Goal: Task Accomplishment & Management: Use online tool/utility

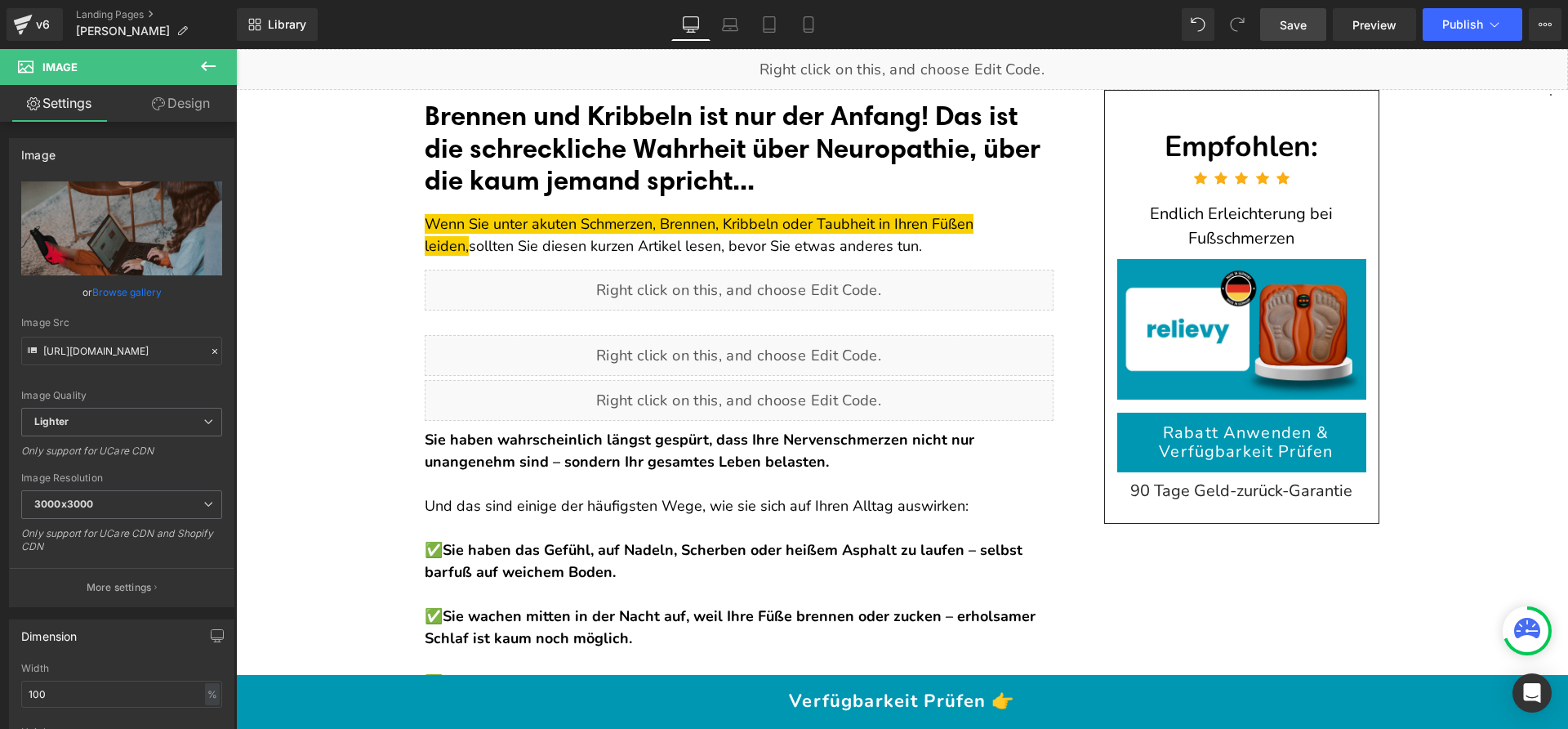
click at [1273, 22] on link "Save" at bounding box center [1293, 24] width 66 height 33
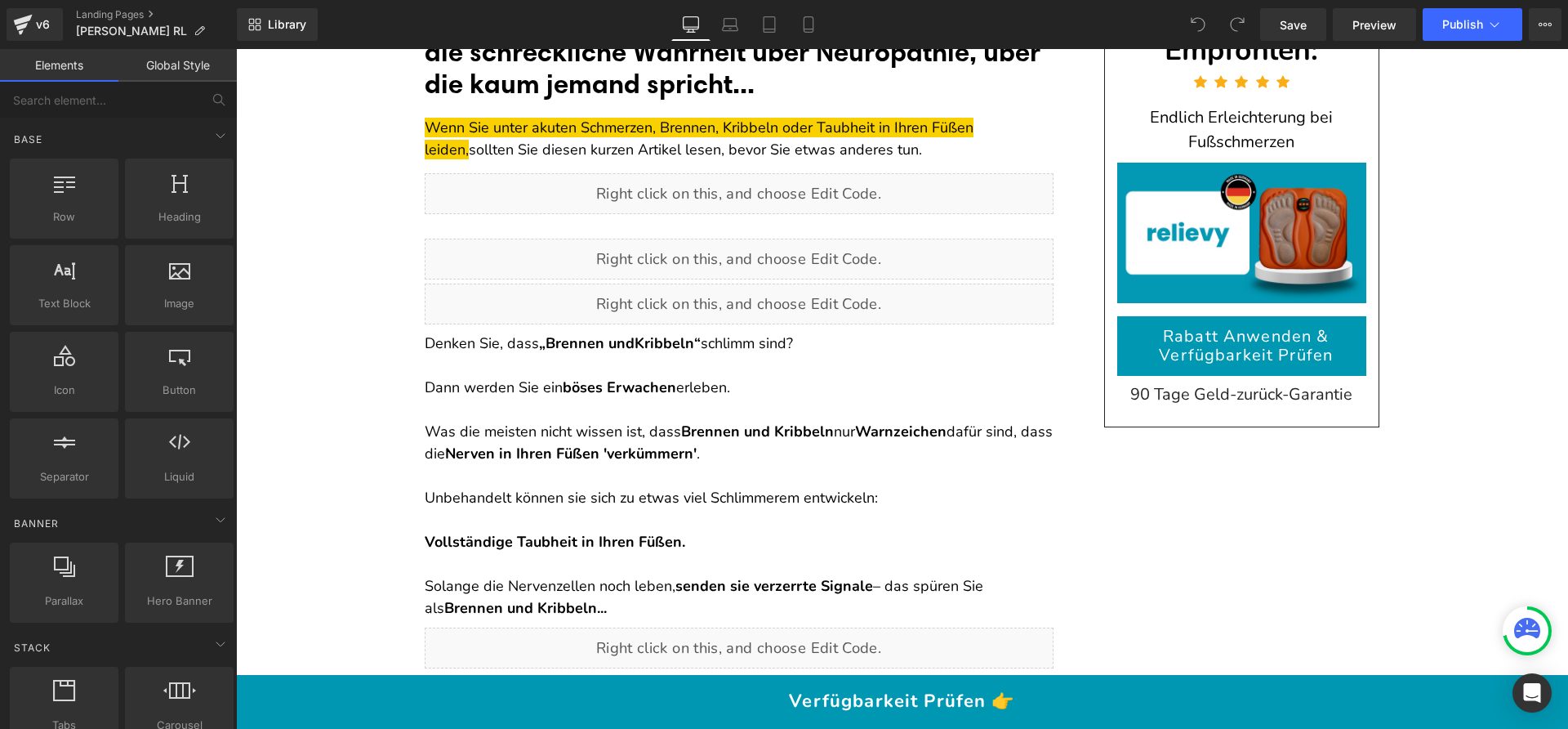
scroll to position [162, 0]
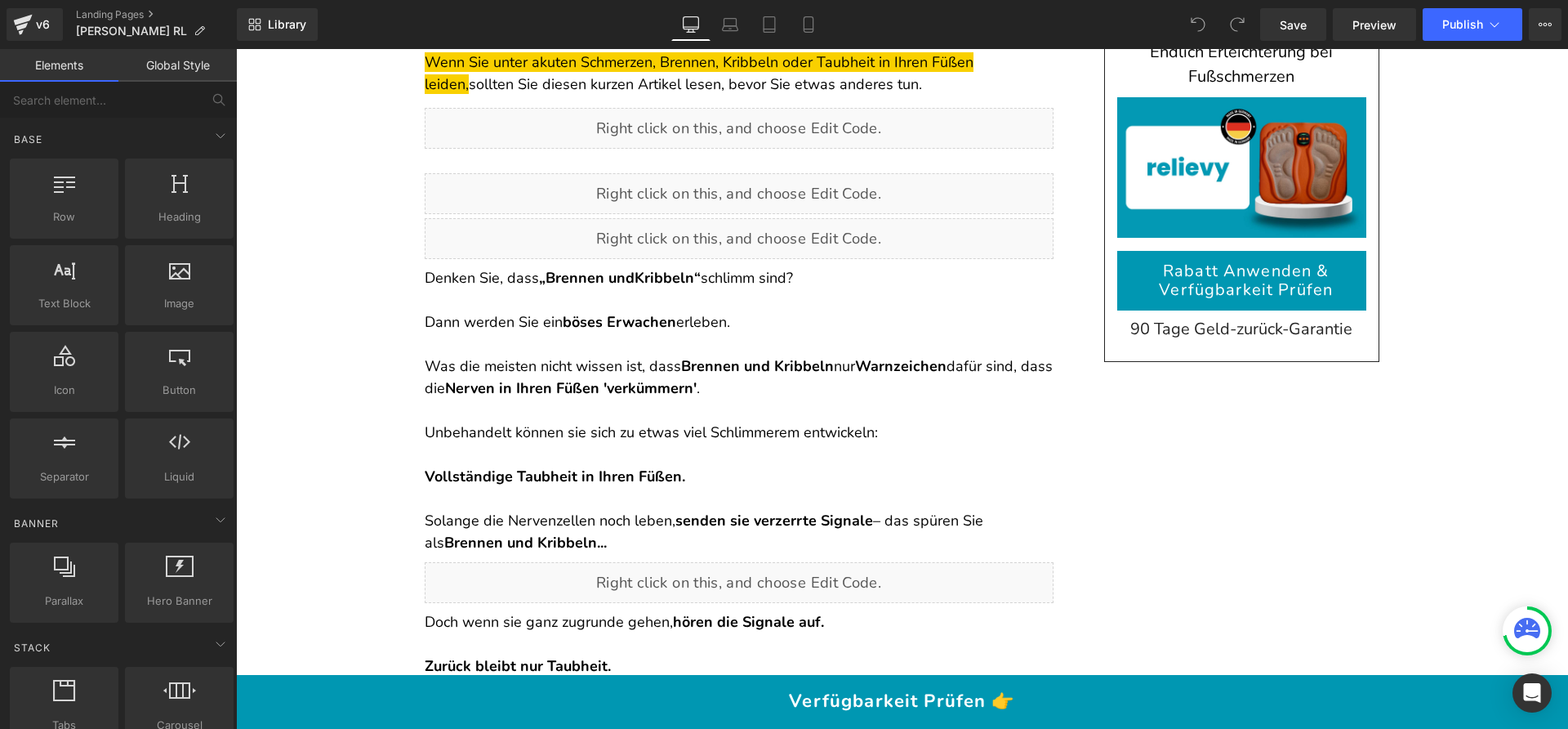
click at [535, 363] on p "Was die meisten nicht wissen ist, dass Brennen und Kribbeln nur Warnzeichen daf…" at bounding box center [739, 377] width 629 height 44
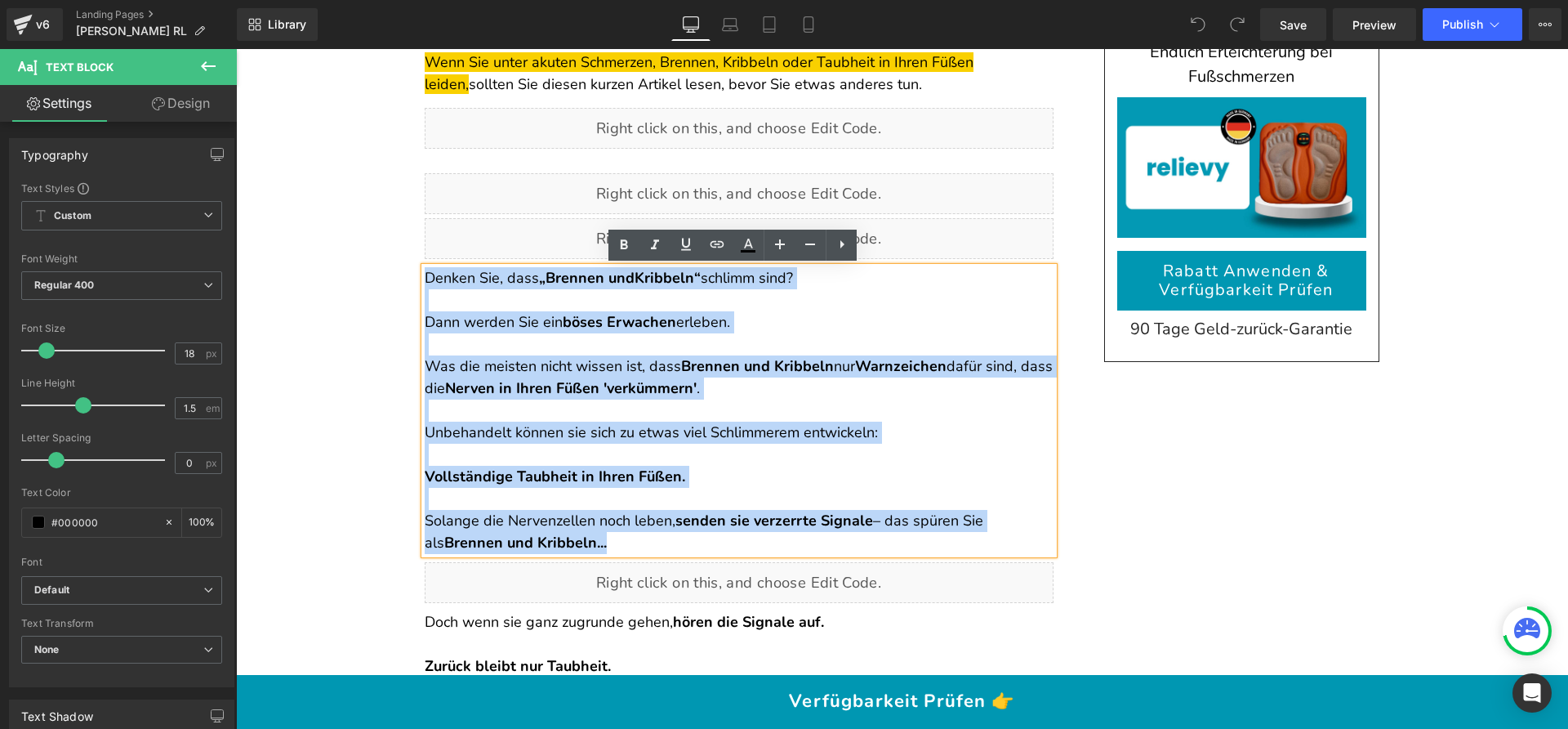
drag, startPoint x: 611, startPoint y: 540, endPoint x: 419, endPoint y: 284, distance: 320.0
click at [424, 284] on div "Denken Sie, dass „Brennen und Kribbeln “ schlimm sind? Dann werden Sie ein böse…" at bounding box center [739, 410] width 629 height 287
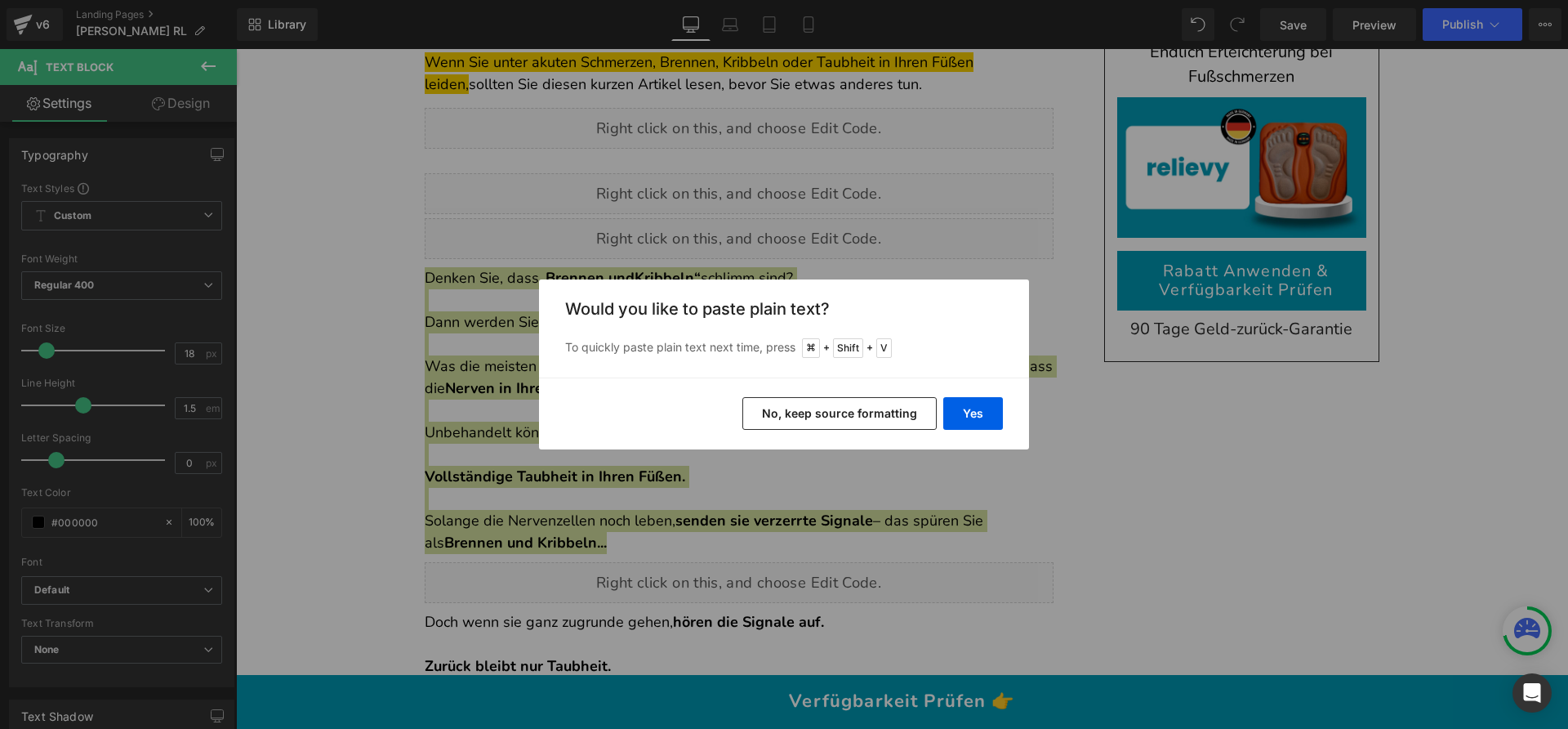
click at [828, 415] on button "No, keep source formatting" at bounding box center [839, 413] width 195 height 33
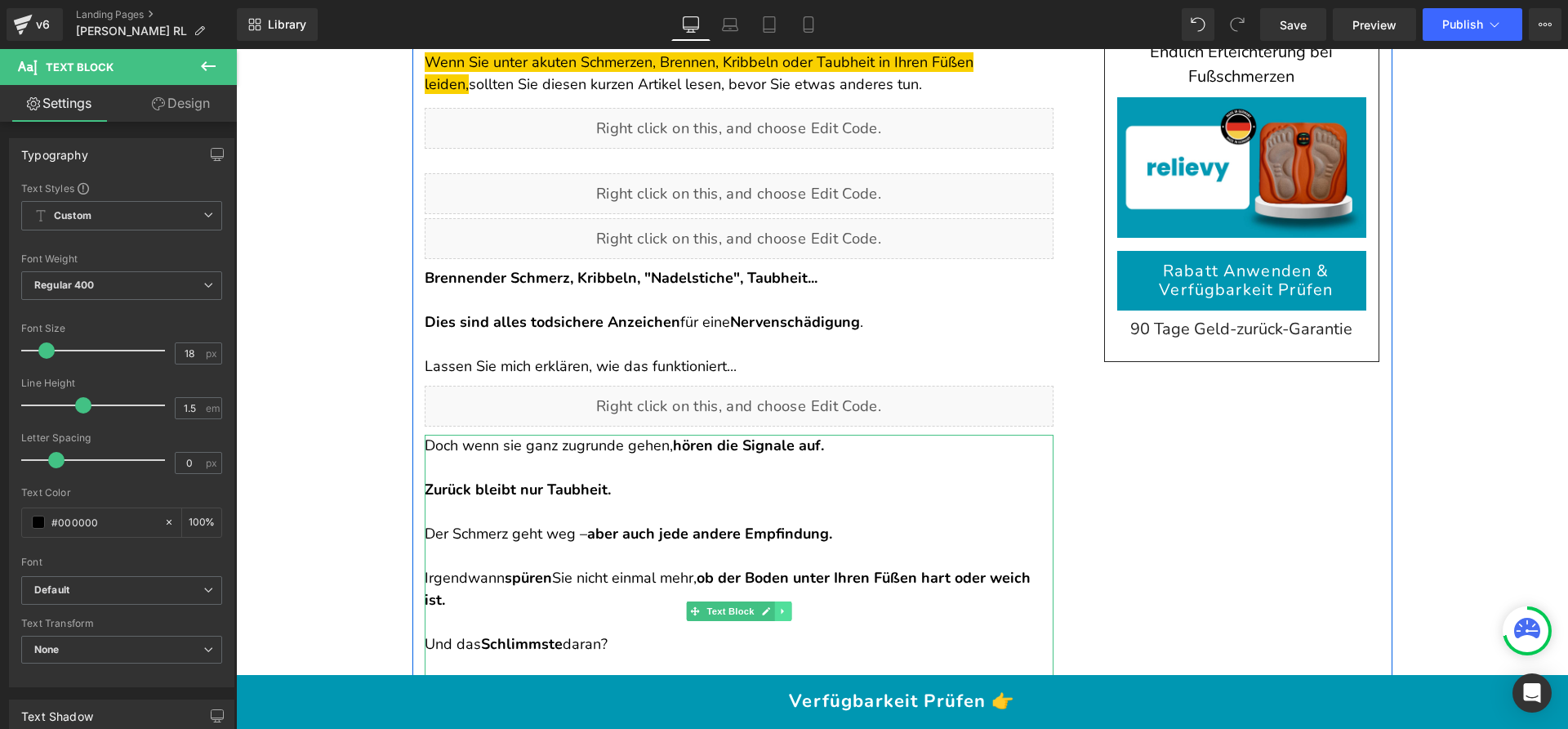
click at [779, 609] on icon at bounding box center [783, 611] width 9 height 10
click at [787, 609] on icon at bounding box center [790, 610] width 9 height 9
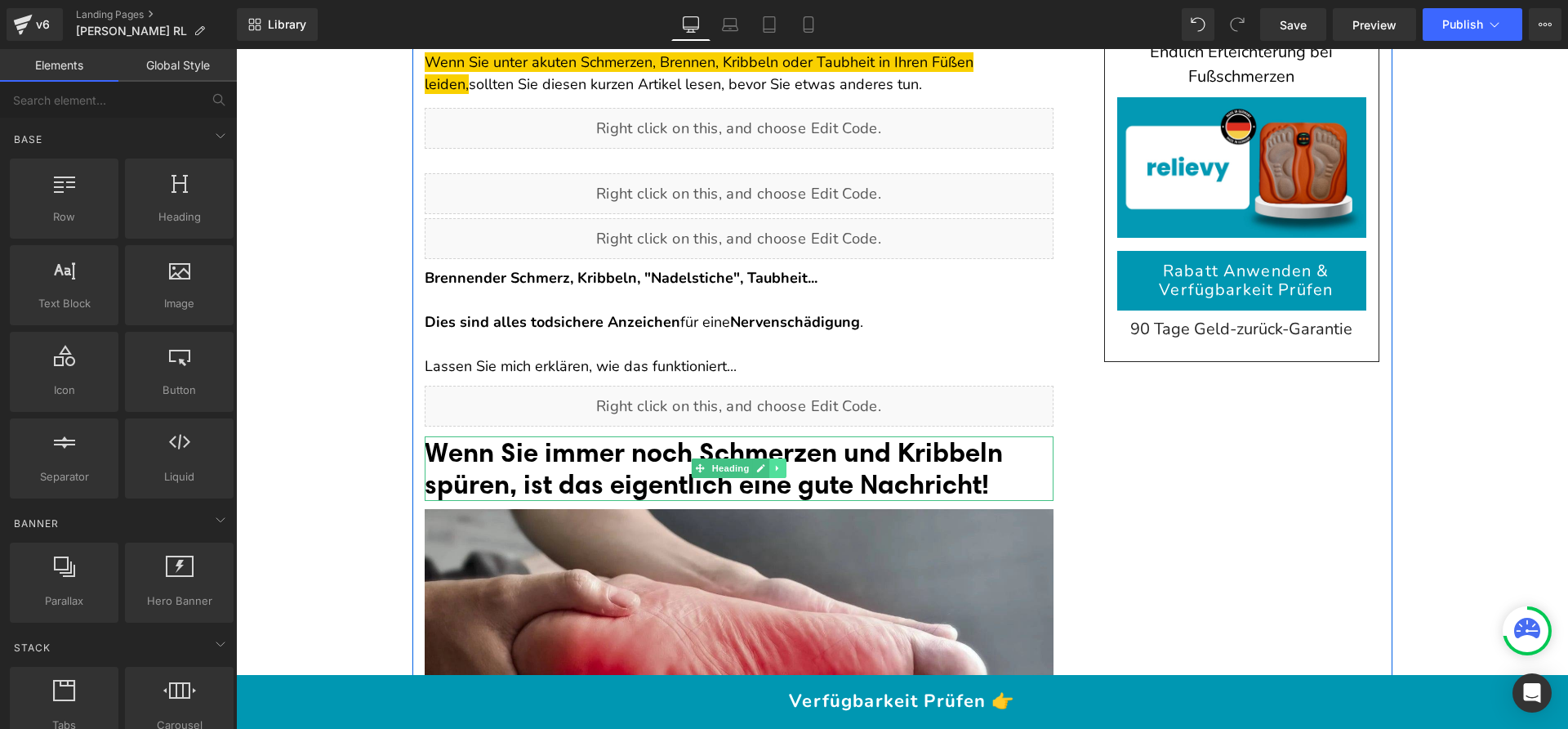
click at [775, 469] on icon at bounding box center [778, 468] width 9 height 10
click at [767, 470] on icon at bounding box center [769, 468] width 9 height 9
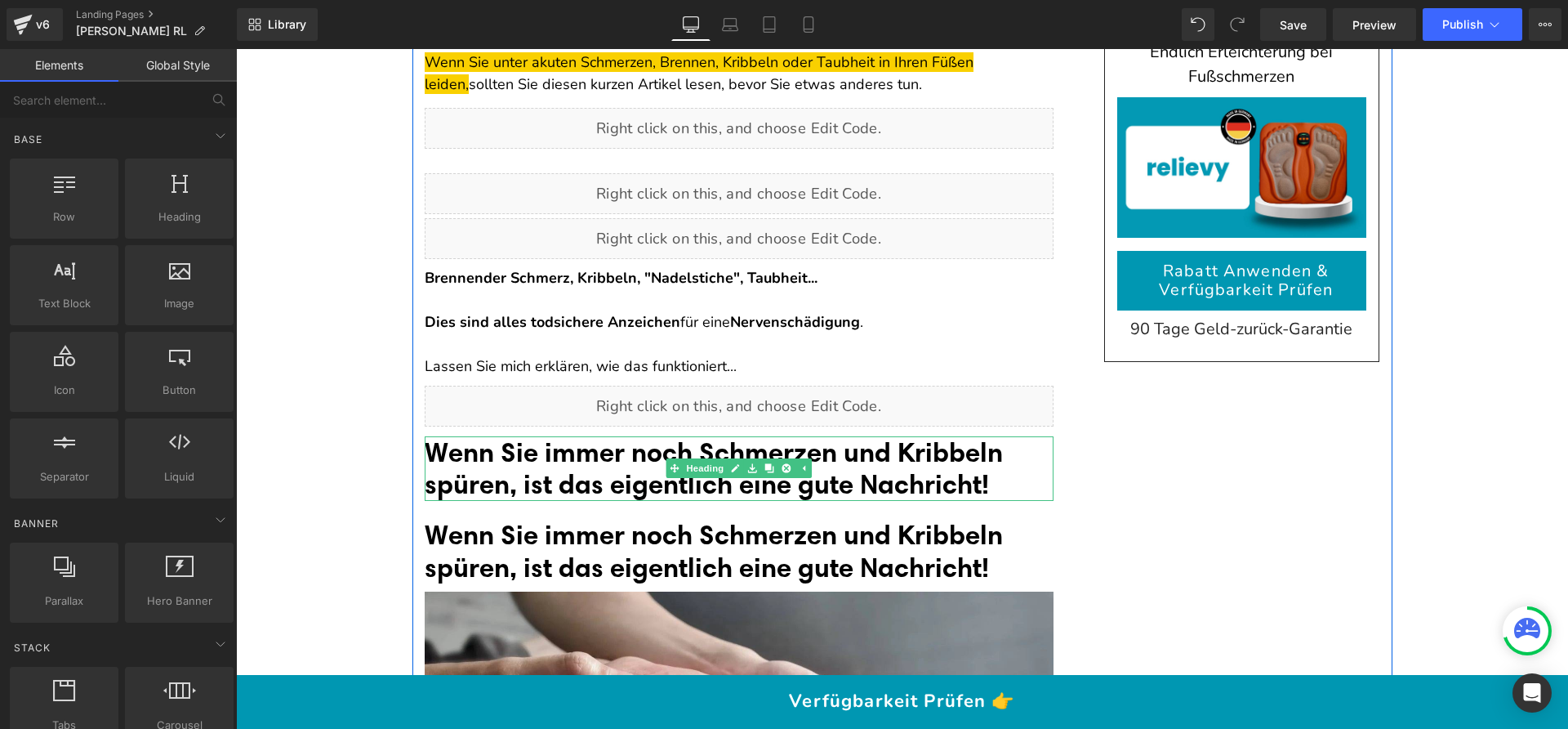
click at [635, 471] on font "Wenn Sie immer noch Schmerzen und Kribbeln spüren, ist das eigentlich eine gute…" at bounding box center [713, 467] width 578 height 65
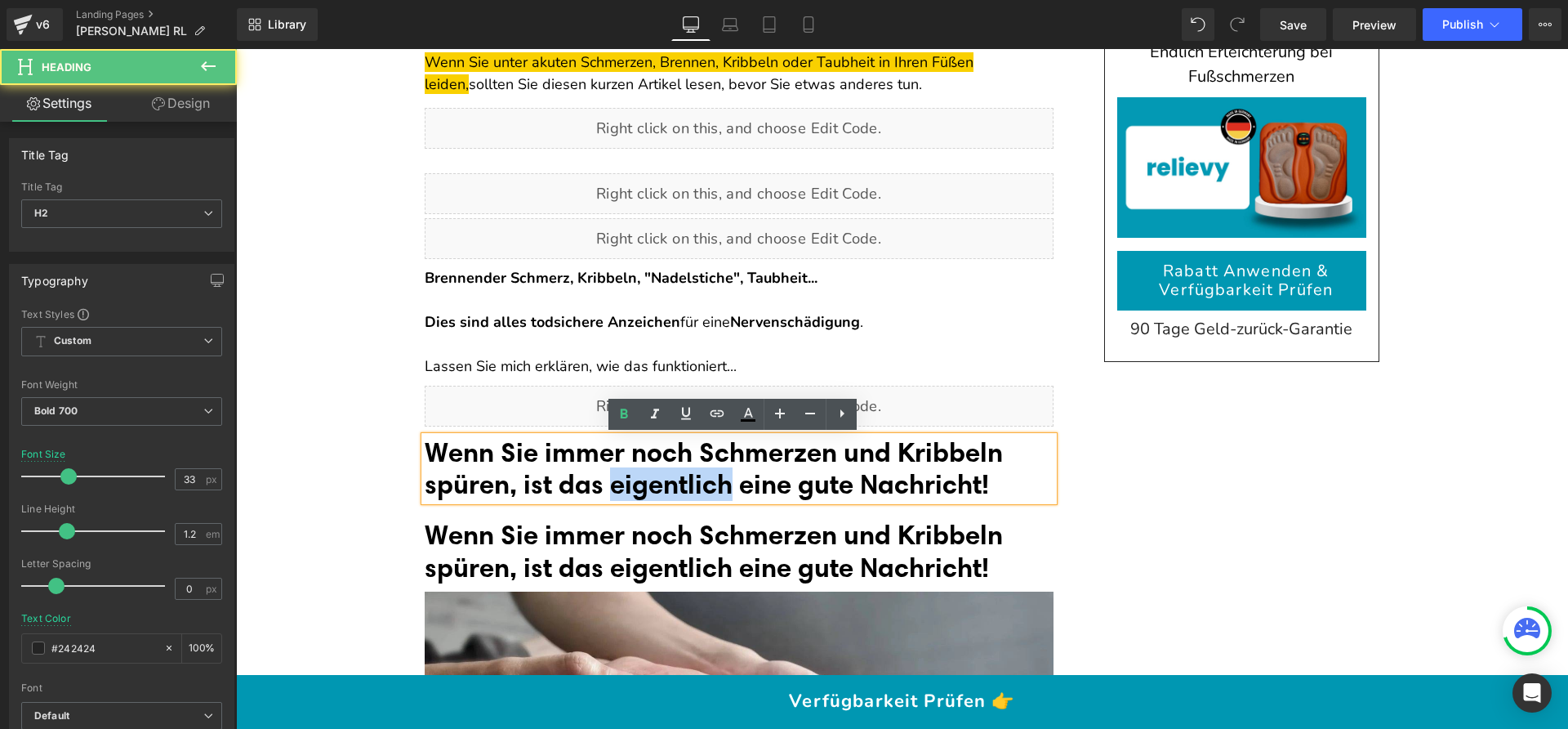
click at [635, 471] on font "Wenn Sie immer noch Schmerzen und Kribbeln spüren, ist das eigentlich eine gute…" at bounding box center [713, 467] width 578 height 65
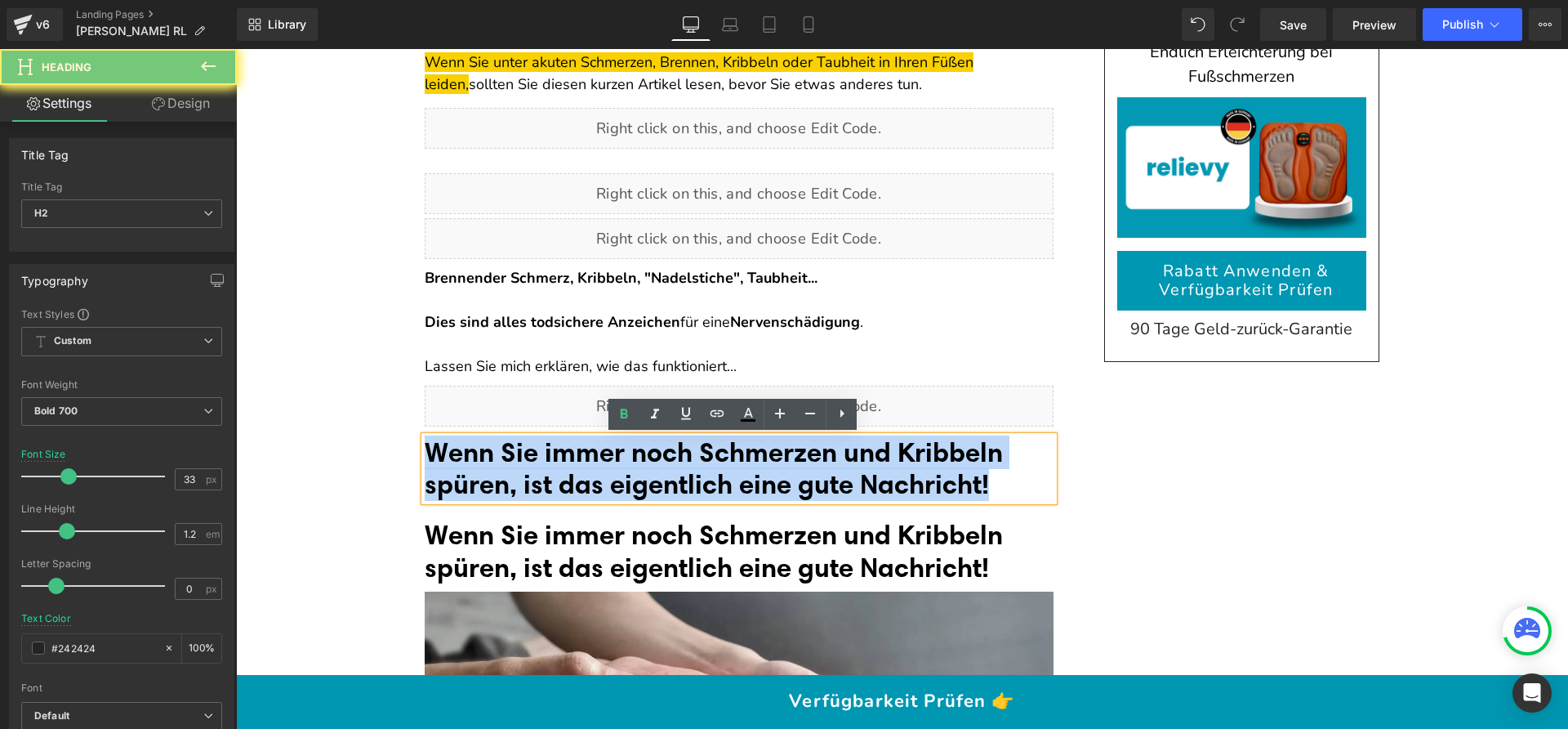
click at [635, 471] on font "Wenn Sie immer noch Schmerzen und Kribbeln spüren, ist das eigentlich eine gute…" at bounding box center [713, 467] width 578 height 65
paste div
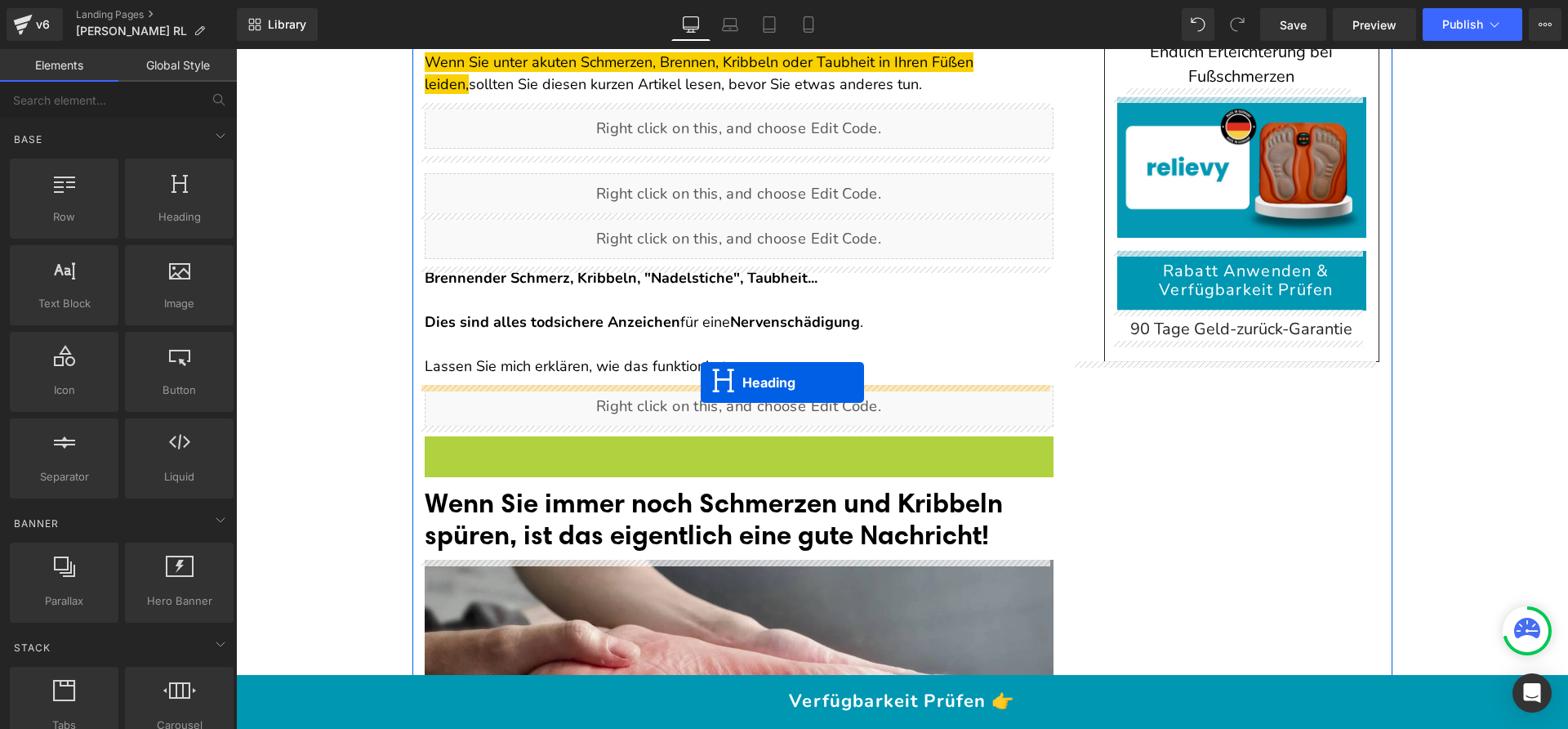
drag, startPoint x: 714, startPoint y: 469, endPoint x: 701, endPoint y: 382, distance: 88.0
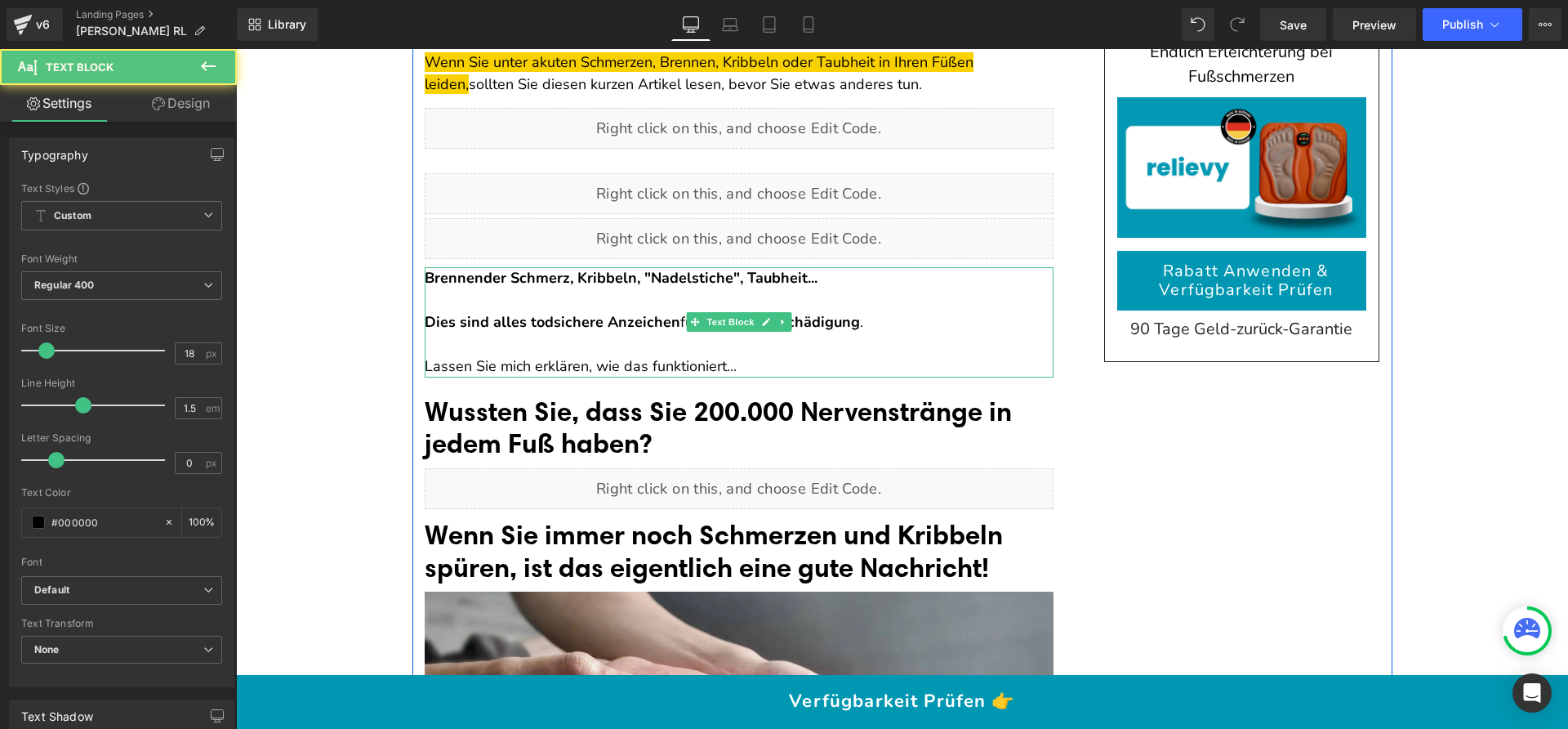
click at [658, 348] on p at bounding box center [739, 345] width 629 height 22
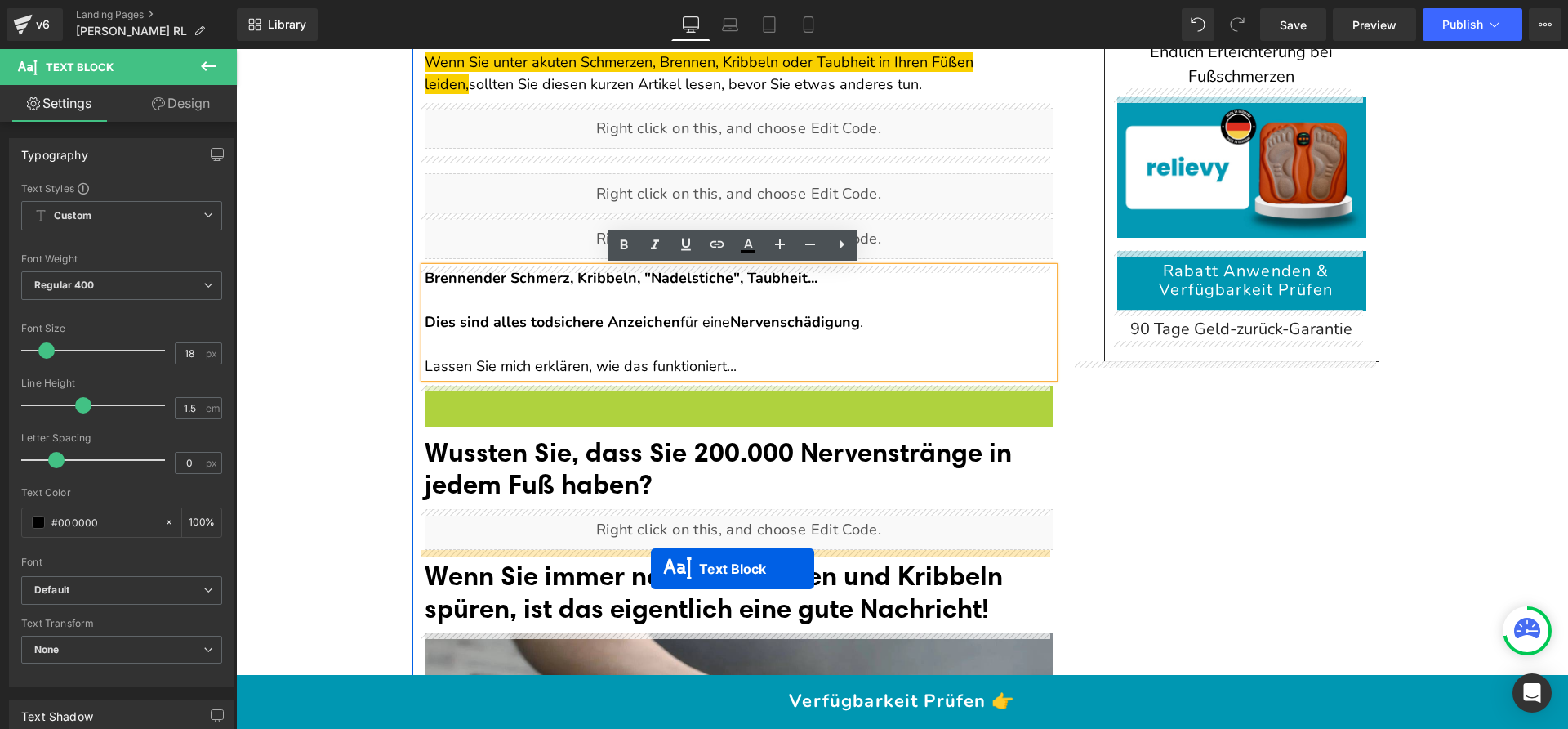
drag, startPoint x: 711, startPoint y: 443, endPoint x: 651, endPoint y: 568, distance: 138.7
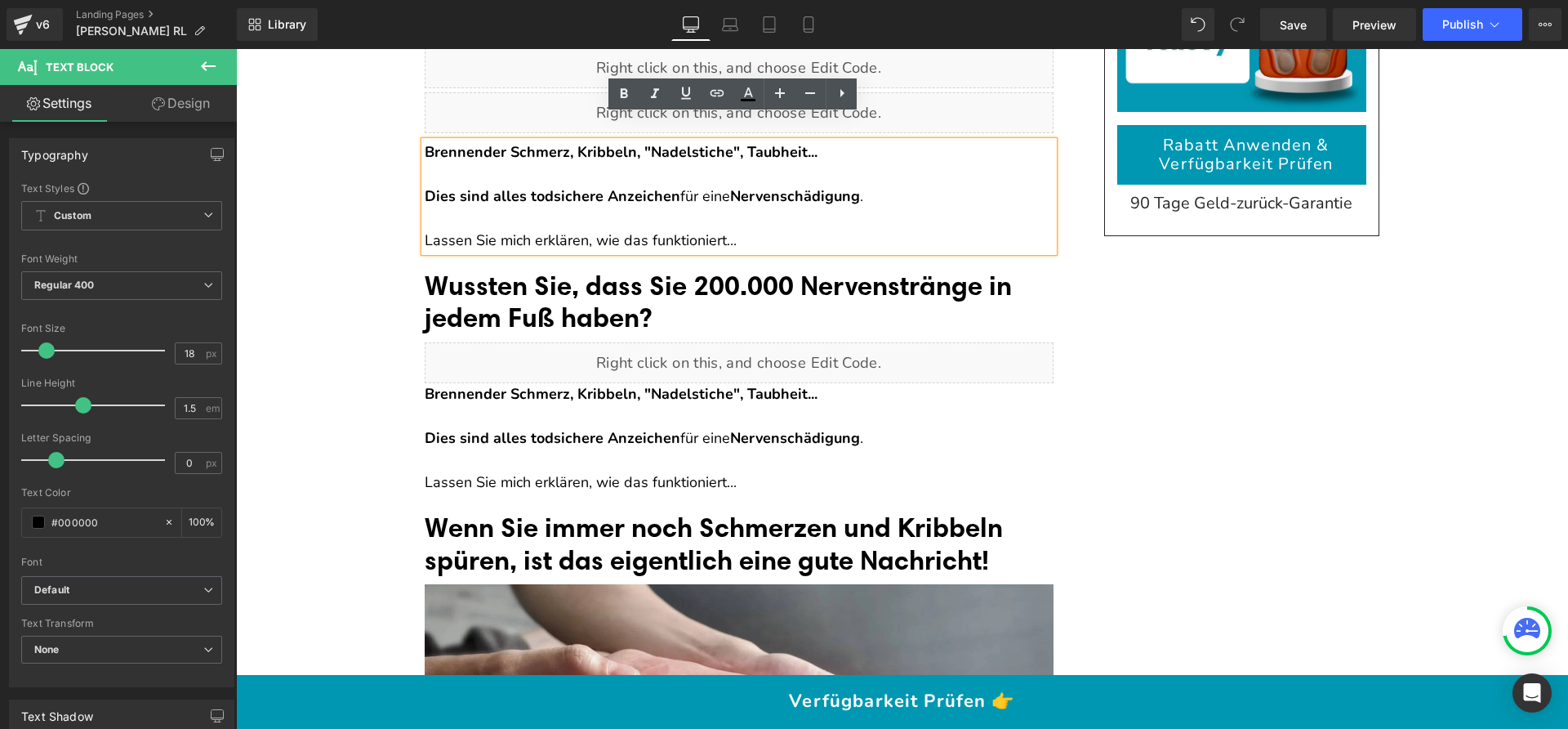
scroll to position [313, 0]
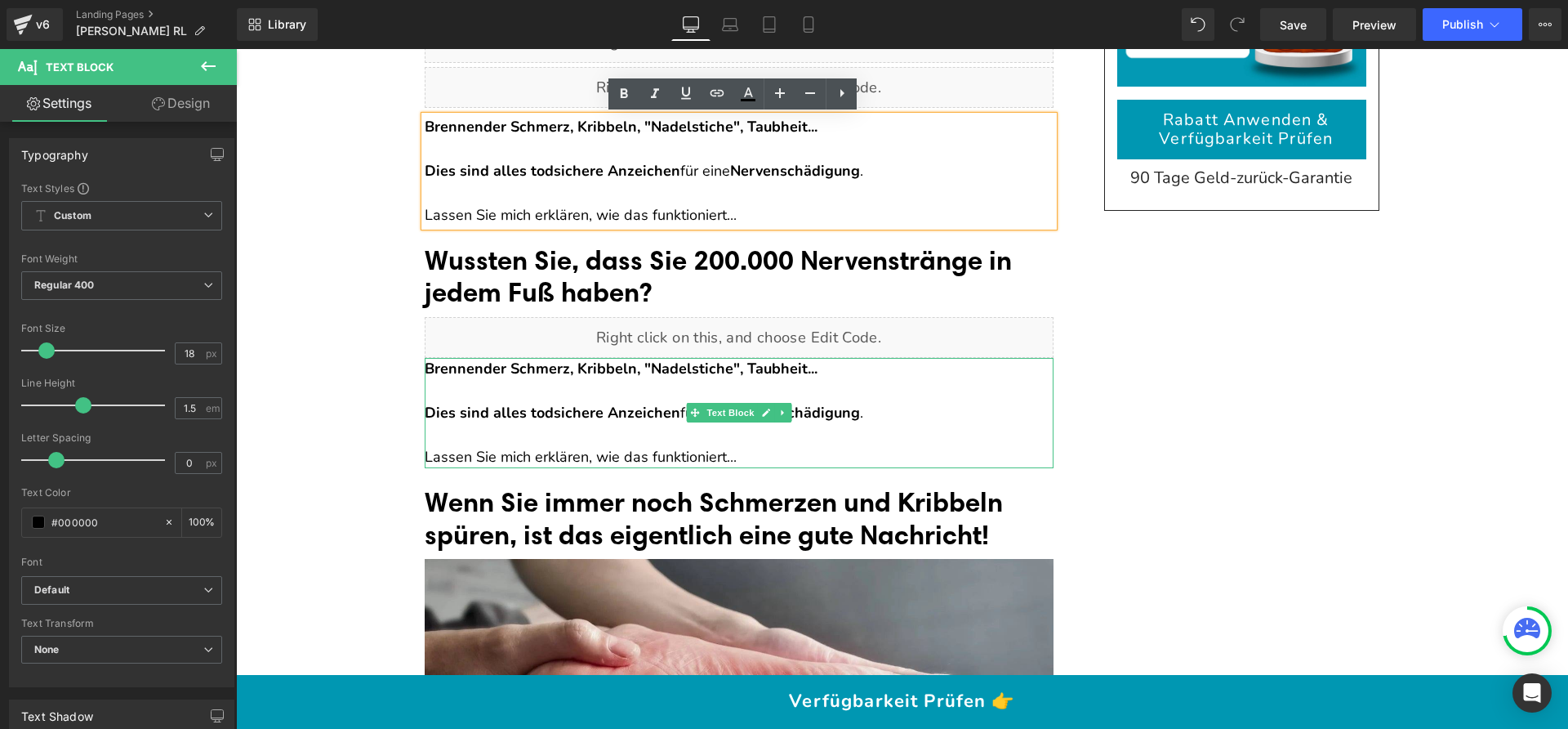
click at [541, 379] on p at bounding box center [739, 390] width 629 height 22
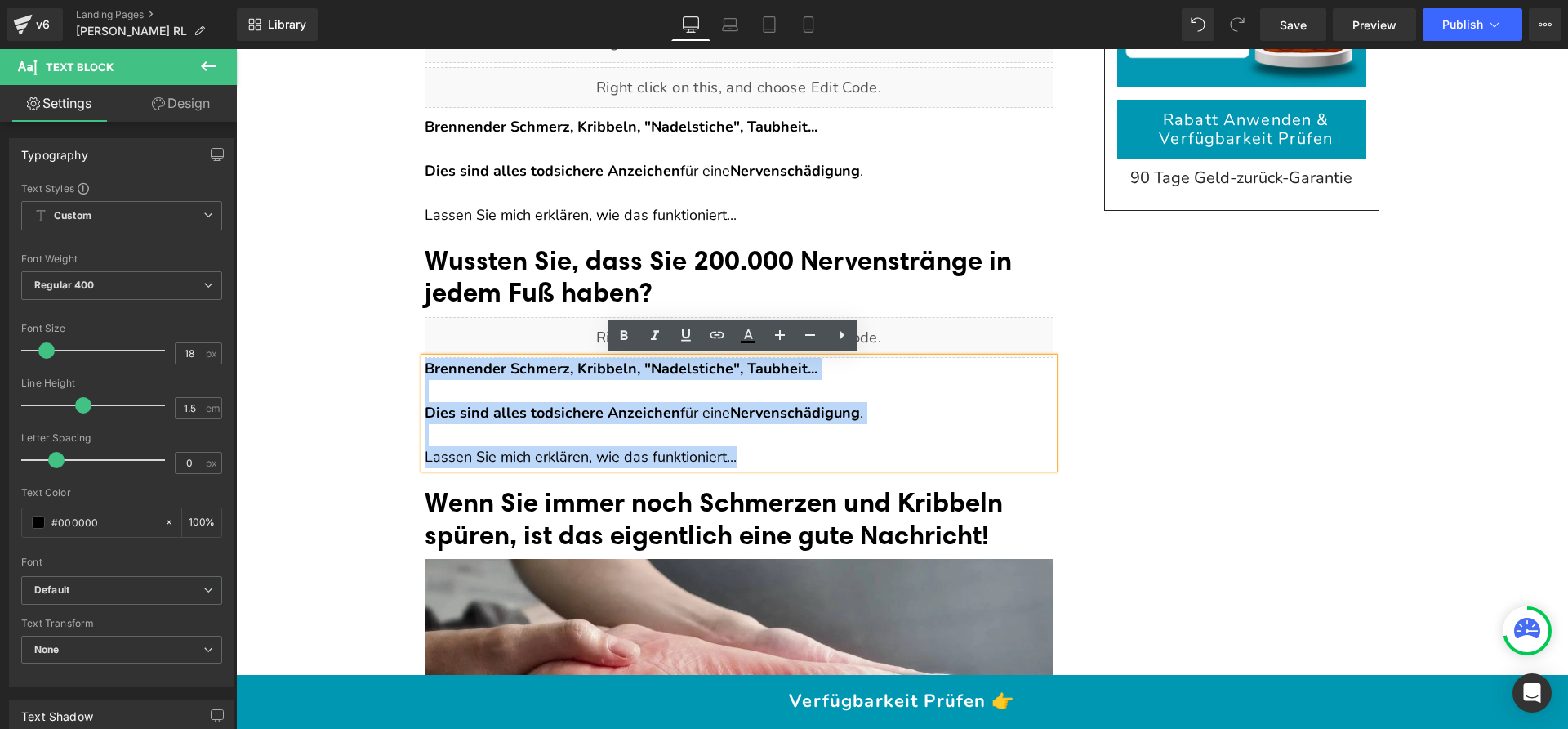
drag, startPoint x: 760, startPoint y: 460, endPoint x: 419, endPoint y: 370, distance: 352.7
click at [424, 370] on div "Brennender Schmerz, Kribbeln, "Nadelstiche", Taubheit... Dies sind alles todsic…" at bounding box center [739, 412] width 629 height 110
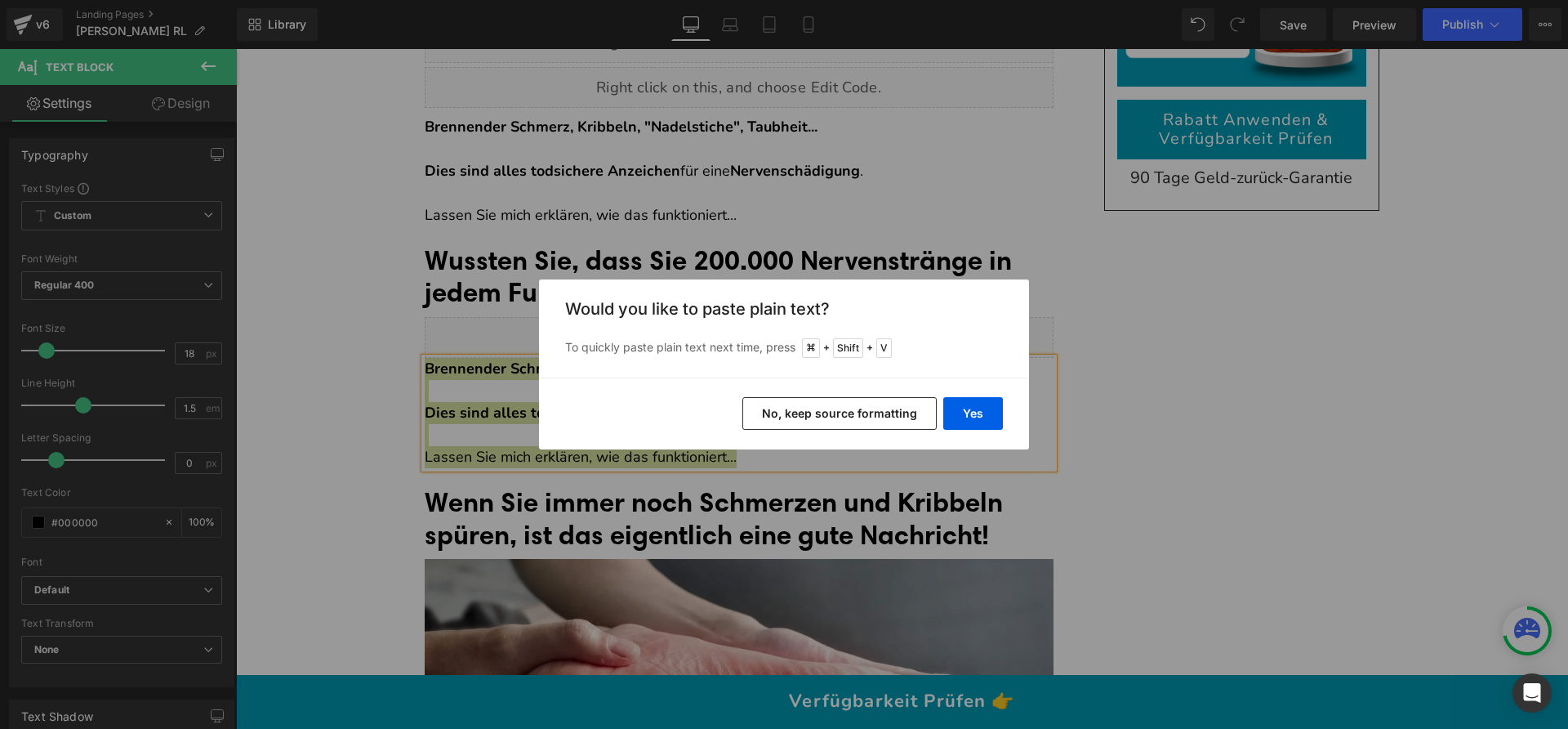
click at [892, 415] on button "No, keep source formatting" at bounding box center [839, 413] width 195 height 33
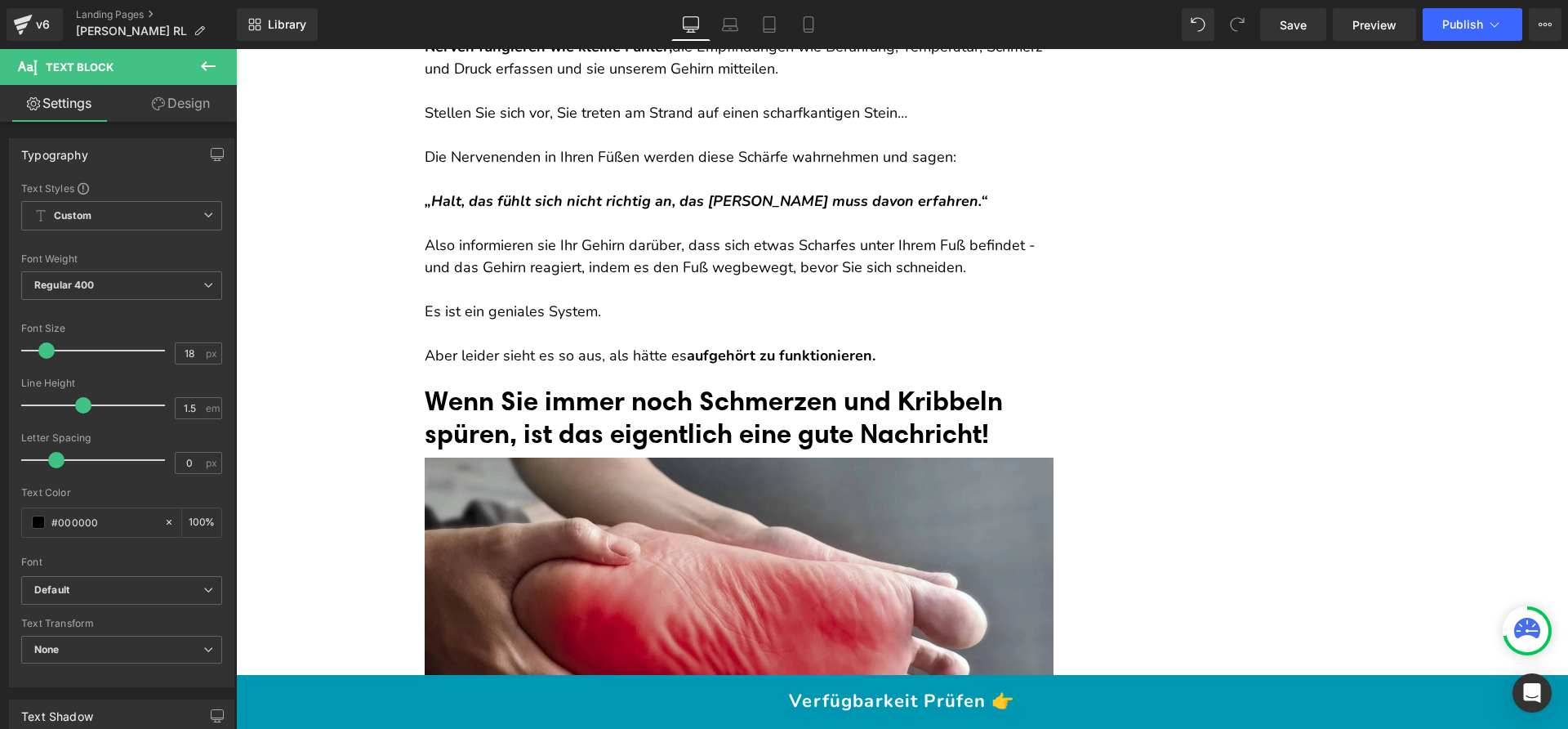
scroll to position [725, 0]
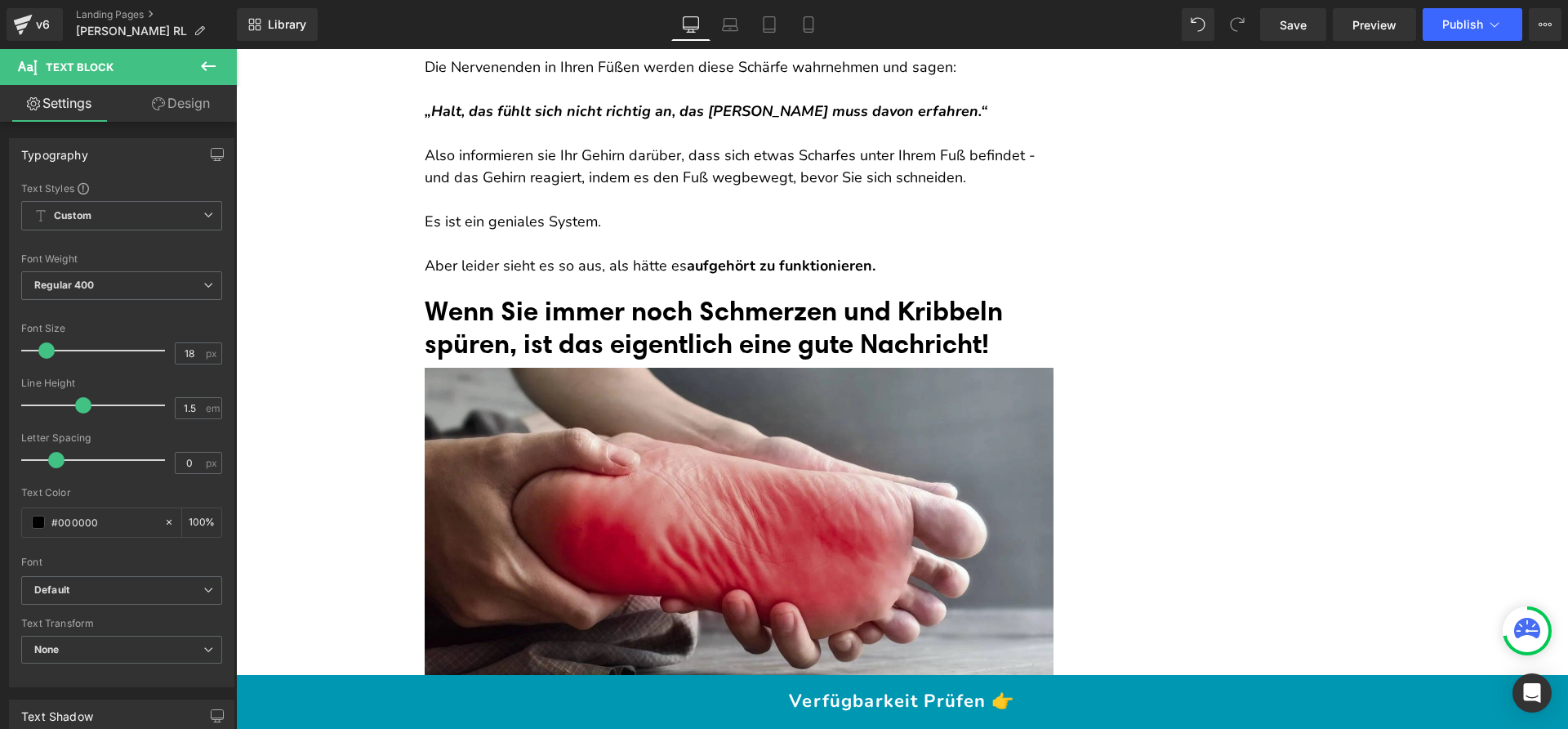
click at [567, 312] on font "Wenn Sie immer noch Schmerzen und Kribbeln spüren, ist das eigentlich eine gute…" at bounding box center [713, 327] width 578 height 65
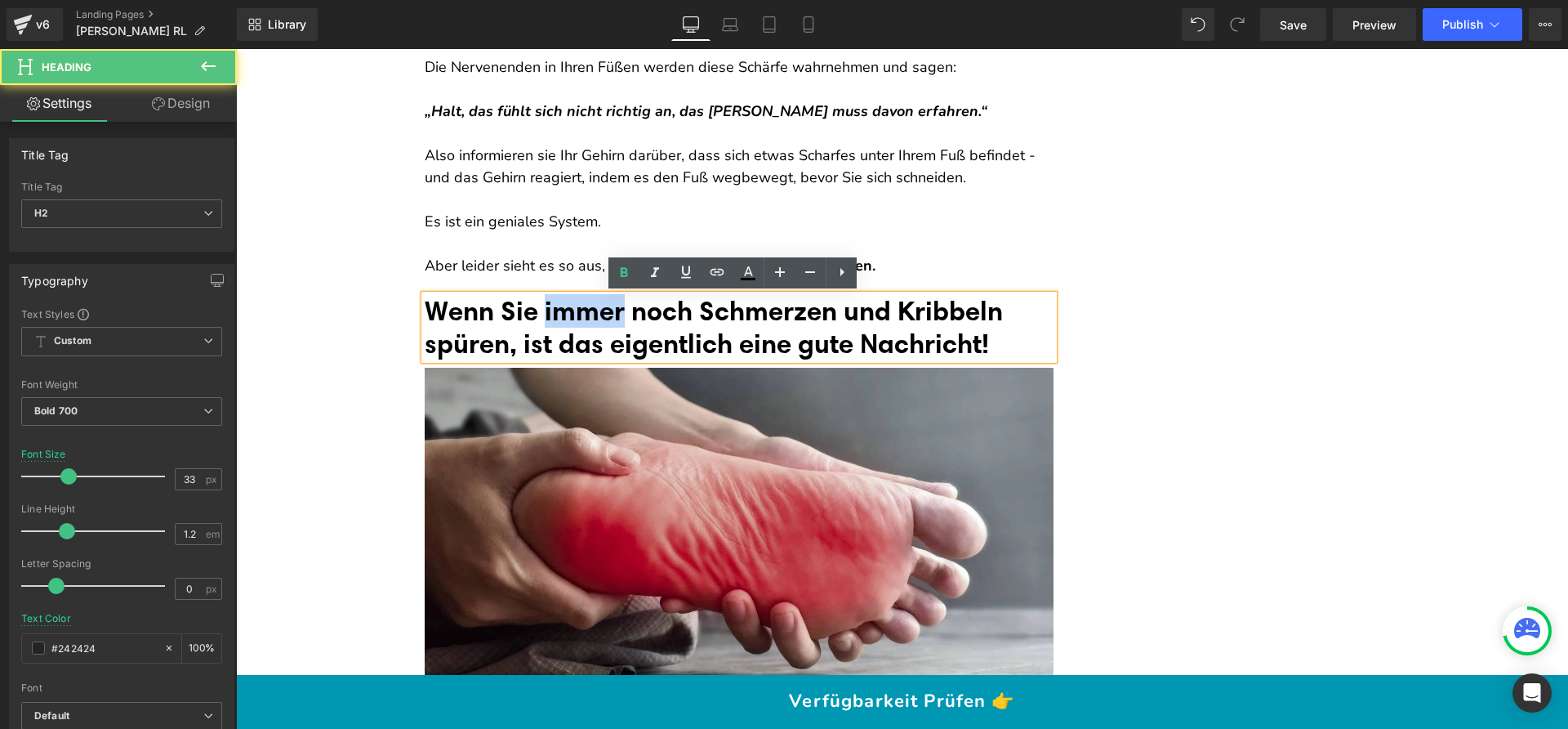
click at [567, 312] on font "Wenn Sie immer noch Schmerzen und Kribbeln spüren, ist das eigentlich eine gute…" at bounding box center [713, 327] width 578 height 65
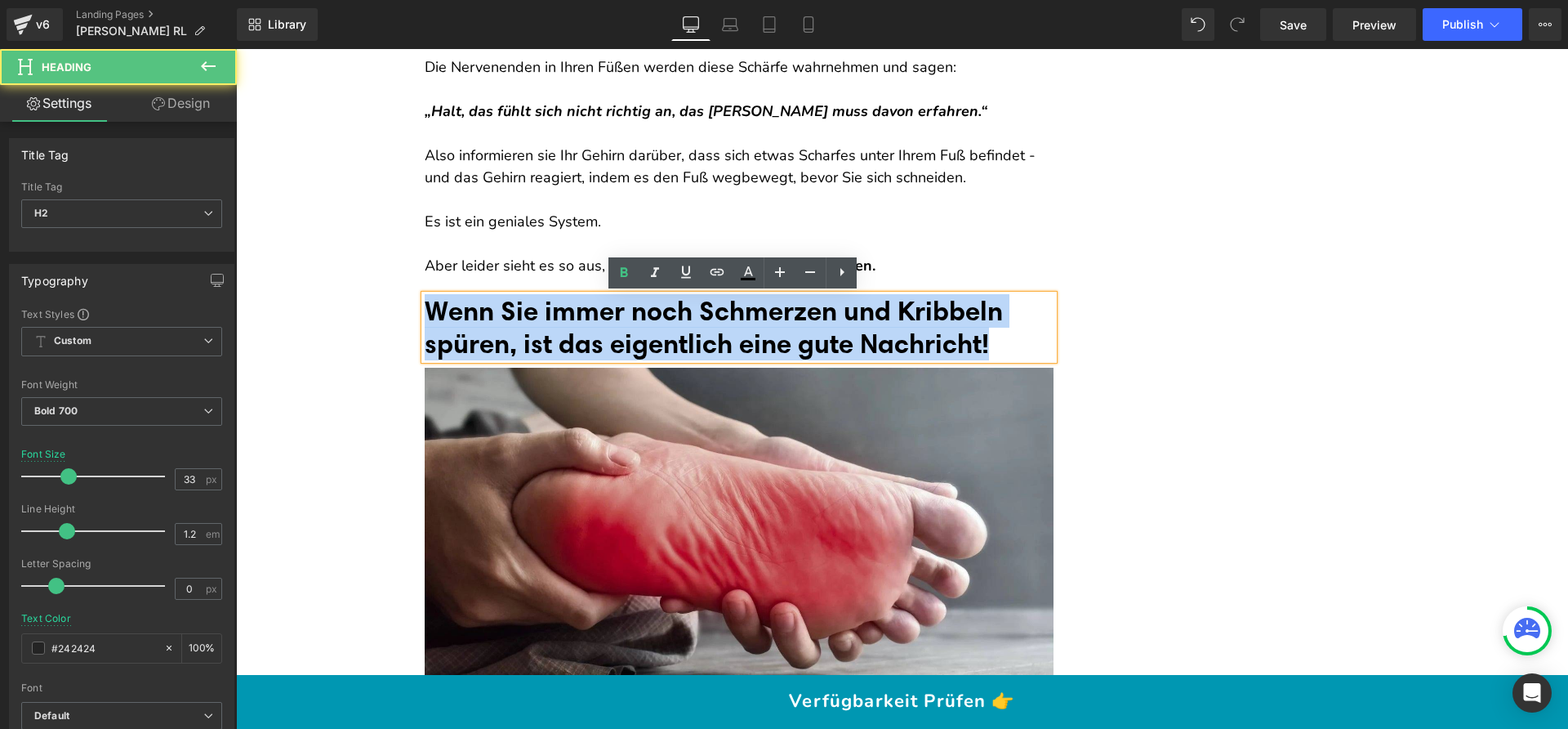
click at [567, 312] on font "Wenn Sie immer noch Schmerzen und Kribbeln spüren, ist das eigentlich eine gute…" at bounding box center [713, 327] width 578 height 65
paste div
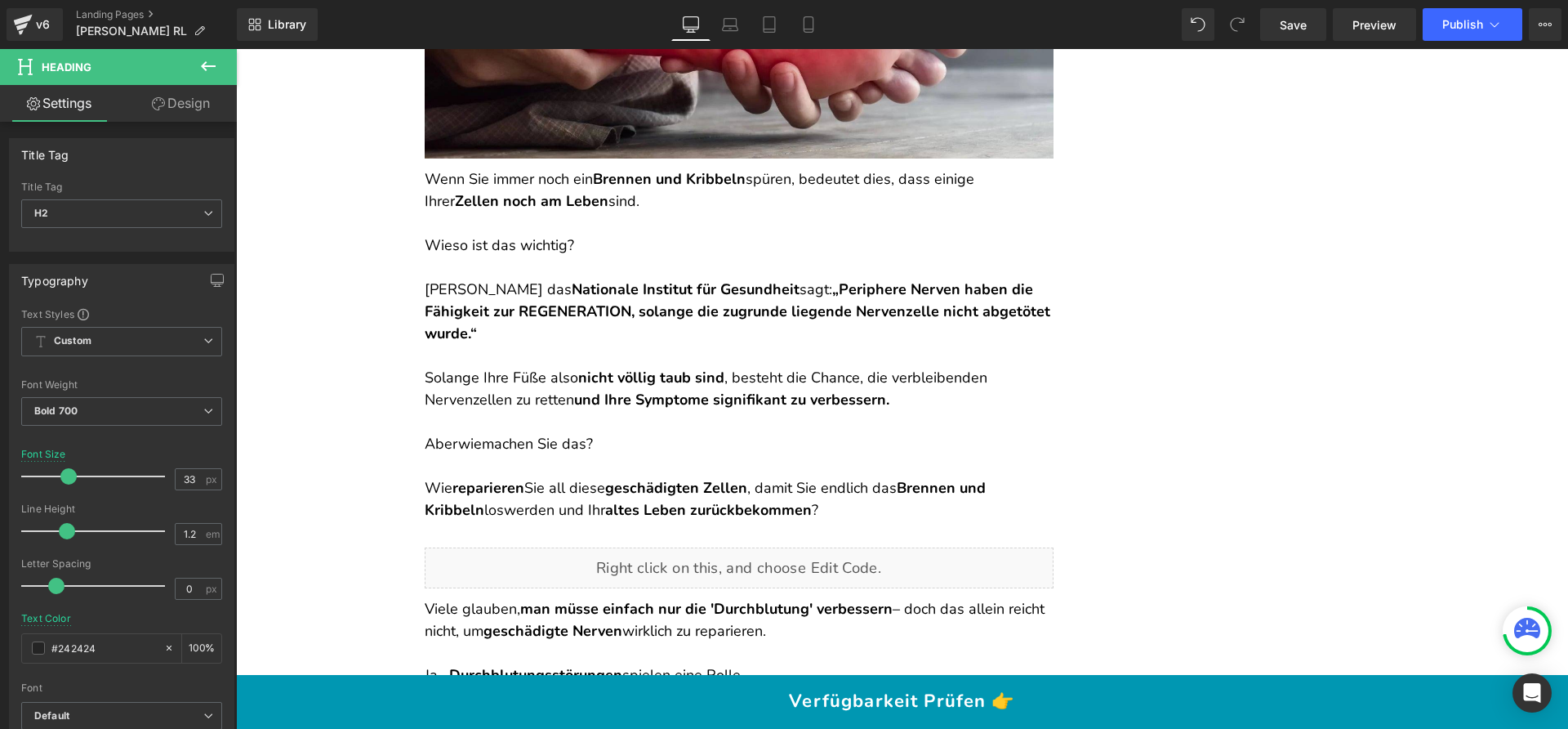
click at [532, 249] on p "Wieso ist das wichtig?" at bounding box center [739, 246] width 629 height 22
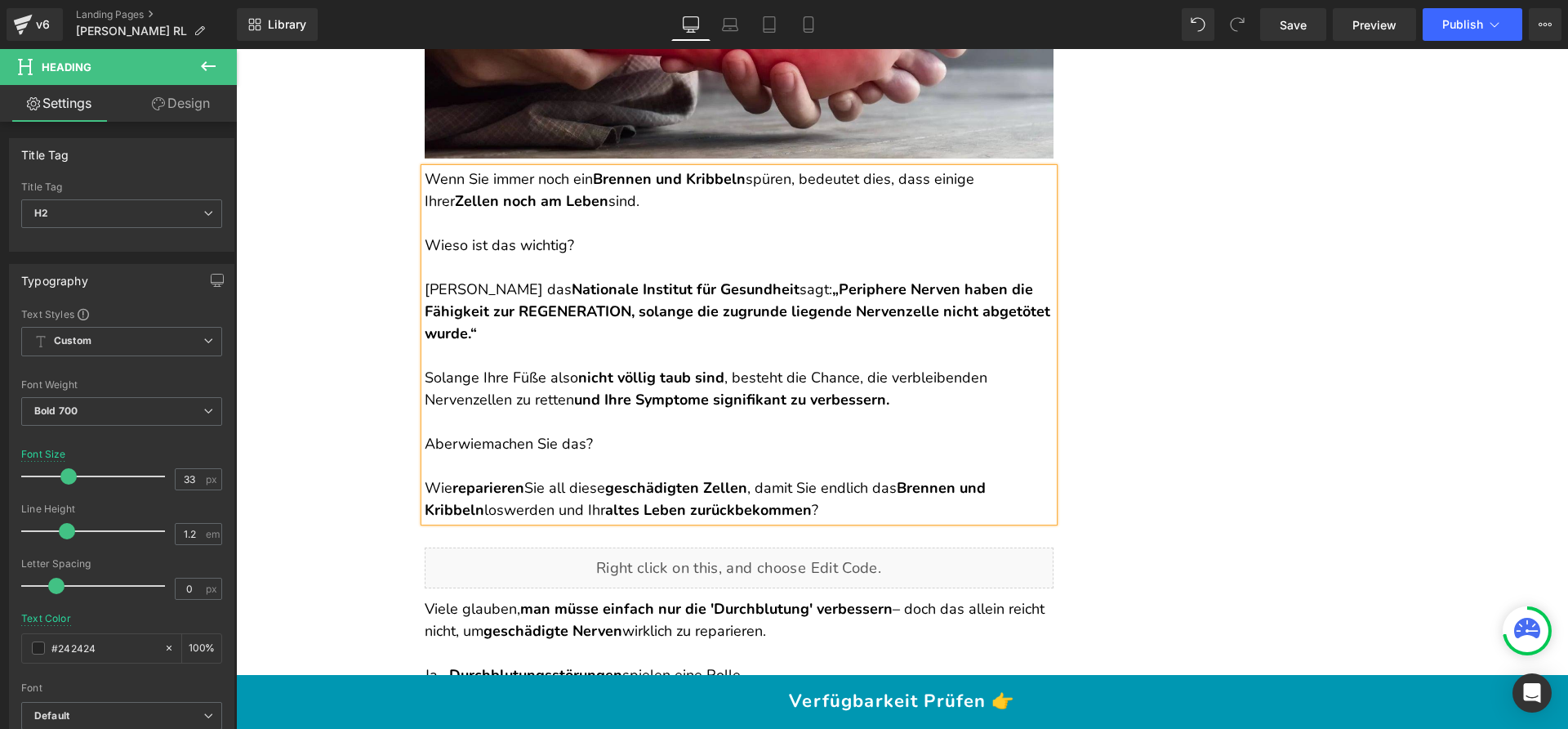
scroll to position [1231, 0]
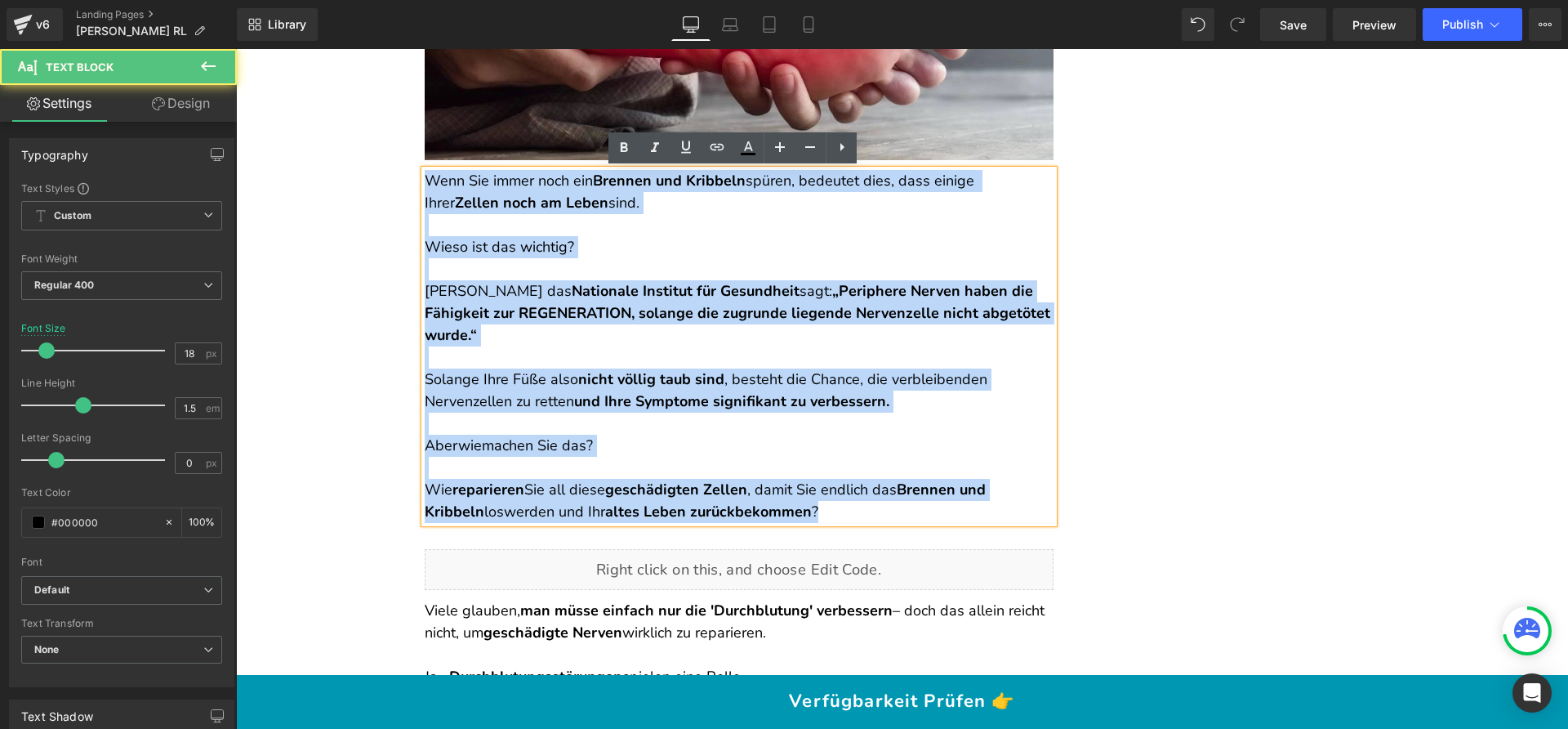
drag, startPoint x: 418, startPoint y: 176, endPoint x: 954, endPoint y: 500, distance: 626.3
click at [954, 500] on div "Wenn Sie immer noch ein Brennen und Kribbeln spüren, bedeutet dies, dass einige…" at bounding box center [739, 346] width 629 height 353
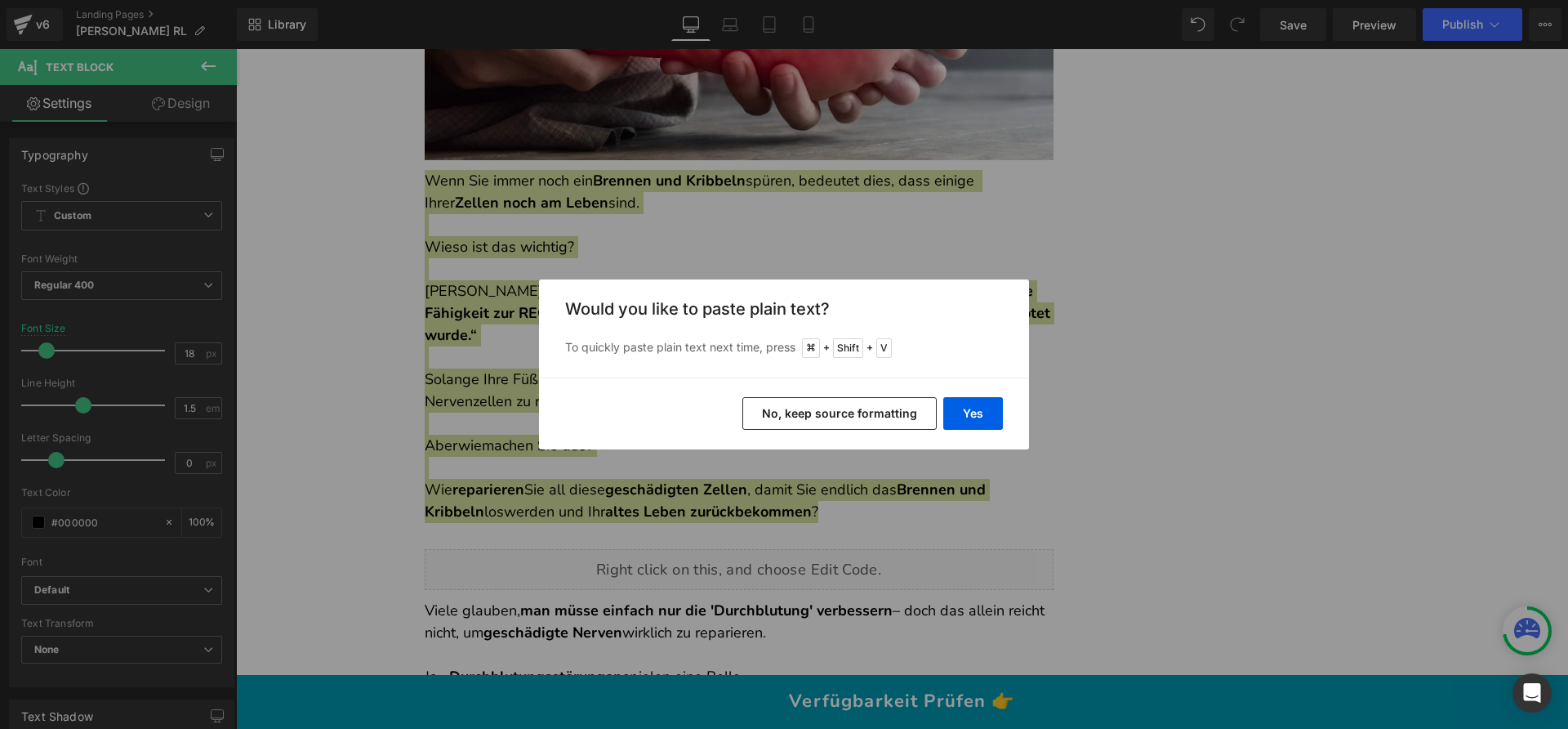
click at [833, 403] on button "No, keep source formatting" at bounding box center [839, 413] width 195 height 33
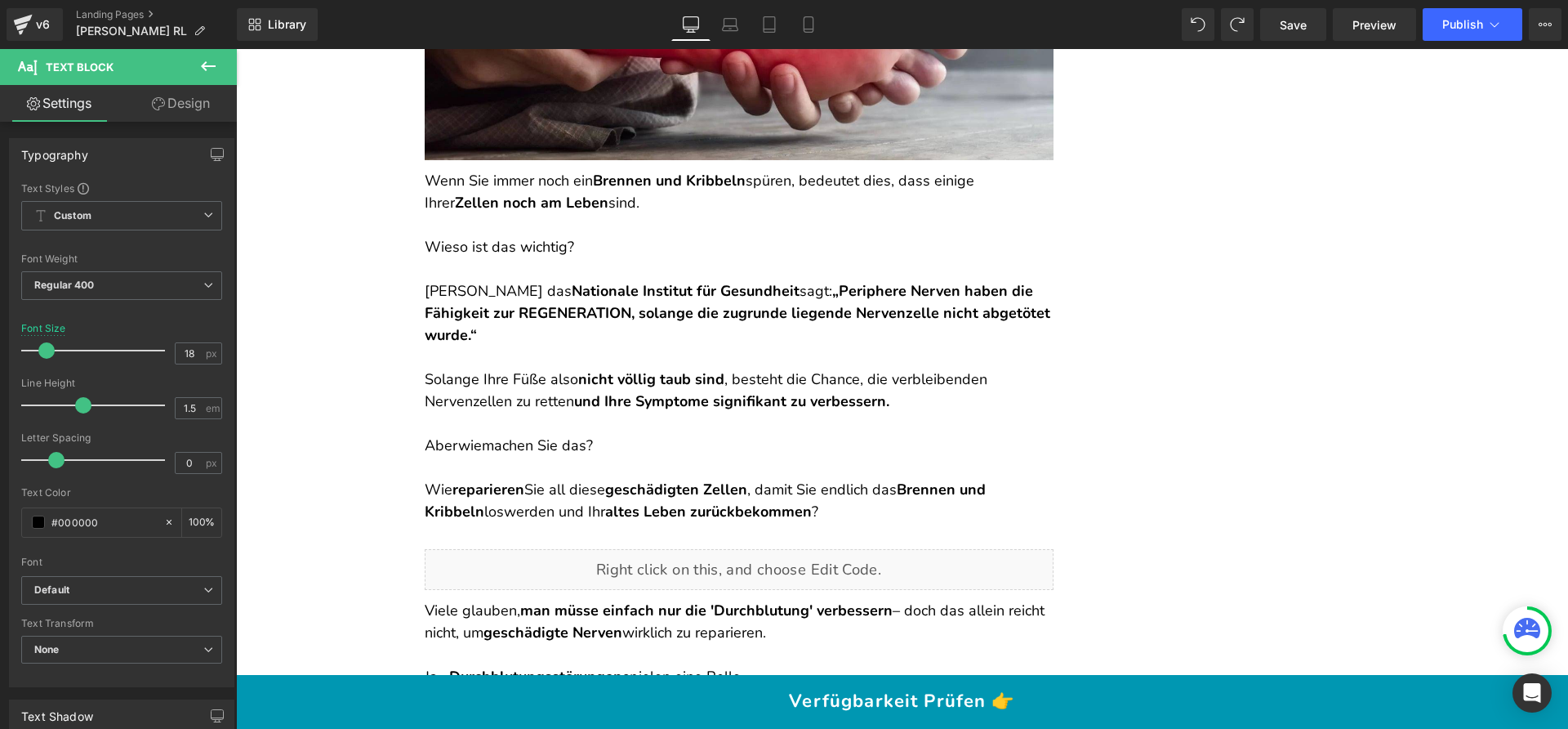
click at [745, 322] on strong "„Periphere Nerven haben die Fähigkeit zur REGENERATION, solange die zugrunde li…" at bounding box center [737, 313] width 626 height 64
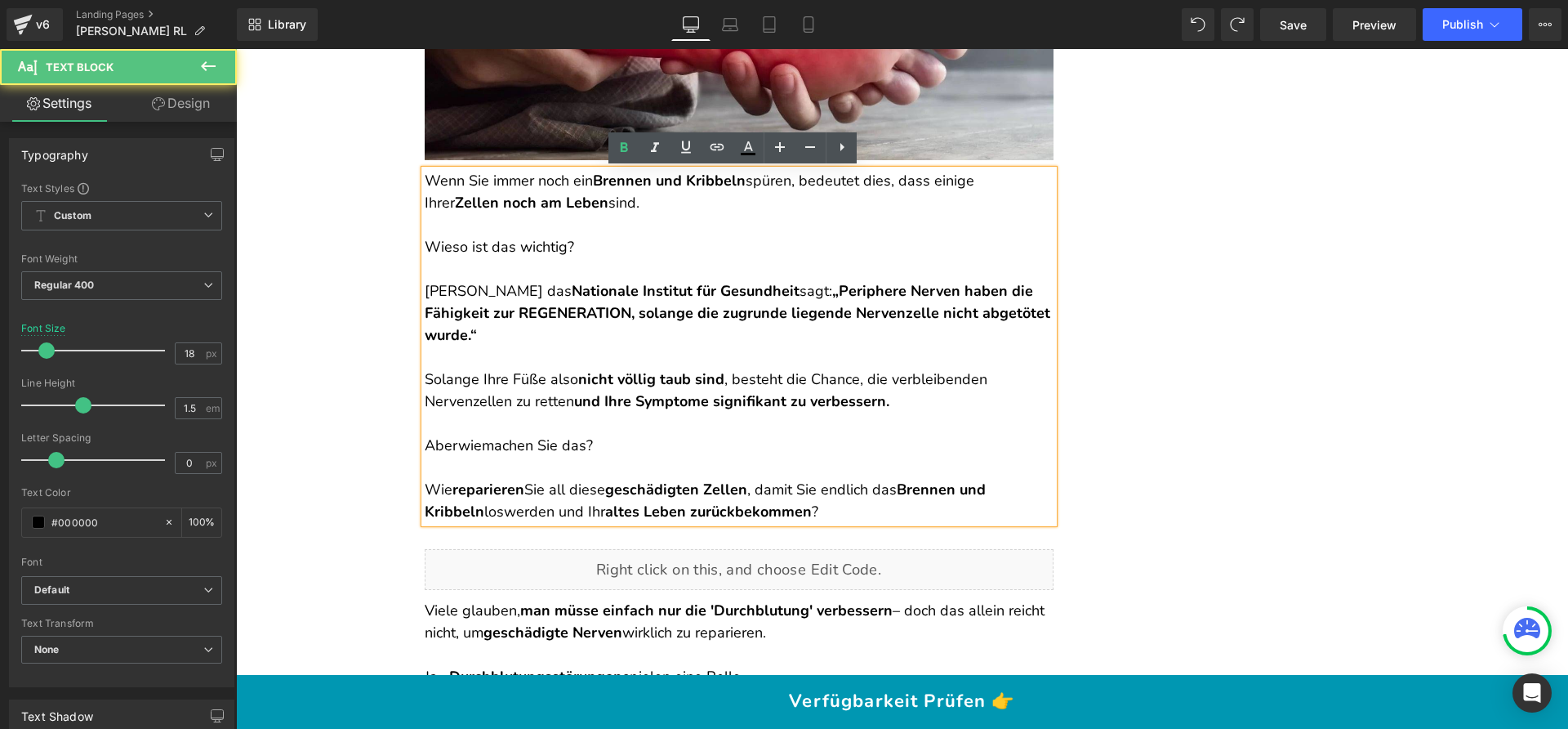
click at [839, 481] on p "Wie reparieren Sie all diese geschädigten Zellen , damit Sie endlich das Brenne…" at bounding box center [739, 500] width 629 height 44
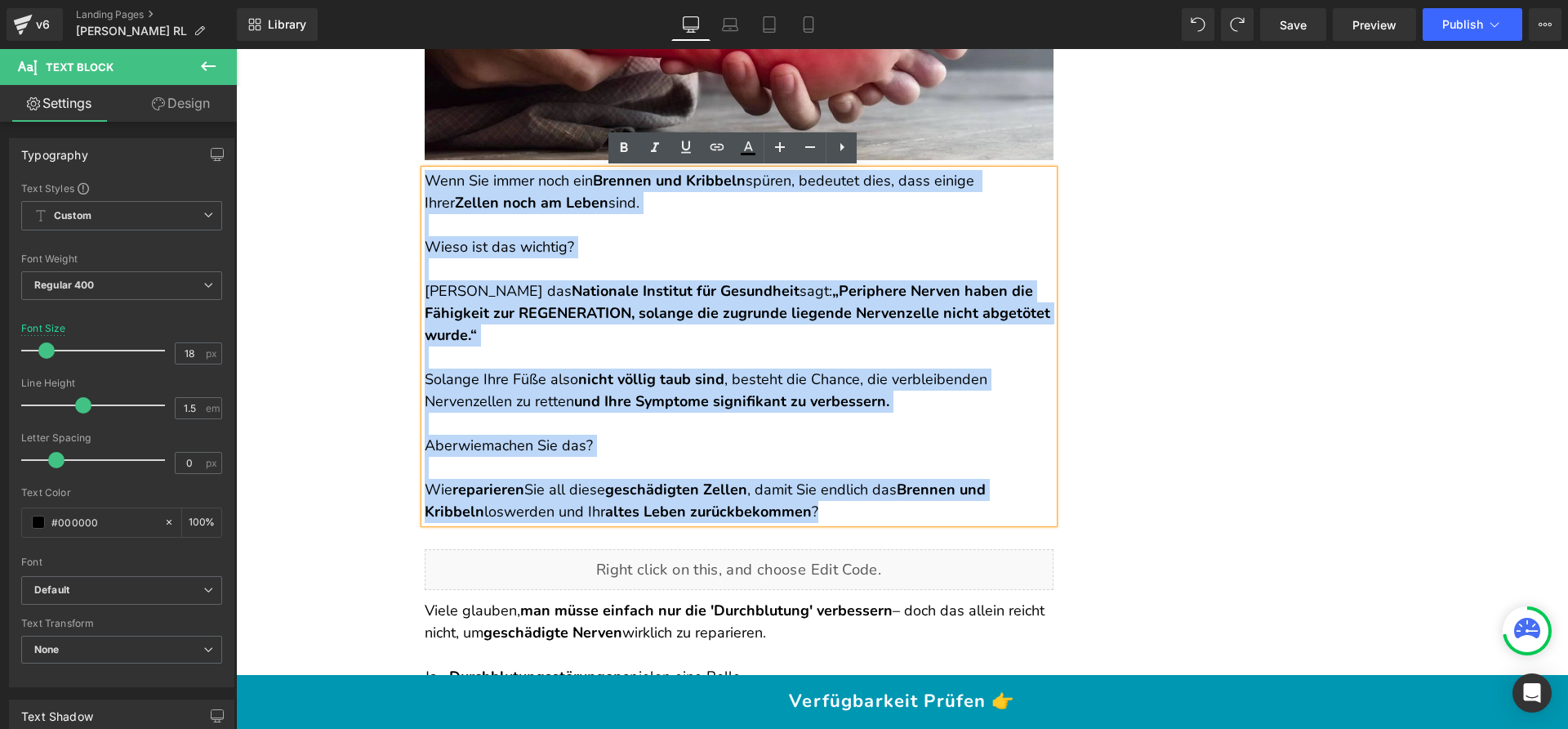
drag, startPoint x: 836, startPoint y: 484, endPoint x: 421, endPoint y: 186, distance: 510.9
click at [424, 186] on div "Wenn Sie immer noch ein Brennen und Kribbeln spüren, bedeutet dies, dass einige…" at bounding box center [739, 346] width 629 height 353
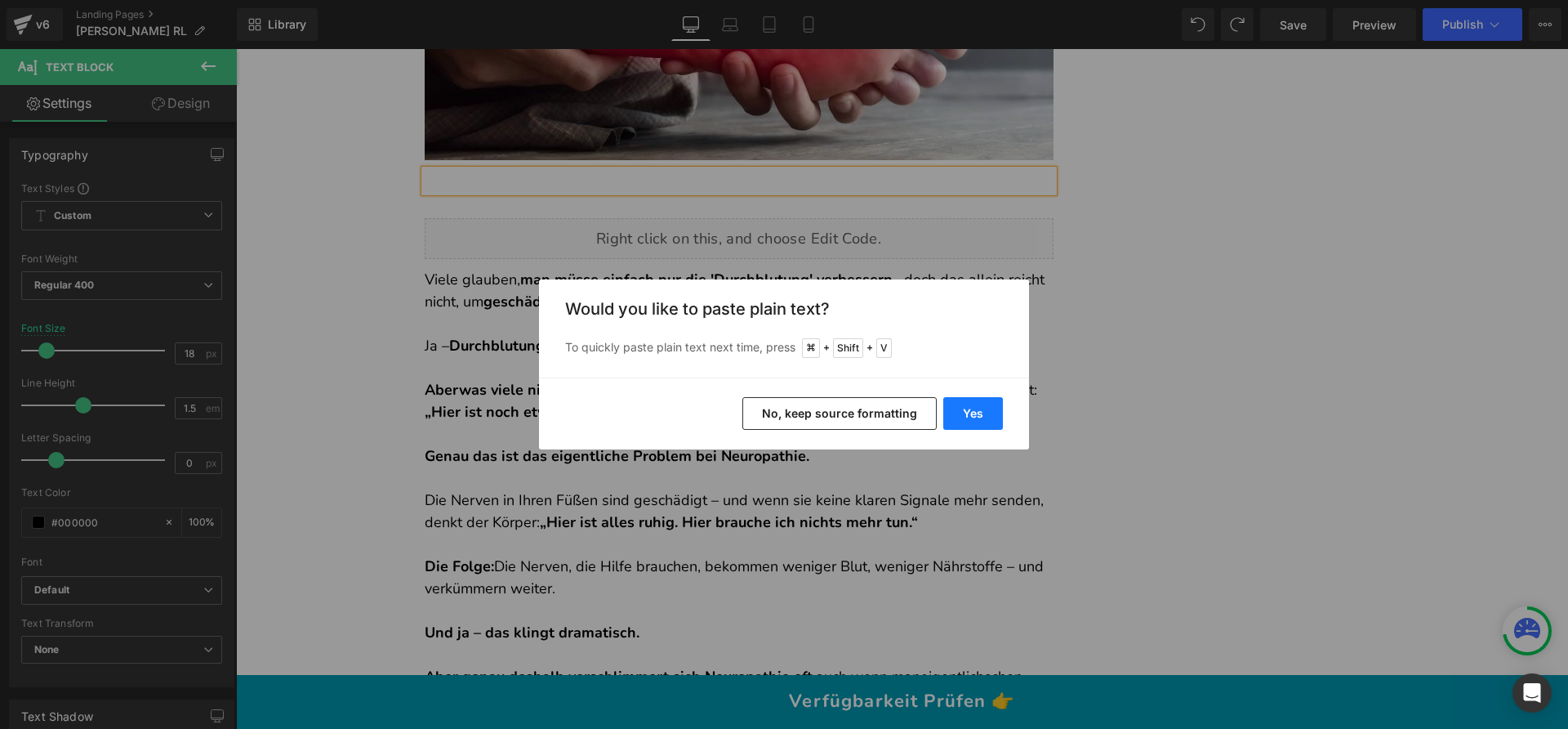
click at [967, 414] on button "Yes" at bounding box center [973, 413] width 60 height 33
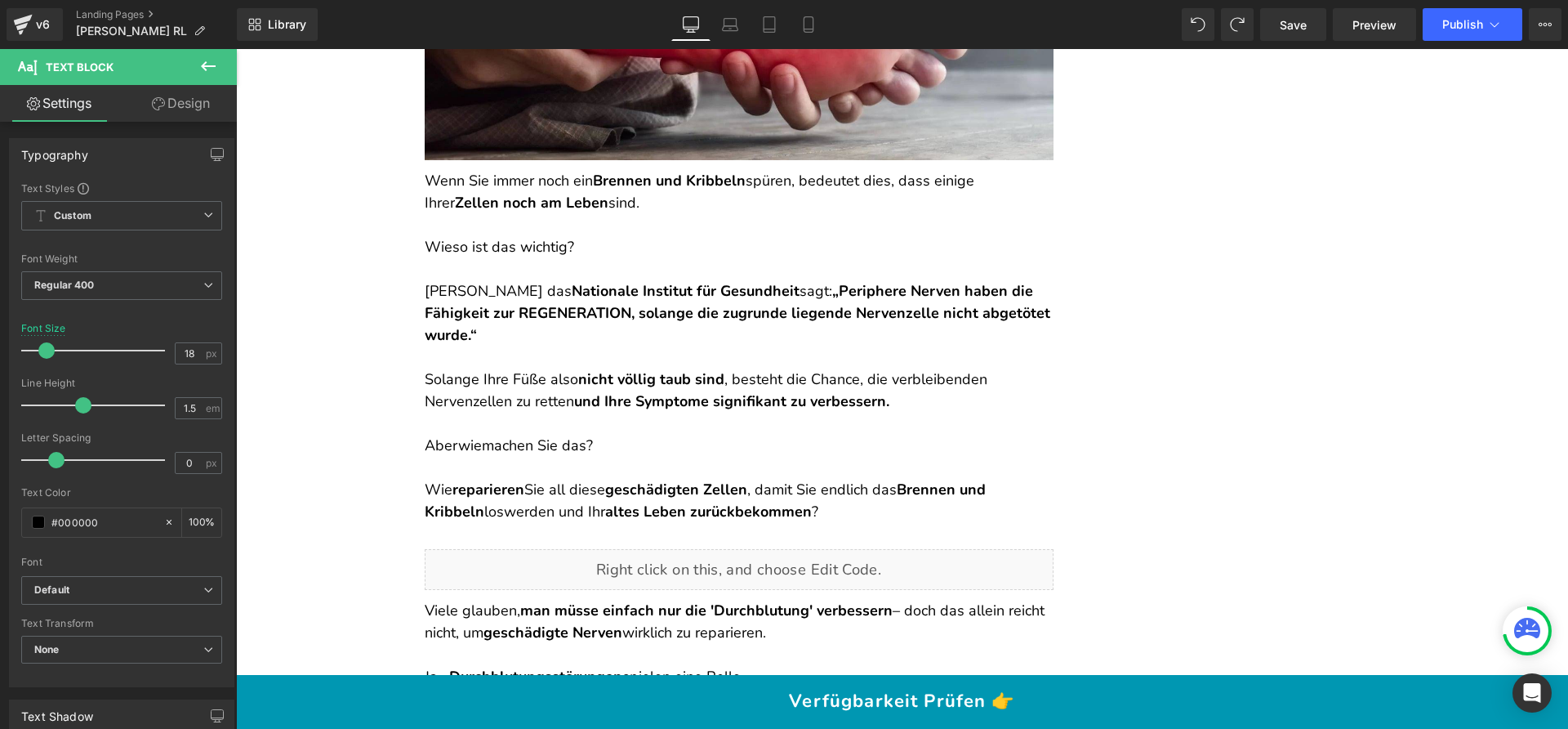
click at [814, 456] on p at bounding box center [739, 467] width 629 height 22
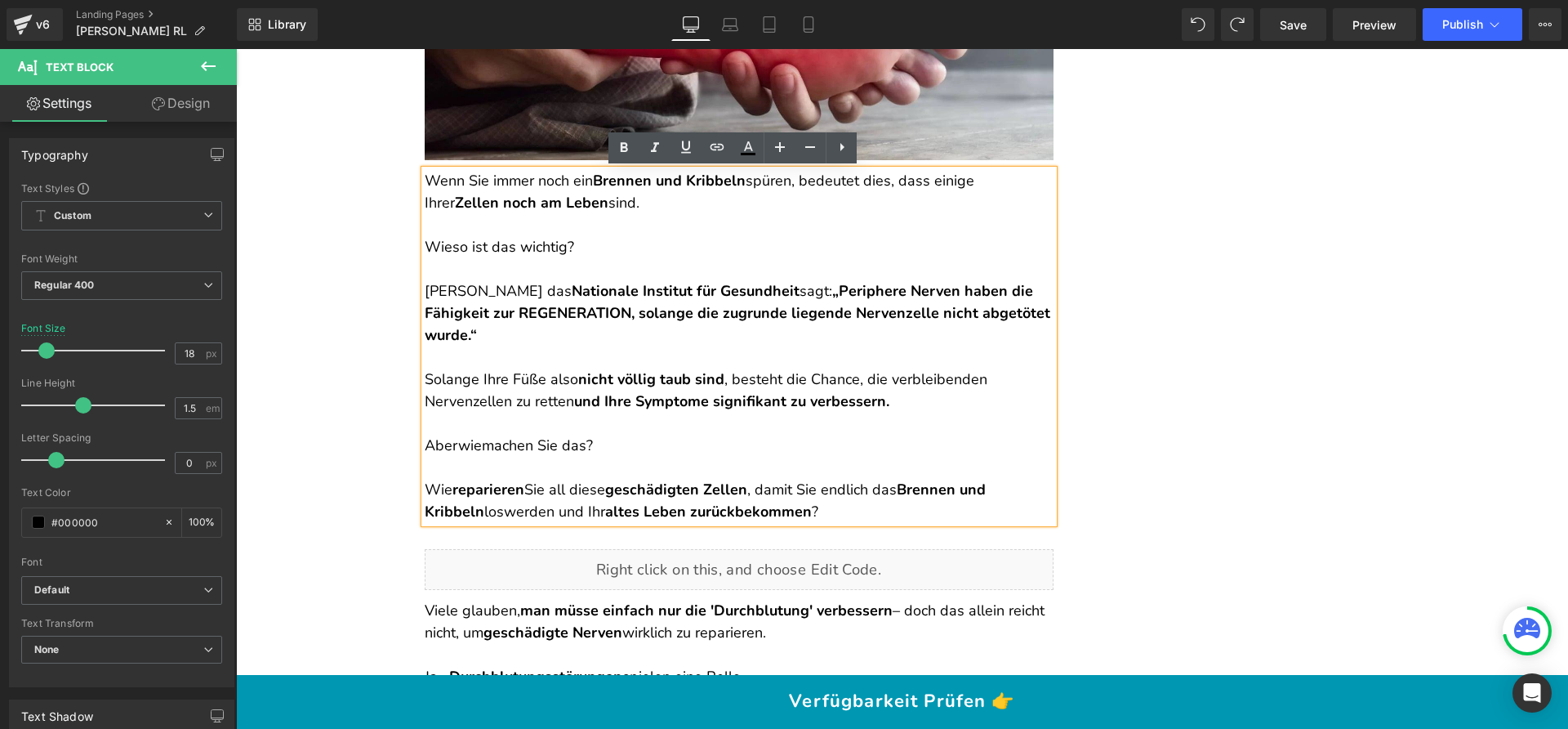
drag, startPoint x: 833, startPoint y: 483, endPoint x: 417, endPoint y: 176, distance: 517.0
click at [424, 176] on div "Wenn Sie immer noch ein Brennen und Kribbeln spüren, bedeutet dies, dass einige…" at bounding box center [739, 346] width 629 height 353
click at [424, 178] on span "Wenn Sie immer noch ein" at bounding box center [508, 181] width 169 height 20
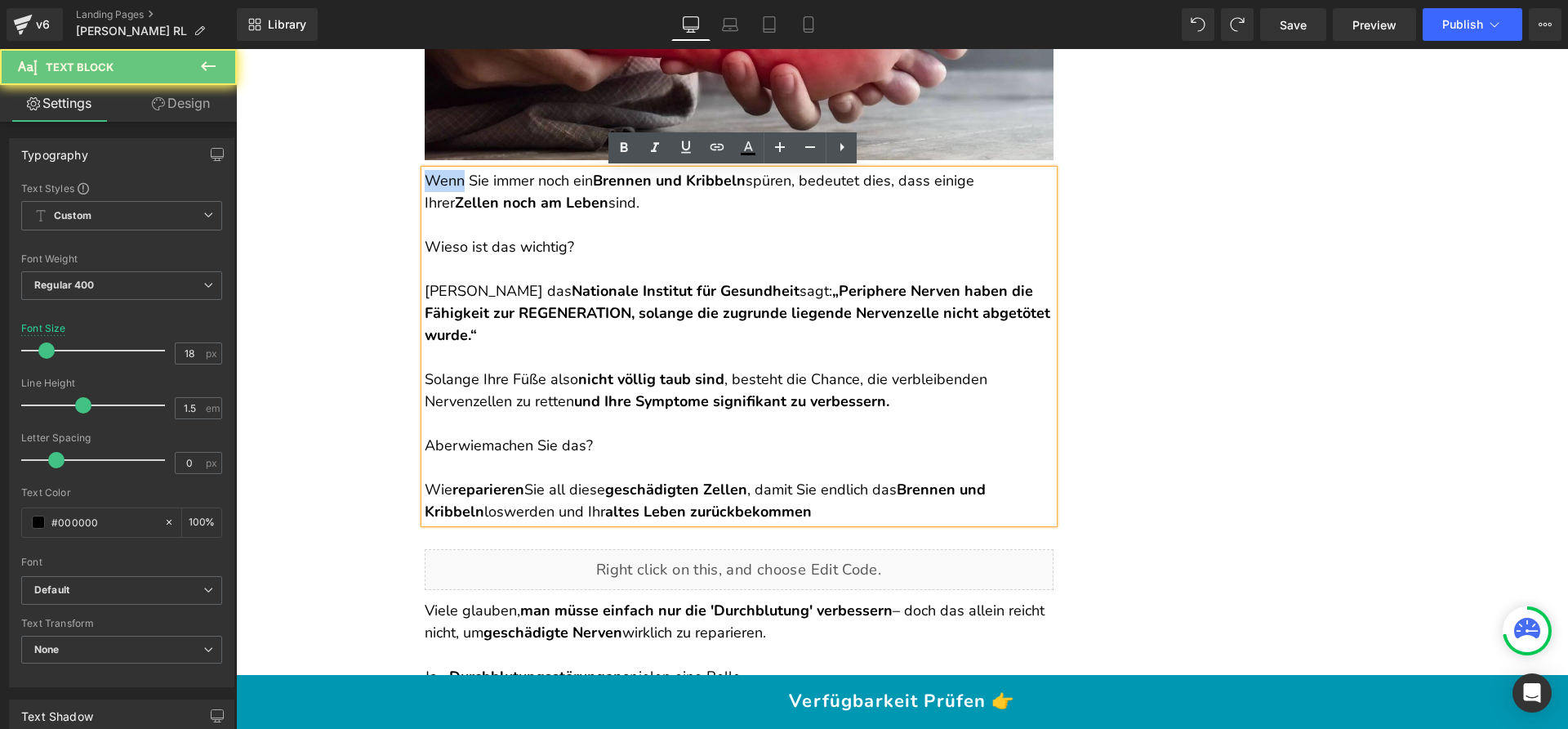
click at [424, 178] on span "Wenn Sie immer noch ein" at bounding box center [508, 181] width 169 height 20
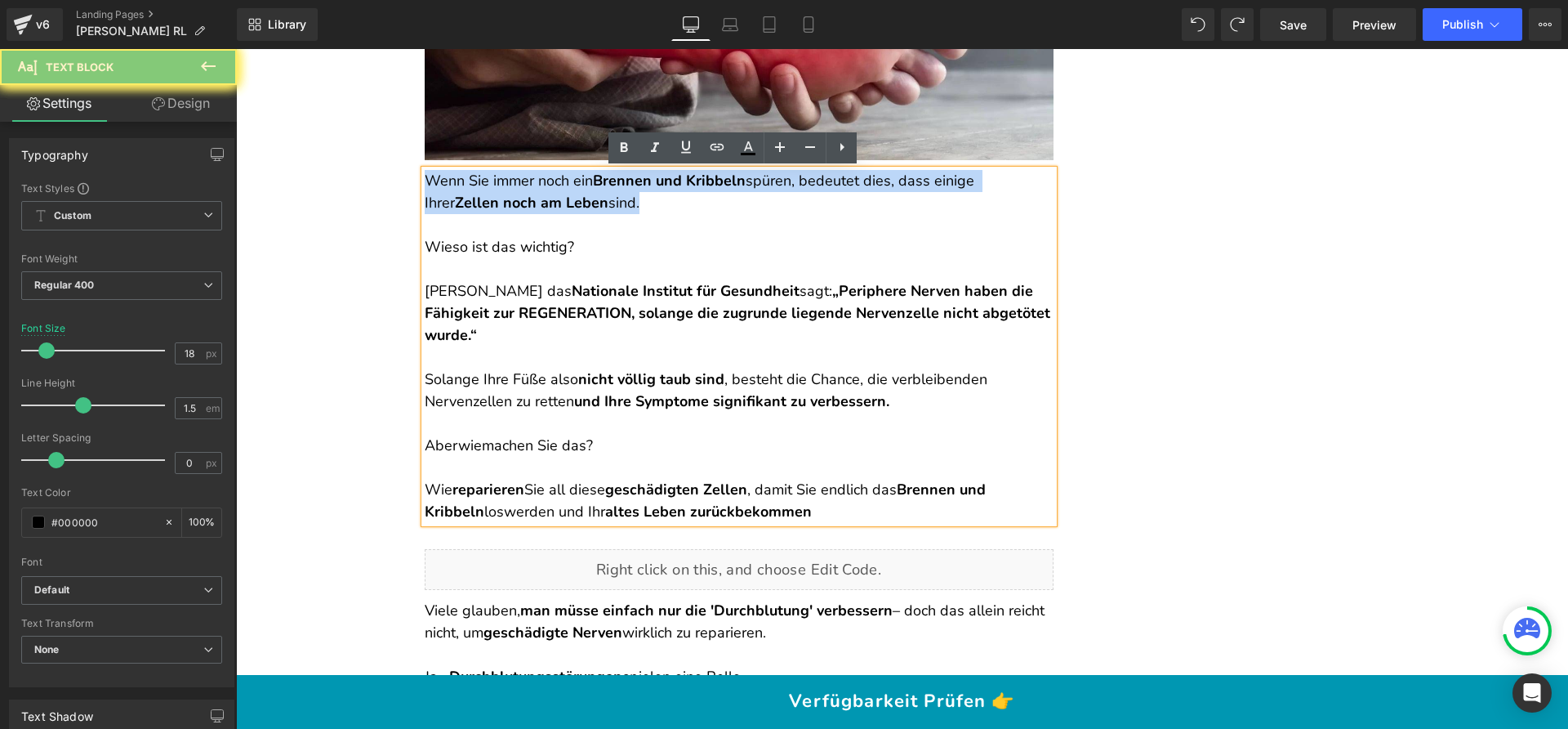
click at [424, 178] on span "Wenn Sie immer noch ein" at bounding box center [508, 181] width 169 height 20
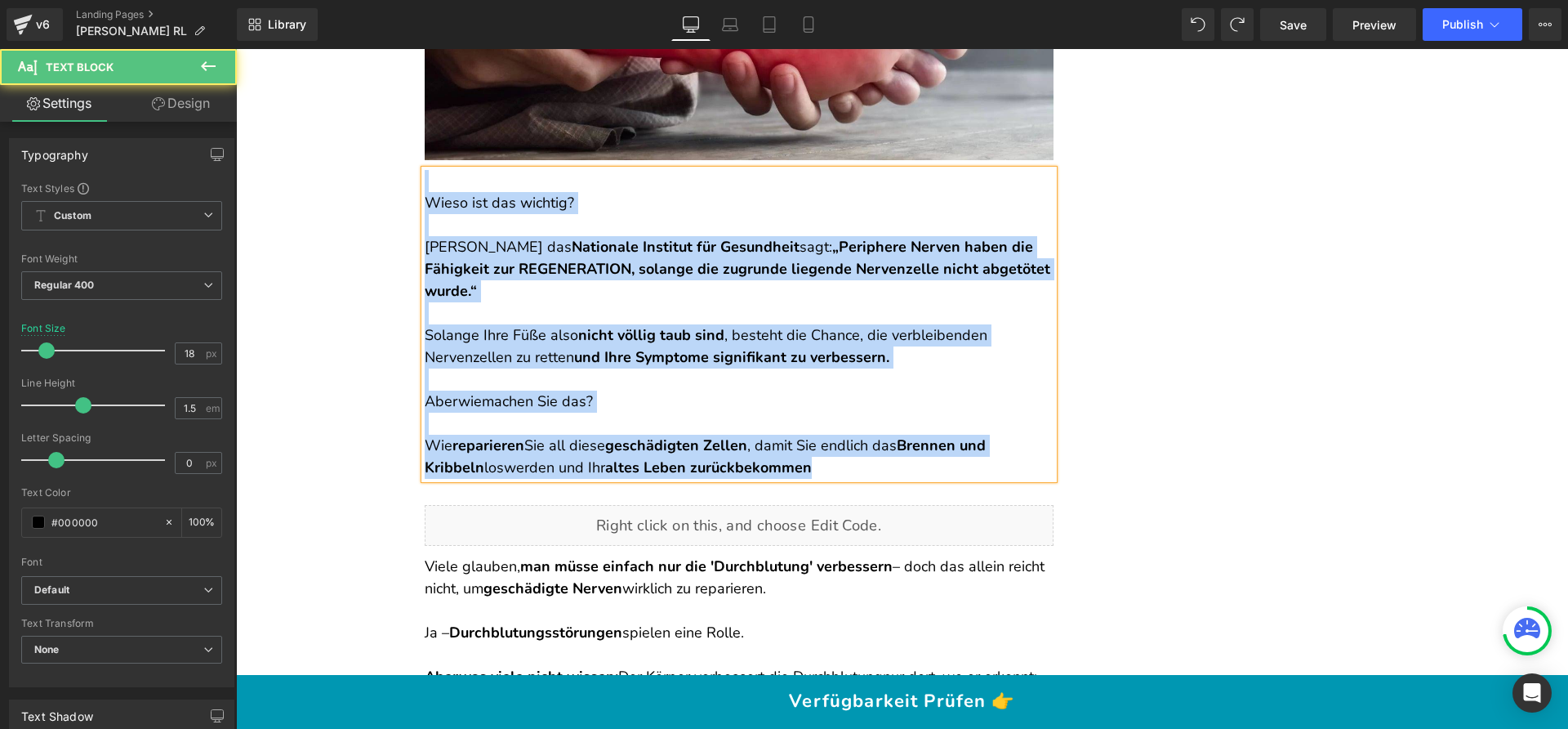
drag, startPoint x: 830, startPoint y: 442, endPoint x: 412, endPoint y: 173, distance: 497.1
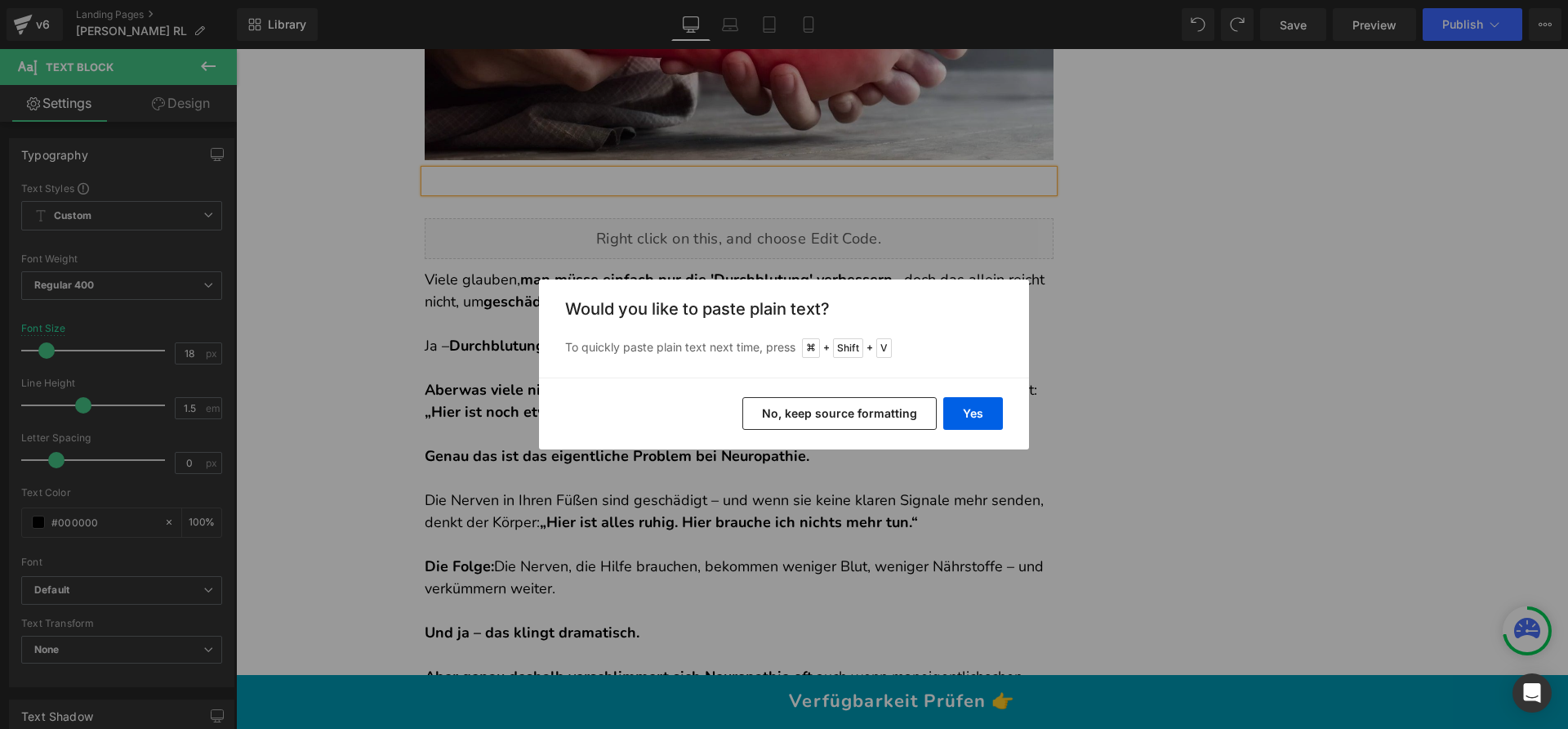
click at [846, 411] on button "No, keep source formatting" at bounding box center [839, 413] width 195 height 33
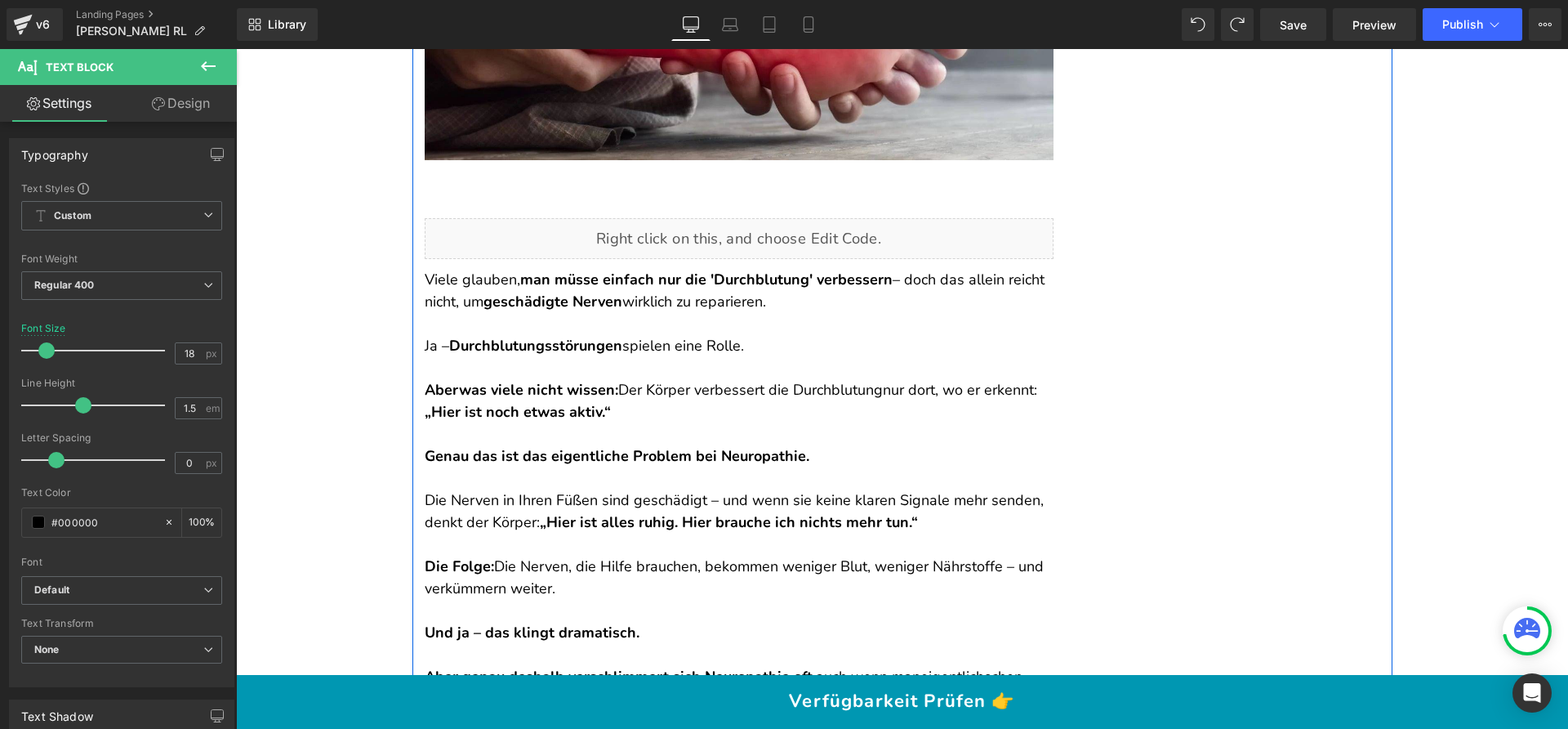
click at [661, 299] on p "Viele glauben, man müsse einfach nur die 'Durchblutung' verbessern – doch das a…" at bounding box center [739, 291] width 629 height 44
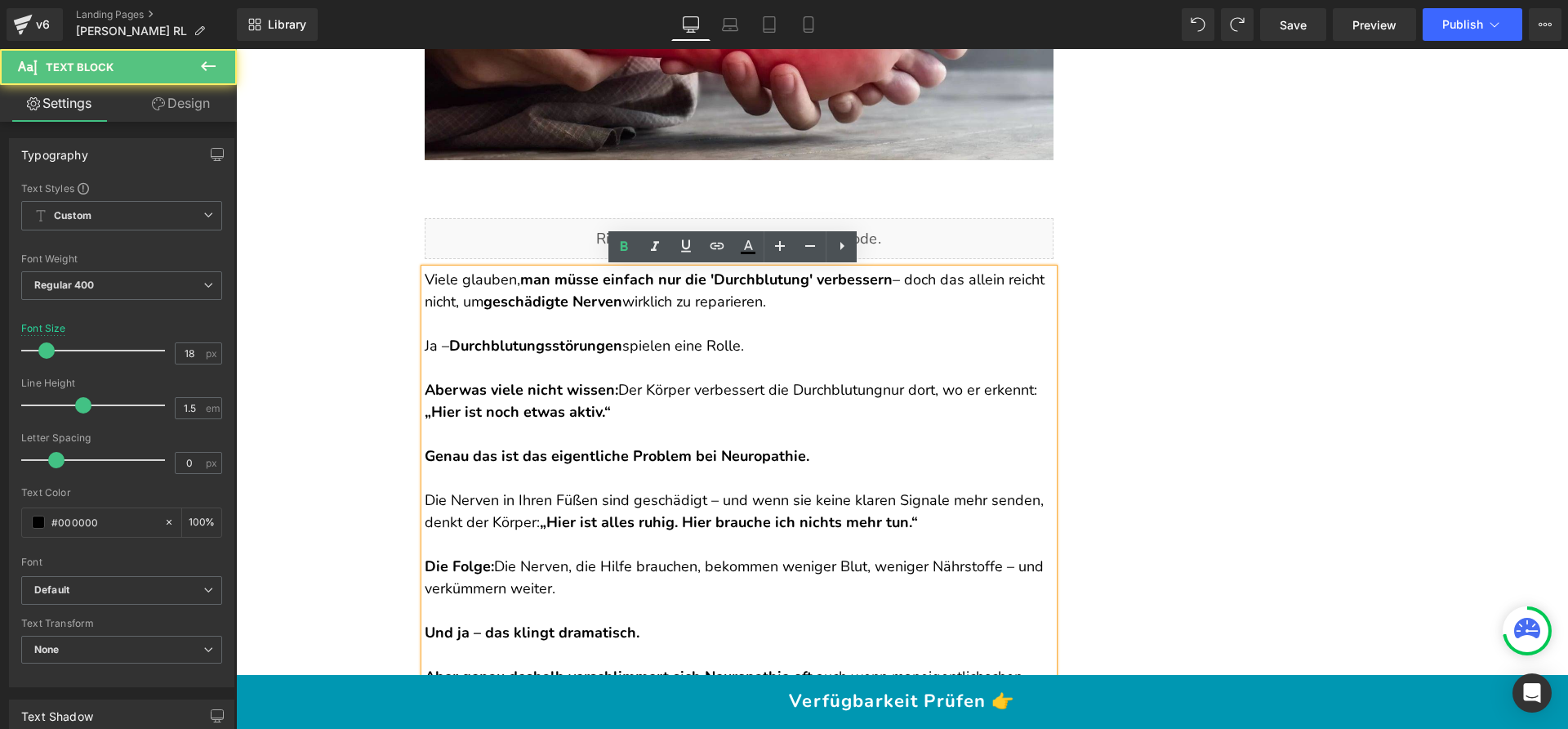
drag, startPoint x: 417, startPoint y: 276, endPoint x: 760, endPoint y: 406, distance: 366.8
click at [760, 406] on div "Viele glauben, man müsse einfach nur die 'Durchblutung' verbessern – doch das a…" at bounding box center [739, 555] width 629 height 573
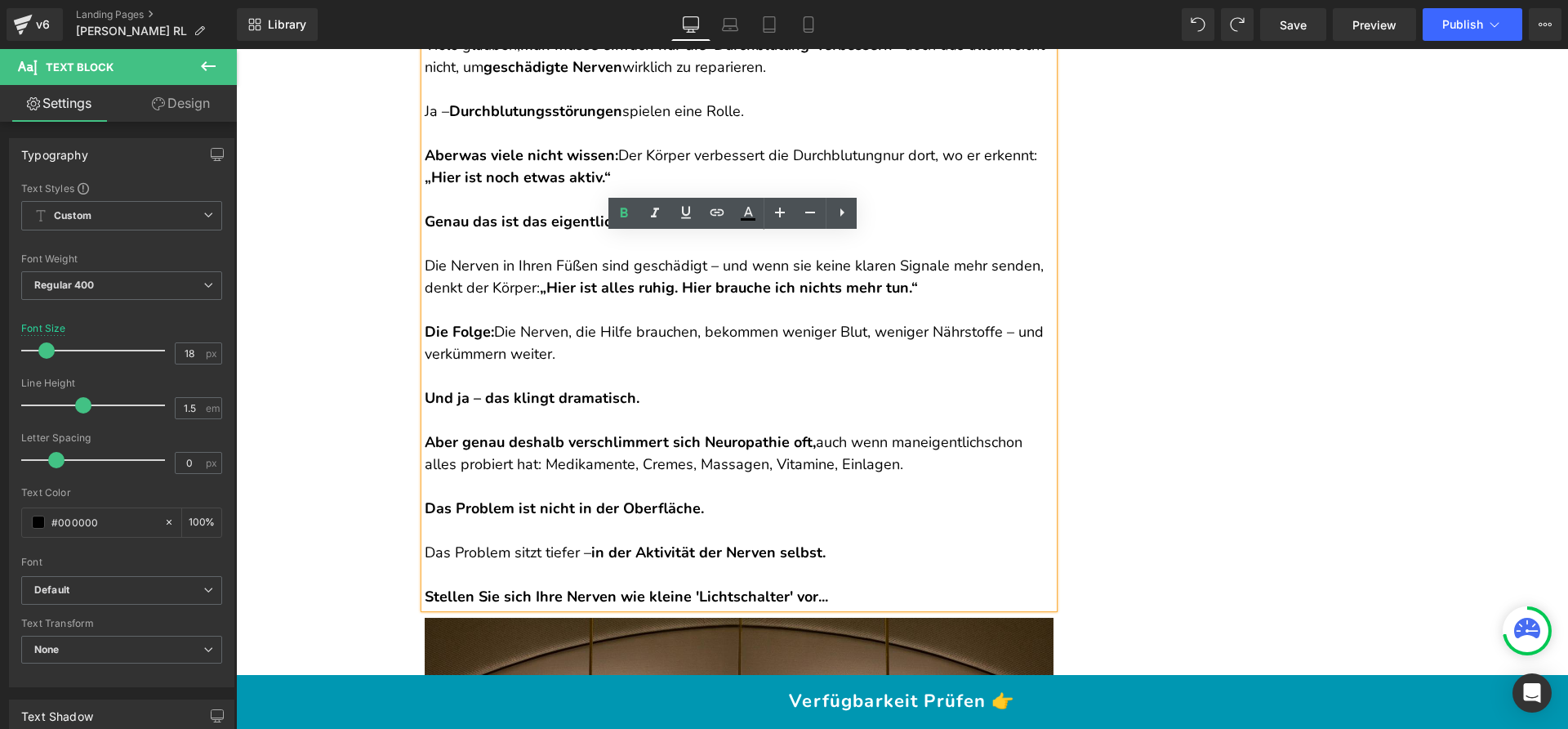
scroll to position [1600, 0]
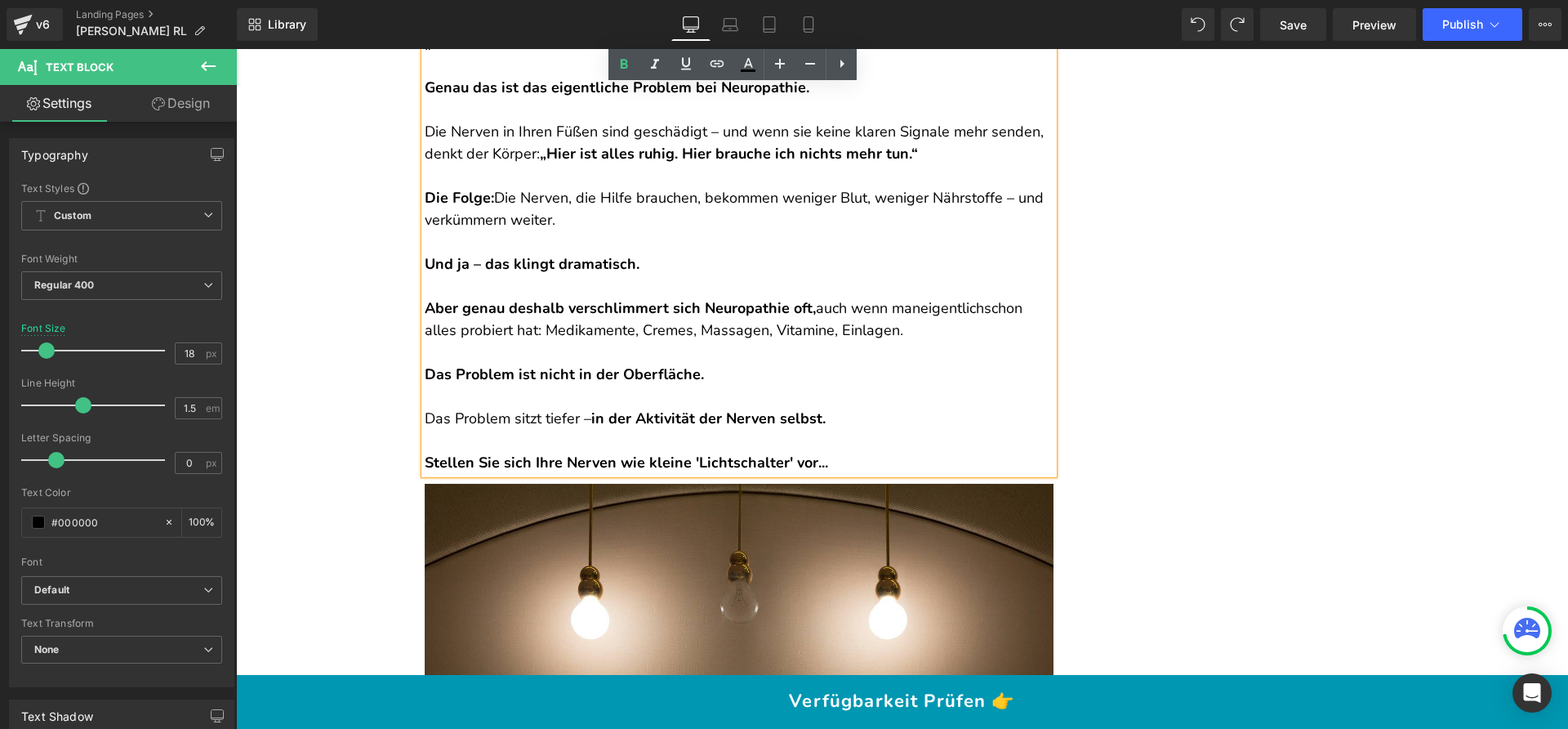
click at [791, 424] on strong "in der Aktivität der Nerven selbst." at bounding box center [708, 418] width 235 height 20
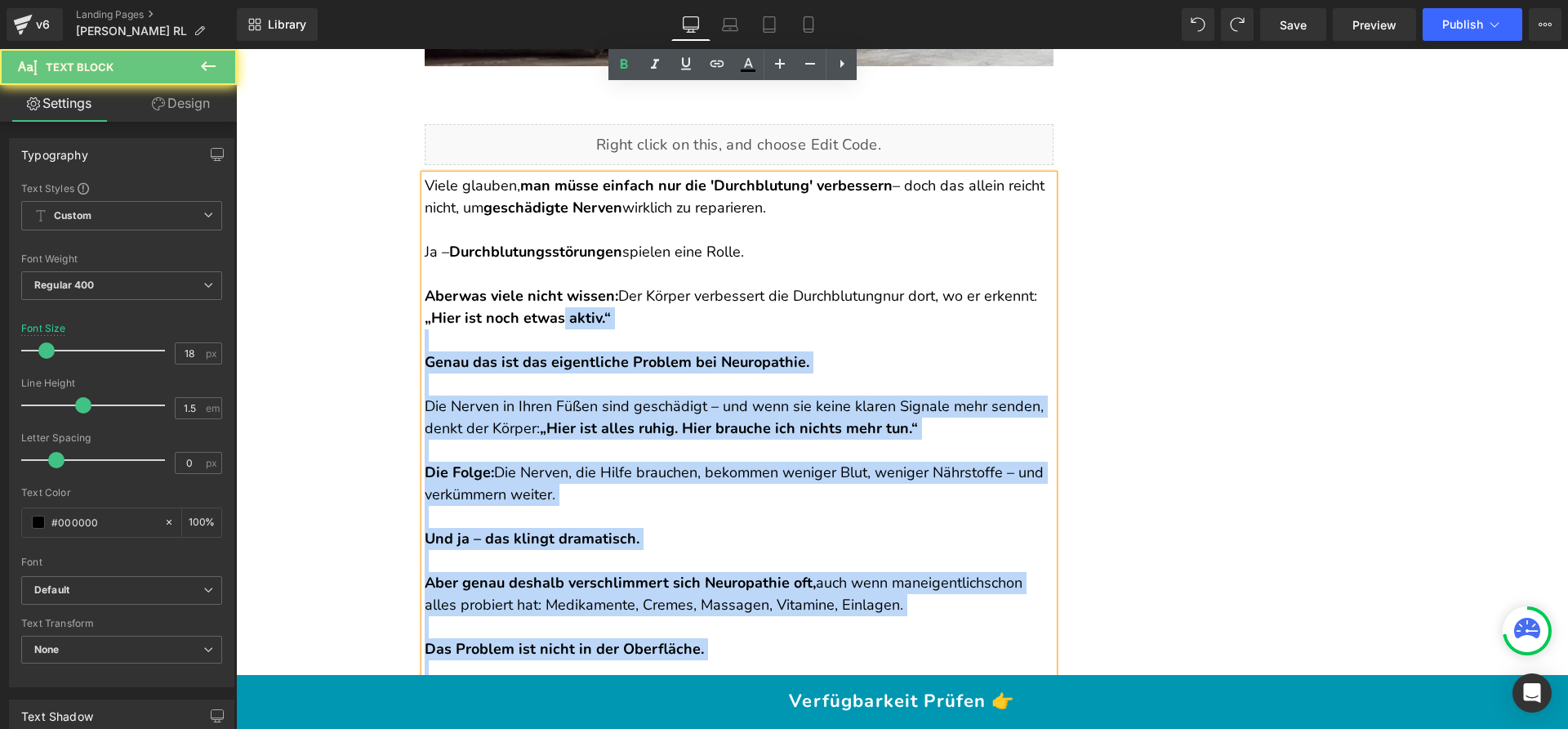
scroll to position [1263, 0]
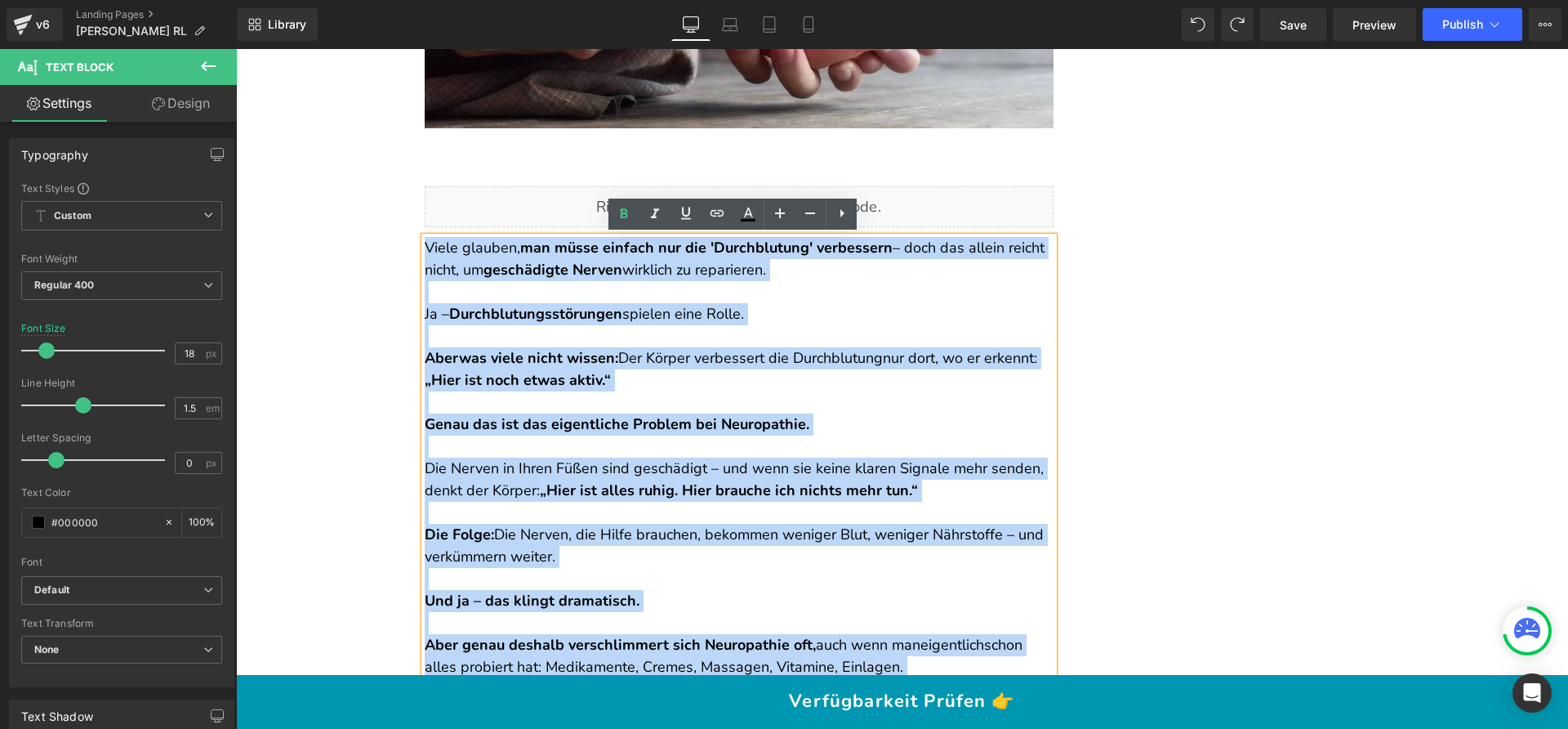
drag, startPoint x: 828, startPoint y: 457, endPoint x: 420, endPoint y: 246, distance: 459.3
click at [424, 246] on div "Viele glauben, man müsse einfach nur die 'Durchblutung' verbessern – doch das a…" at bounding box center [739, 523] width 629 height 573
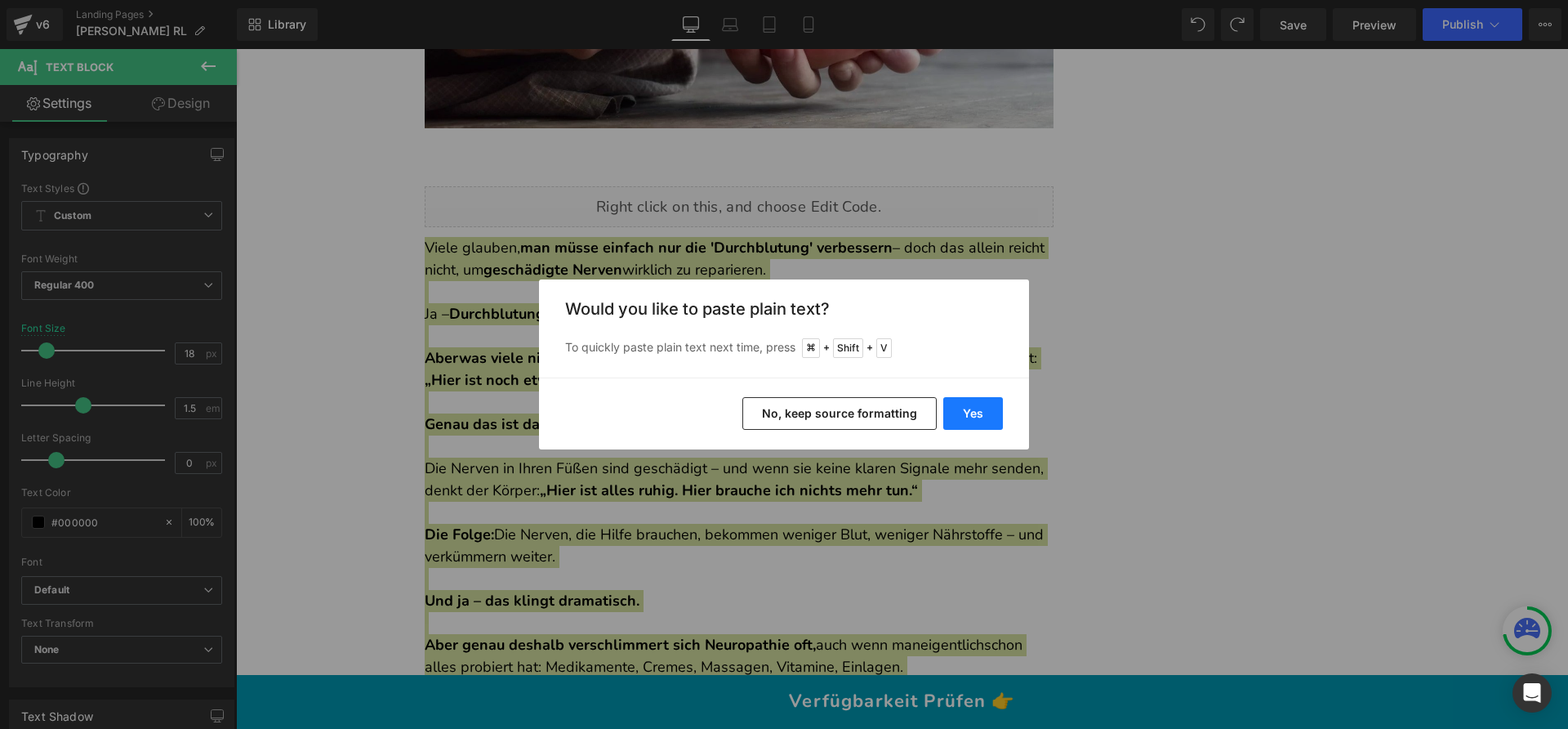
click at [967, 410] on button "Yes" at bounding box center [973, 413] width 60 height 33
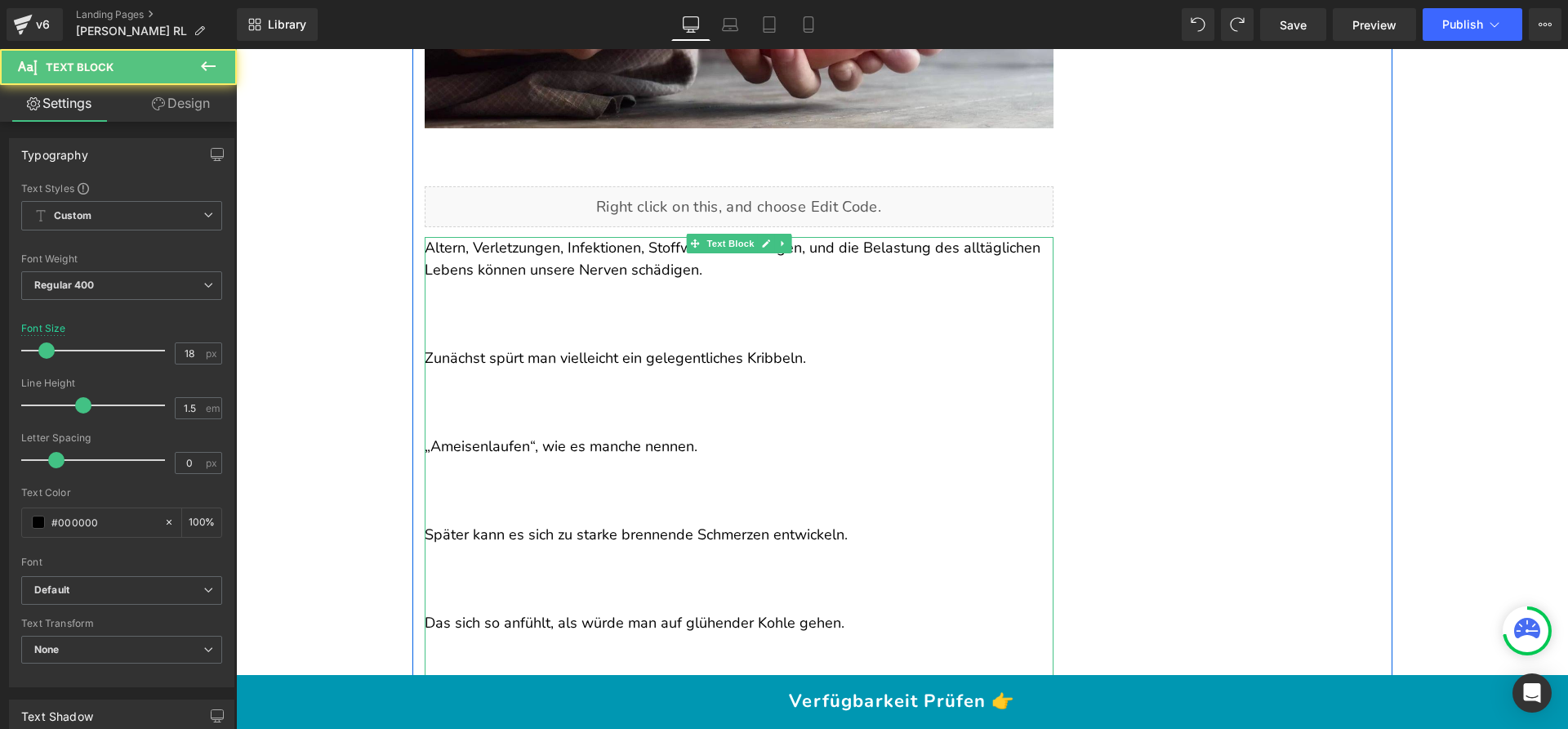
click at [480, 319] on p at bounding box center [739, 315] width 629 height 22
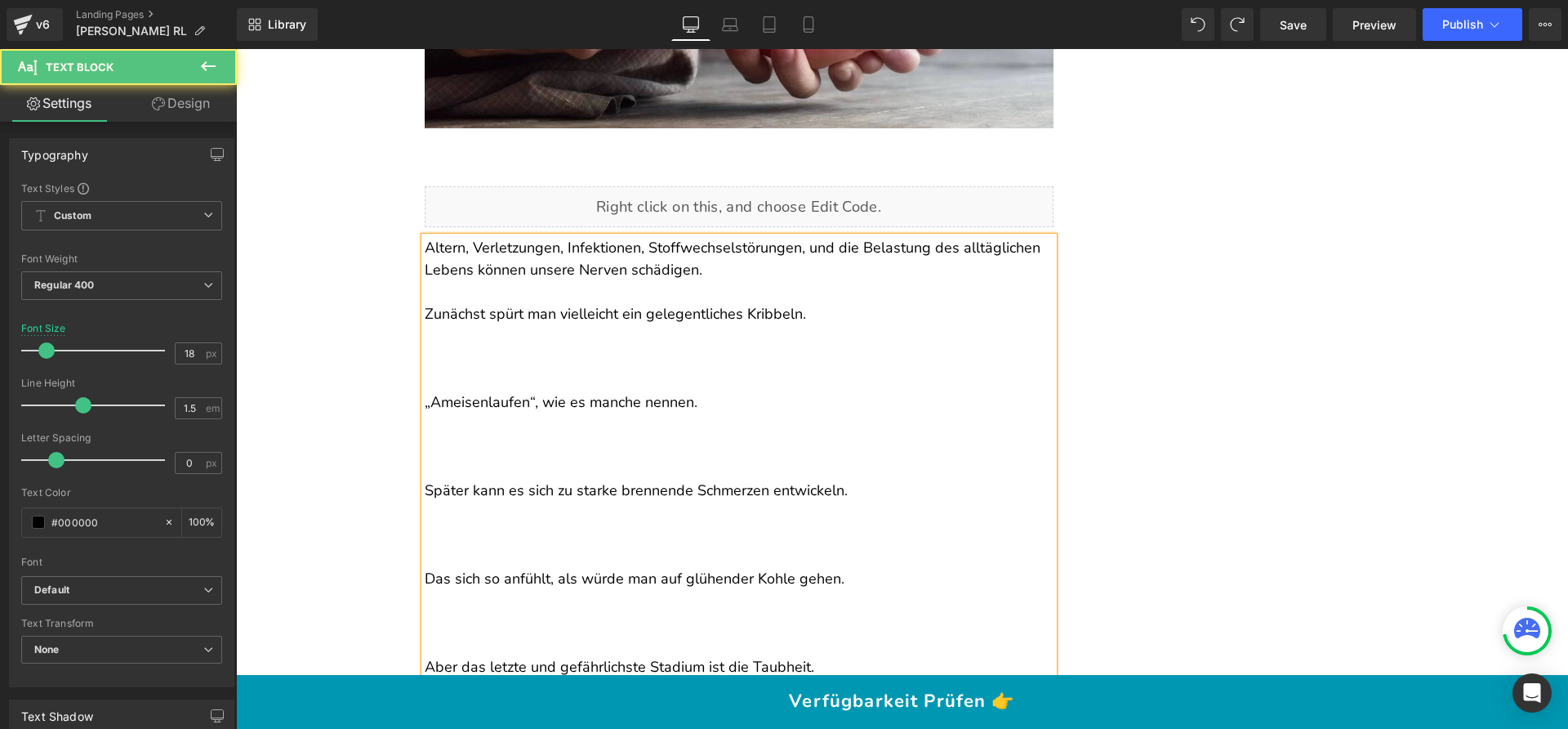
click at [492, 369] on p at bounding box center [739, 380] width 629 height 22
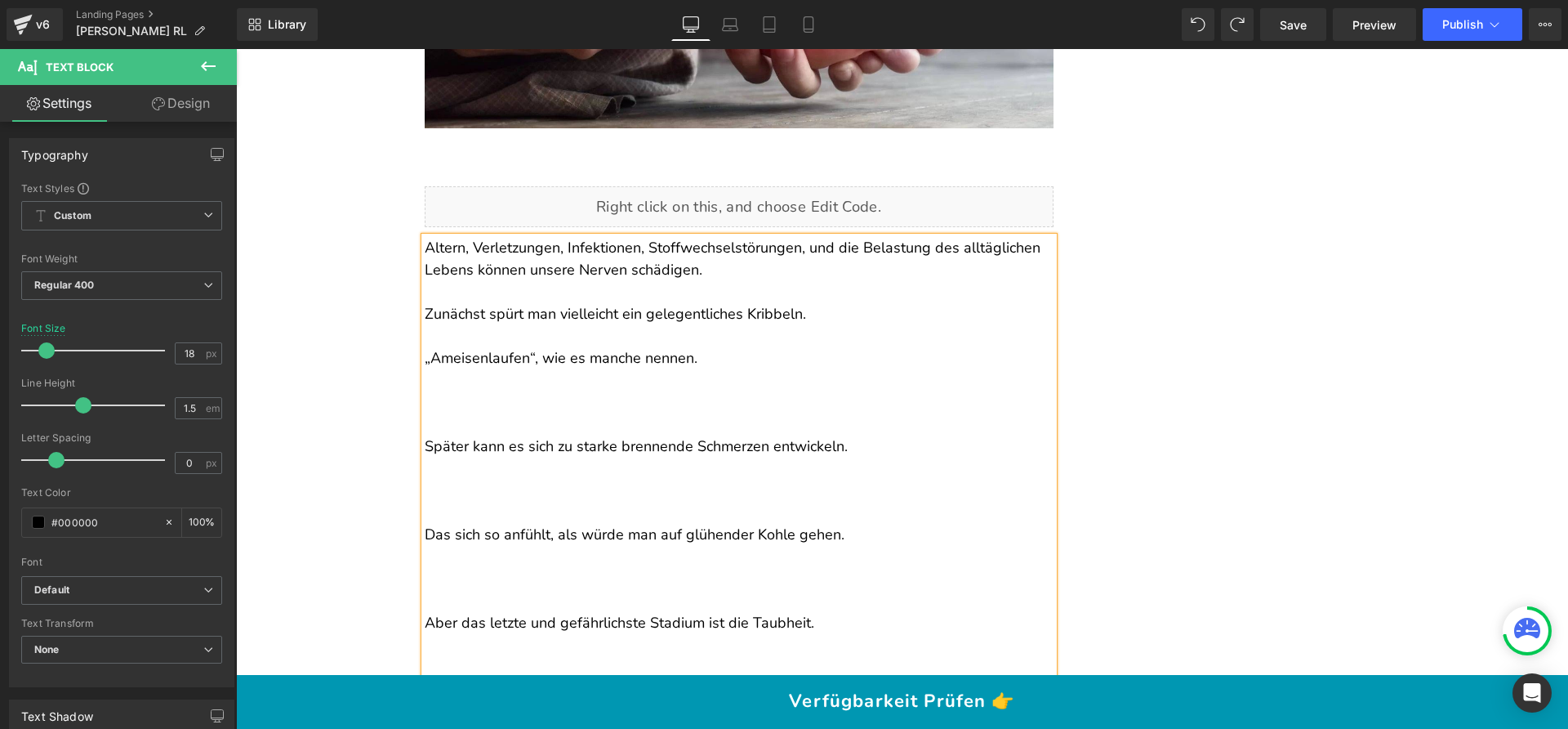
click at [468, 407] on p at bounding box center [739, 402] width 629 height 22
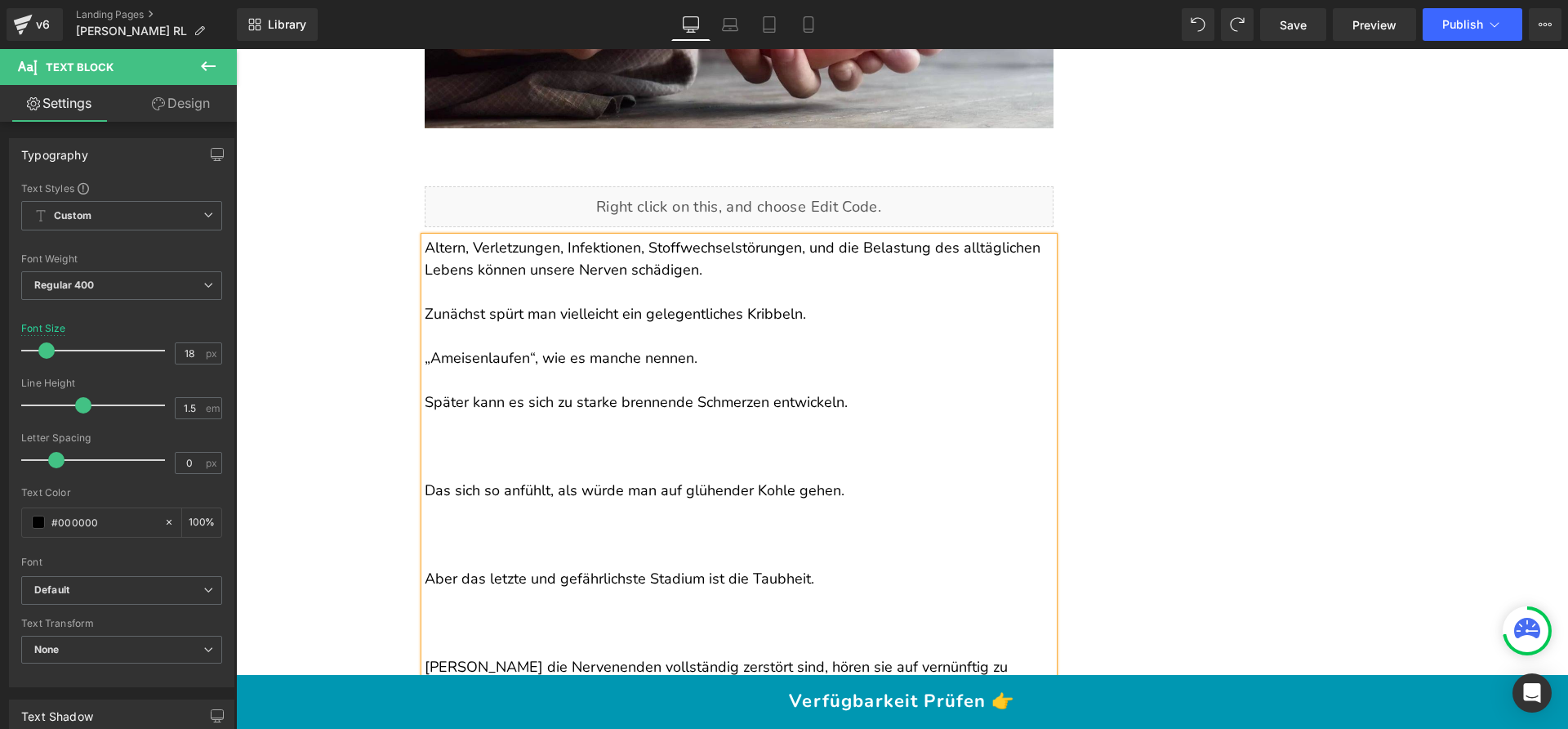
drag, startPoint x: 435, startPoint y: 473, endPoint x: 433, endPoint y: 463, distance: 10.2
click at [435, 473] on p at bounding box center [739, 468] width 629 height 22
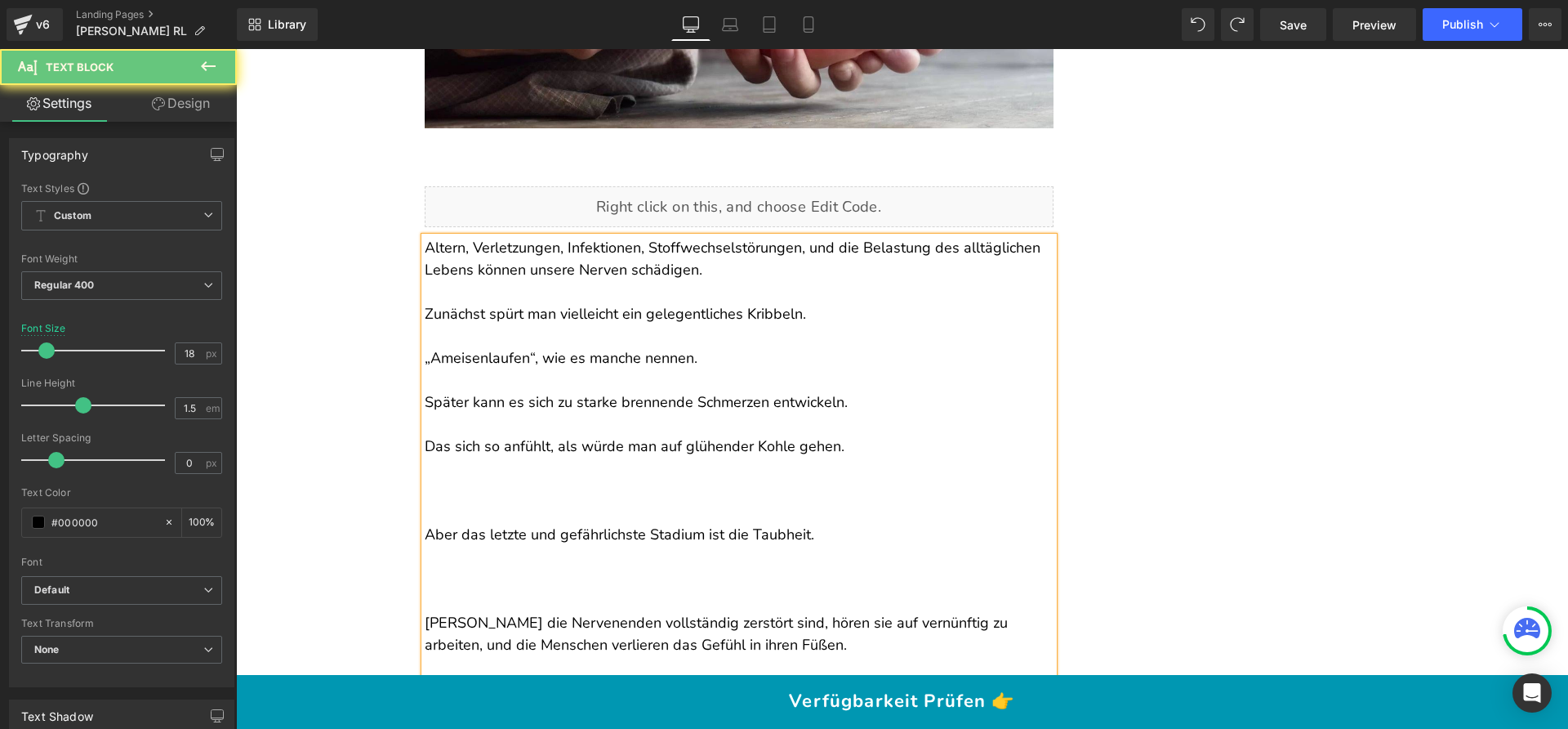
click at [436, 512] on p at bounding box center [739, 512] width 629 height 22
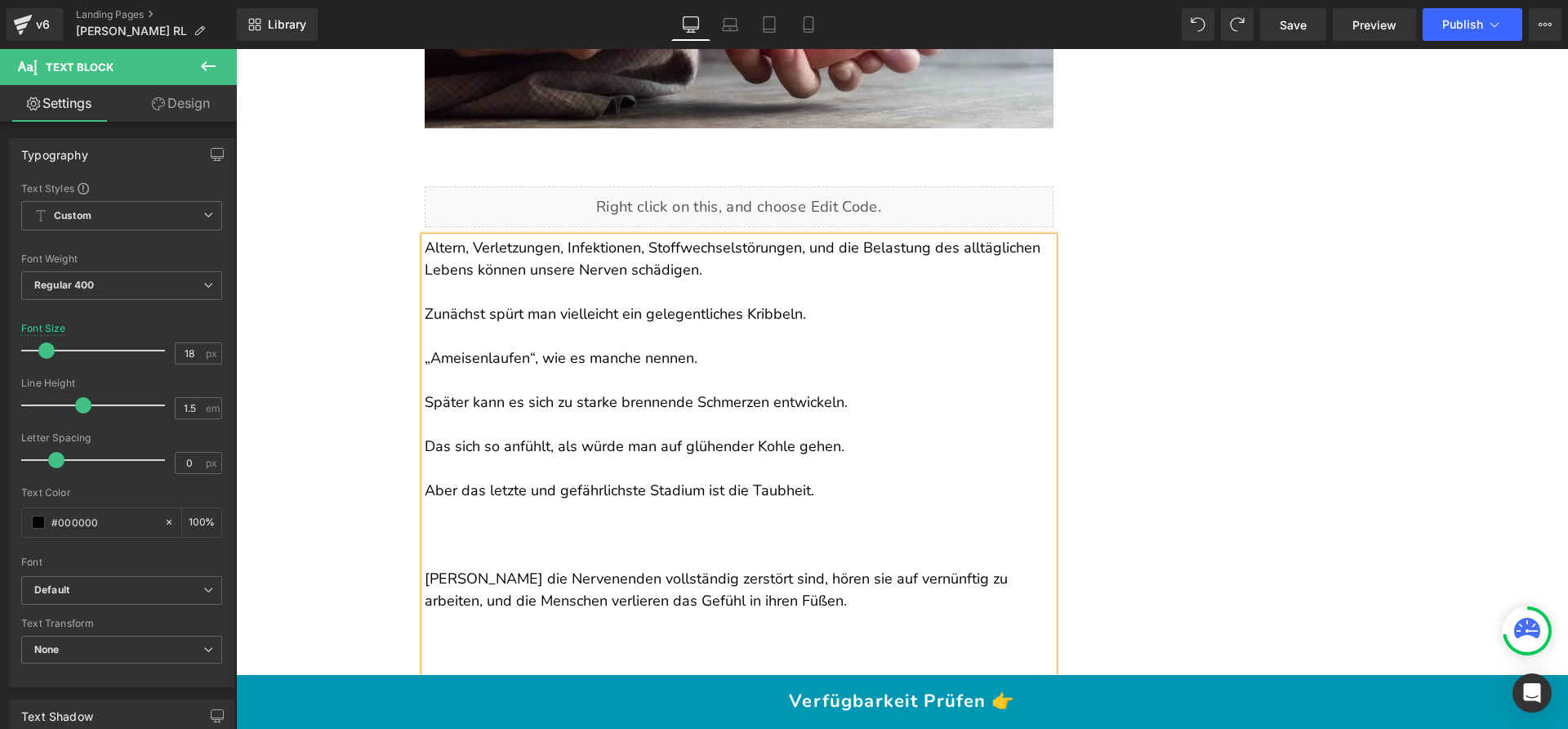
click at [431, 557] on p at bounding box center [739, 556] width 629 height 22
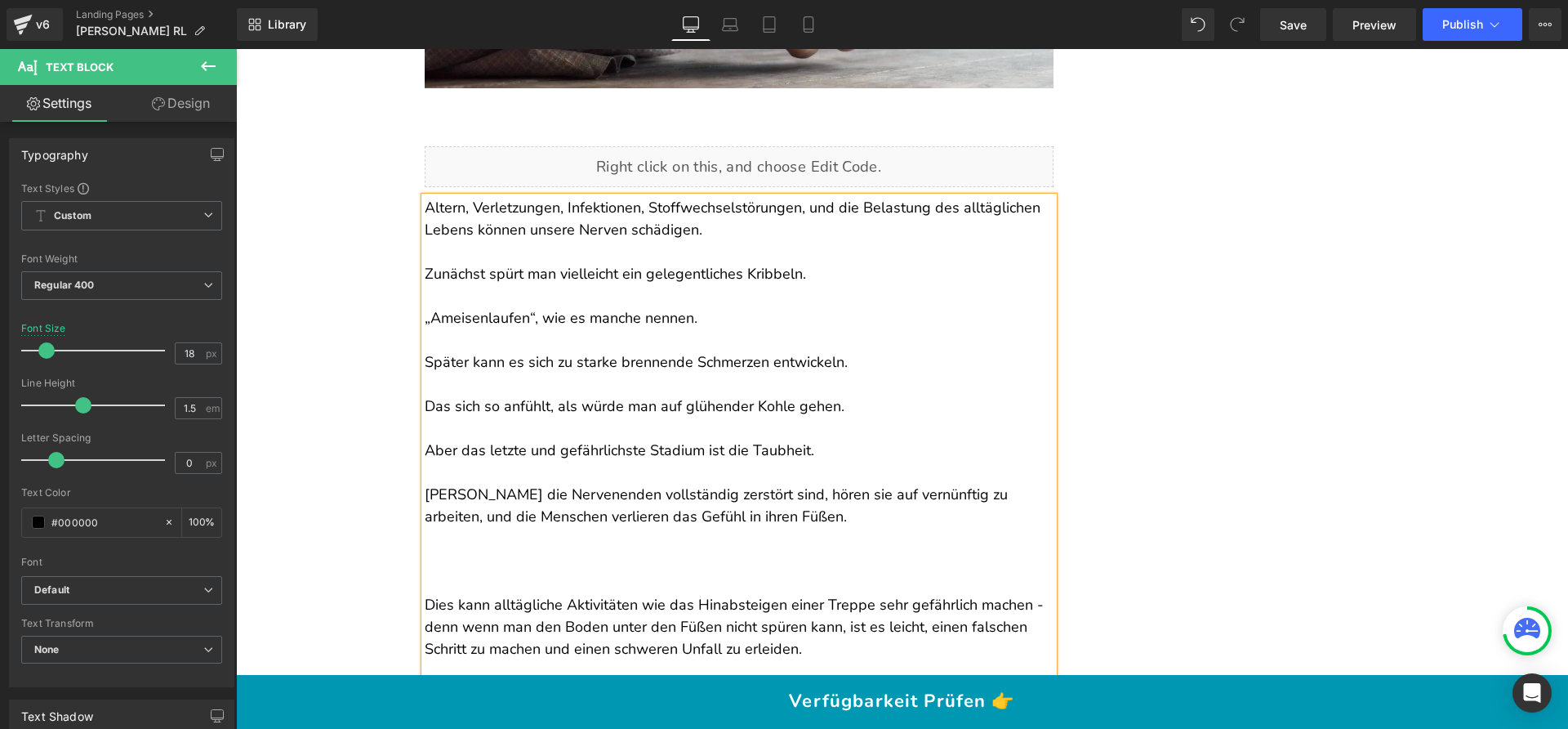
scroll to position [1318, 0]
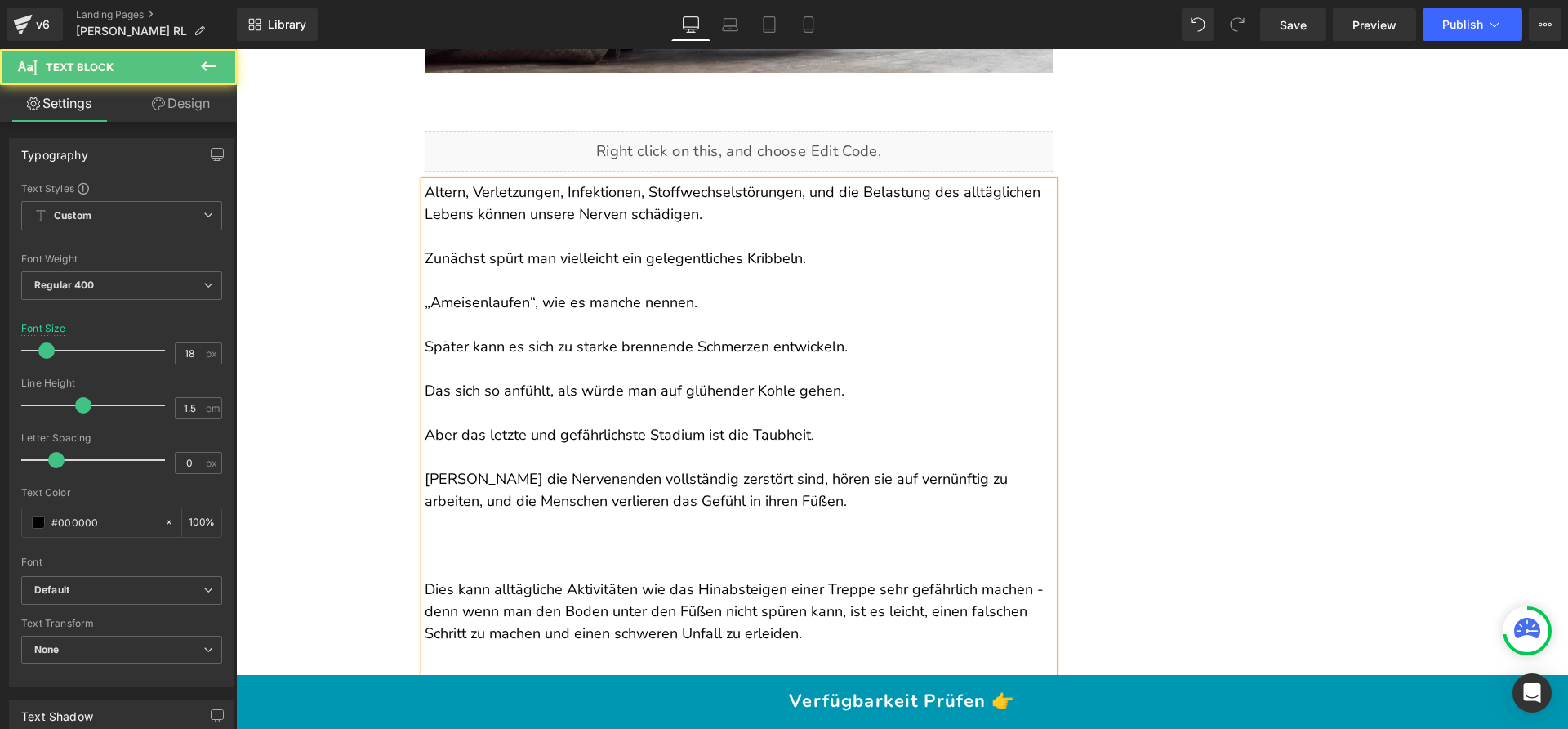
click at [439, 568] on p at bounding box center [739, 567] width 629 height 22
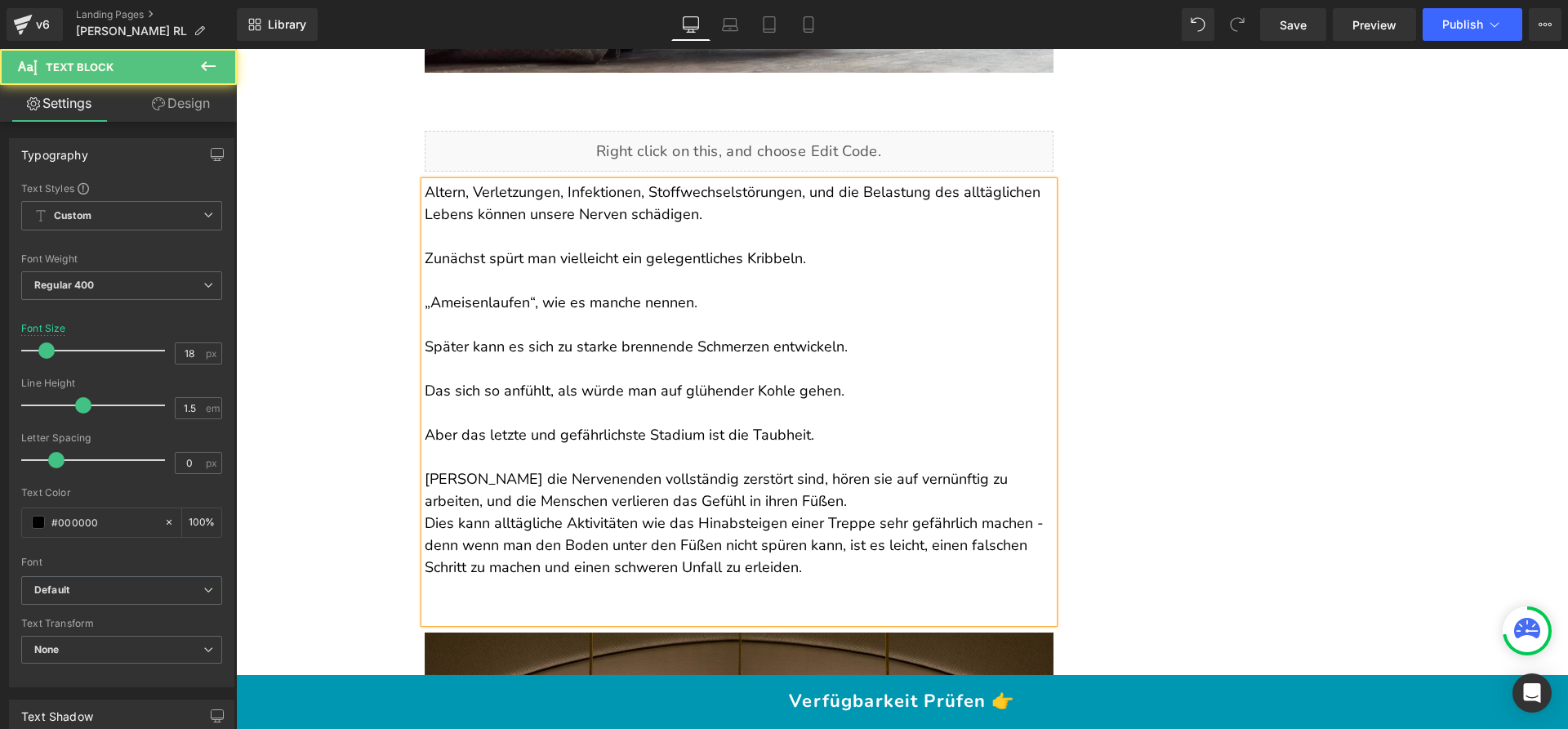
click at [440, 590] on p at bounding box center [739, 589] width 629 height 22
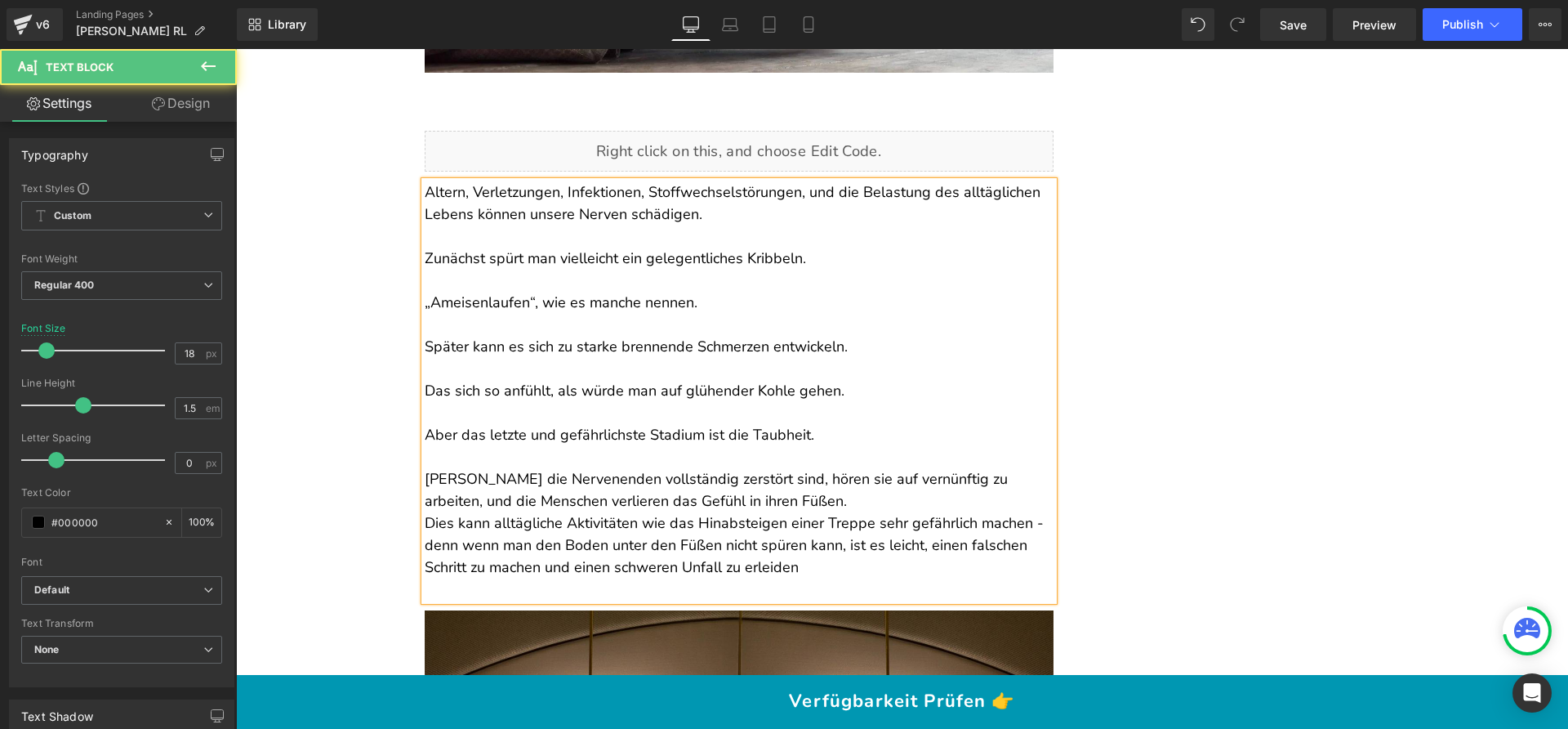
click at [446, 575] on p "Dies kann alltägliche Aktivitäten wie das Hinabsteigen einer Treppe sehr gefähr…" at bounding box center [739, 545] width 629 height 66
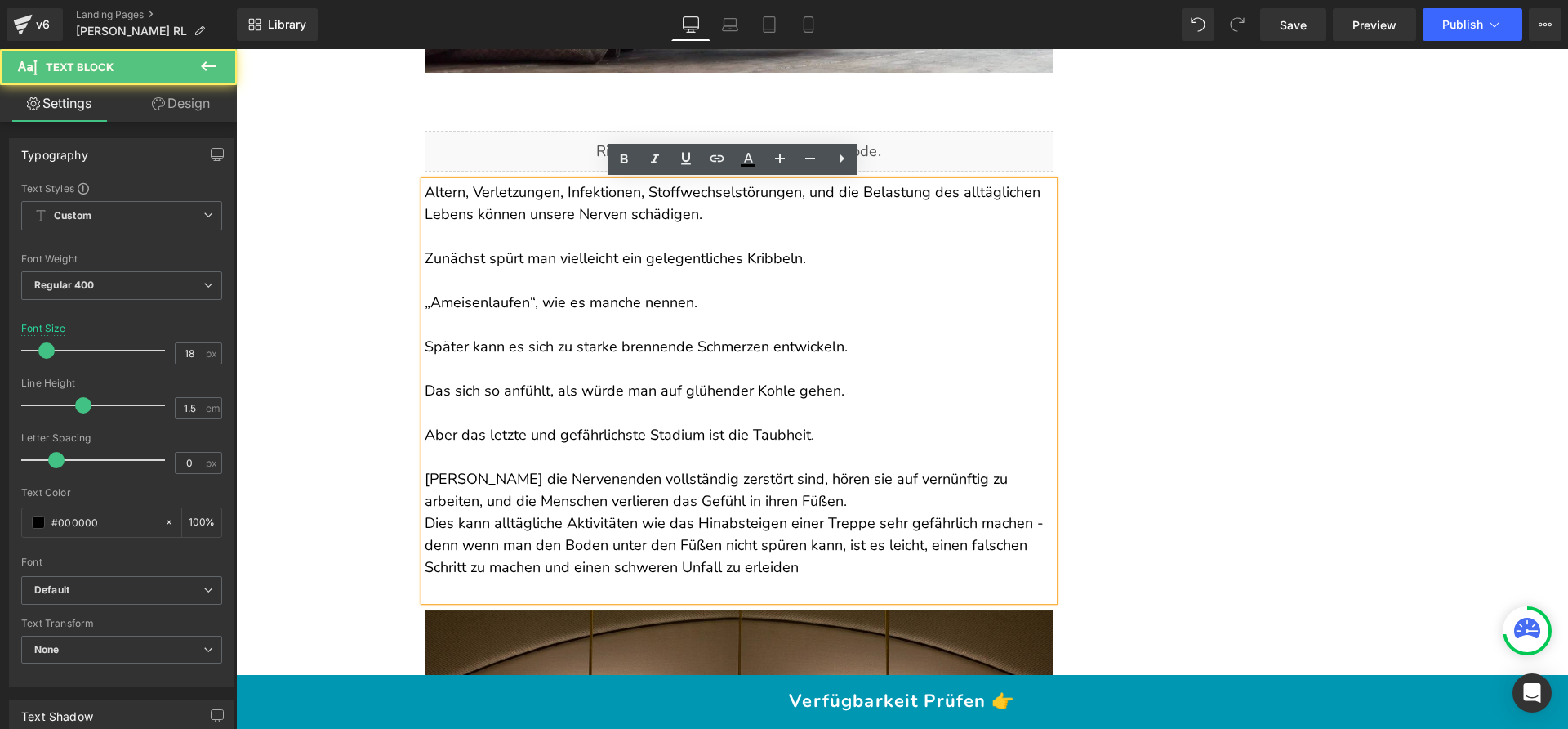
click at [441, 583] on p at bounding box center [739, 589] width 629 height 22
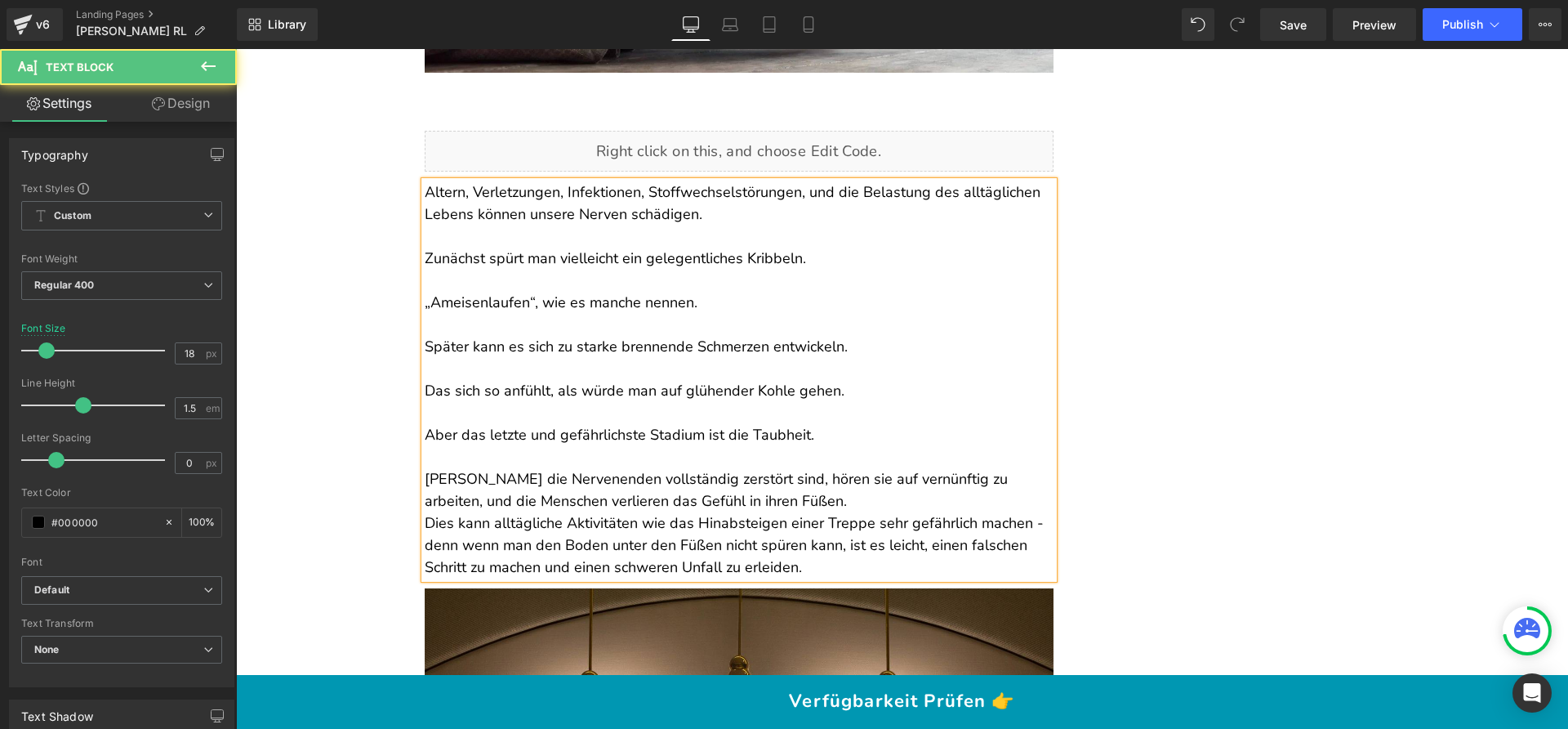
click at [790, 504] on p "Sobald die Nervenenden vollständig zerstört sind, hören sie auf vernünftig zu a…" at bounding box center [739, 490] width 629 height 44
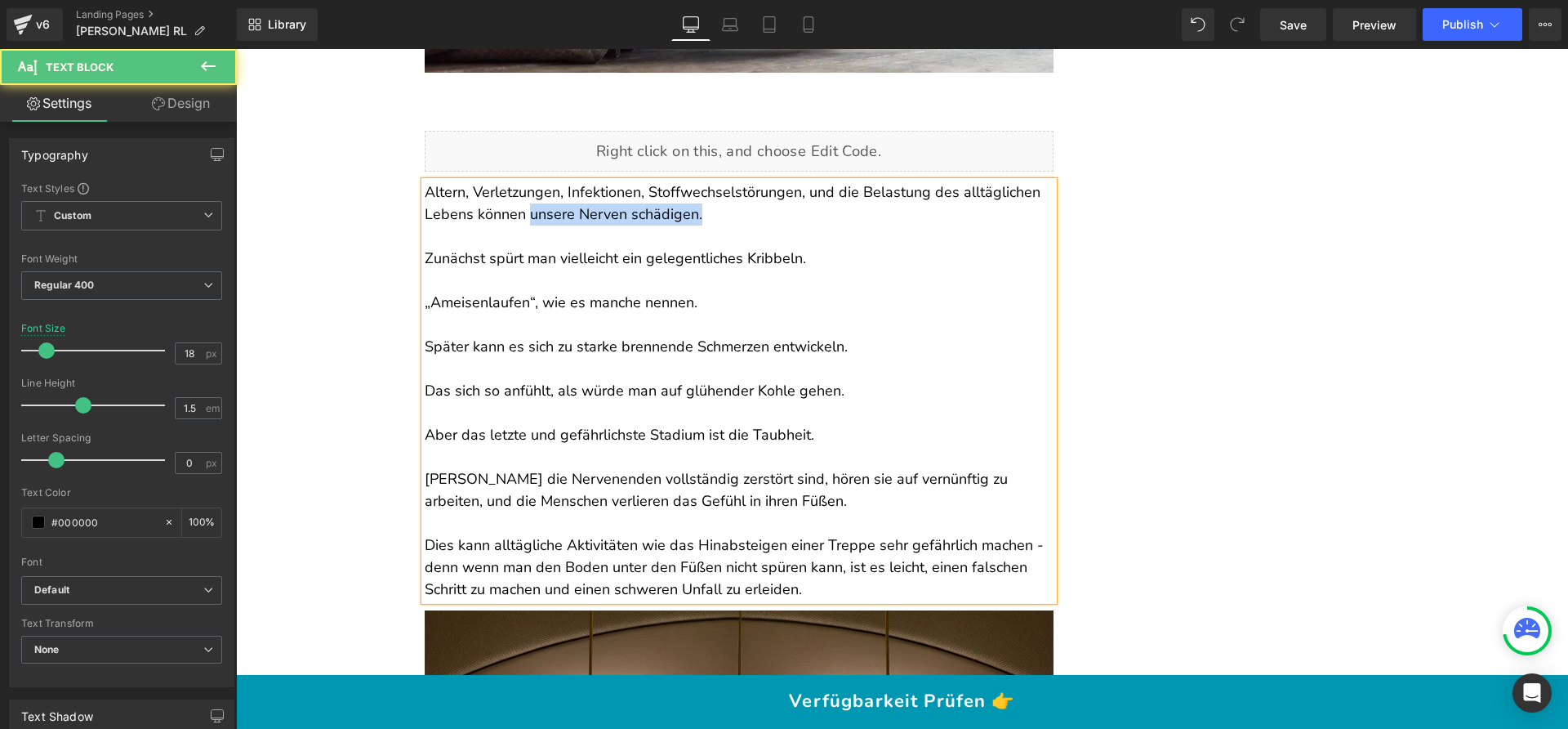
drag, startPoint x: 524, startPoint y: 213, endPoint x: 734, endPoint y: 220, distance: 210.1
click at [734, 220] on p "Altern, Verletzungen, Infektionen, Stoffwechselstörungen, und die Belastung des…" at bounding box center [739, 204] width 629 height 44
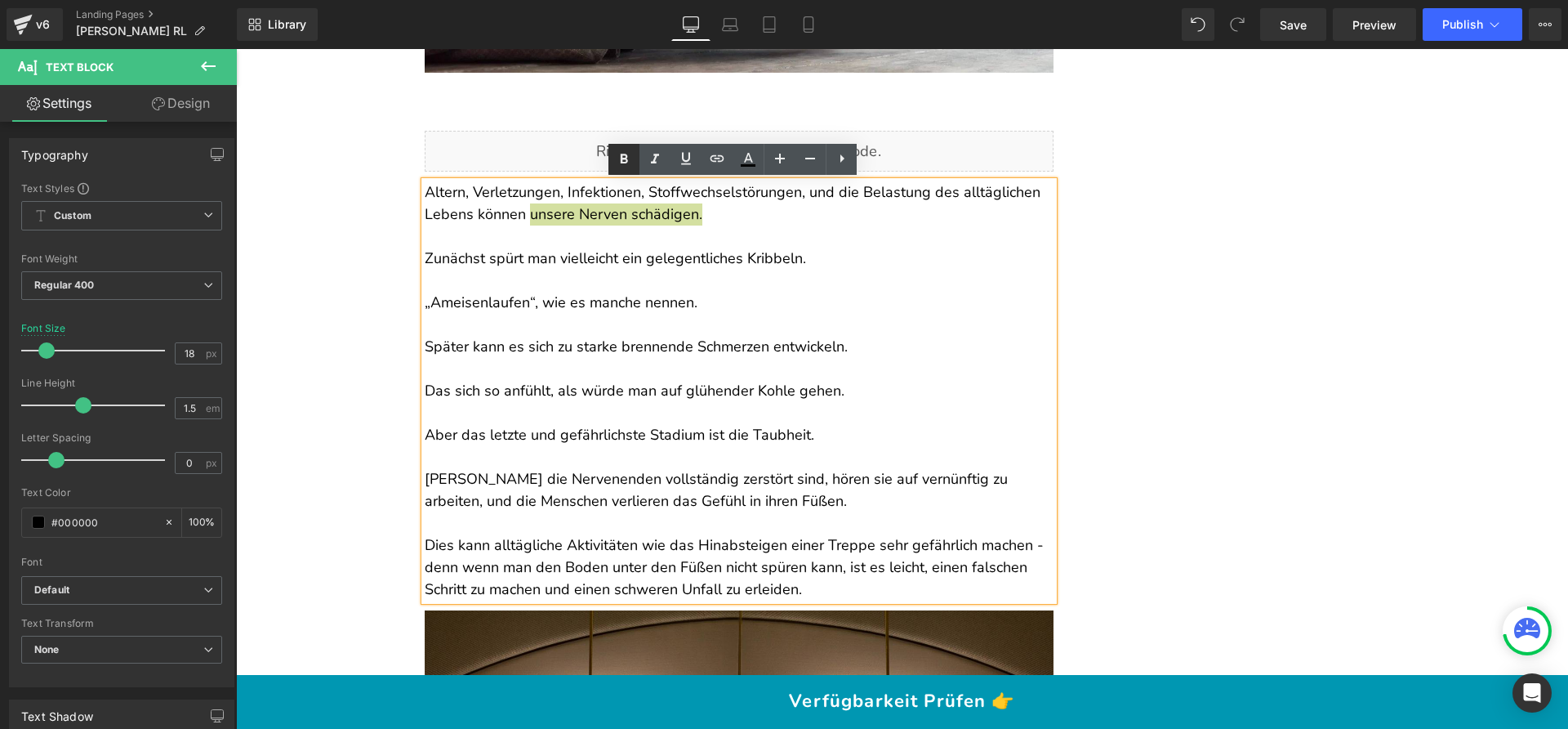
click at [622, 161] on icon at bounding box center [624, 160] width 20 height 20
click at [538, 370] on p at bounding box center [739, 368] width 629 height 22
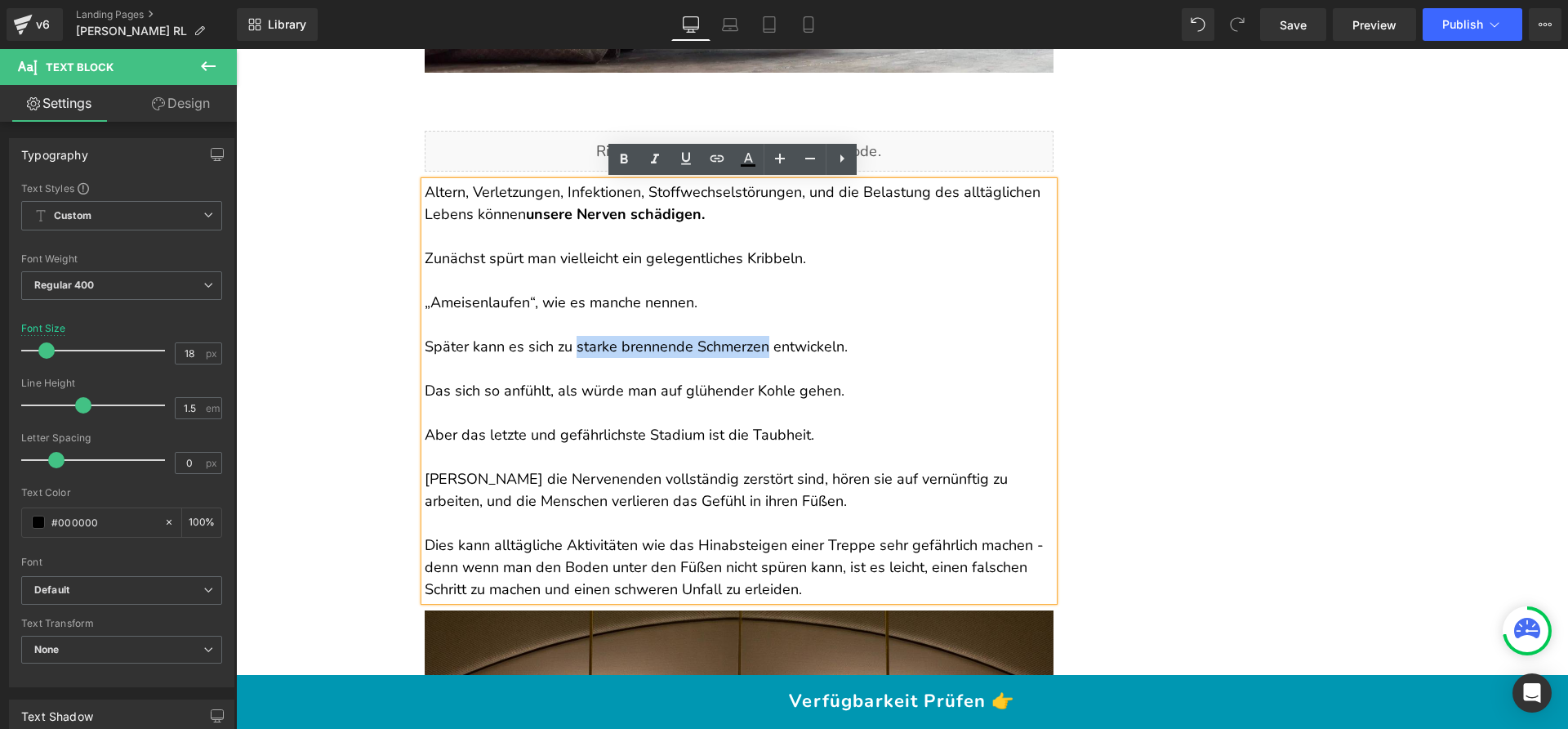
drag, startPoint x: 572, startPoint y: 347, endPoint x: 763, endPoint y: 344, distance: 191.0
click at [763, 344] on p "Später kann es sich zu starke brennende Schmerzen entwickeln." at bounding box center [739, 347] width 629 height 22
click at [623, 158] on icon at bounding box center [624, 159] width 7 height 10
click at [778, 434] on p "Aber das letzte und gefährlichste Stadium ist die Taubheit." at bounding box center [739, 435] width 629 height 22
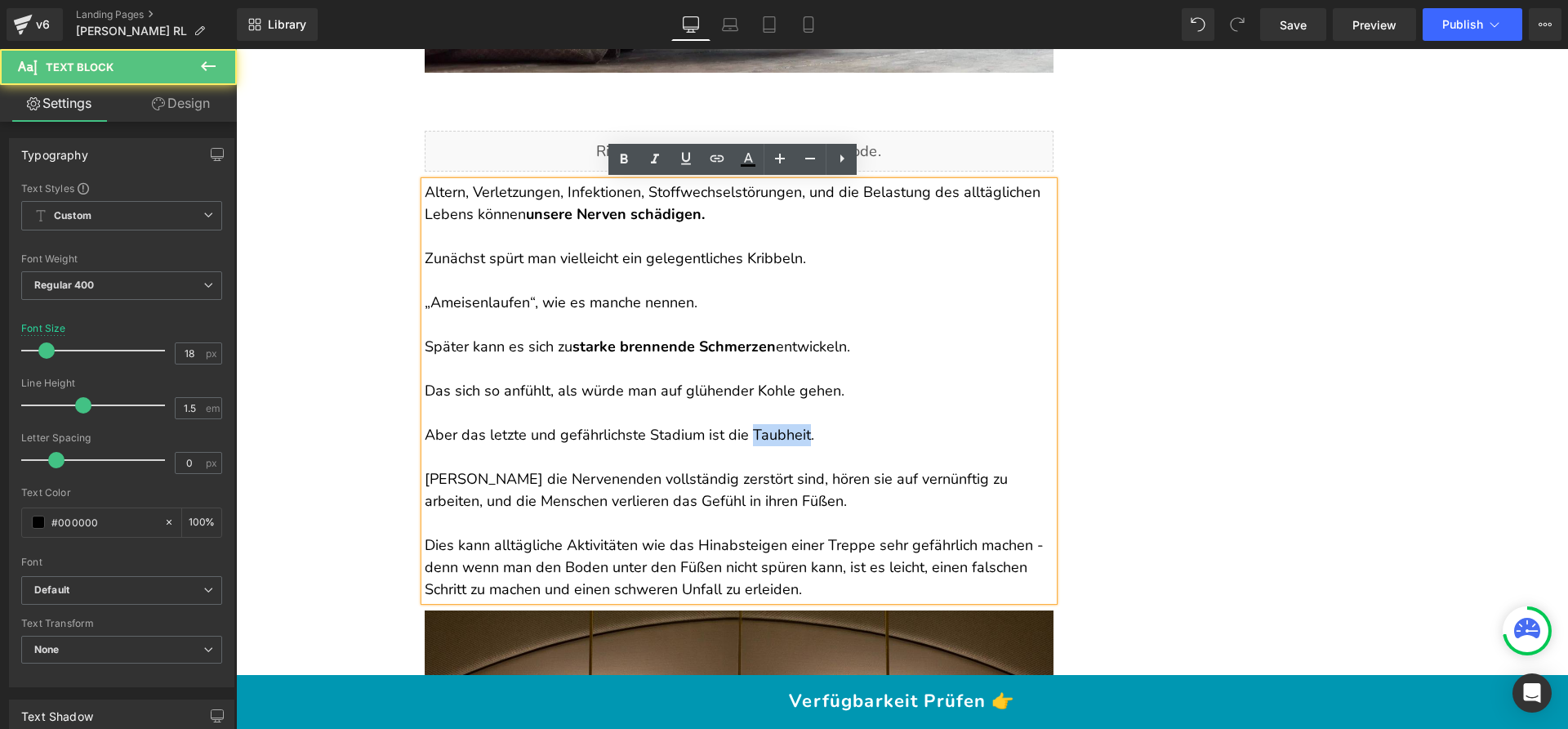
click at [778, 434] on p "Aber das letzte und gefährlichste Stadium ist die Taubheit." at bounding box center [739, 435] width 629 height 22
click at [621, 155] on icon at bounding box center [624, 159] width 7 height 10
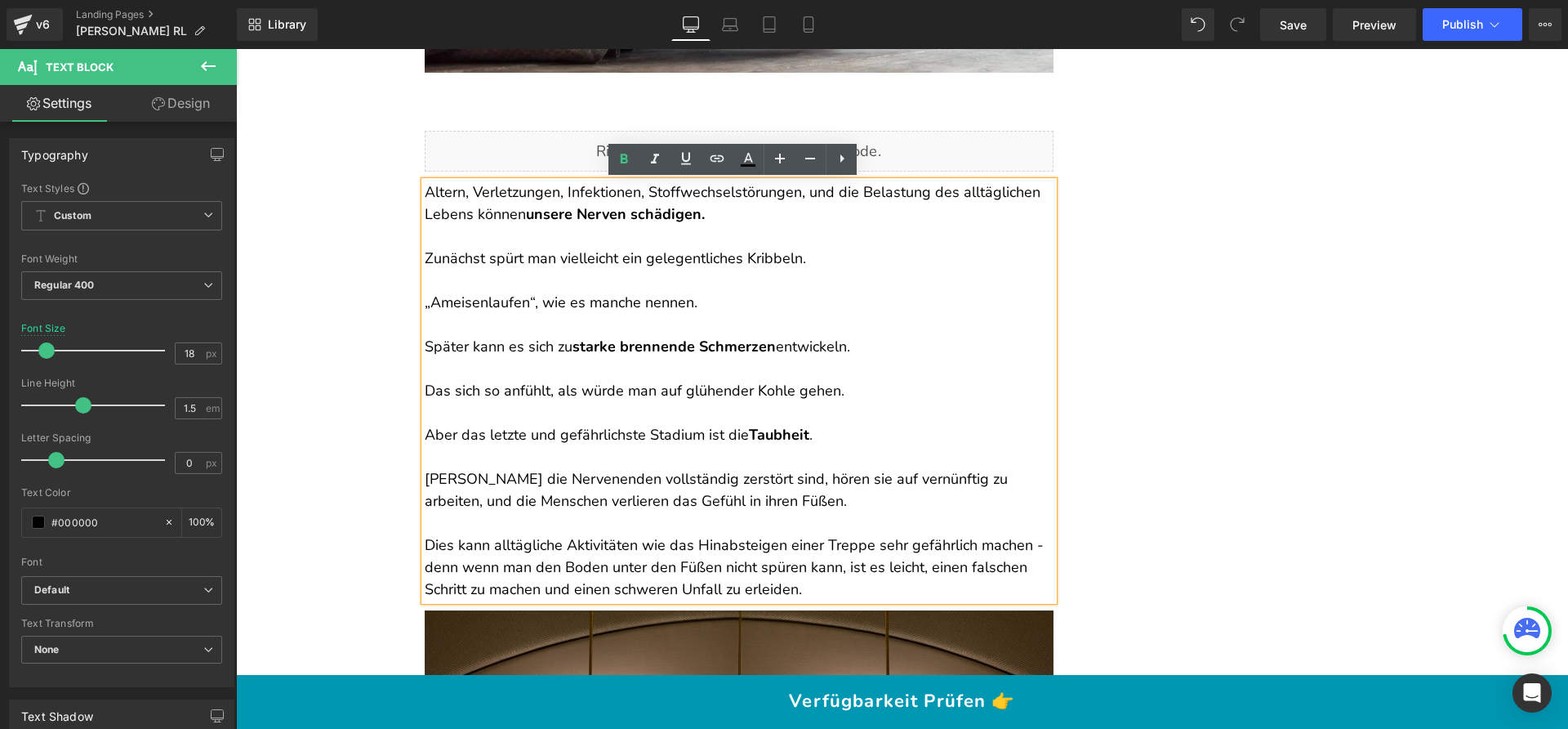
click at [627, 483] on p "Sobald die Nervenenden vollständig zerstört sind, hören sie auf vernünftig zu a…" at bounding box center [739, 490] width 629 height 44
click at [644, 472] on p "Sobald die Nervenenden vollständig zerstört sind, hören sie auf vernünftig zu a…" at bounding box center [739, 490] width 629 height 44
click at [813, 483] on p "Sobald die Nervenenden vollständig zerstört sind, hören sie auf vernünftig zu a…" at bounding box center [739, 490] width 629 height 44
drag, startPoint x: 557, startPoint y: 496, endPoint x: 736, endPoint y: 501, distance: 179.1
click at [736, 501] on p "Sobald die Nervenenden vollständig zerstört sind, hören sie auf vernünftig zu a…" at bounding box center [739, 490] width 629 height 44
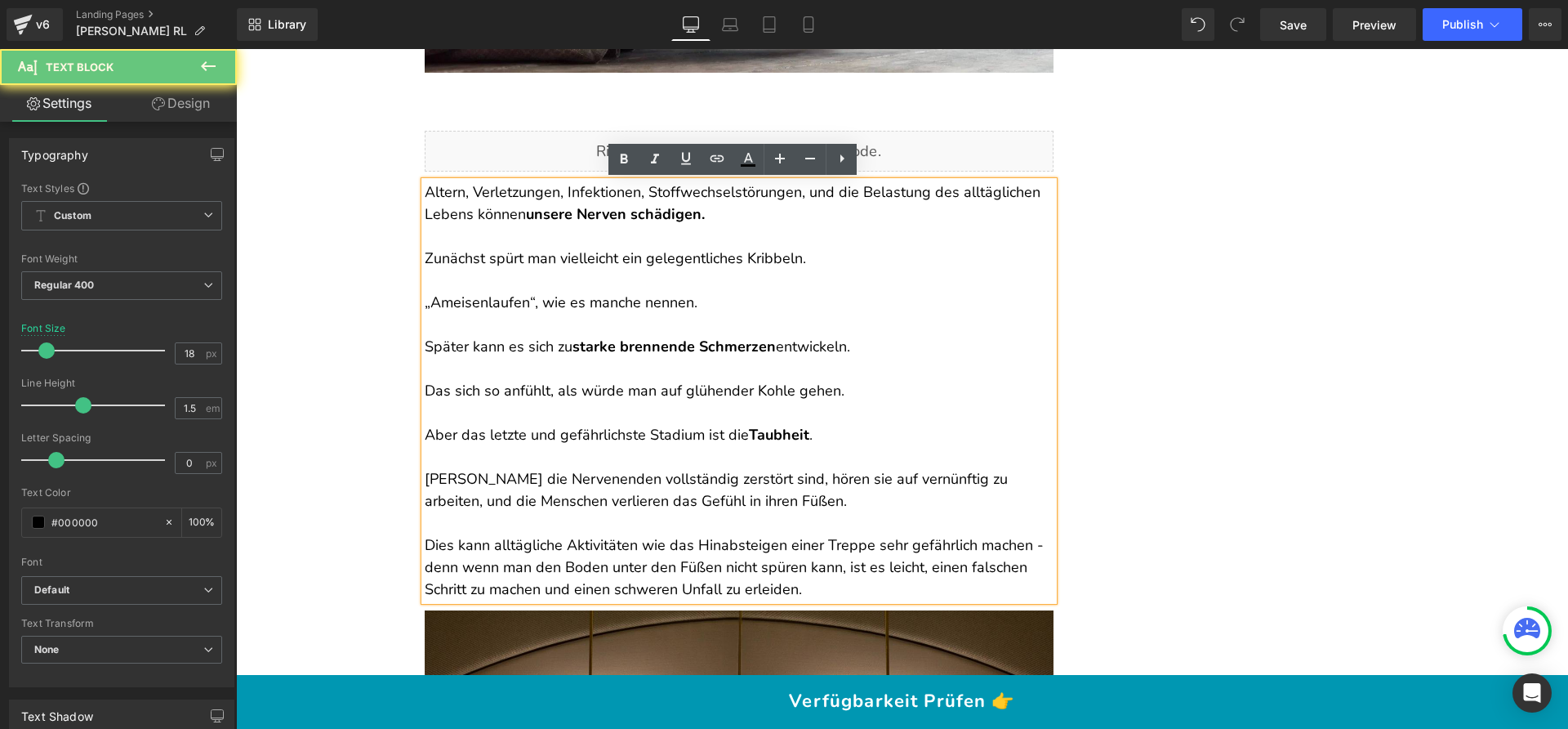
click at [735, 502] on p "Sobald die Nervenenden vollständig zerstört sind, hören sie auf vernünftig zu a…" at bounding box center [739, 490] width 629 height 44
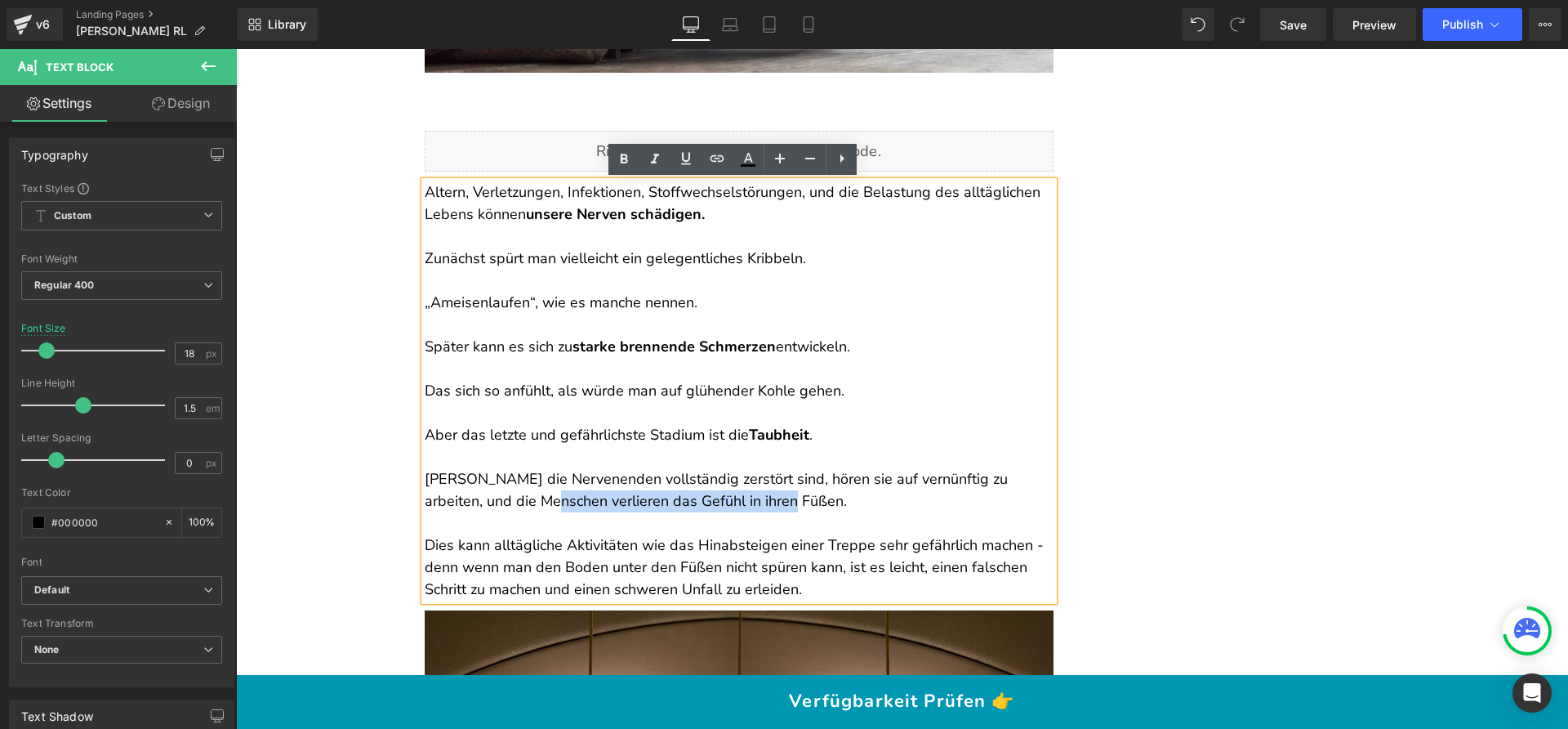
drag, startPoint x: 643, startPoint y: 501, endPoint x: 491, endPoint y: 508, distance: 152.2
click at [491, 508] on p "Sobald die Nervenenden vollständig zerstört sind, hören sie auf vernünftig zu a…" at bounding box center [739, 490] width 629 height 44
click at [610, 153] on link at bounding box center [623, 159] width 31 height 31
click at [862, 547] on p "Dies kann alltägliche Aktivitäten wie das Hinabsteigen einer Treppe sehr gefähr…" at bounding box center [739, 567] width 629 height 66
drag, startPoint x: 858, startPoint y: 543, endPoint x: 954, endPoint y: 550, distance: 96.3
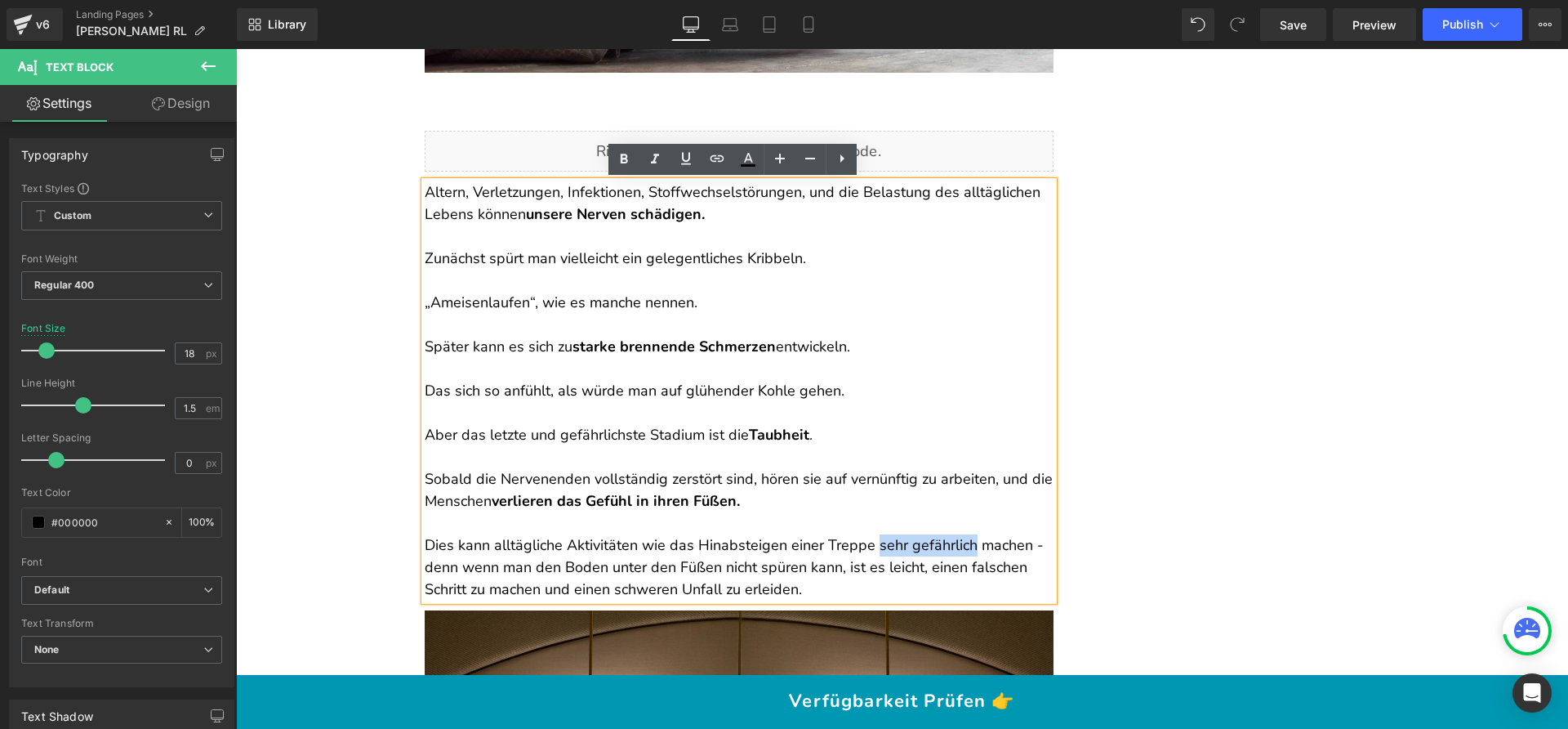
click at [954, 550] on p "Dies kann alltägliche Aktivitäten wie das Hinabsteigen einer Treppe sehr gefähr…" at bounding box center [739, 567] width 629 height 66
click at [622, 155] on icon at bounding box center [624, 160] width 20 height 20
click at [640, 592] on p "Dies kann alltägliche Aktivitäten wie das Hinabsteigen einer Treppe sehr gefähr…" at bounding box center [739, 567] width 629 height 66
drag, startPoint x: 606, startPoint y: 587, endPoint x: 714, endPoint y: 592, distance: 108.1
click at [714, 592] on p "Dies kann alltägliche Aktivitäten wie das Hinabsteigen einer Treppe sehr gefähr…" at bounding box center [739, 567] width 629 height 66
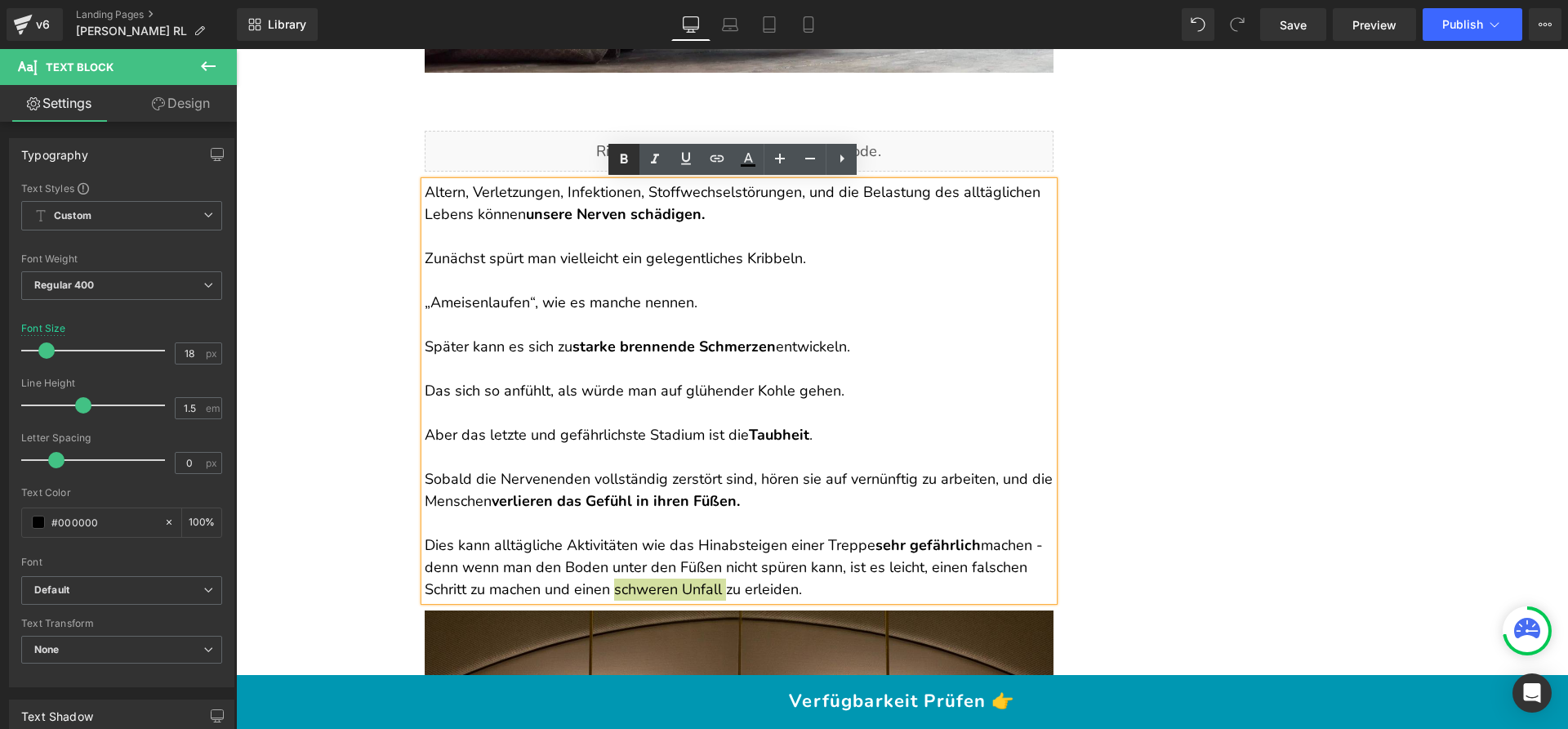
click at [627, 161] on icon at bounding box center [624, 159] width 7 height 10
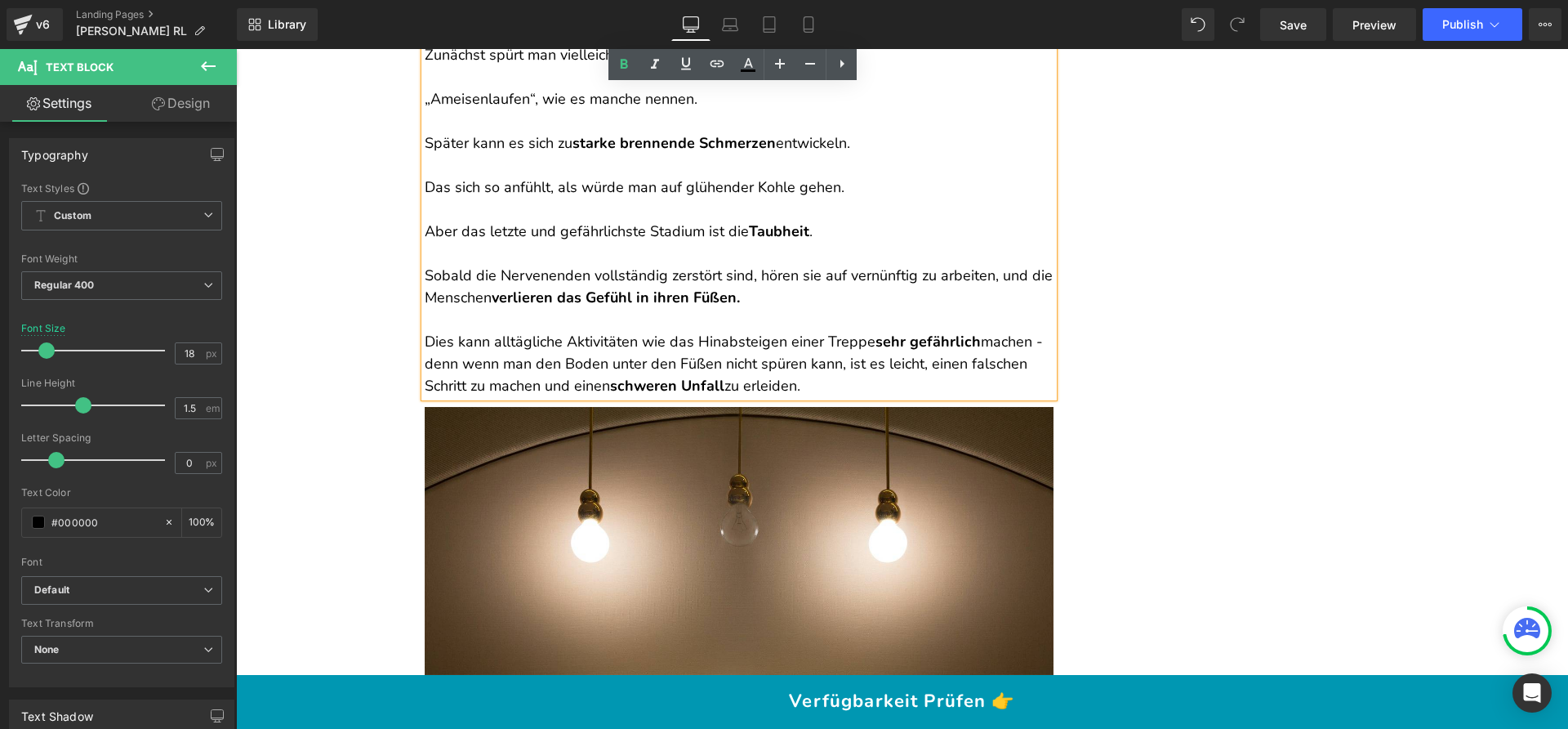
scroll to position [1561, 0]
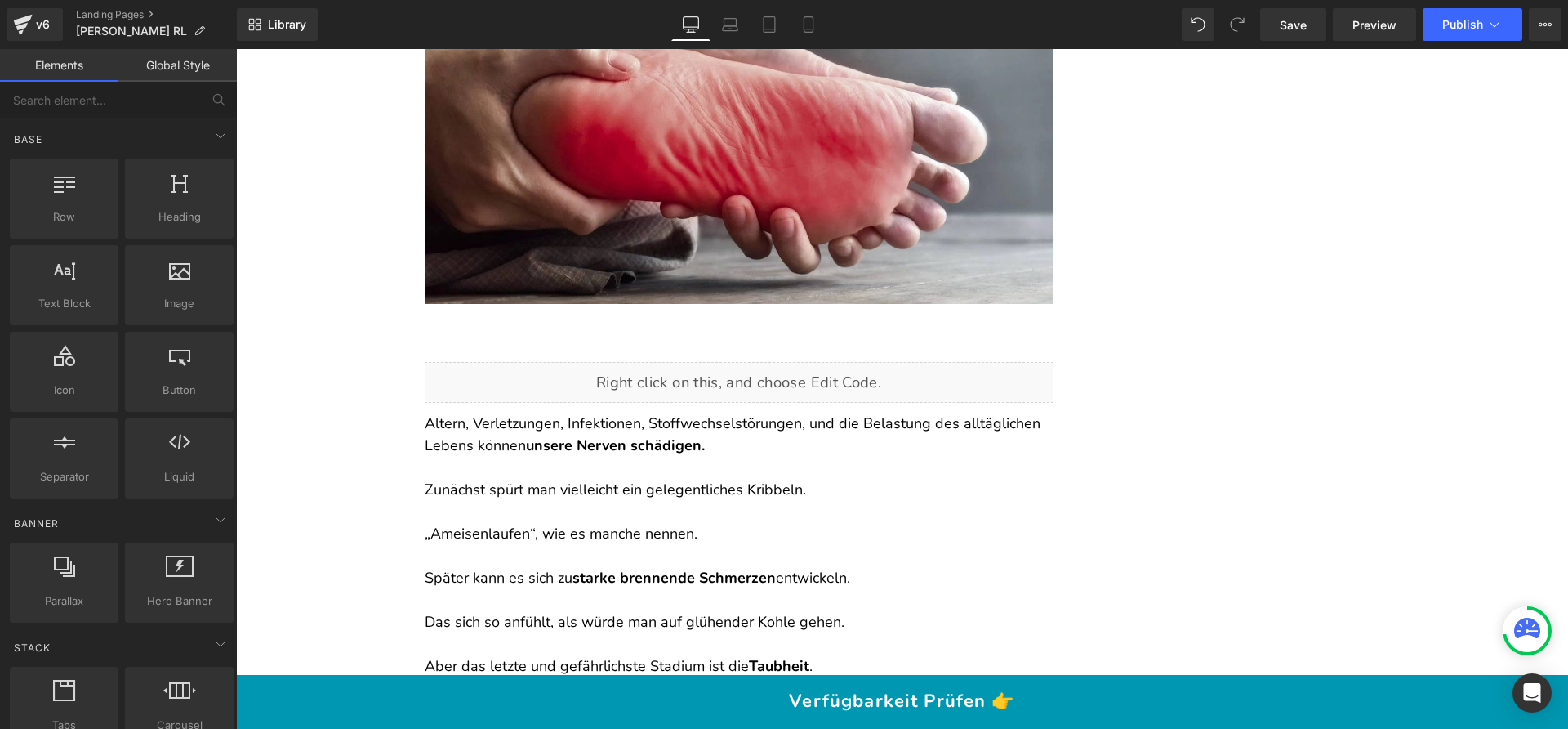
scroll to position [1084, 0]
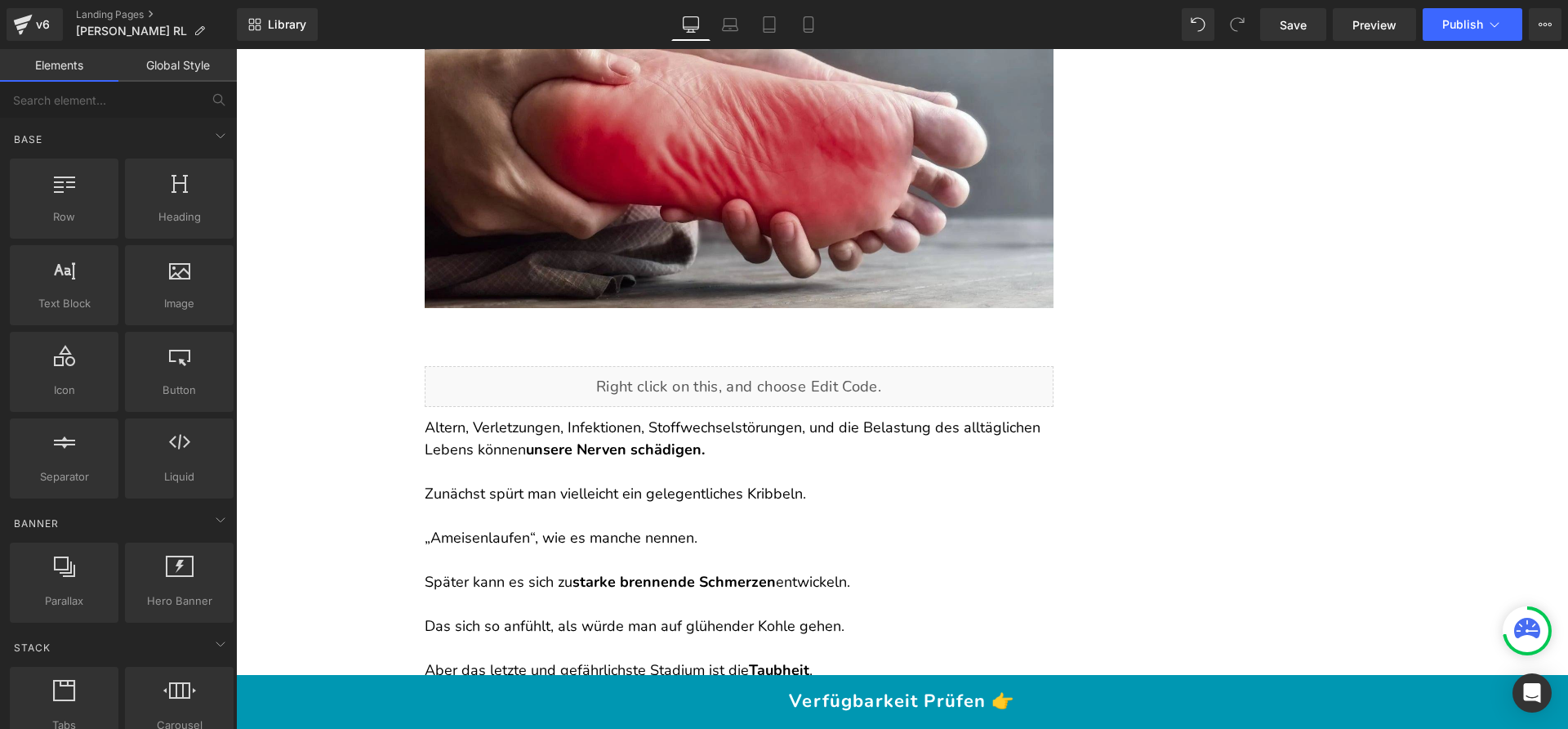
click at [653, 336] on div "Text Block" at bounding box center [739, 329] width 629 height 22
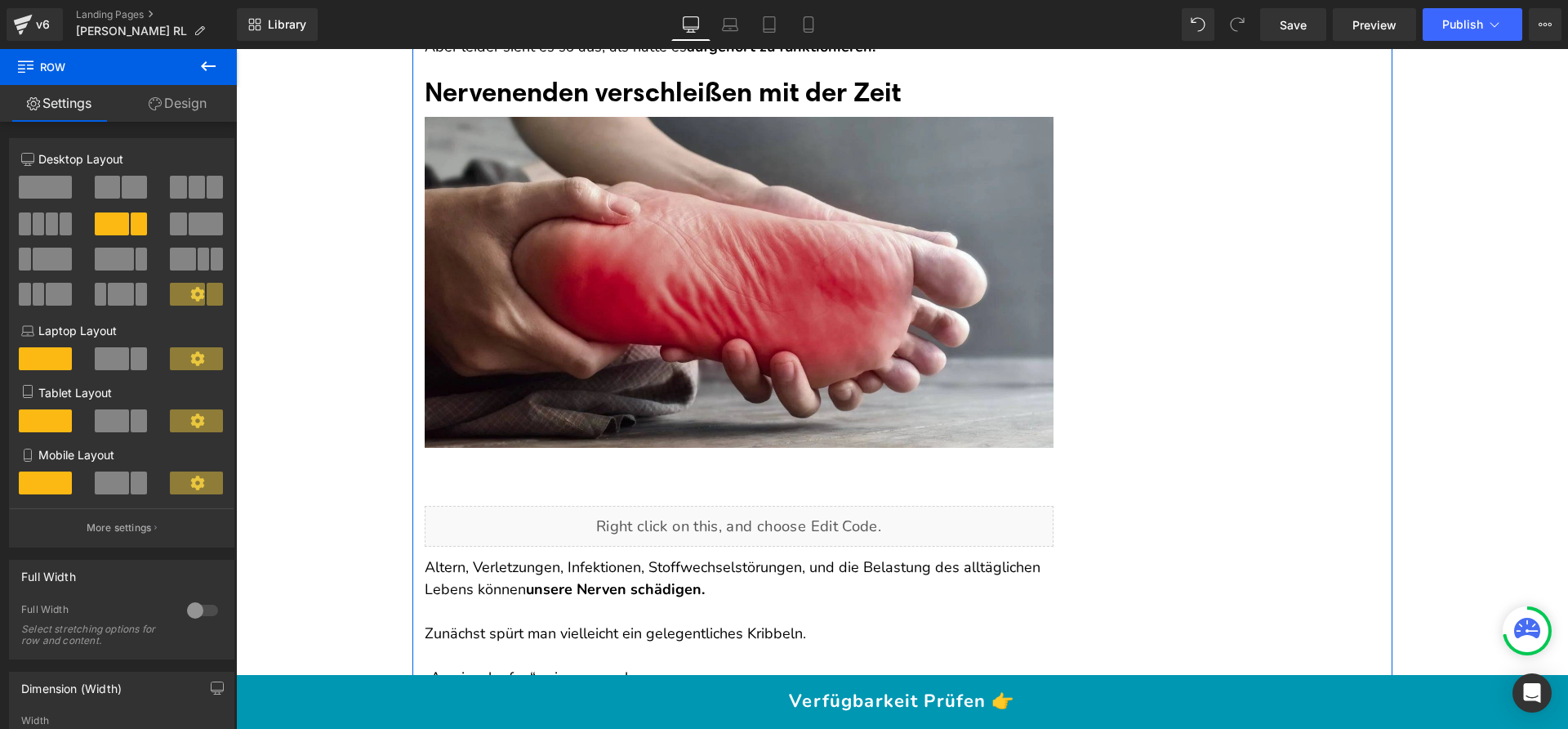
scroll to position [1143, 0]
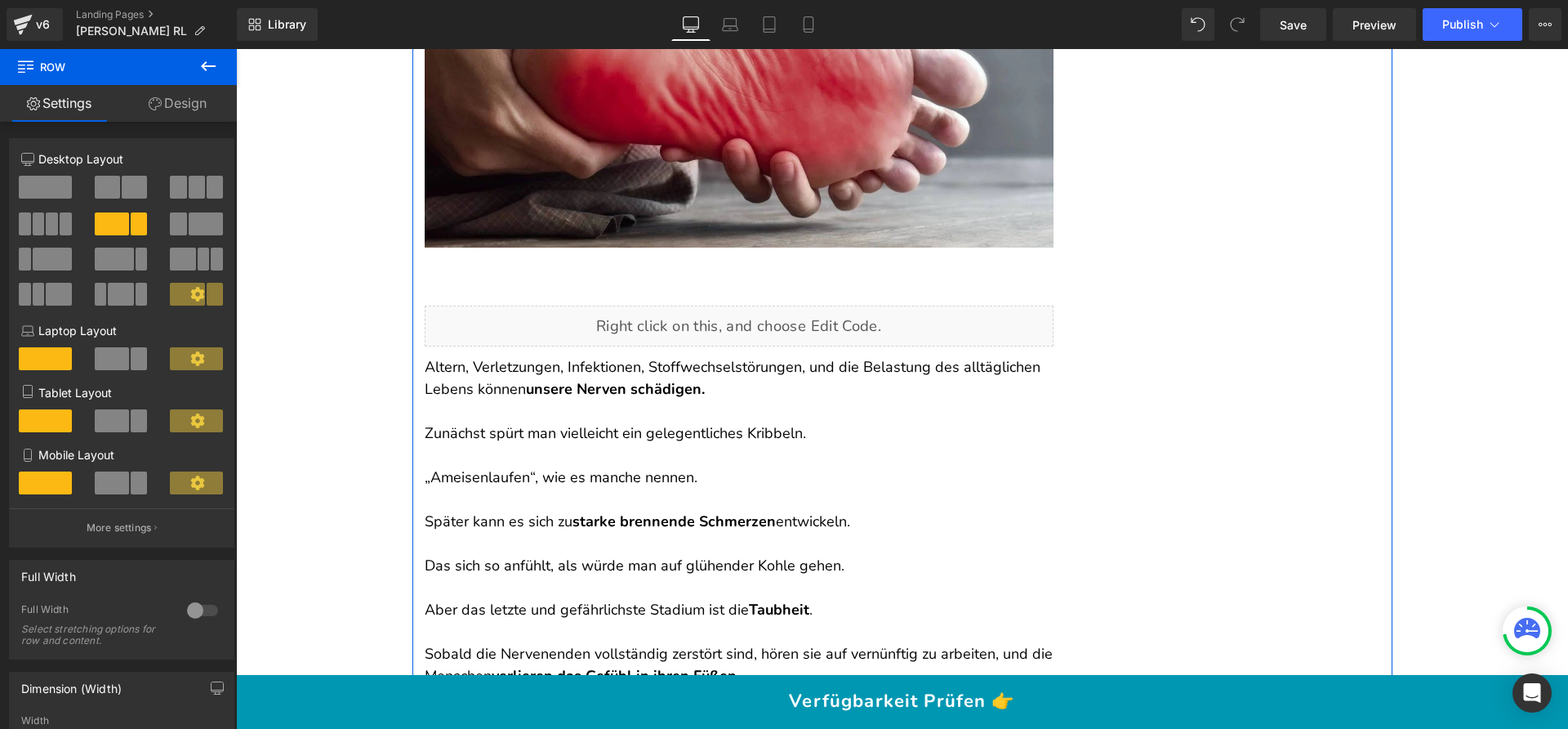
click at [642, 263] on div at bounding box center [739, 269] width 629 height 22
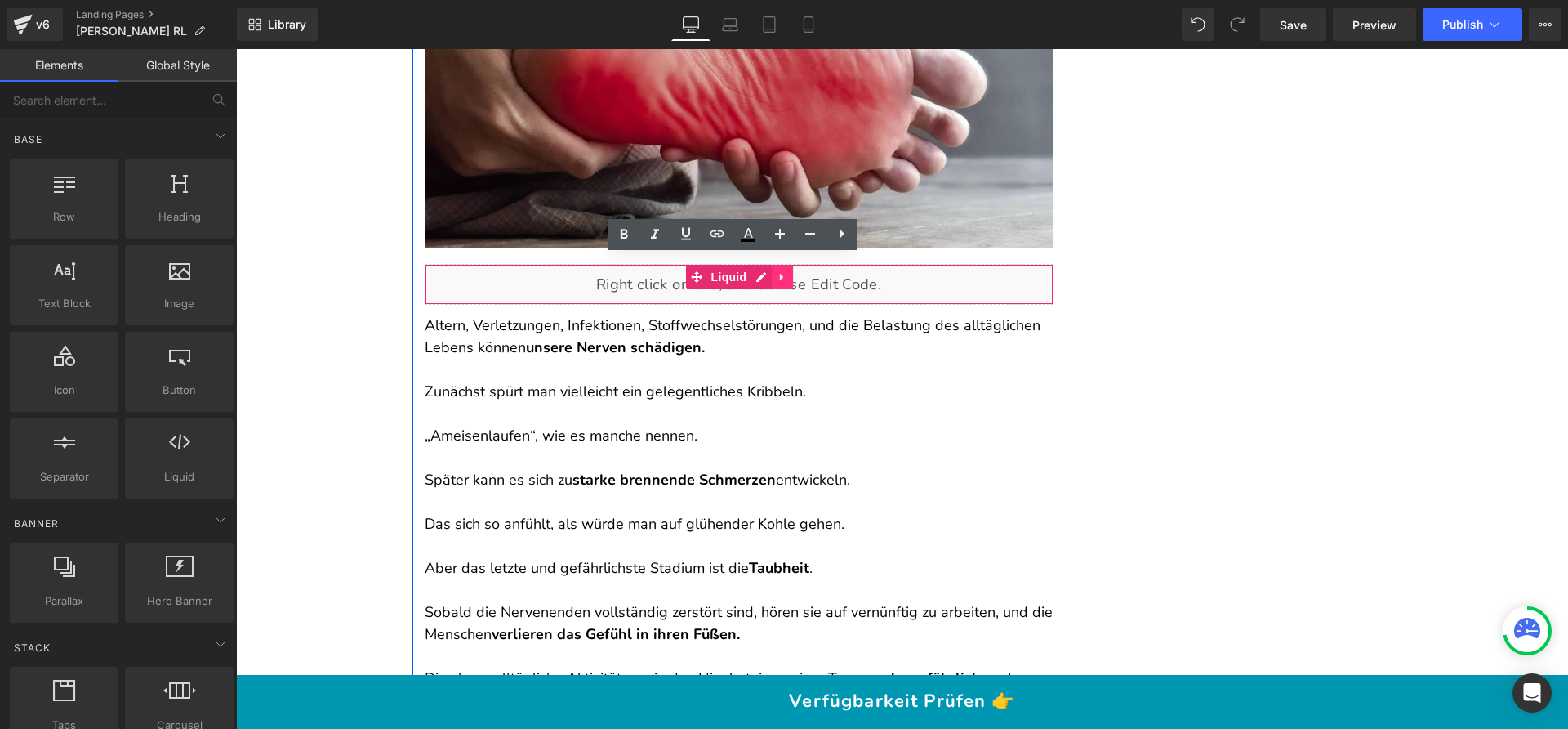
click at [772, 283] on link at bounding box center [782, 277] width 21 height 25
click at [787, 281] on icon at bounding box center [792, 277] width 11 height 11
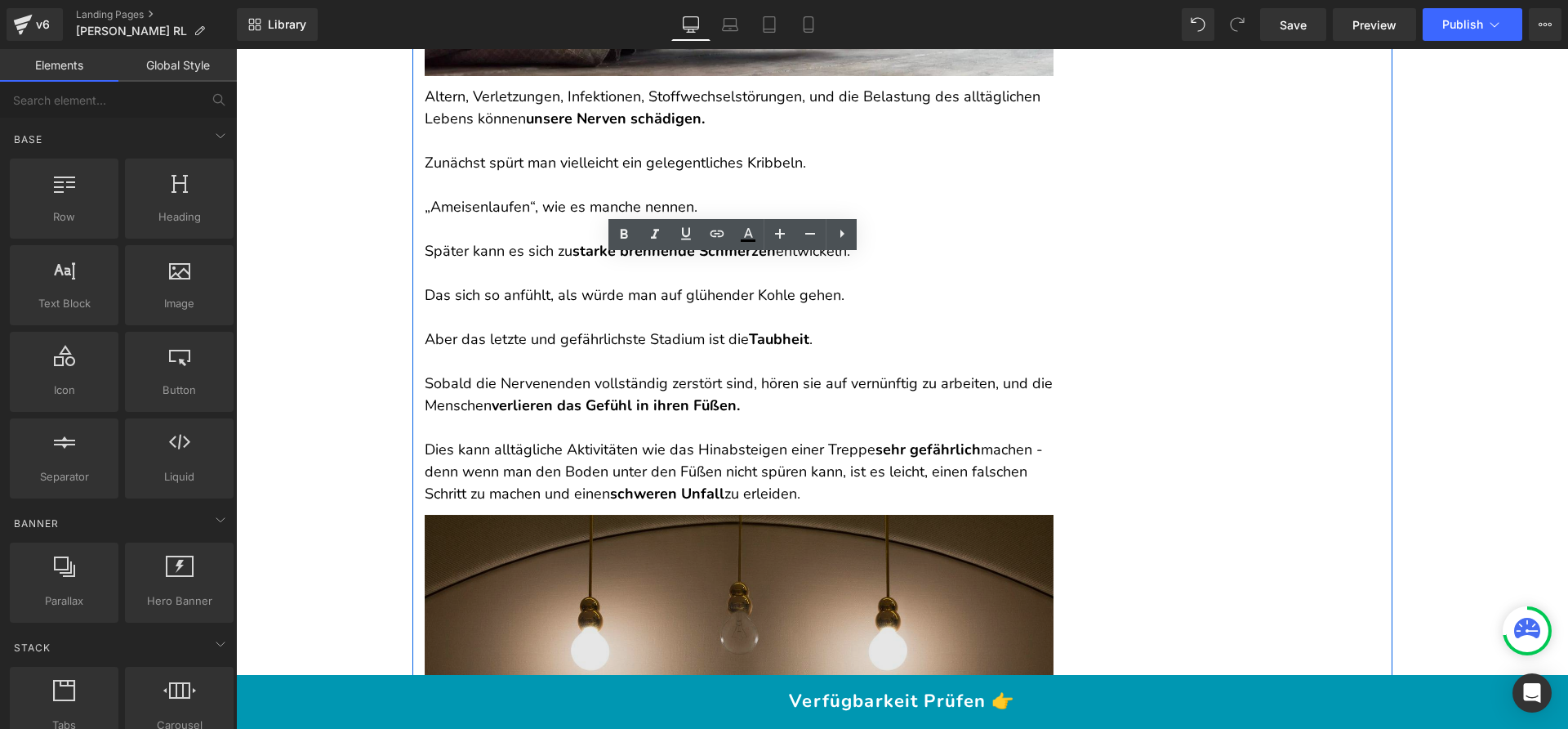
scroll to position [1666, 0]
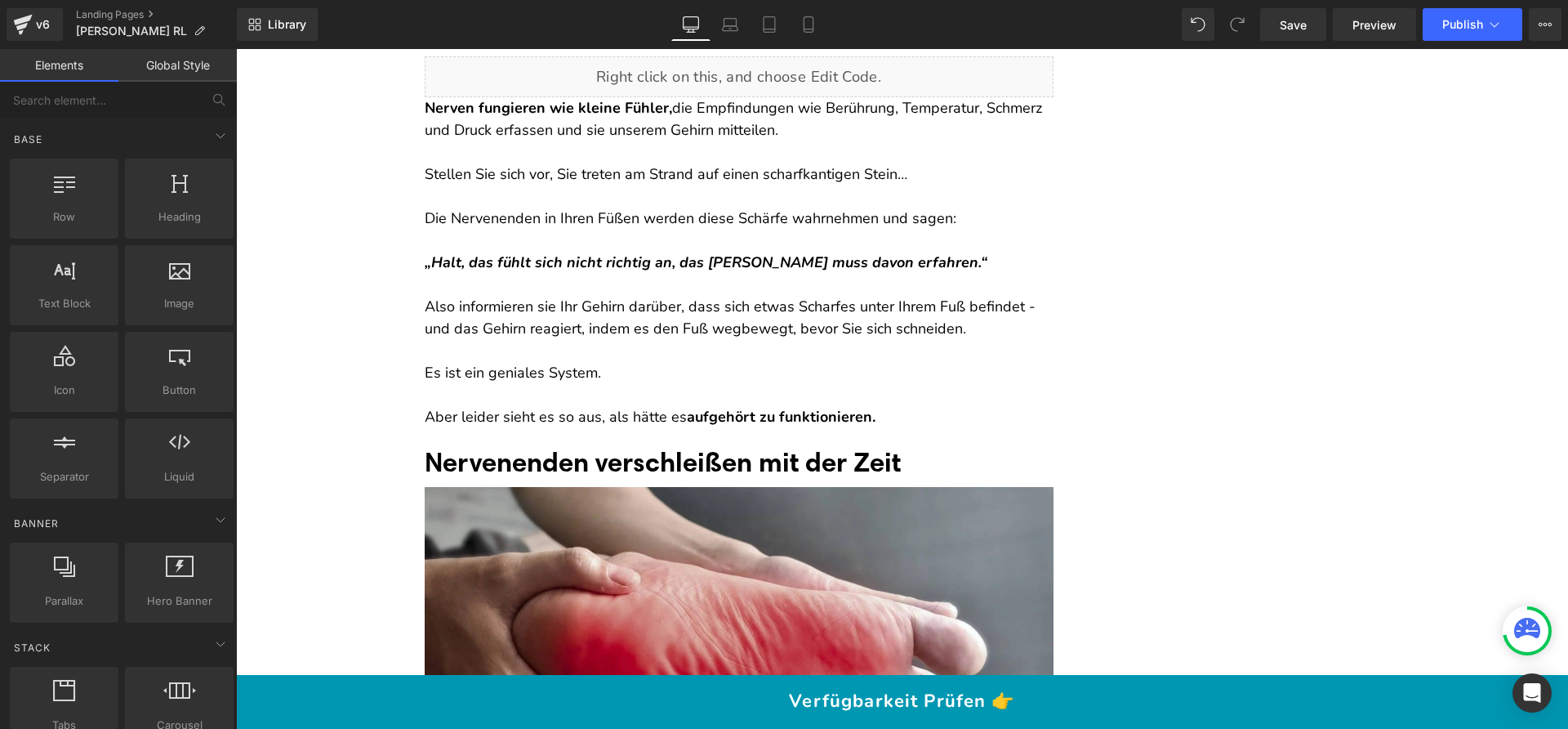
scroll to position [604, 0]
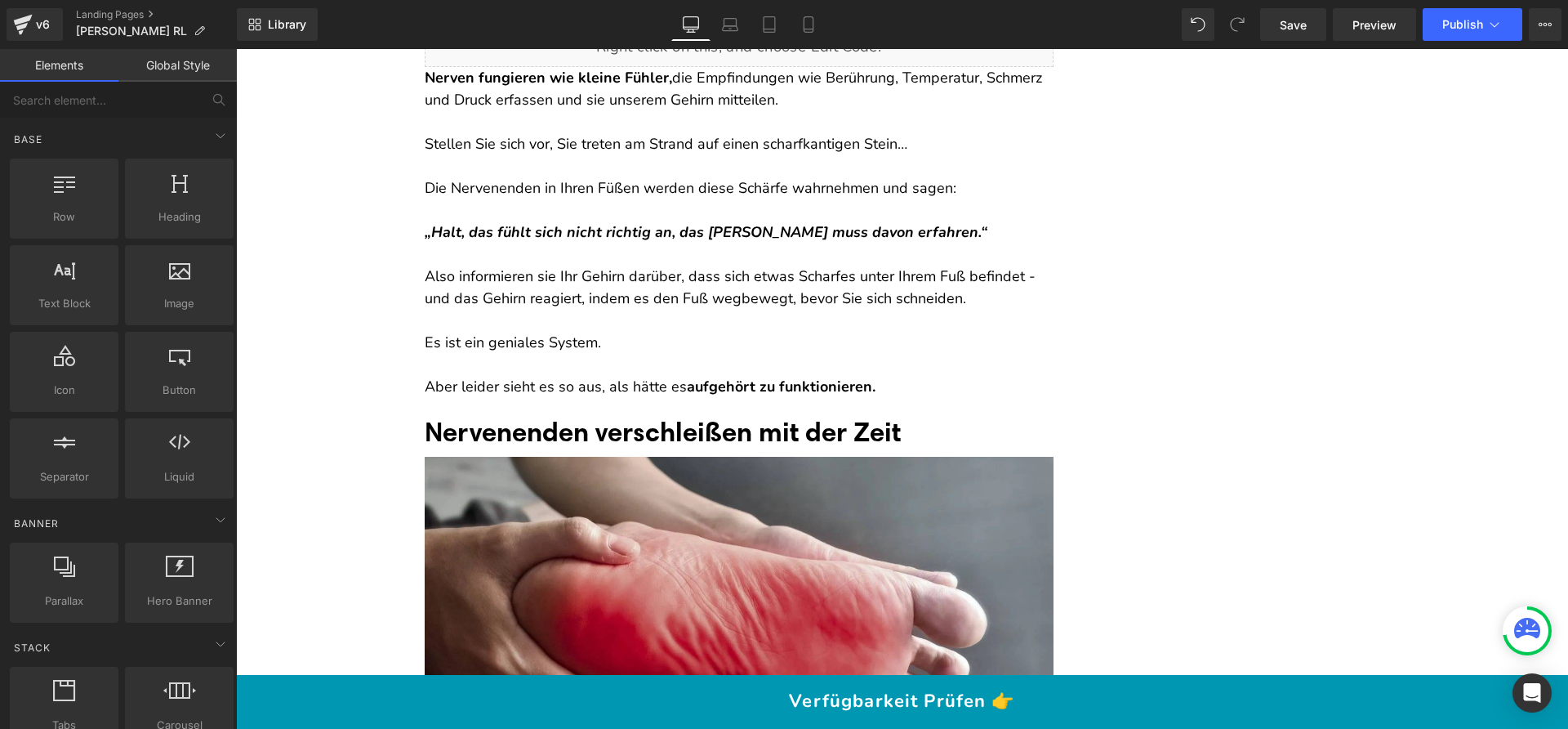
click at [713, 432] on div "Nervenenden verschleißen mit der Zeit Heading" at bounding box center [739, 431] width 629 height 33
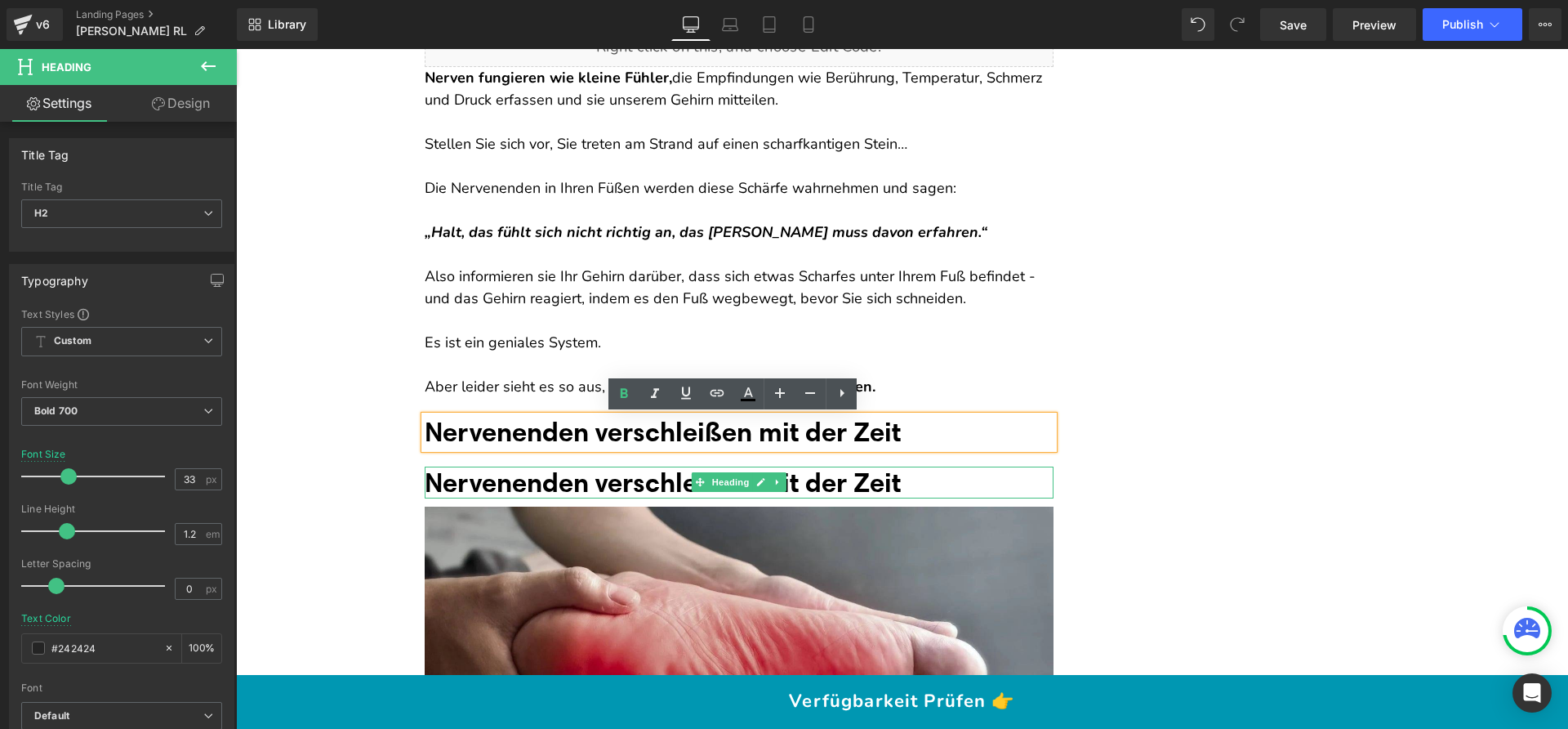
click at [559, 478] on font "Nervenenden verschleißen mit der Zeit" at bounding box center [662, 481] width 476 height 33
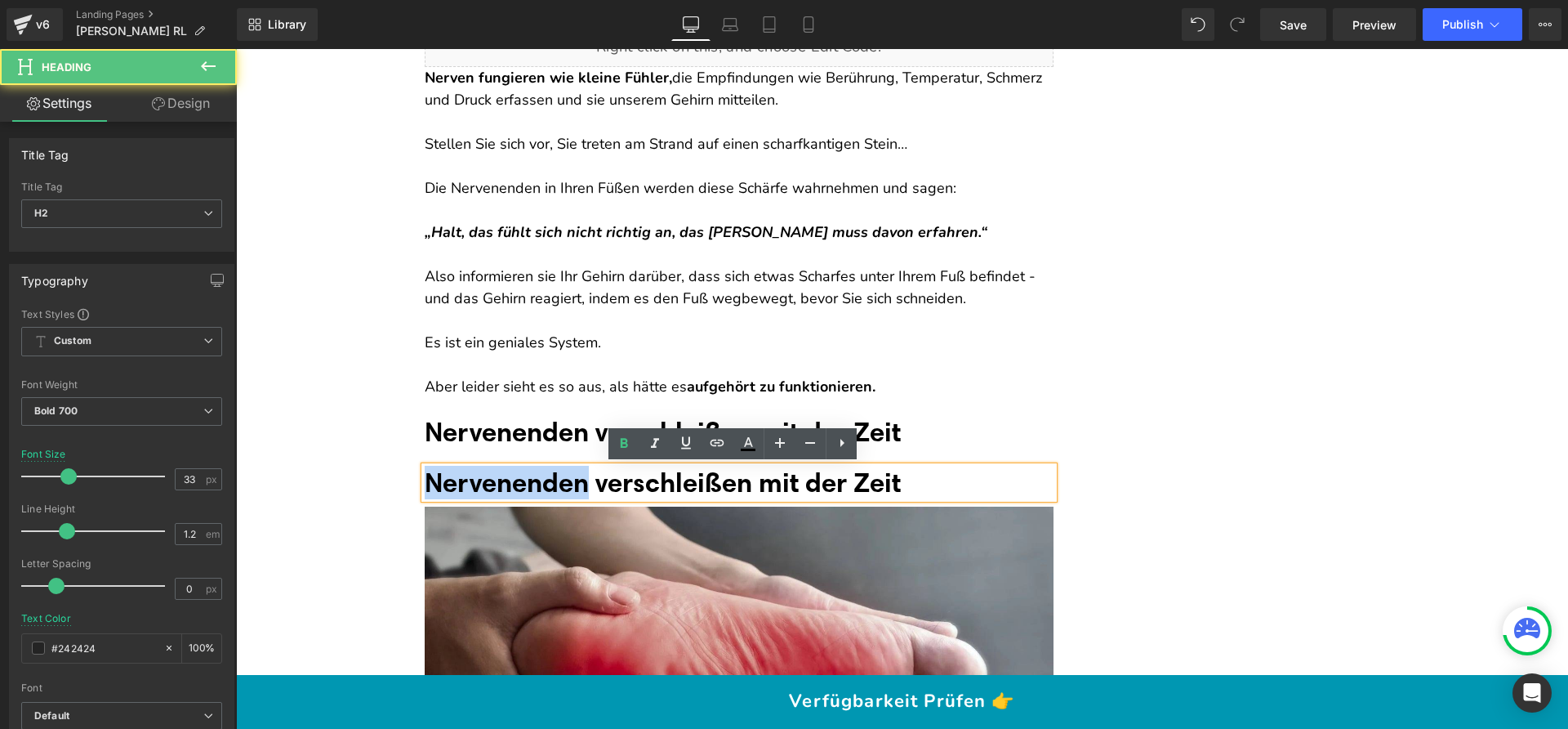
click at [559, 478] on font "Nervenenden verschleißen mit der Zeit" at bounding box center [662, 481] width 476 height 33
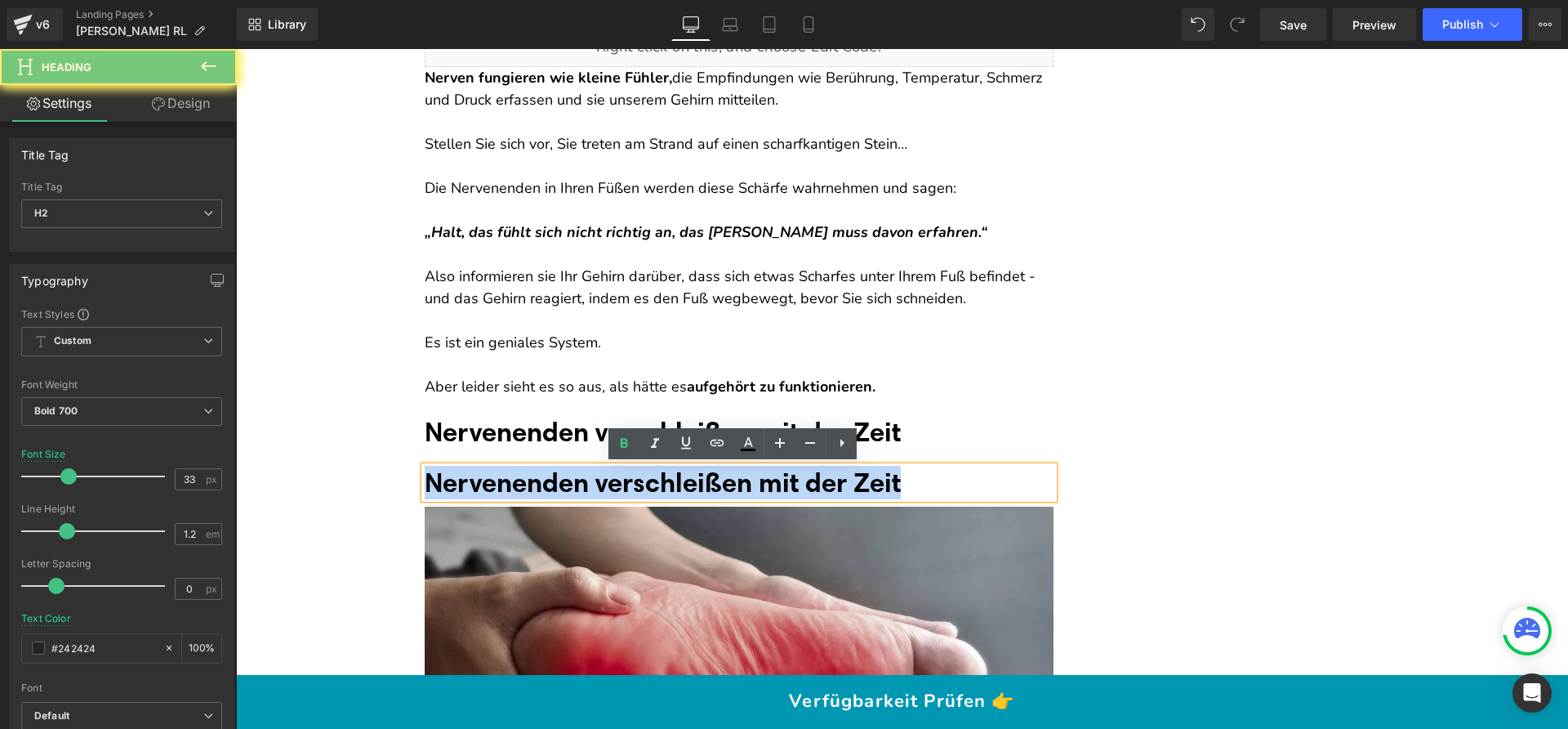
click at [559, 478] on font "Nervenenden verschleißen mit der Zeit" at bounding box center [662, 481] width 476 height 33
paste div
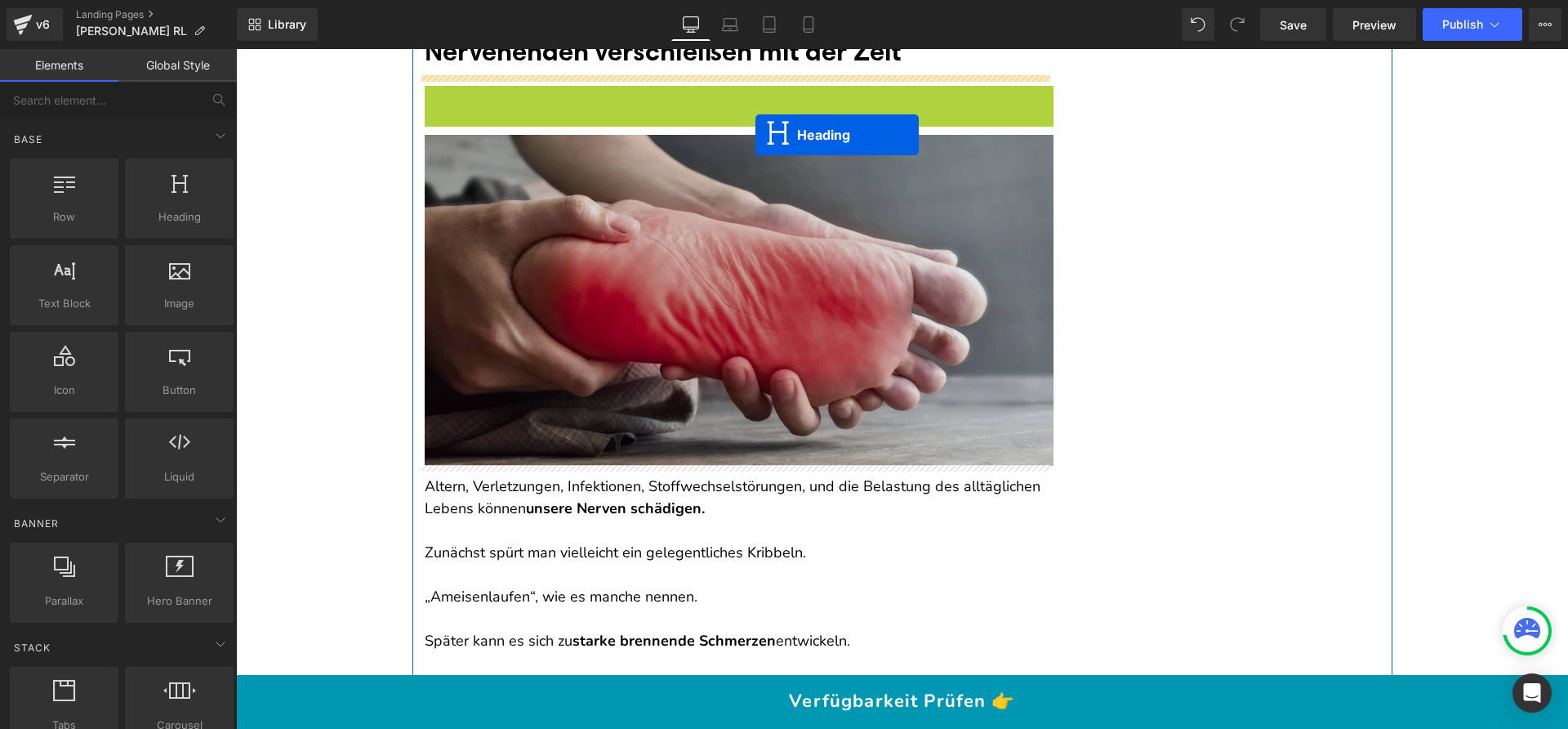
scroll to position [1327, 0]
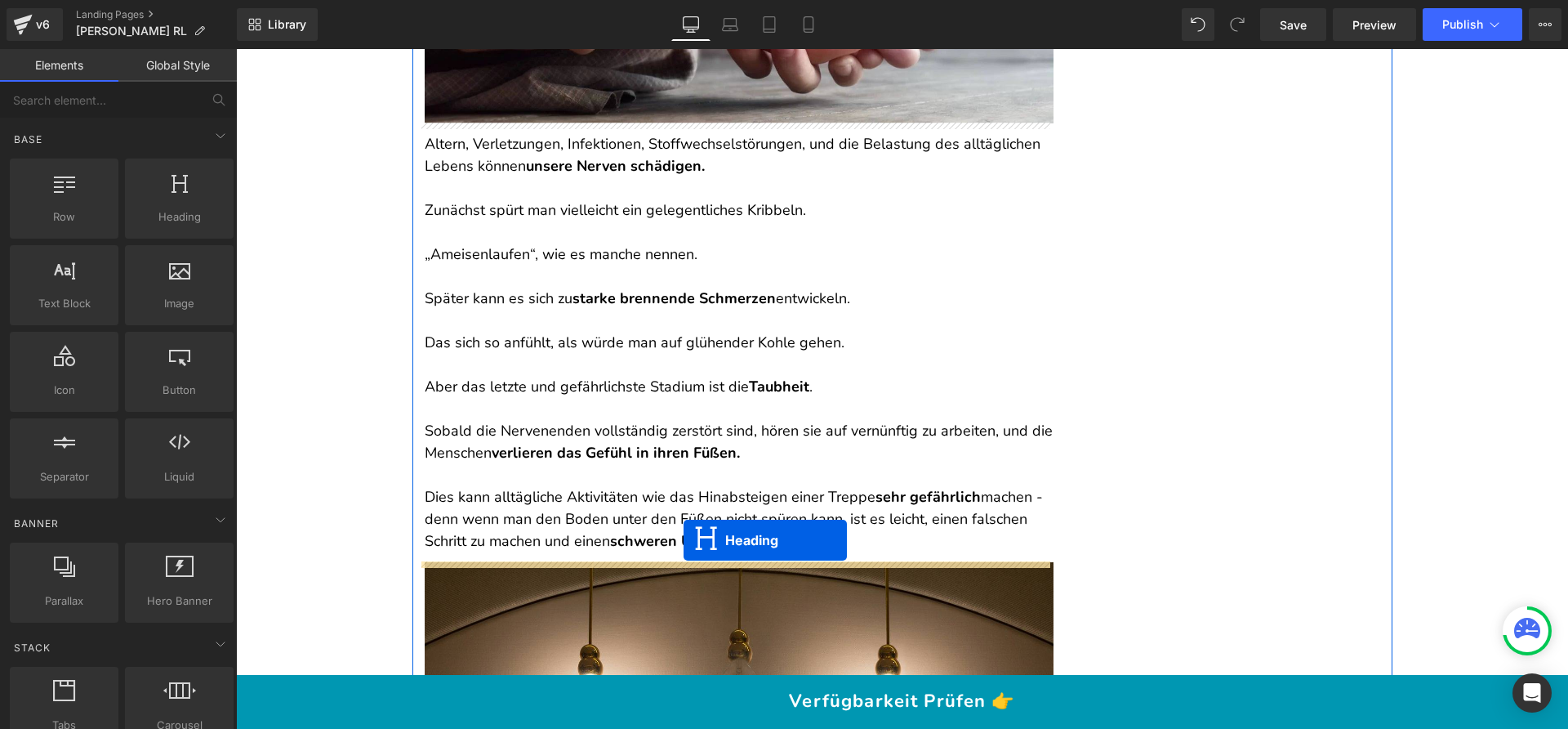
drag, startPoint x: 715, startPoint y: 477, endPoint x: 684, endPoint y: 539, distance: 69.3
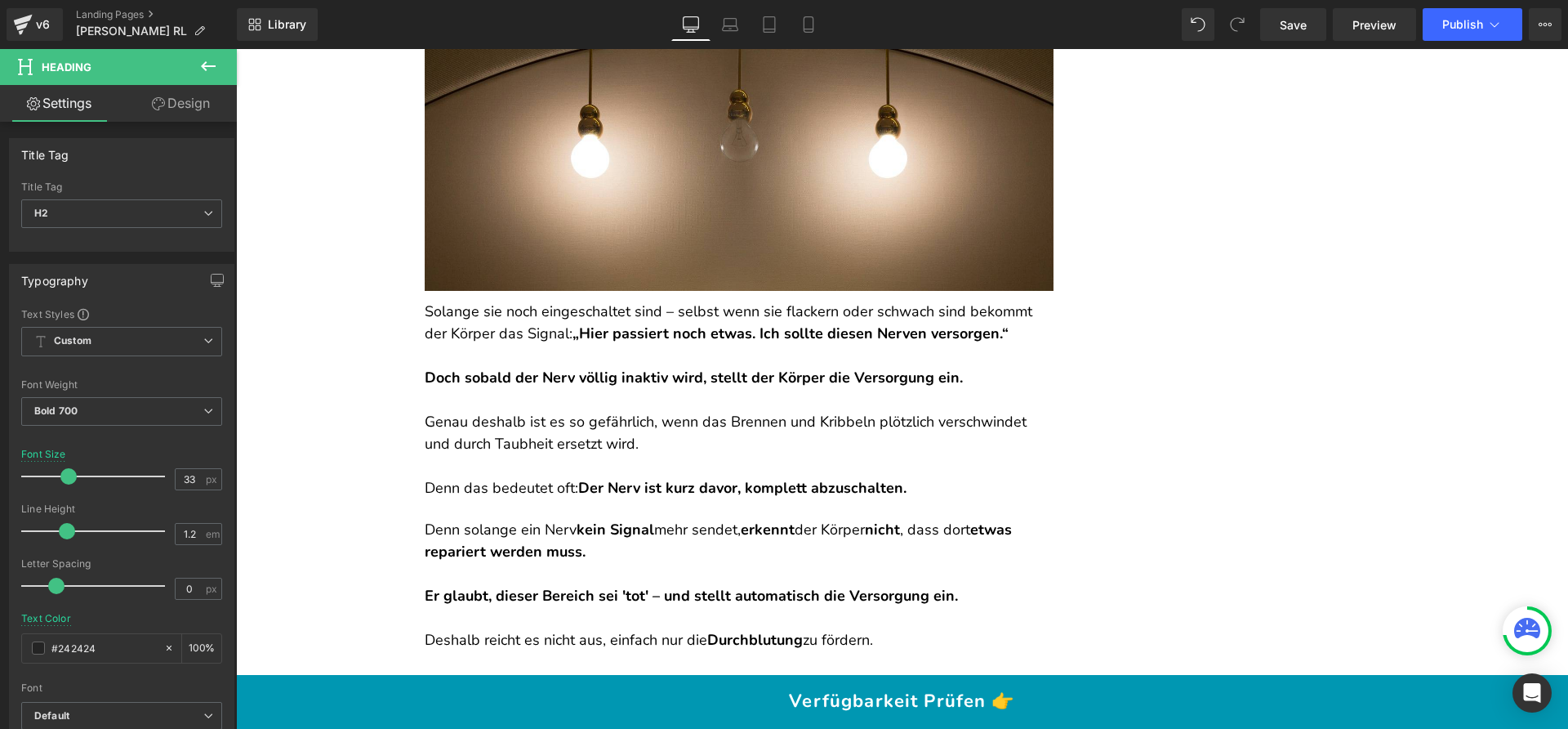
scroll to position [1863, 0]
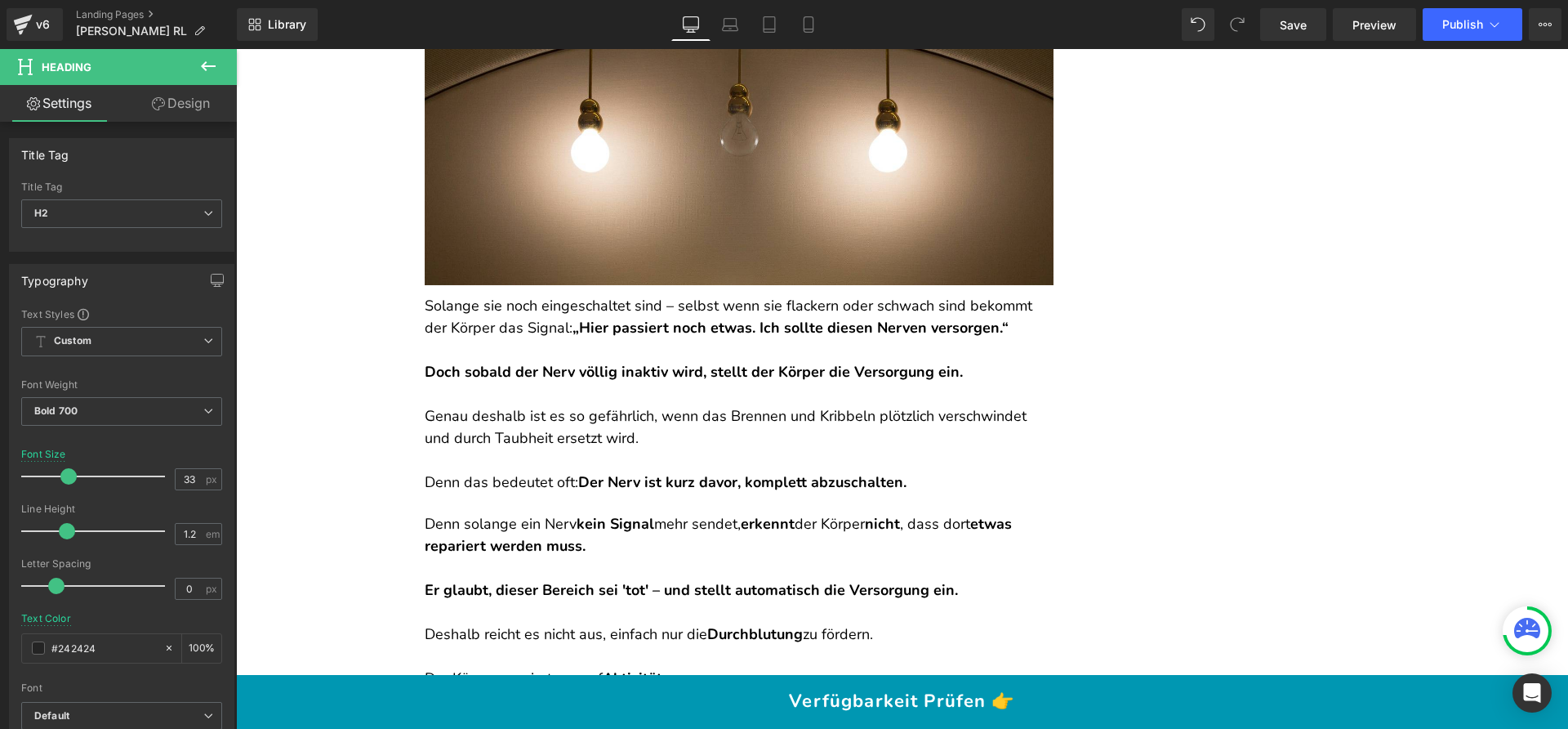
click at [533, 313] on p "Solange sie noch eingeschaltet sind – selbst wenn sie flackern oder schwach sin…" at bounding box center [739, 317] width 629 height 44
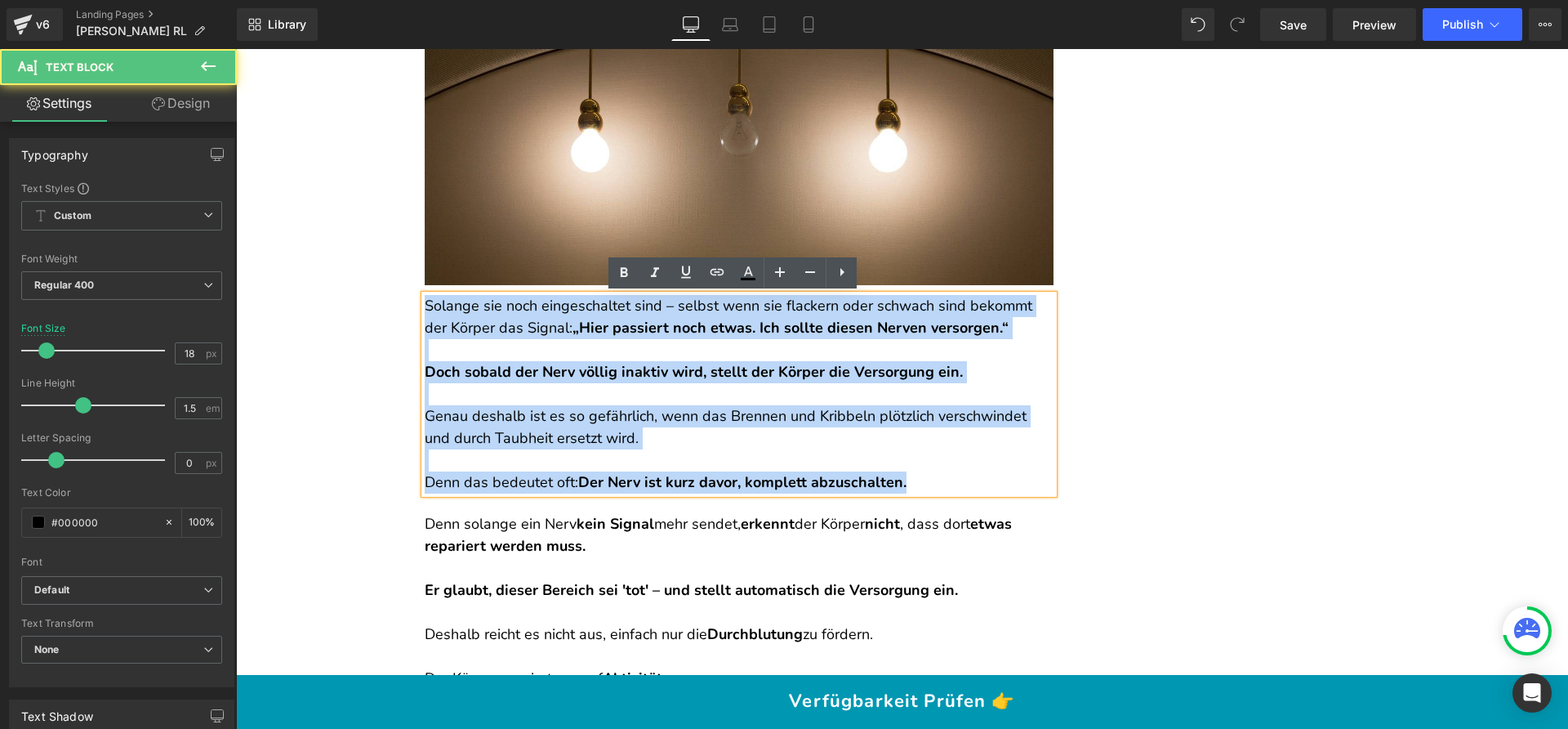
drag, startPoint x: 419, startPoint y: 299, endPoint x: 961, endPoint y: 477, distance: 570.5
click at [961, 477] on div "Solange sie noch eingeschaltet sind – selbst wenn sie flackern oder schwach sin…" at bounding box center [739, 393] width 629 height 199
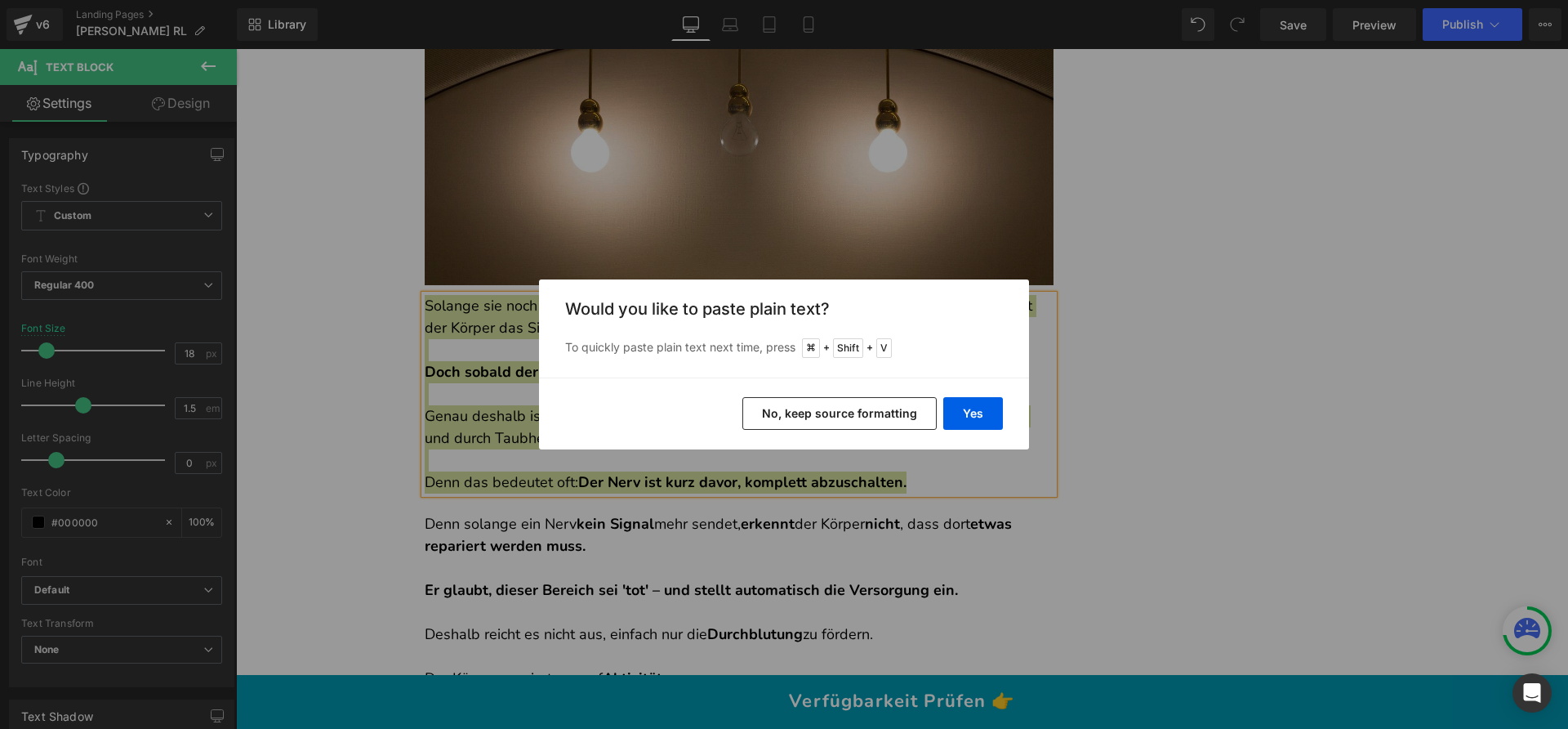
click at [859, 407] on button "No, keep source formatting" at bounding box center [839, 413] width 195 height 33
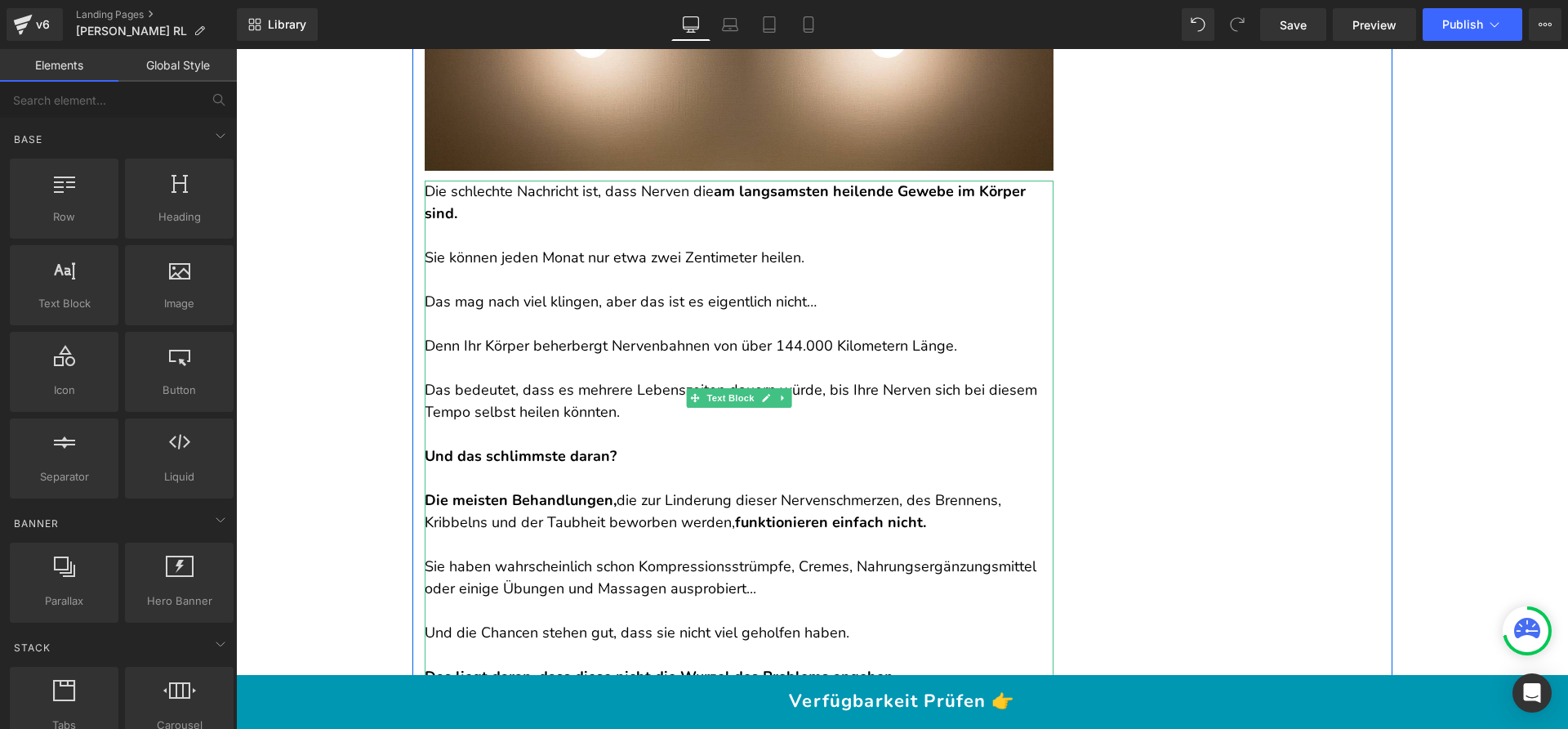
scroll to position [1861, 0]
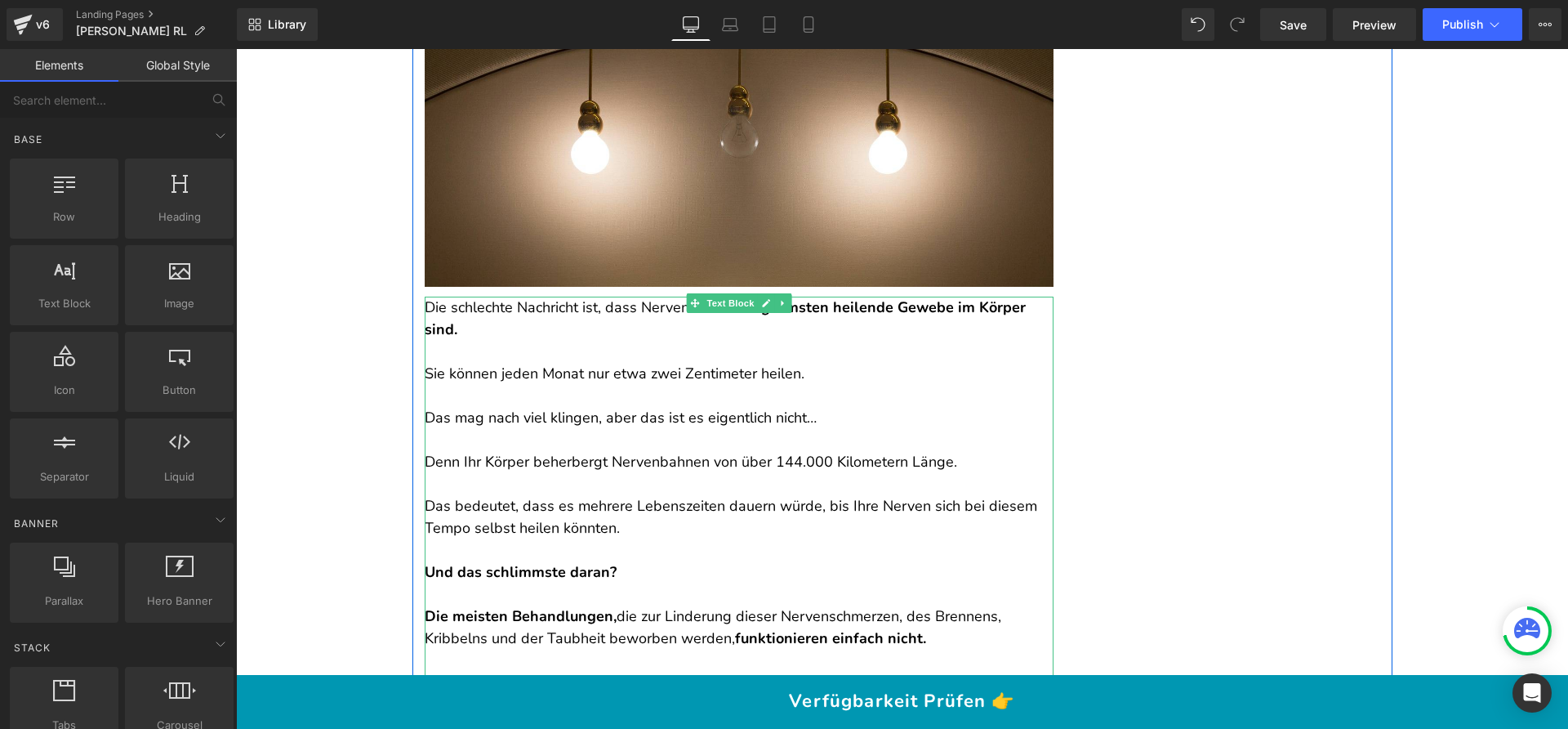
click at [521, 372] on p "Sie können jeden Monat nur etwa zwei Zentimeter heilen." at bounding box center [739, 373] width 629 height 22
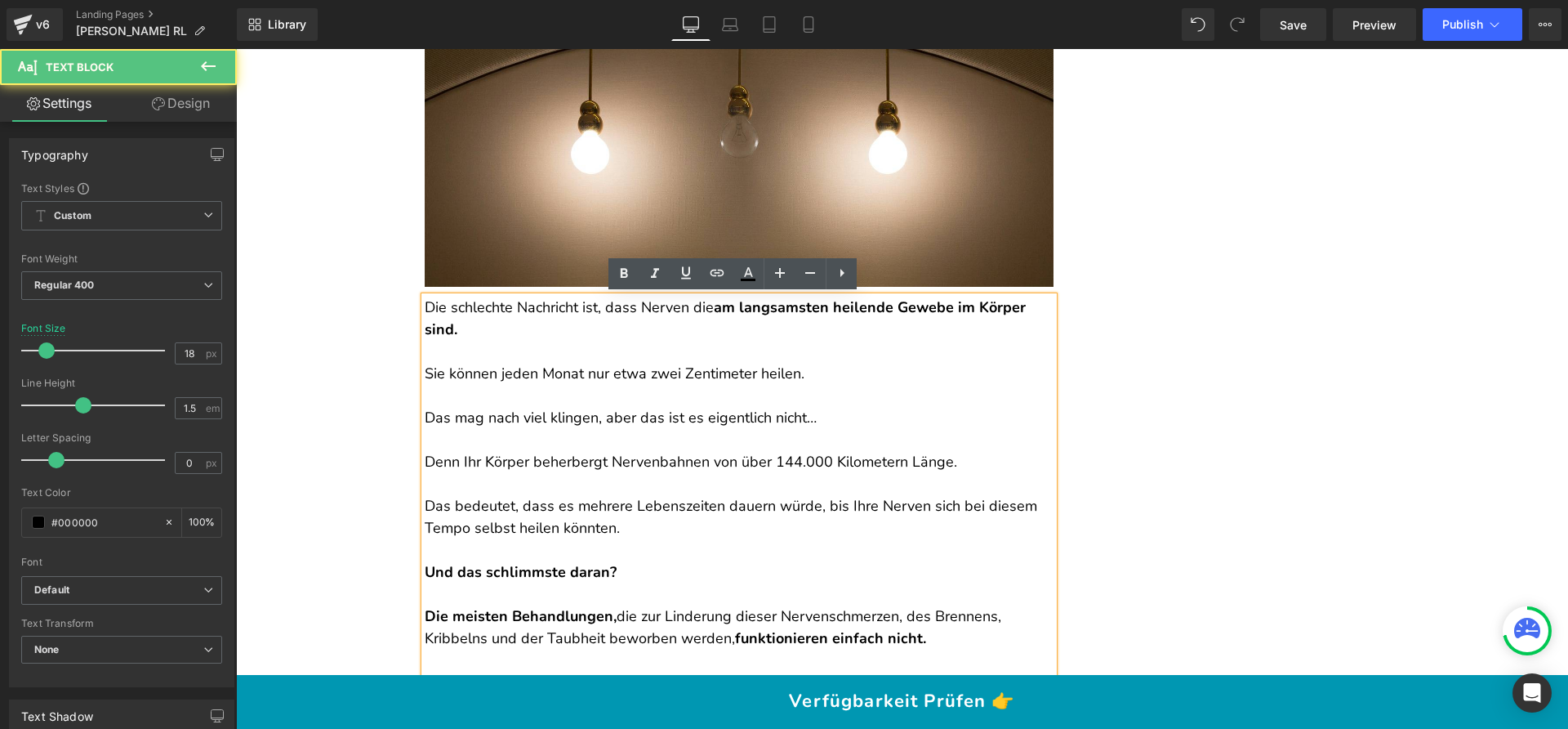
click at [622, 375] on p "Sie können jeden Monat nur etwa zwei Zentimeter heilen." at bounding box center [739, 373] width 629 height 22
click at [562, 375] on p "Sie können jeden Monat nur etwa zwei Zentimeter heilen." at bounding box center [739, 373] width 629 height 22
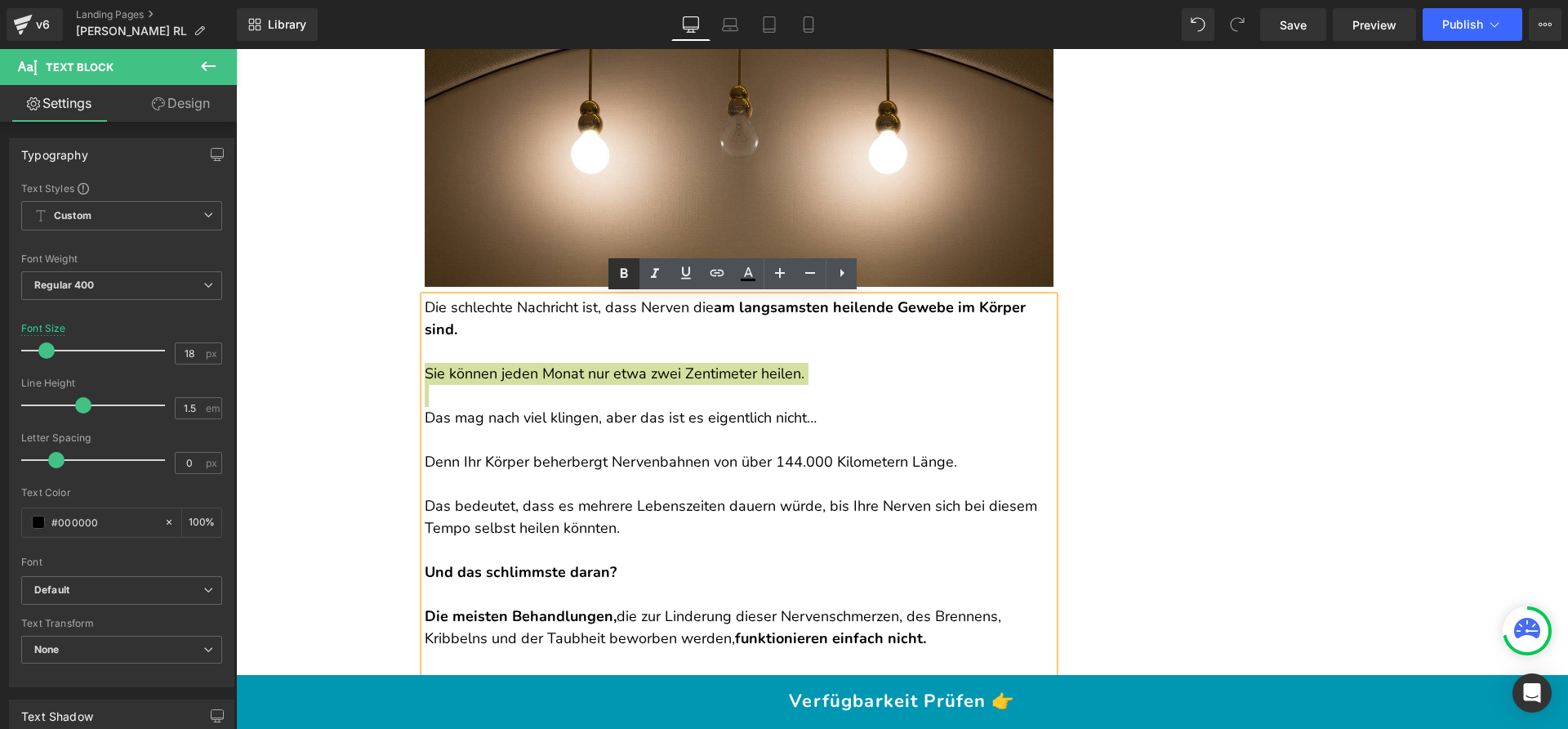
click at [632, 273] on icon at bounding box center [624, 274] width 20 height 20
click at [504, 433] on p at bounding box center [739, 440] width 629 height 22
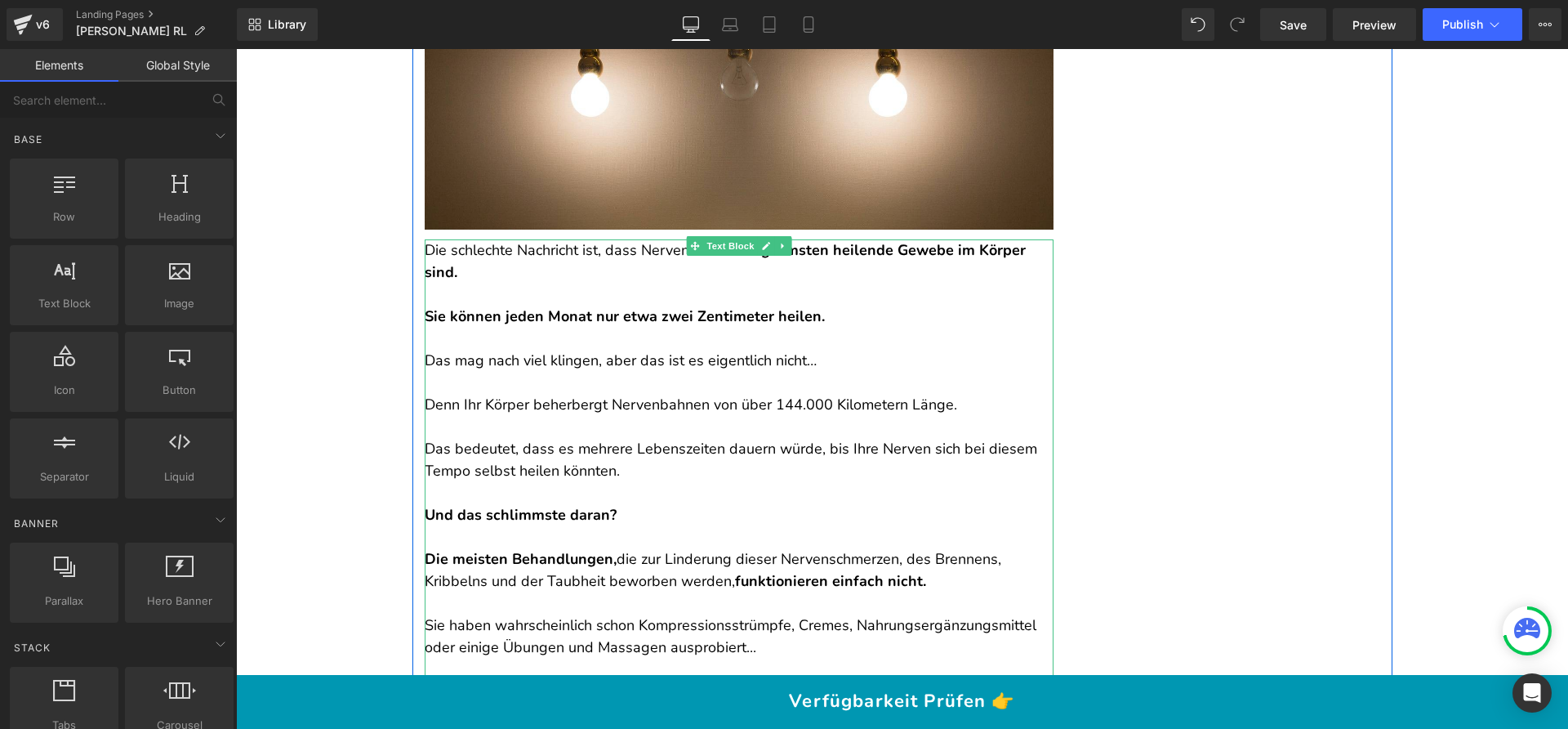
scroll to position [1920, 0]
click at [588, 465] on p "Das bedeutet, dass es mehrere Lebenszeiten dauern würde, bis Ihre Nerven sich b…" at bounding box center [739, 459] width 629 height 44
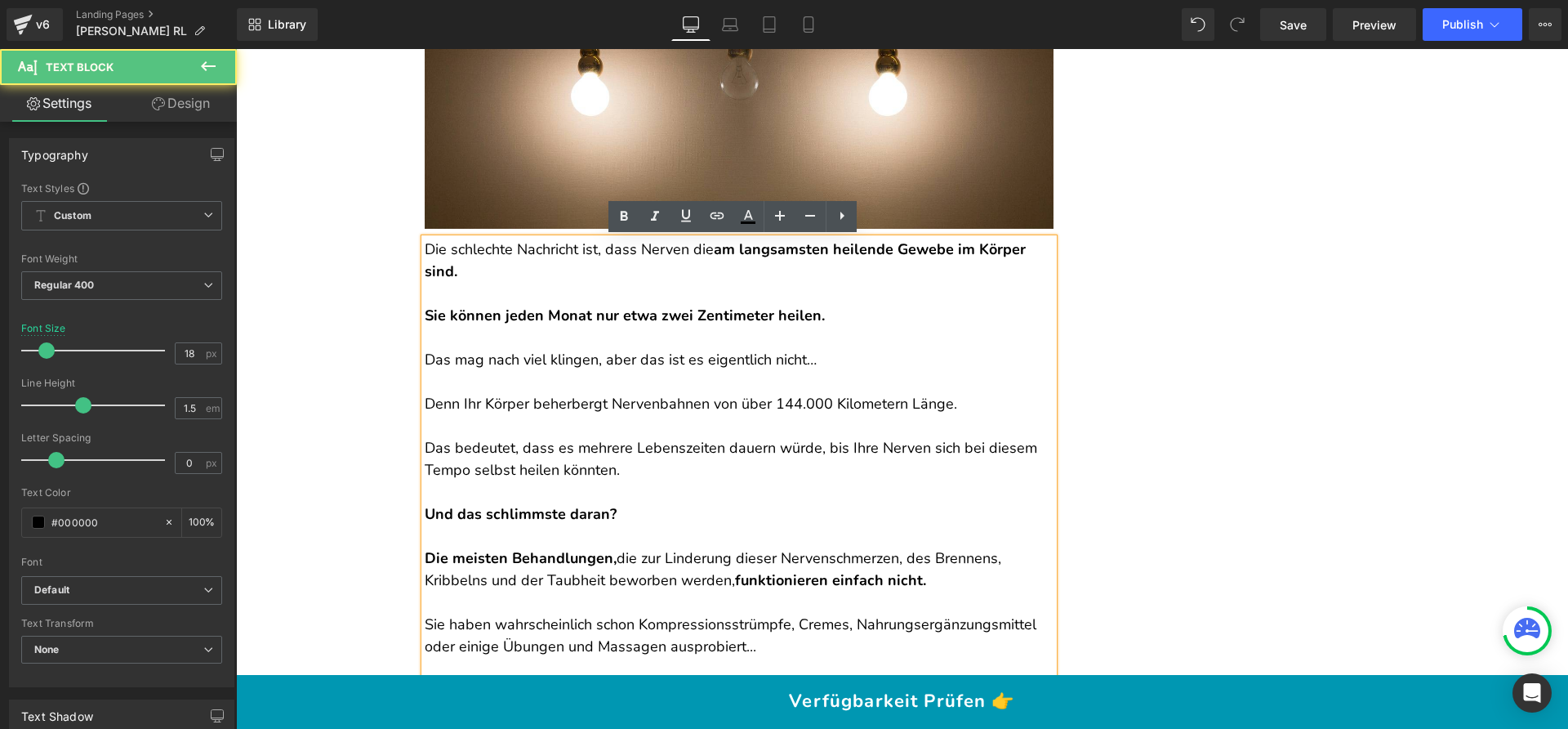
click at [522, 397] on p "Denn Ihr Körper beherbergt Nervenbahnen von über 144.000 Kilometern Länge." at bounding box center [739, 404] width 629 height 22
drag, startPoint x: 766, startPoint y: 401, endPoint x: 943, endPoint y: 407, distance: 177.1
click at [943, 407] on p "Denn Ihr Körper beherbergt Nervenbahnen von über 144.000 Kilometern Länge." at bounding box center [739, 404] width 629 height 22
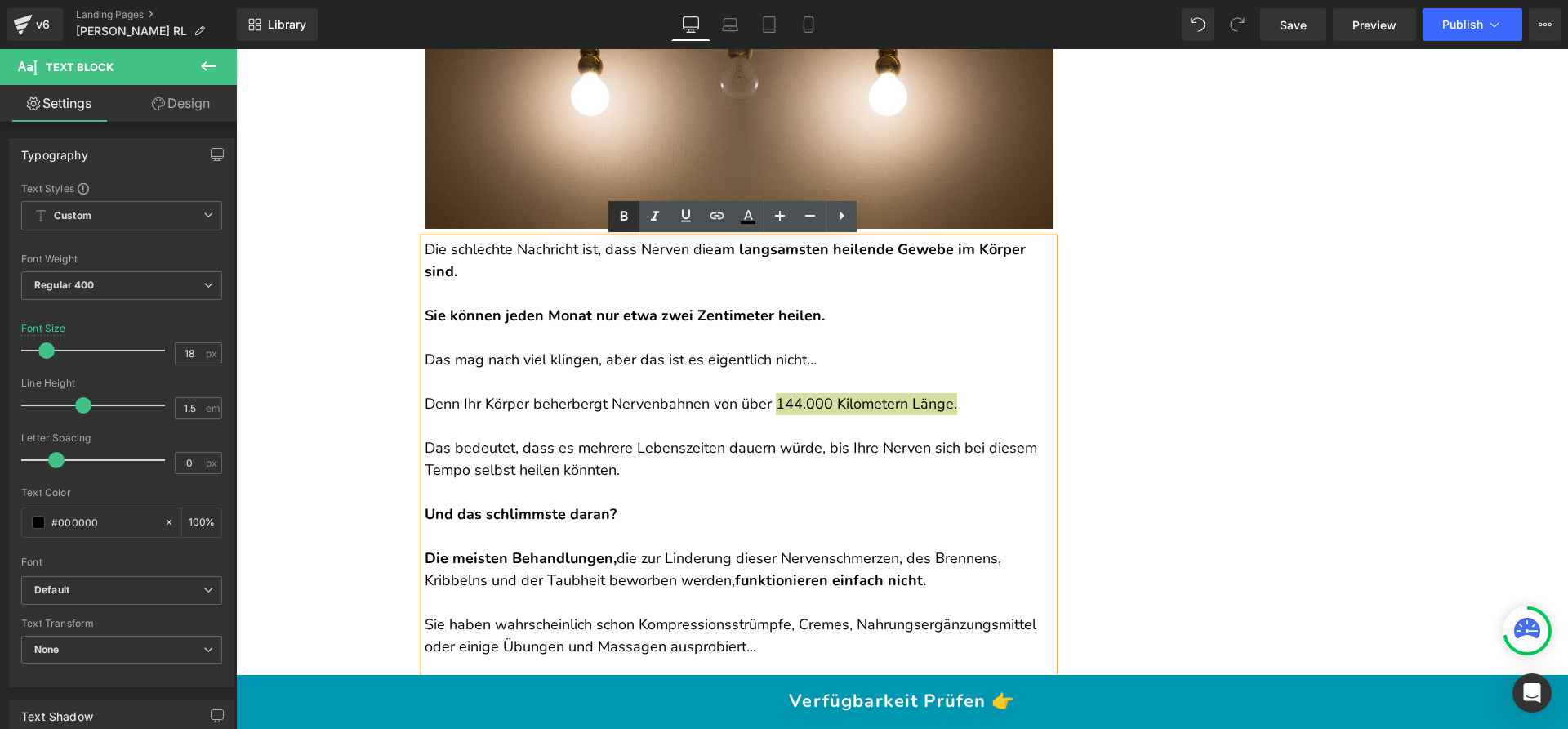
click at [624, 212] on icon at bounding box center [624, 216] width 7 height 10
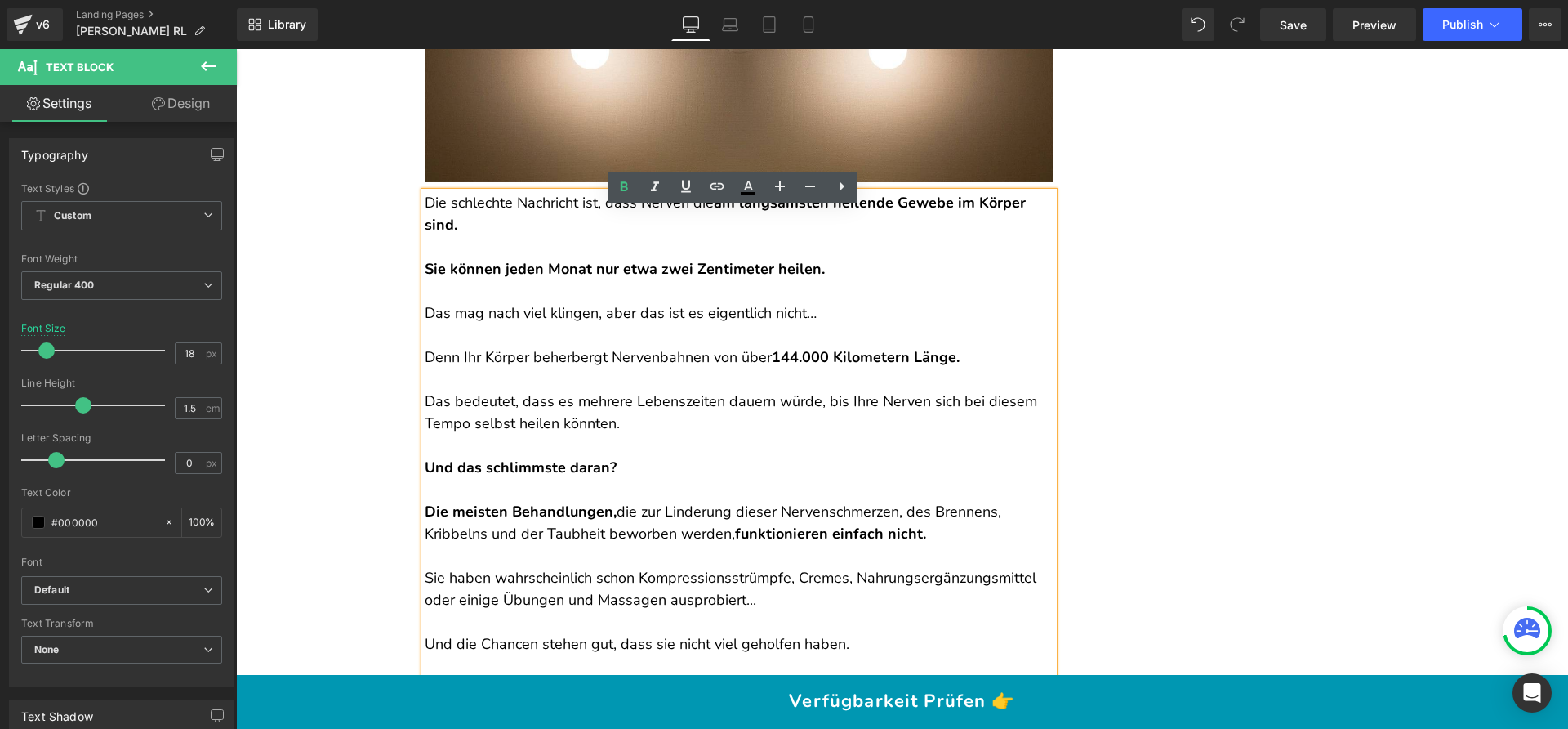
scroll to position [1974, 0]
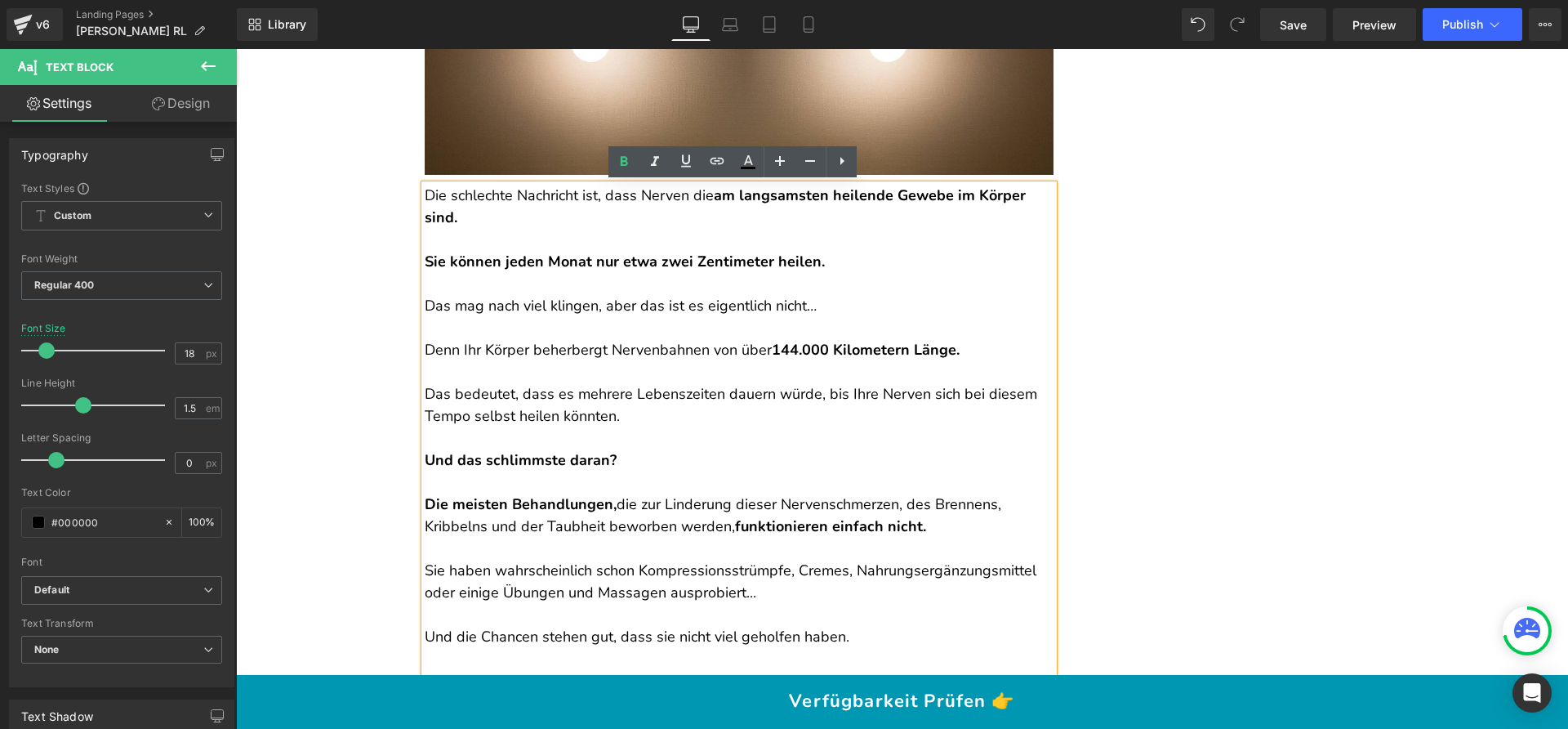
click at [635, 412] on p "Das bedeutet, dass es mehrere Lebenszeiten dauern würde, bis Ihre Nerven sich b…" at bounding box center [739, 405] width 629 height 44
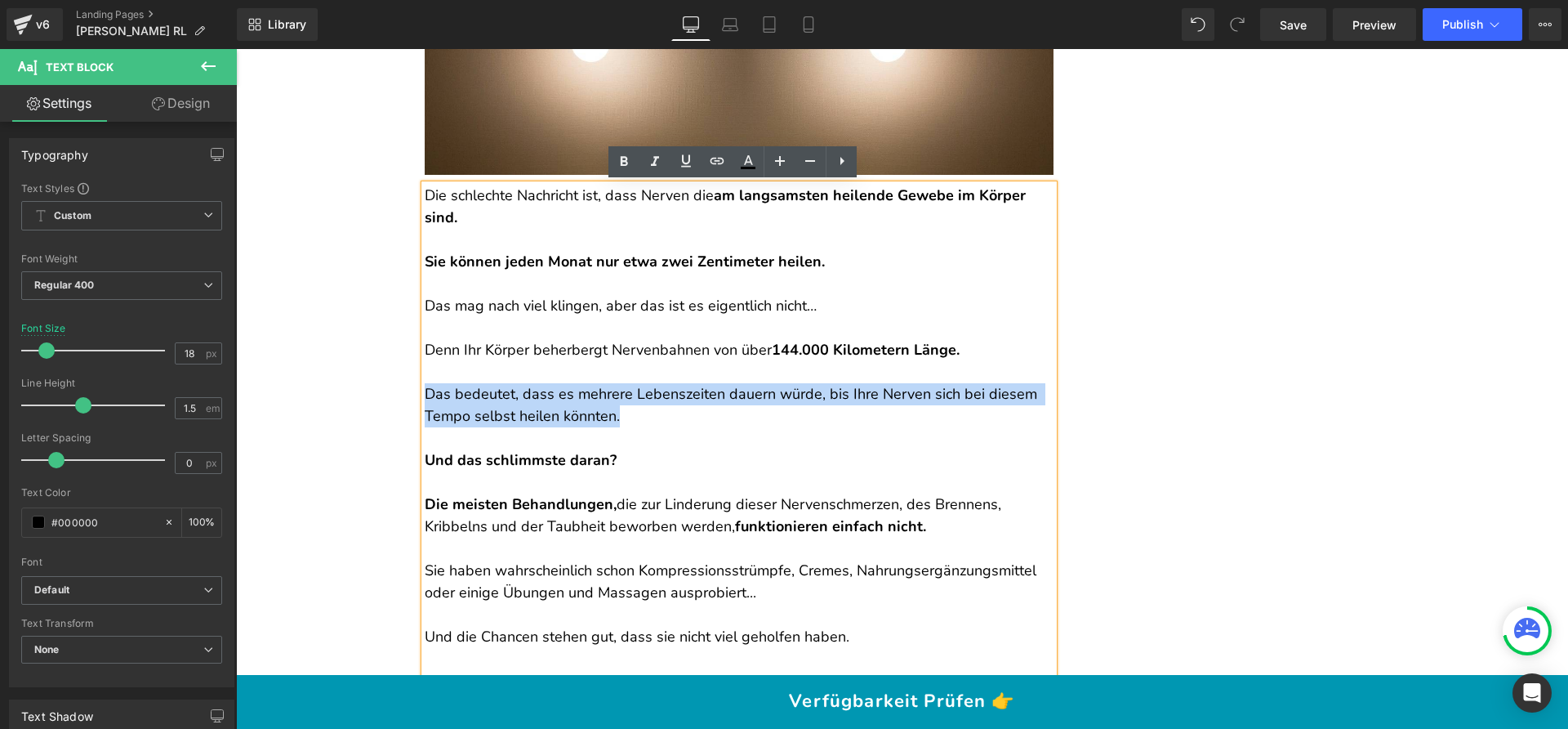
drag, startPoint x: 635, startPoint y: 412, endPoint x: 421, endPoint y: 390, distance: 215.1
click at [424, 390] on p "Das bedeutet, dass es mehrere Lebenszeiten dauern würde, bis Ihre Nerven sich b…" at bounding box center [739, 405] width 629 height 44
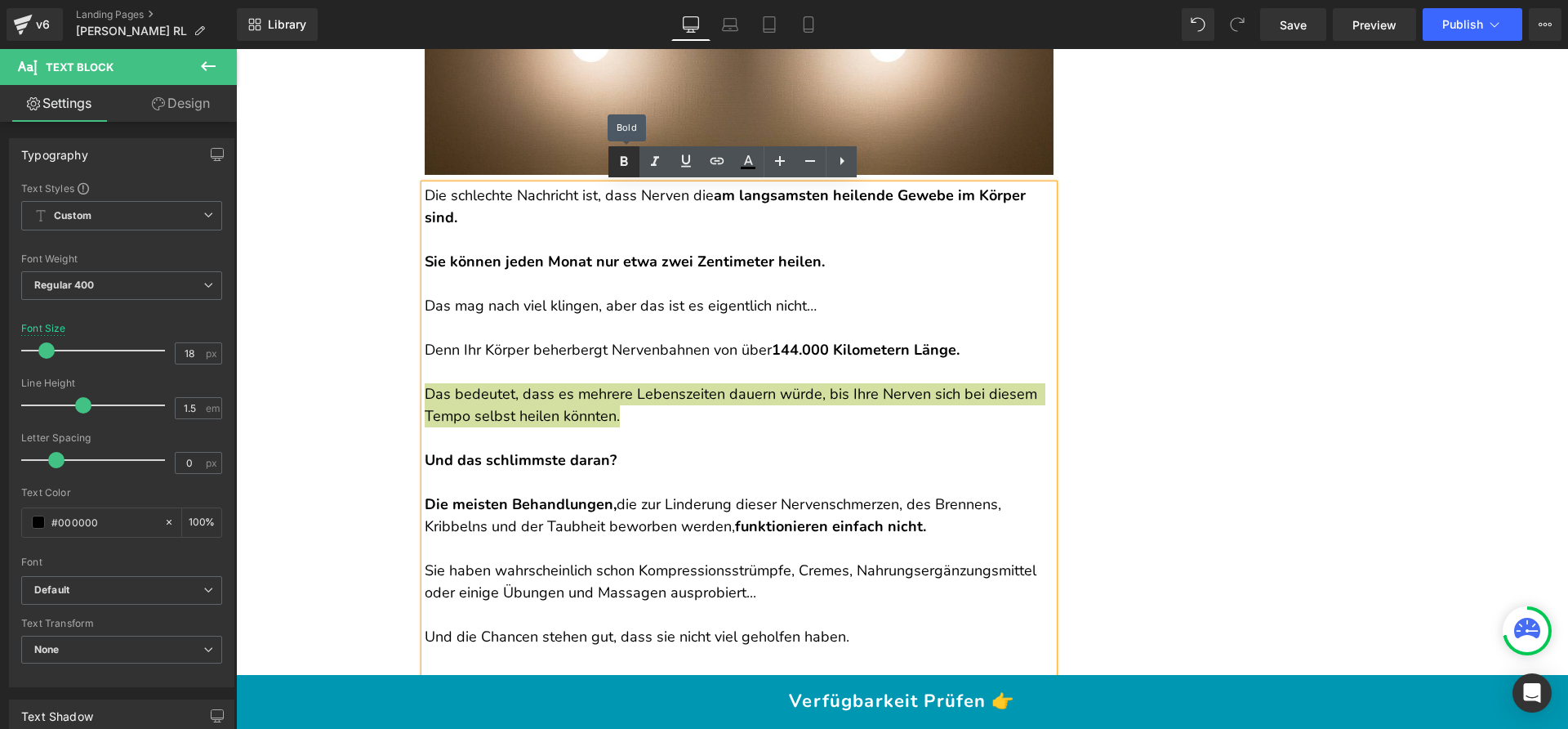
click at [630, 168] on icon at bounding box center [624, 162] width 20 height 20
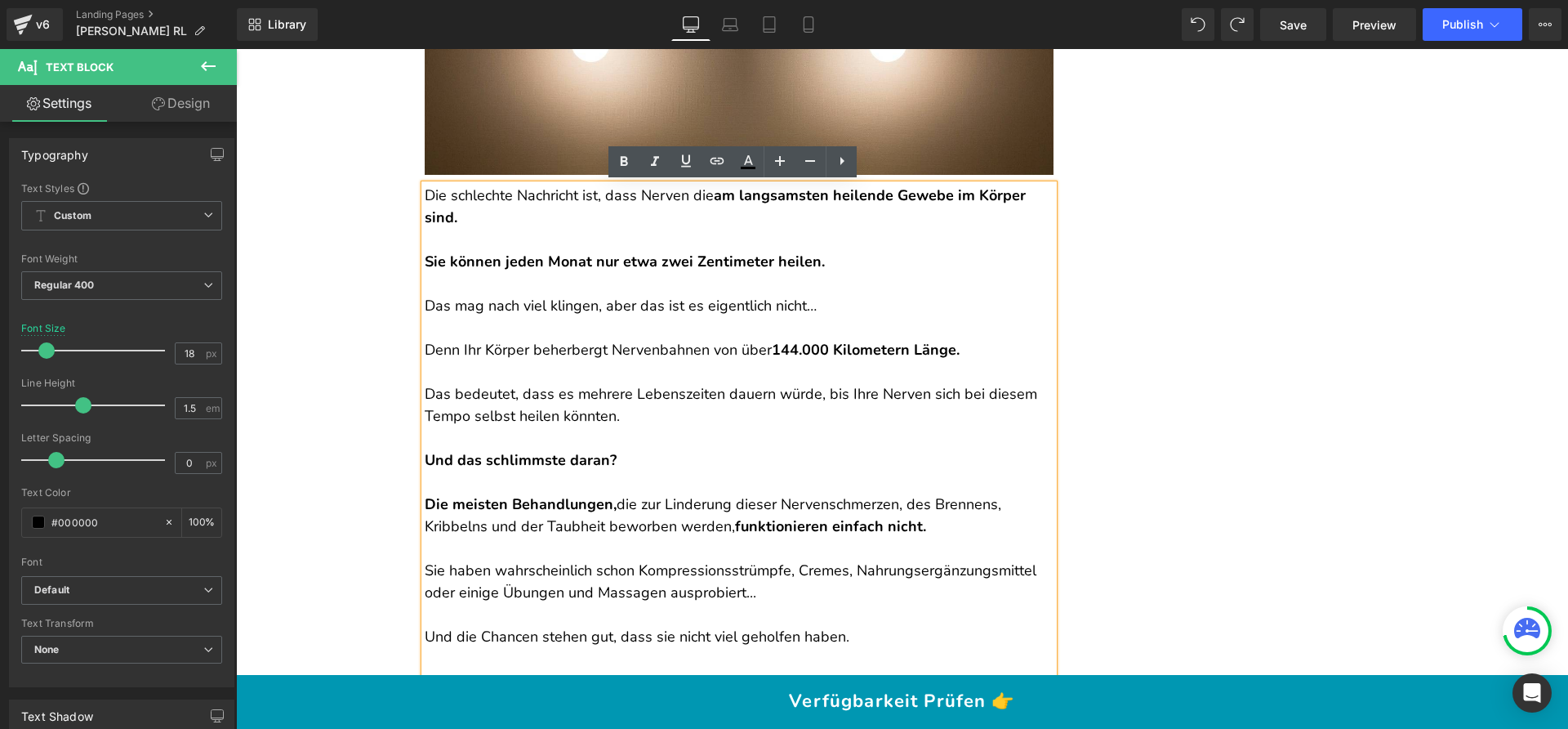
click at [648, 420] on p "Das bedeutet, dass es mehrere Lebenszeiten dauern würde, bis Ihre Nerven sich b…" at bounding box center [739, 405] width 629 height 44
drag, startPoint x: 570, startPoint y: 392, endPoint x: 808, endPoint y: 394, distance: 238.0
click at [808, 394] on p "Das bedeutet, dass es mehrere Lebenszeiten dauern würde, bis Ihre Nerven sich b…" at bounding box center [739, 405] width 629 height 44
click at [622, 159] on icon at bounding box center [624, 162] width 20 height 20
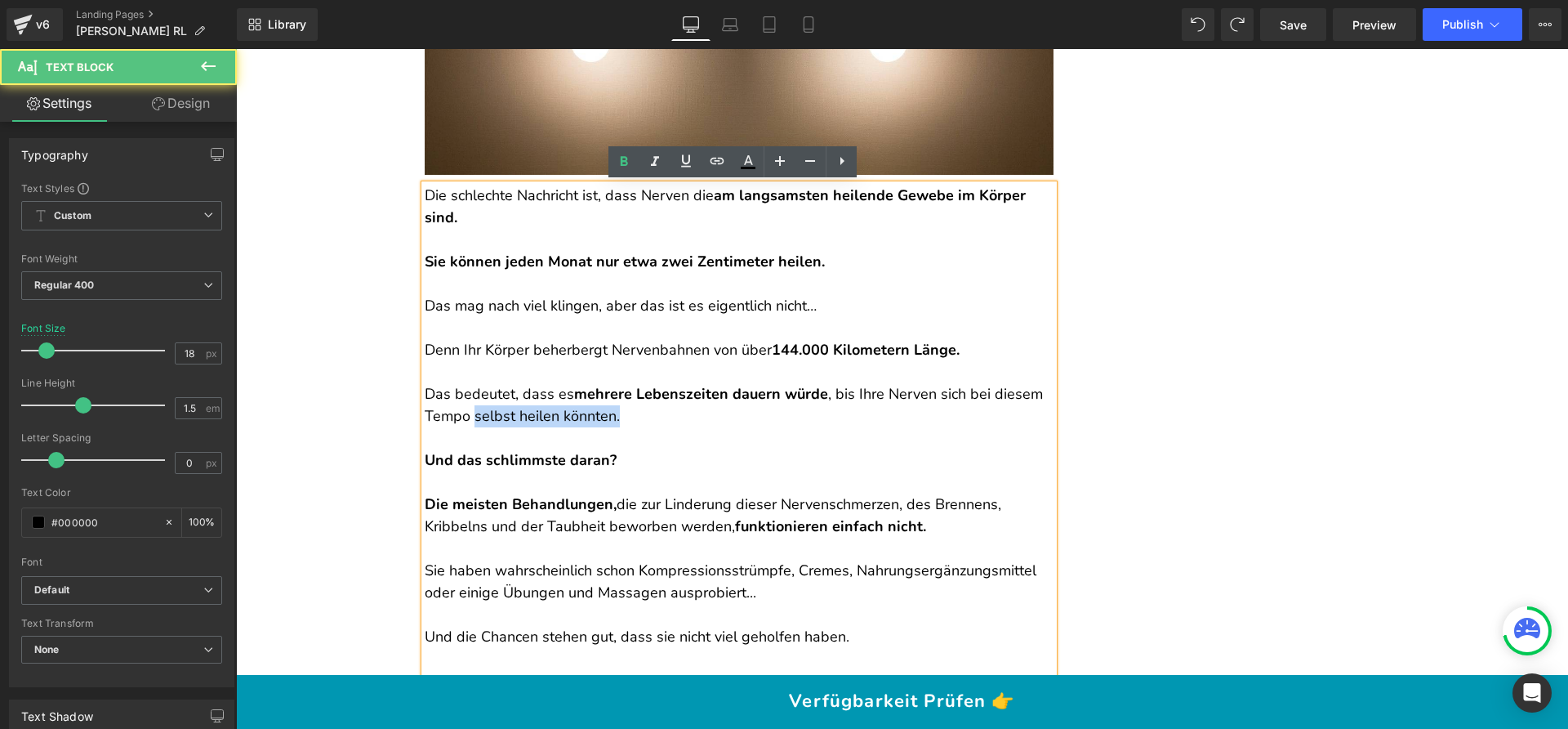
drag, startPoint x: 467, startPoint y: 415, endPoint x: 672, endPoint y: 419, distance: 205.0
click at [672, 419] on p "Das bedeutet, dass es mehrere Lebenszeiten dauern würde , bis Ihre Nerven sich …" at bounding box center [739, 405] width 629 height 44
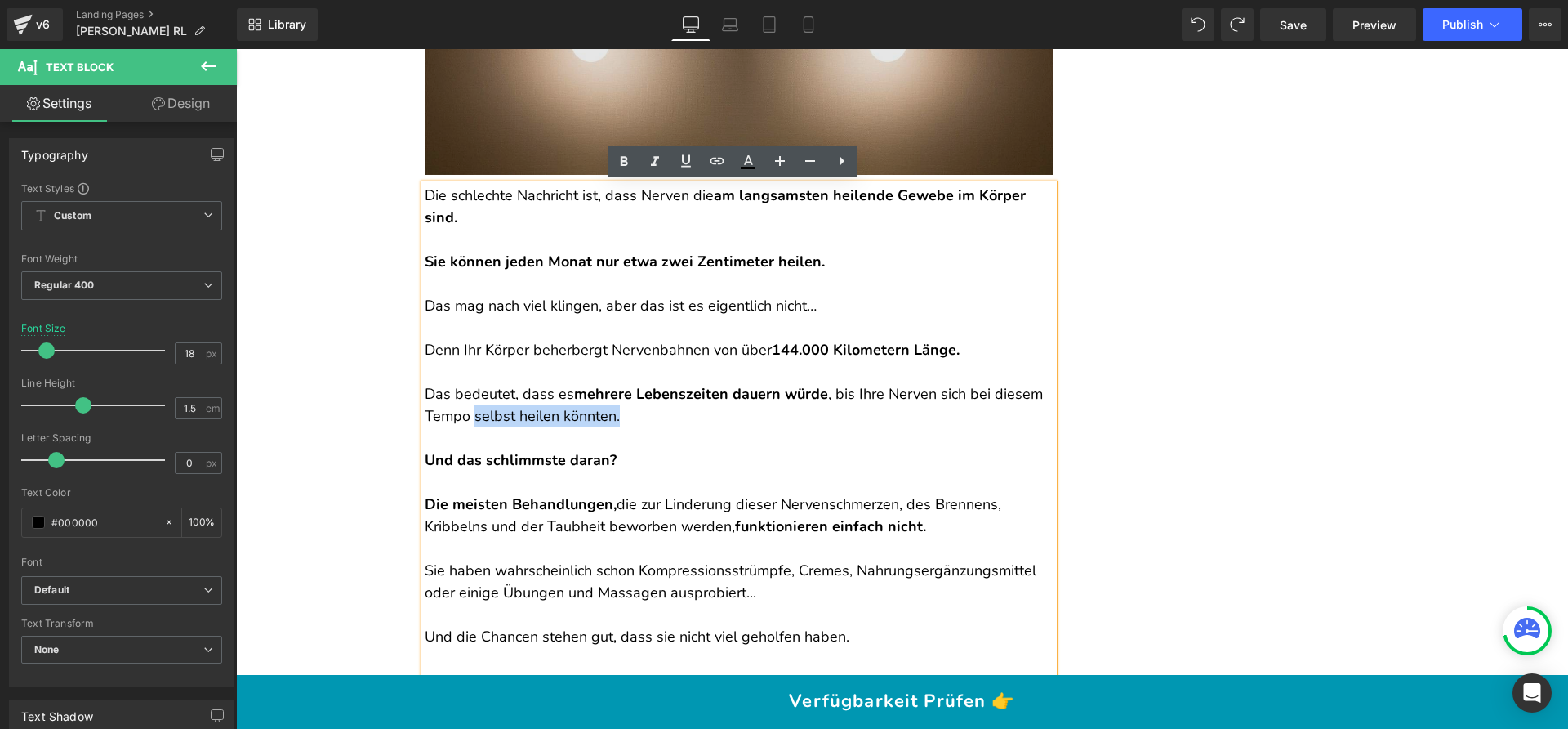
click at [608, 162] on img at bounding box center [739, 40] width 629 height 268
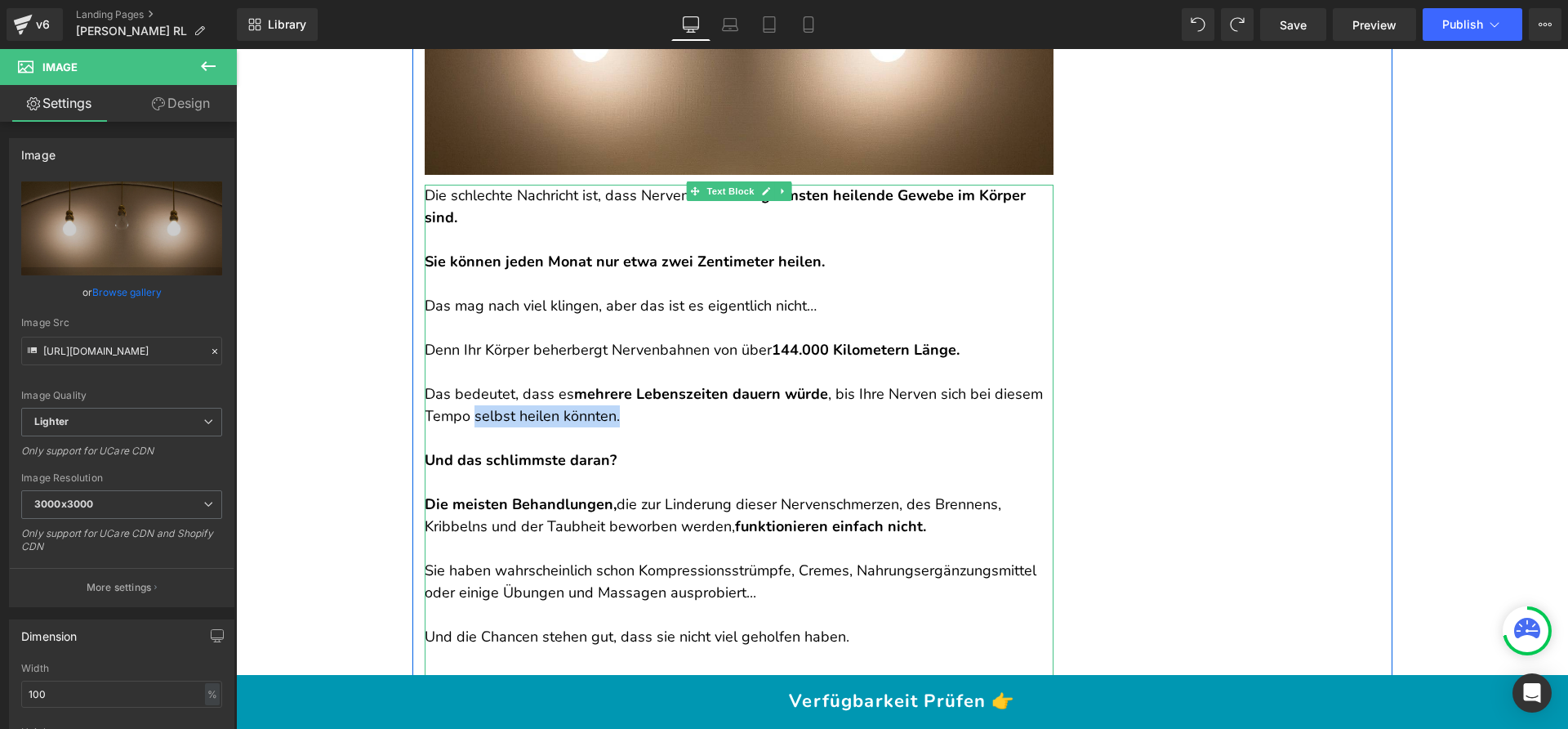
click at [610, 420] on p "Das bedeutet, dass es mehrere Lebenszeiten dauern würde , bis Ihre Nerven sich …" at bounding box center [739, 405] width 629 height 44
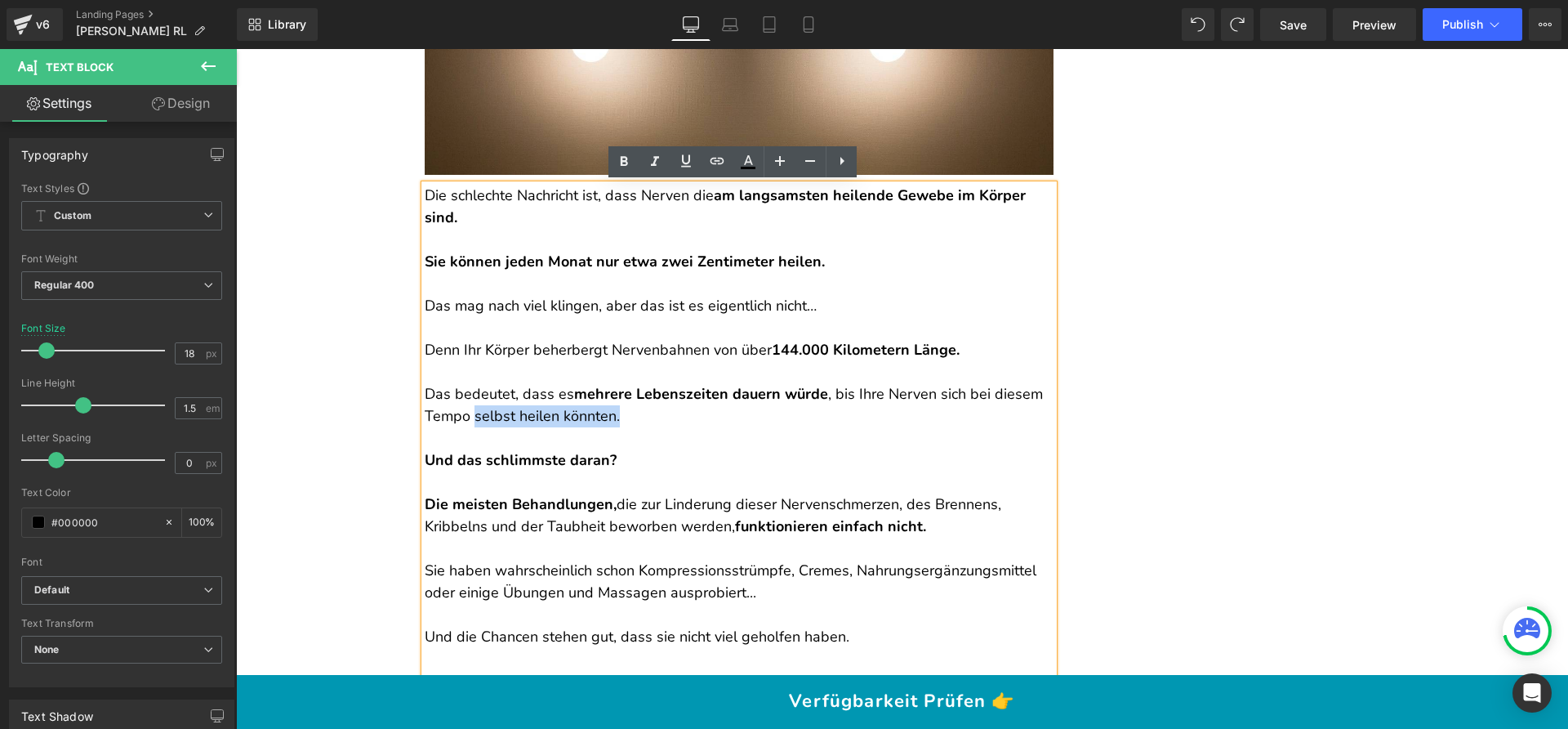
drag, startPoint x: 614, startPoint y: 417, endPoint x: 467, endPoint y: 416, distance: 147.0
click at [467, 416] on p "Das bedeutet, dass es mehrere Lebenszeiten dauern würde , bis Ihre Nerven sich …" at bounding box center [739, 405] width 629 height 44
click at [627, 170] on icon at bounding box center [624, 162] width 20 height 20
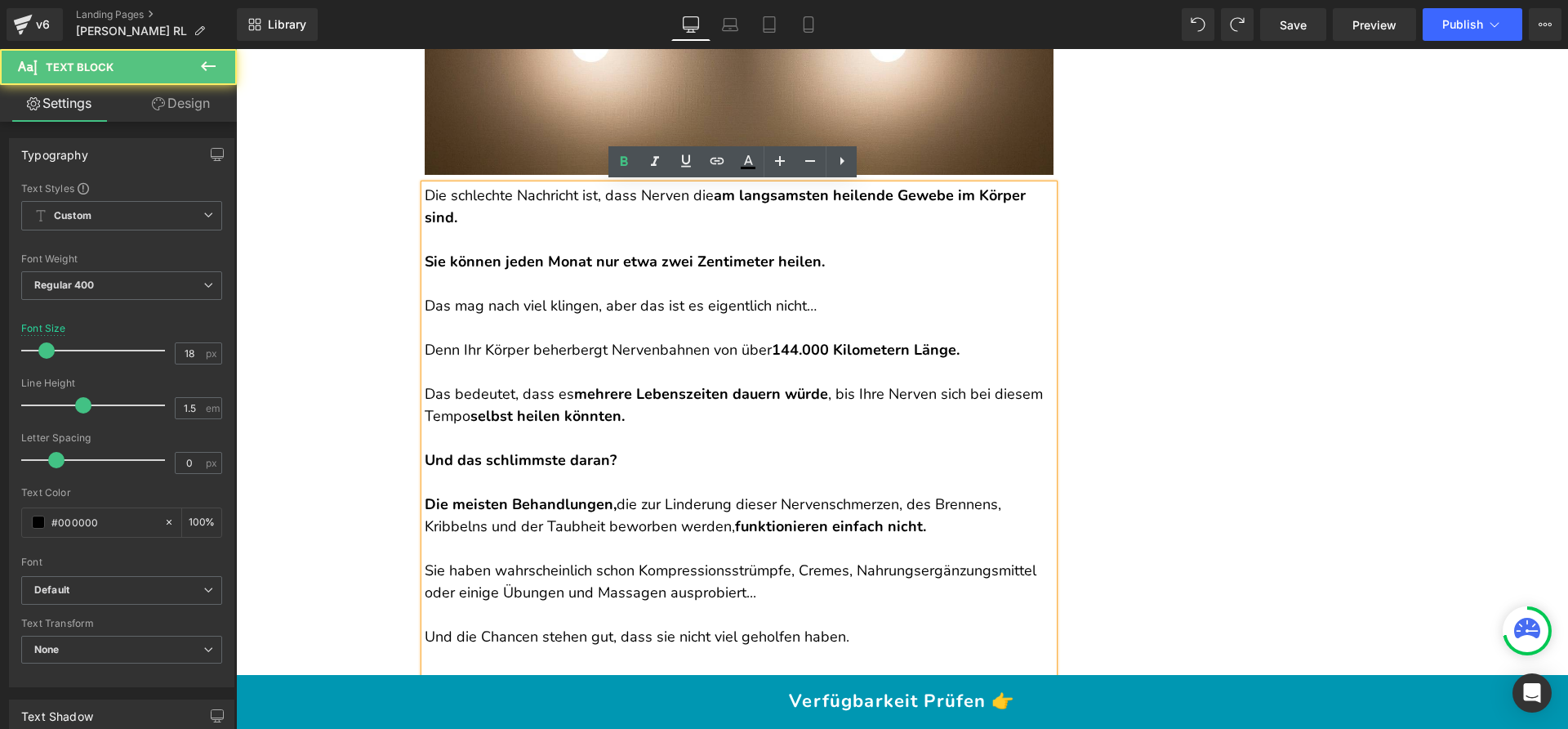
click at [644, 406] on p "Das bedeutet, dass es mehrere Lebenszeiten dauern würde , bis Ihre Nerven sich …" at bounding box center [739, 405] width 629 height 44
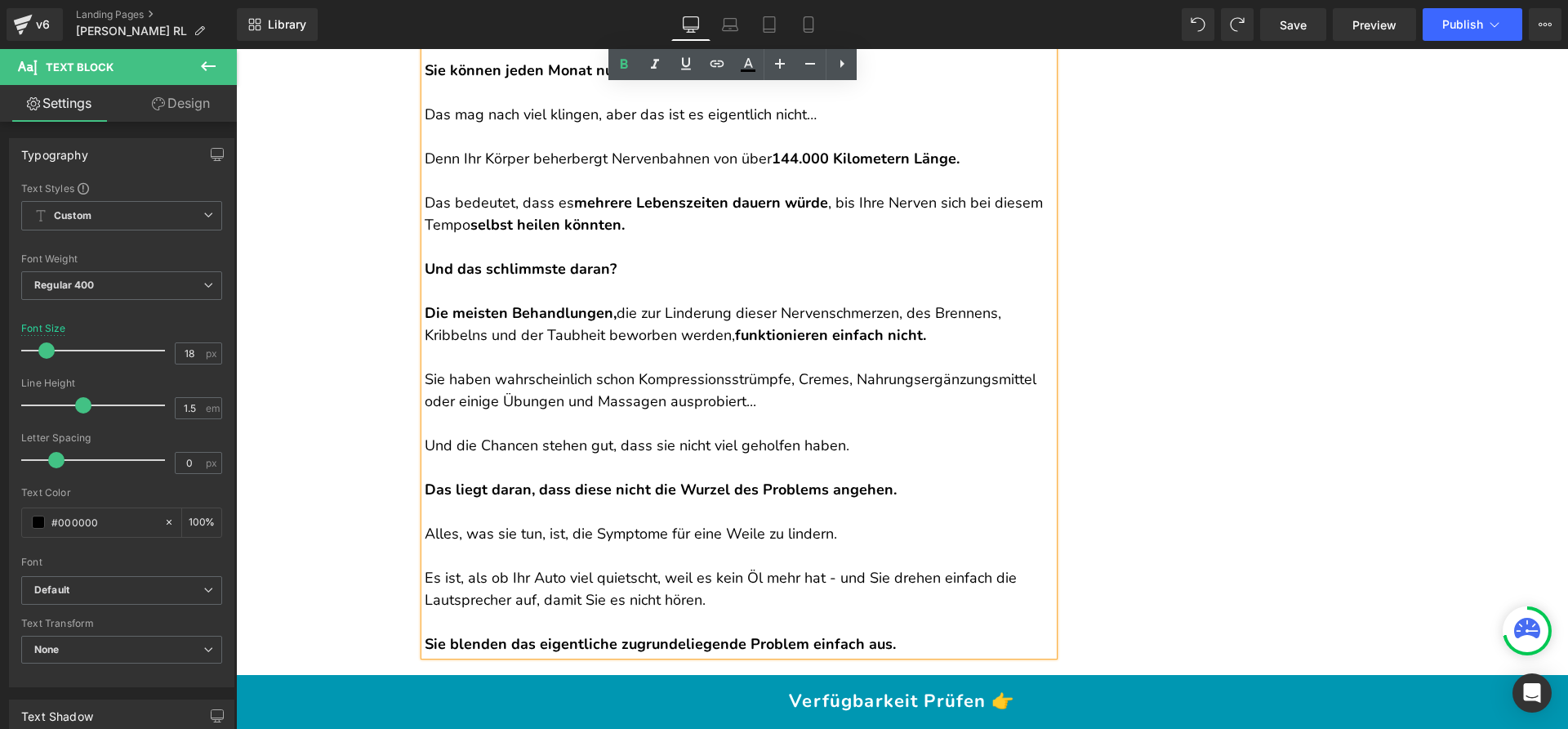
scroll to position [2178, 0]
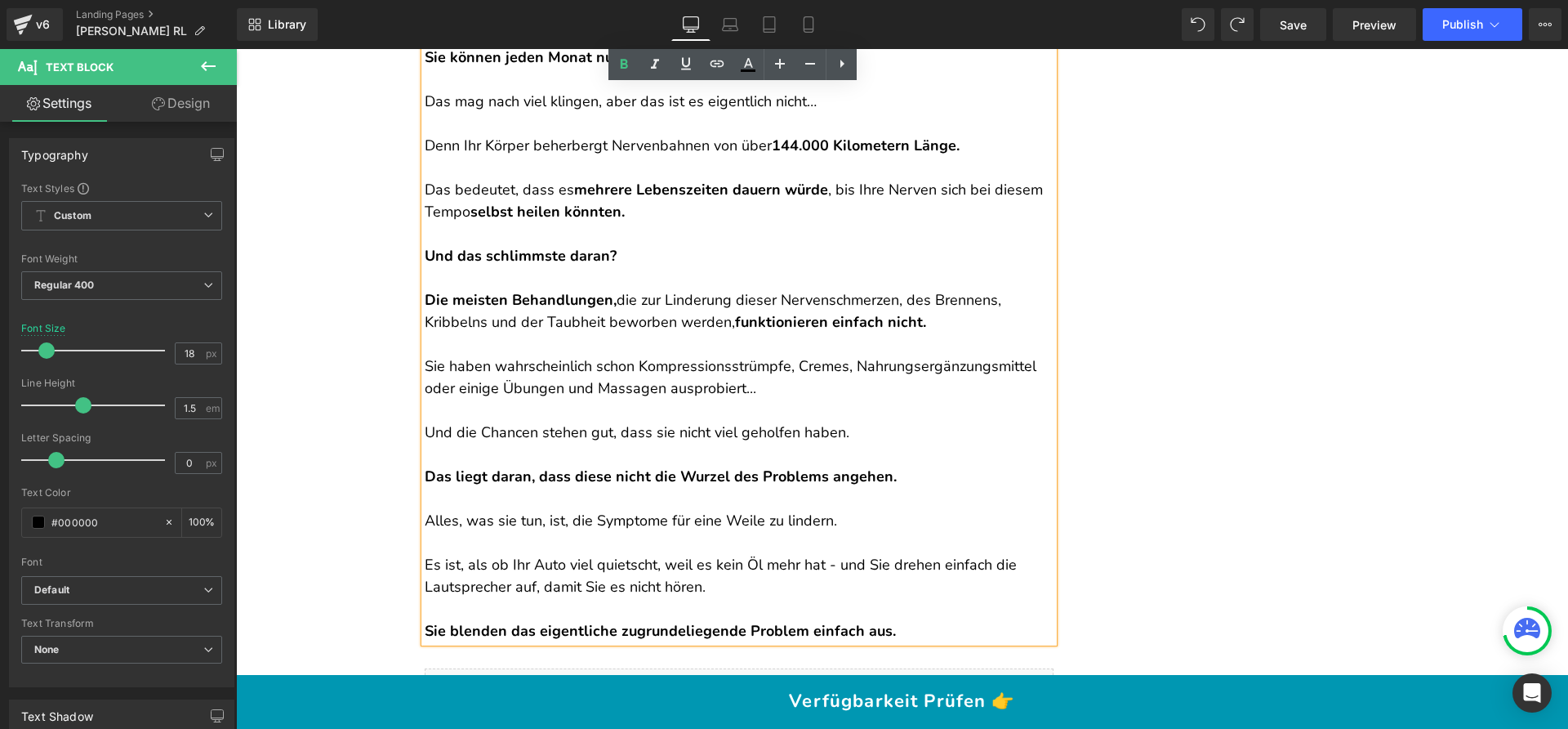
click at [642, 412] on p at bounding box center [739, 410] width 629 height 22
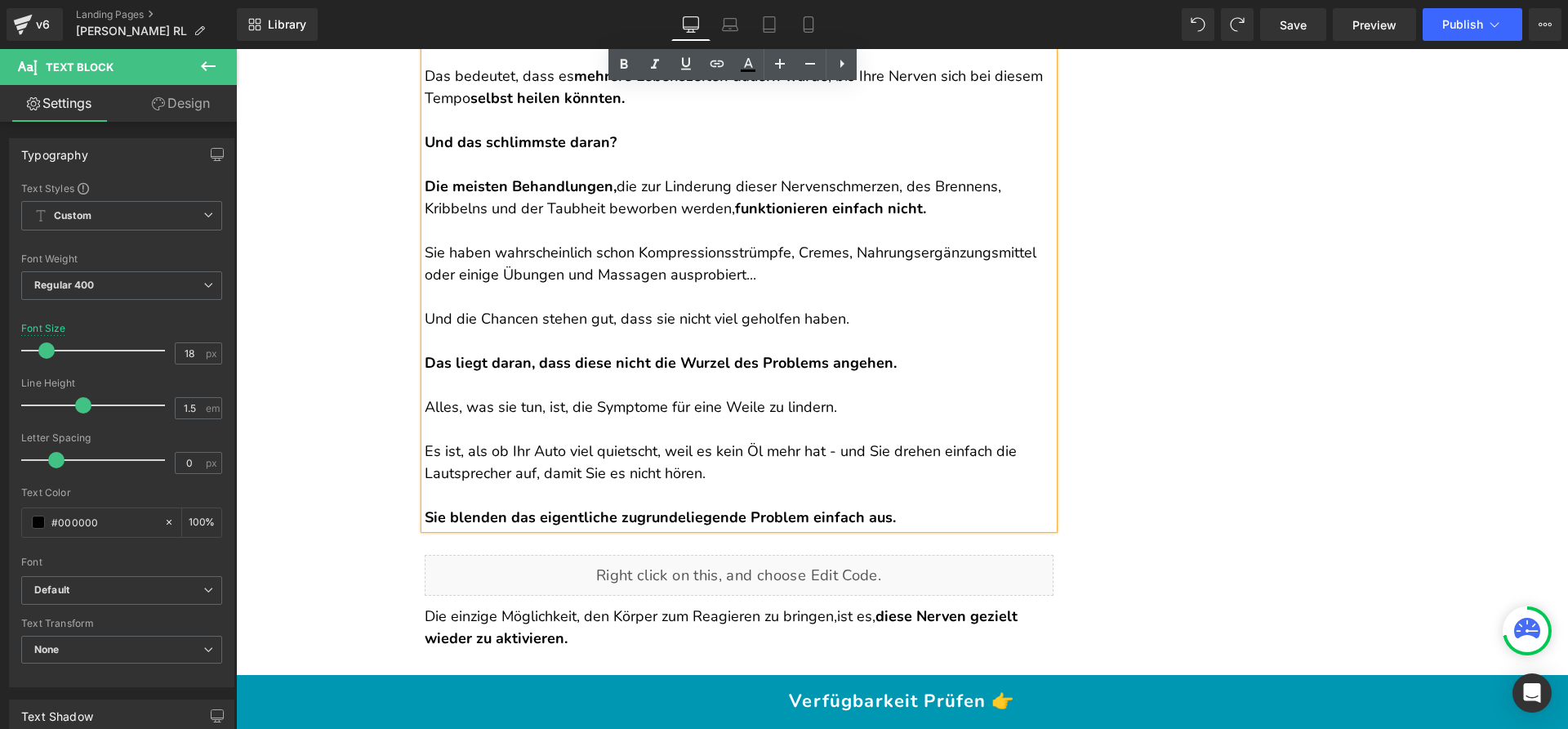
scroll to position [2295, 0]
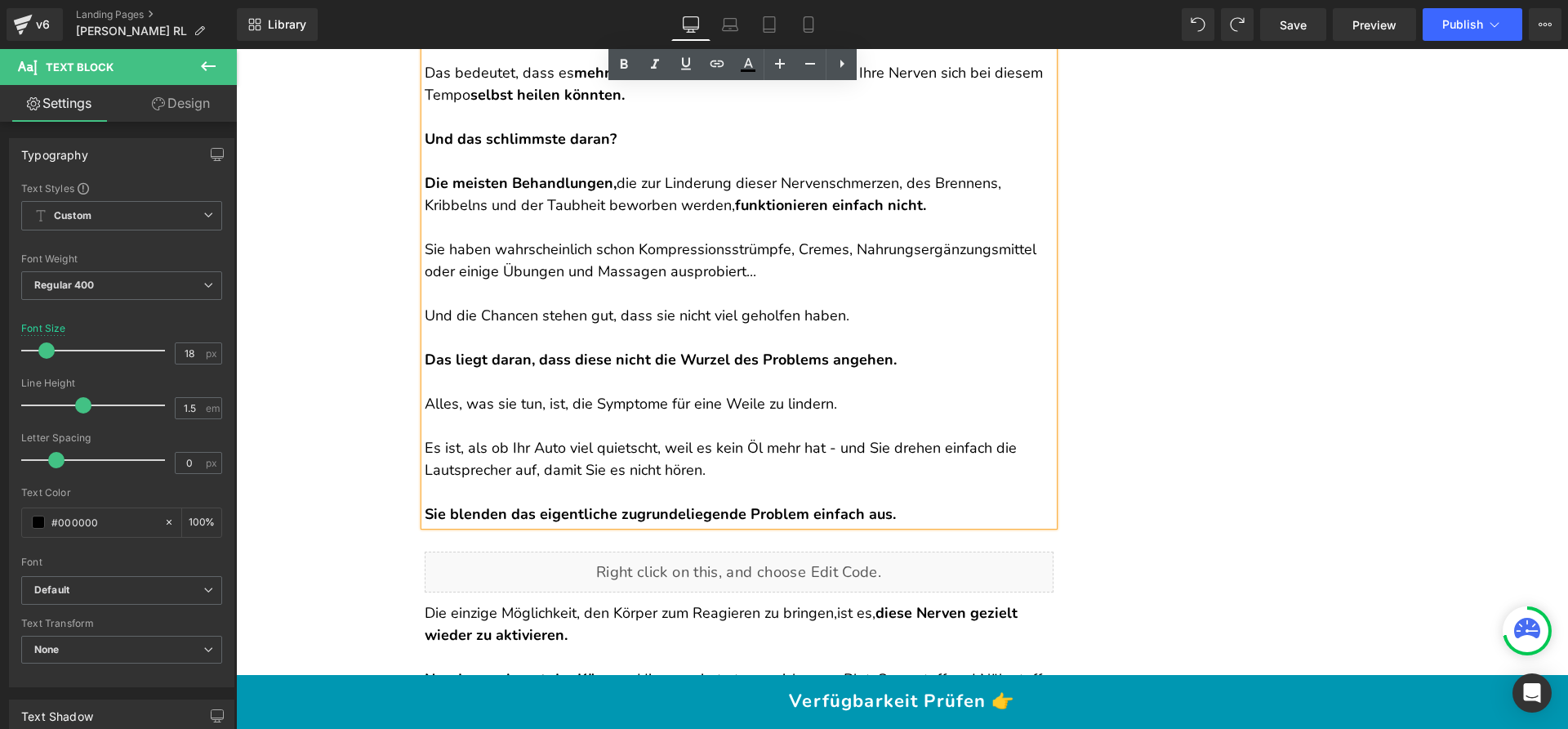
click at [614, 390] on p at bounding box center [739, 381] width 629 height 22
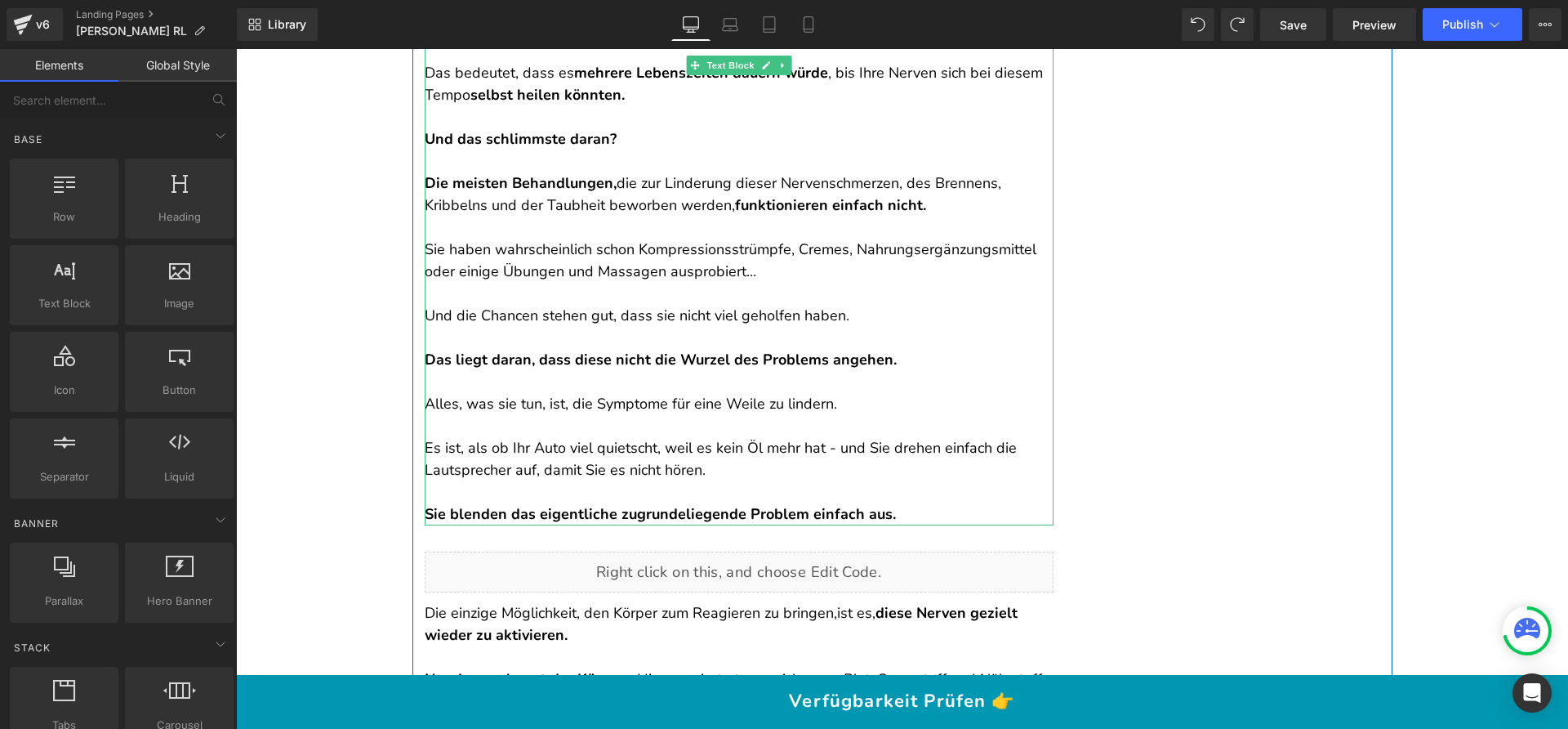
drag, startPoint x: 687, startPoint y: 474, endPoint x: 706, endPoint y: 469, distance: 19.6
click at [689, 474] on p "Es ist, als ob Ihr Auto viel quietscht, weil es kein Öl mehr hat - und Sie dreh…" at bounding box center [739, 459] width 629 height 44
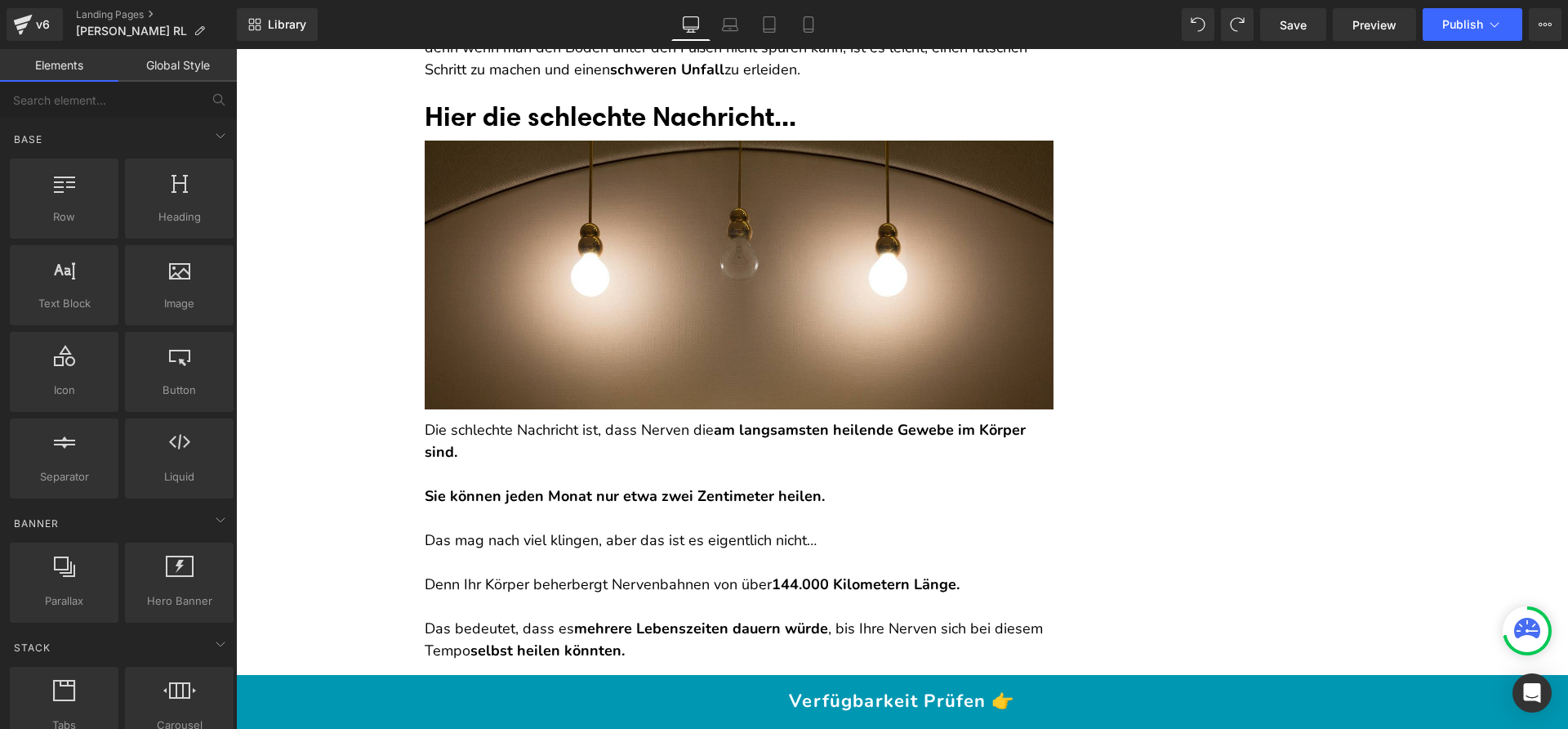
scroll to position [1724, 0]
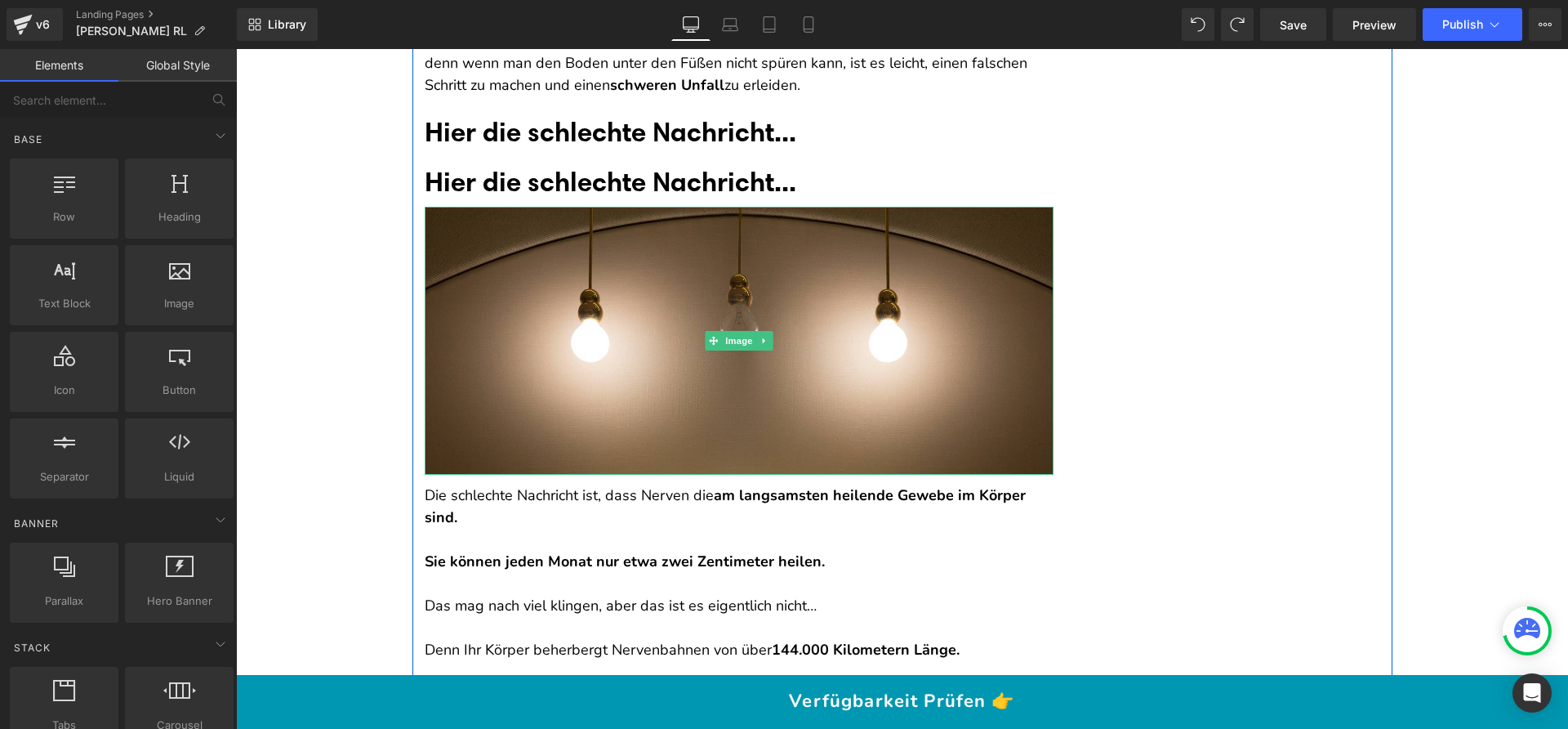
click at [607, 188] on font "Hier die schlechte Nachricht..." at bounding box center [610, 181] width 371 height 33
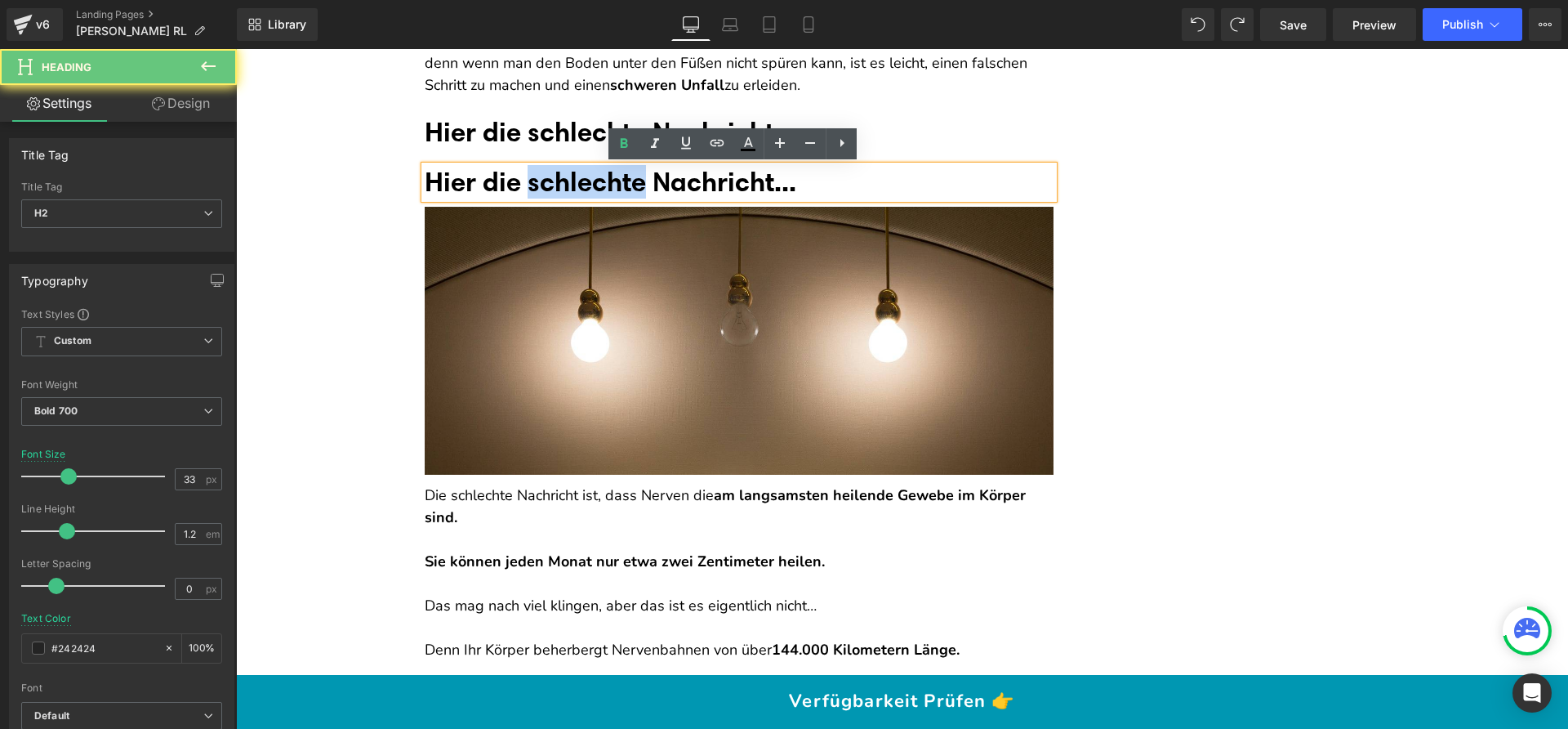
click at [607, 188] on font "Hier die schlechte Nachricht..." at bounding box center [610, 181] width 371 height 33
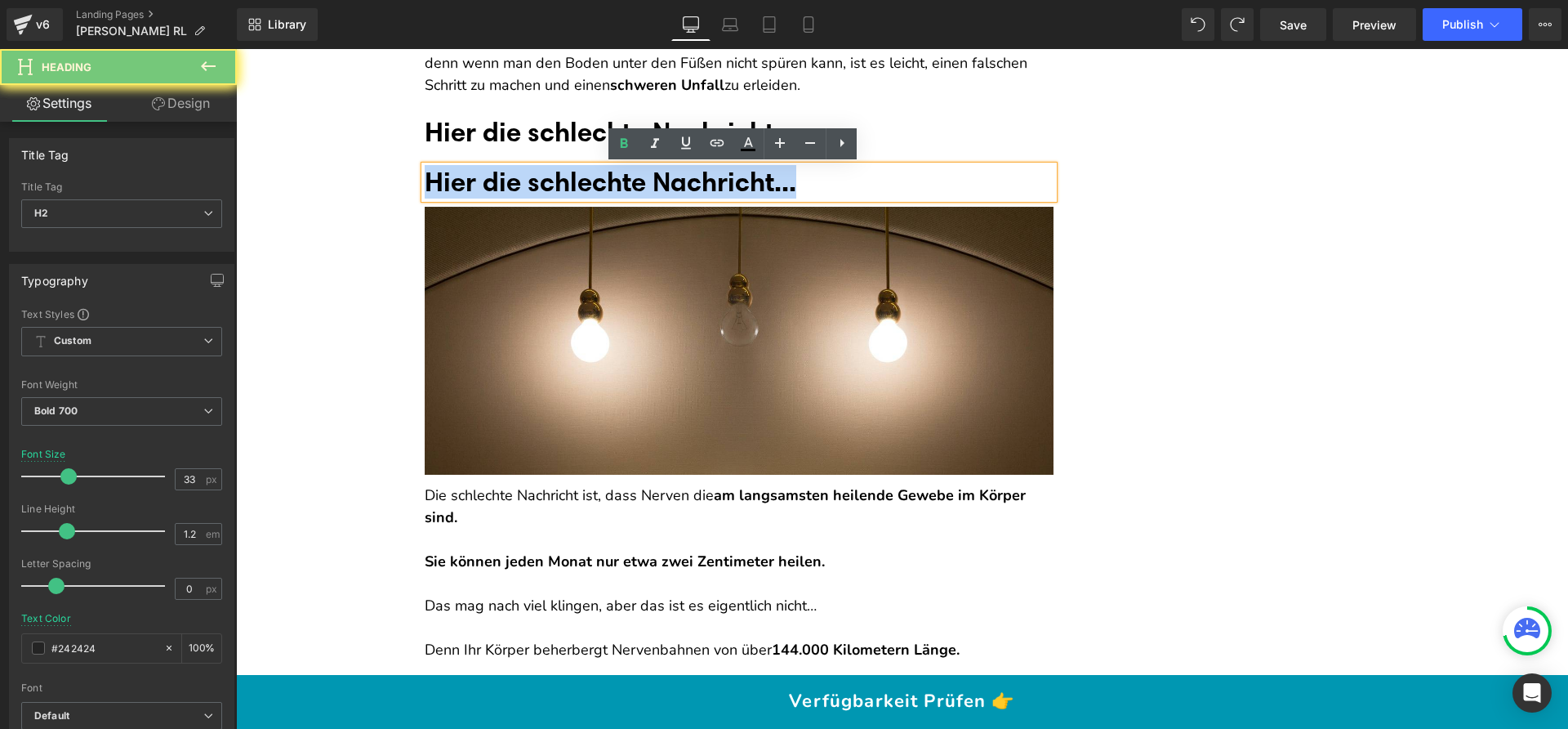
paste div
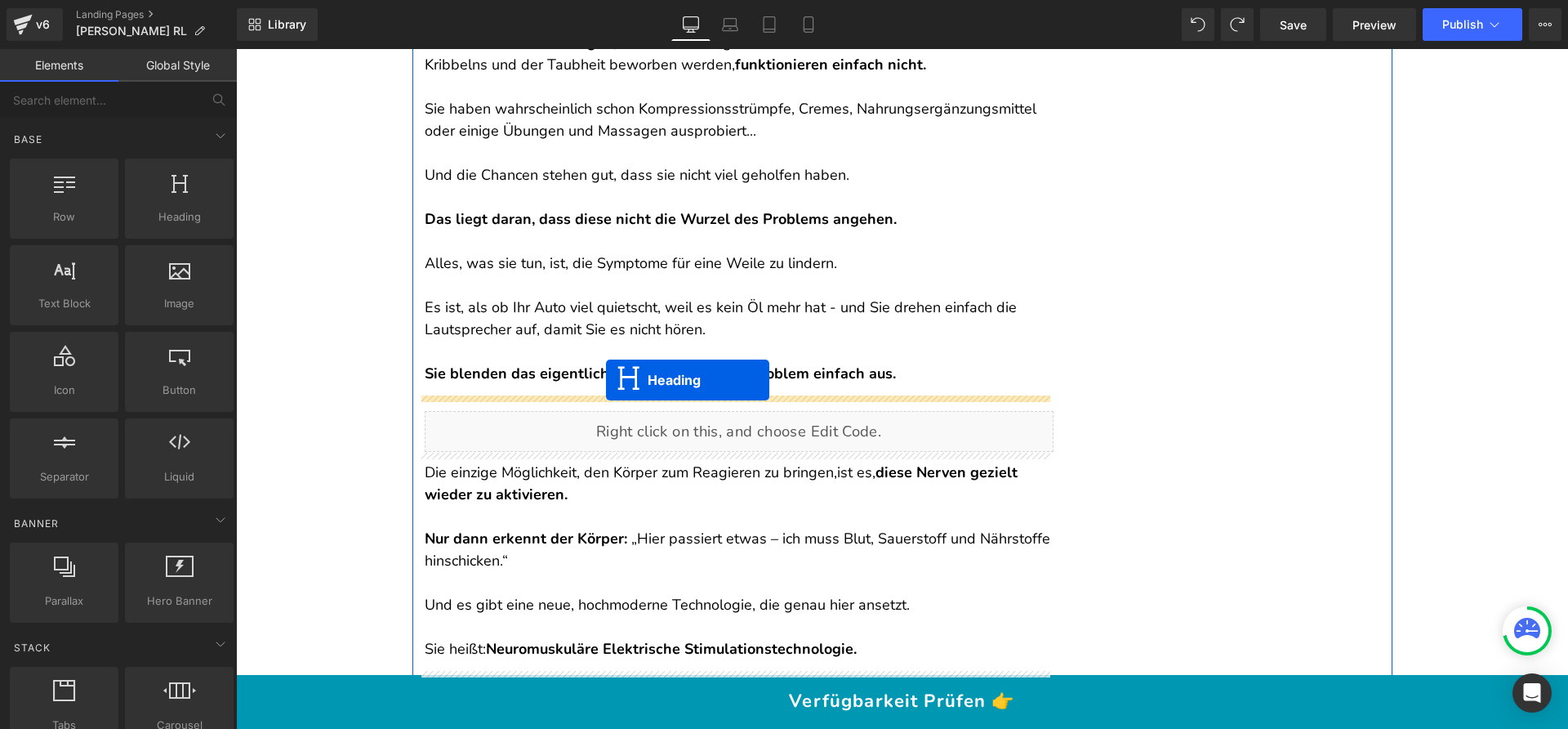
drag, startPoint x: 722, startPoint y: 197, endPoint x: 606, endPoint y: 381, distance: 217.5
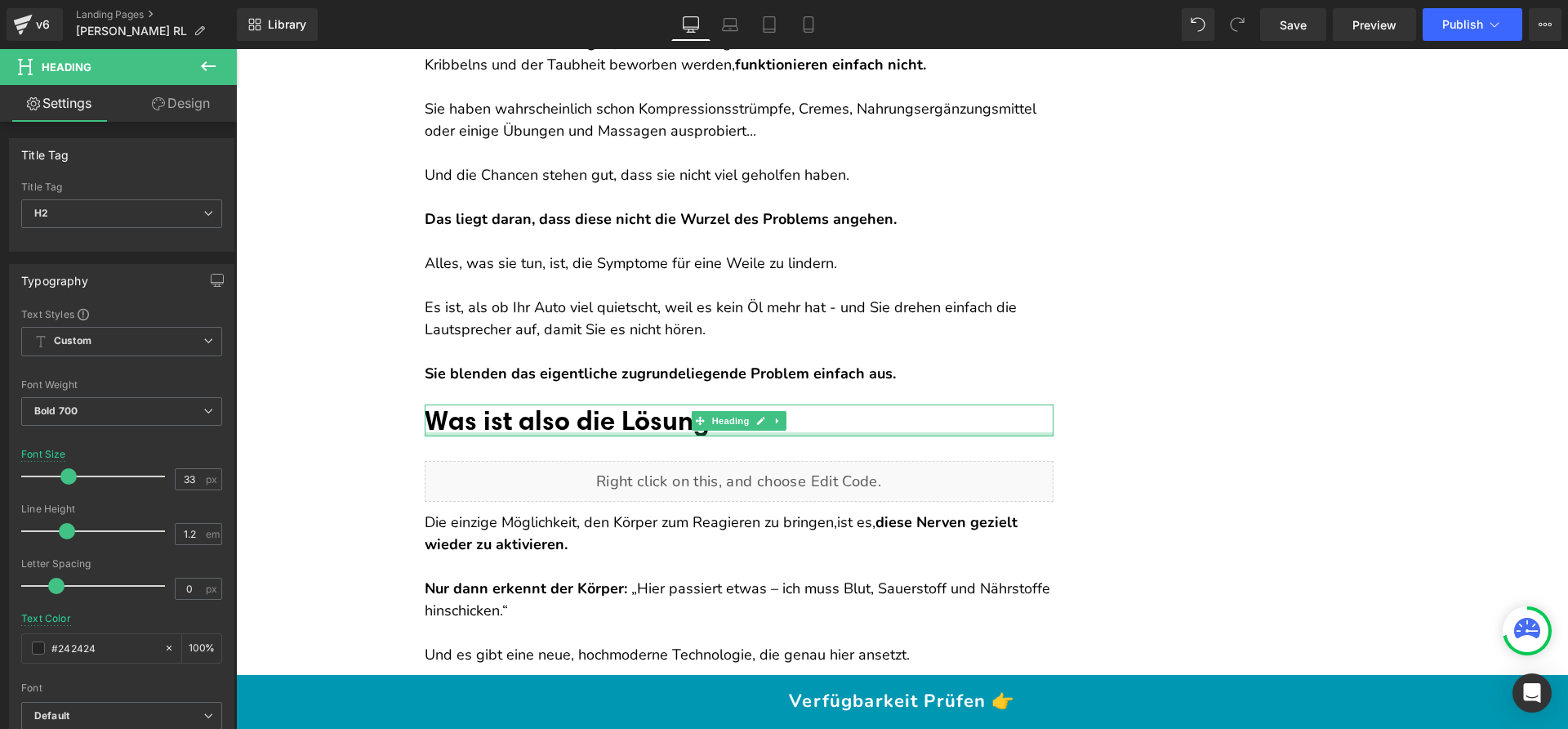
scroll to position [2769, 0]
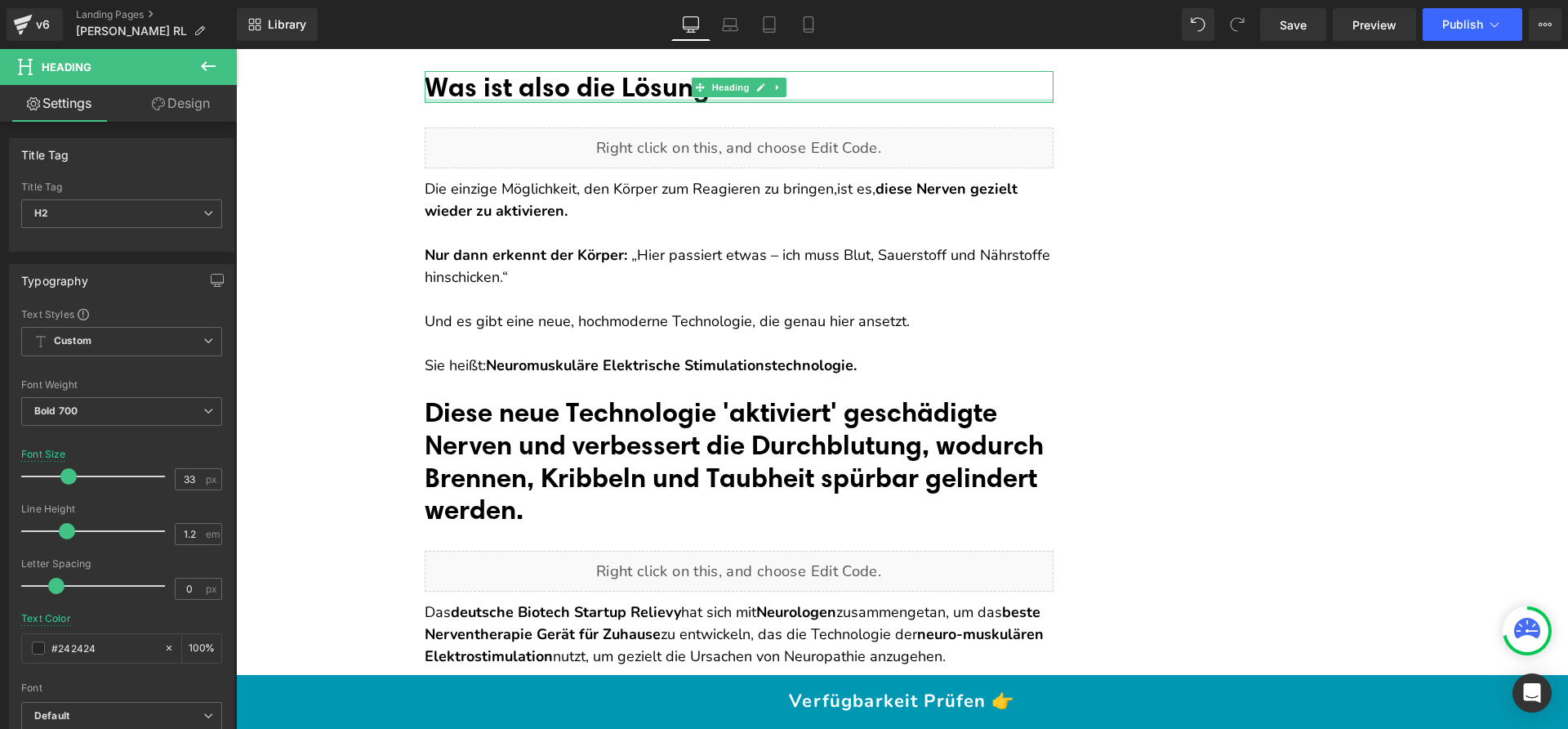
click at [532, 247] on strong "Nur dann erkennt der Körper:" at bounding box center [525, 255] width 203 height 20
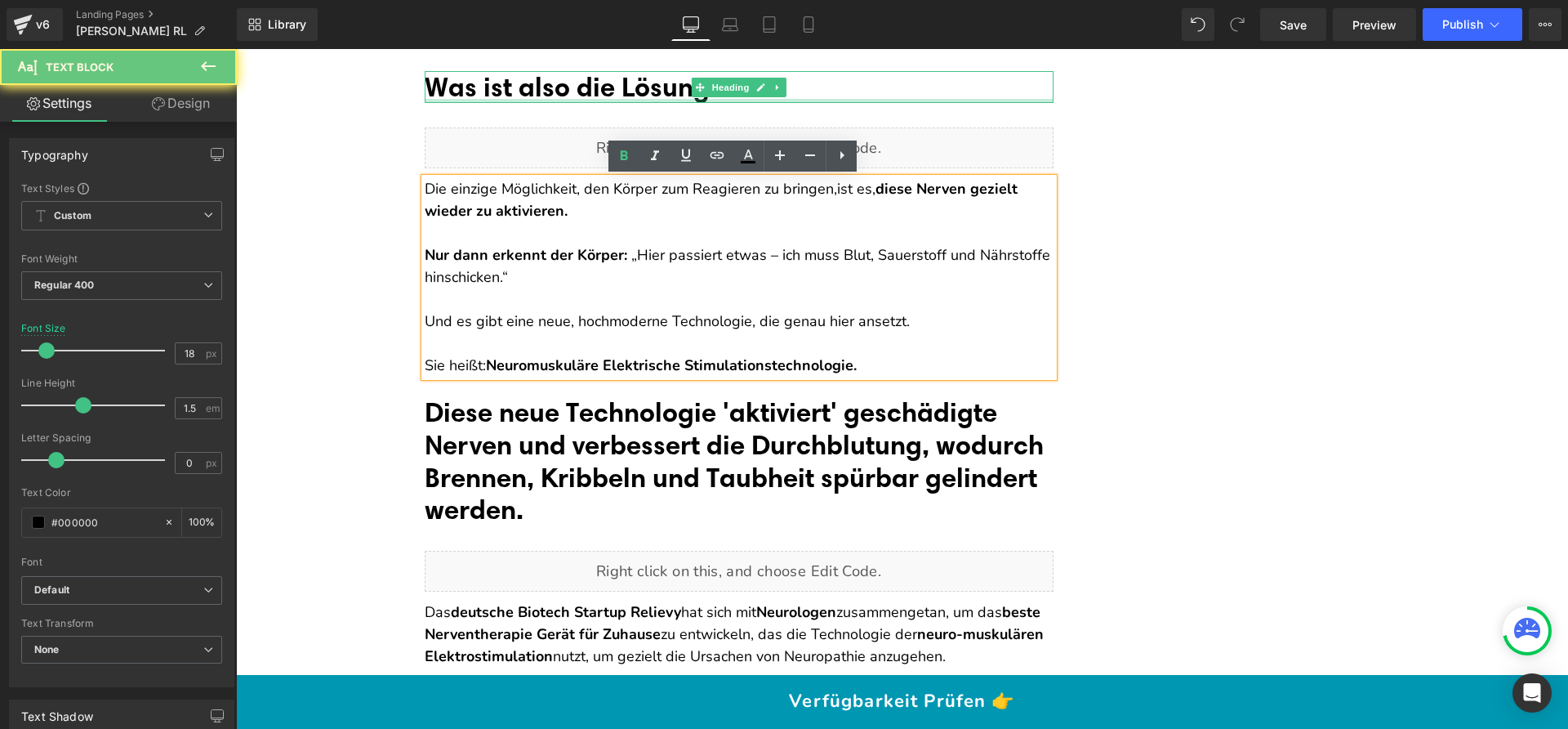
click at [882, 351] on p at bounding box center [739, 344] width 629 height 22
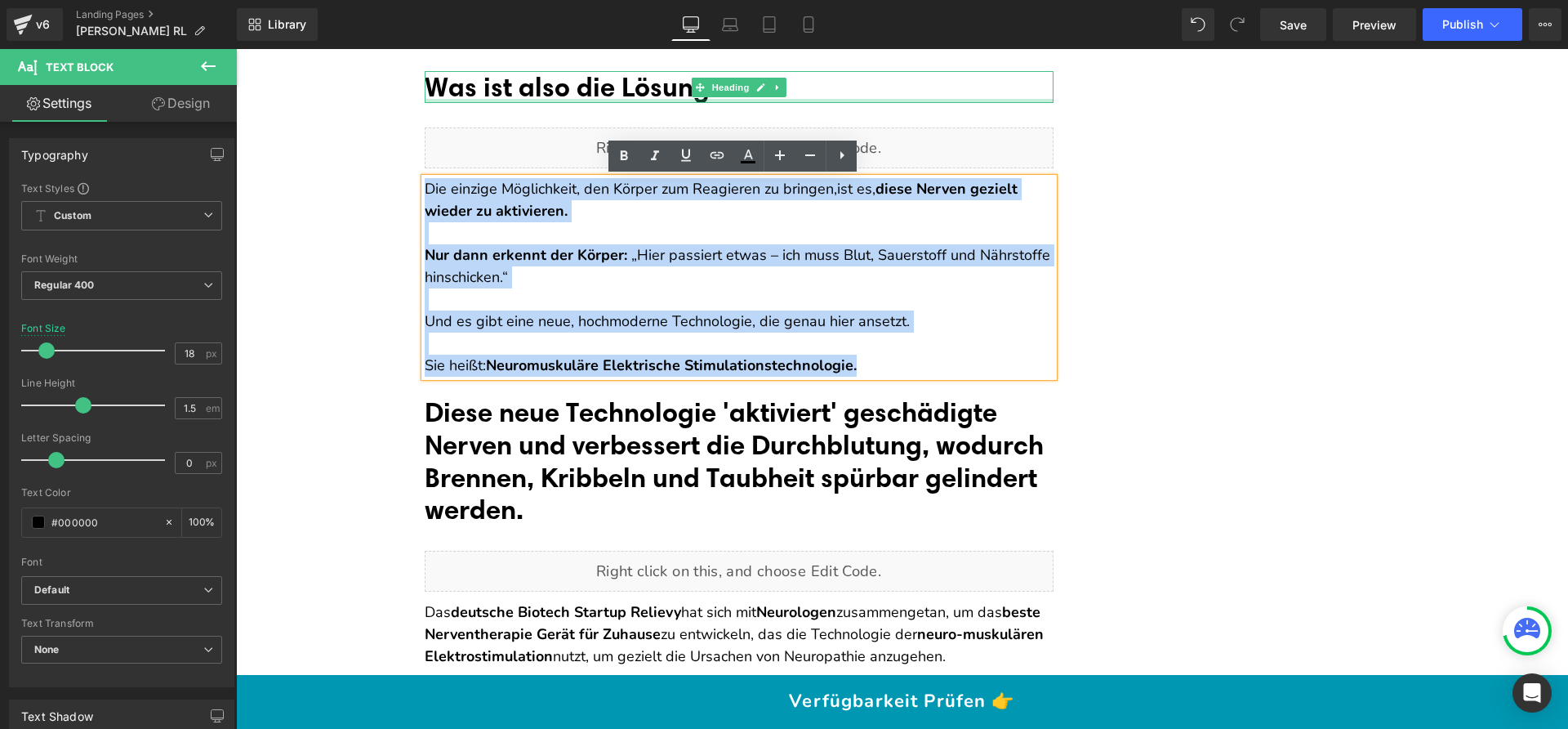
drag, startPoint x: 873, startPoint y: 366, endPoint x: 420, endPoint y: 188, distance: 486.7
click at [424, 188] on div "Die einzige Möglichkeit, den Körper zum Reagieren zu bringen, ist es, diese Ner…" at bounding box center [739, 277] width 629 height 199
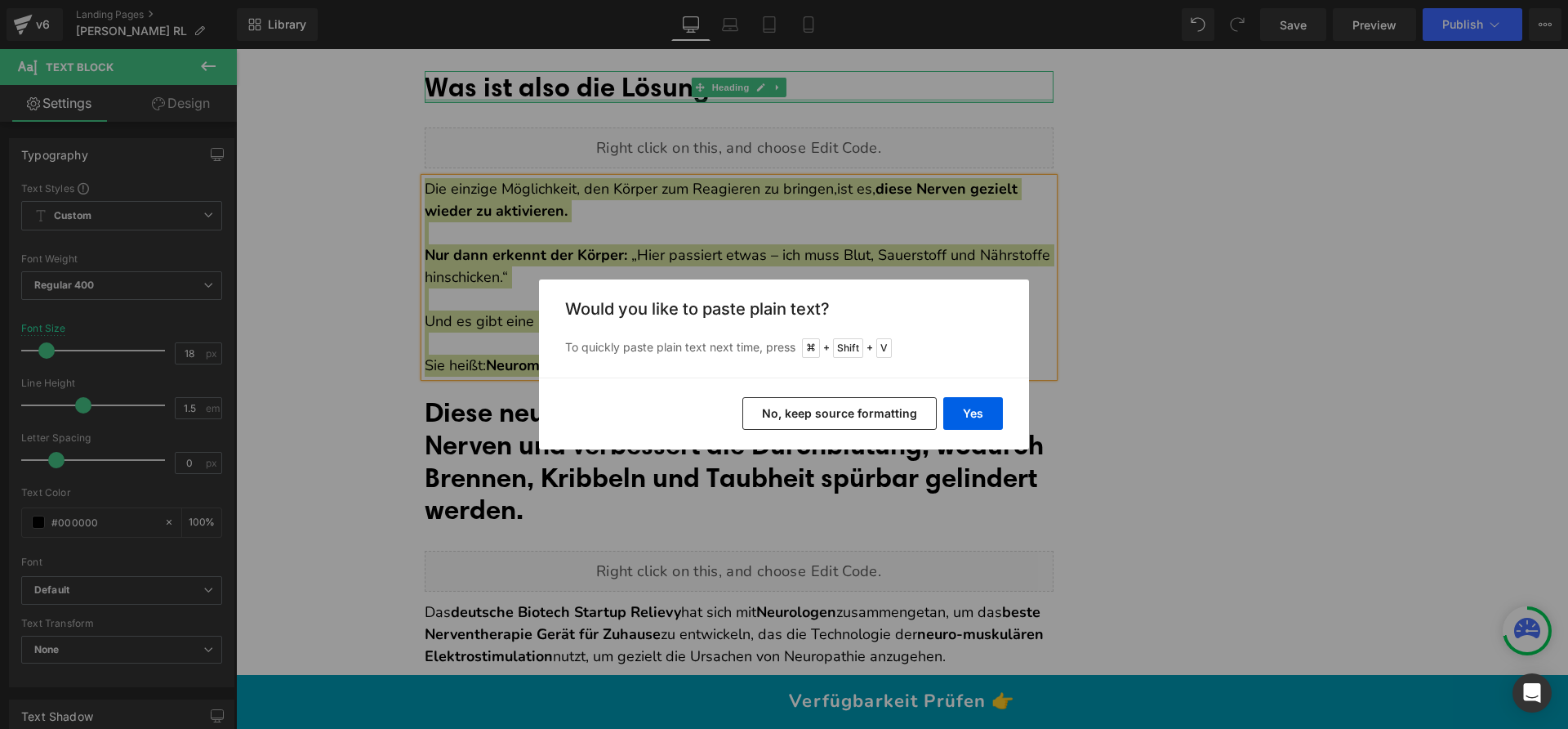
click at [858, 416] on button "No, keep source formatting" at bounding box center [839, 413] width 195 height 33
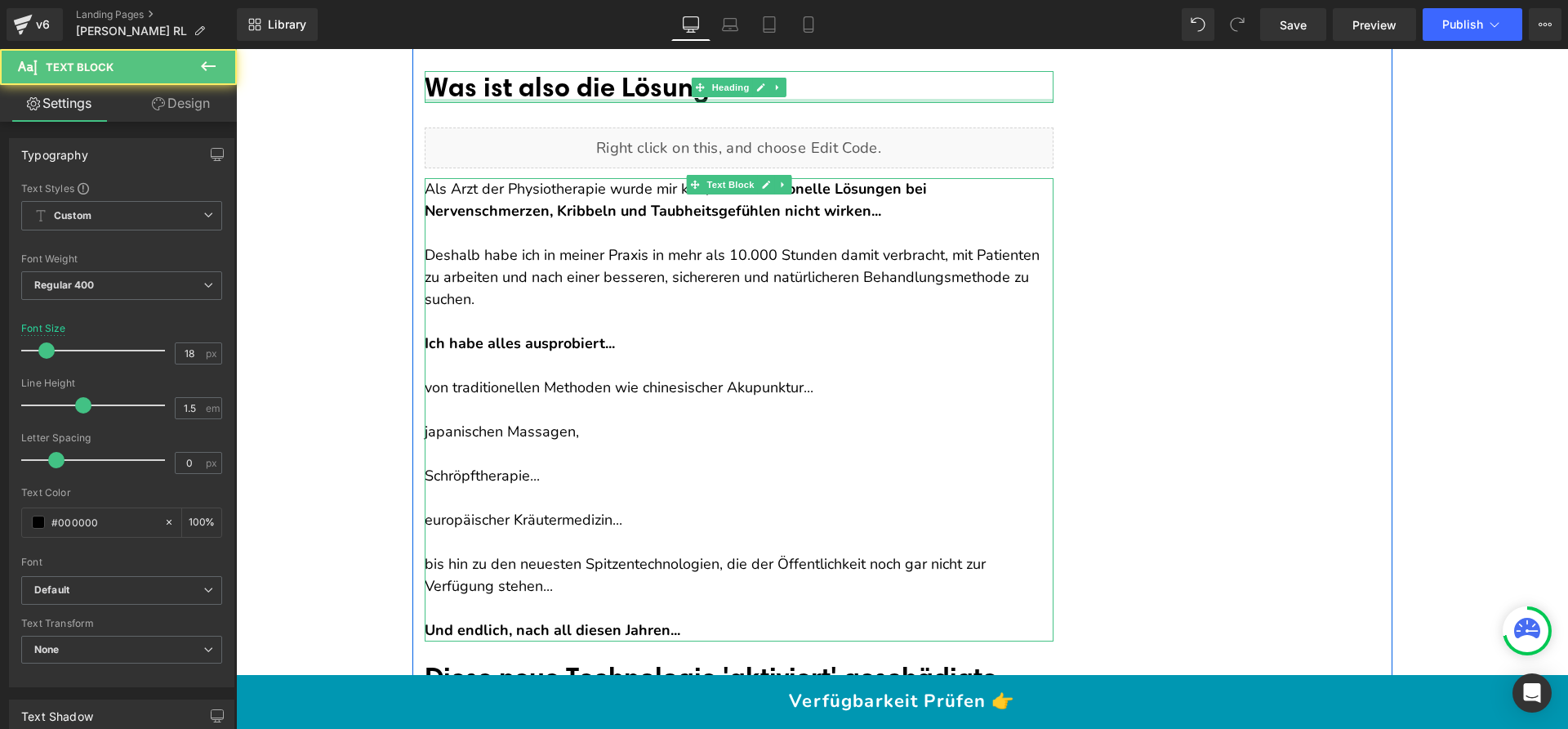
click at [458, 188] on p "Als Arzt der Physiotherapie wurde mir klar, dass traditionelle Lösungen bei Ner…" at bounding box center [739, 200] width 629 height 44
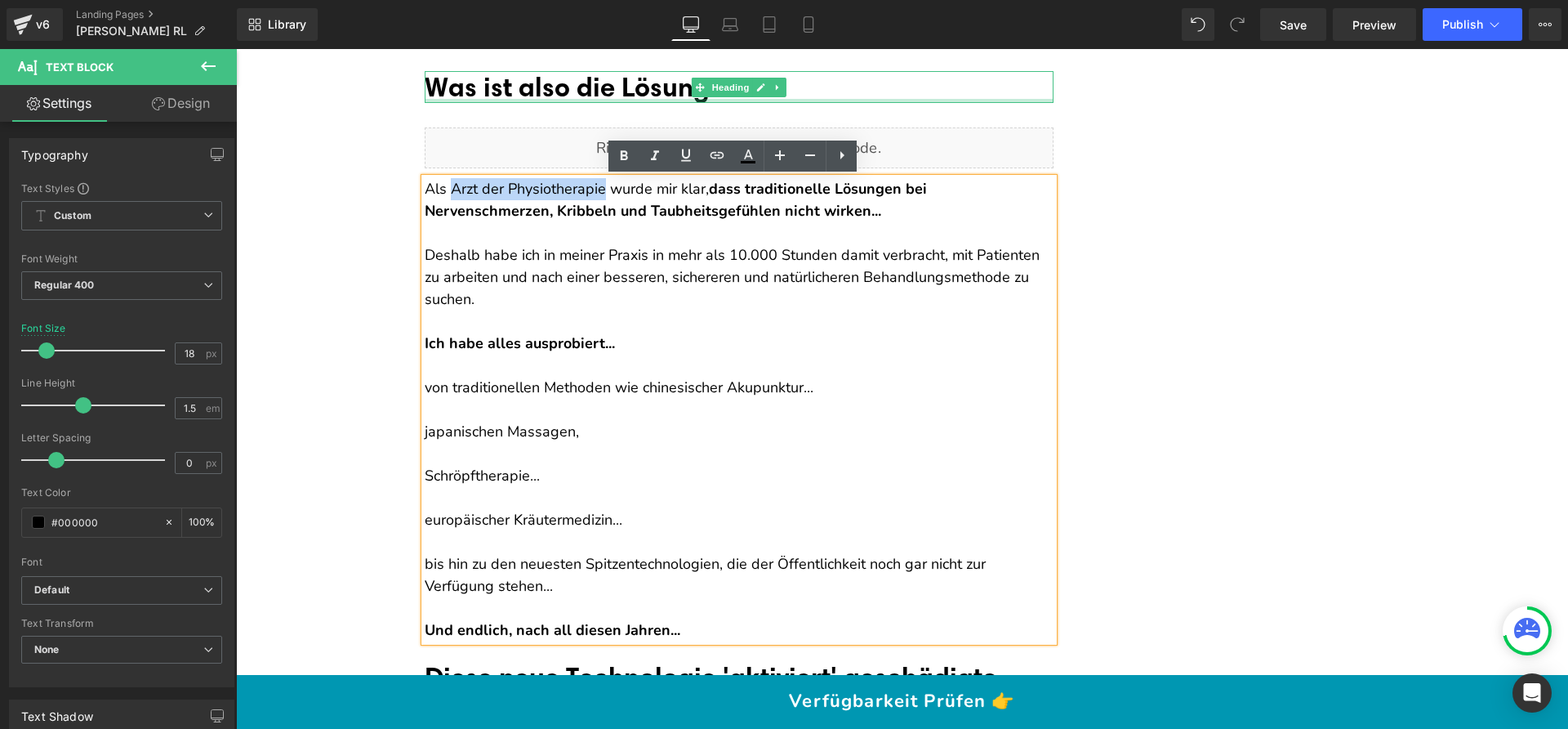
drag, startPoint x: 594, startPoint y: 187, endPoint x: 442, endPoint y: 191, distance: 152.1
click at [442, 191] on p "Als Arzt der Physiotherapie wurde mir klar, dass traditionelle Lösungen bei Ner…" at bounding box center [739, 200] width 629 height 44
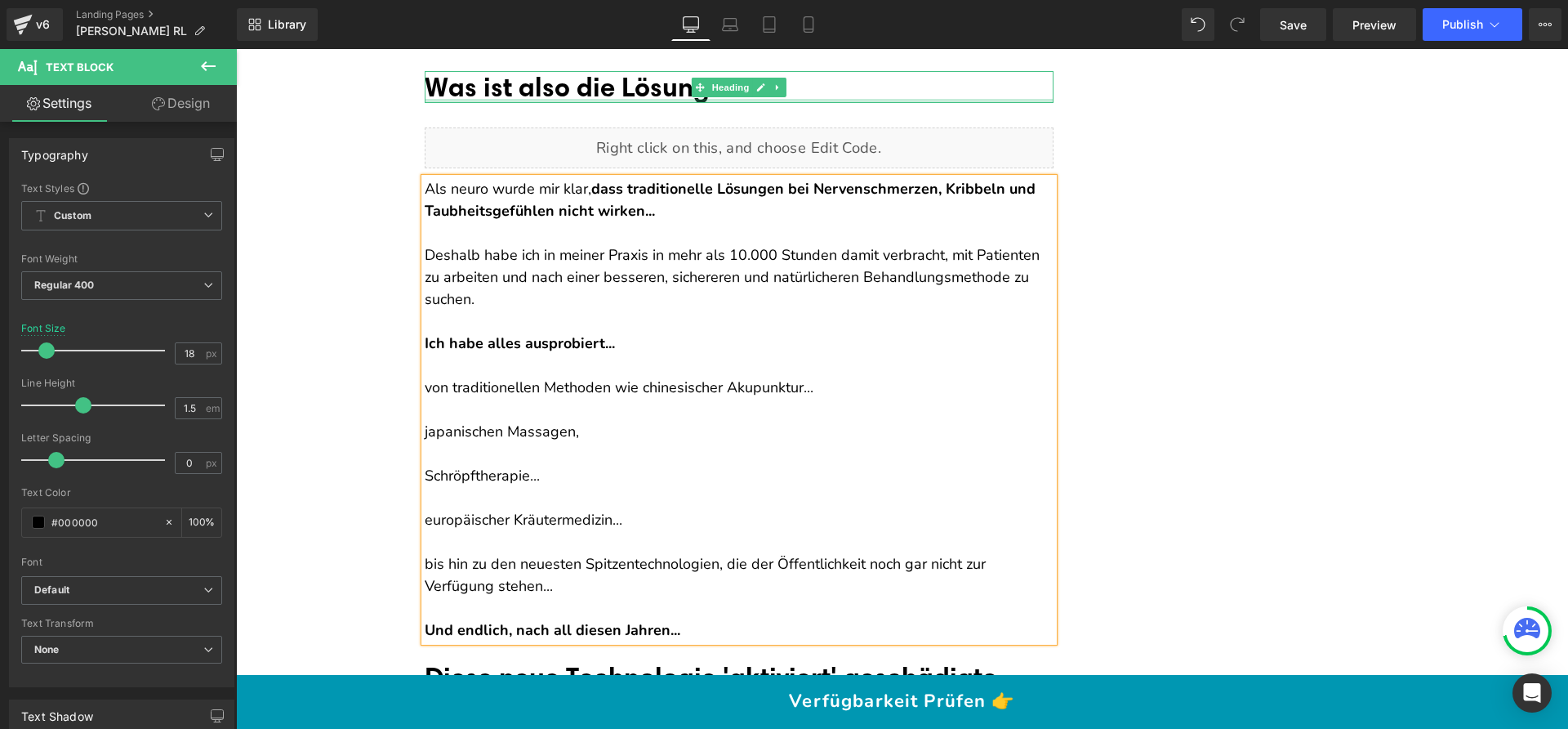
click at [459, 189] on p "Als neuro wurde mir klar, dass traditionelle Lösungen bei Nervenschmerzen, Krib…" at bounding box center [739, 200] width 629 height 44
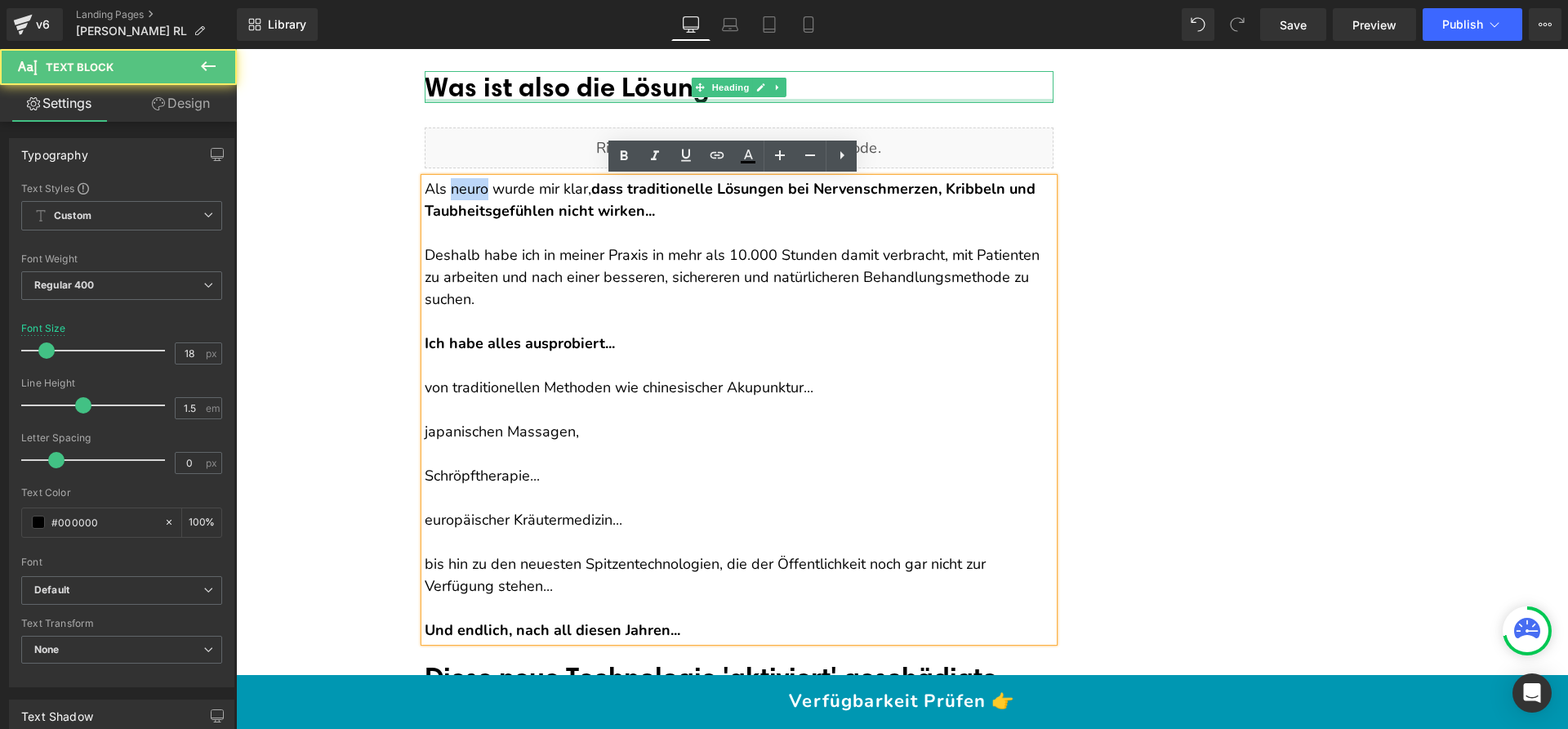
click at [459, 189] on p "Als neuro wurde mir klar, dass traditionelle Lösungen bei Nervenschmerzen, Krib…" at bounding box center [739, 200] width 629 height 44
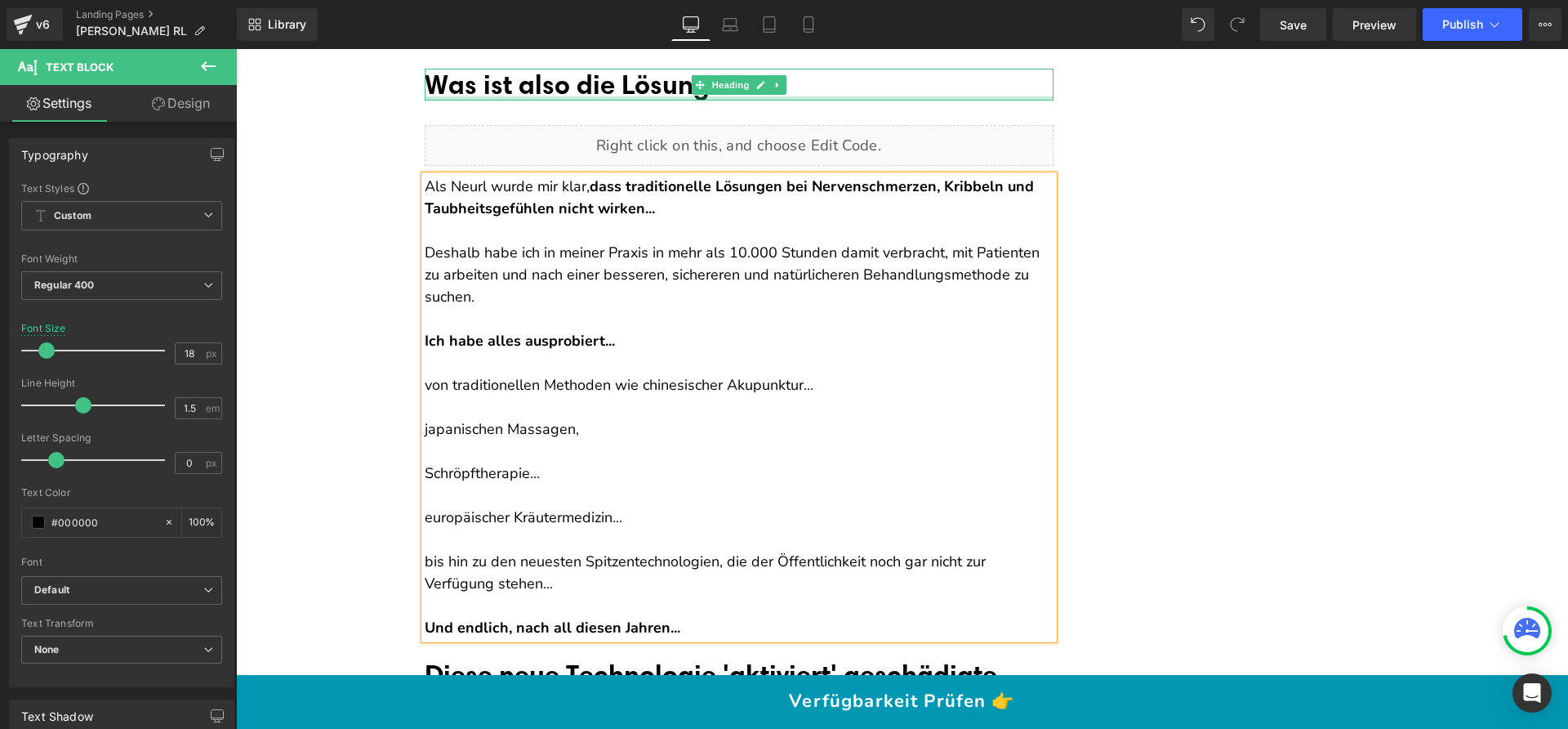
scroll to position [2772, 0]
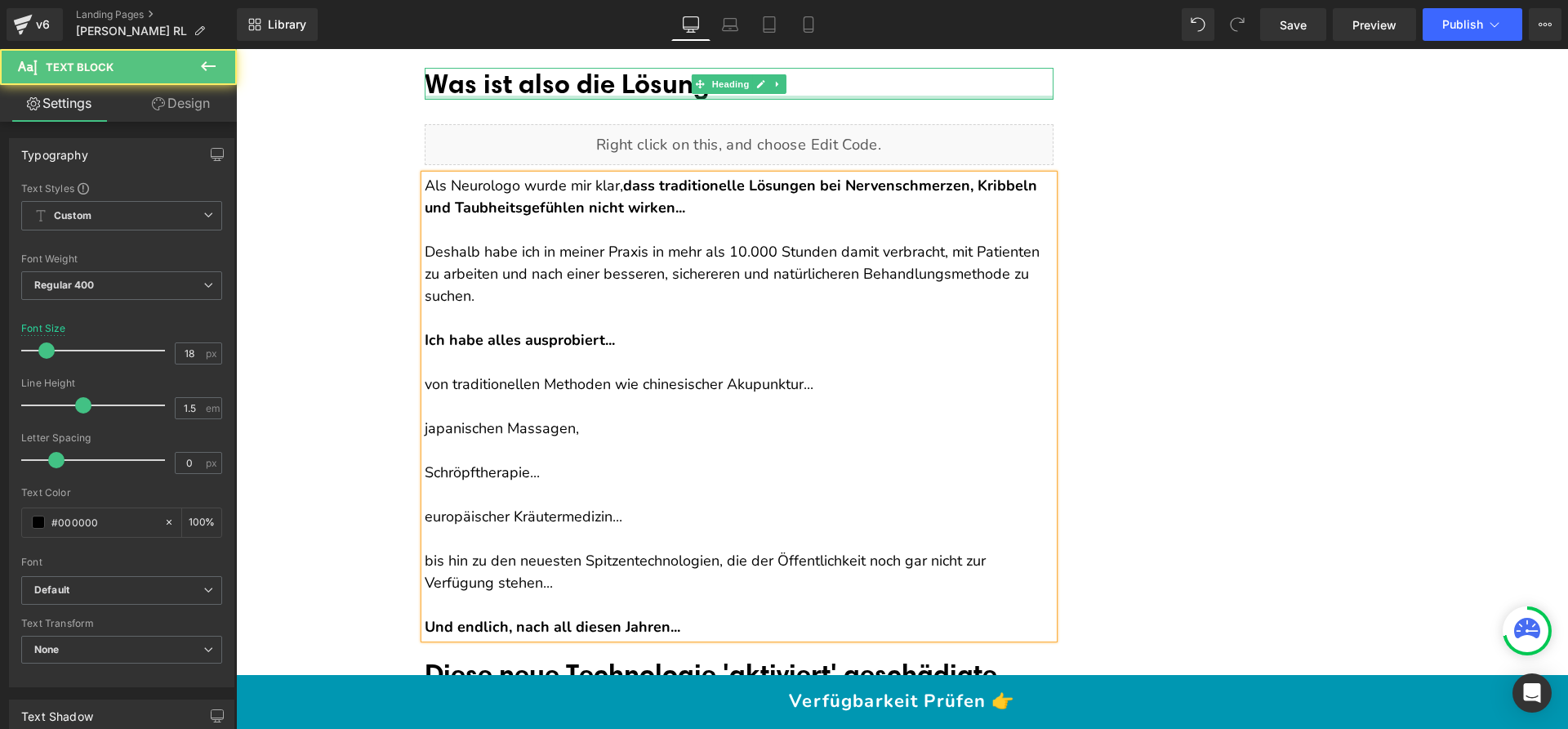
click at [476, 177] on p "Als Neurologo wurde mir klar, dass traditionelle Lösungen bei Nervenschmerzen, …" at bounding box center [739, 197] width 629 height 44
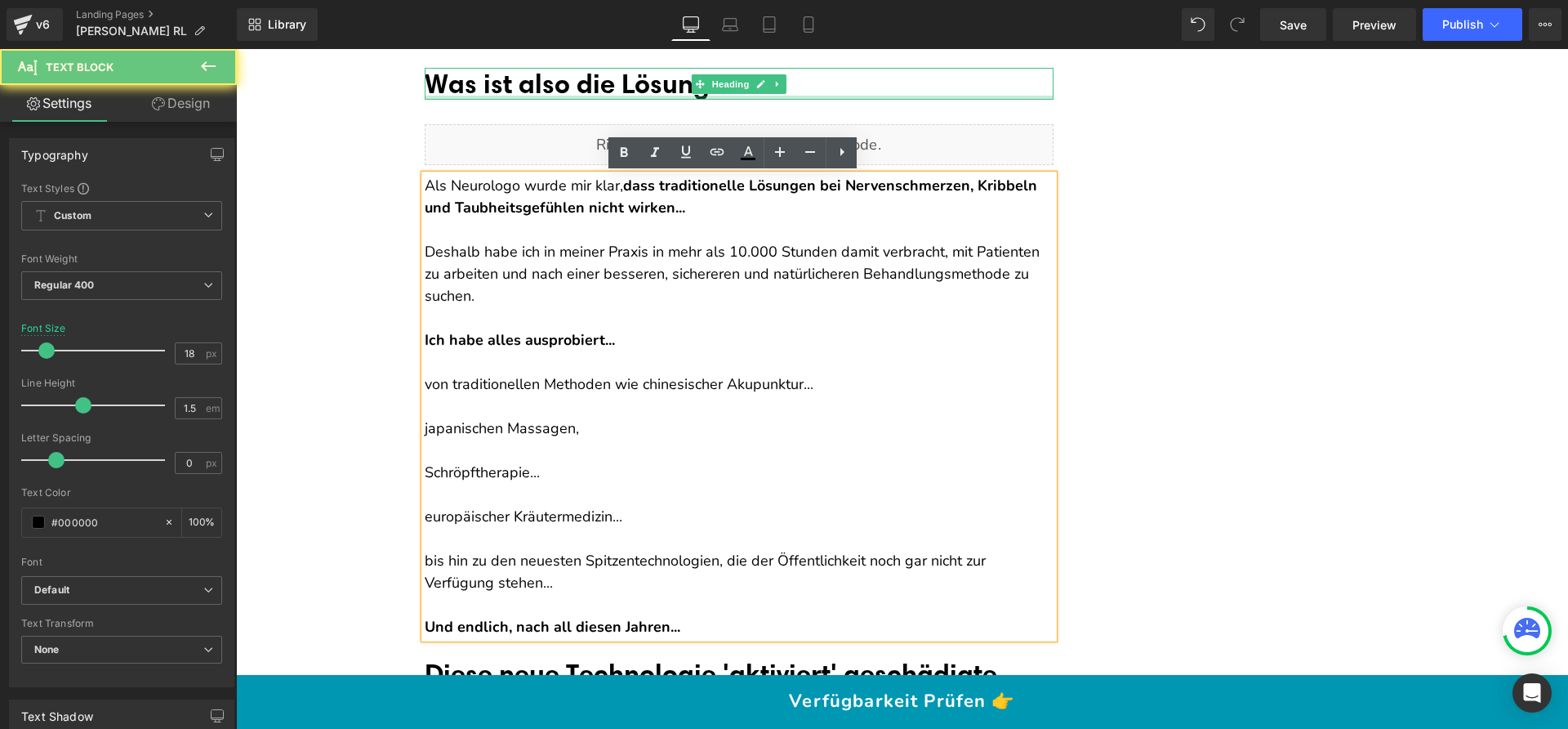
click at [474, 178] on p "Als Neurologo wurde mir klar, dass traditionelle Lösungen bei Nervenschmerzen, …" at bounding box center [739, 197] width 629 height 44
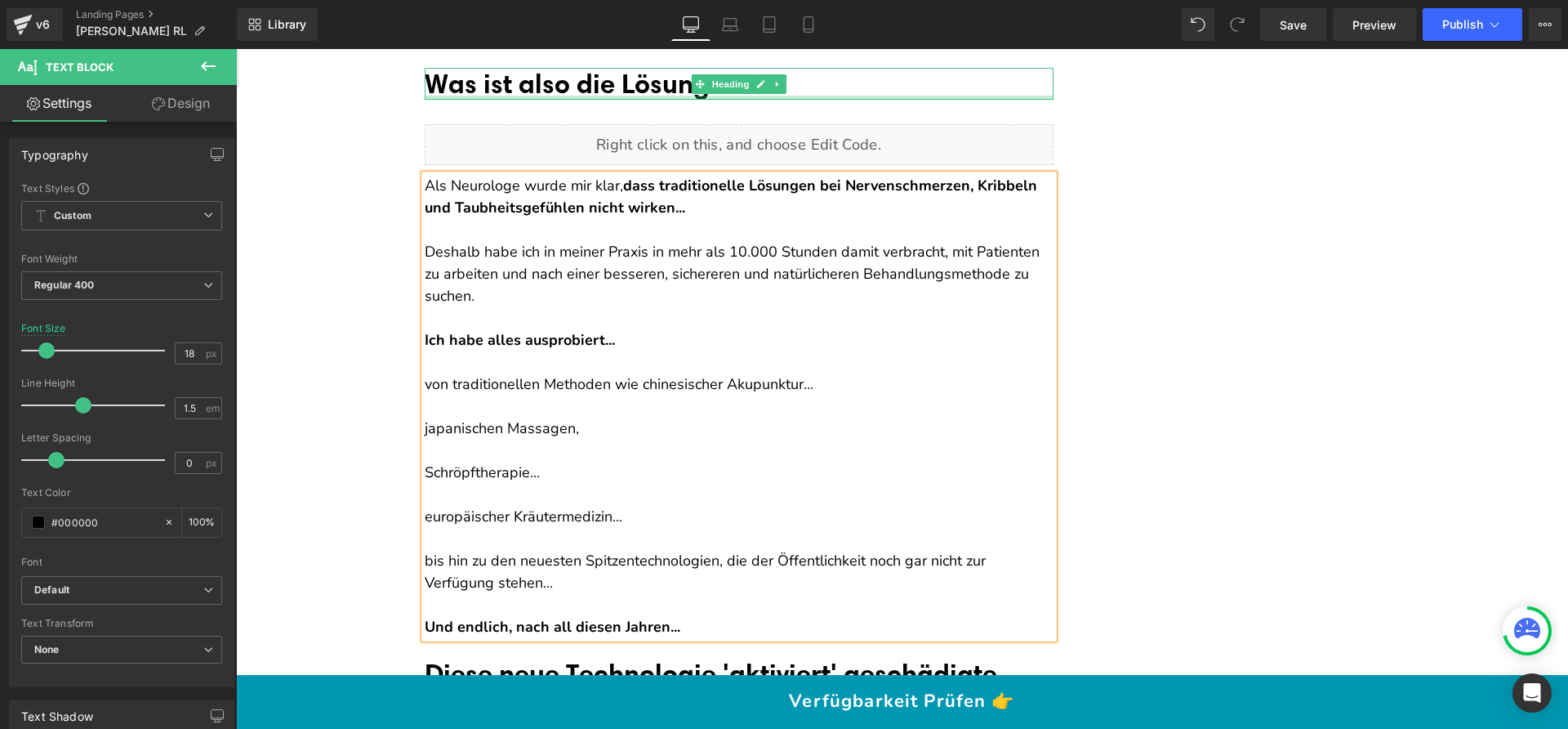
click at [535, 187] on p "Als Neurologe wurde mir klar, dass traditionelle Lösungen bei Nervenschmerzen, …" at bounding box center [739, 197] width 629 height 44
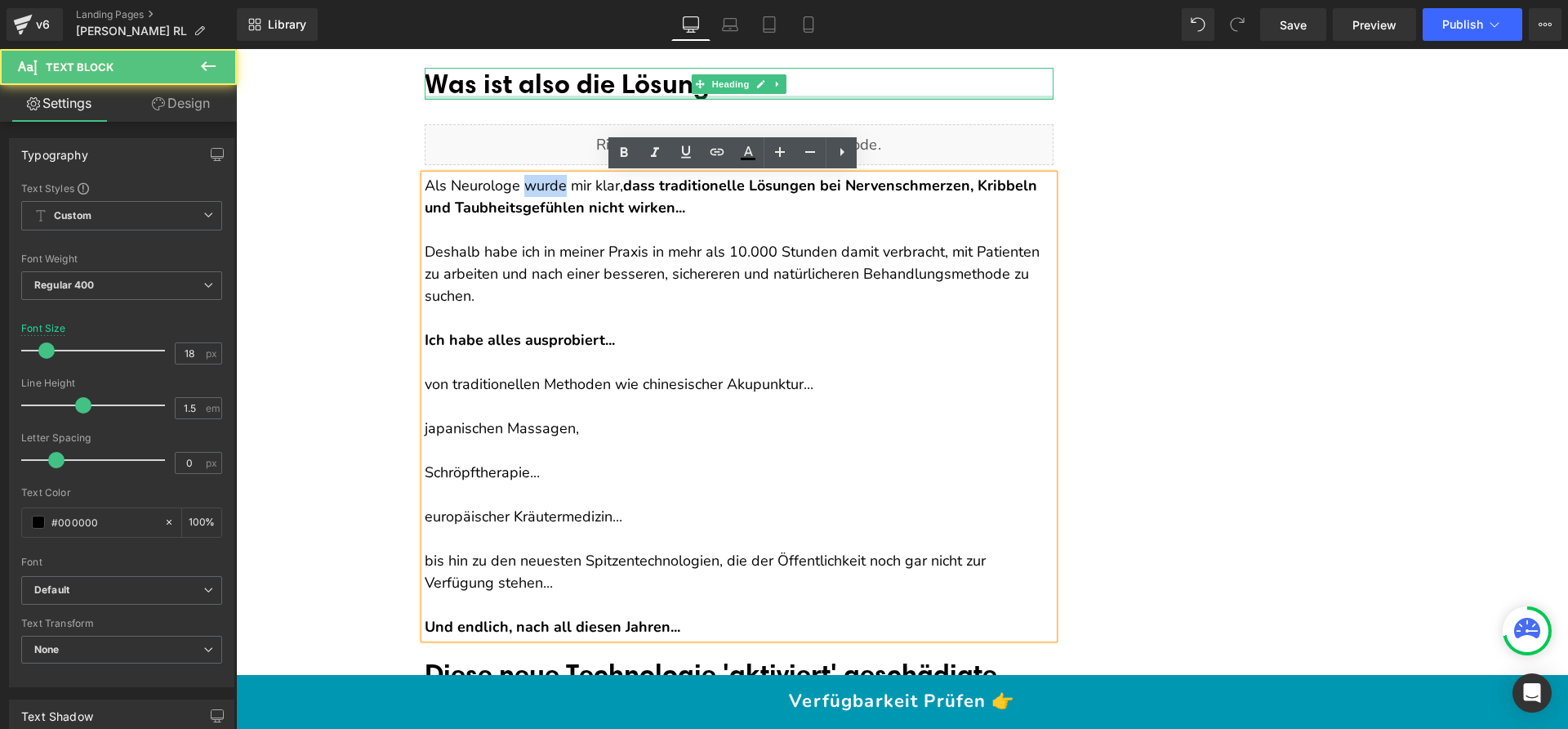
click at [535, 187] on p "Als Neurologe wurde mir klar, dass traditionelle Lösungen bei Nervenschmerzen, …" at bounding box center [739, 197] width 629 height 44
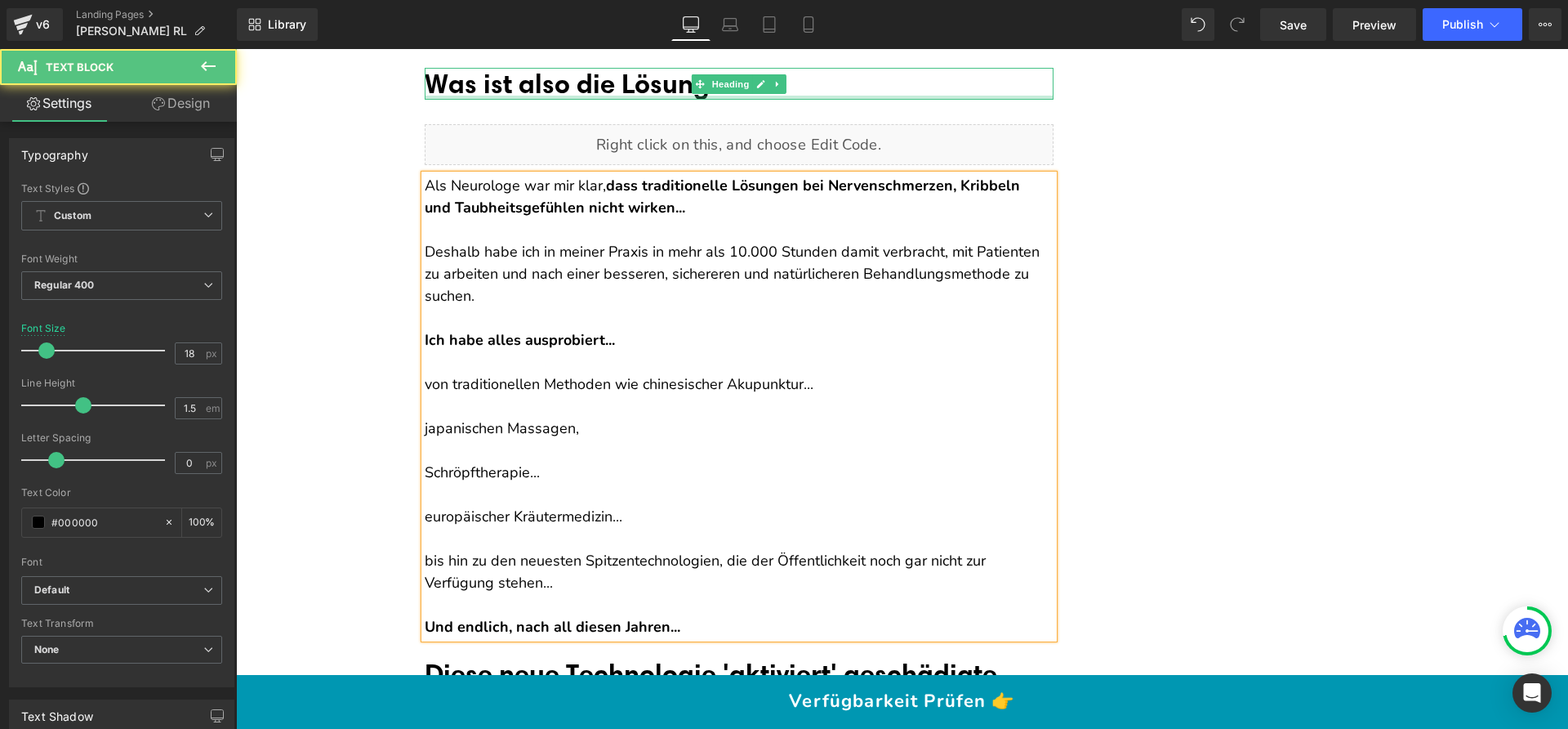
click at [525, 187] on p "Als Neurologe war mir klar, dass traditionelle Lösungen bei Nervenschmerzen, Kr…" at bounding box center [739, 197] width 629 height 44
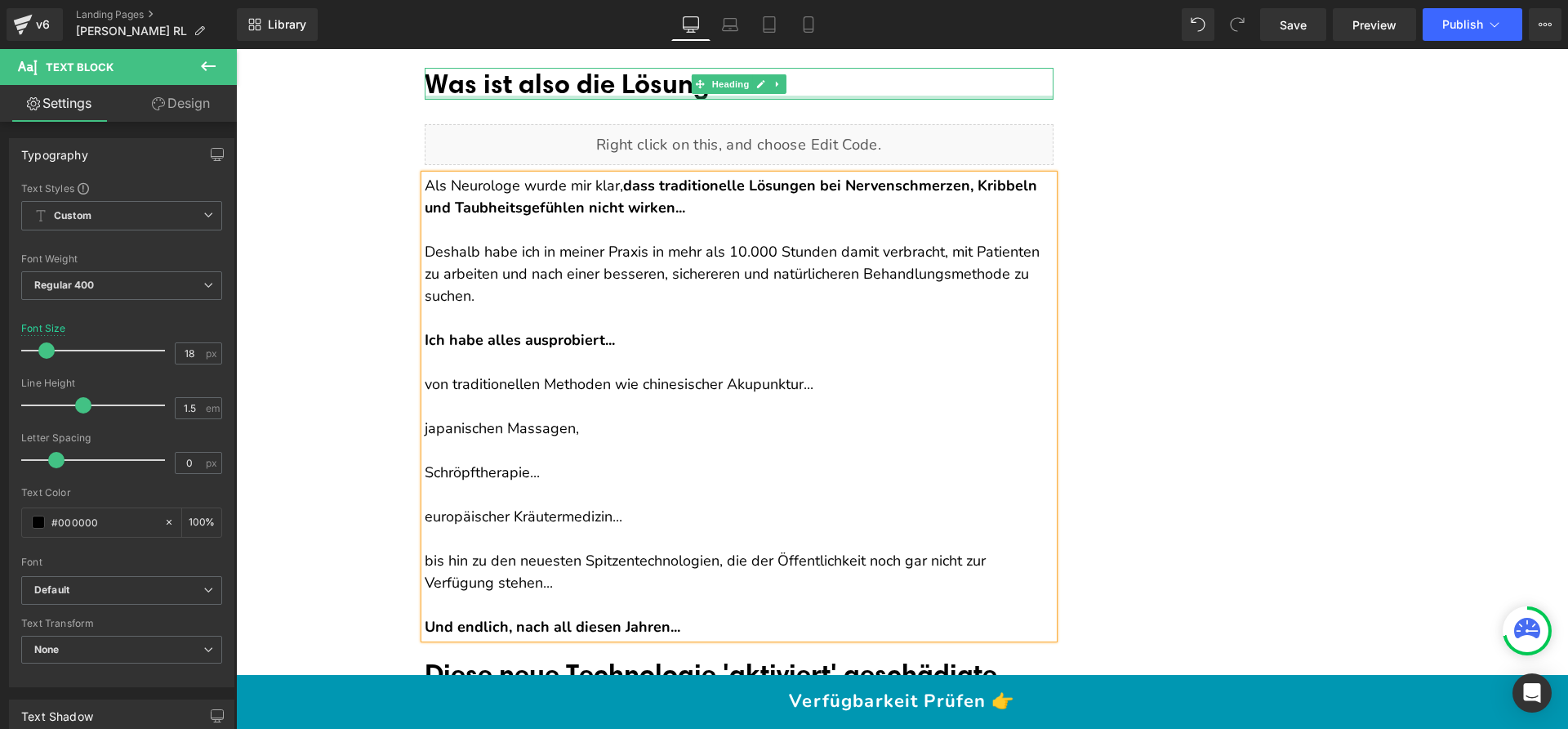
click at [602, 302] on p "Deshalb habe ich in meiner Praxis in mehr als 10.000 Stunden damit verbracht, m…" at bounding box center [739, 274] width 629 height 66
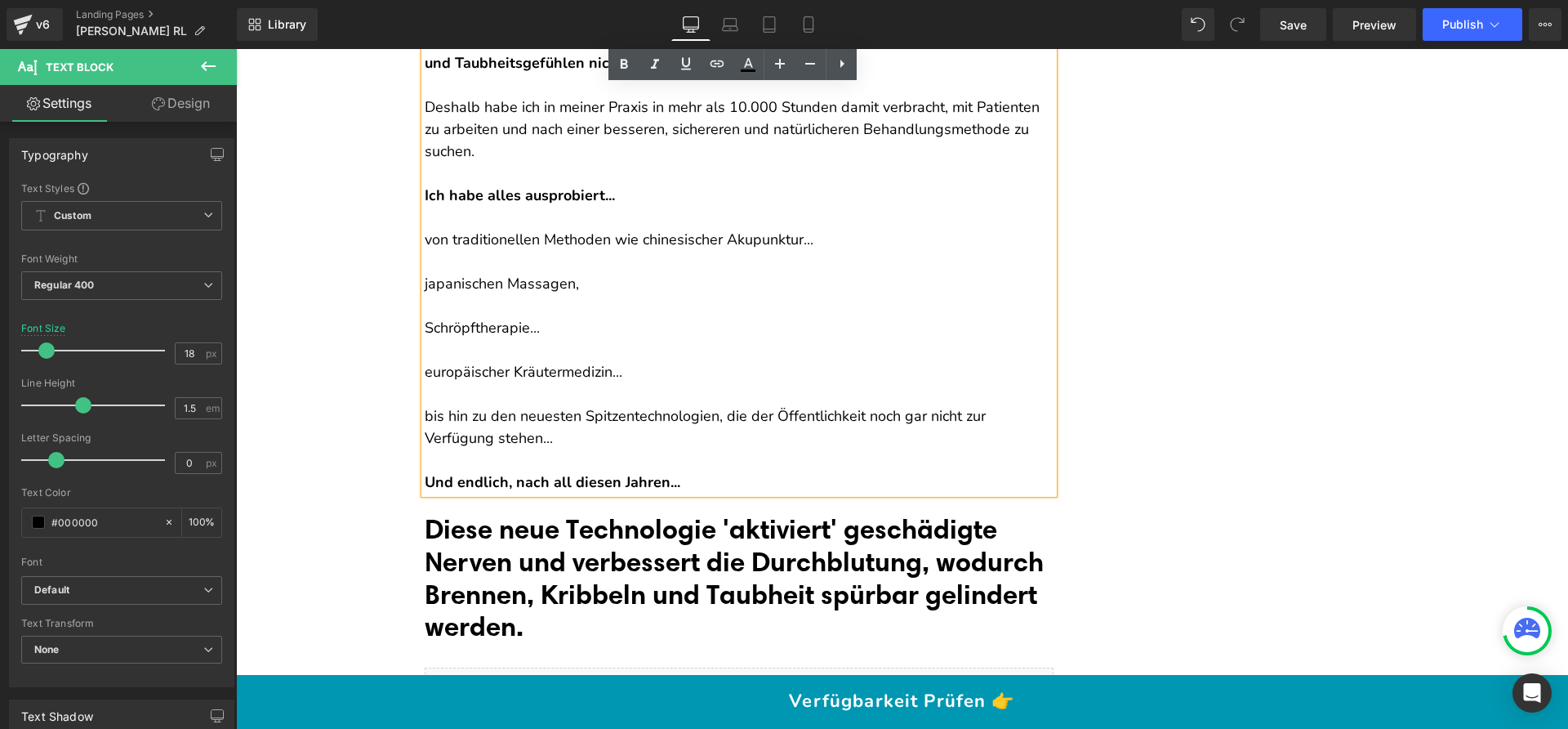
scroll to position [2931, 0]
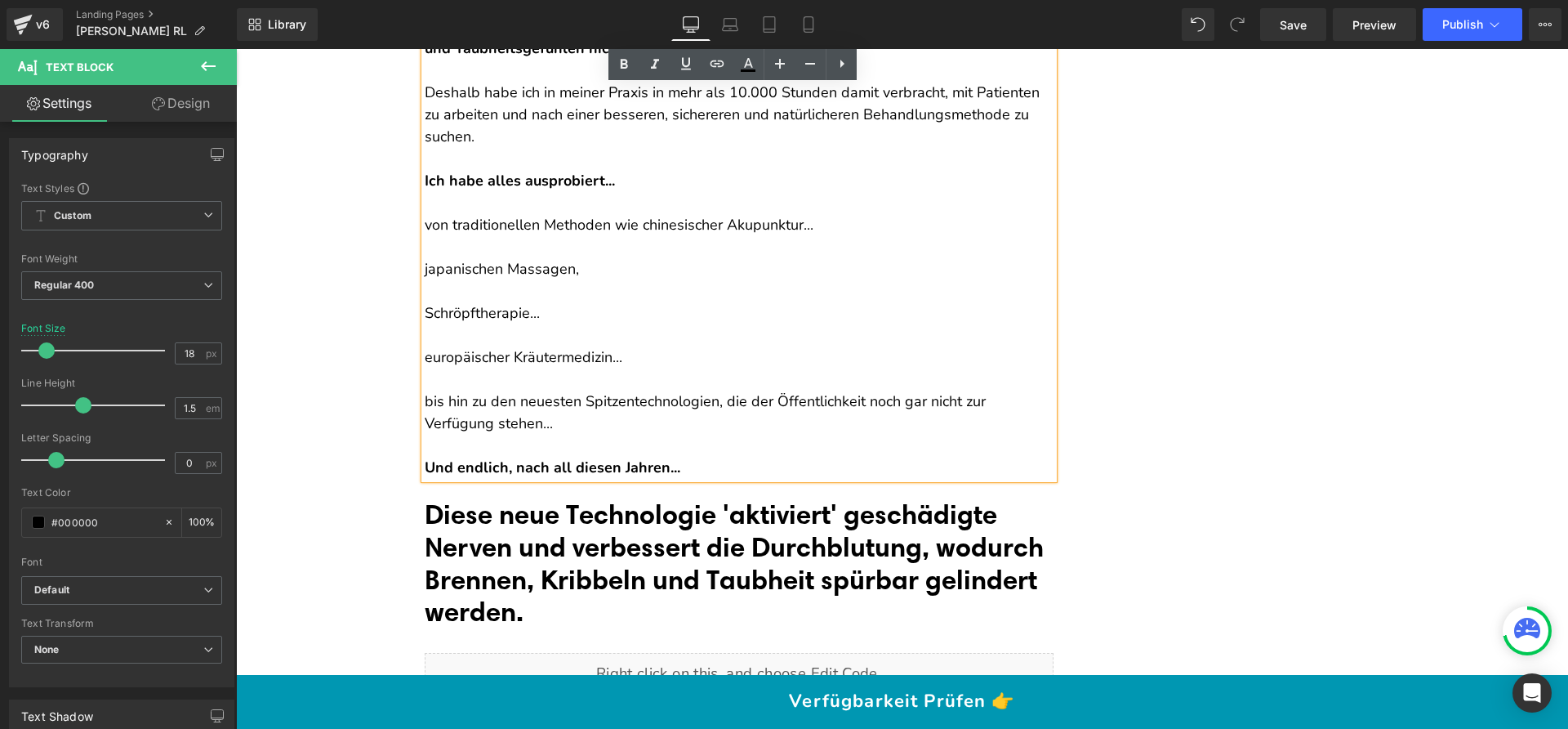
click at [544, 528] on span "Diese neue Technologie 'aktiviert' geschädigte Nerven und verbessert die Durchb…" at bounding box center [734, 562] width 619 height 130
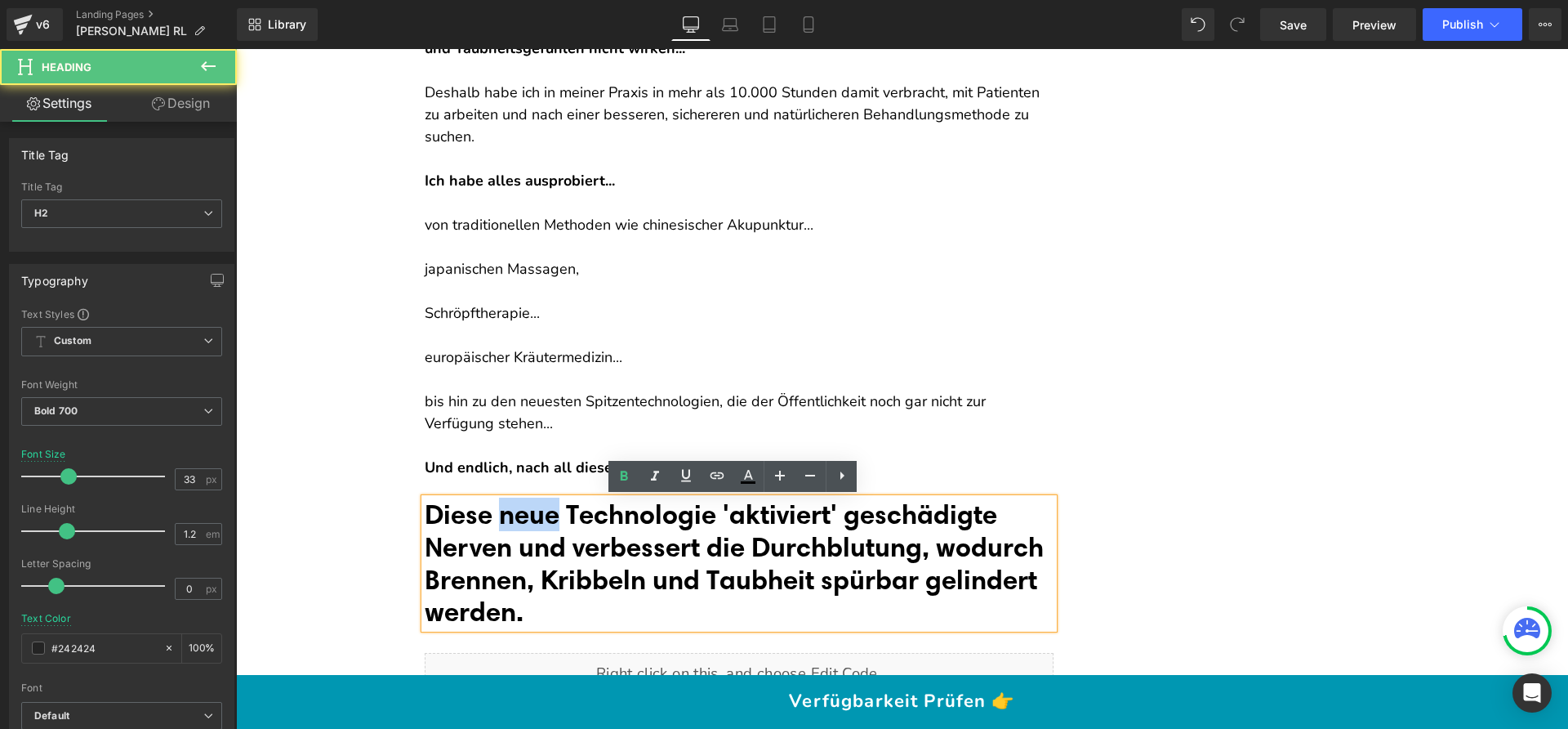
click at [544, 528] on span "Diese neue Technologie 'aktiviert' geschädigte Nerven und verbessert die Durchb…" at bounding box center [734, 562] width 619 height 130
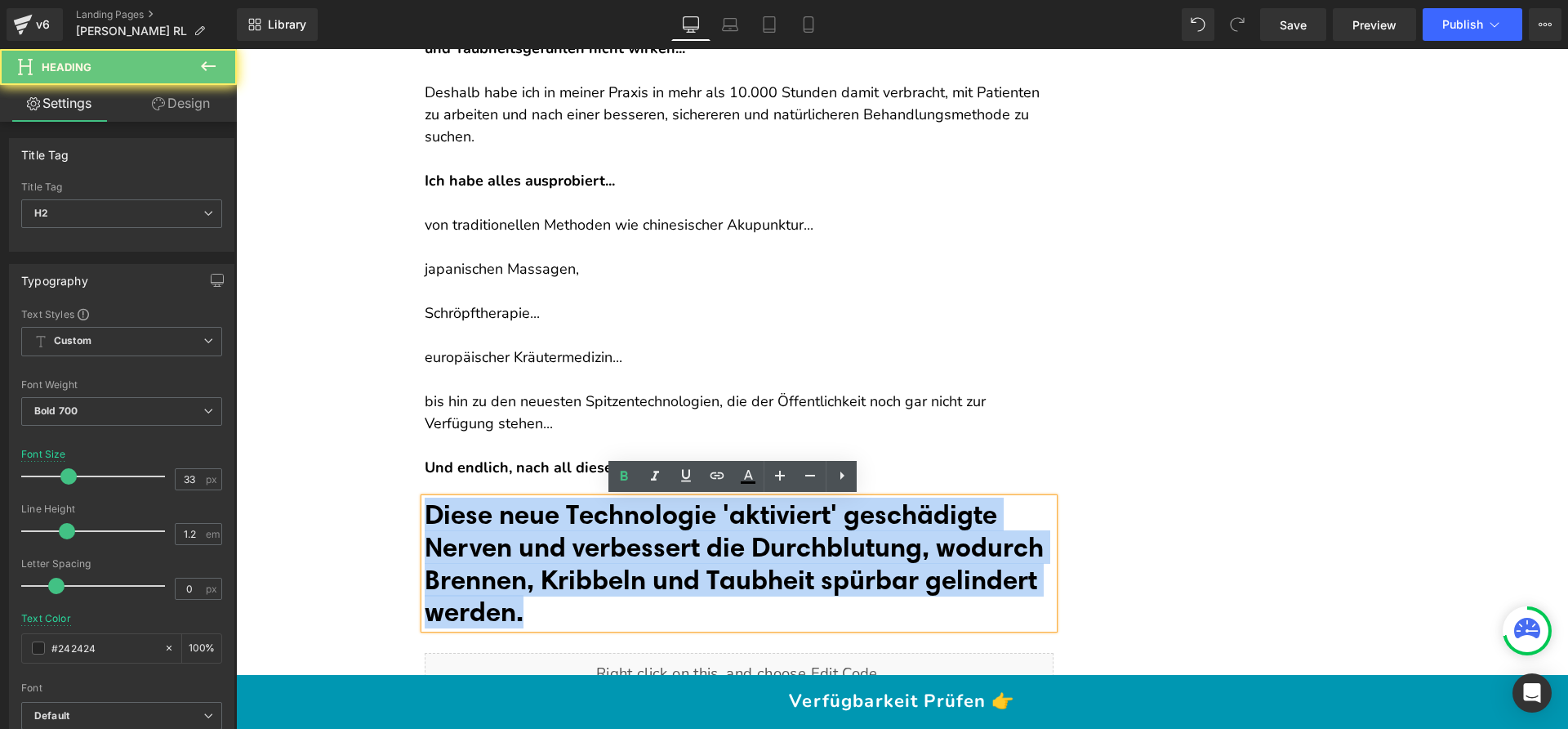
click at [544, 528] on span "Diese neue Technologie 'aktiviert' geschädigte Nerven und verbessert die Durchb…" at bounding box center [734, 562] width 619 height 130
paste div
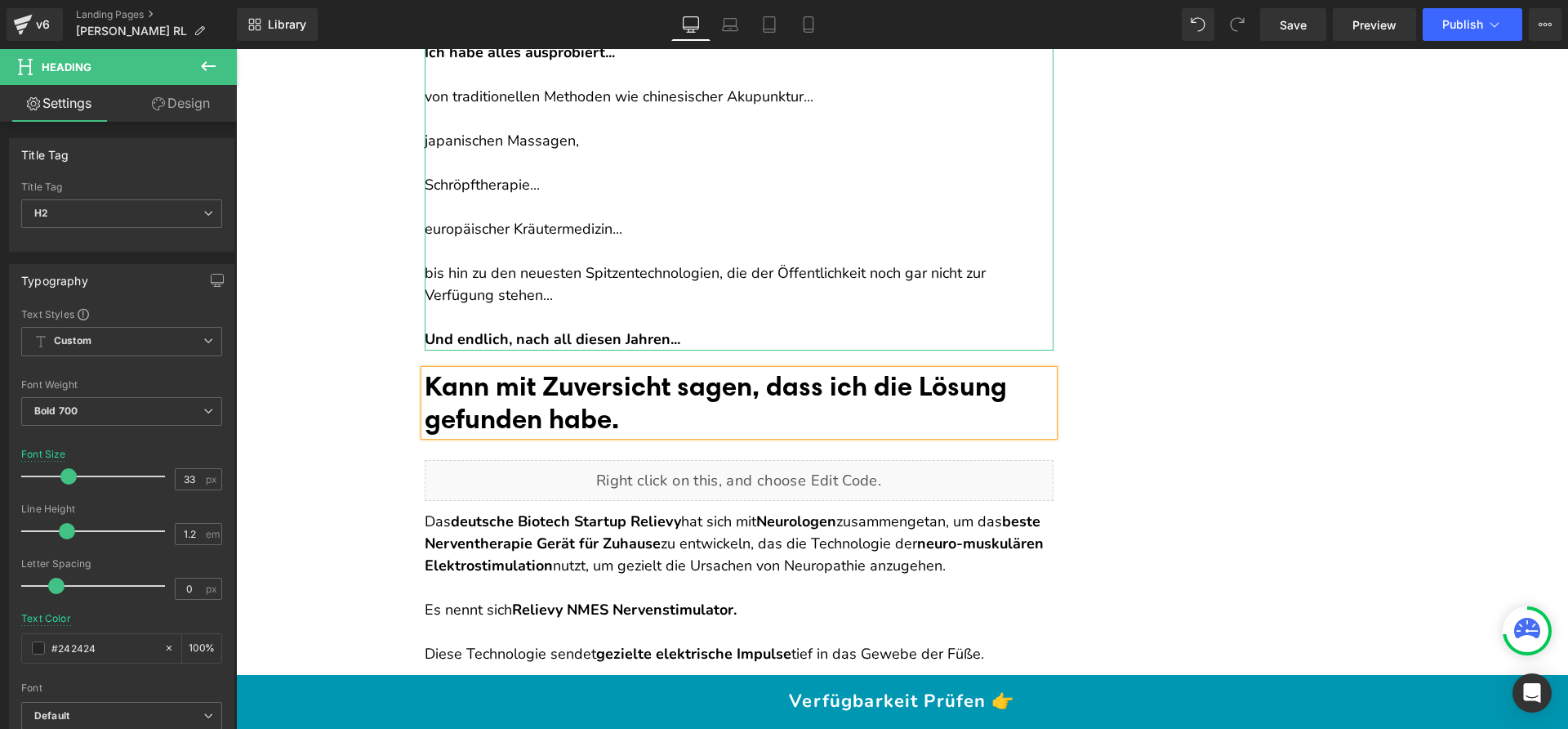
scroll to position [3261, 0]
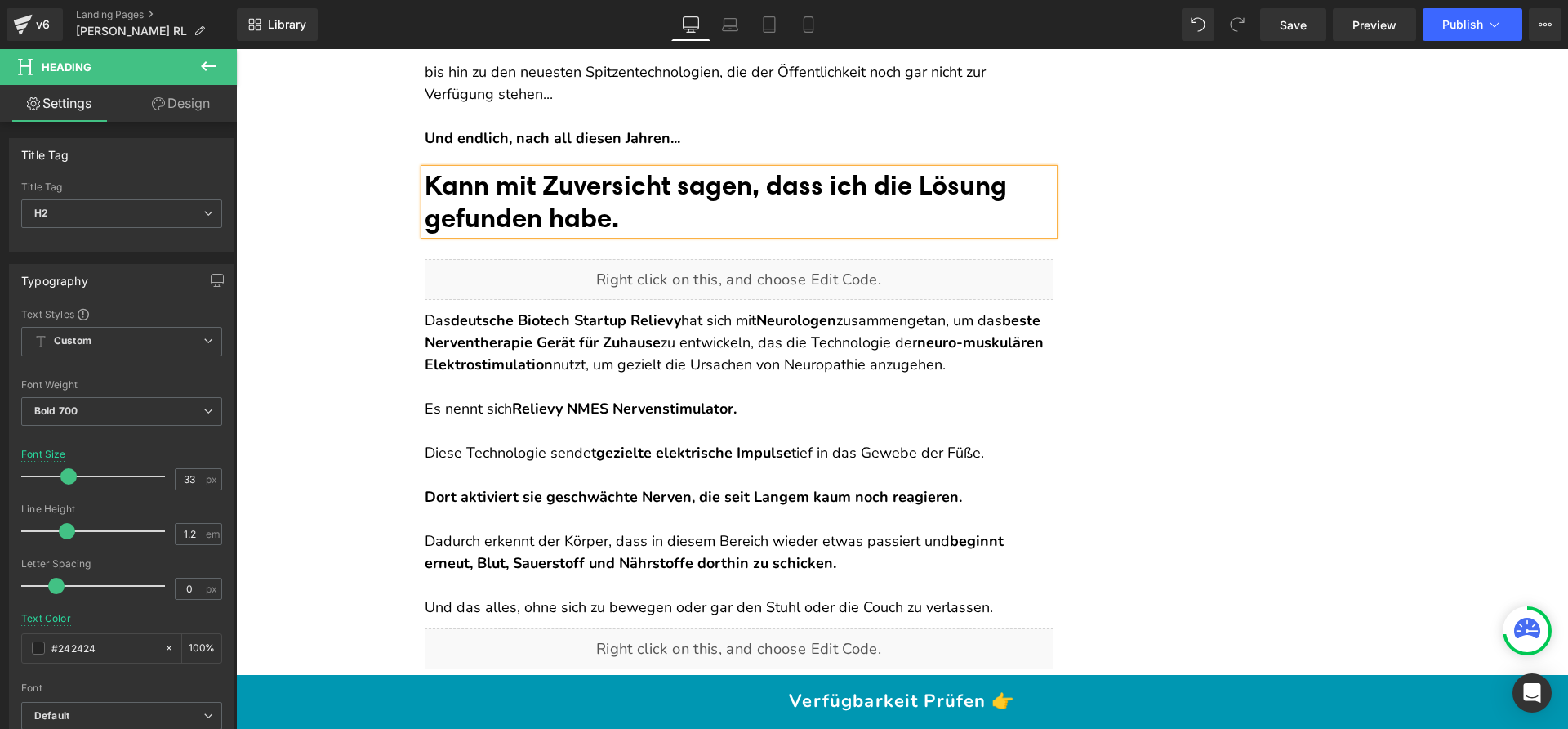
click at [523, 340] on strong "beste Nerventherapie Gerät für Zuhause" at bounding box center [734, 332] width 620 height 42
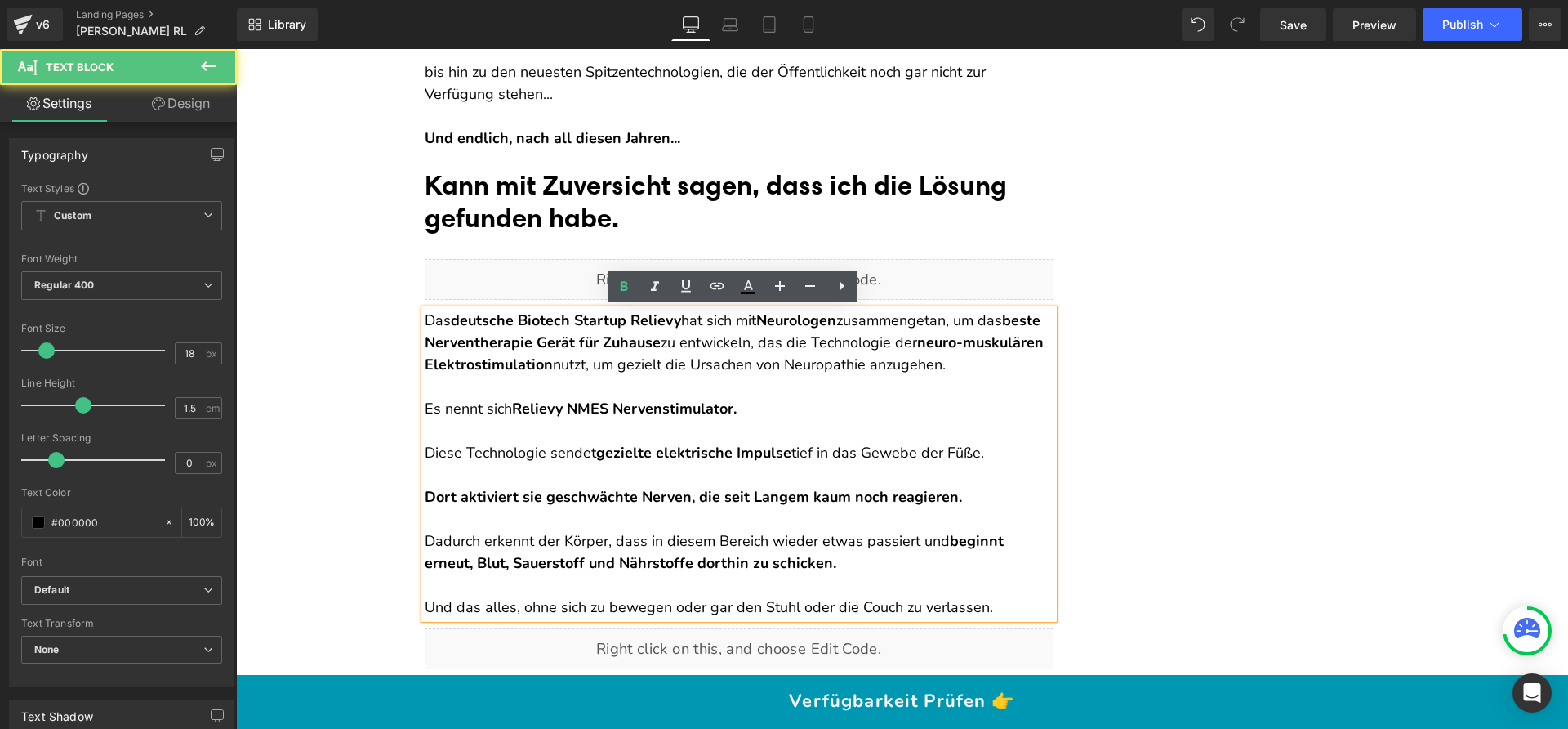
click at [424, 313] on div "Das deutsche Biotech Startup Relievy hat sich mit Neurologen zusammengetan, um …" at bounding box center [739, 463] width 629 height 309
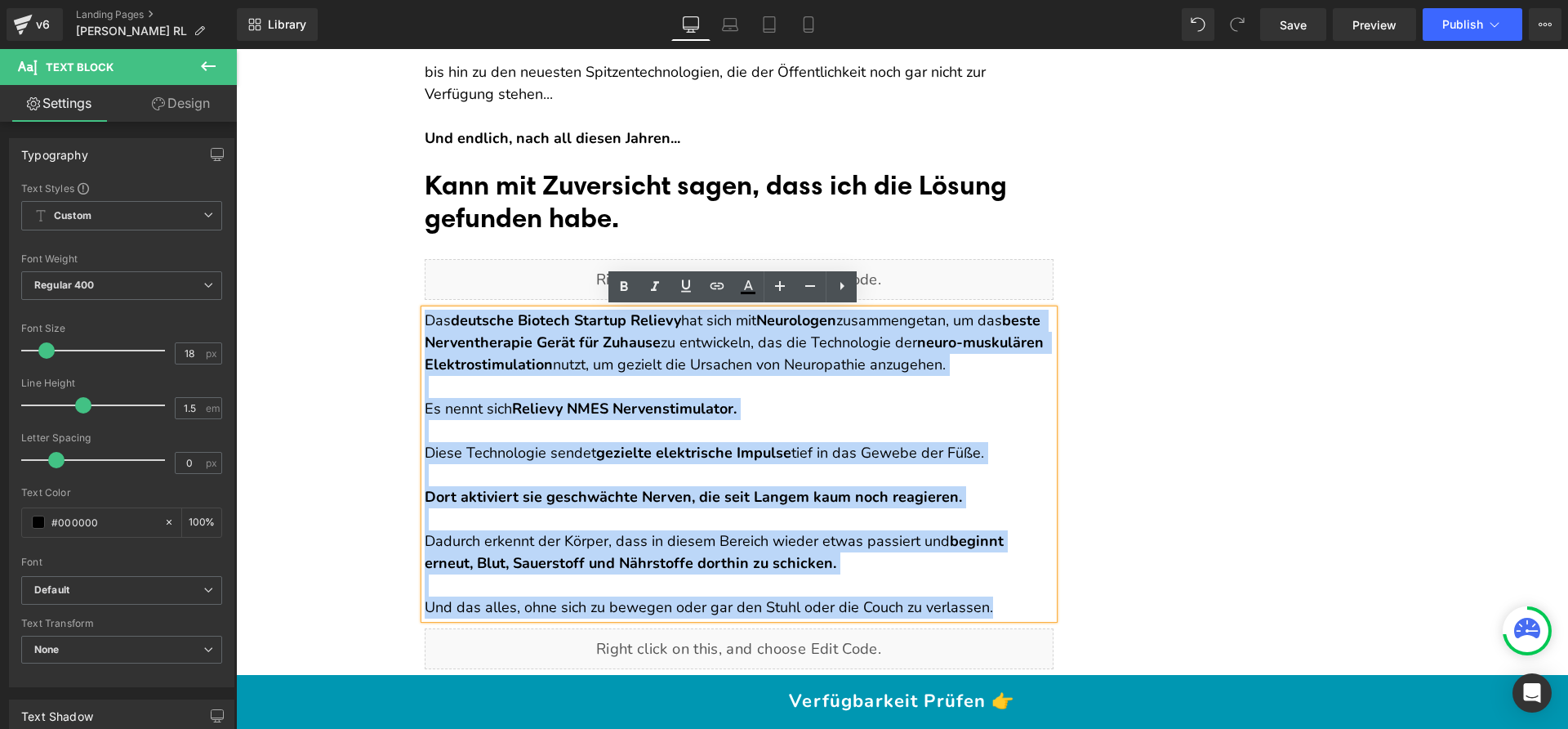
click at [424, 314] on div "Das deutsche Biotech Startup Relievy hat sich mit Neurologen zusammengetan, um …" at bounding box center [739, 463] width 629 height 309
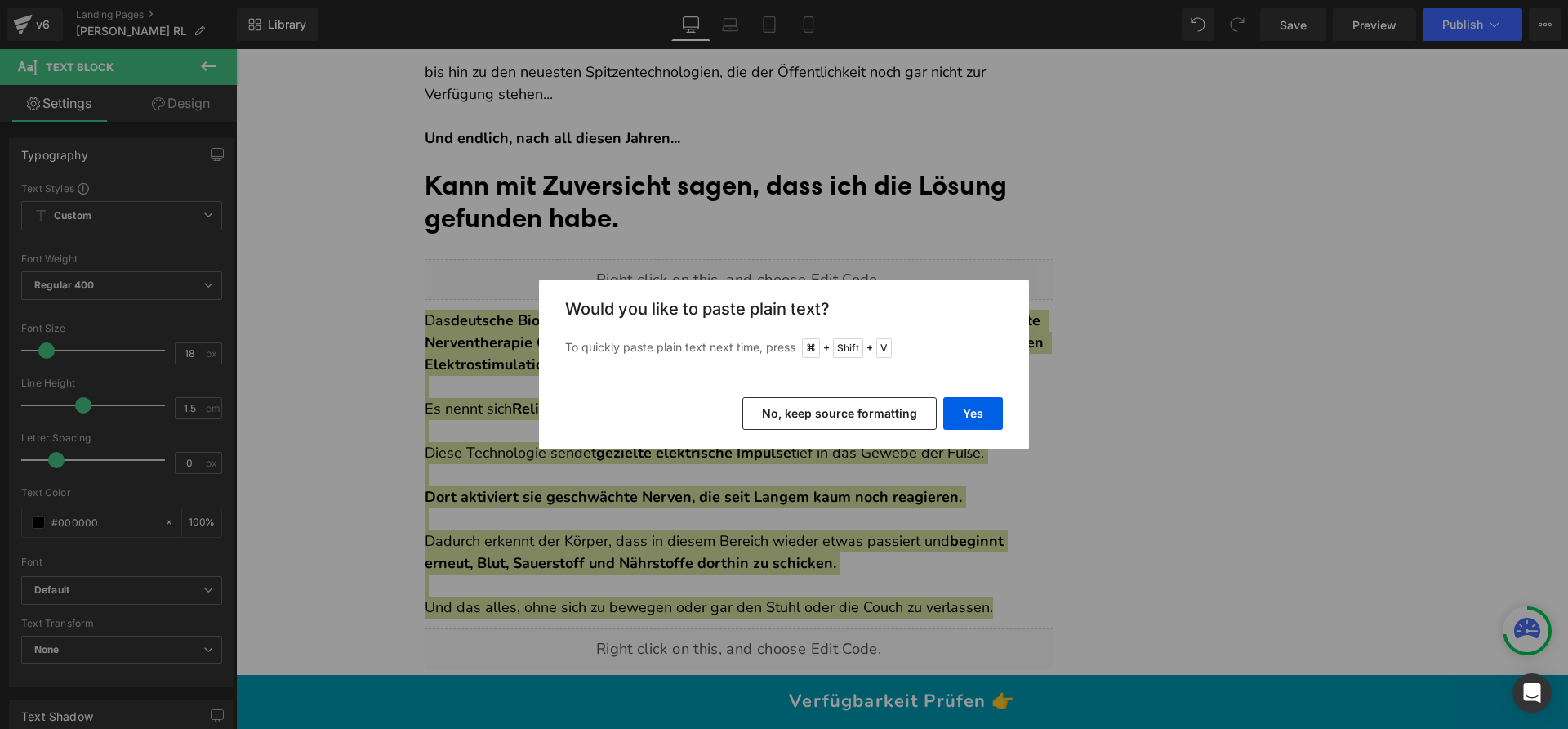
click at [811, 409] on button "No, keep source formatting" at bounding box center [839, 413] width 195 height 33
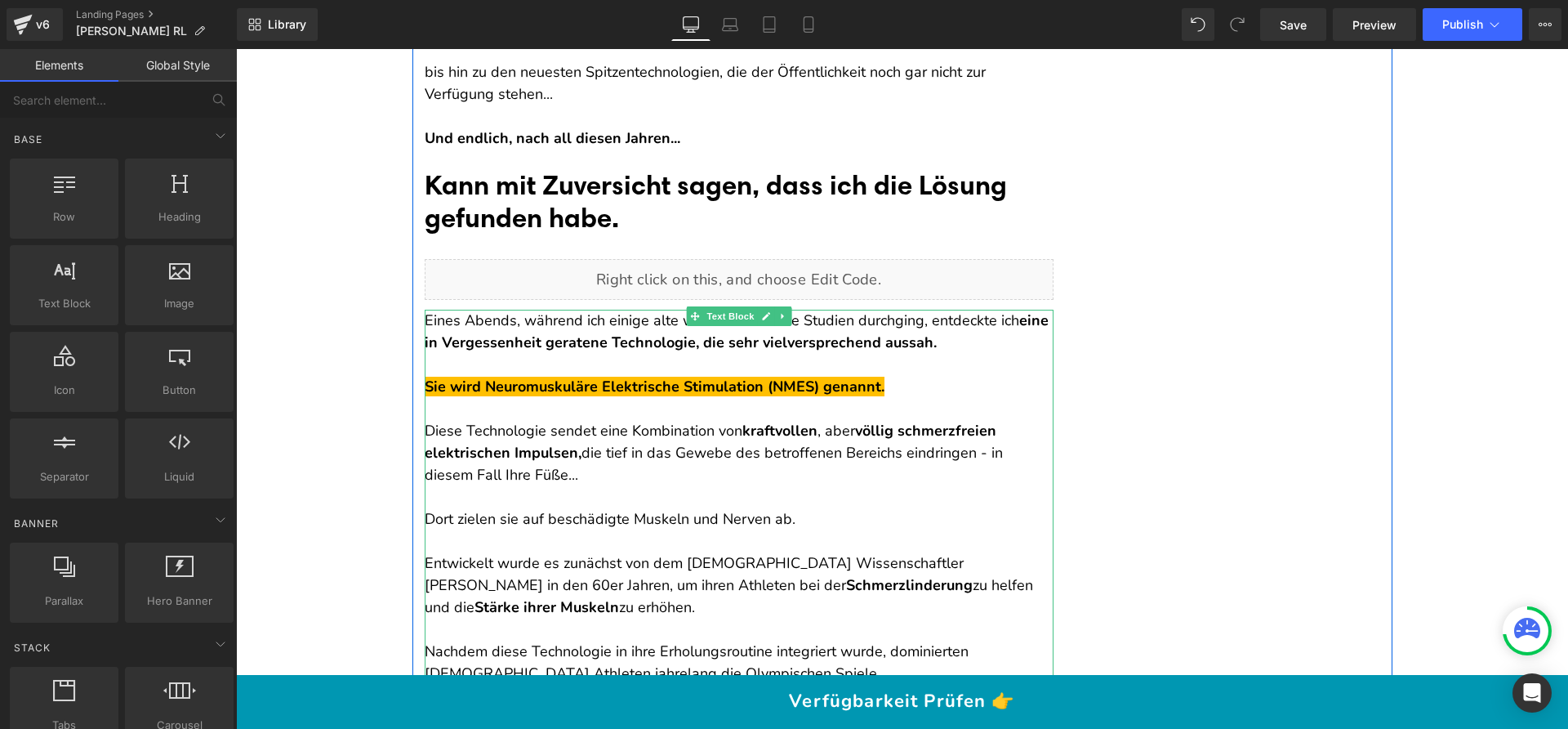
click at [552, 391] on strong "Sie wird Neuromuskuläre Elektrische Stimulation (NMES) genannt." at bounding box center [654, 386] width 460 height 20
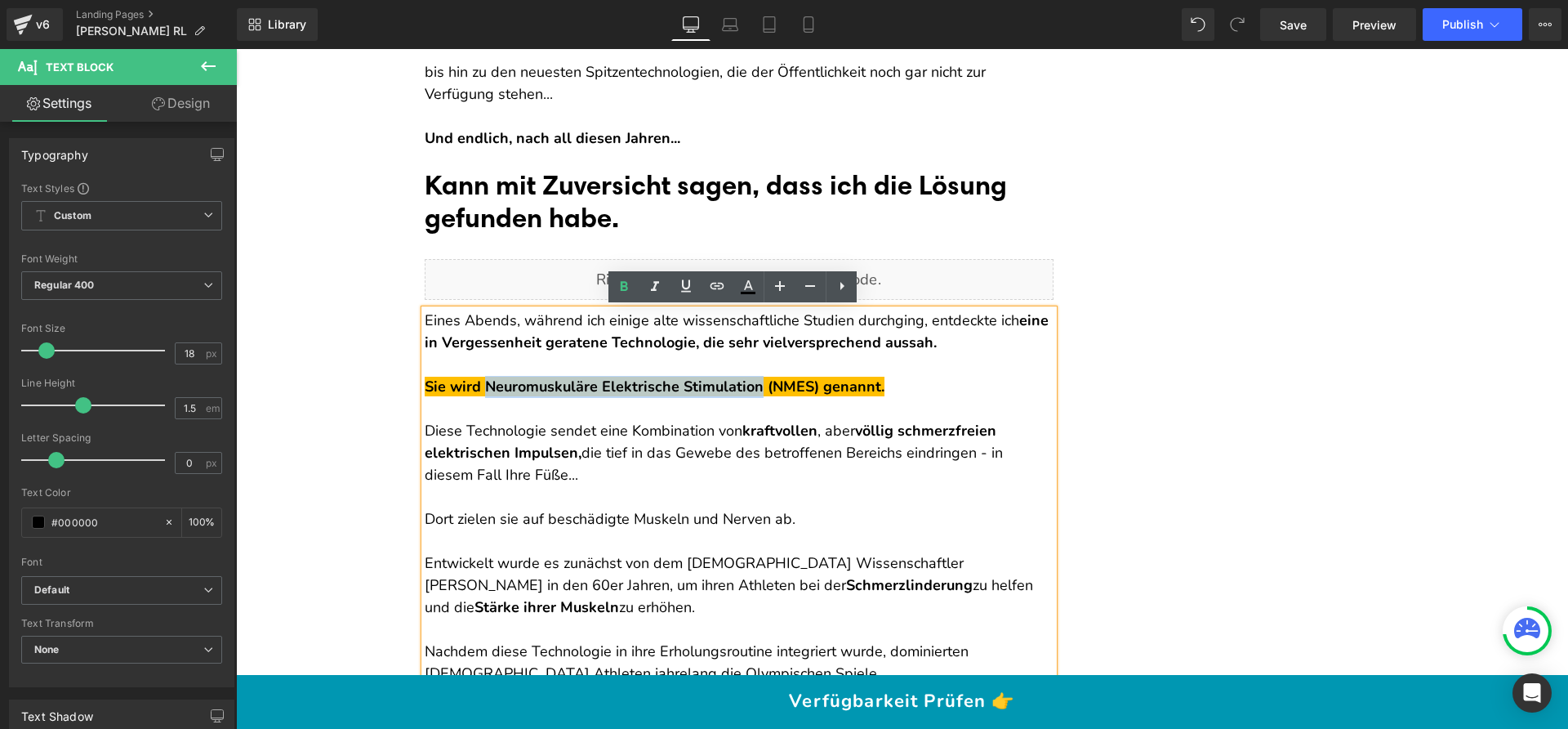
drag, startPoint x: 480, startPoint y: 382, endPoint x: 758, endPoint y: 383, distance: 278.0
click at [758, 383] on strong "Sie wird Neuromuskuläre Elektrische Stimulation (NMES) genannt." at bounding box center [654, 386] width 460 height 20
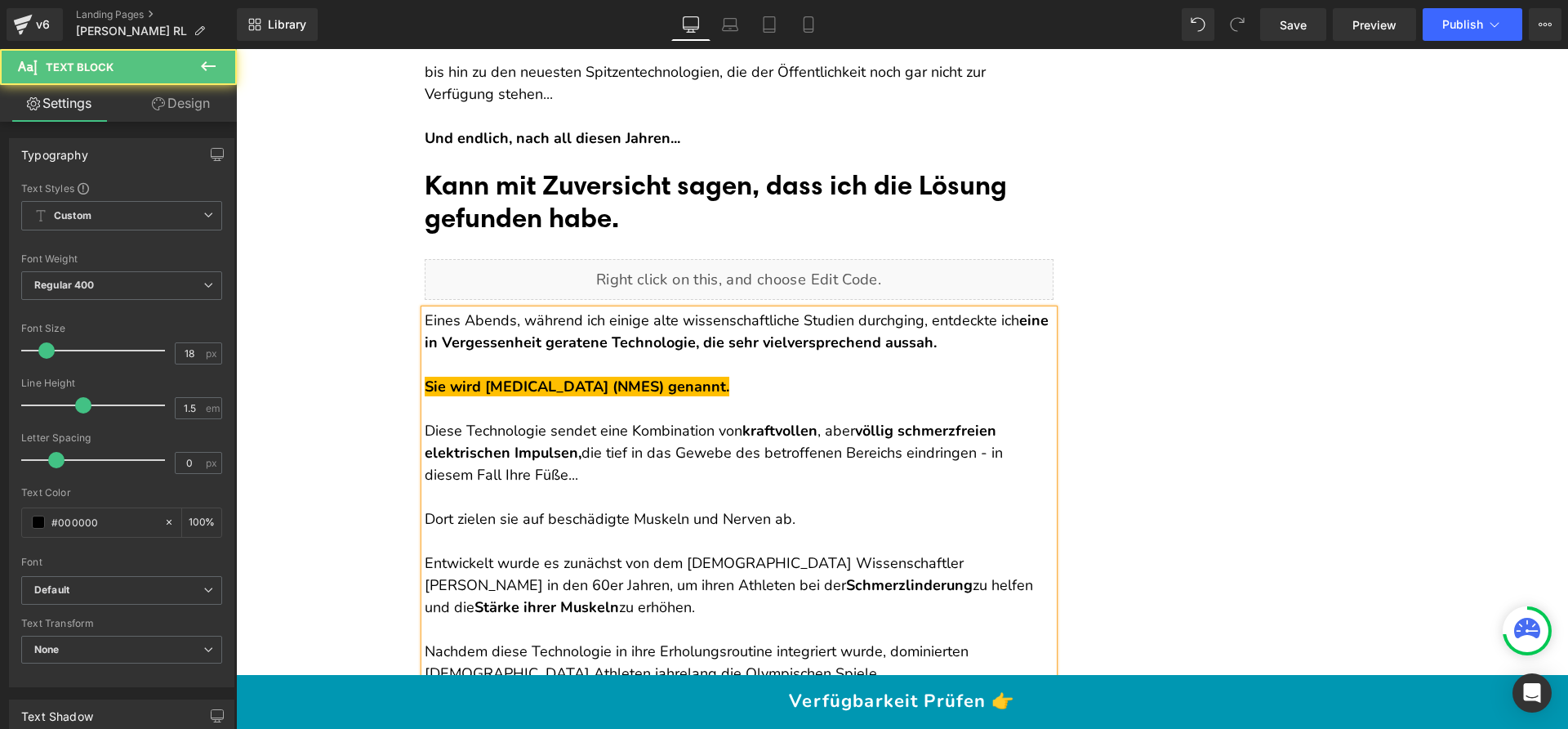
click at [585, 384] on strong "Sie wird Photobiomodulation (NMES) genannt." at bounding box center [576, 386] width 304 height 20
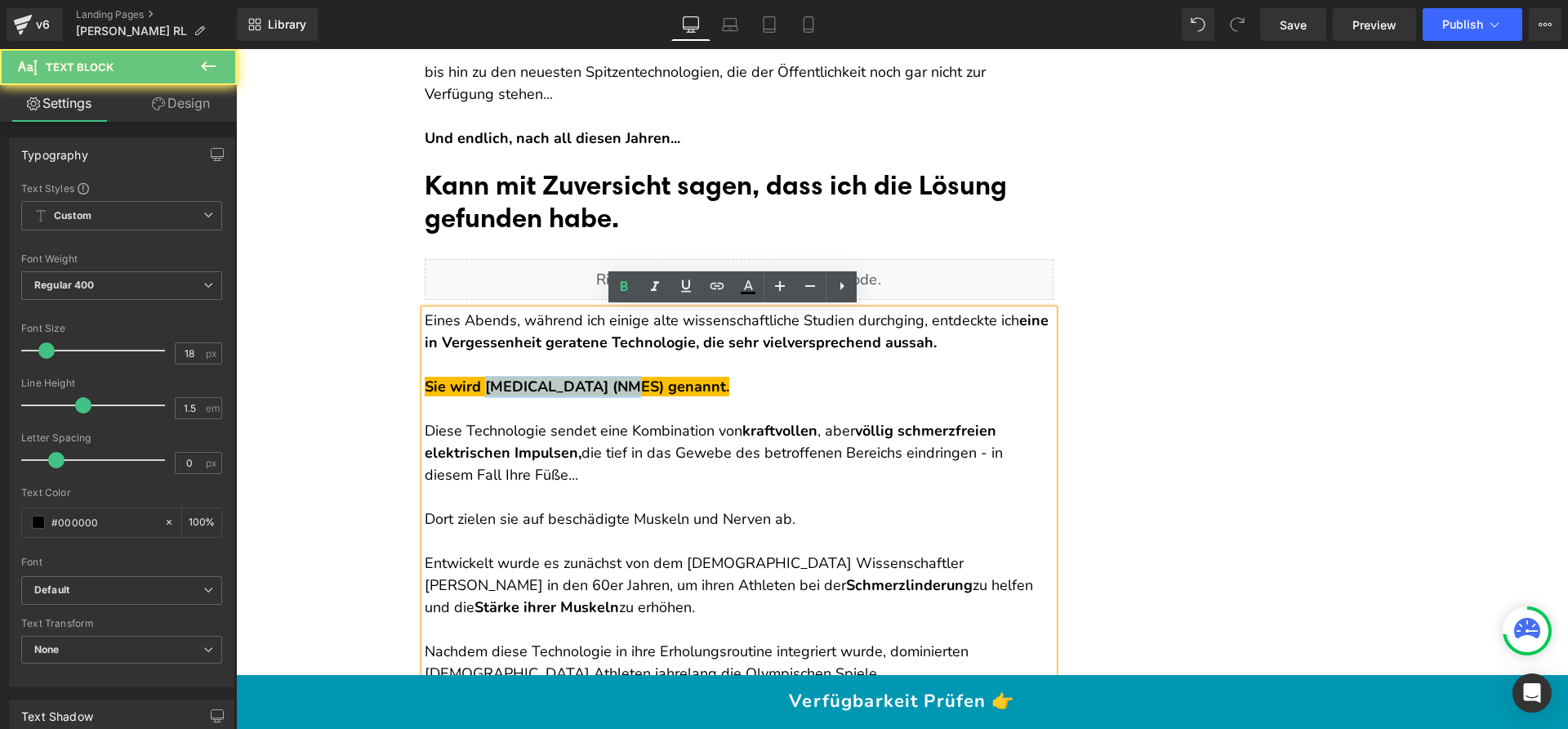
copy strong "Photobiomodulation"
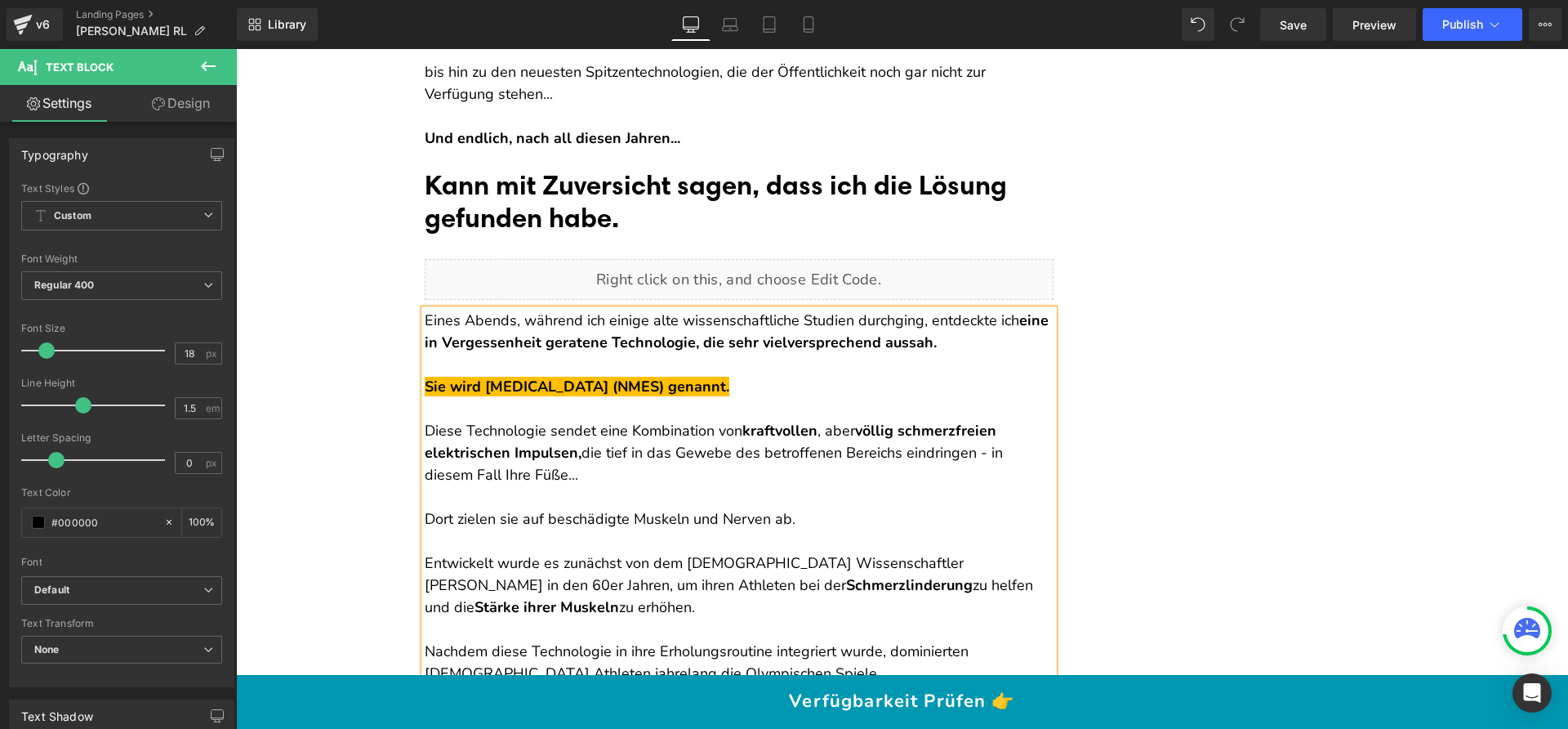
click at [663, 390] on strong "Sie wird Photobiomodulation (NMES) genannt." at bounding box center [576, 386] width 304 height 20
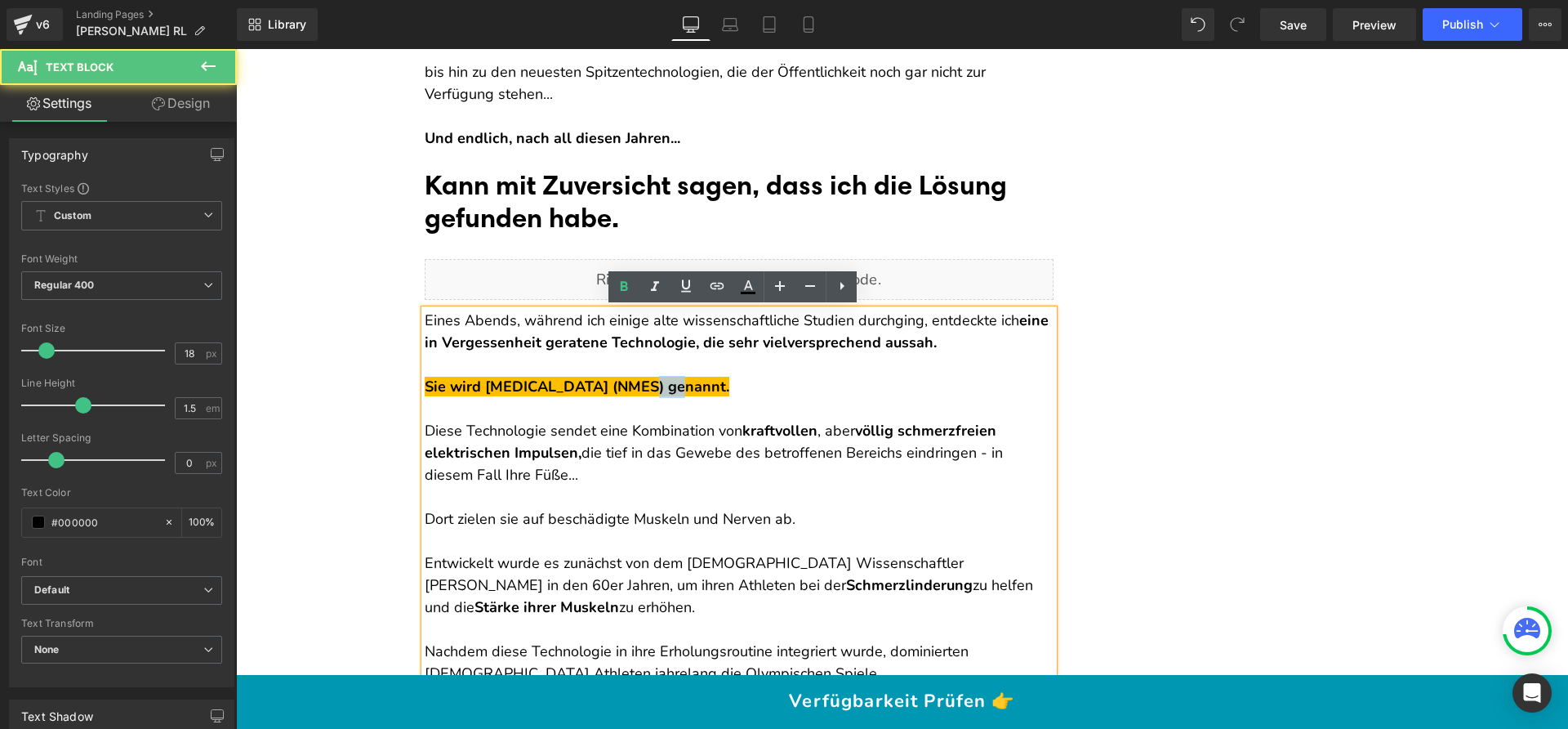
click at [663, 390] on strong "Sie wird Photobiomodulation (NMES) genannt." at bounding box center [576, 386] width 304 height 20
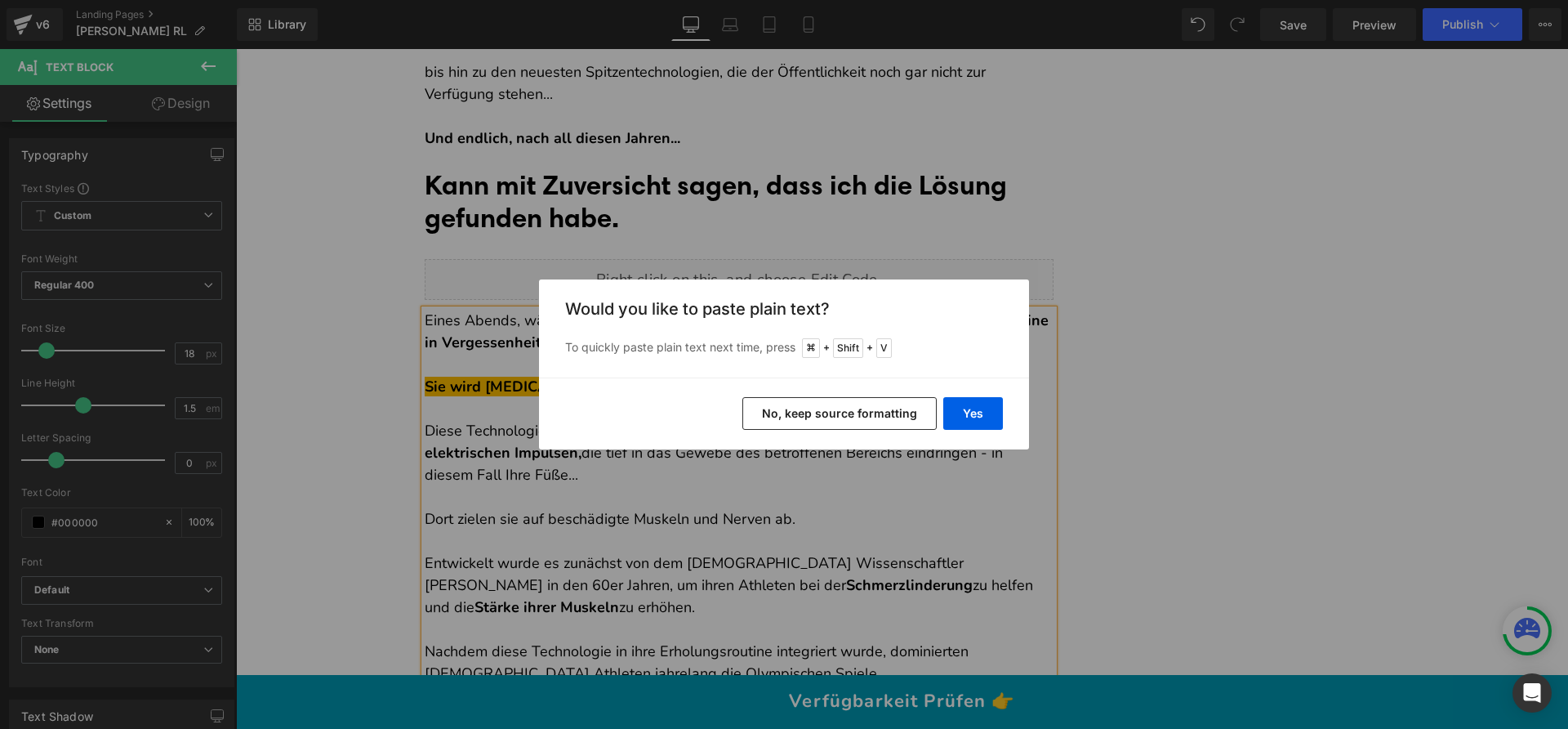
click at [886, 425] on button "No, keep source formatting" at bounding box center [839, 413] width 195 height 33
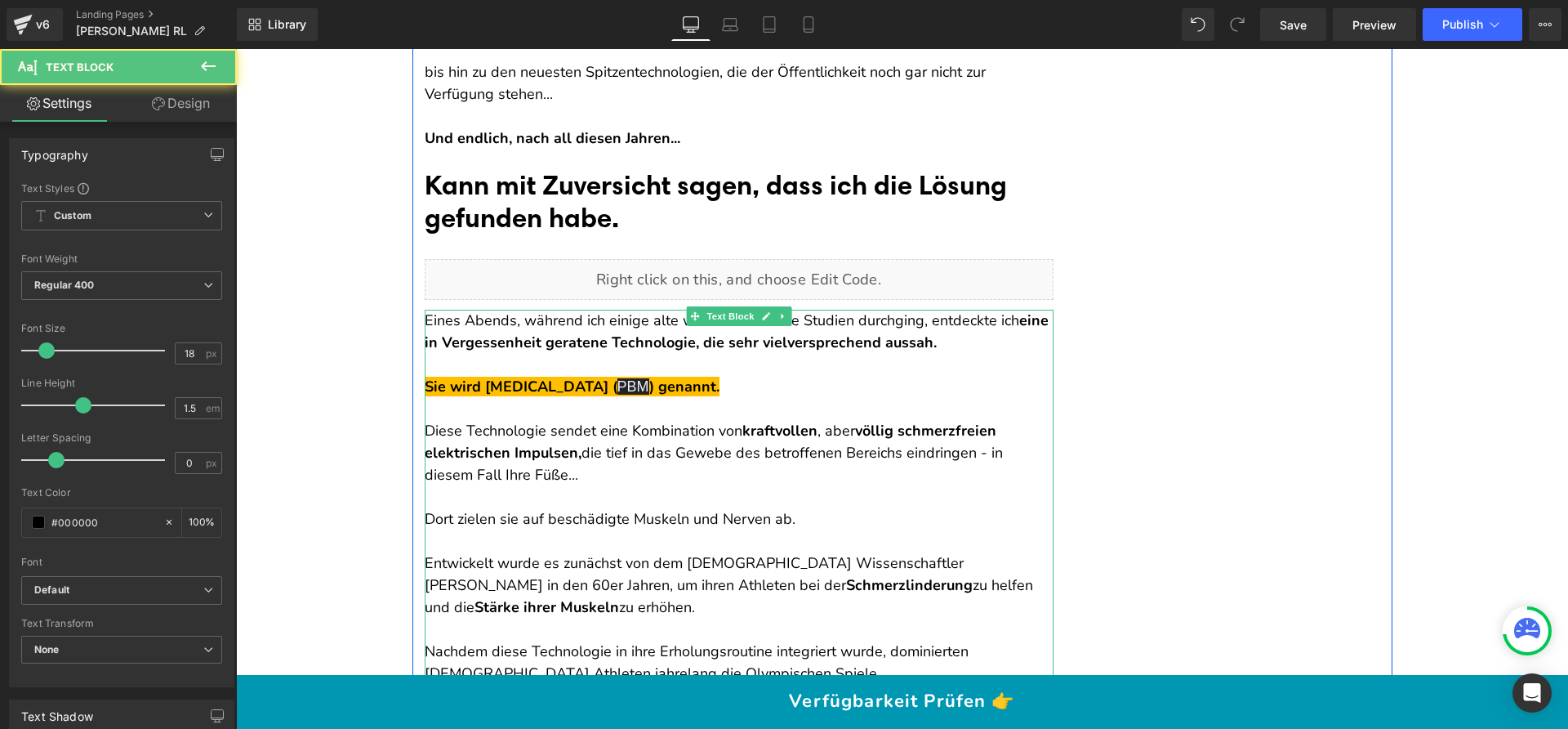
click at [844, 415] on p at bounding box center [739, 408] width 629 height 22
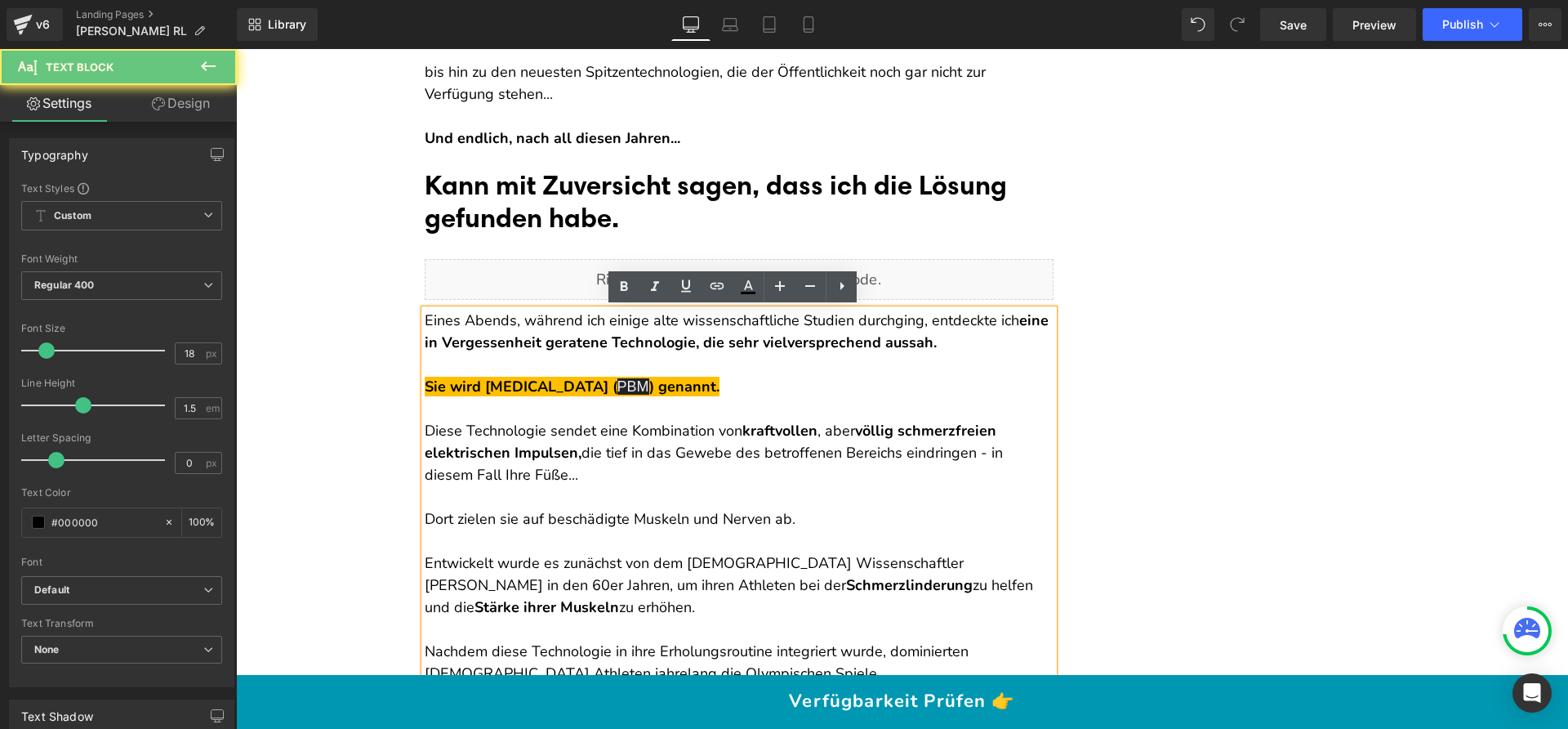
click at [774, 408] on p at bounding box center [739, 408] width 629 height 22
click at [662, 386] on strong "Sie wird Photobiomodulation (NMES) genannt." at bounding box center [576, 386] width 304 height 20
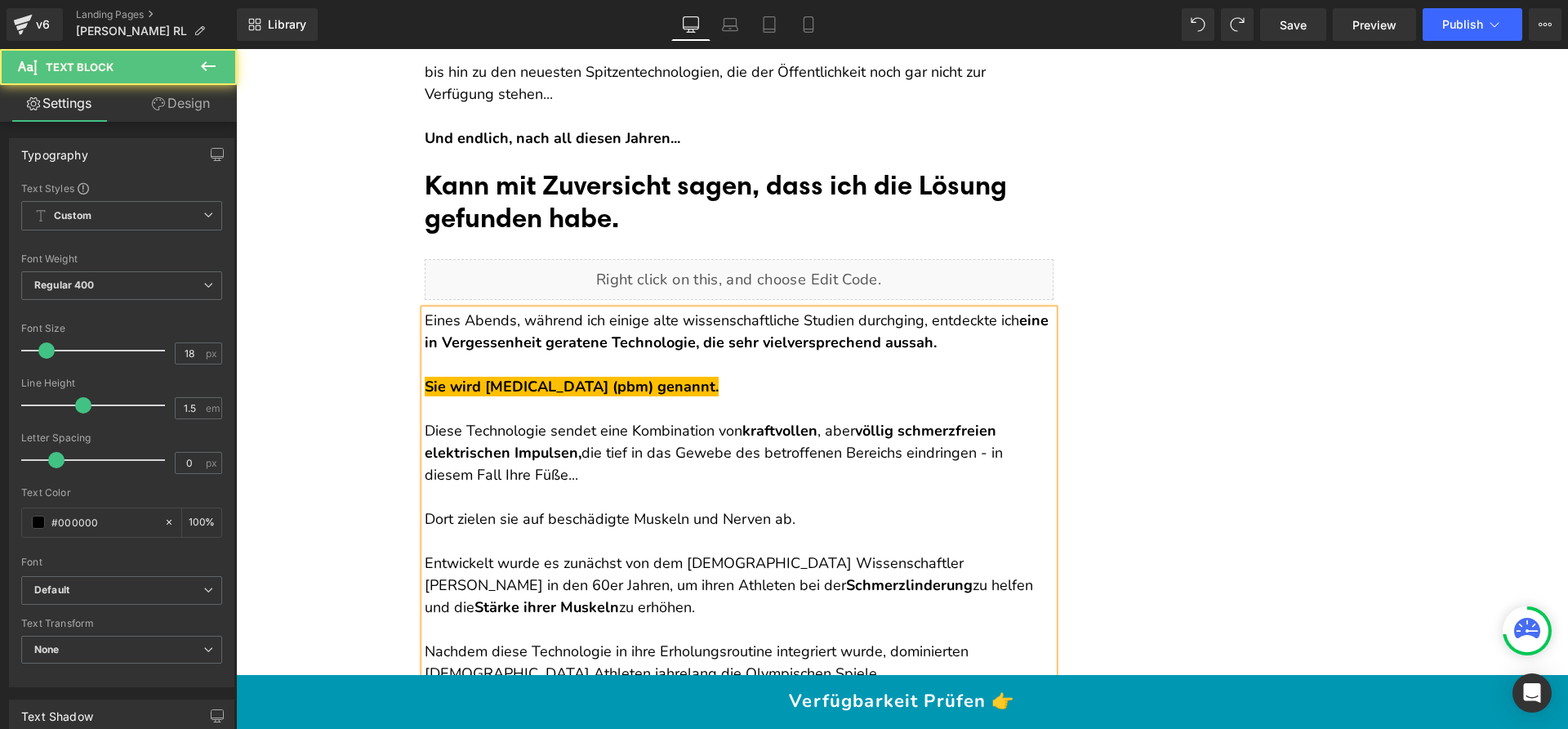
click at [638, 387] on strong "Sie wird Photobiomodulation (pbm) genannt." at bounding box center [571, 386] width 294 height 20
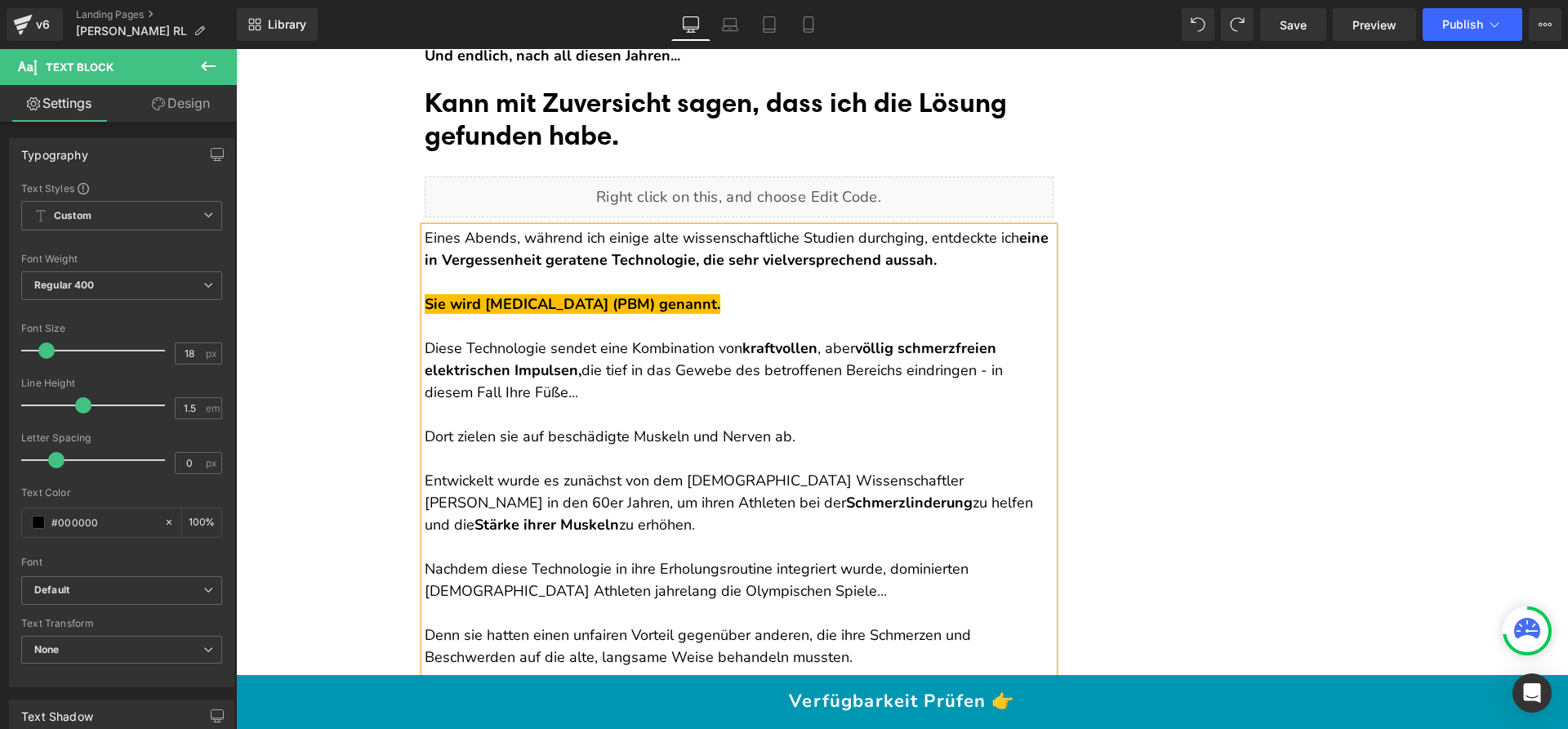
scroll to position [3343, 0]
click at [528, 323] on p at bounding box center [739, 327] width 629 height 22
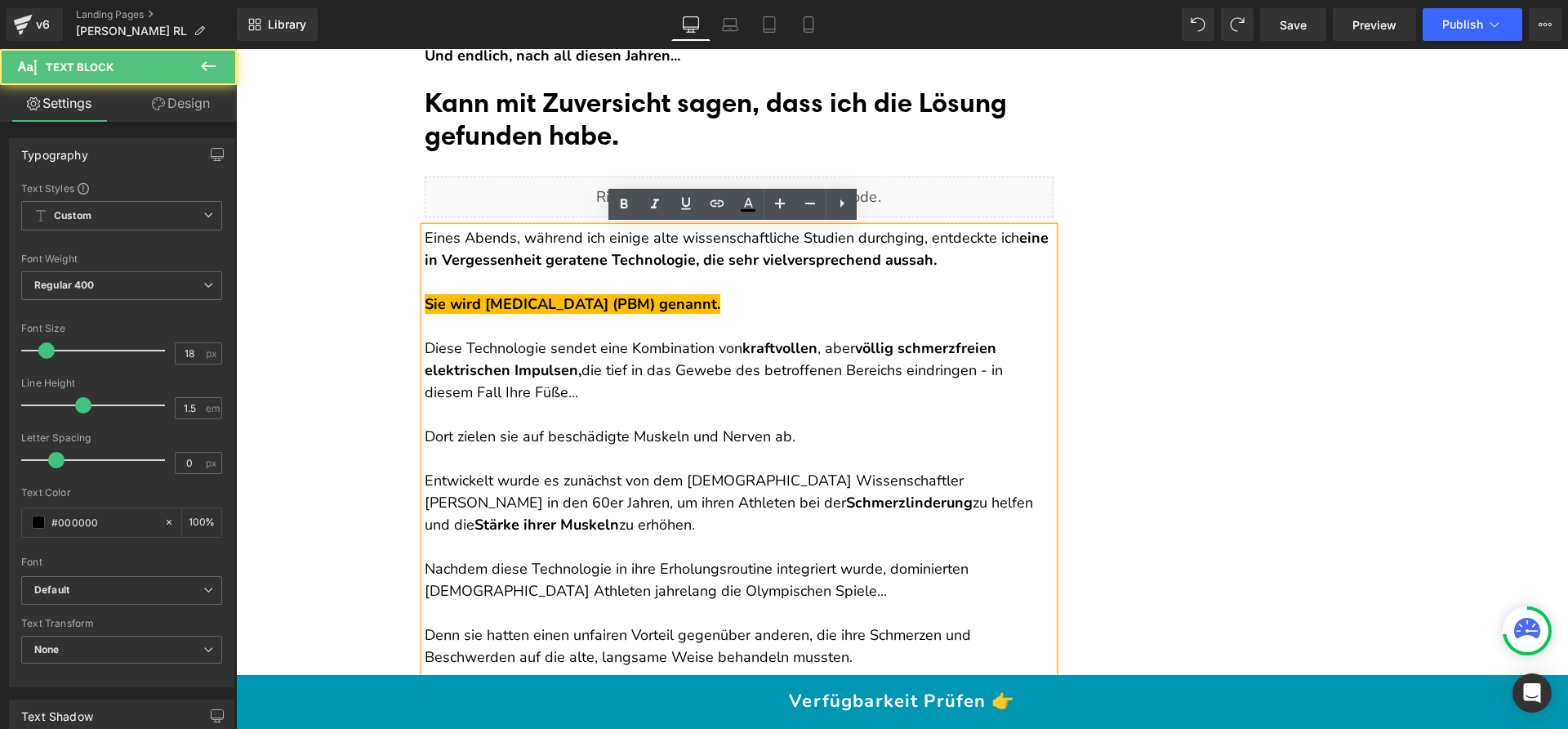
click at [424, 247] on p "Eines Abends, während ich einige alte wissenschaftliche Studien durchging, entd…" at bounding box center [739, 249] width 629 height 44
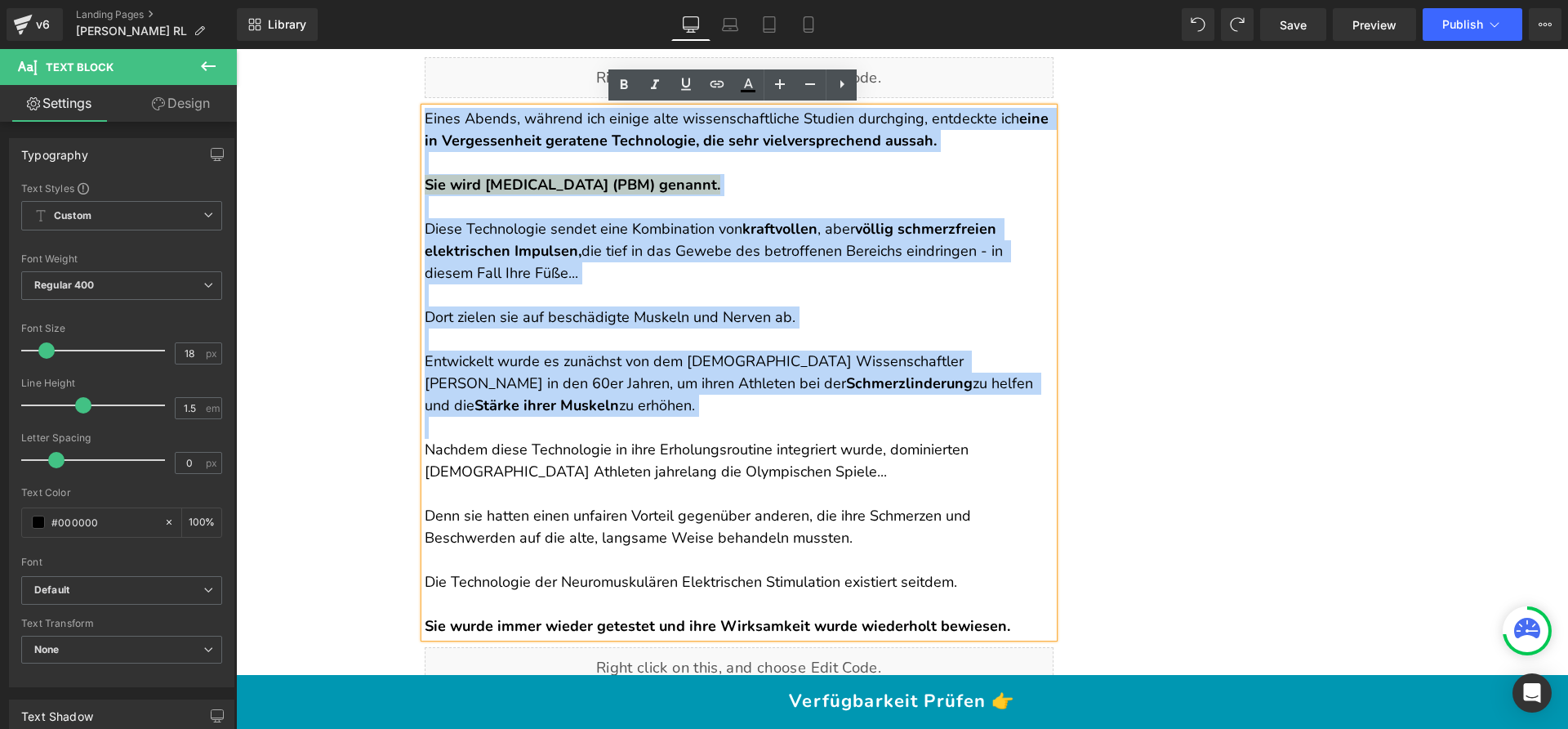
scroll to position [3465, 0]
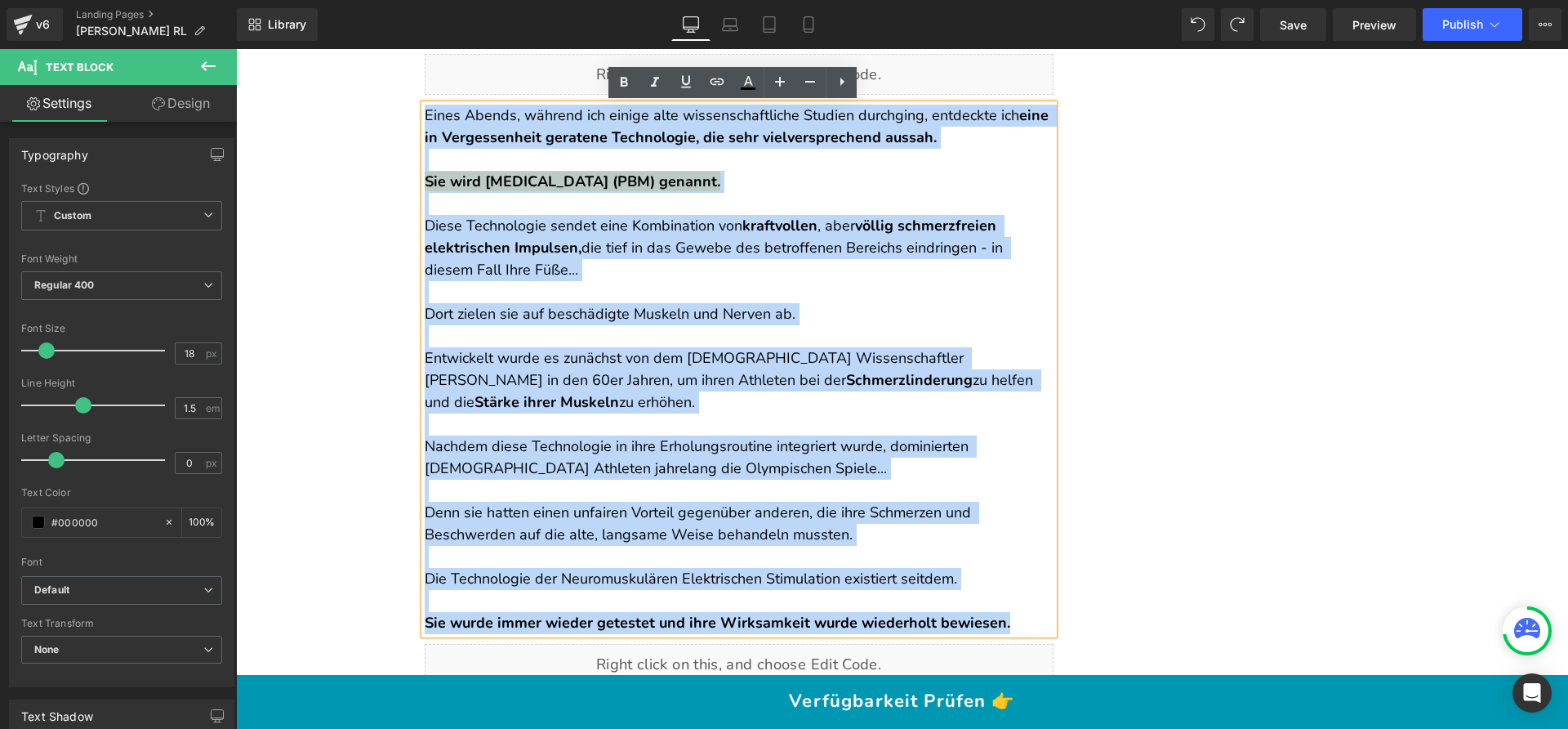
drag, startPoint x: 456, startPoint y: 252, endPoint x: 1008, endPoint y: 614, distance: 660.1
click at [1008, 614] on div "Eines Abends, während ich einige alte wissenschaftliche Studien durchging, entd…" at bounding box center [739, 369] width 629 height 529
copy div "Eines Abends, während ich einige alte wissenschaftliche Studien durchging, entd…"
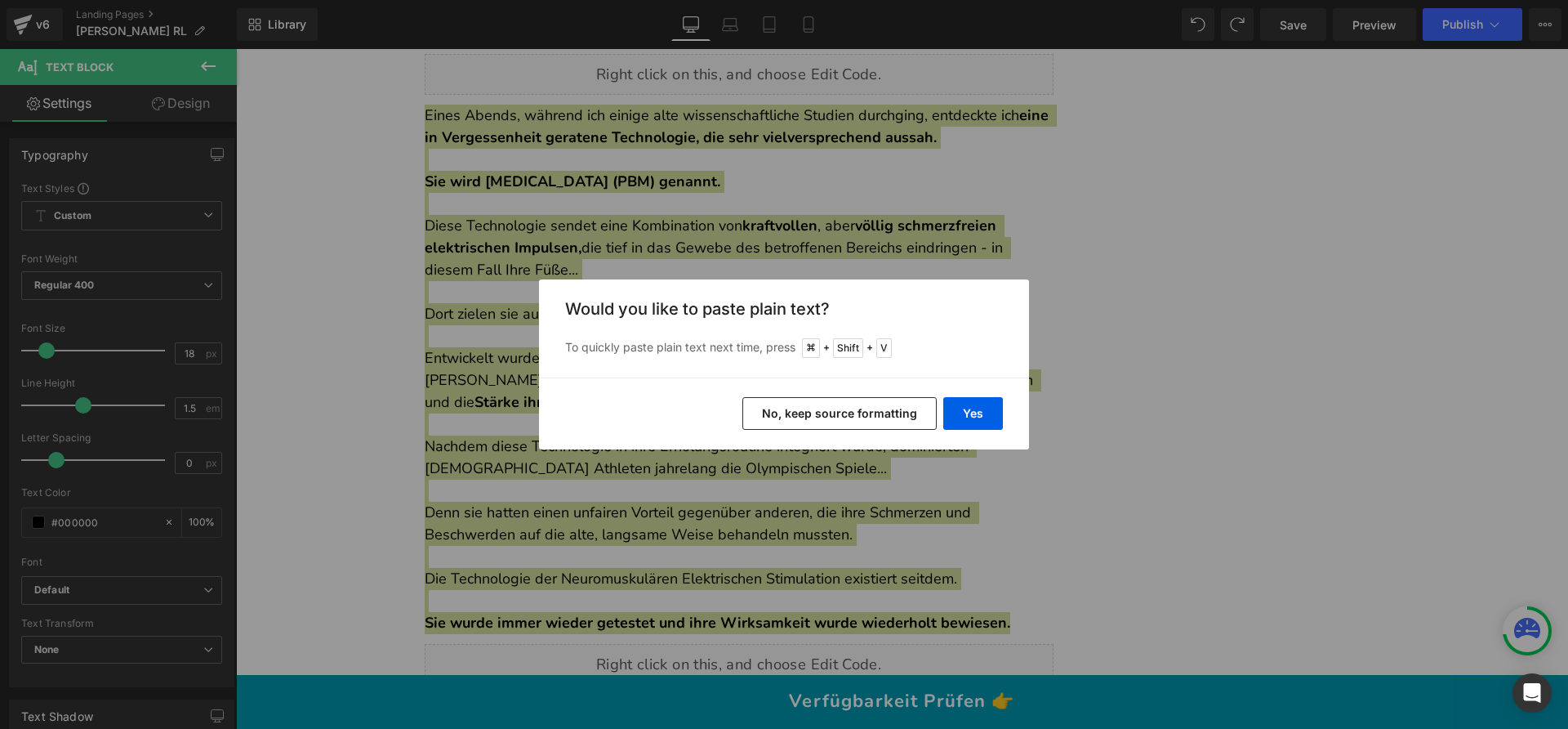
click at [838, 429] on div "Yes No, keep source formatting" at bounding box center [784, 413] width 490 height 72
click at [833, 420] on button "No, keep source formatting" at bounding box center [839, 413] width 195 height 33
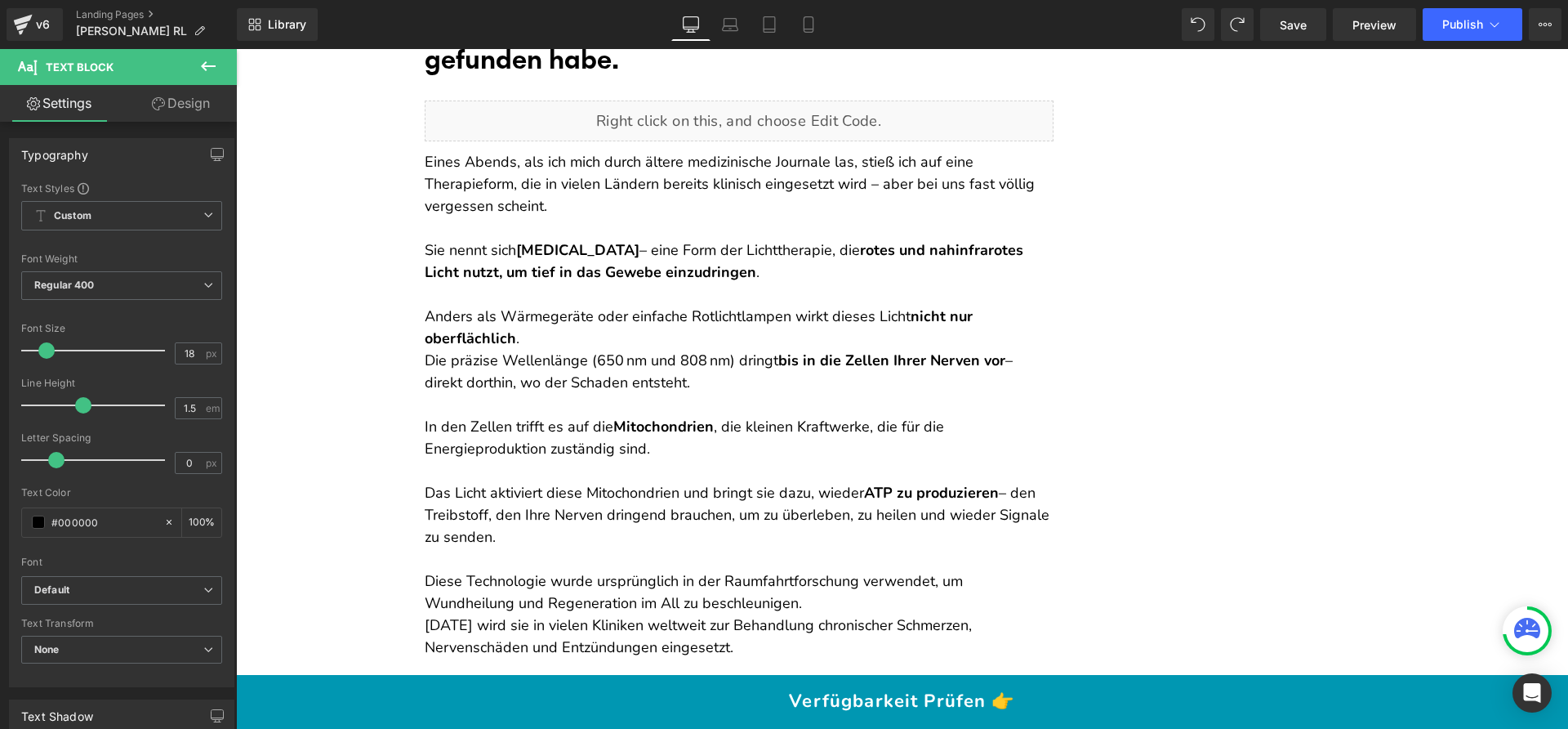
scroll to position [3406, 0]
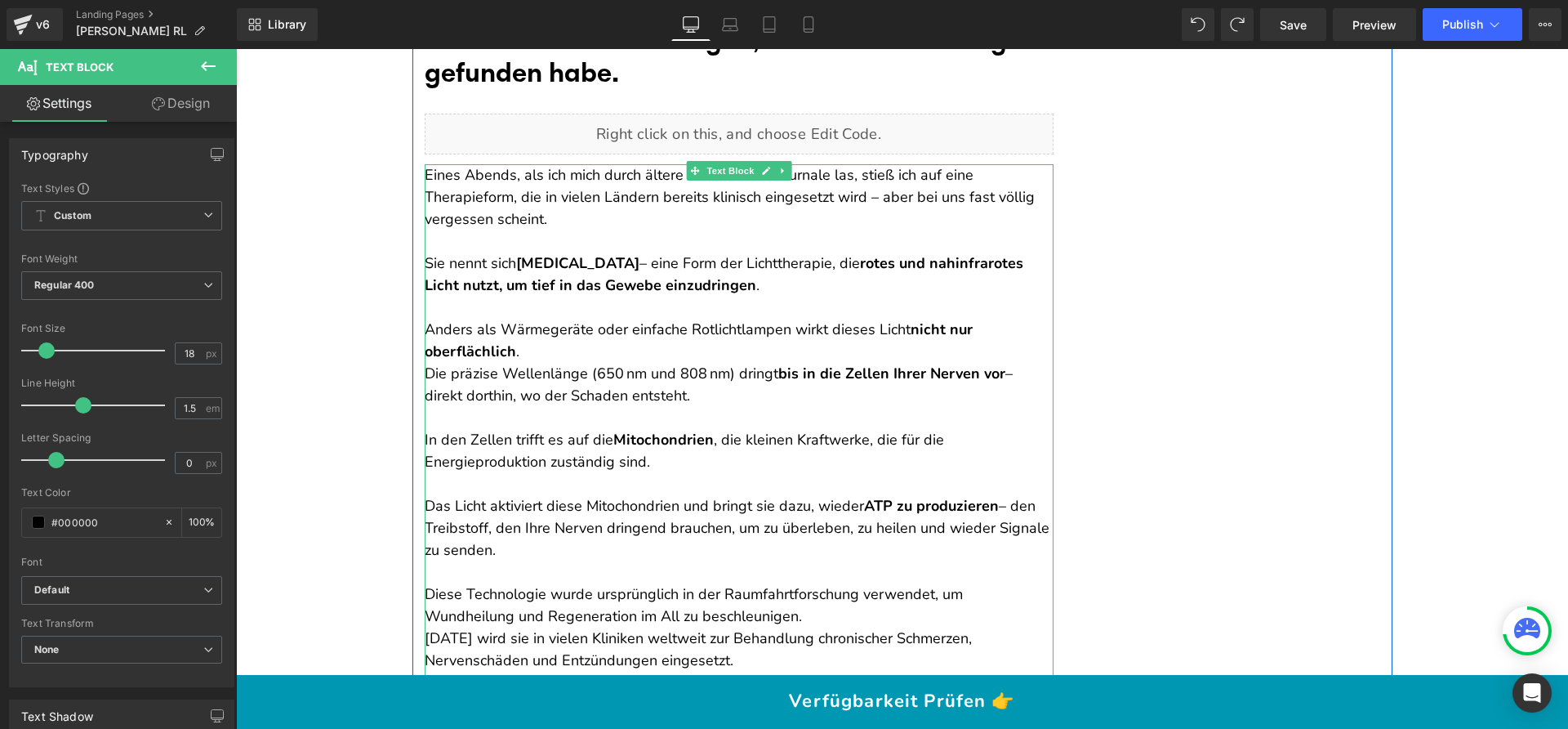
click at [558, 224] on p "Eines Abends, als ich mich durch ältere medizinische Journale las, stieß ich au…" at bounding box center [739, 197] width 629 height 66
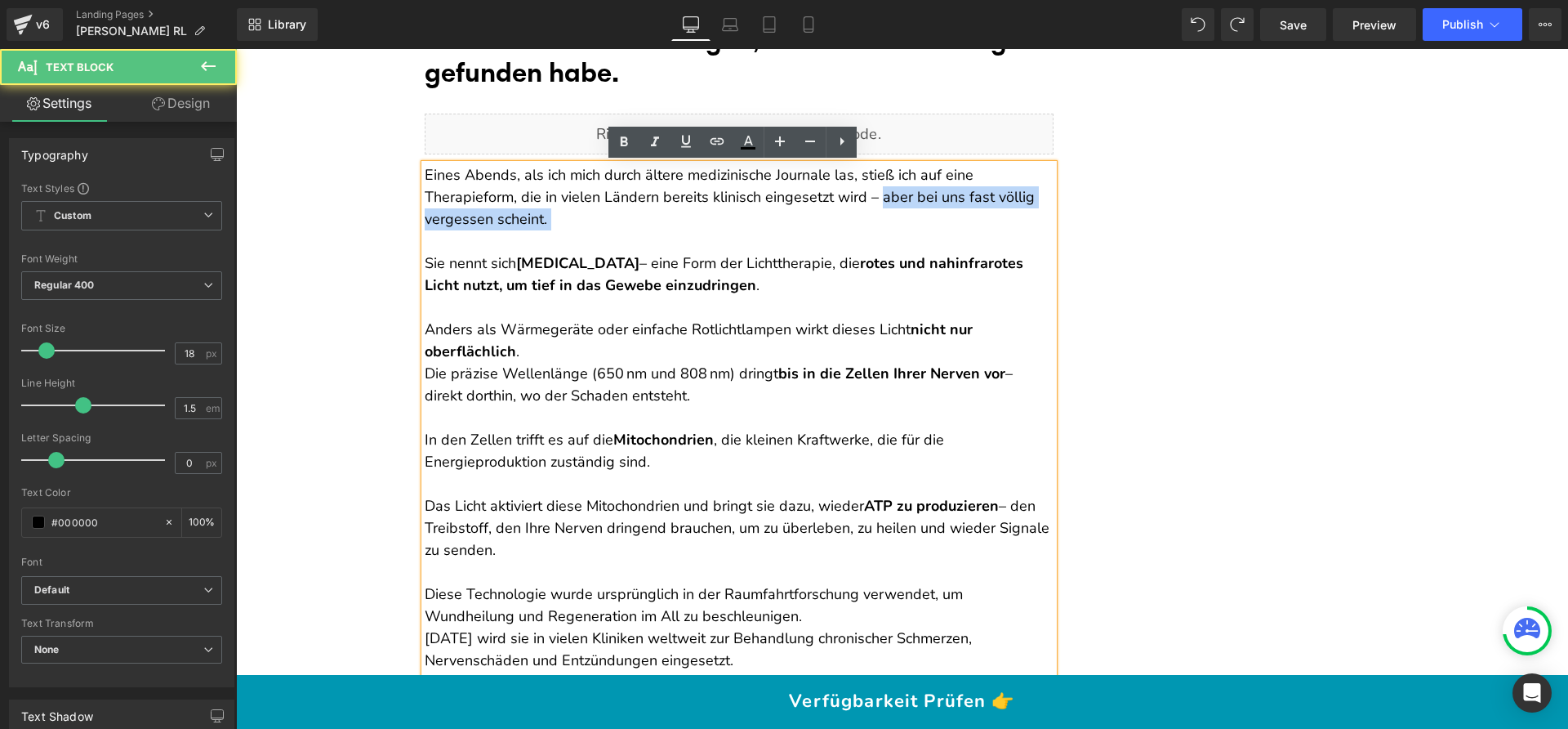
drag, startPoint x: 875, startPoint y: 196, endPoint x: 1042, endPoint y: 232, distance: 170.8
click at [1042, 232] on div "Eines Abends, als ich mich durch ältere medizinische Journale las, stieß ich au…" at bounding box center [739, 439] width 629 height 551
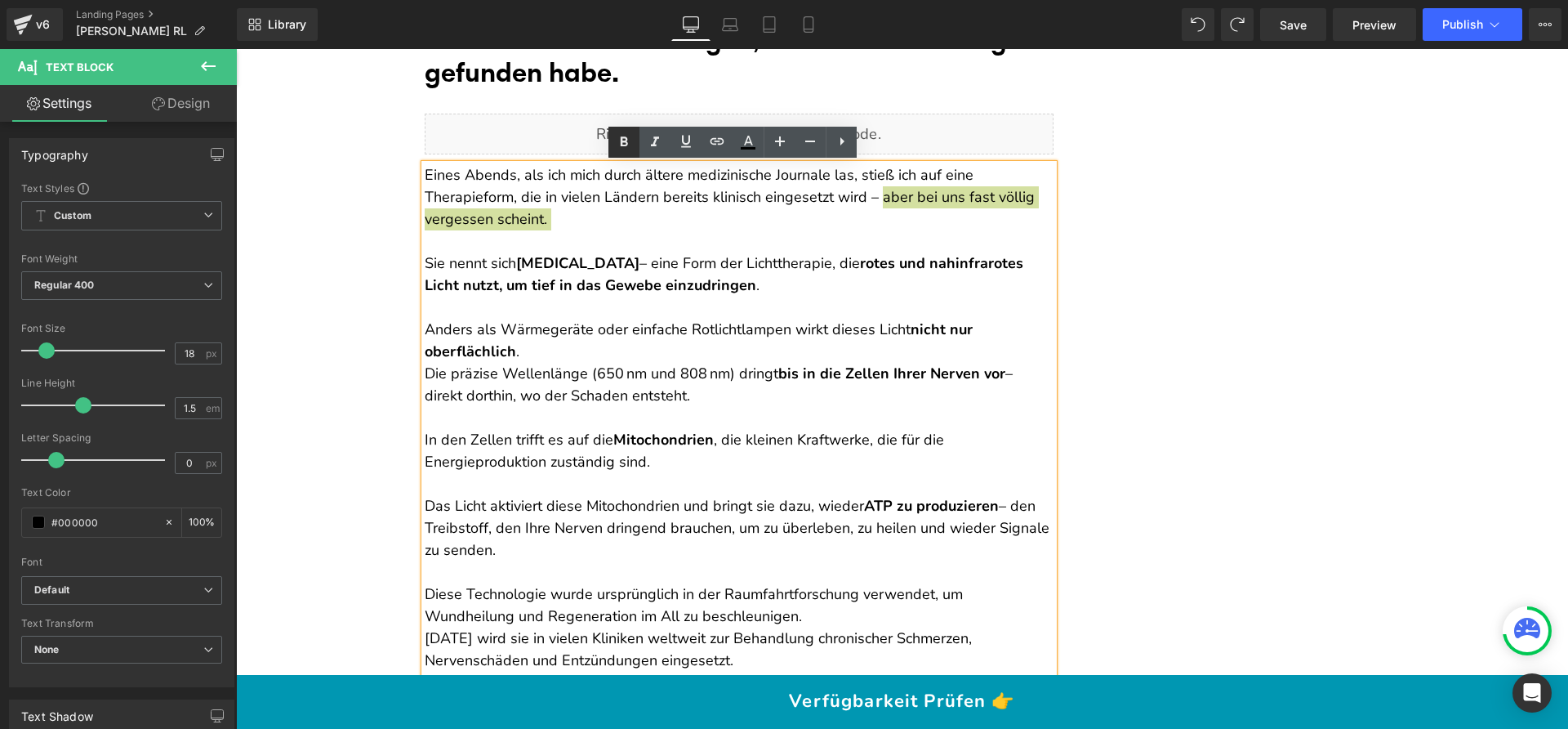
click at [631, 146] on icon at bounding box center [624, 143] width 20 height 20
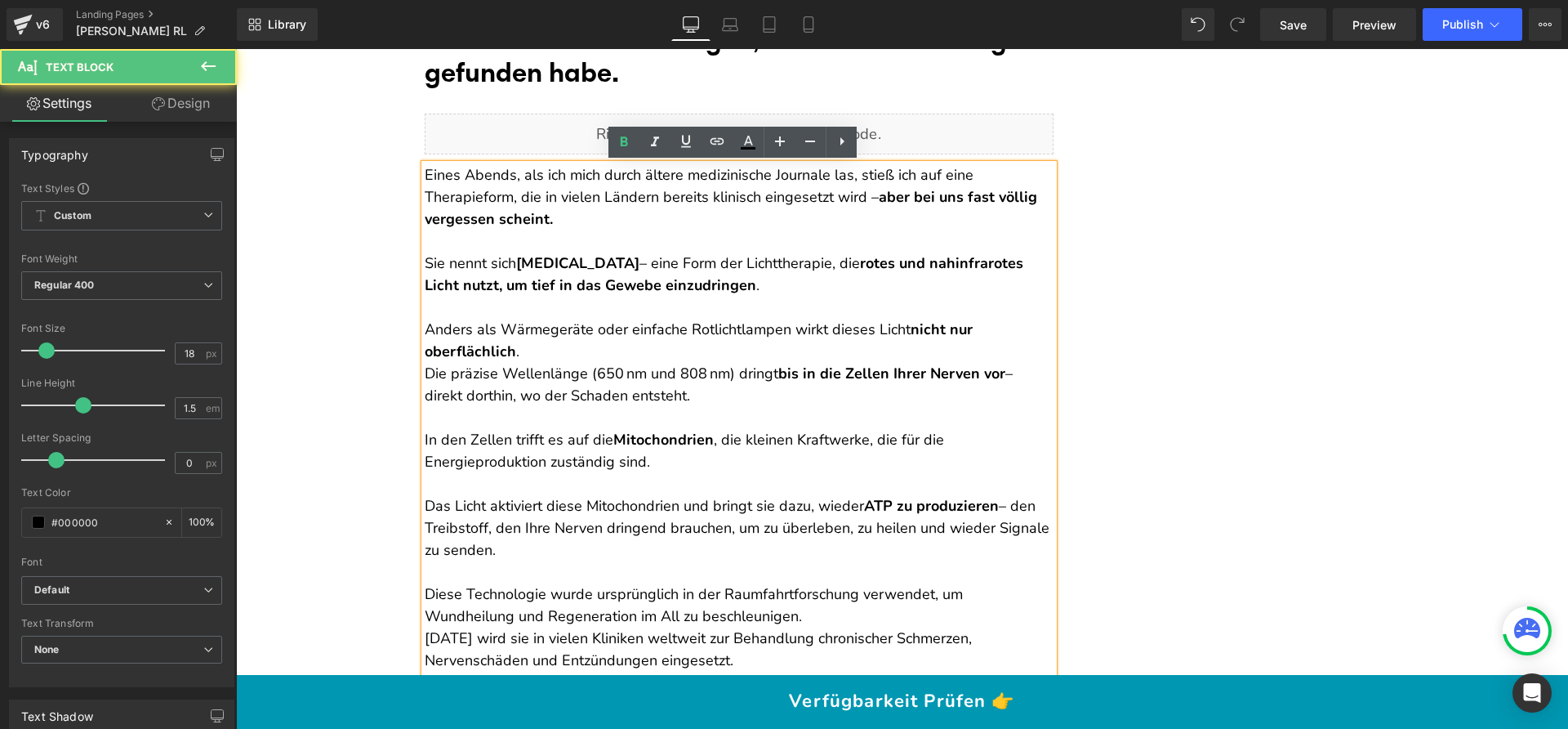
click at [565, 272] on p "Sie nennt sich Photobiomodulation – eine Form der Lichttherapie, die rotes und …" at bounding box center [739, 275] width 629 height 44
click at [581, 263] on strong "Photobiomodulation" at bounding box center [578, 264] width 124 height 20
click at [751, 136] on icon at bounding box center [749, 143] width 20 height 20
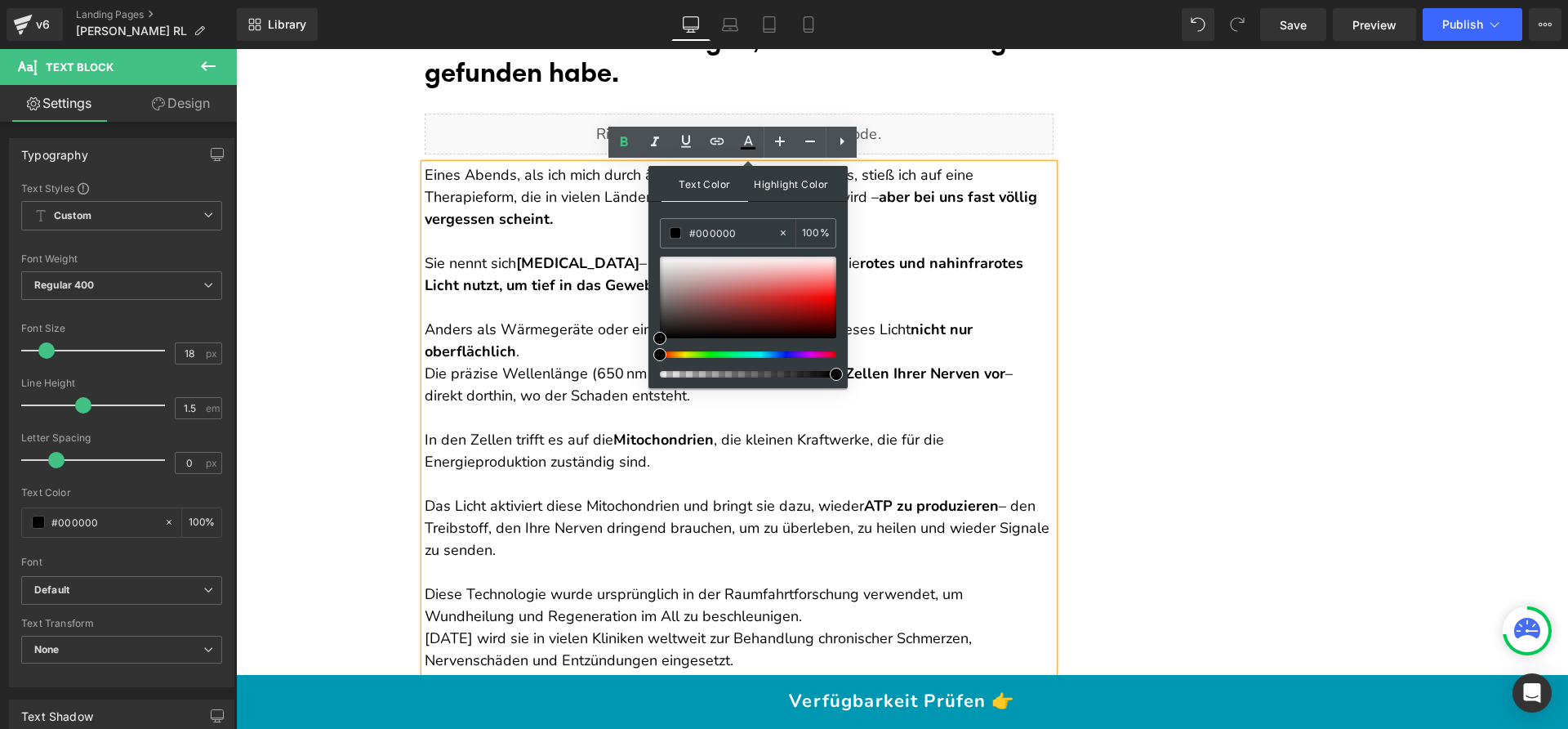
click at [810, 190] on span "Highlight Color" at bounding box center [790, 183] width 87 height 35
click at [681, 357] on div at bounding box center [748, 317] width 177 height 121
type input "#000000"
type input "100"
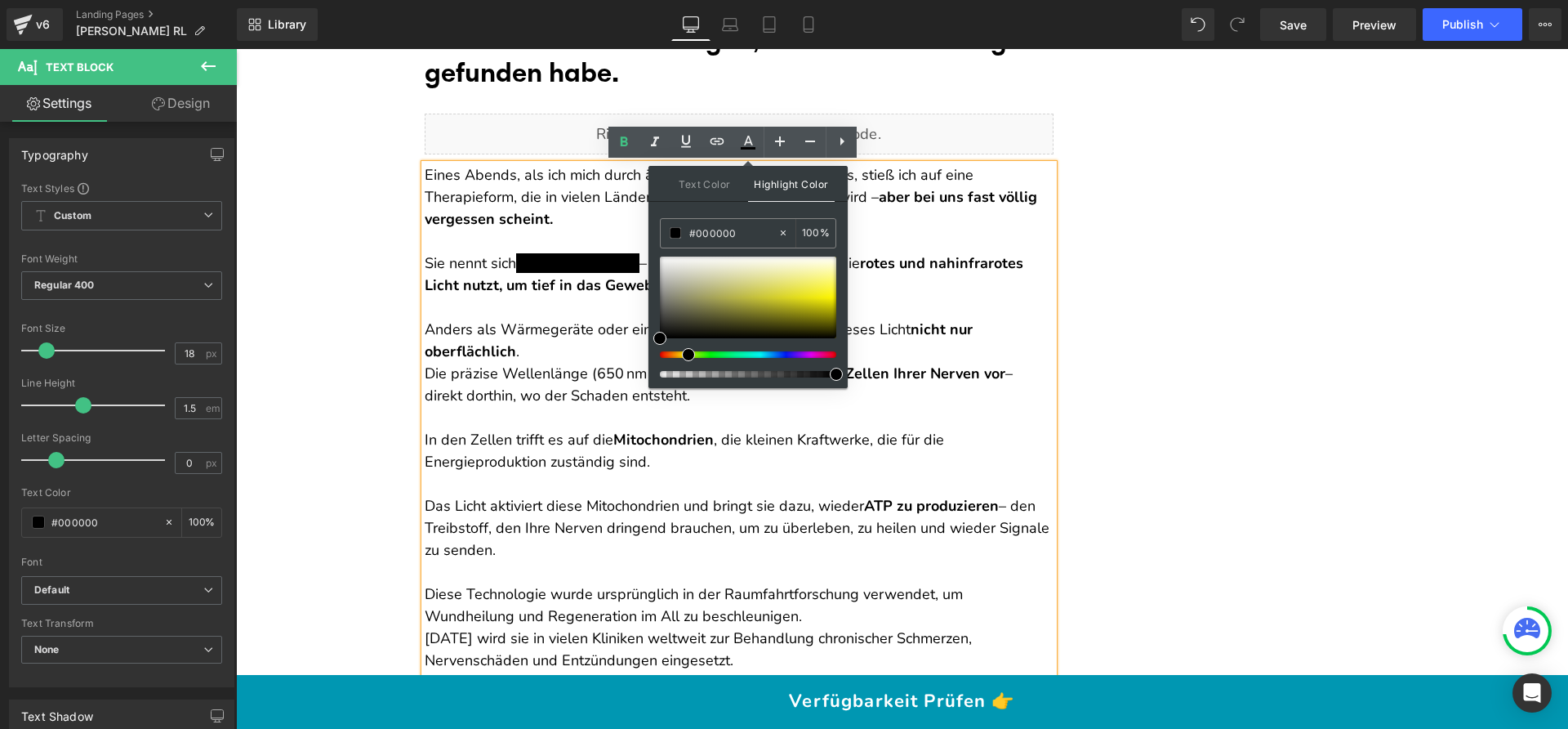
click at [682, 353] on div at bounding box center [741, 355] width 177 height 7
drag, startPoint x: 686, startPoint y: 353, endPoint x: 668, endPoint y: 350, distance: 18.2
click at [676, 353] on div at bounding box center [741, 355] width 177 height 7
drag, startPoint x: 702, startPoint y: 316, endPoint x: 662, endPoint y: 318, distance: 40.0
click at [836, 287] on div "Text Color Highlight Color rgb(0, 0, 0) #000000 100 % rgba(0, 0, 0, 1) #000000 …" at bounding box center [749, 277] width 200 height 223
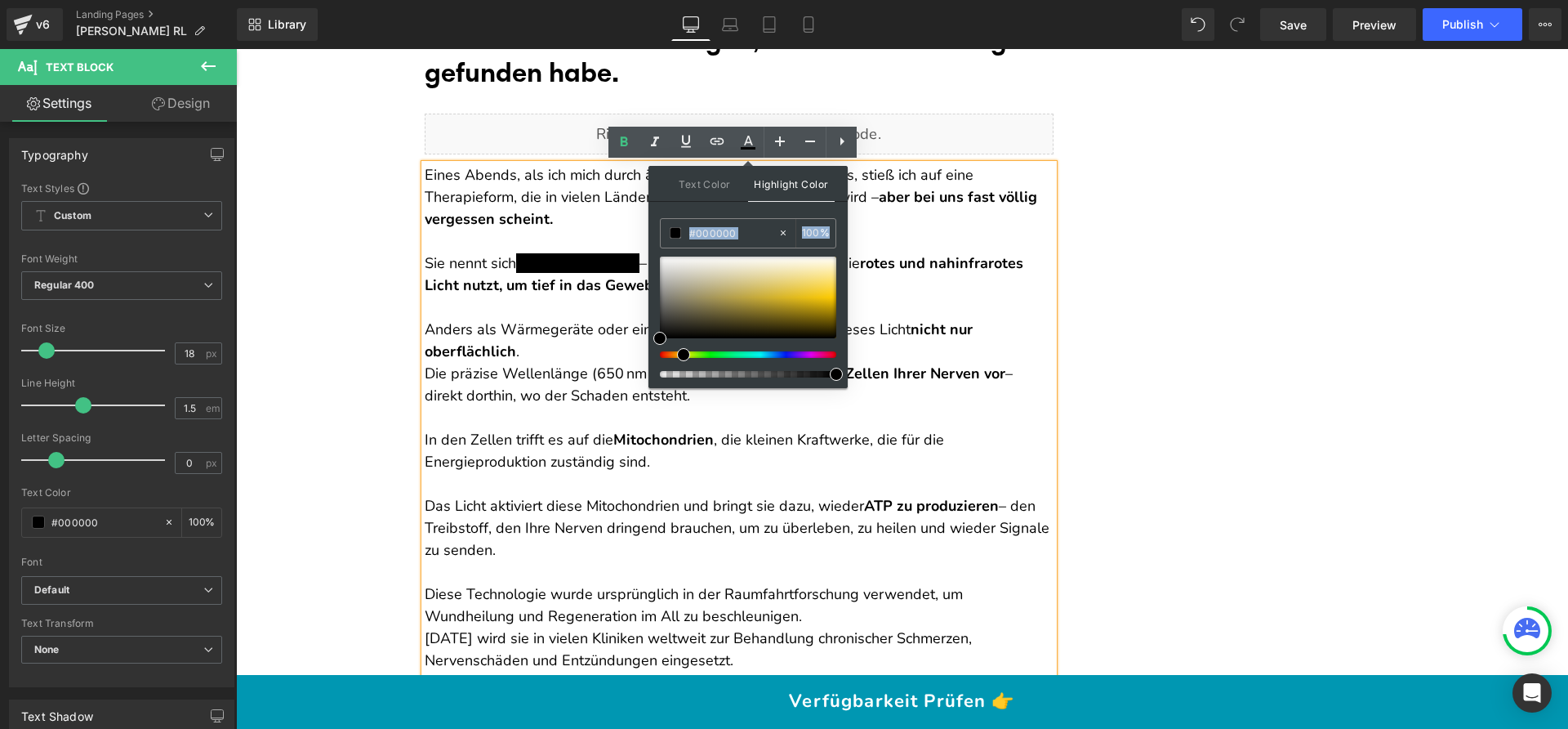
click at [676, 354] on div at bounding box center [741, 355] width 177 height 7
type input "#ffd800"
drag, startPoint x: 662, startPoint y: 341, endPoint x: 844, endPoint y: 300, distance: 186.6
click at [844, 300] on div "Text Color Highlight Color rgb(0, 0, 0) #000000 100 % rgba(255, 216, 0, 1) #ffd…" at bounding box center [749, 277] width 200 height 223
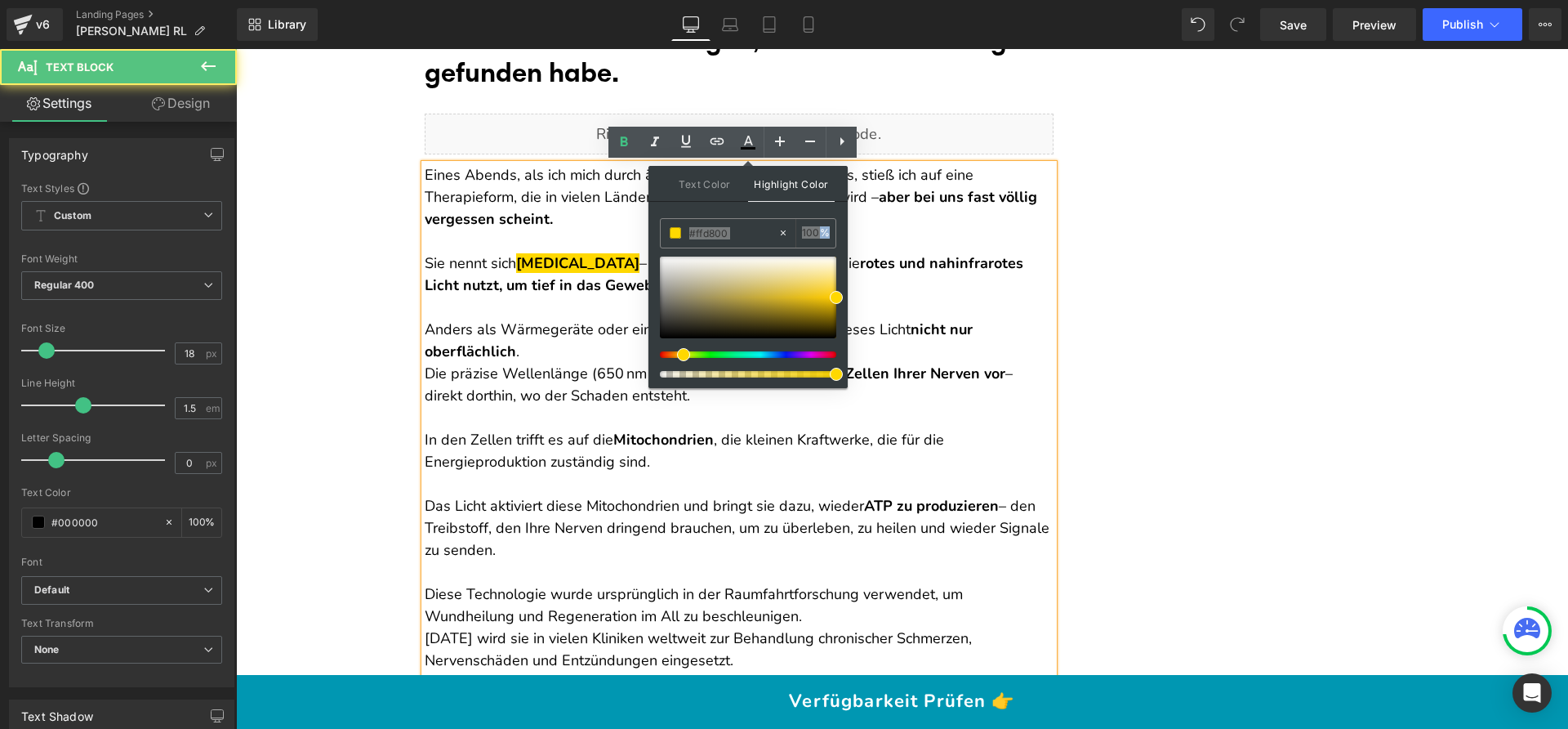
click at [882, 294] on p "Sie nennt sich Photobiomodulation – eine Form der Lichttherapie, die rotes und …" at bounding box center [739, 275] width 629 height 44
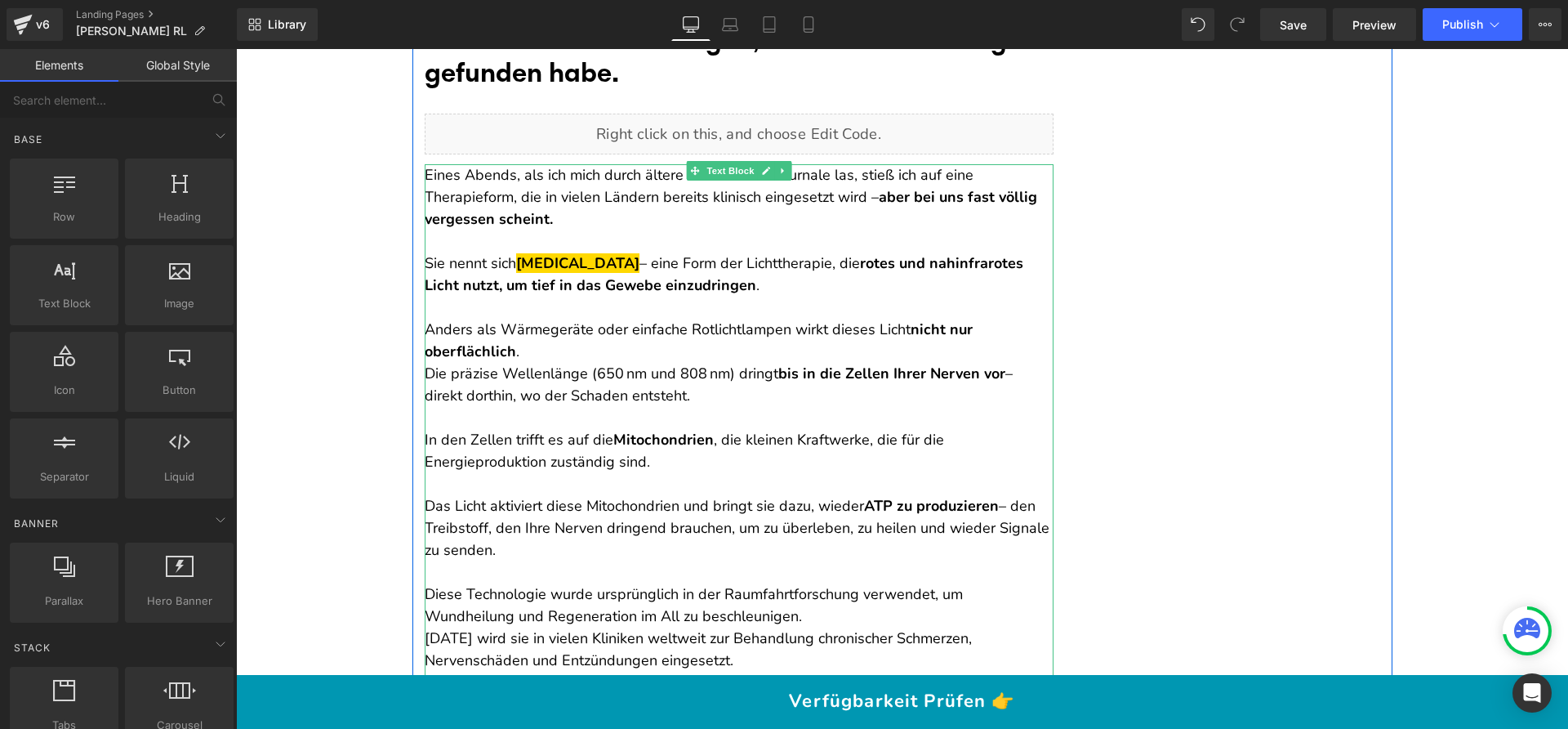
click at [565, 346] on p "Anders als Wärmegeräte oder einfache Rotlichtlampen wirkt dieses Licht nicht nu…" at bounding box center [739, 363] width 629 height 88
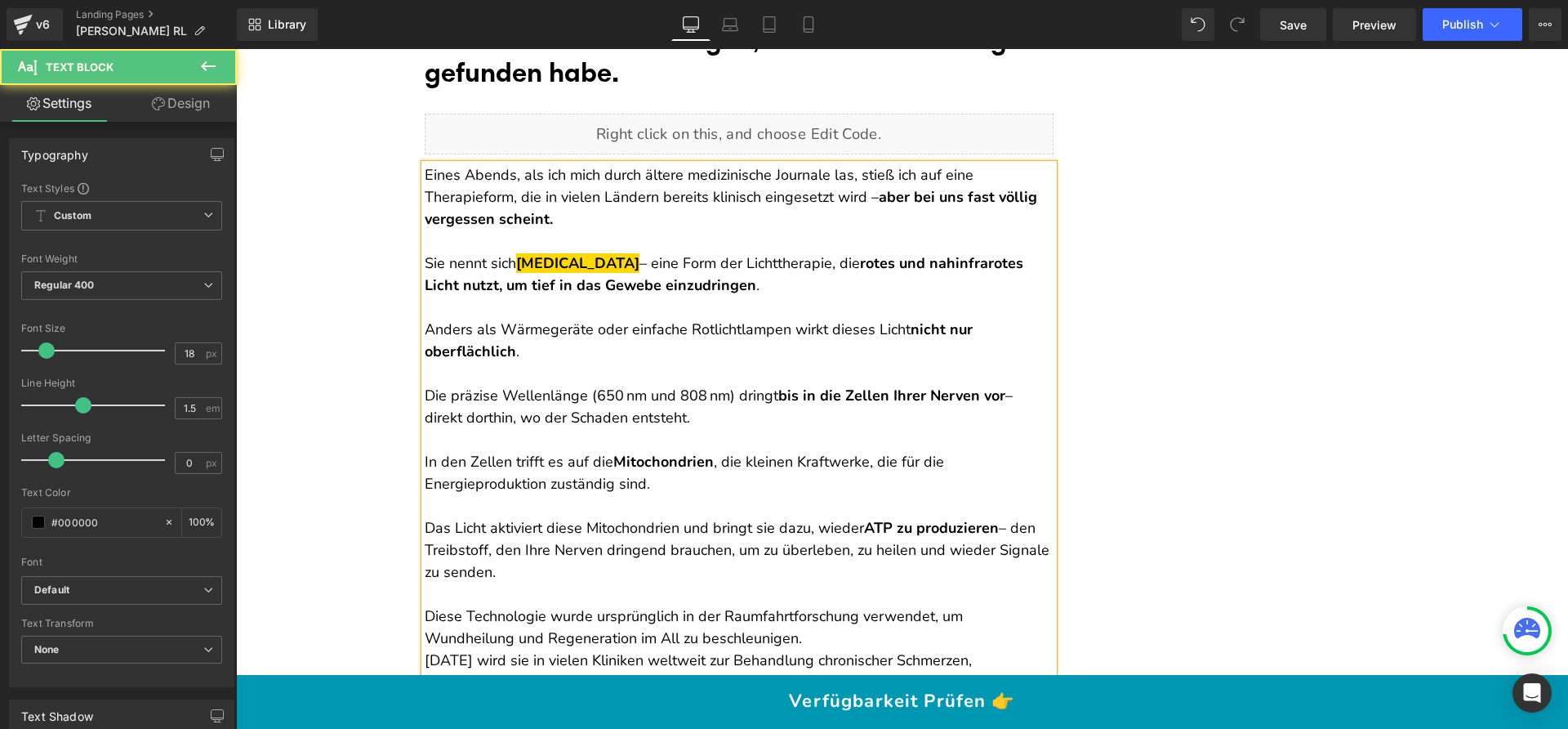
click at [424, 393] on p "Die präzise Wellenlänge (650 nm und 808 nm) dringt bis in die Zellen Ihrer Nerv…" at bounding box center [739, 395] width 629 height 66
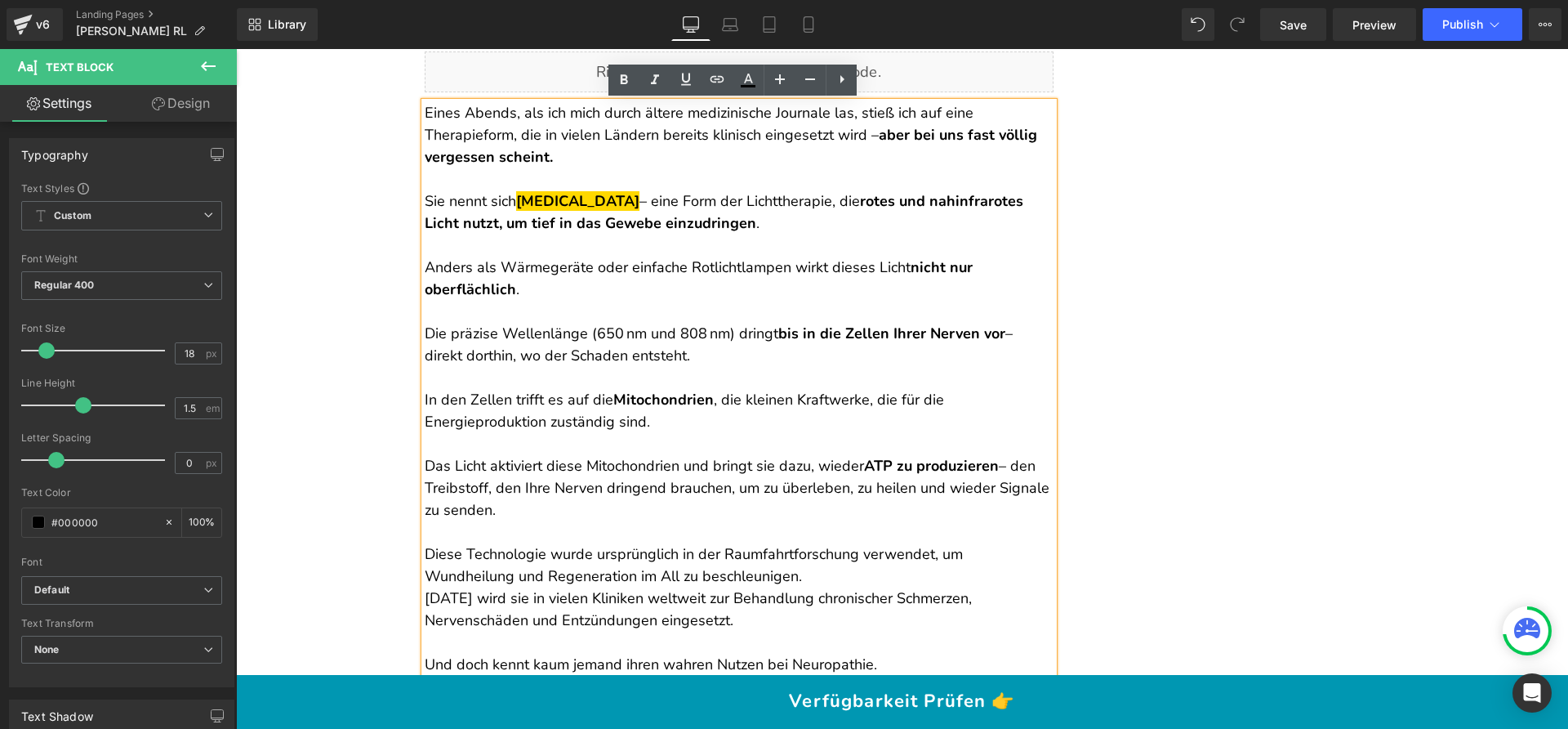
scroll to position [3482, 0]
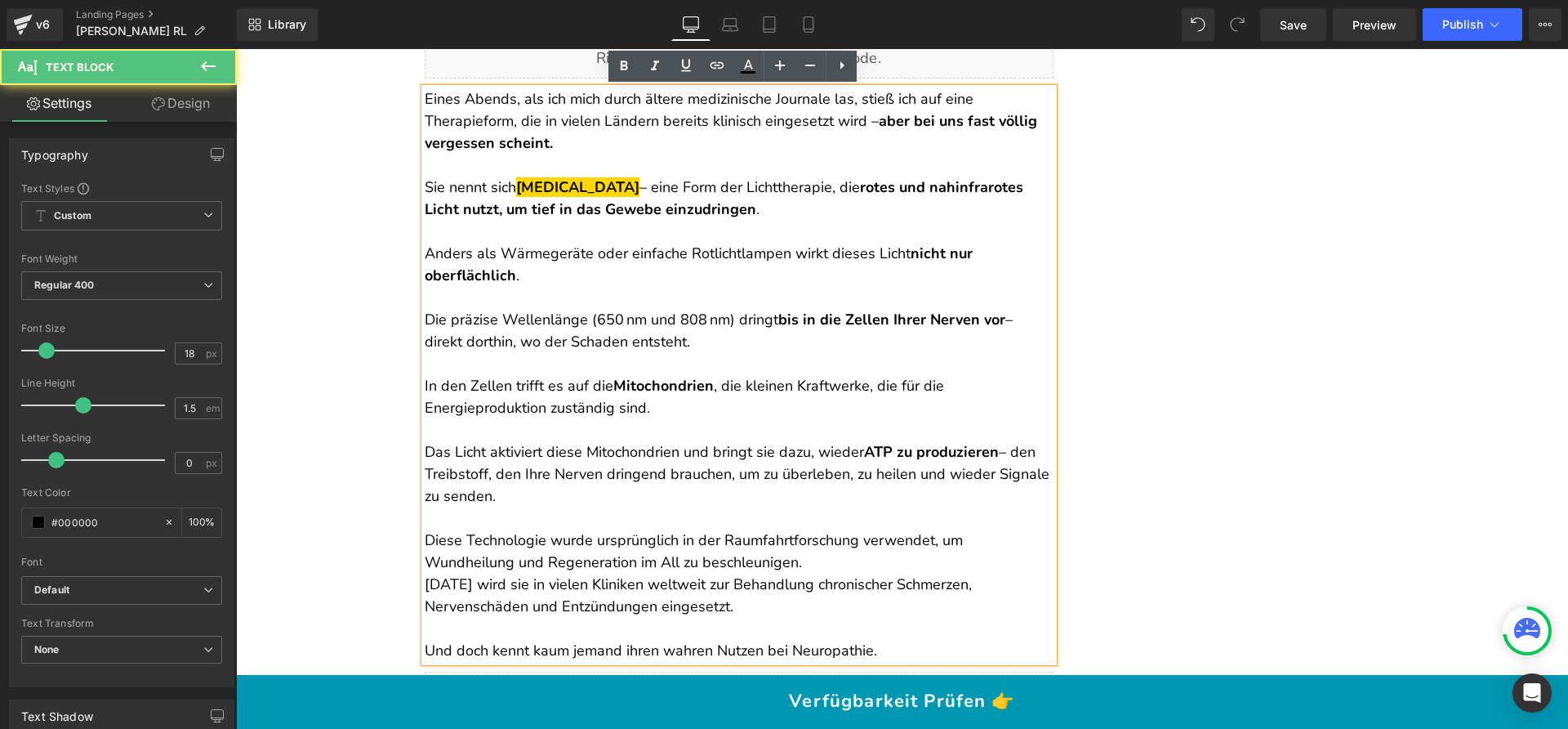
click at [654, 408] on p "In den Zellen trifft es auf die Mitochondrien , die kleinen Kraftwerke, die für…" at bounding box center [739, 397] width 629 height 44
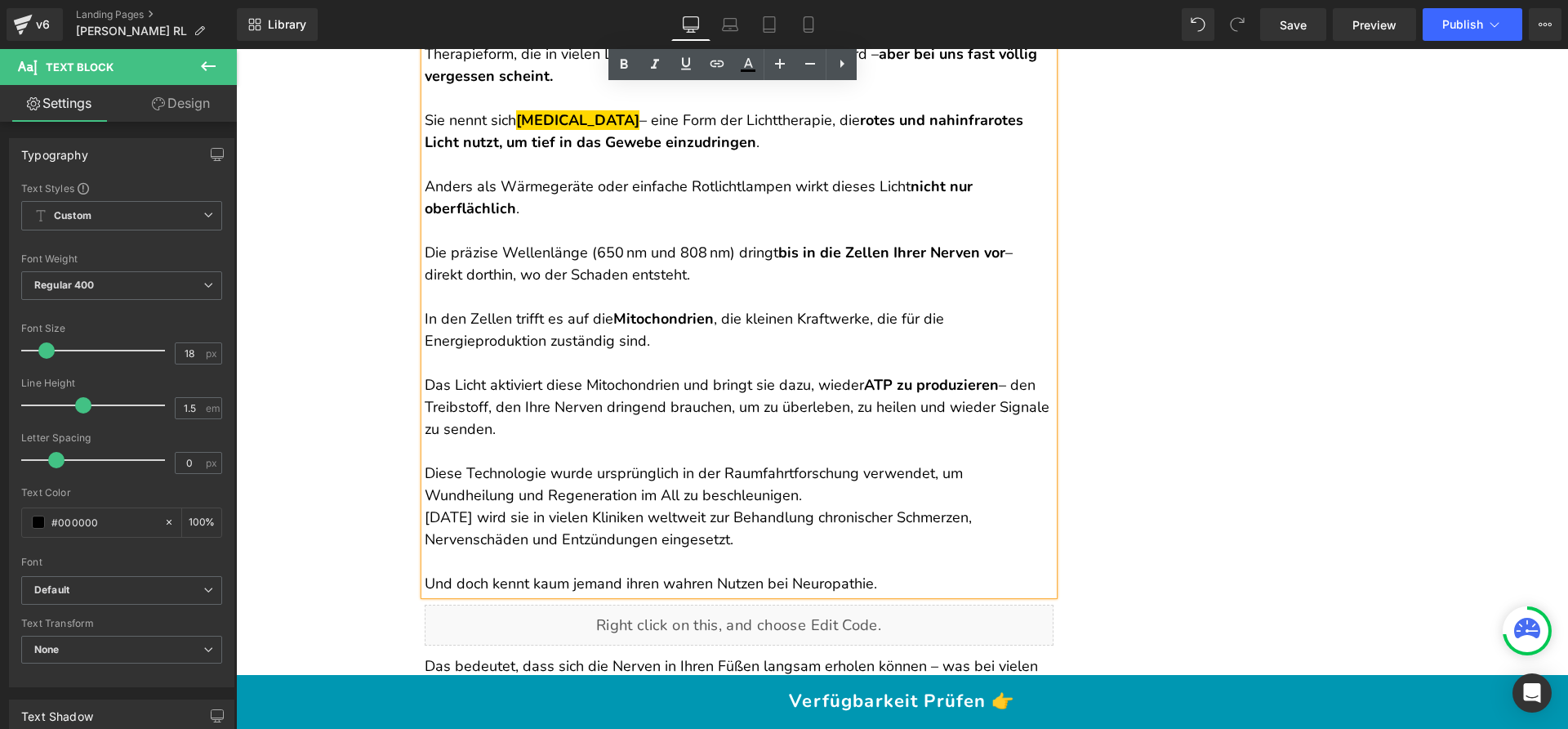
scroll to position [3638, 0]
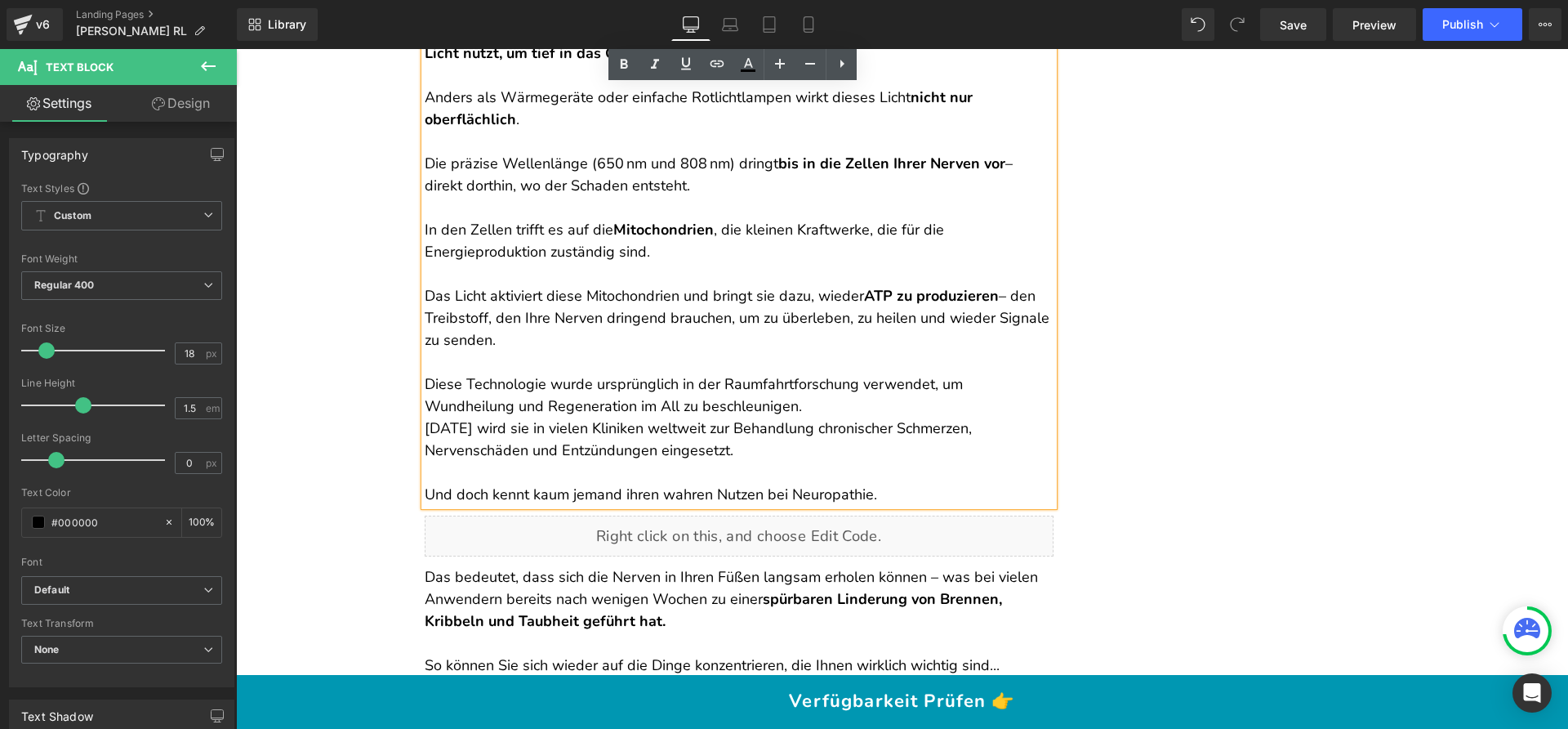
click at [734, 411] on p "Diese Technologie wurde ursprünglich in der Raumfahrtforschung verwendet, um Wu…" at bounding box center [739, 417] width 629 height 88
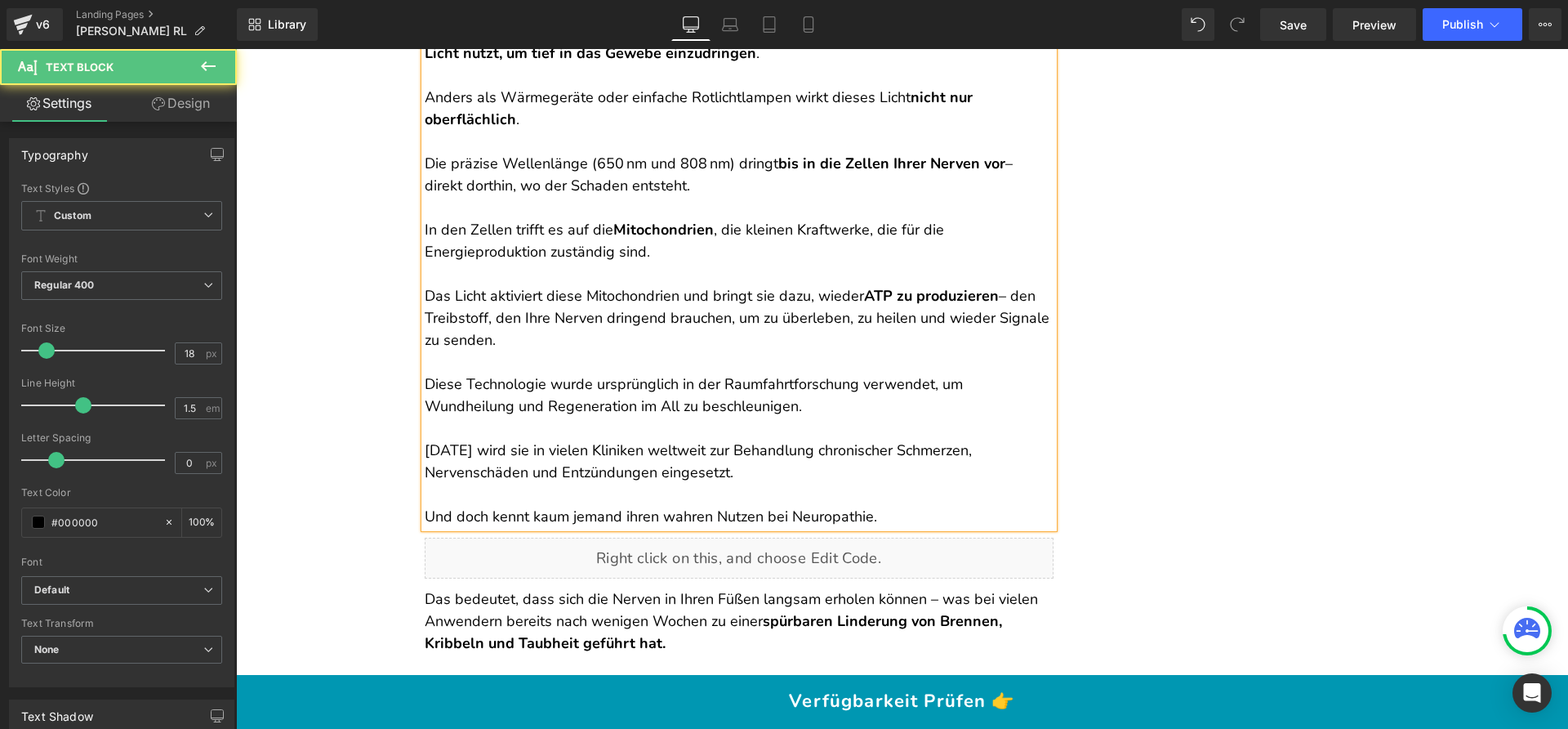
click at [530, 455] on p "Heute wird sie in vielen Kliniken weltweit zur Behandlung chronischer Schmerzen…" at bounding box center [739, 450] width 629 height 66
click at [497, 487] on p at bounding box center [739, 494] width 629 height 22
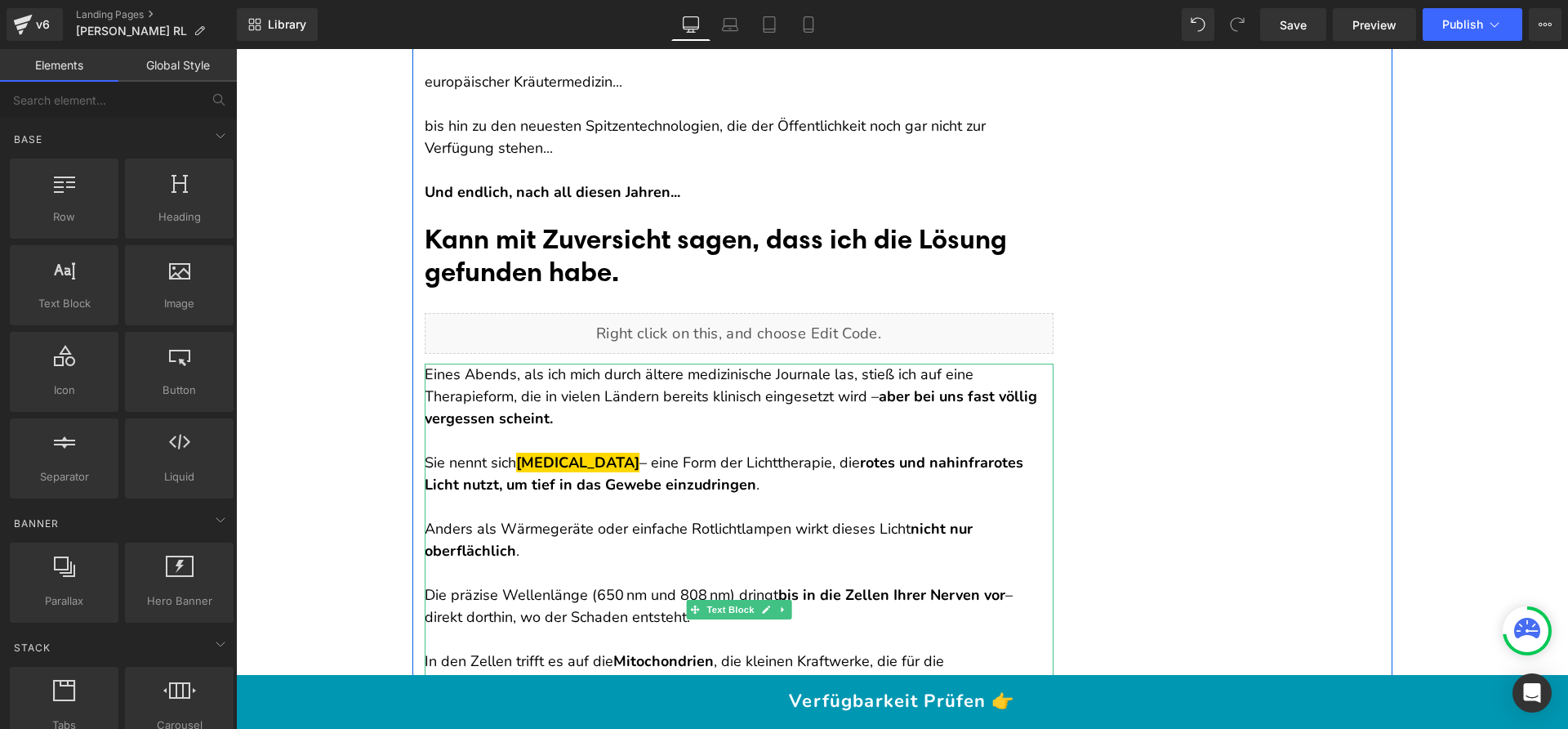
scroll to position [3086, 0]
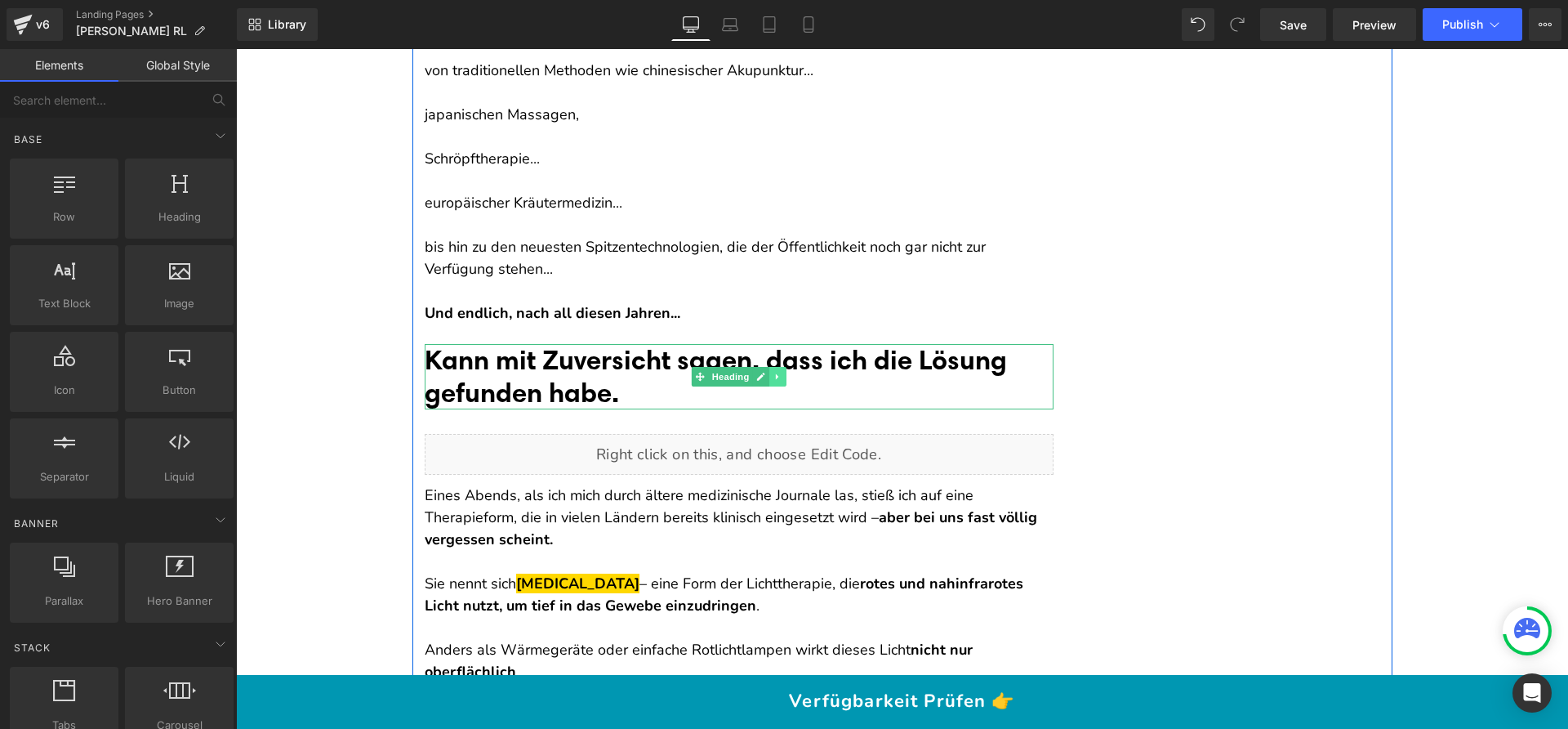
click at [777, 380] on link at bounding box center [778, 376] width 17 height 20
click at [765, 379] on icon at bounding box center [769, 376] width 9 height 10
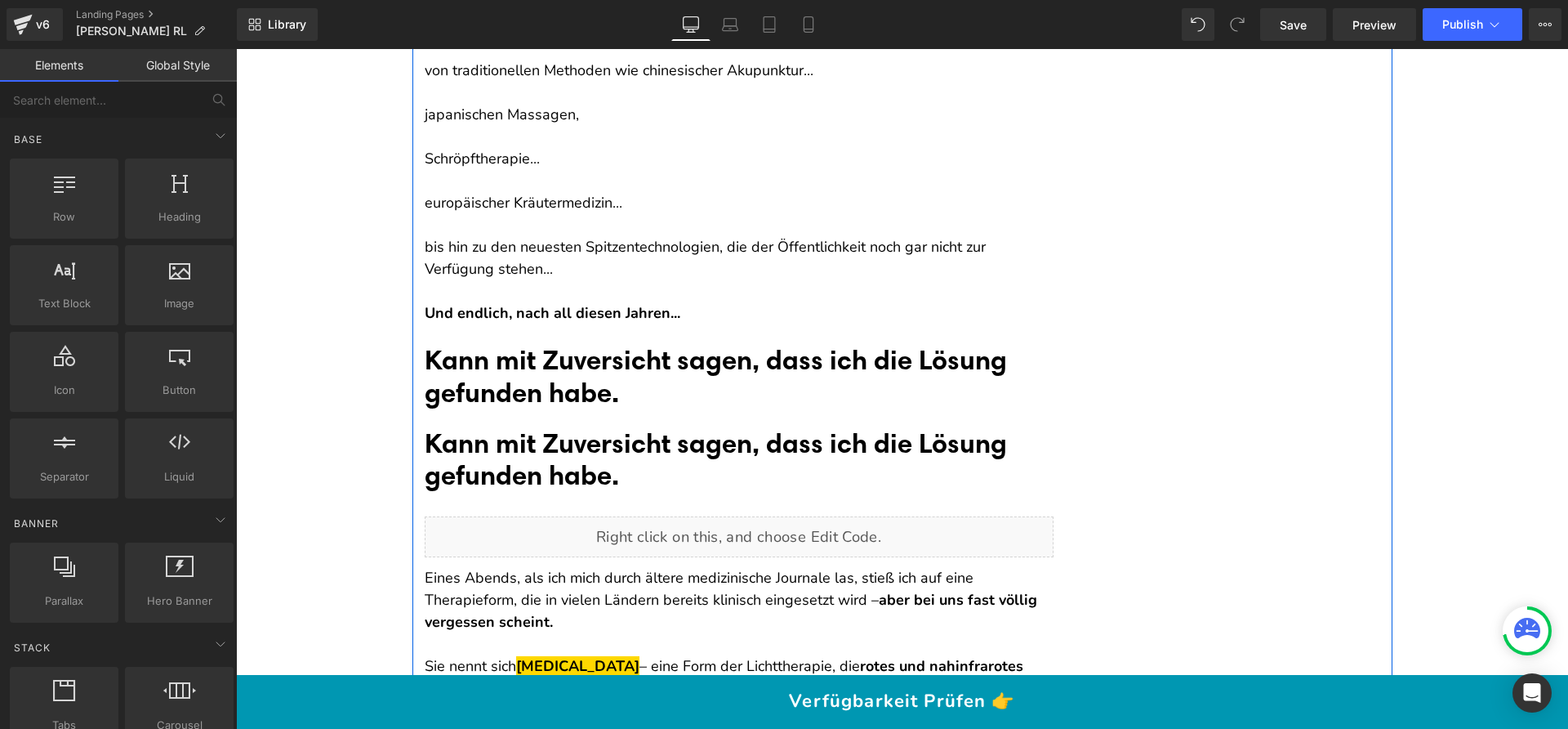
click at [651, 440] on font "Kann mit Zuversicht sagen, dass ich die Lösung gefunden habe." at bounding box center [715, 458] width 582 height 65
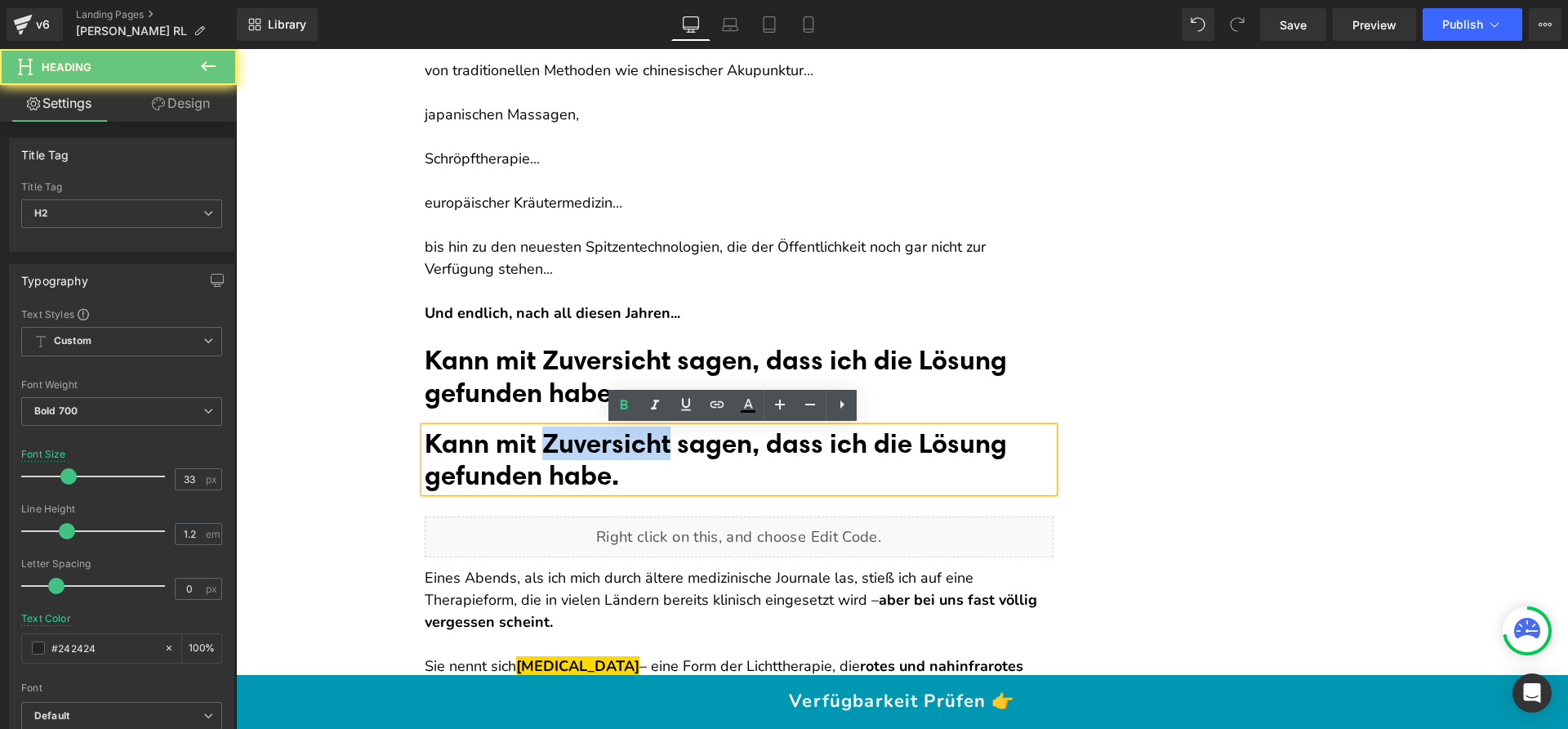
click at [651, 440] on font "Kann mit Zuversicht sagen, dass ich die Lösung gefunden habe." at bounding box center [715, 458] width 582 height 65
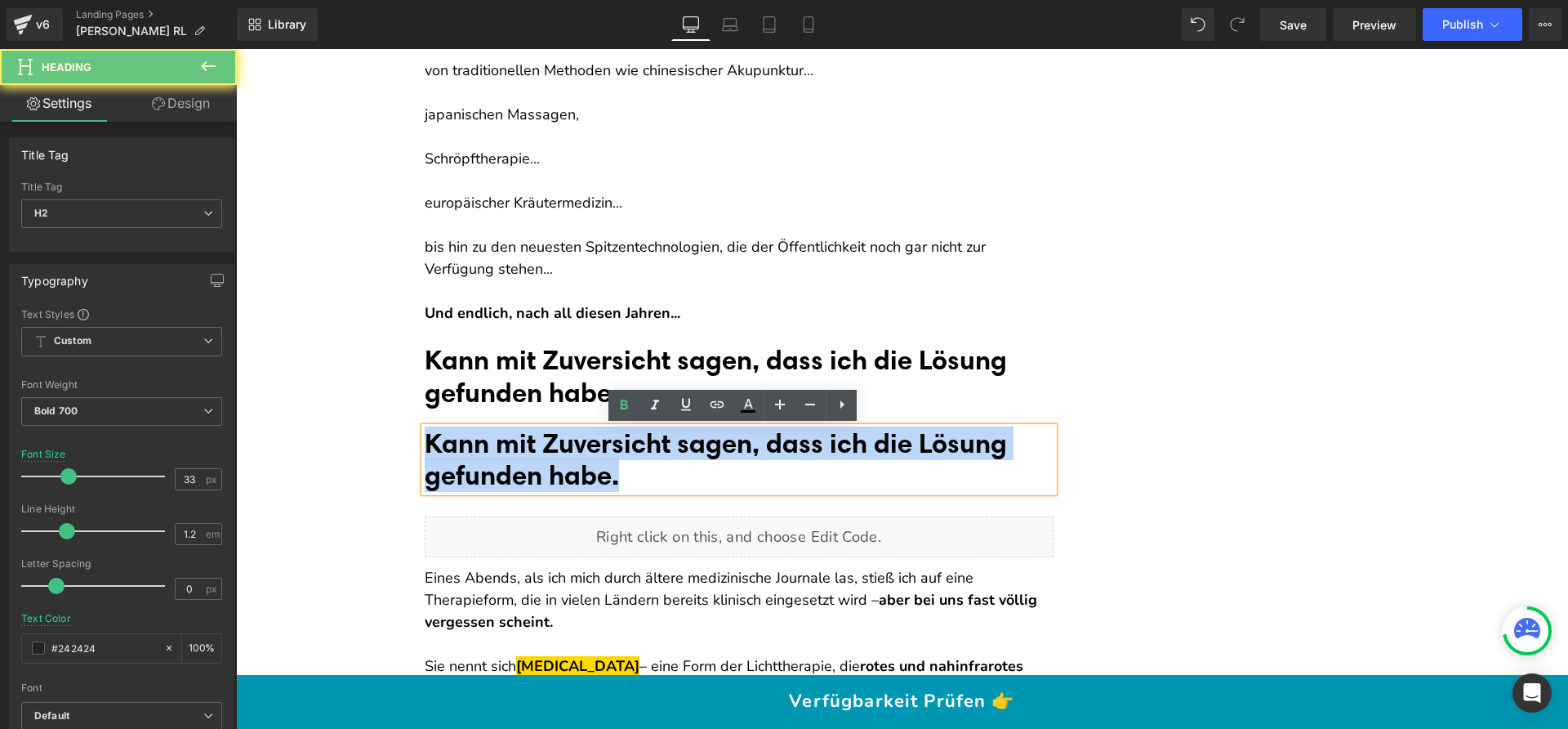
click at [651, 440] on font "Kann mit Zuversicht sagen, dass ich die Lösung gefunden habe." at bounding box center [715, 458] width 582 height 65
paste div
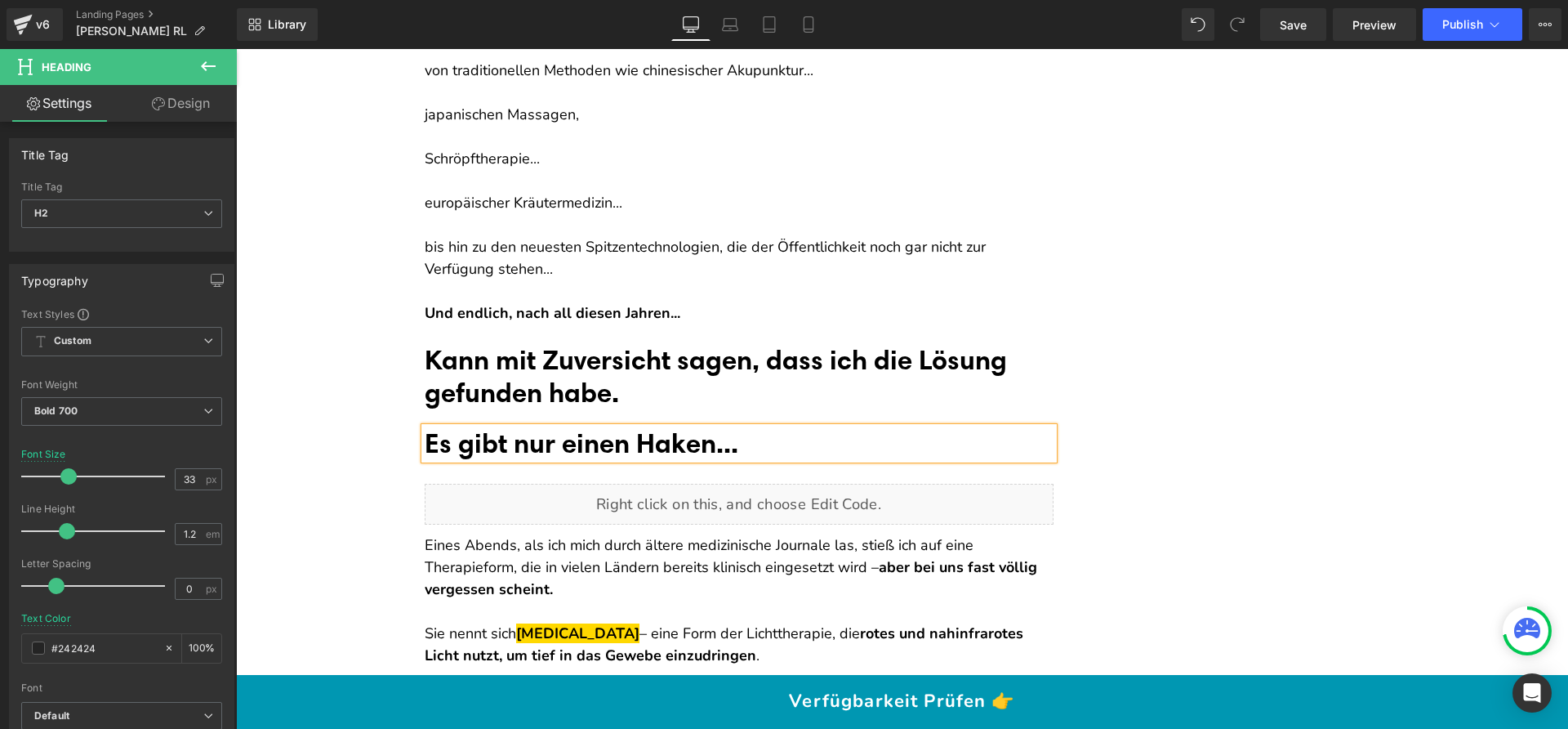
drag, startPoint x: 318, startPoint y: 418, endPoint x: 360, endPoint y: 425, distance: 42.6
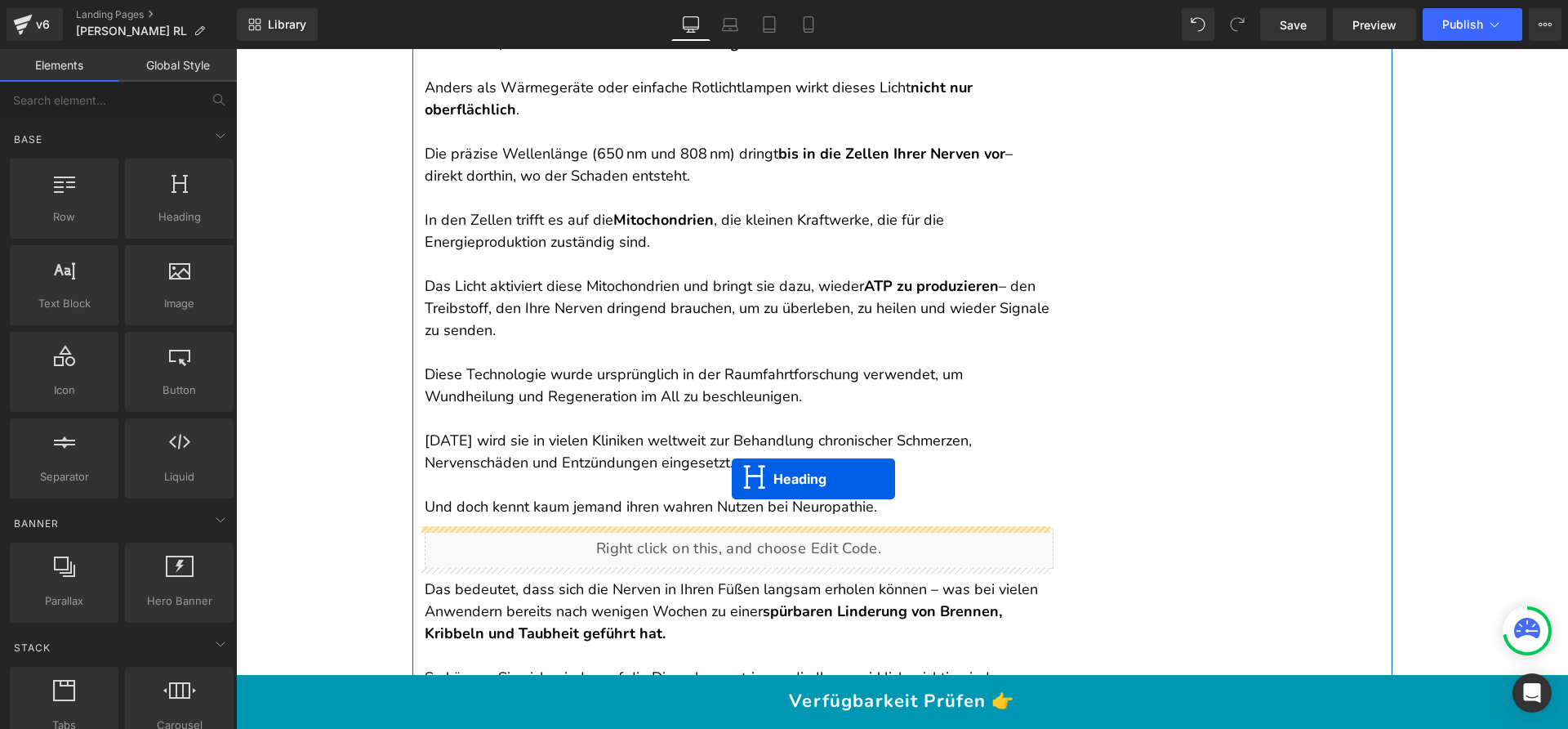
scroll to position [3845, 0]
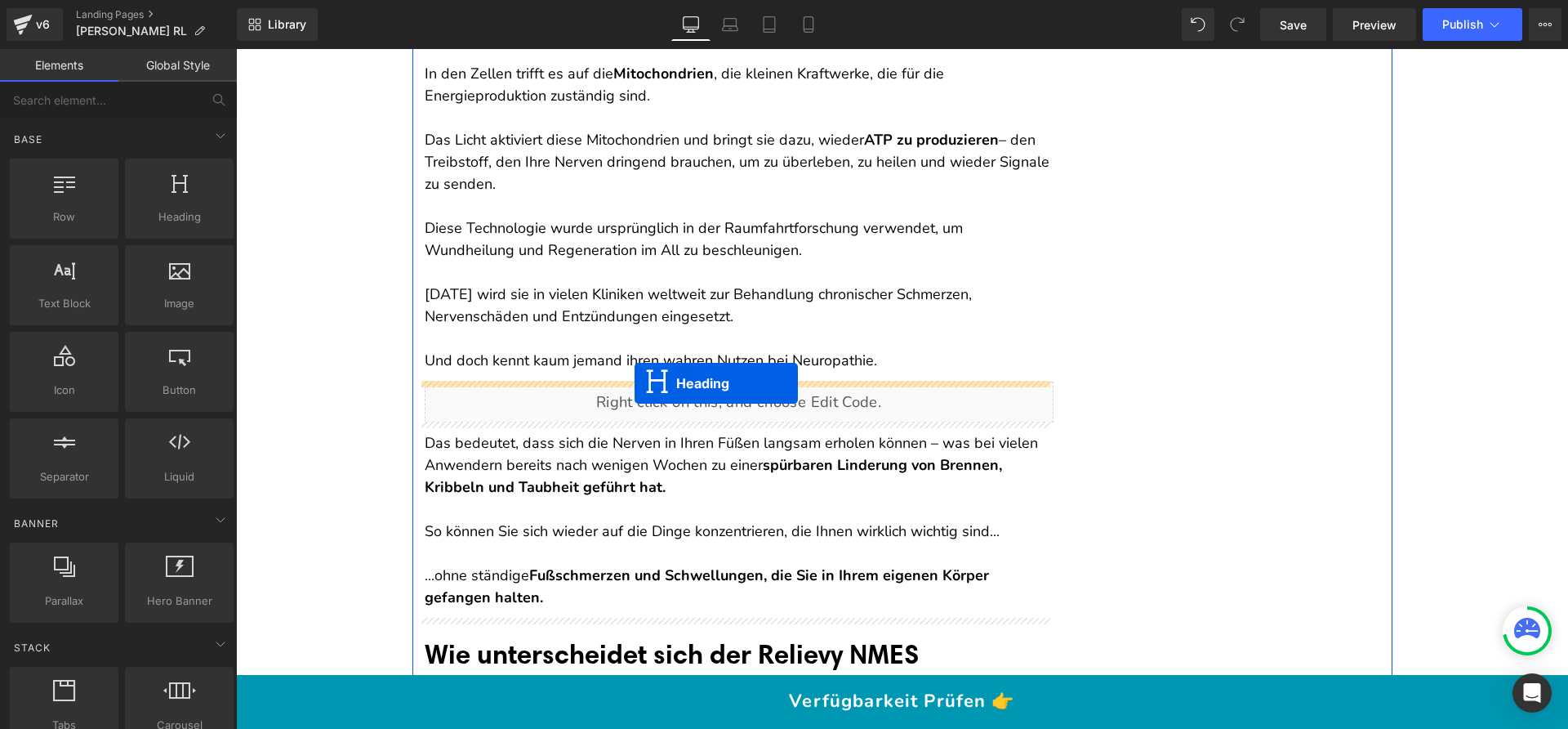
drag, startPoint x: 716, startPoint y: 442, endPoint x: 635, endPoint y: 383, distance: 100.2
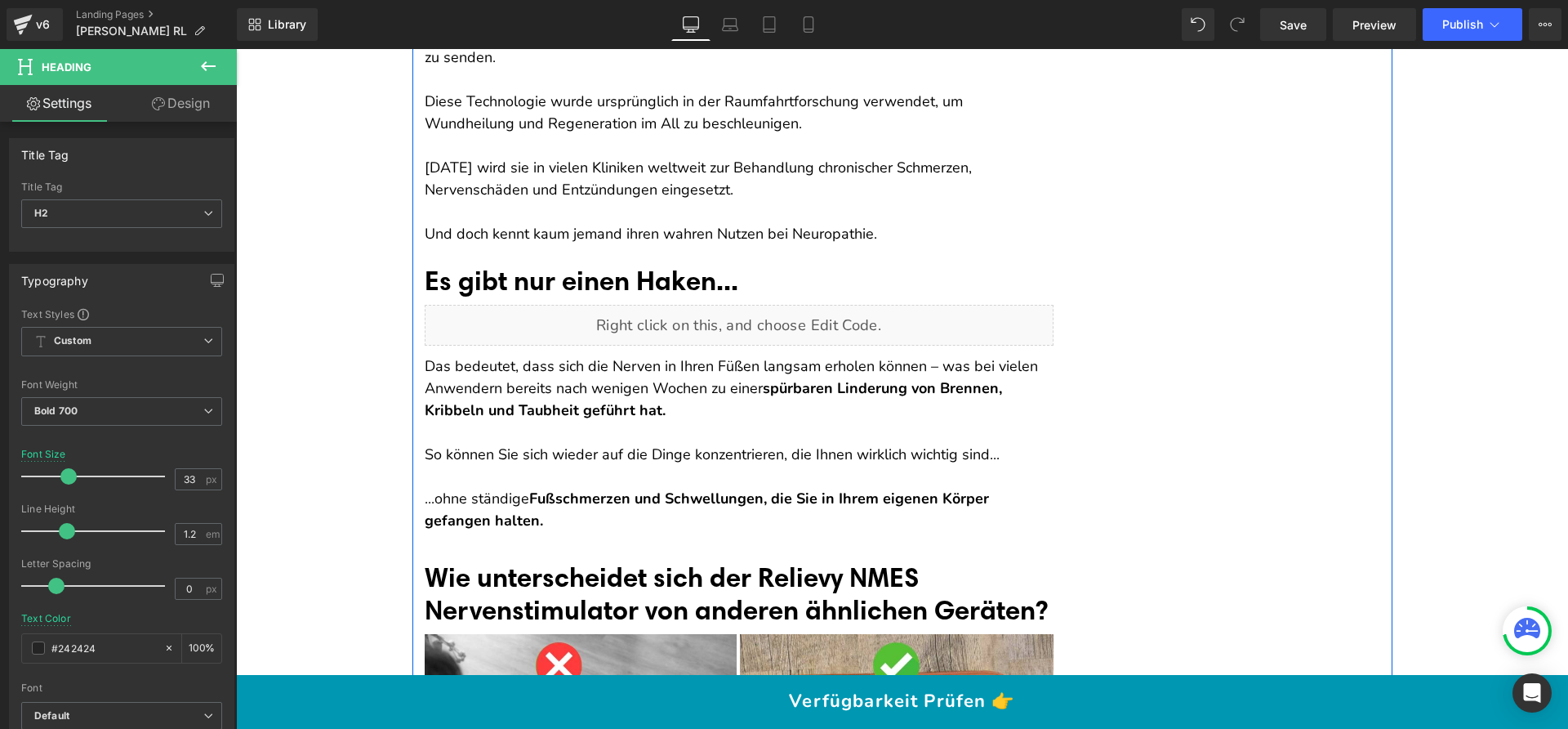
scroll to position [3922, 0]
click at [592, 394] on p "Das bedeutet, dass sich die Nerven in Ihren Füßen langsam erholen können – was …" at bounding box center [739, 387] width 629 height 66
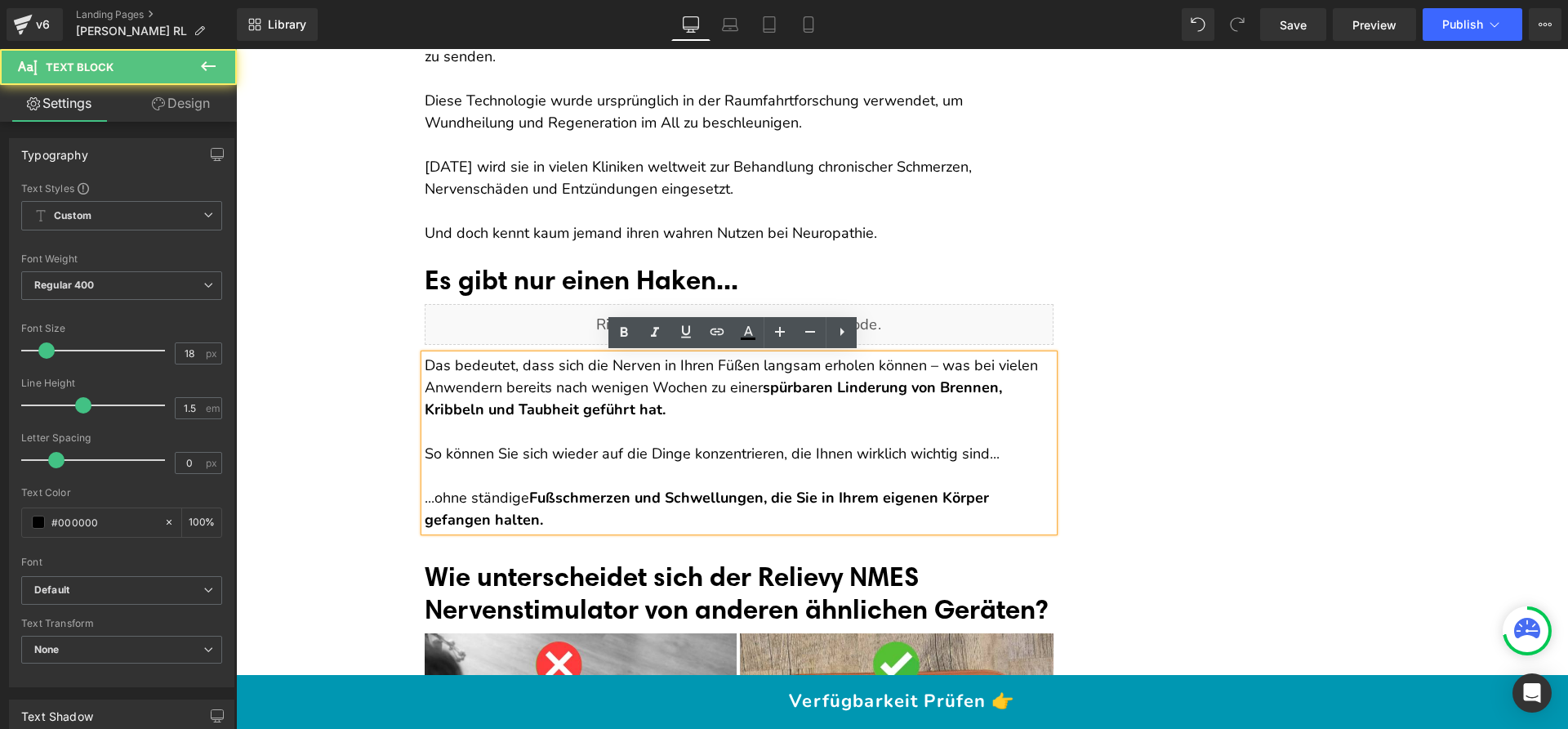
click at [545, 515] on p "...ohne ständige Fußschmerzen und Schwellungen, die Sie in Ihrem eigenen Körper…" at bounding box center [739, 509] width 629 height 44
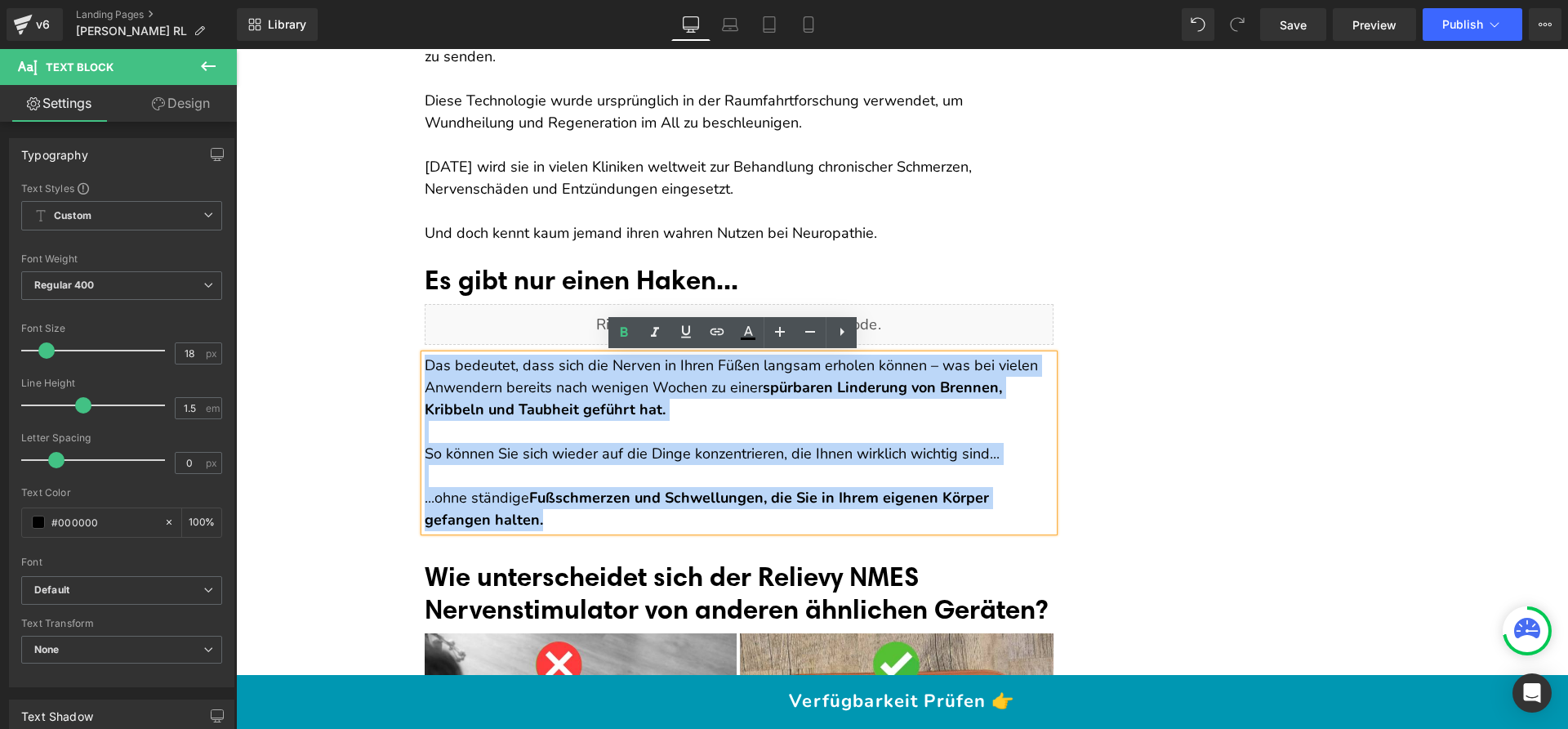
drag, startPoint x: 547, startPoint y: 515, endPoint x: 420, endPoint y: 362, distance: 198.8
click at [424, 362] on div "Das bedeutet, dass sich die Nerven in Ihren Füßen langsam erholen können – was …" at bounding box center [739, 442] width 629 height 177
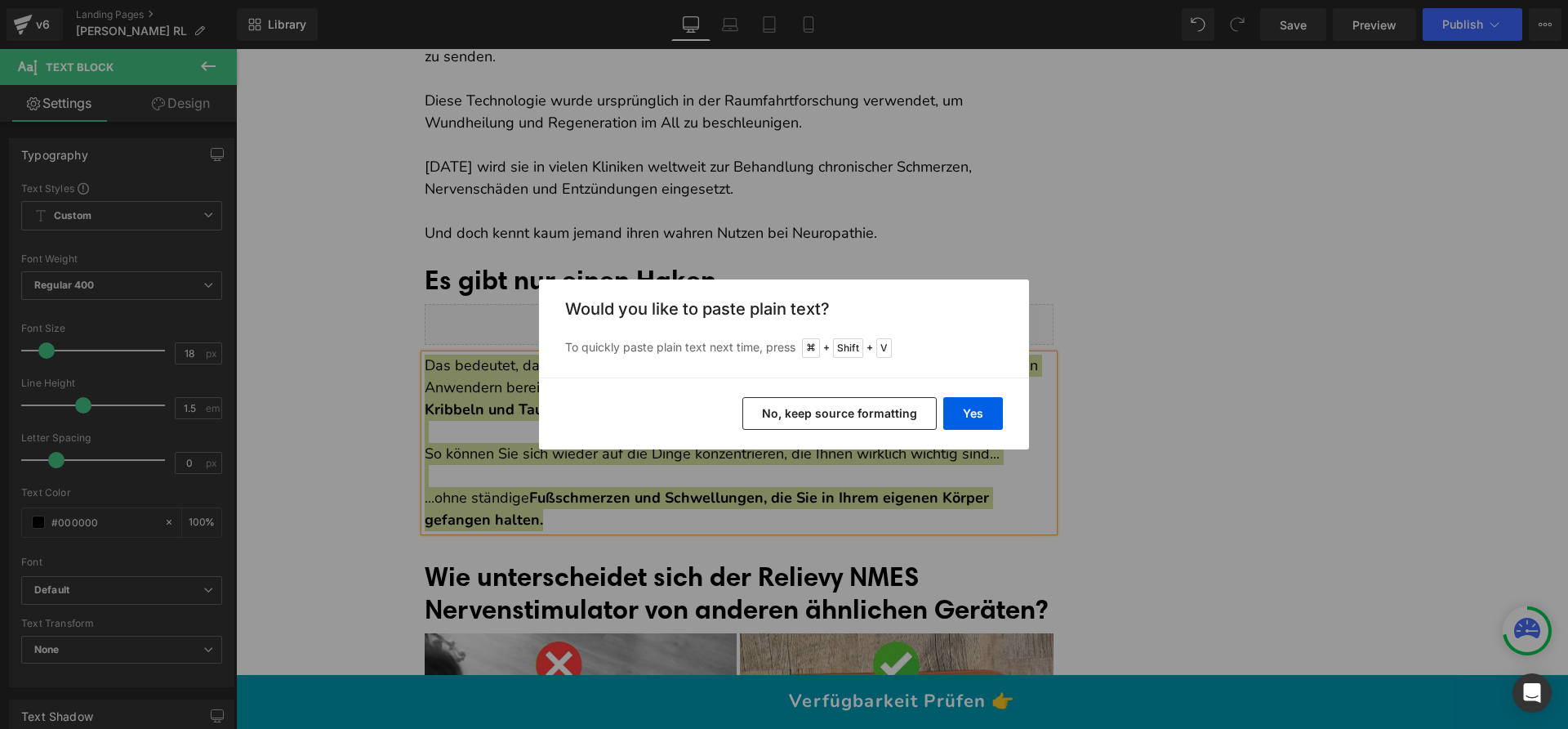
click at [805, 411] on button "No, keep source formatting" at bounding box center [839, 413] width 195 height 33
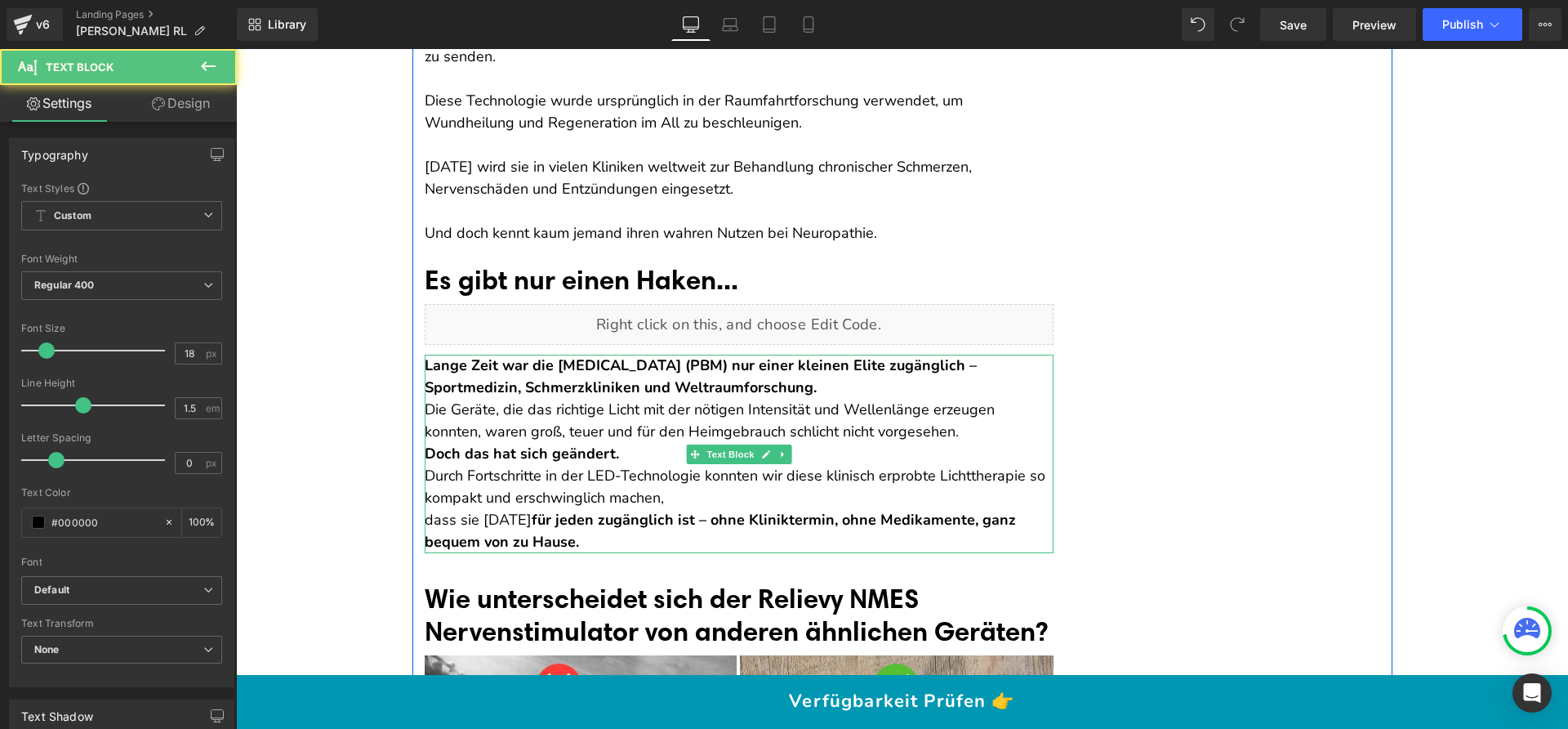
click at [844, 373] on p "Lange Zeit war die Photobiomodulation (PBM) nur einer kleinen Elite zugänglich …" at bounding box center [739, 376] width 629 height 44
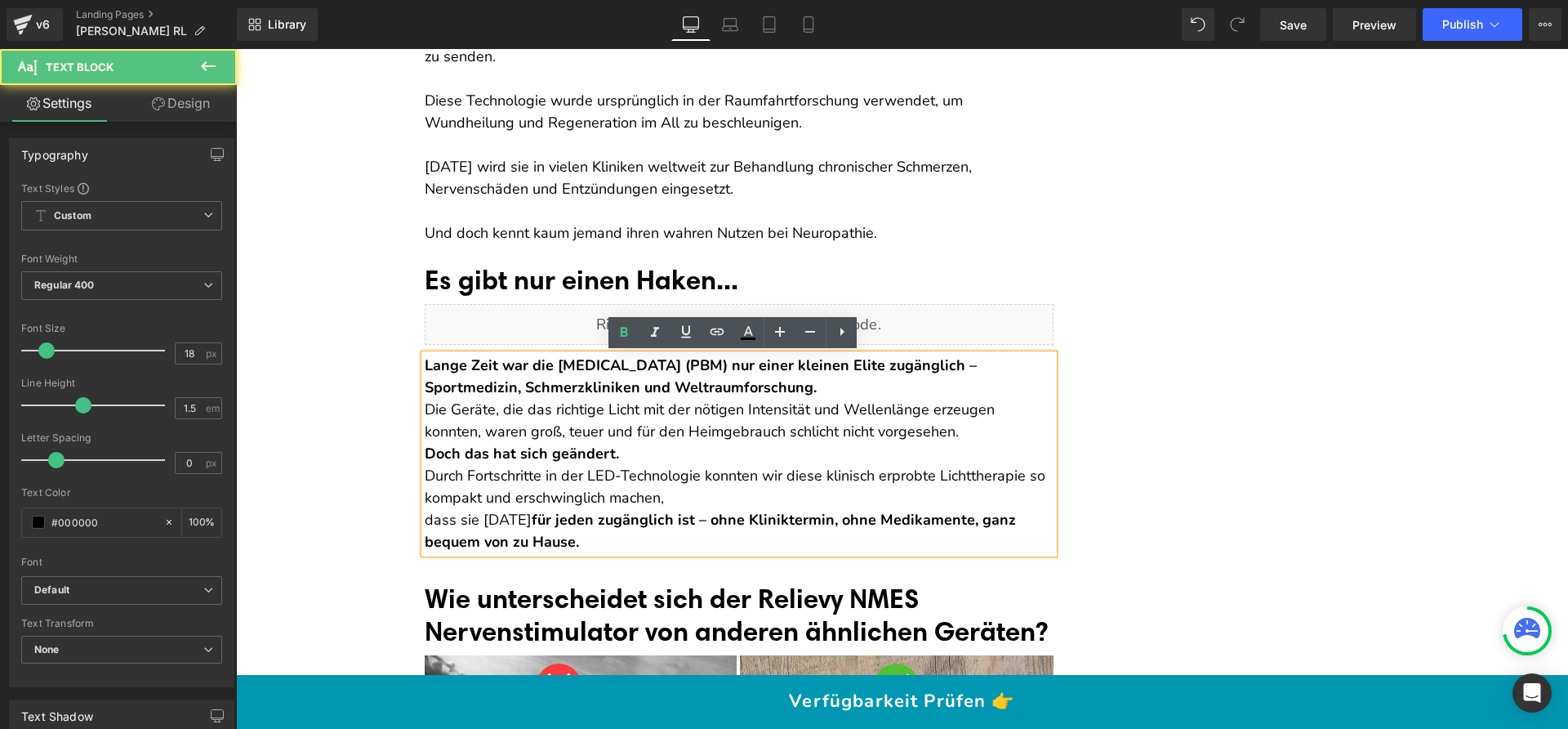
click at [838, 382] on p "Lange Zeit war die Photobiomodulation (PBM) nur einer kleinen Elite zugänglich …" at bounding box center [739, 376] width 629 height 44
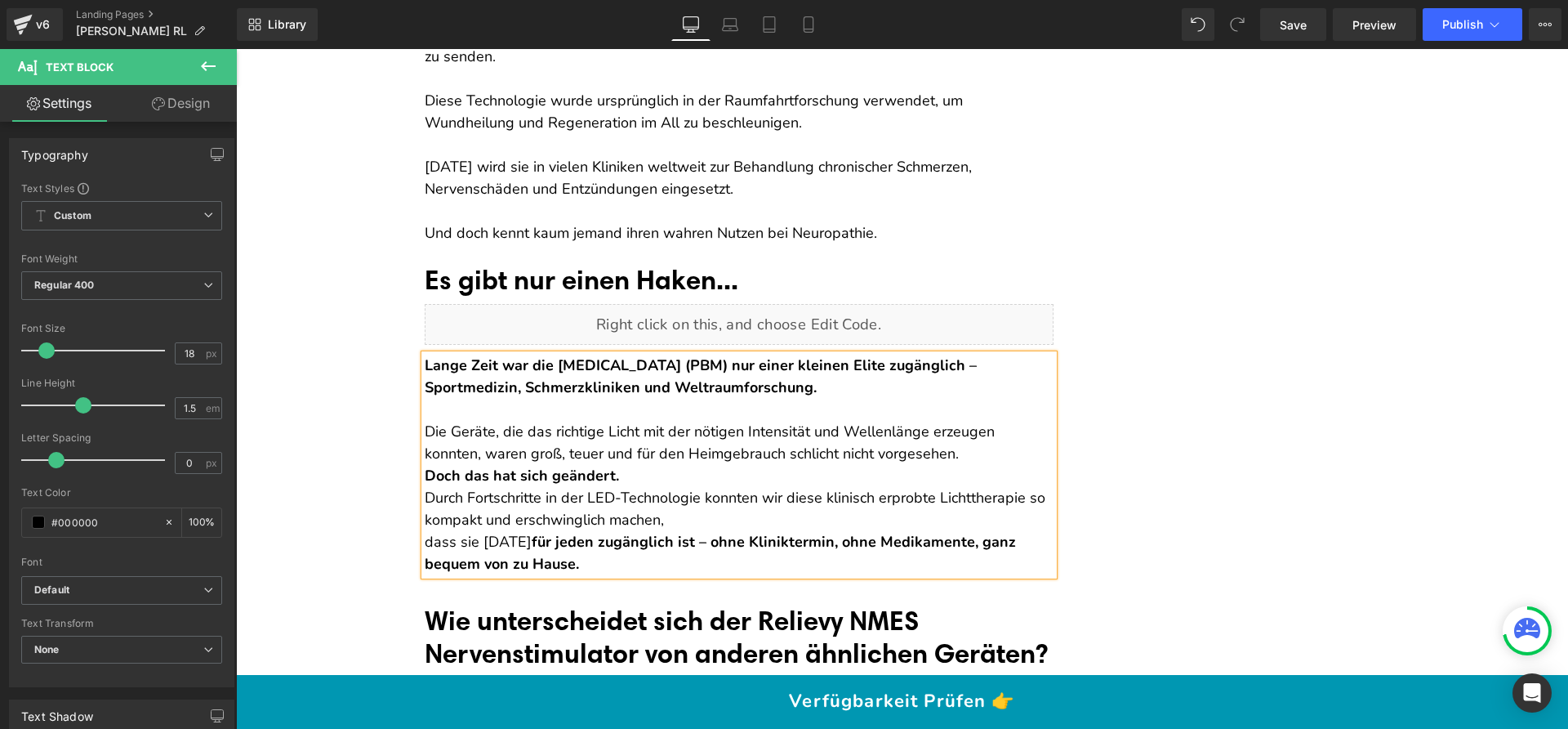
click at [902, 448] on p "Die Geräte, die das richtige Licht mit der nötigen Intensität und Wellenlänge e…" at bounding box center [739, 442] width 629 height 44
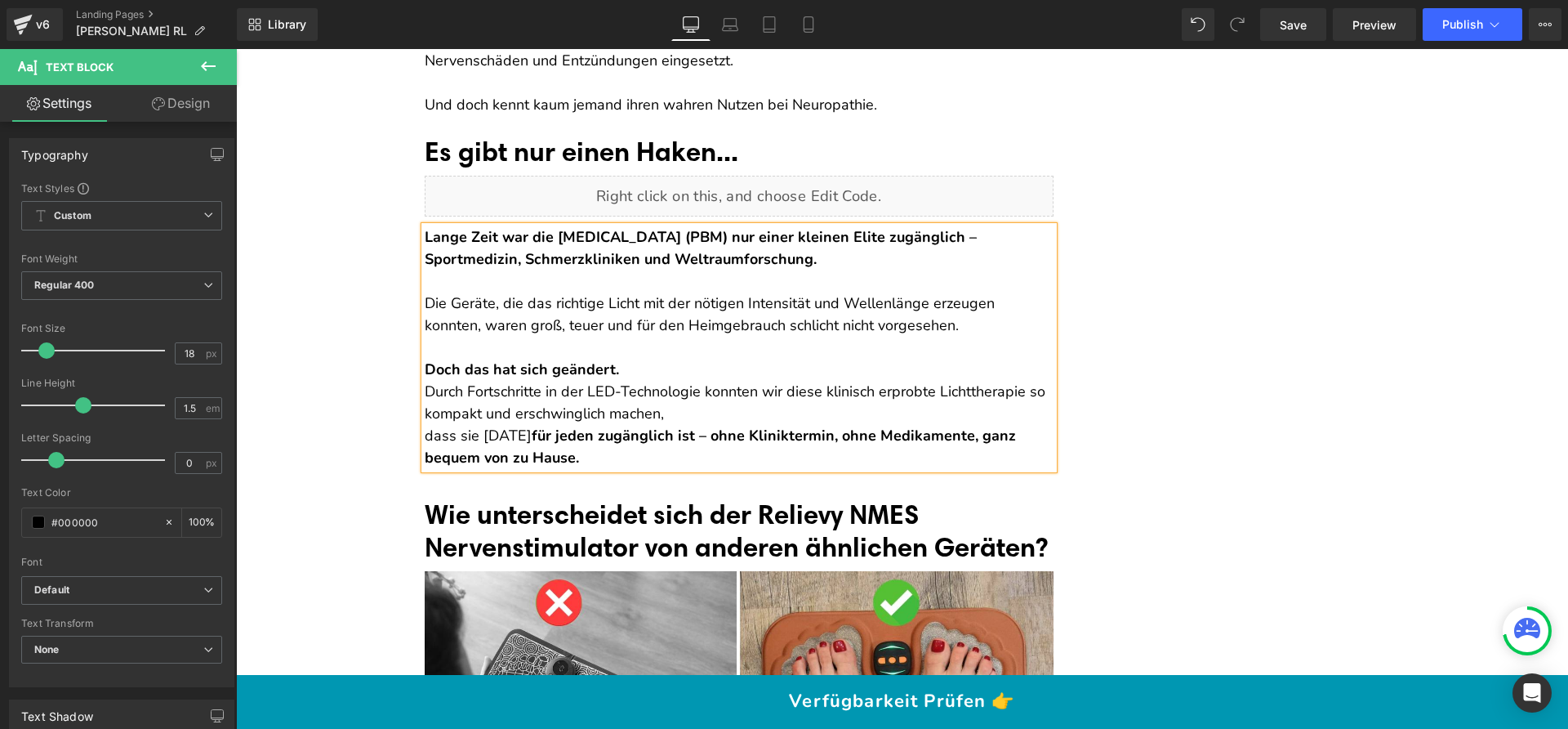
scroll to position [4050, 0]
click at [651, 366] on p "Doch das hat sich geändert." at bounding box center [739, 368] width 629 height 22
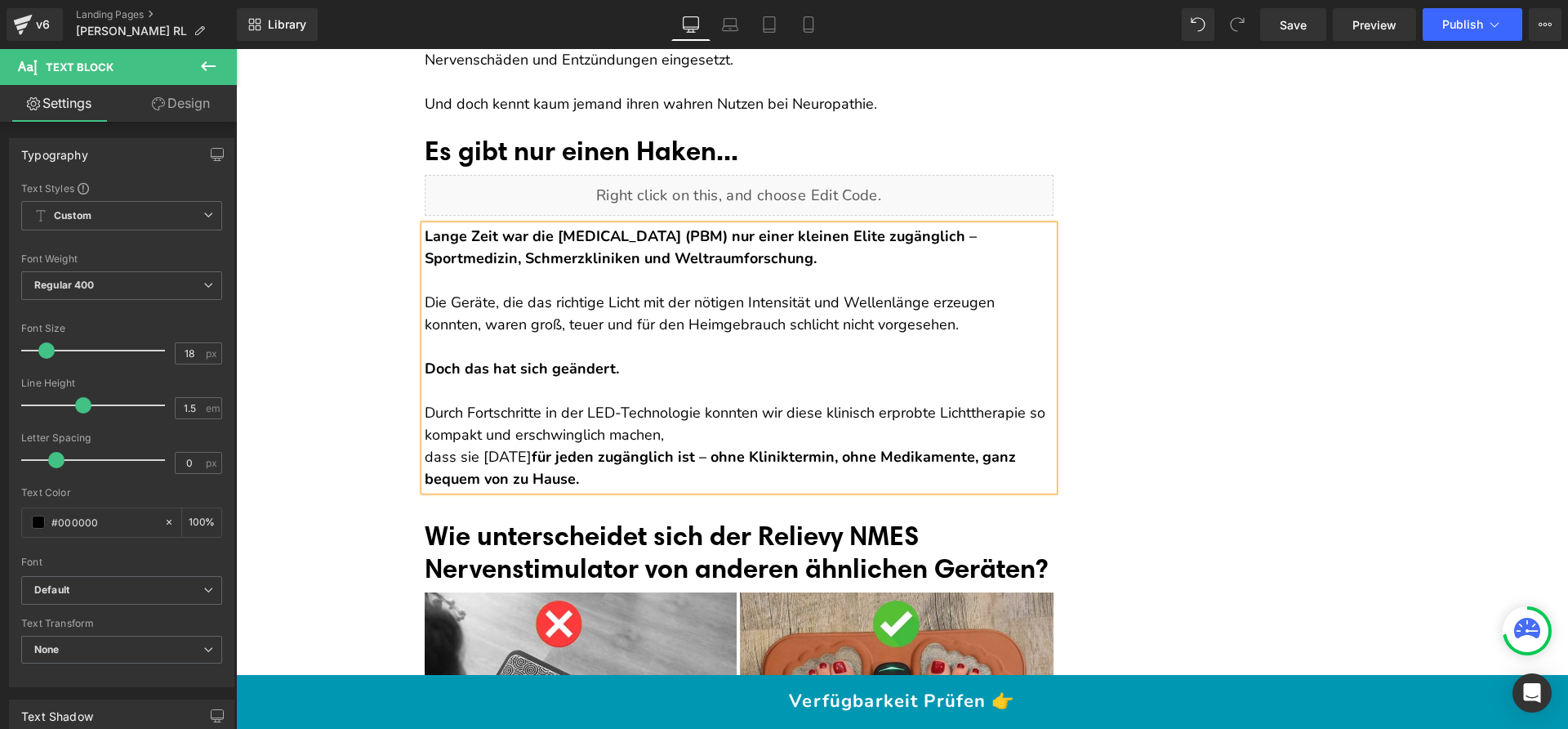
click at [658, 437] on p "Durch Fortschritte in der LED-Technologie konnten wir diese klinisch erprobte L…" at bounding box center [739, 446] width 629 height 88
click at [424, 451] on p "Durch Fortschritte in der LED-Technologie konnten wir diese klinisch erprobte L…" at bounding box center [739, 446] width 629 height 88
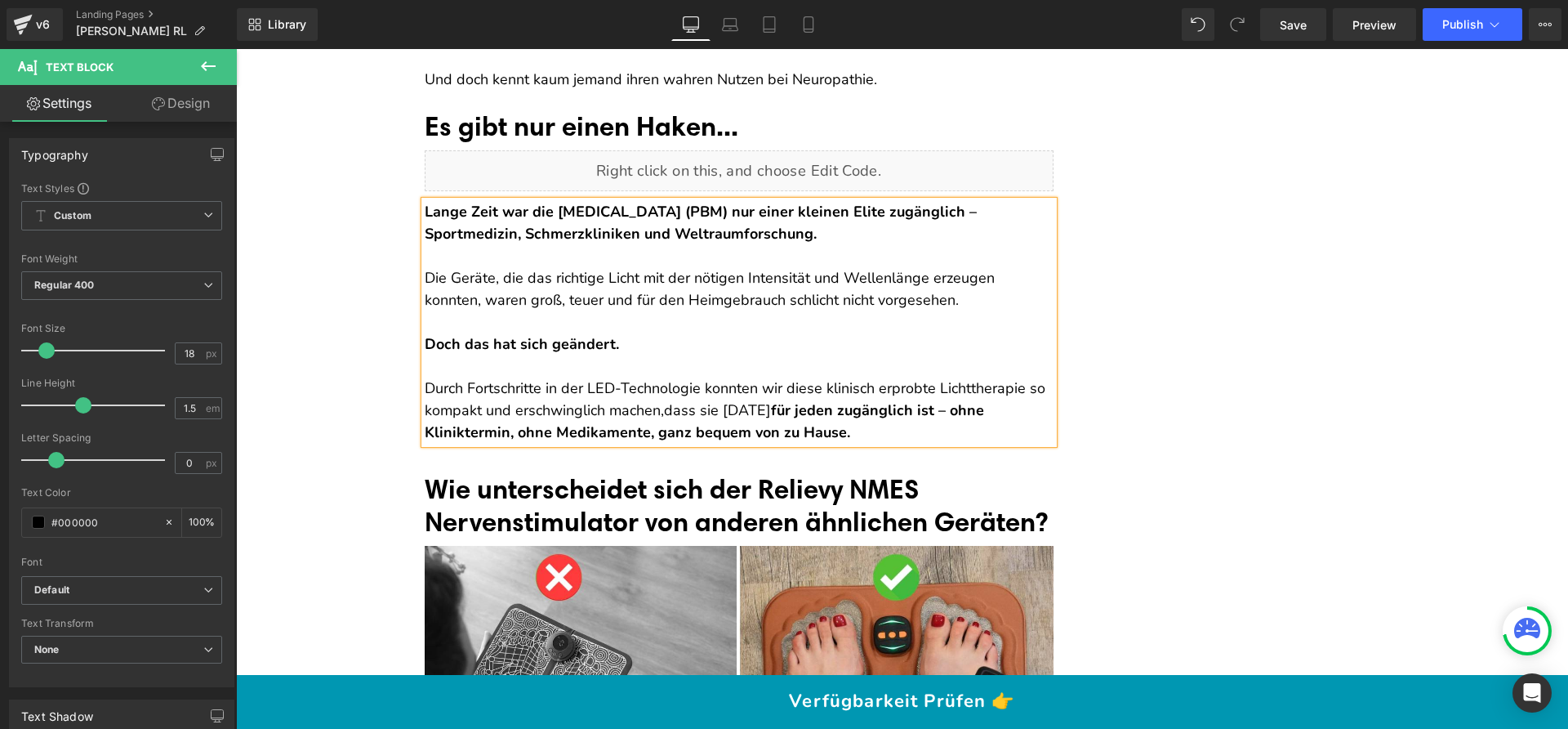
scroll to position [4095, 0]
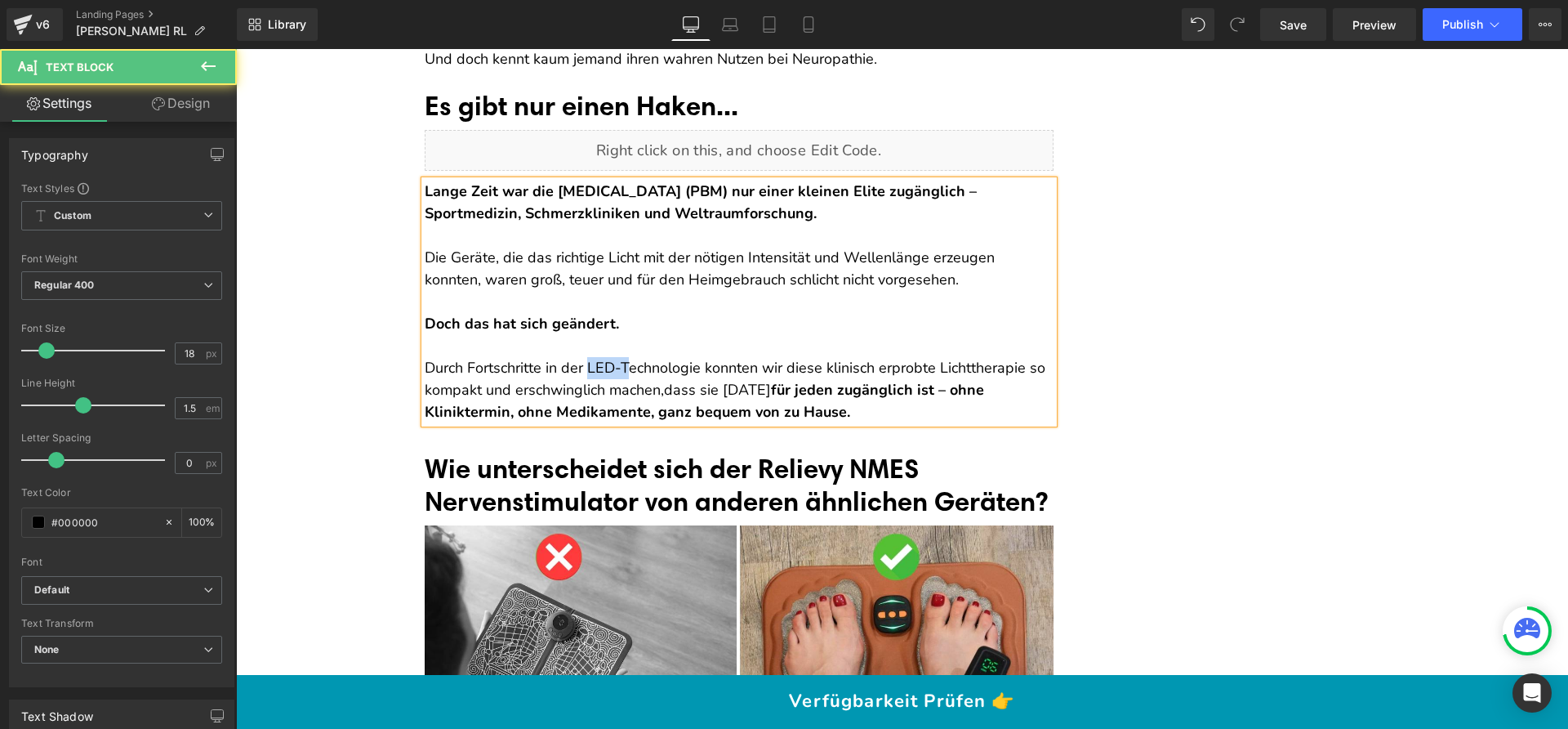
drag, startPoint x: 618, startPoint y: 363, endPoint x: 580, endPoint y: 362, distance: 38.0
click at [580, 362] on p "Durch Fortschritte in der LED-Technologie konnten wir diese klinisch erprobte L…" at bounding box center [739, 390] width 629 height 66
click at [877, 401] on p "Durch Fortschritte in der Technologie konnten wir diese klinisch erprobte Licht…" at bounding box center [739, 390] width 629 height 66
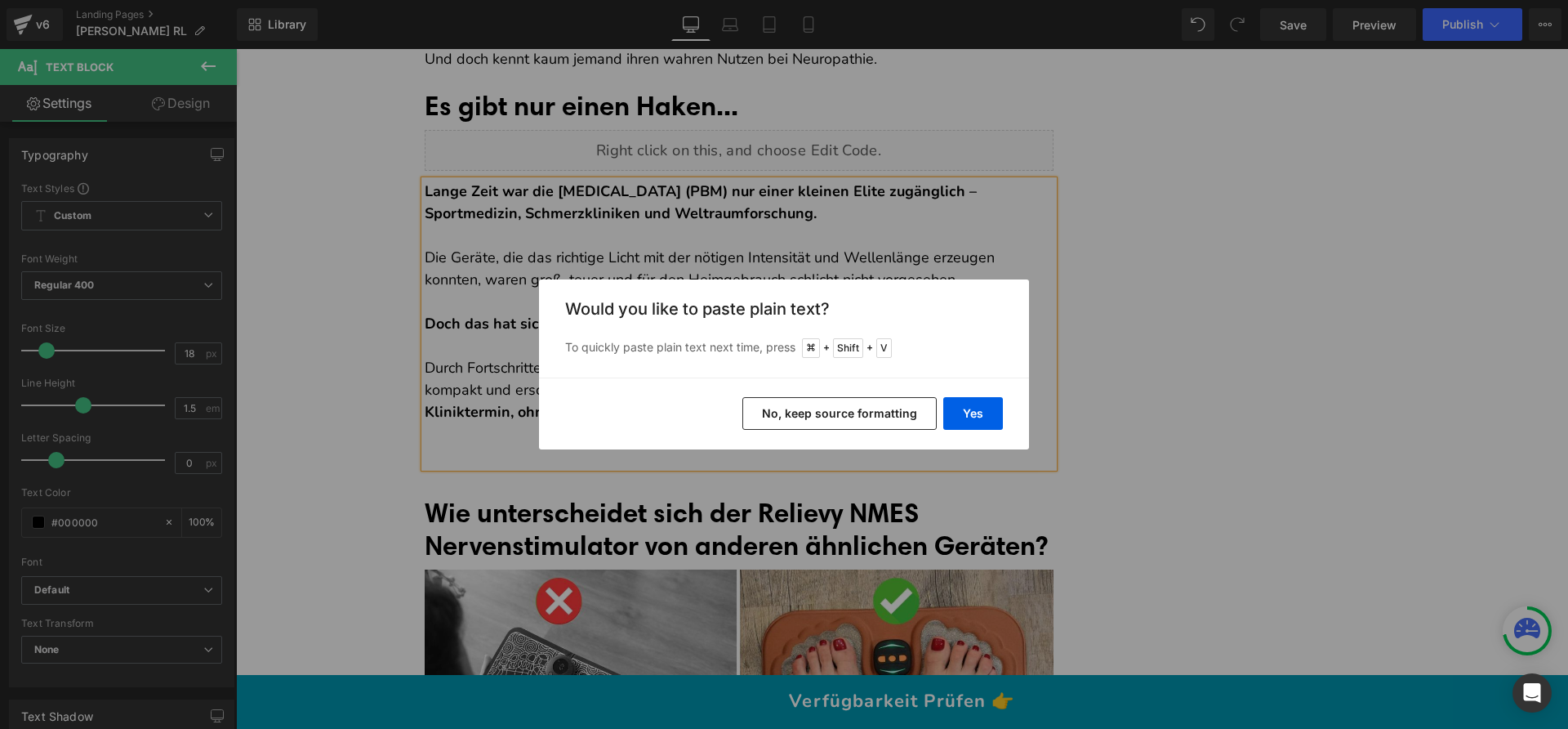
click at [817, 416] on button "No, keep source formatting" at bounding box center [839, 413] width 195 height 33
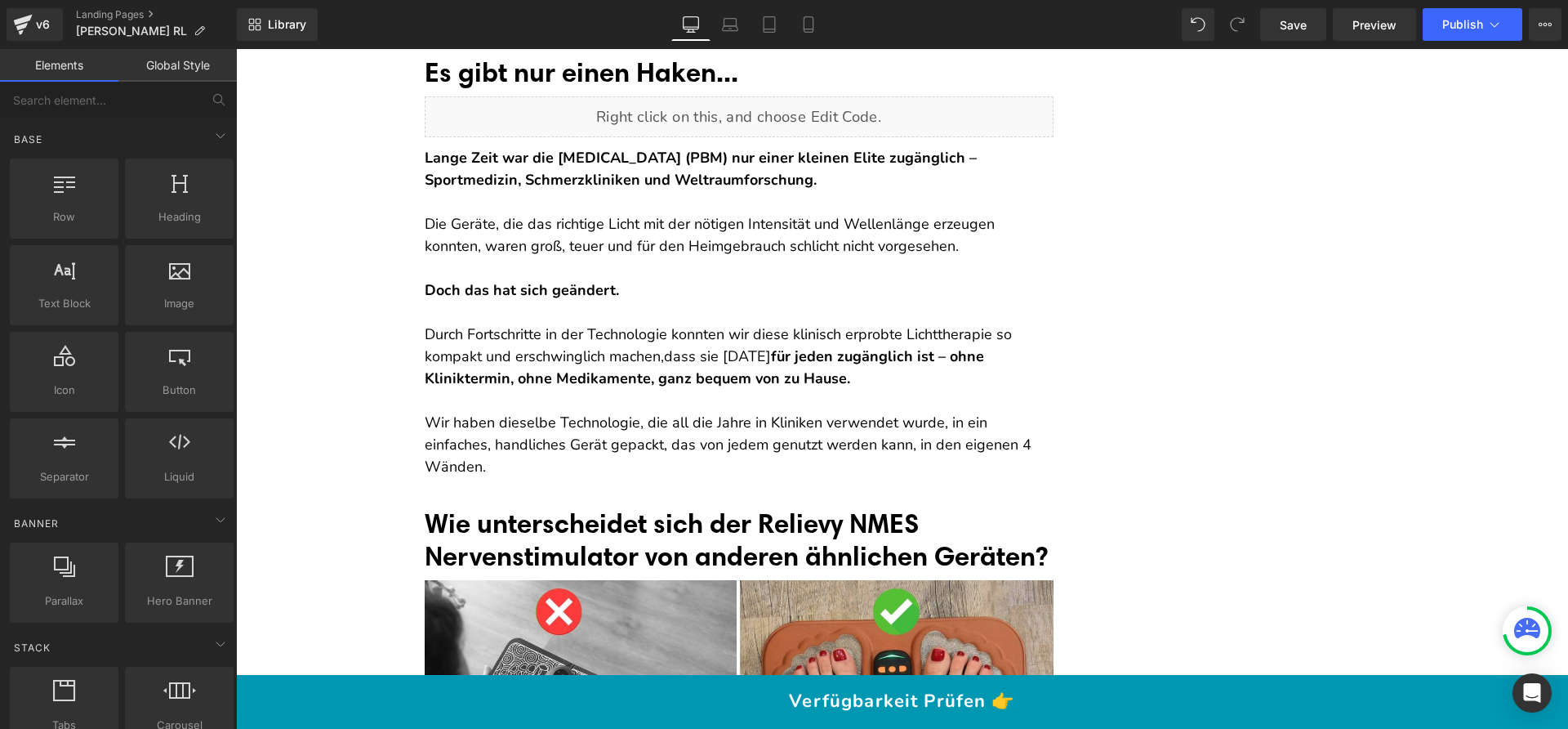
scroll to position [4215, 0]
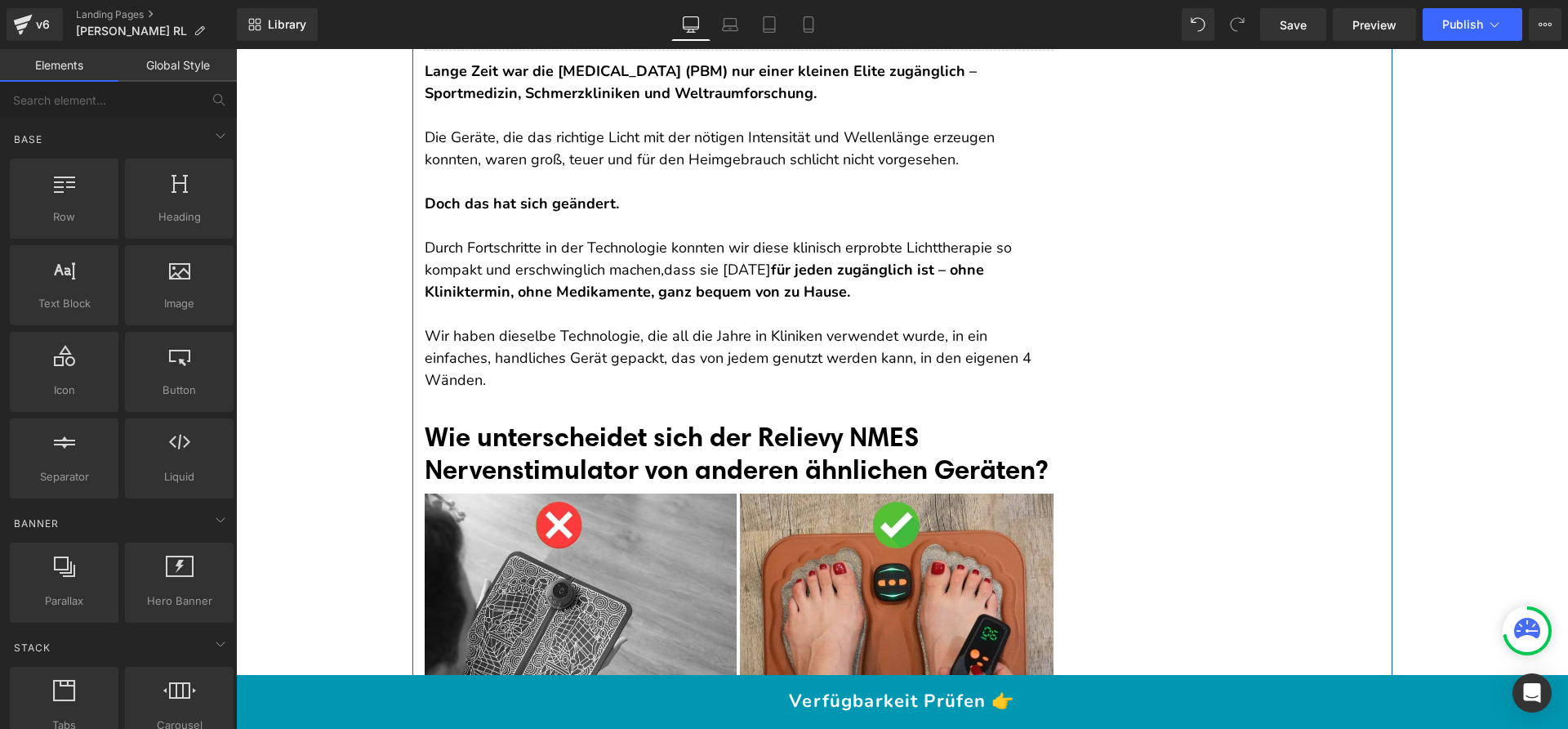
click at [527, 420] on font "Wie unterscheidet sich der Relievy NMES Nervenstimulator von anderen ähnlichen …" at bounding box center [736, 452] width 623 height 65
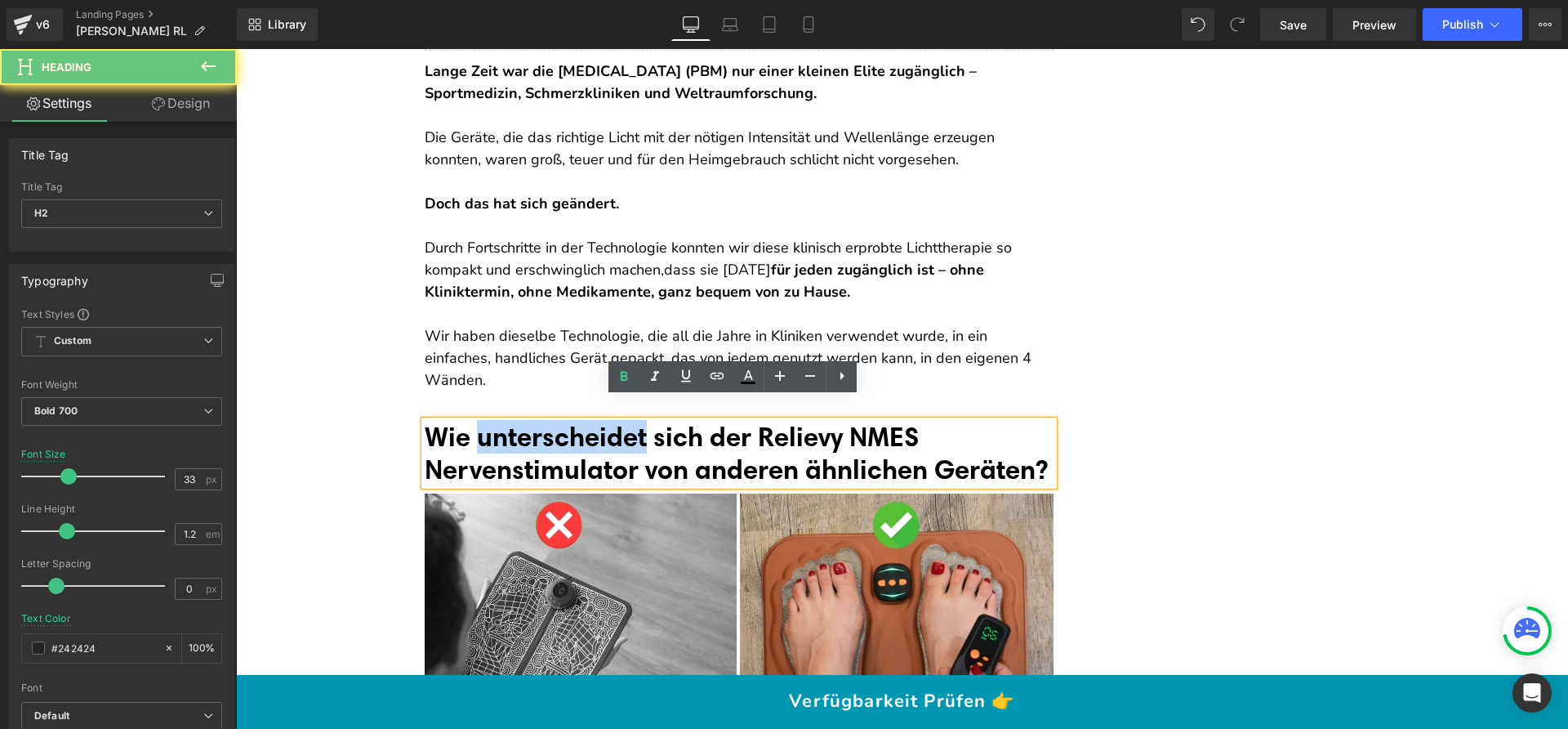
click at [527, 420] on font "Wie unterscheidet sich der Relievy NMES Nervenstimulator von anderen ähnlichen …" at bounding box center [736, 452] width 623 height 65
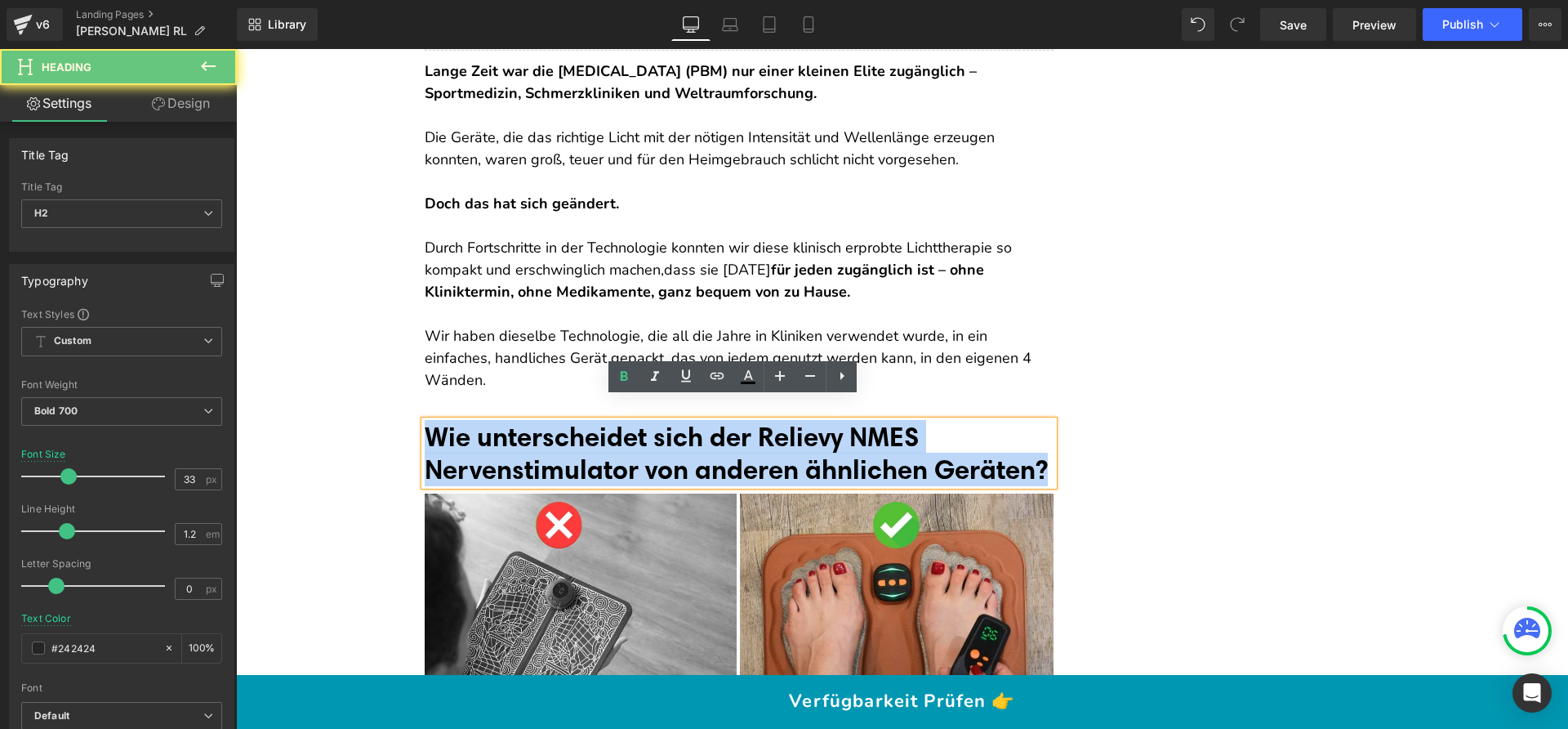
click at [527, 420] on font "Wie unterscheidet sich der Relievy NMES Nervenstimulator von anderen ähnlichen …" at bounding box center [736, 452] width 623 height 65
paste div
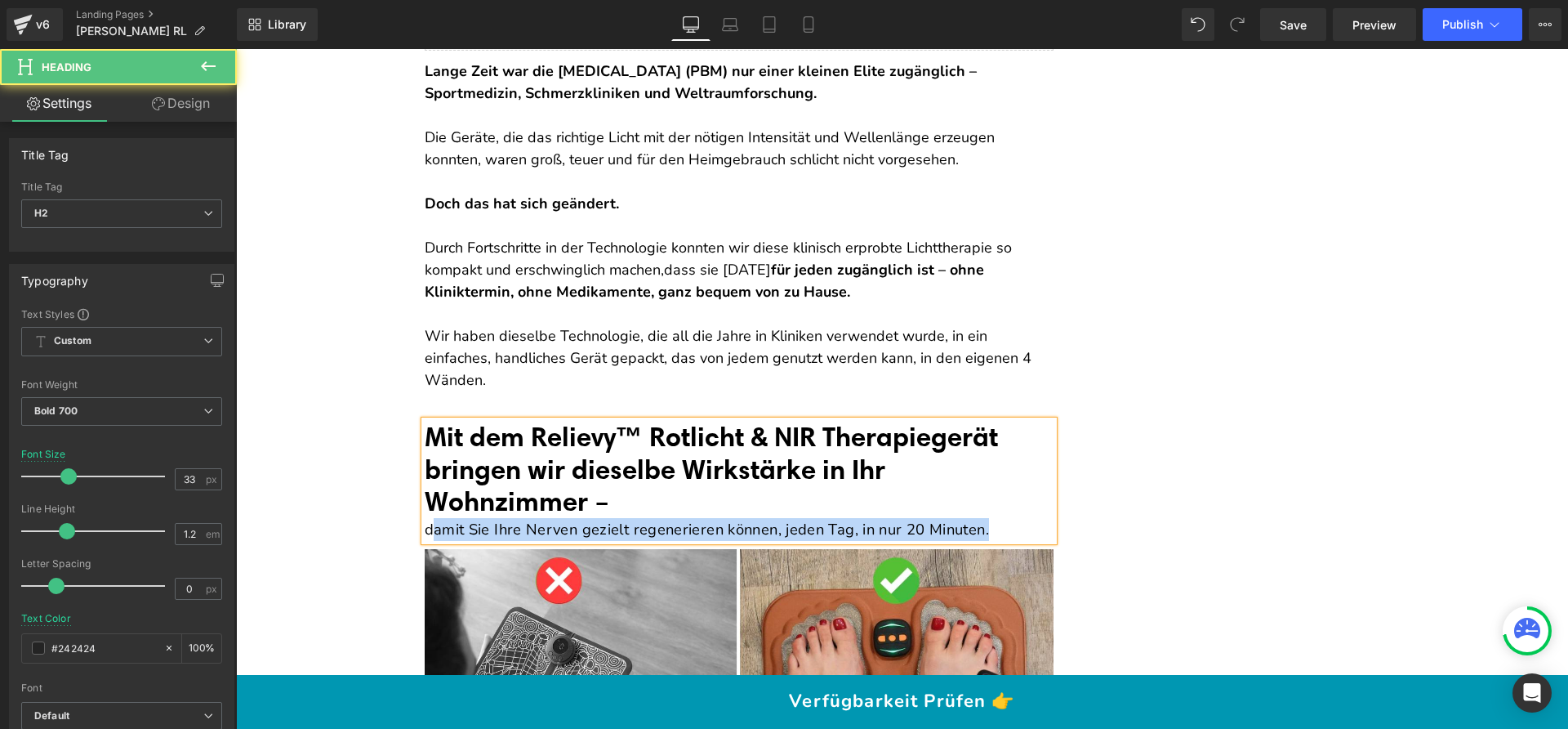
drag, startPoint x: 426, startPoint y: 501, endPoint x: 1037, endPoint y: 515, distance: 611.2
click at [1037, 518] on div "damit Sie Ihre Nerven gezielt regenerieren können, jeden Tag, in nur 20 Minuten." at bounding box center [739, 529] width 629 height 23
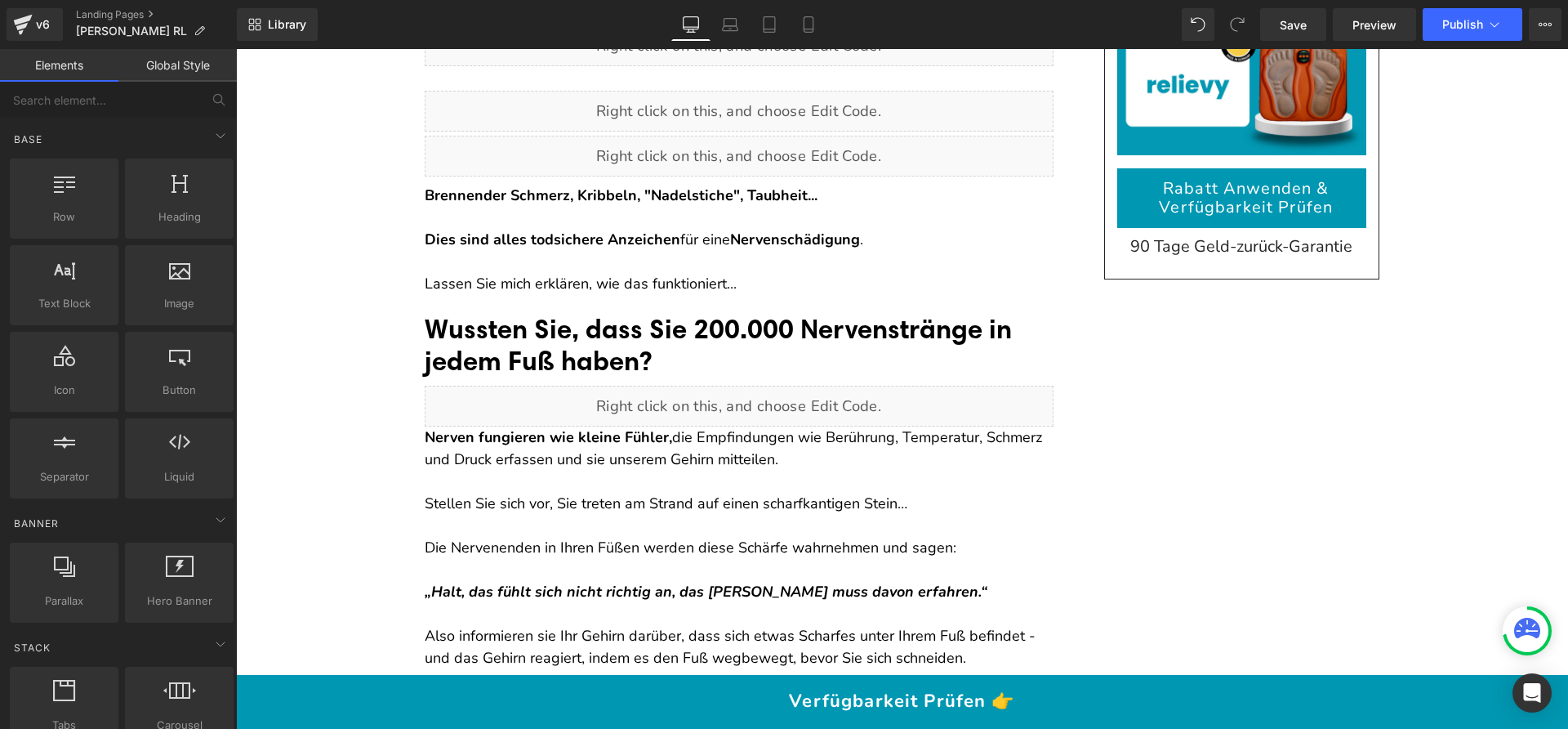
scroll to position [0, 0]
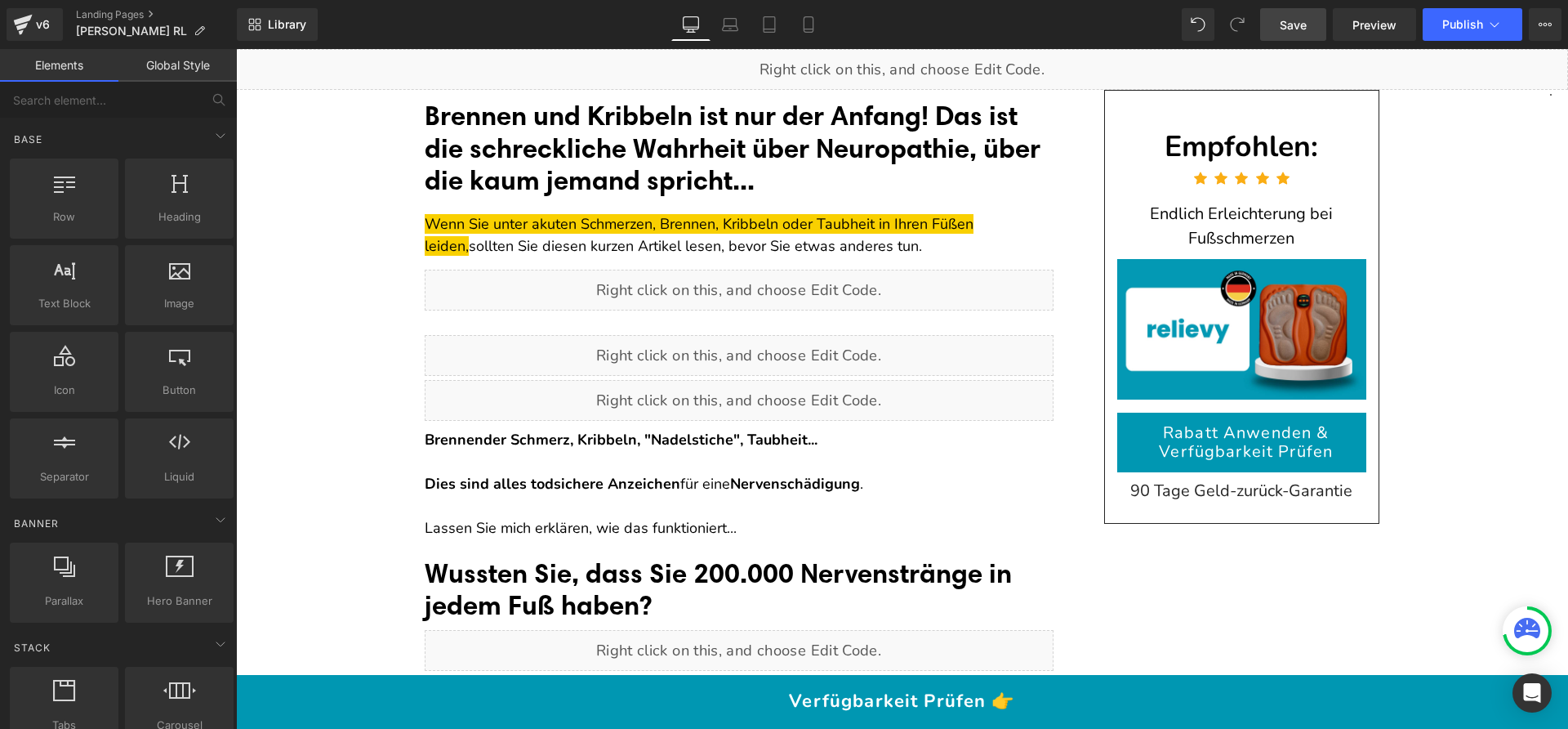
click at [1273, 18] on link "Save" at bounding box center [1293, 24] width 66 height 33
click at [1313, 34] on link "Save" at bounding box center [1293, 24] width 66 height 33
click at [1365, 24] on span "Preview" at bounding box center [1374, 24] width 44 height 17
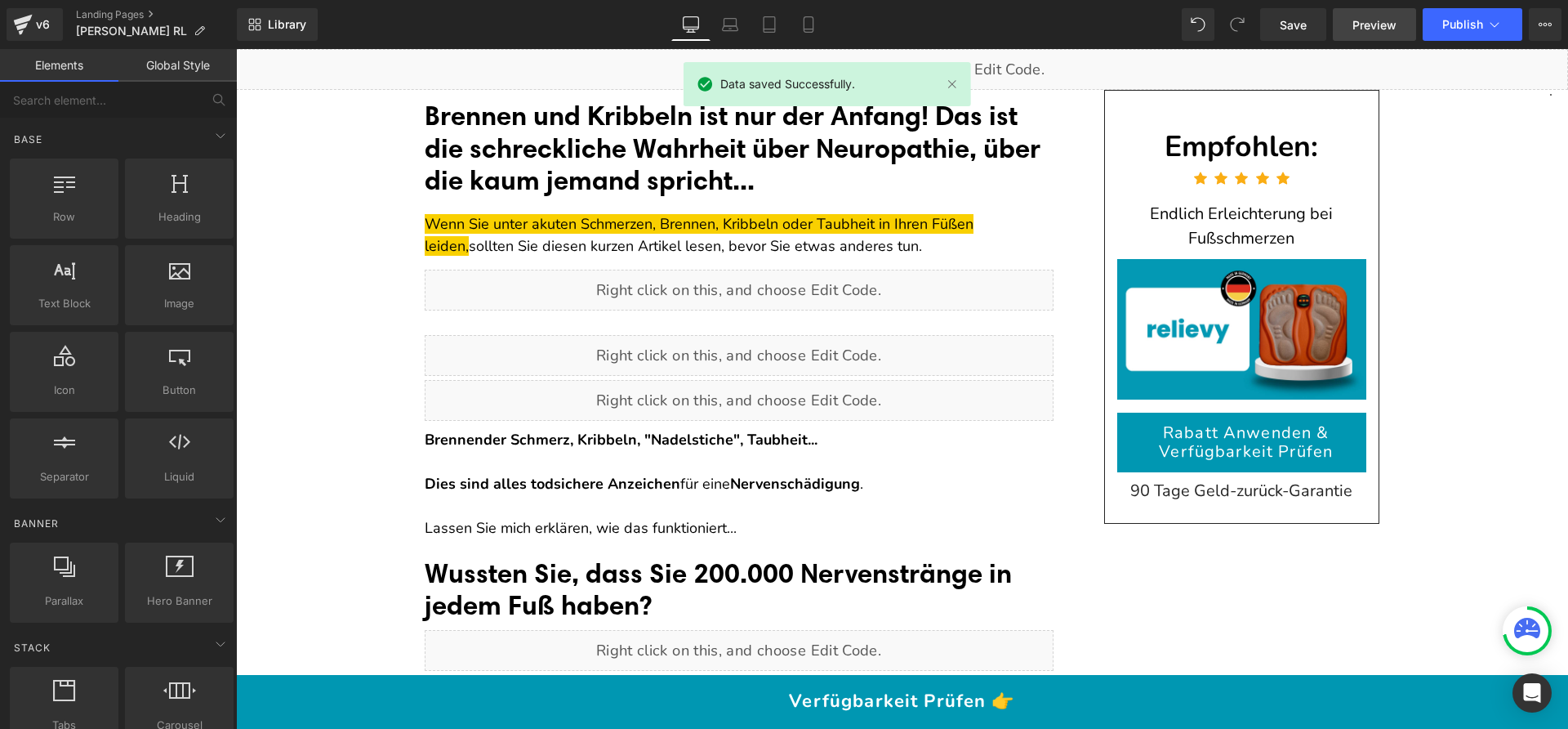
click at [1381, 19] on span "Preview" at bounding box center [1374, 24] width 44 height 17
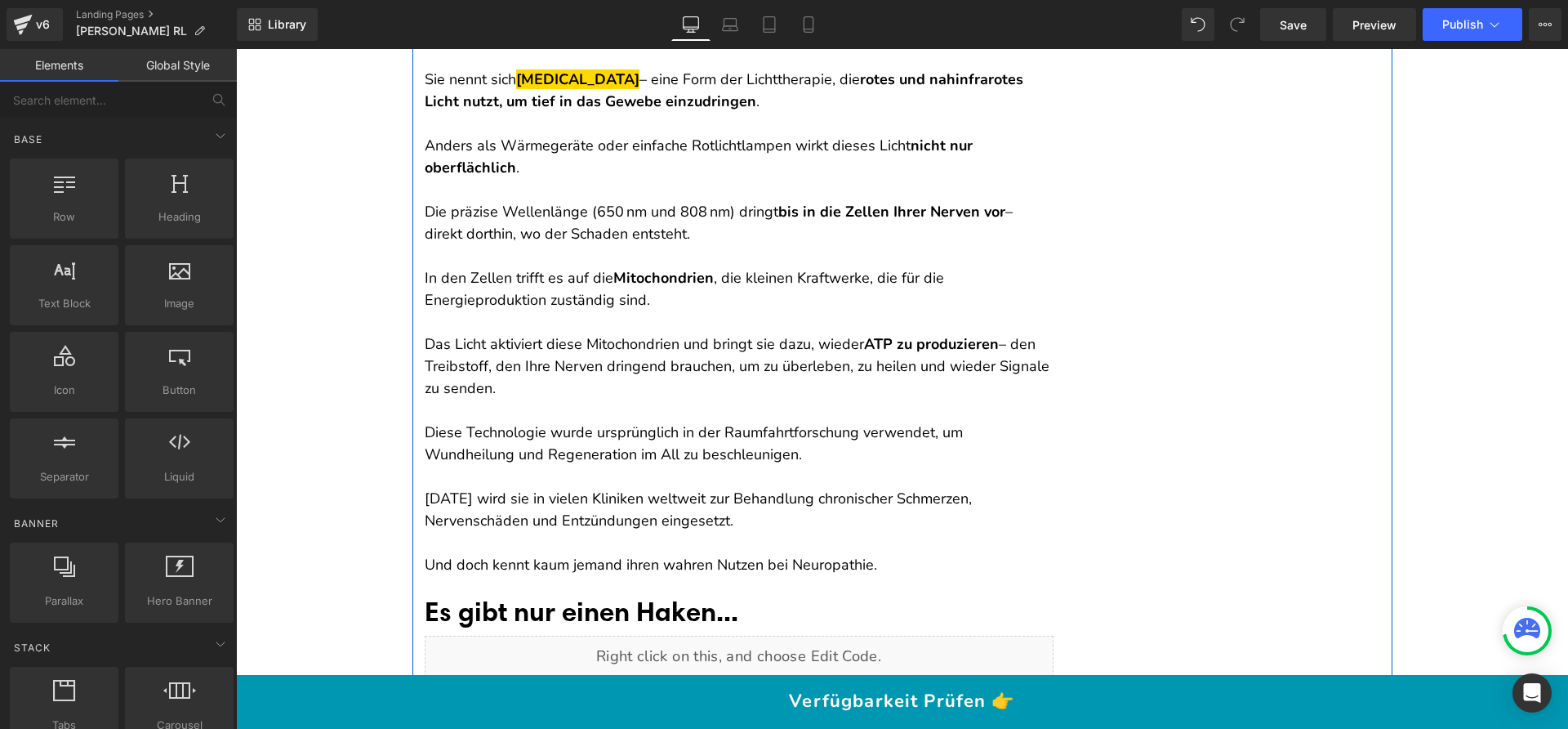
scroll to position [3589, 0]
click at [675, 322] on p at bounding box center [739, 324] width 629 height 22
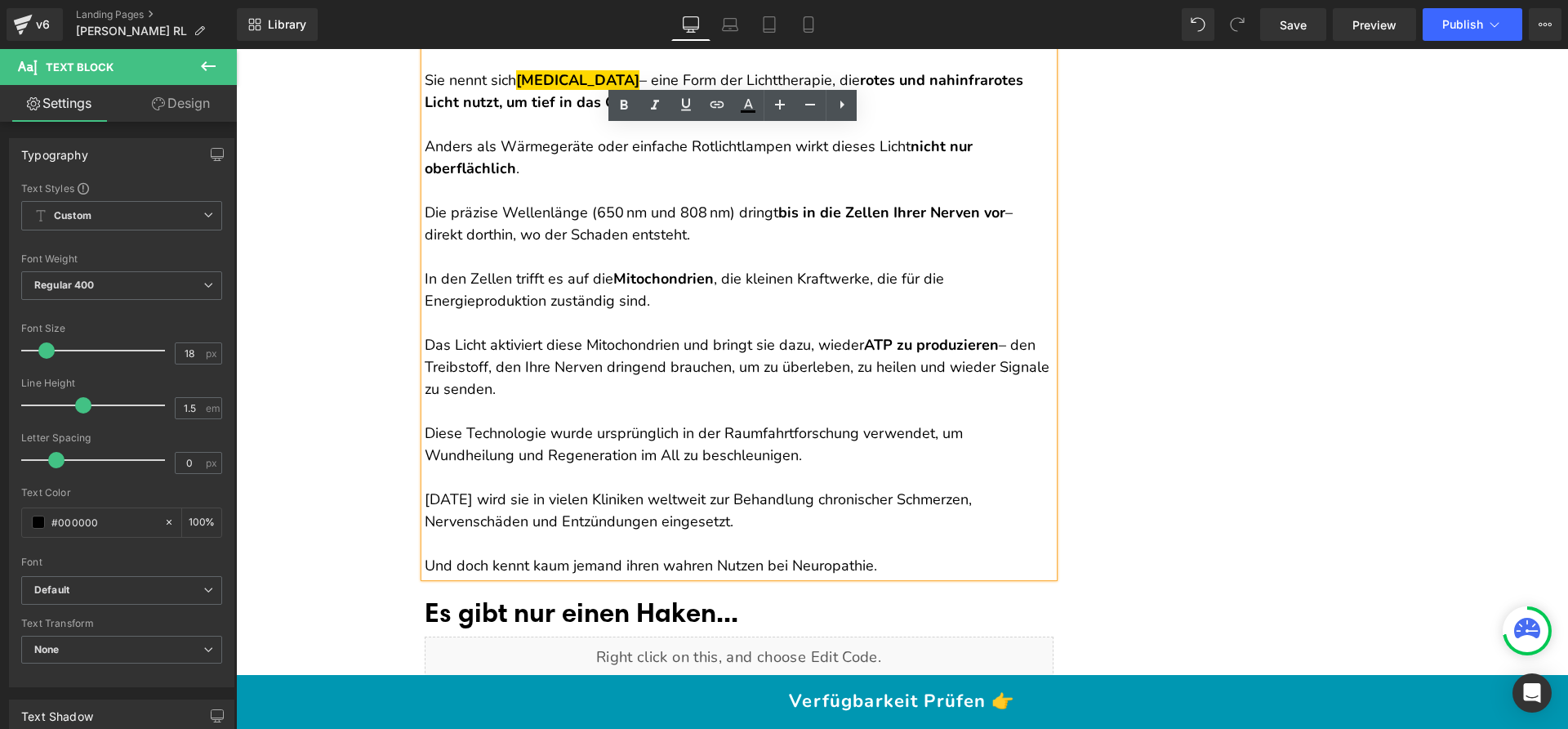
click at [681, 275] on strong "Mitochondrien" at bounding box center [663, 279] width 101 height 20
click at [671, 261] on p at bounding box center [739, 257] width 629 height 22
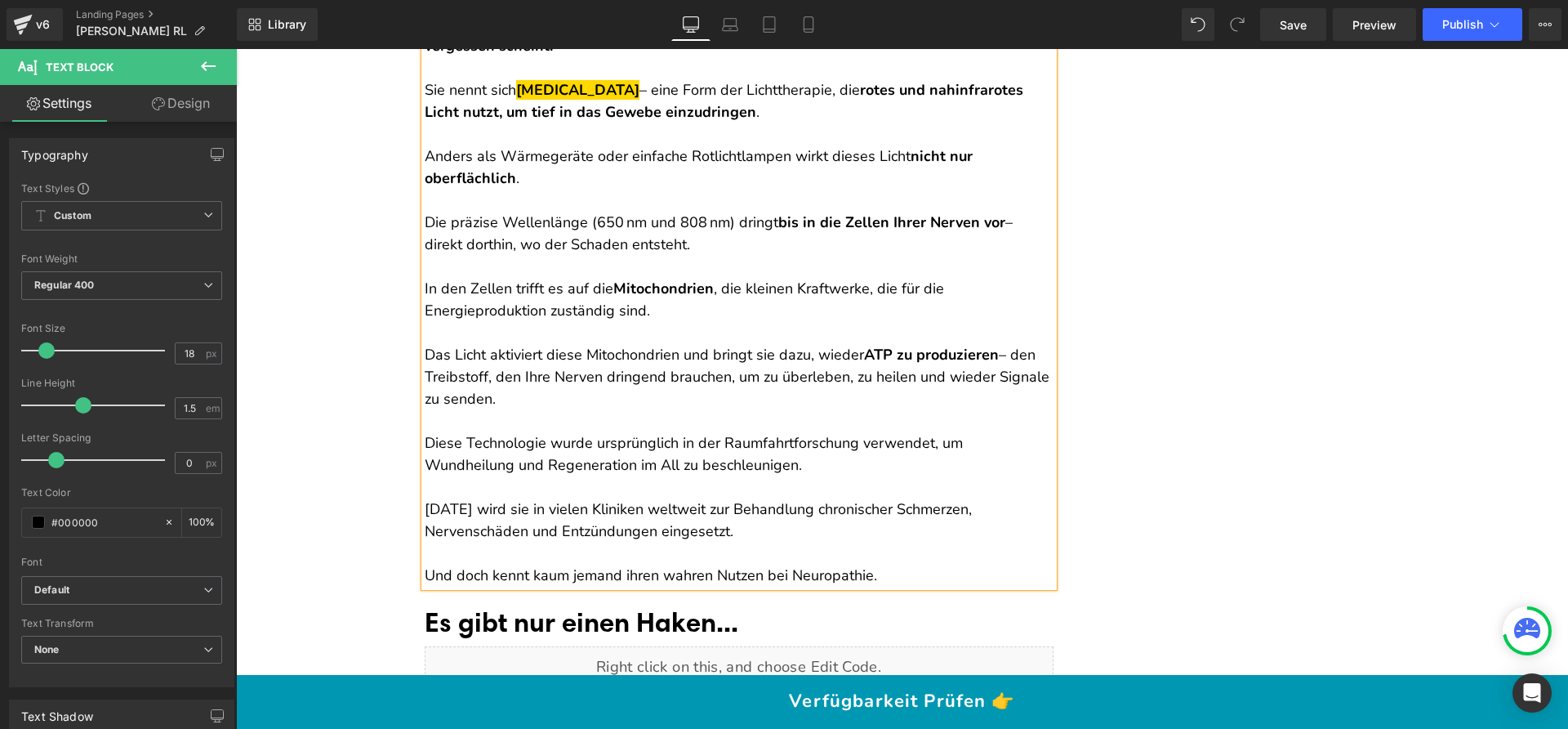
scroll to position [3564, 0]
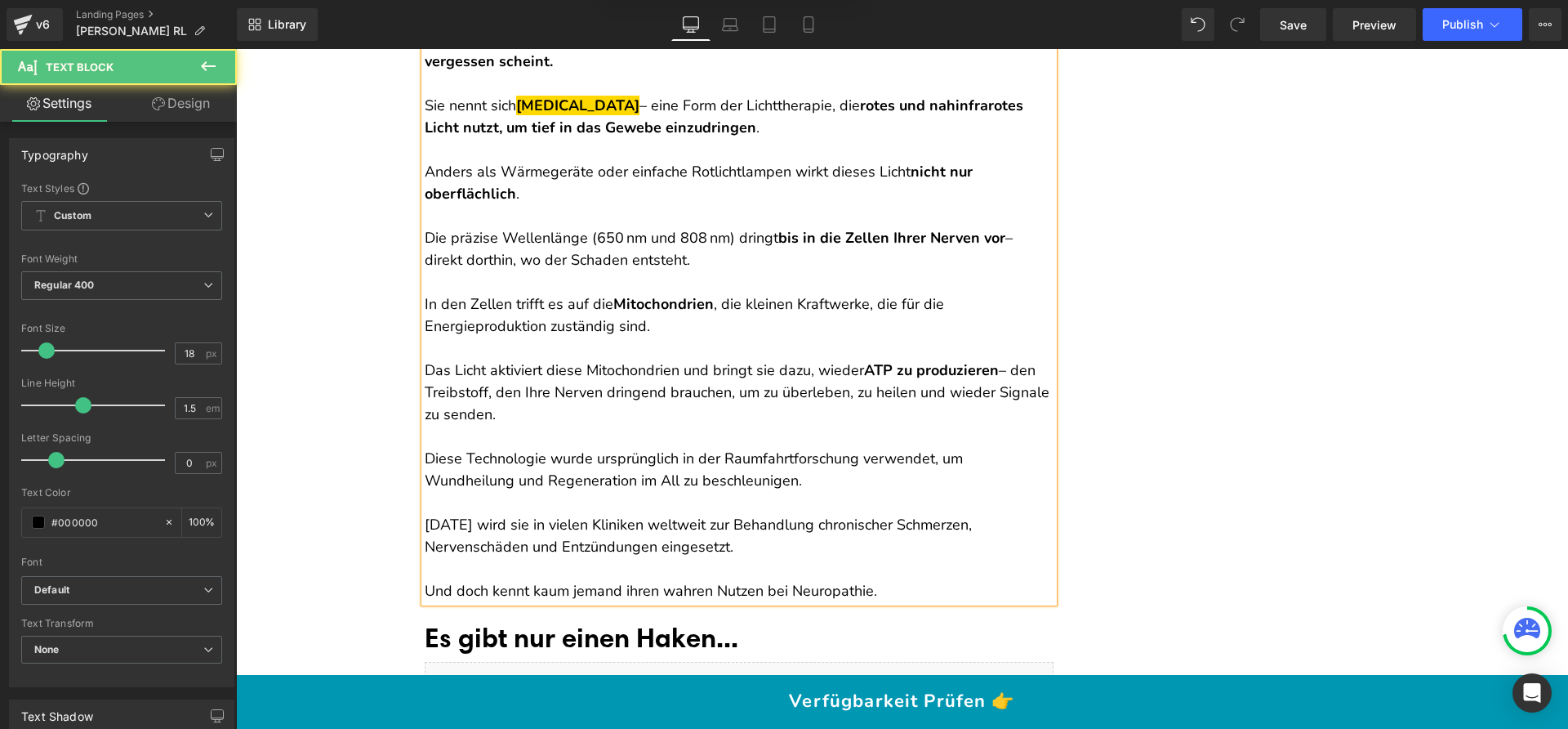
click at [450, 344] on p at bounding box center [739, 349] width 629 height 22
click at [1284, 26] on span "Save" at bounding box center [1293, 24] width 27 height 17
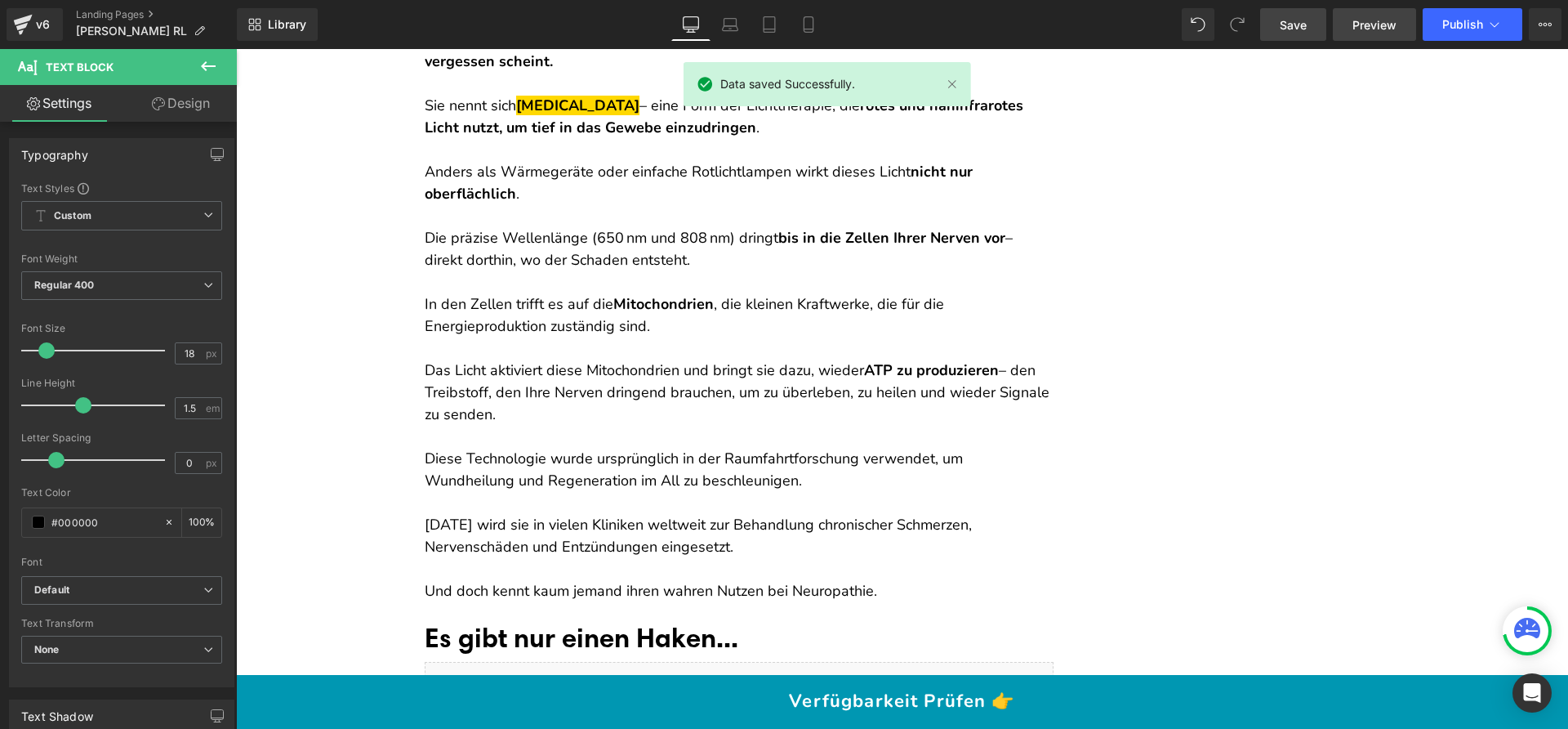
click at [1361, 20] on span "Preview" at bounding box center [1374, 24] width 44 height 17
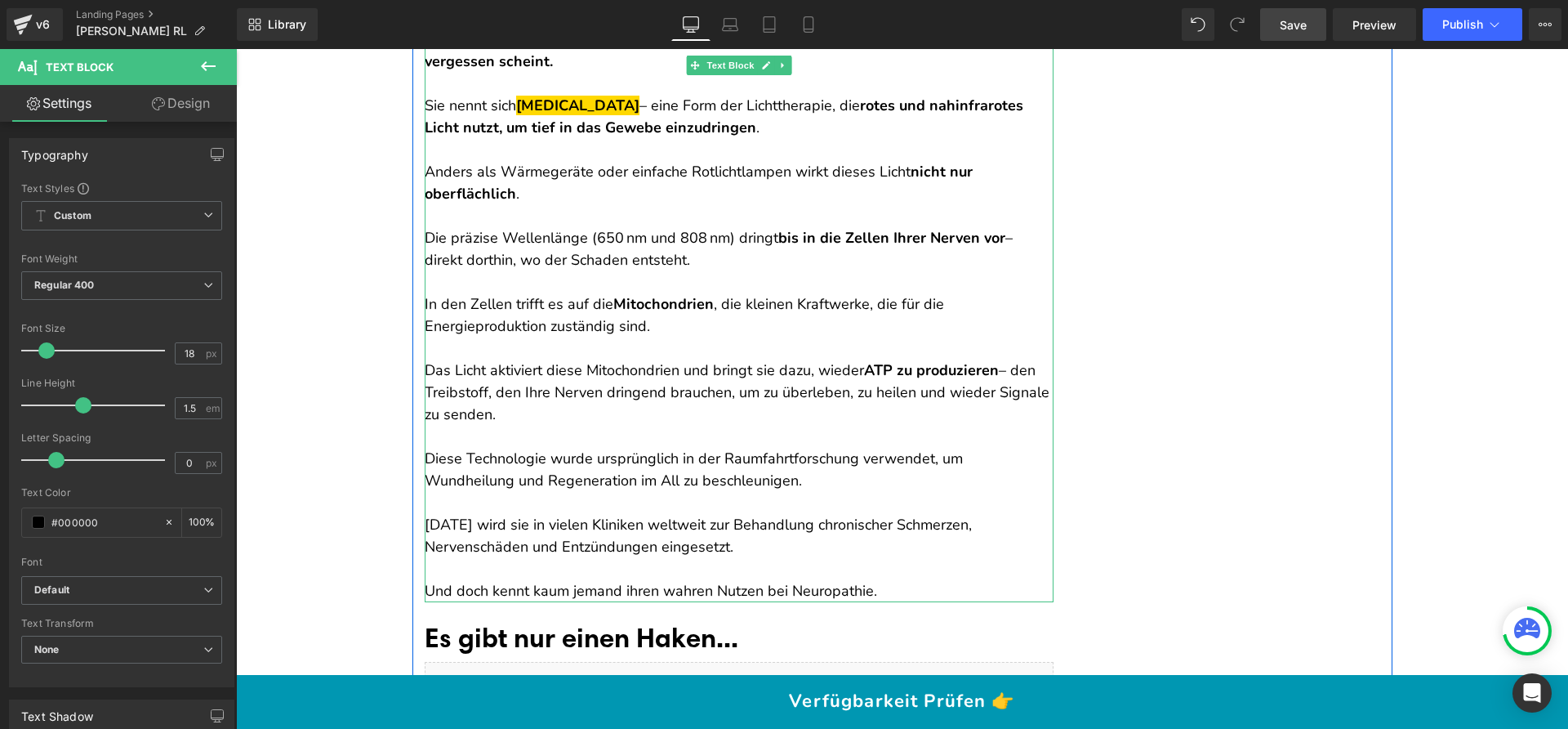
click at [617, 282] on p at bounding box center [739, 283] width 629 height 22
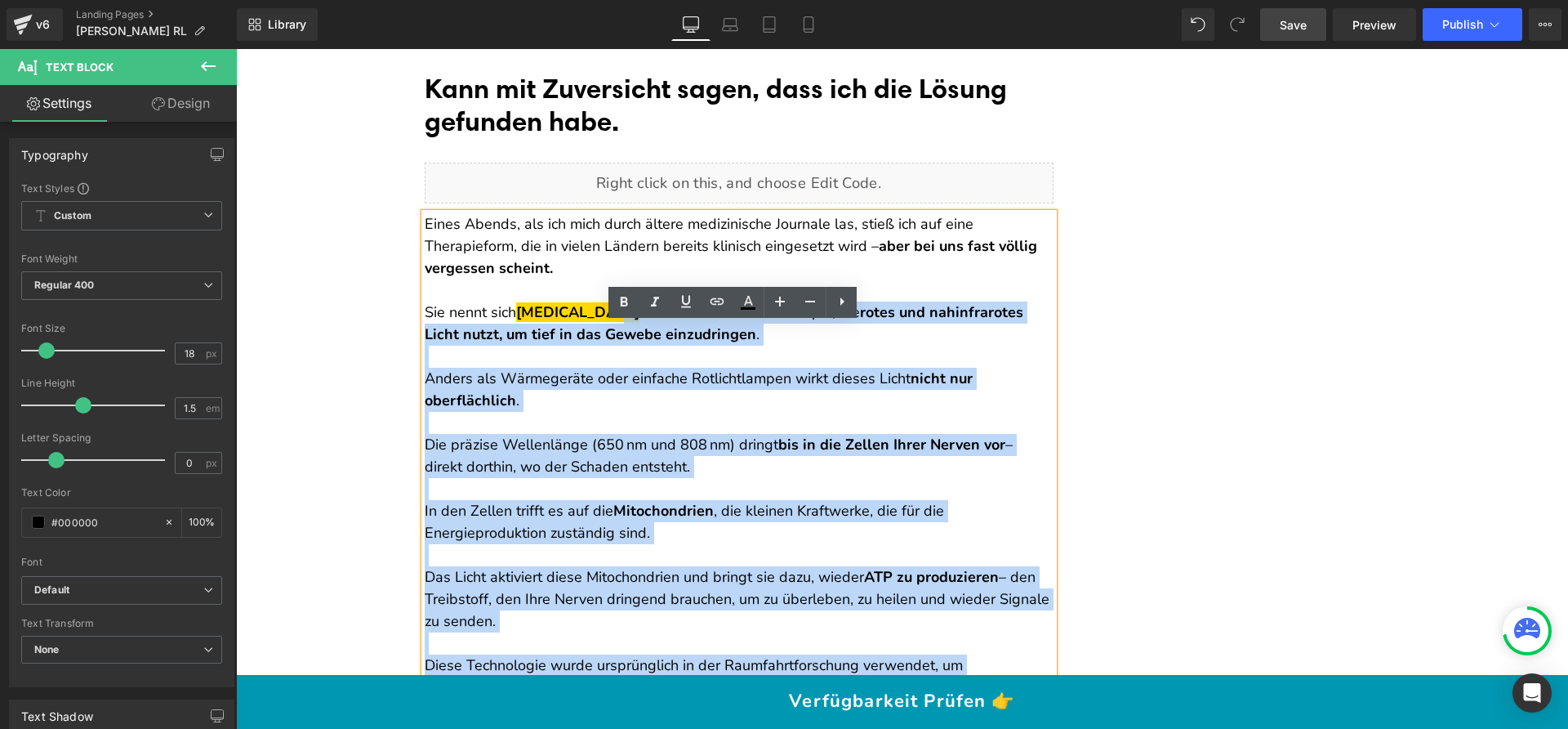
scroll to position [3246, 0]
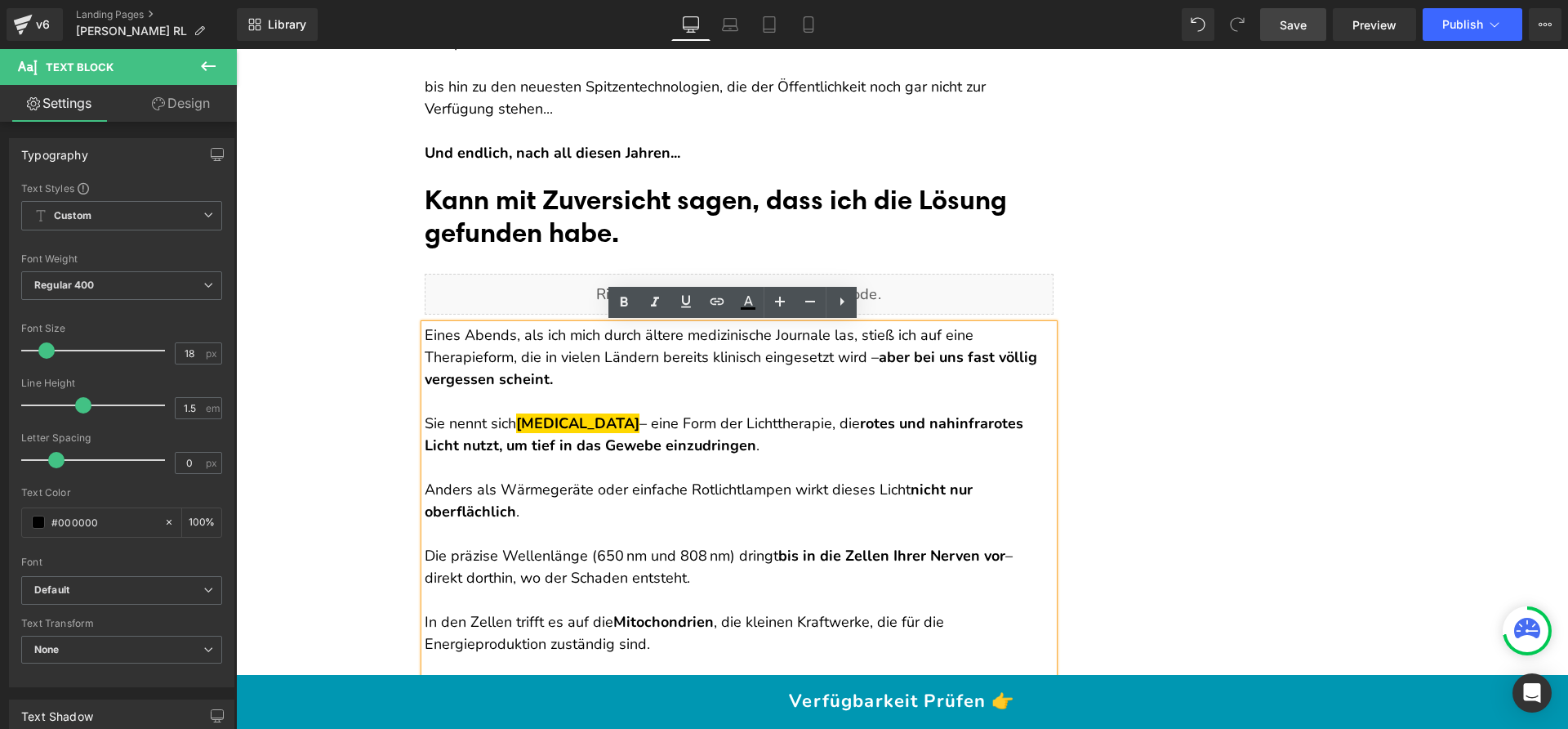
drag, startPoint x: 888, startPoint y: 587, endPoint x: 421, endPoint y: 330, distance: 533.0
click at [424, 330] on div "Eines Abends, als ich mich durch ältere medizinische Journale las, stieß ich au…" at bounding box center [739, 622] width 629 height 595
click at [424, 328] on p "Eines Abends, als ich mich durch ältere medizinische Journale las, stieß ich au…" at bounding box center [739, 358] width 629 height 66
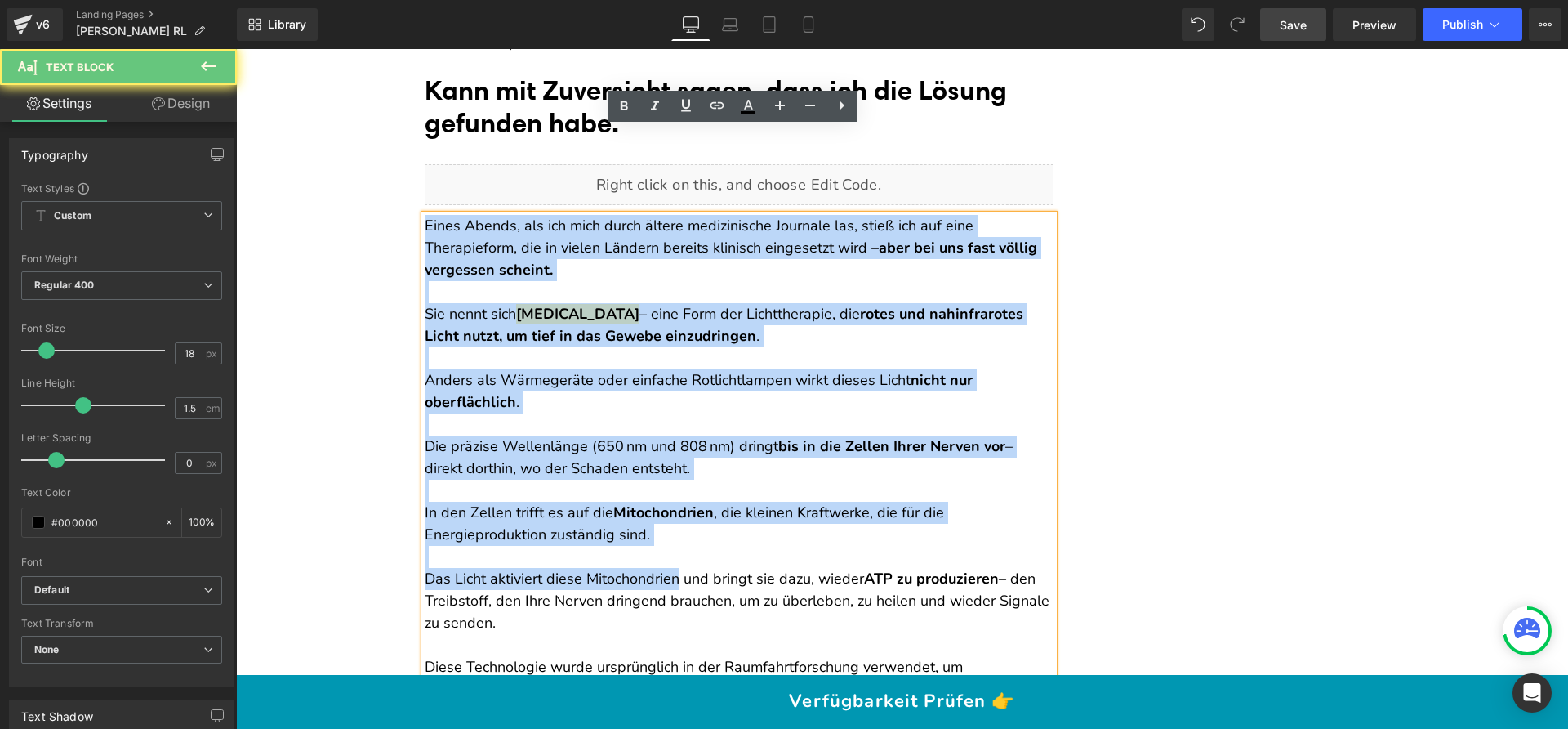
scroll to position [3533, 0]
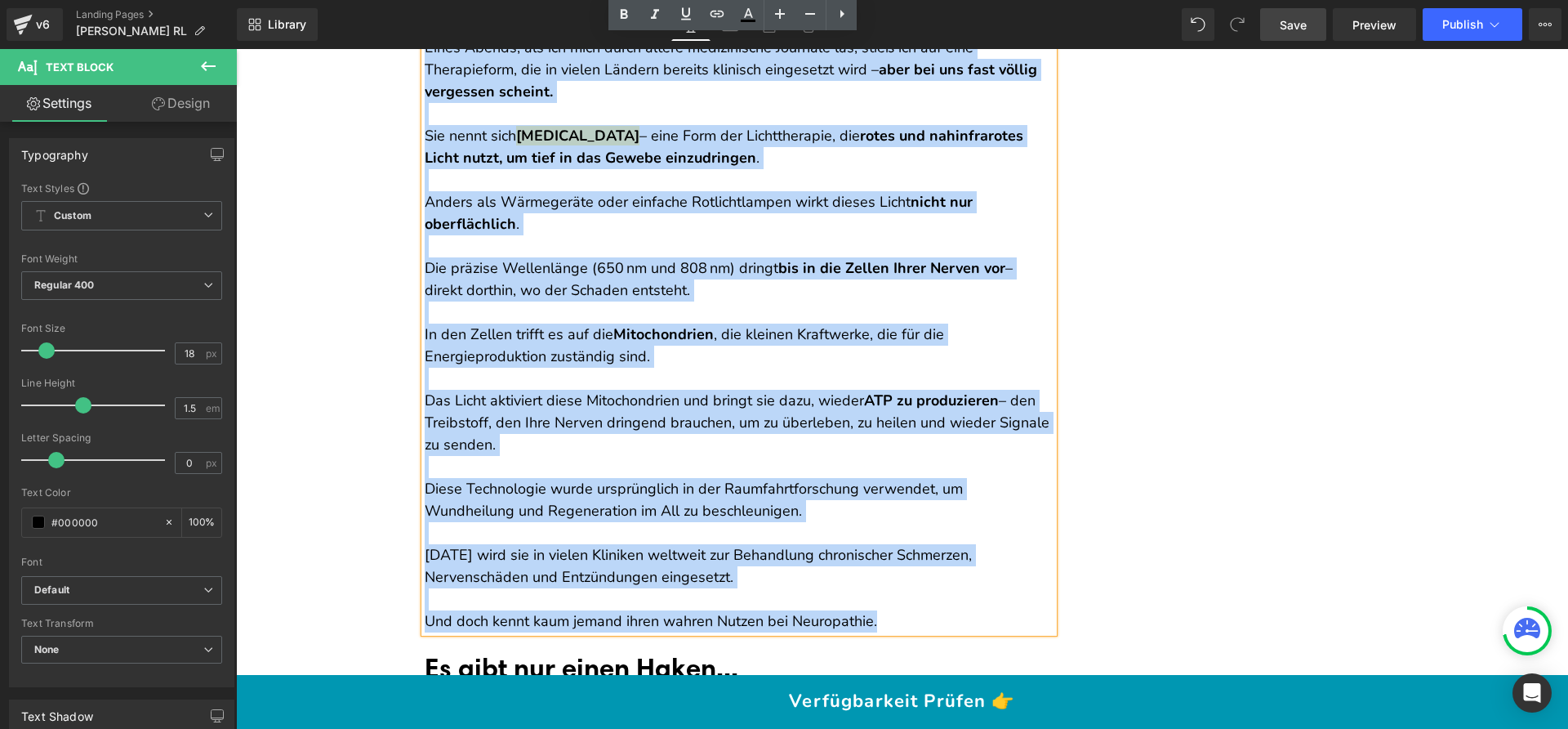
drag, startPoint x: 421, startPoint y: 327, endPoint x: 954, endPoint y: 613, distance: 604.9
click at [954, 613] on div "Eines Abends, als ich mich durch ältere medizinische Journale las, stieß ich au…" at bounding box center [739, 335] width 629 height 595
copy div "Eines Abends, als ich mich durch ältere medizinische Journale las, stieß ich au…"
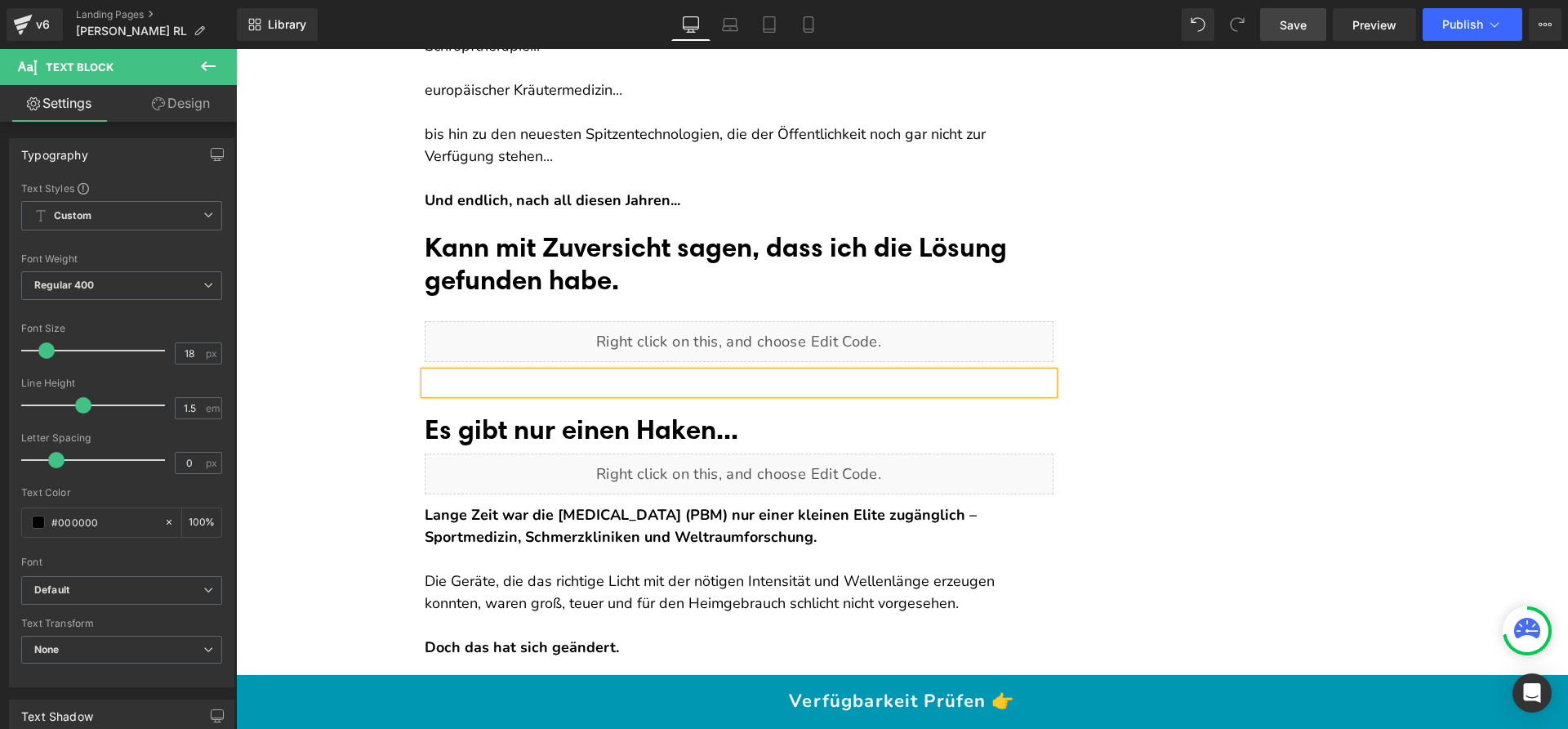
scroll to position [3199, 0]
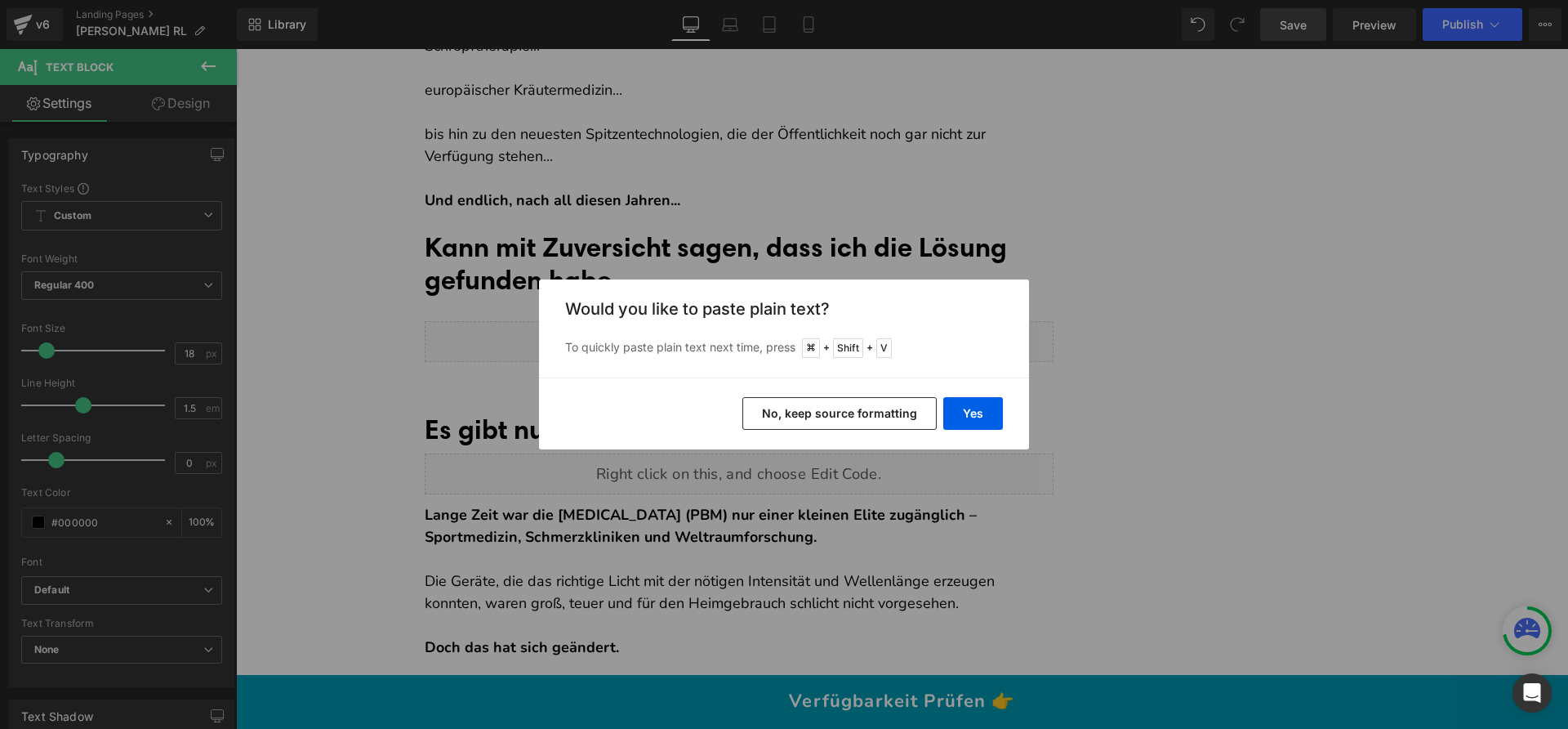
click at [817, 413] on button "No, keep source formatting" at bounding box center [839, 413] width 195 height 33
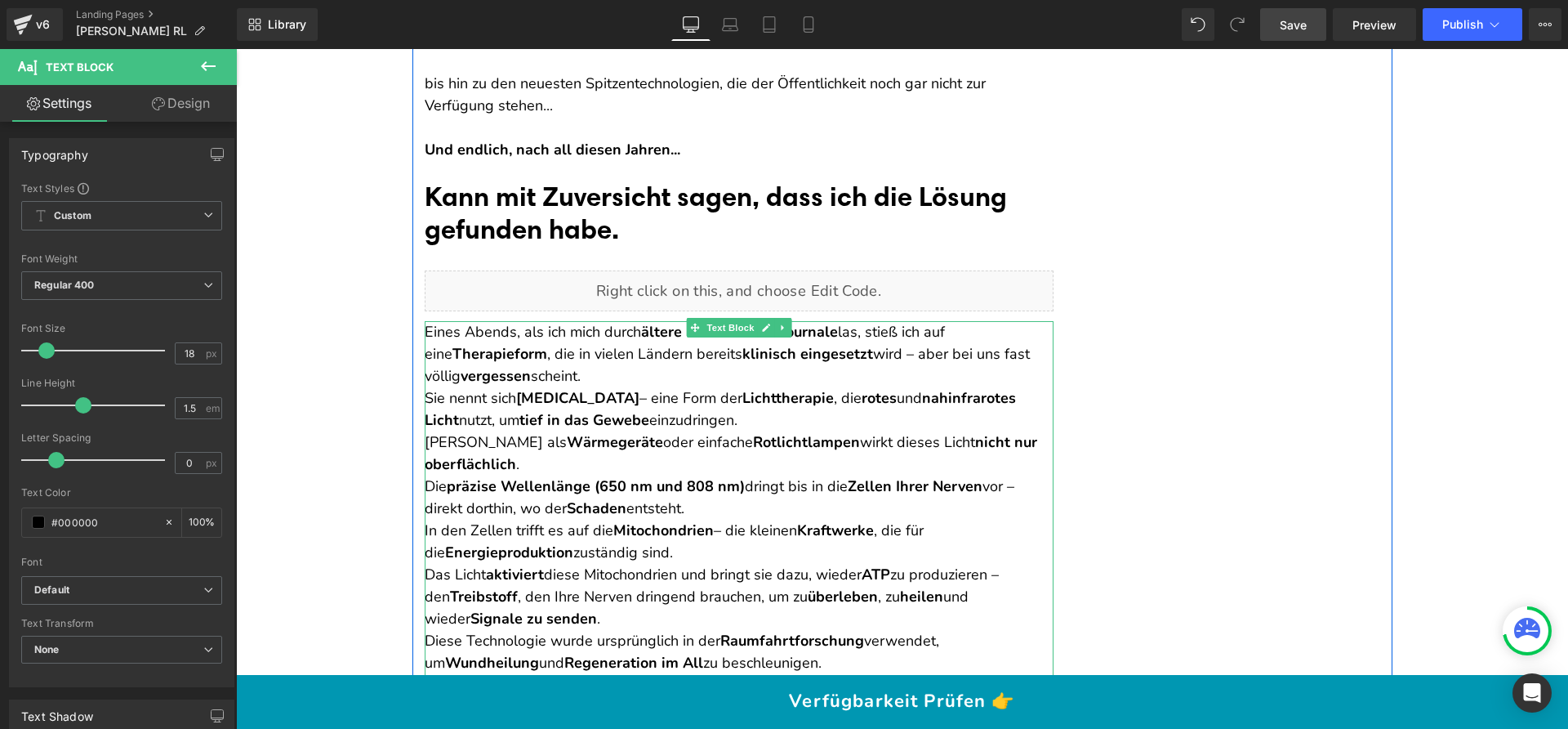
click at [594, 373] on p "Eines Abends, als ich mich durch ältere medizinische Journale las, stieß ich au…" at bounding box center [739, 355] width 629 height 66
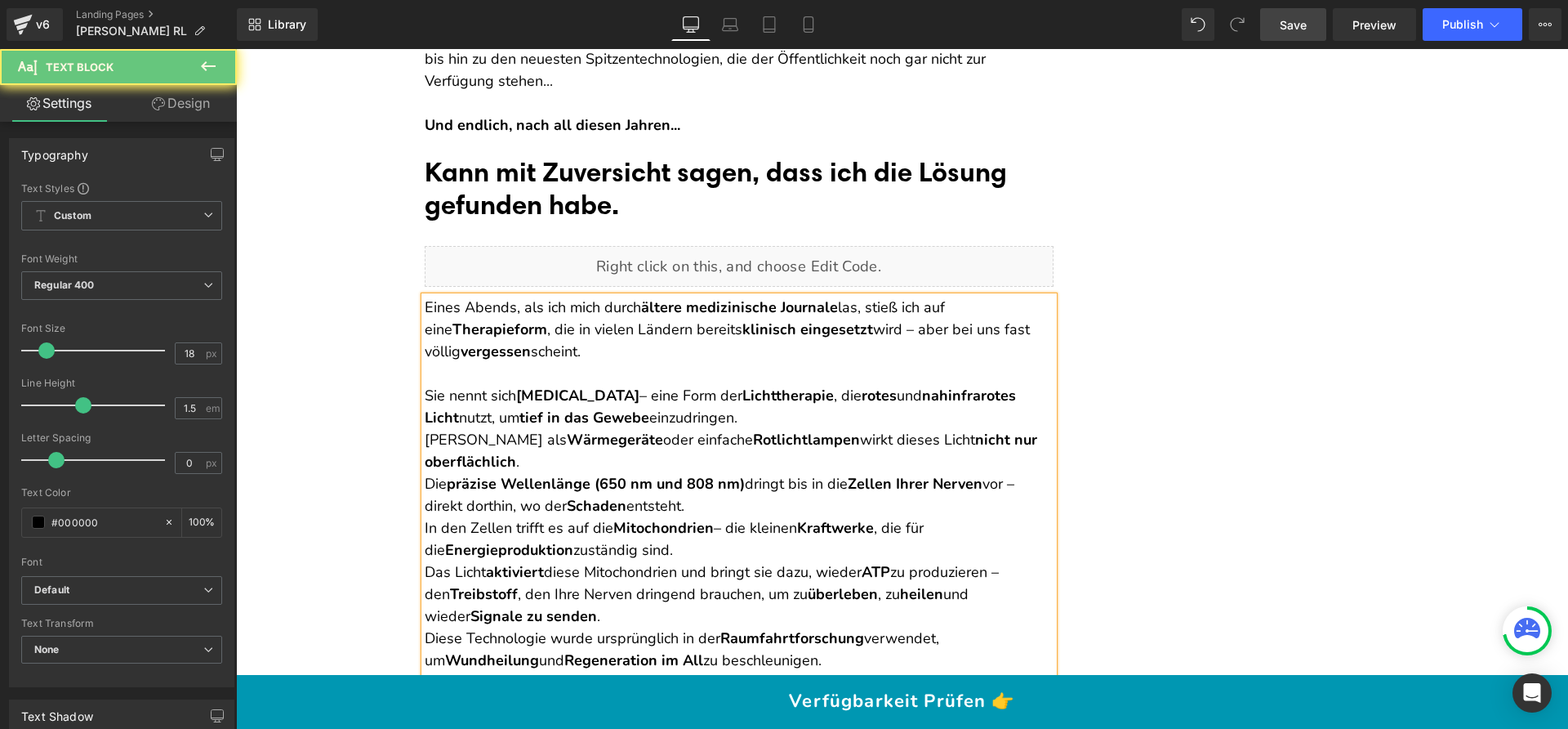
click at [861, 406] on p "Sie nennt sich Photobiomodulation – eine Form der Lichttherapie , die rotes und…" at bounding box center [739, 406] width 629 height 44
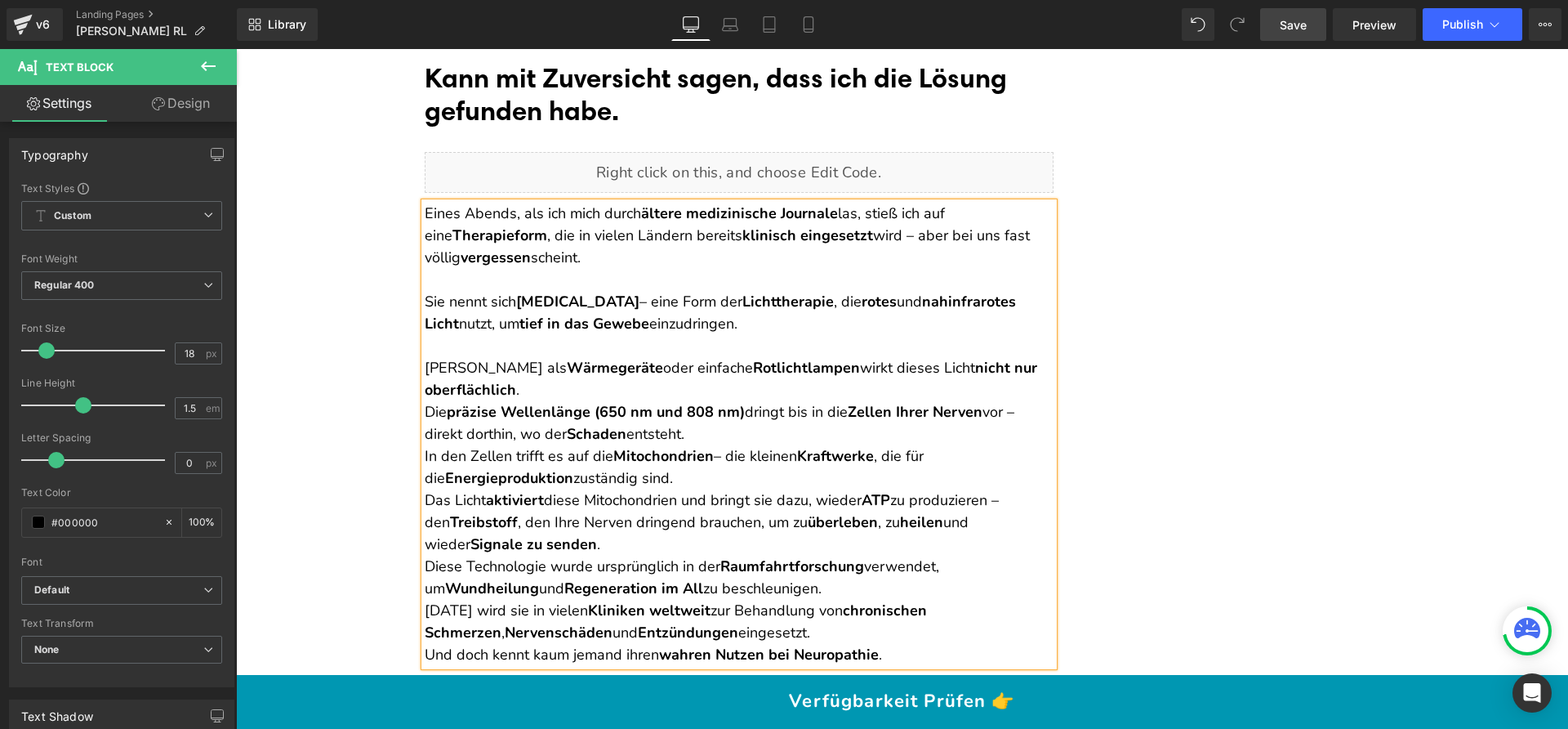
scroll to position [3369, 0]
click at [598, 384] on p "Anders als Wärmegeräte oder einfache Rotlichtlampen wirkt dieses Licht nicht nu…" at bounding box center [739, 377] width 629 height 44
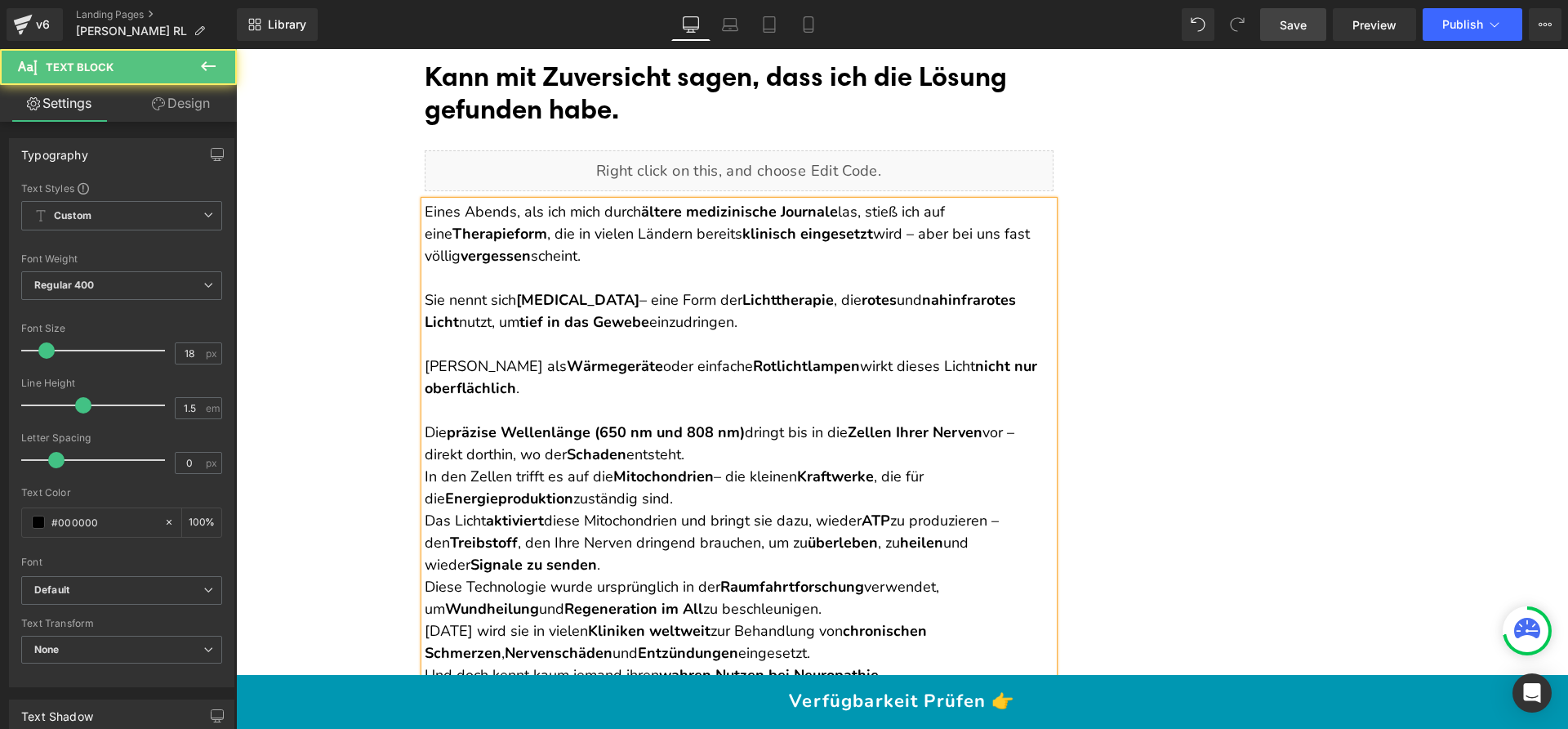
click at [739, 449] on p "Die präzise Wellenlänge (650 nm und 808 nm) dringt bis in die Zellen Ihrer Nerv…" at bounding box center [739, 443] width 629 height 44
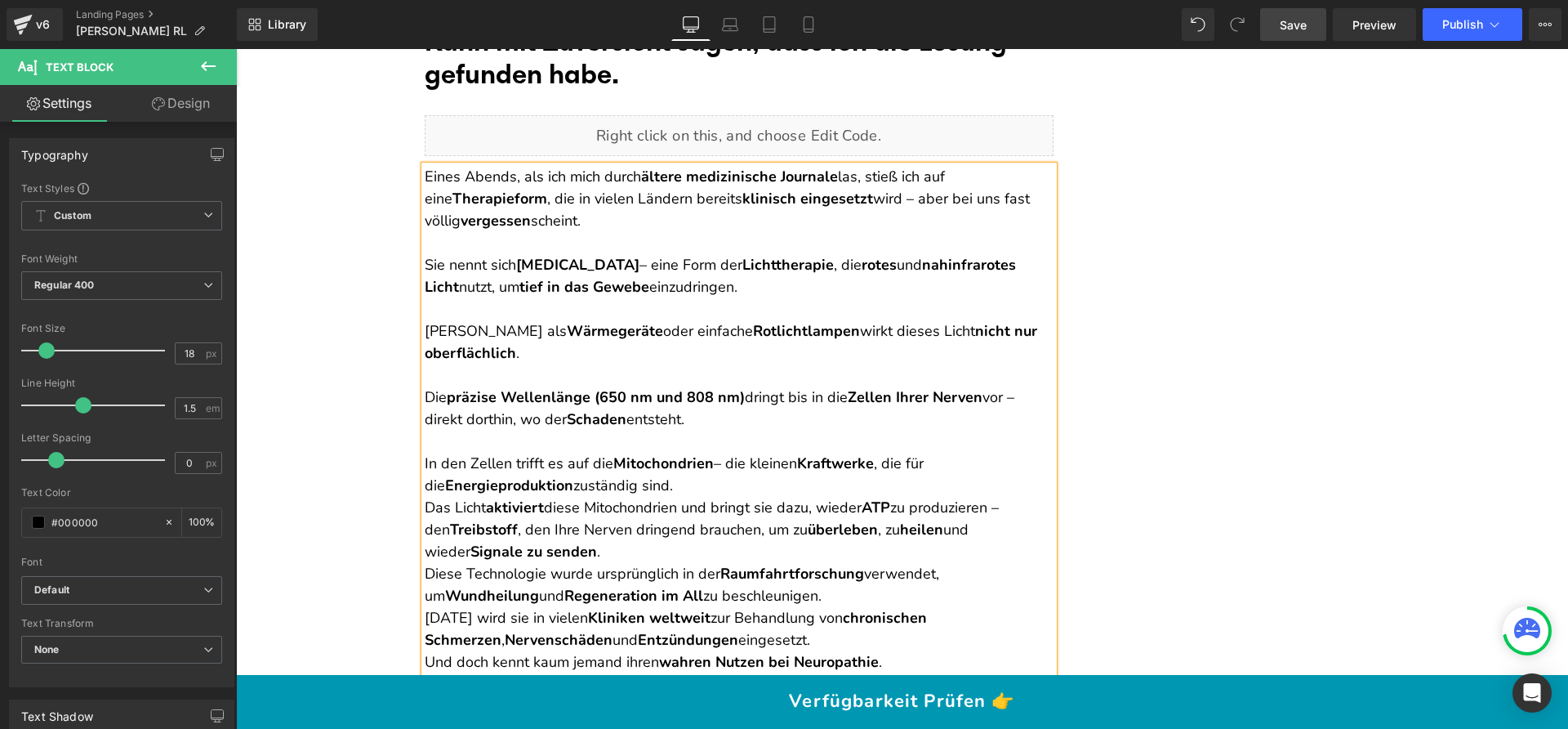
scroll to position [3488, 0]
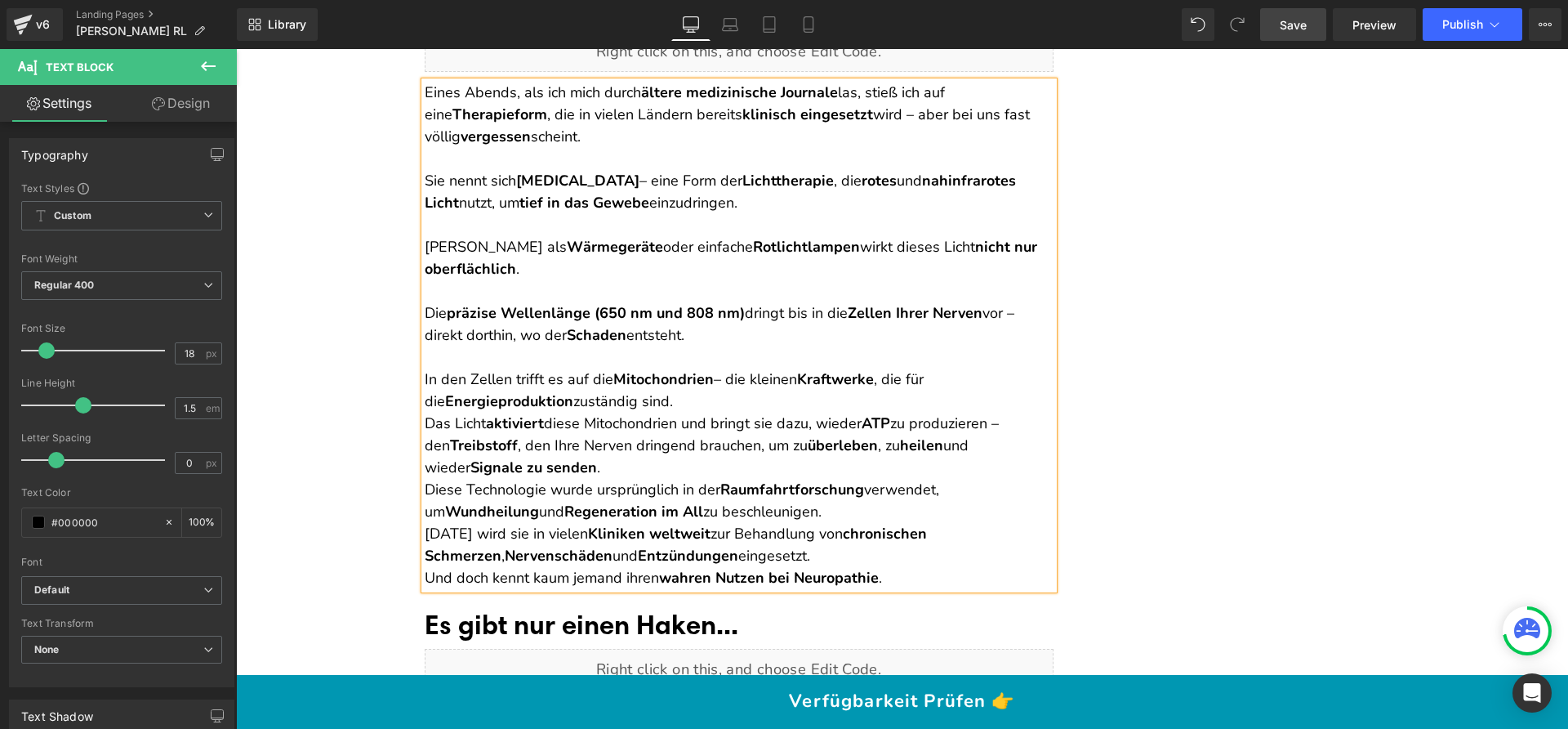
click at [678, 402] on p "In den Zellen trifft es auf die Mitochondrien – die kleinen Kraftwerke , die fü…" at bounding box center [739, 390] width 629 height 44
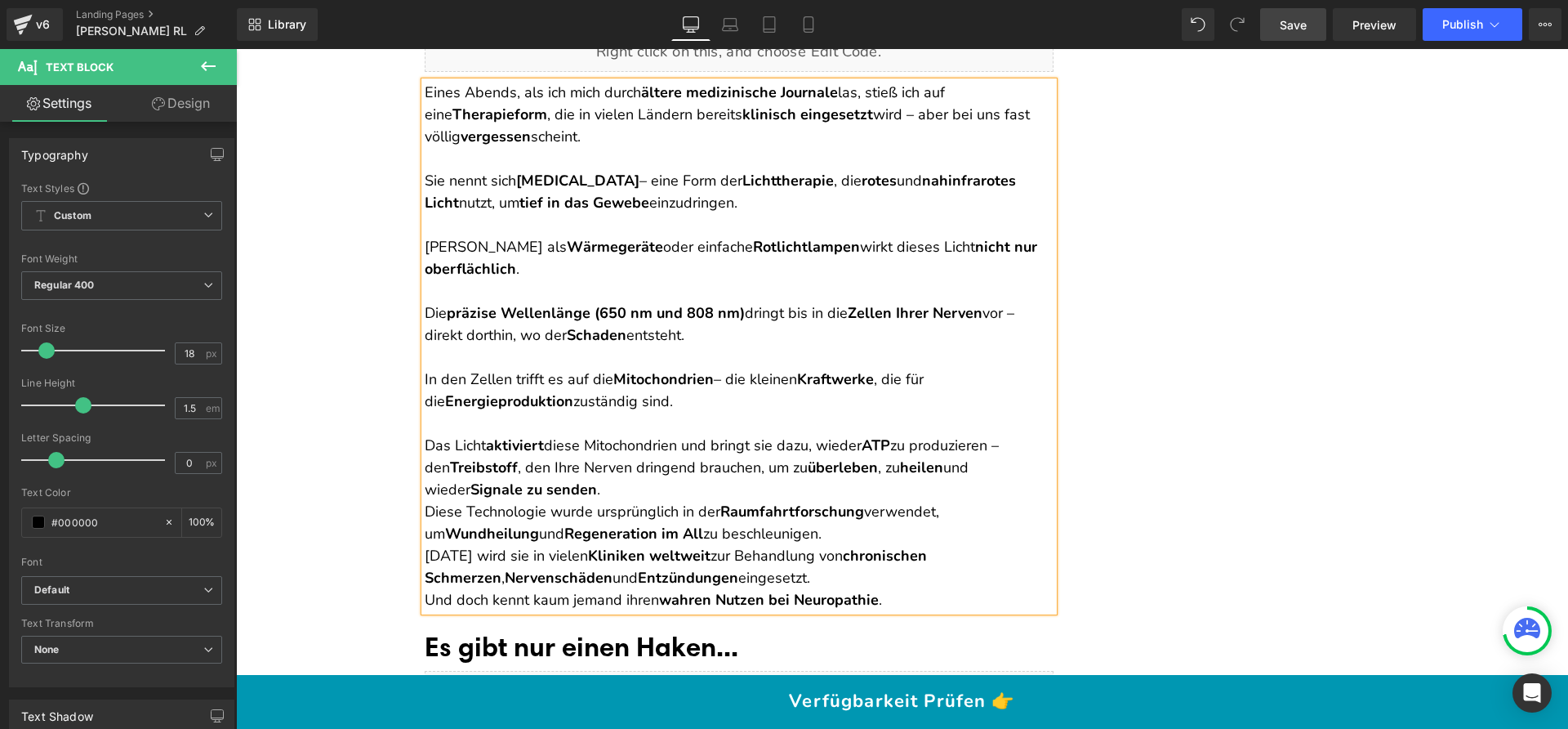
click at [618, 489] on p "Das Licht aktiviert diese Mitochondrien und bringt sie dazu, wieder ATP zu prod…" at bounding box center [739, 467] width 629 height 66
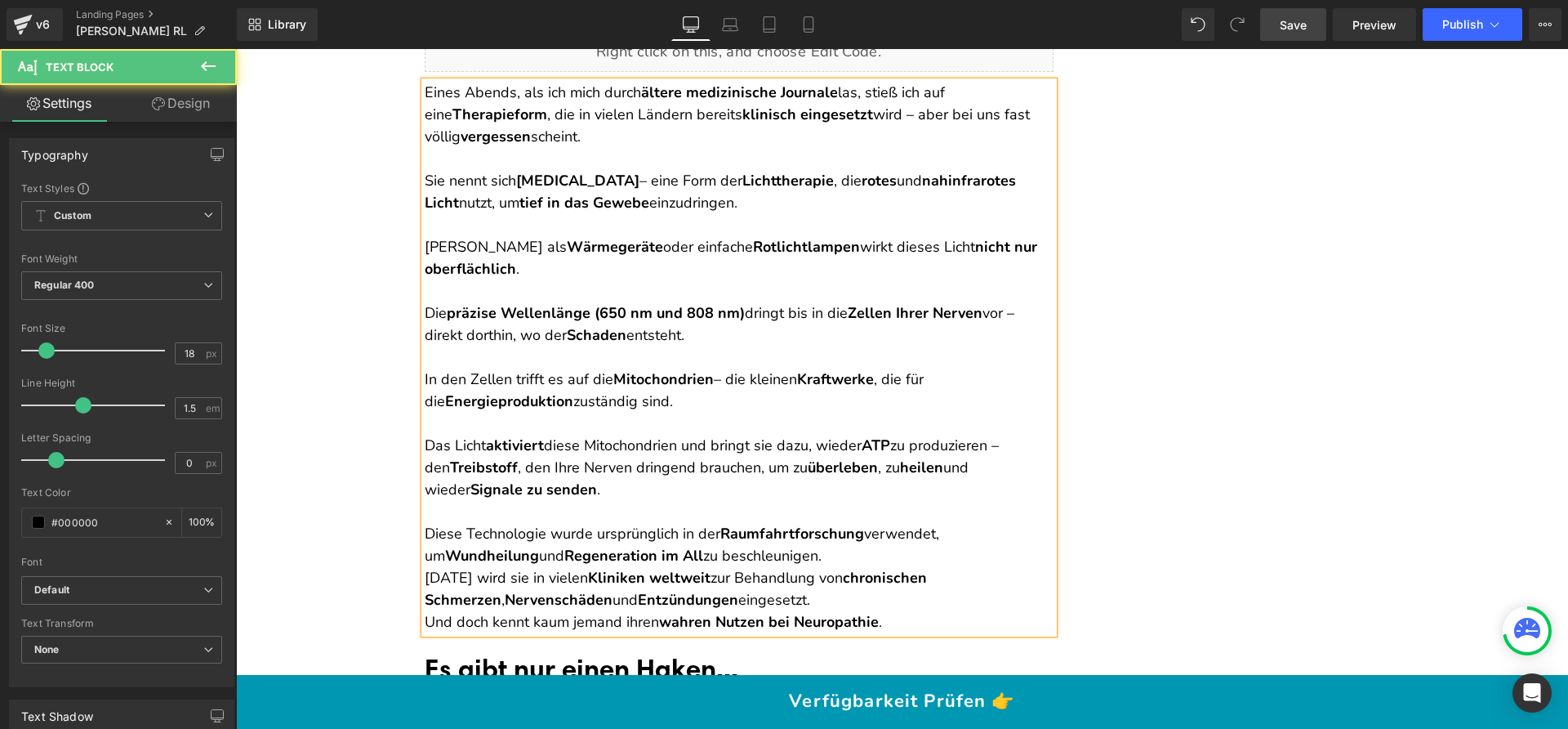
click at [843, 554] on p "Diese Technologie wurde ursprünglich in der Raumfahrtforschung verwendet, um Wu…" at bounding box center [739, 545] width 629 height 44
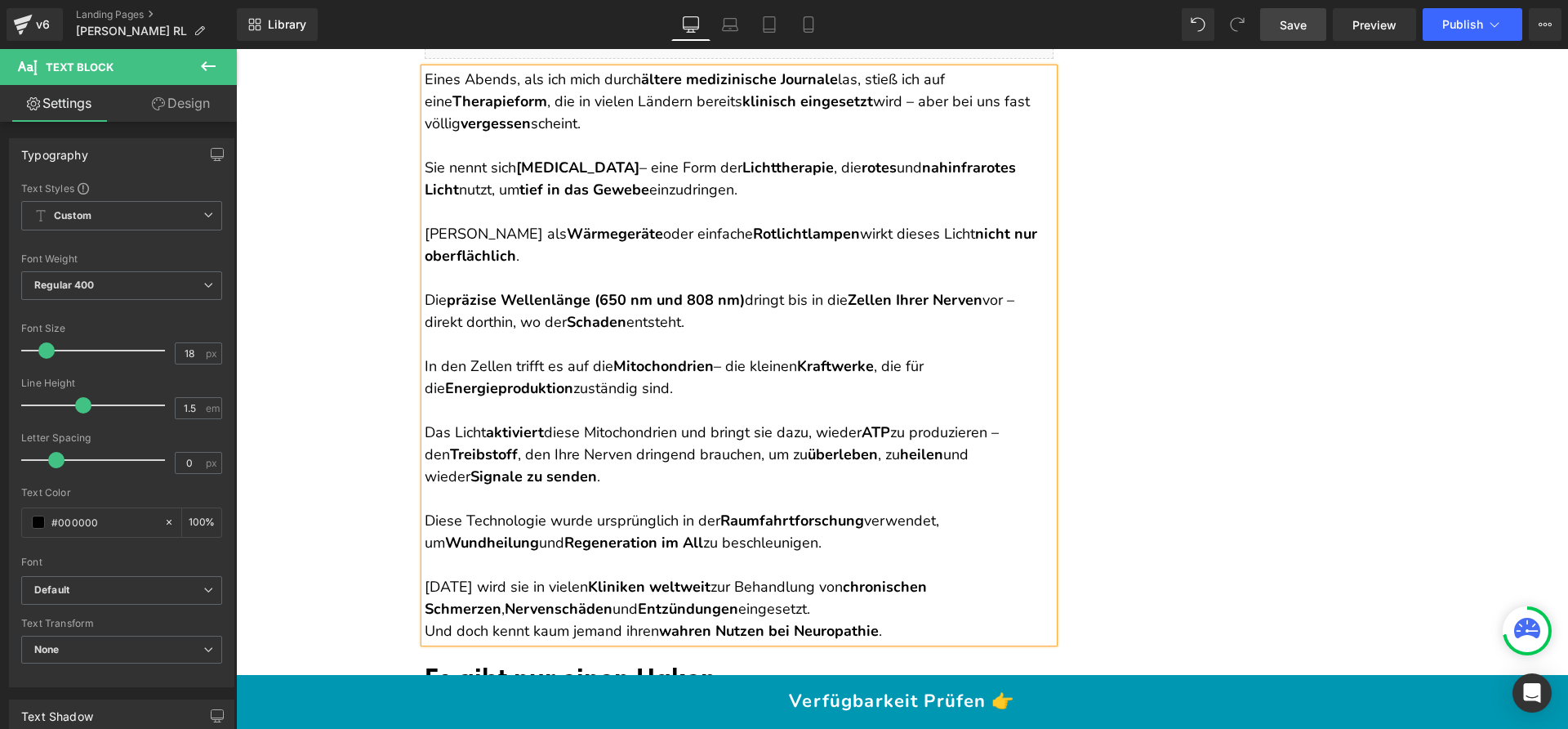
scroll to position [3502, 0]
click at [779, 599] on p "Heute wird sie in vielen Kliniken weltweit zur Behandlung von chronischen Schme…" at bounding box center [739, 597] width 629 height 44
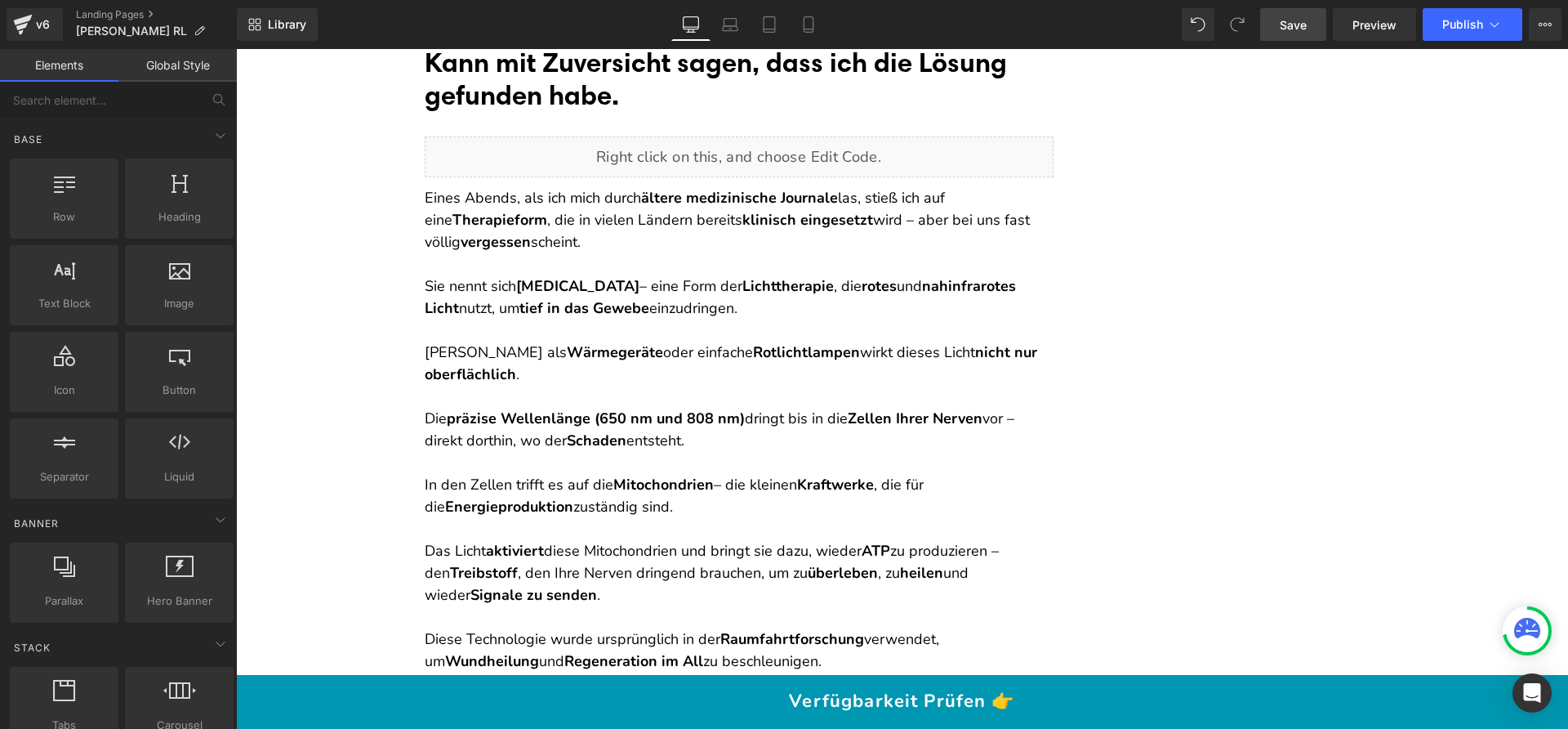
scroll to position [3367, 0]
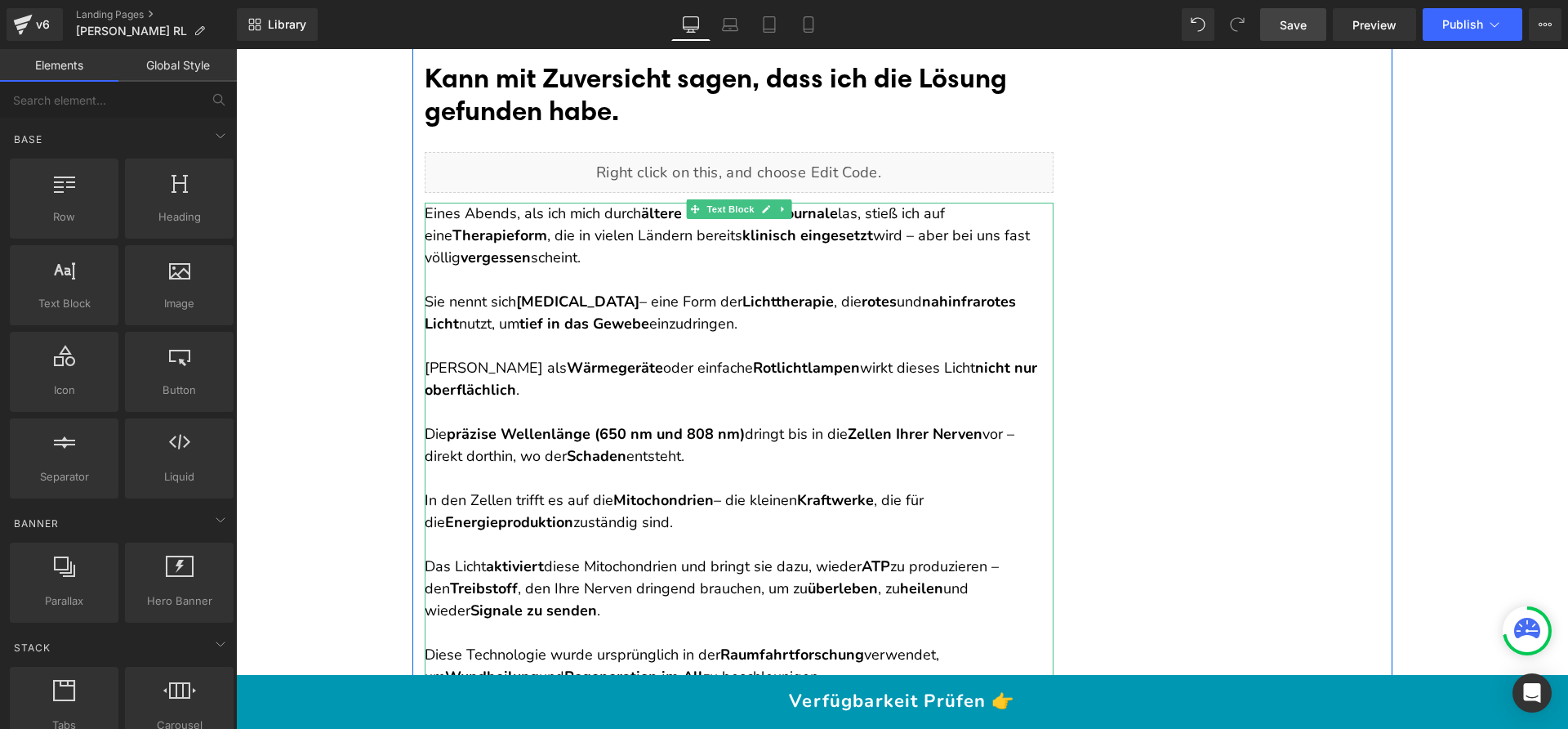
click at [503, 306] on p "Sie nennt sich Photobiomodulation – eine Form der Lichttherapie , die rotes und…" at bounding box center [739, 313] width 629 height 44
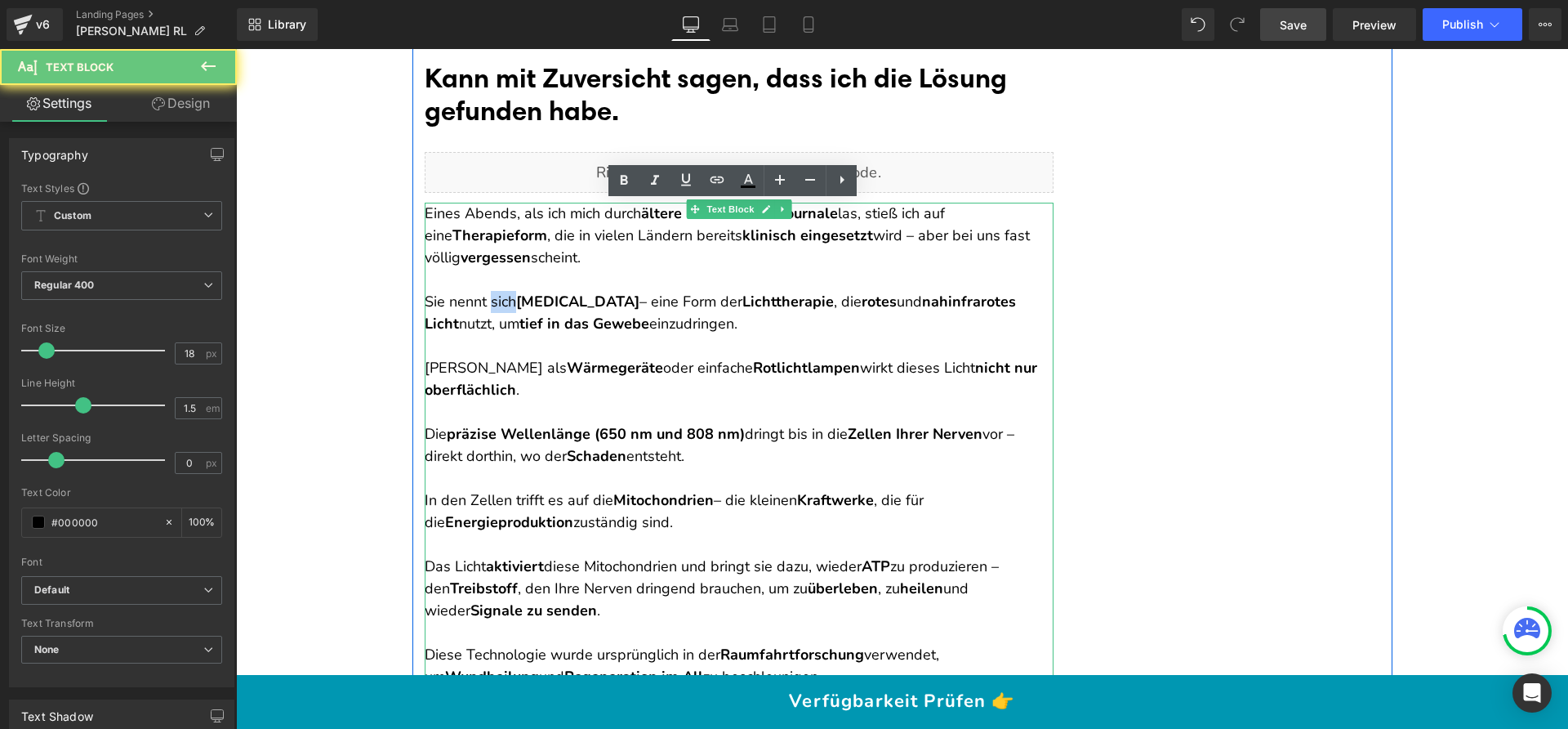
click at [503, 306] on p "Sie nennt sich Photobiomodulation – eine Form der Lichttherapie , die rotes und…" at bounding box center [739, 313] width 629 height 44
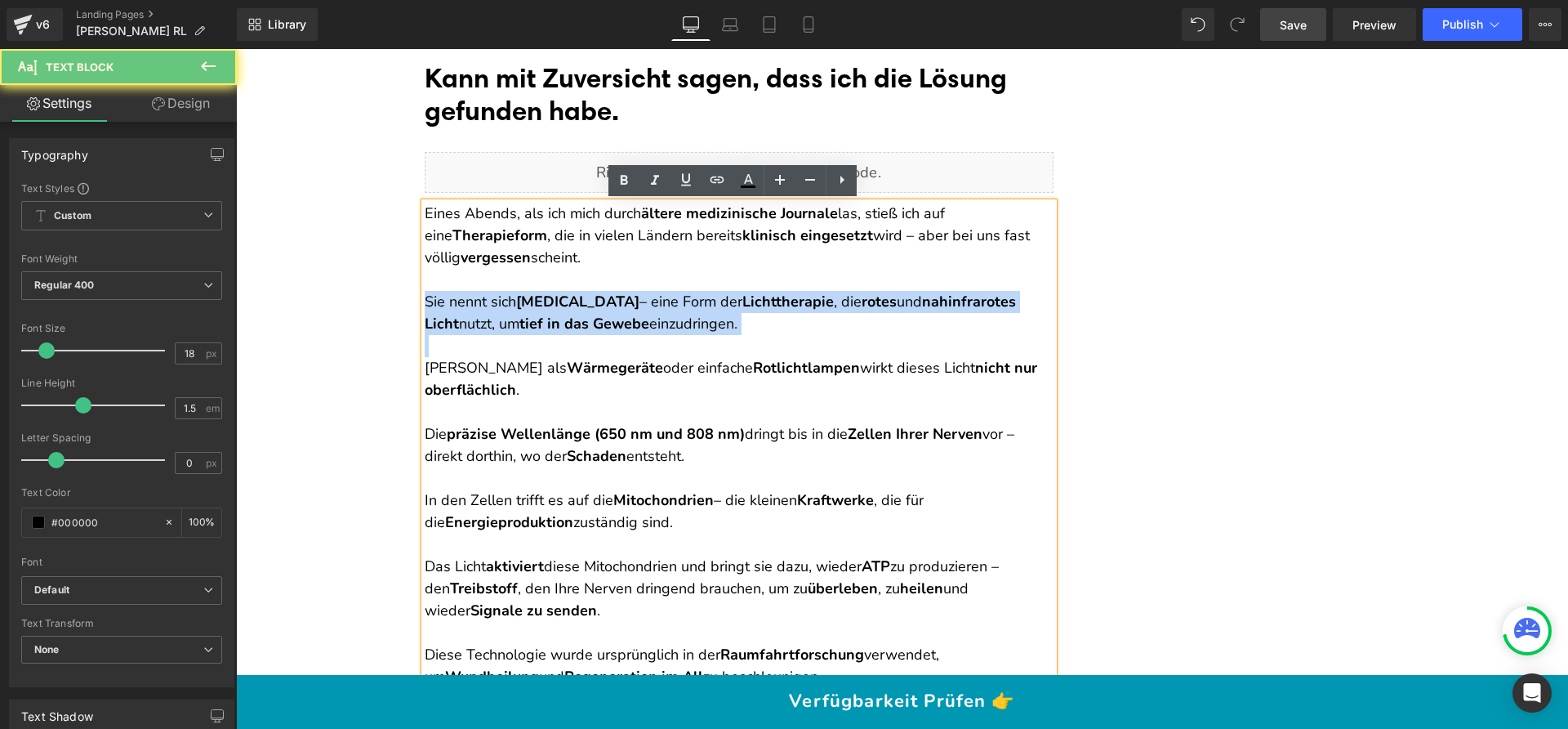
click at [503, 306] on p "Sie nennt sich Photobiomodulation – eine Form der Lichttherapie , die rotes und…" at bounding box center [739, 313] width 629 height 44
copy p "Sie nennt sich Photobiomodulation – eine Form der Lichttherapie , die rotes und…"
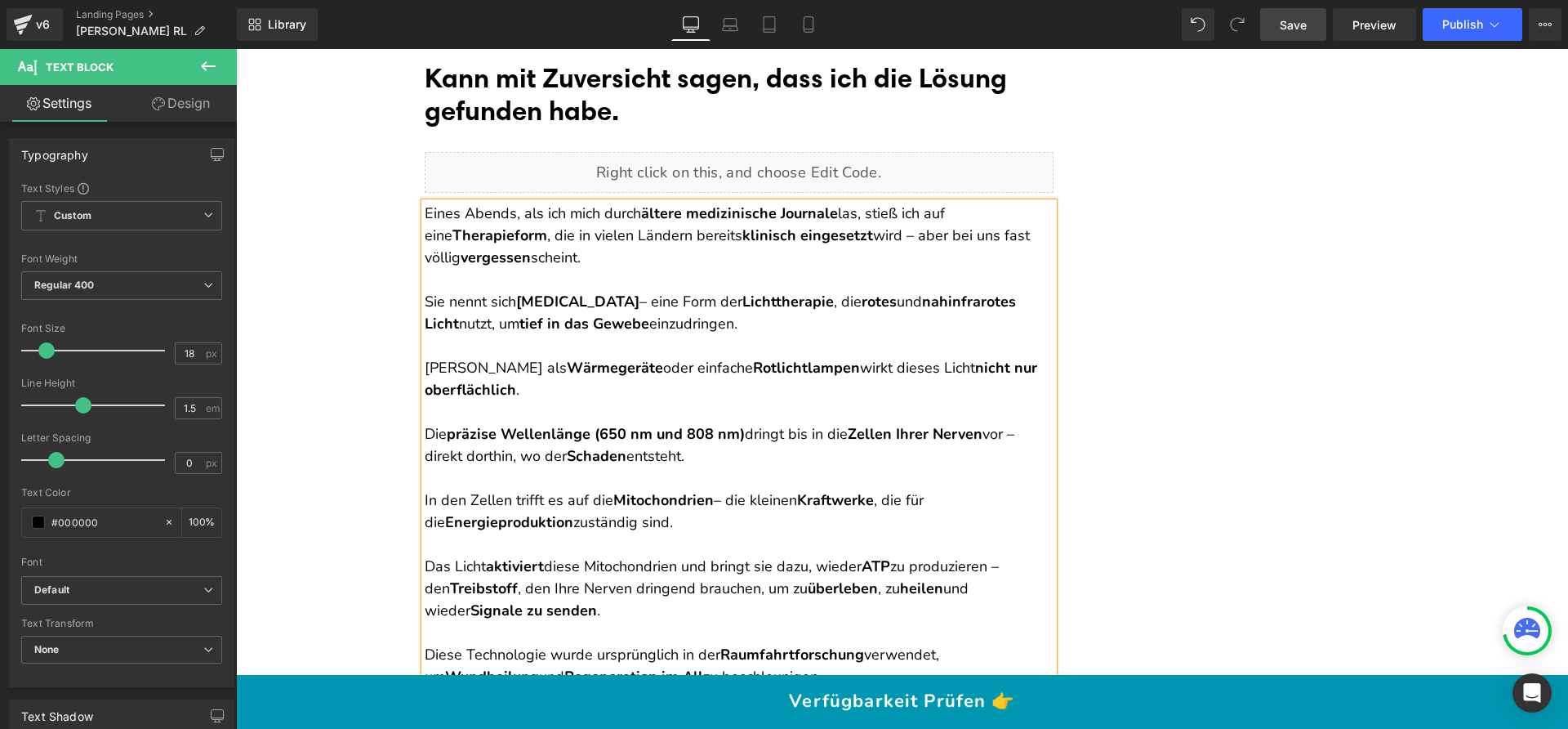
click at [577, 265] on p "Eines Abends, als ich mich durch ältere medizinische Journale las, stieß ich au…" at bounding box center [739, 236] width 629 height 66
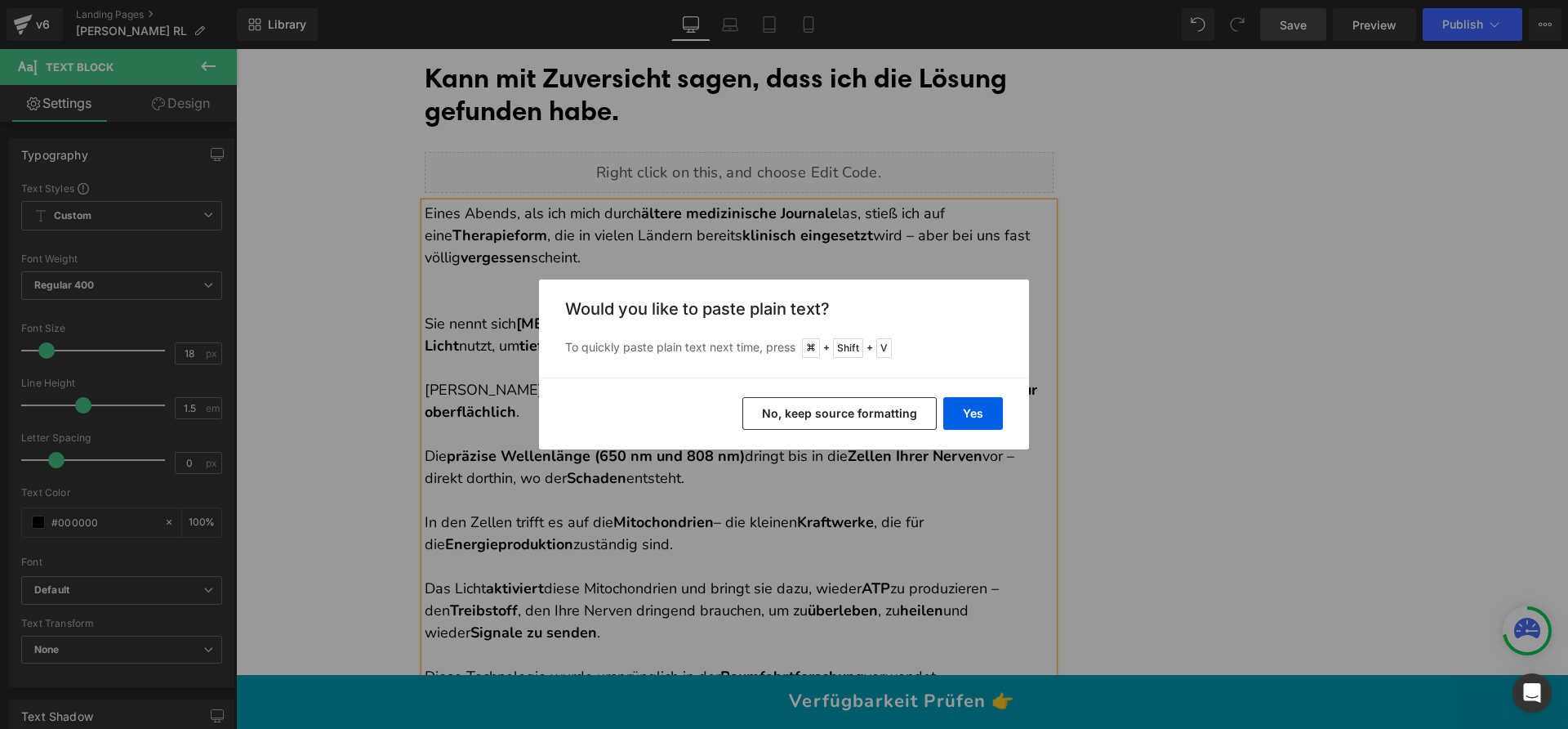
click at [813, 401] on button "No, keep source formatting" at bounding box center [839, 413] width 195 height 33
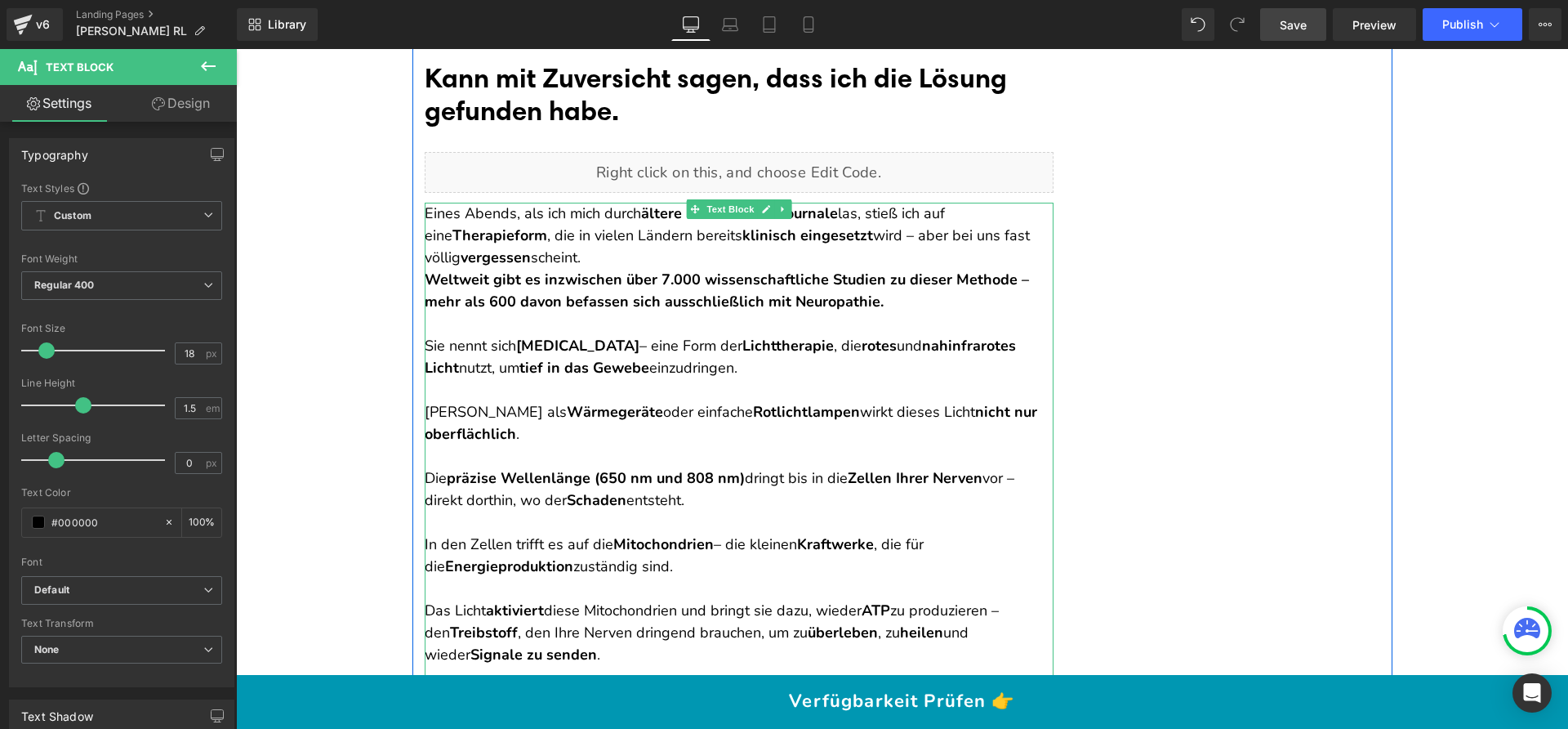
click at [567, 259] on p "Eines Abends, als ich mich durch ältere medizinische Journale las, stieß ich au…" at bounding box center [739, 236] width 629 height 66
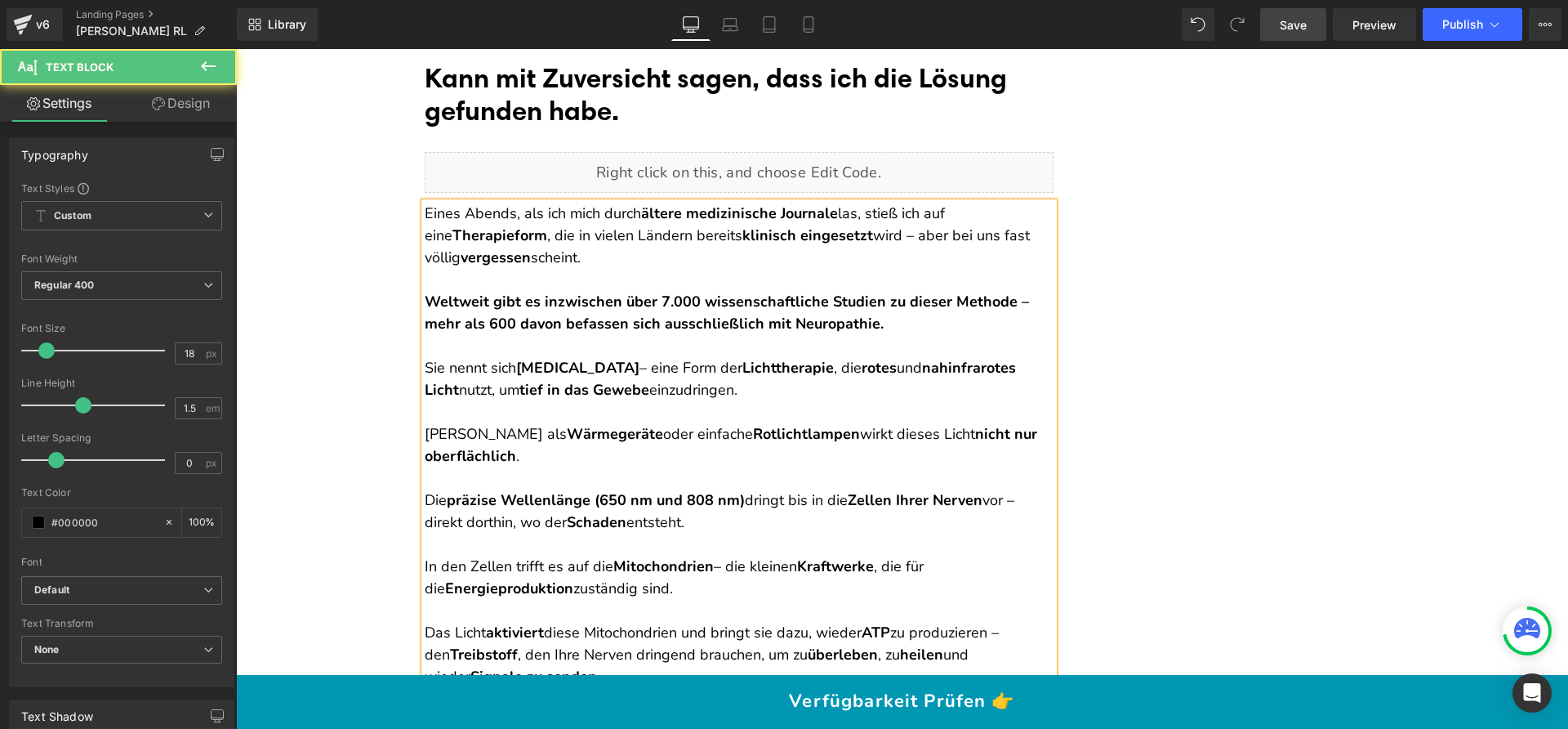
click at [538, 305] on strong "Weltweit gibt es inzwischen über 7.000 wissenschaftliche Studien zu dieser Meth…" at bounding box center [726, 313] width 604 height 42
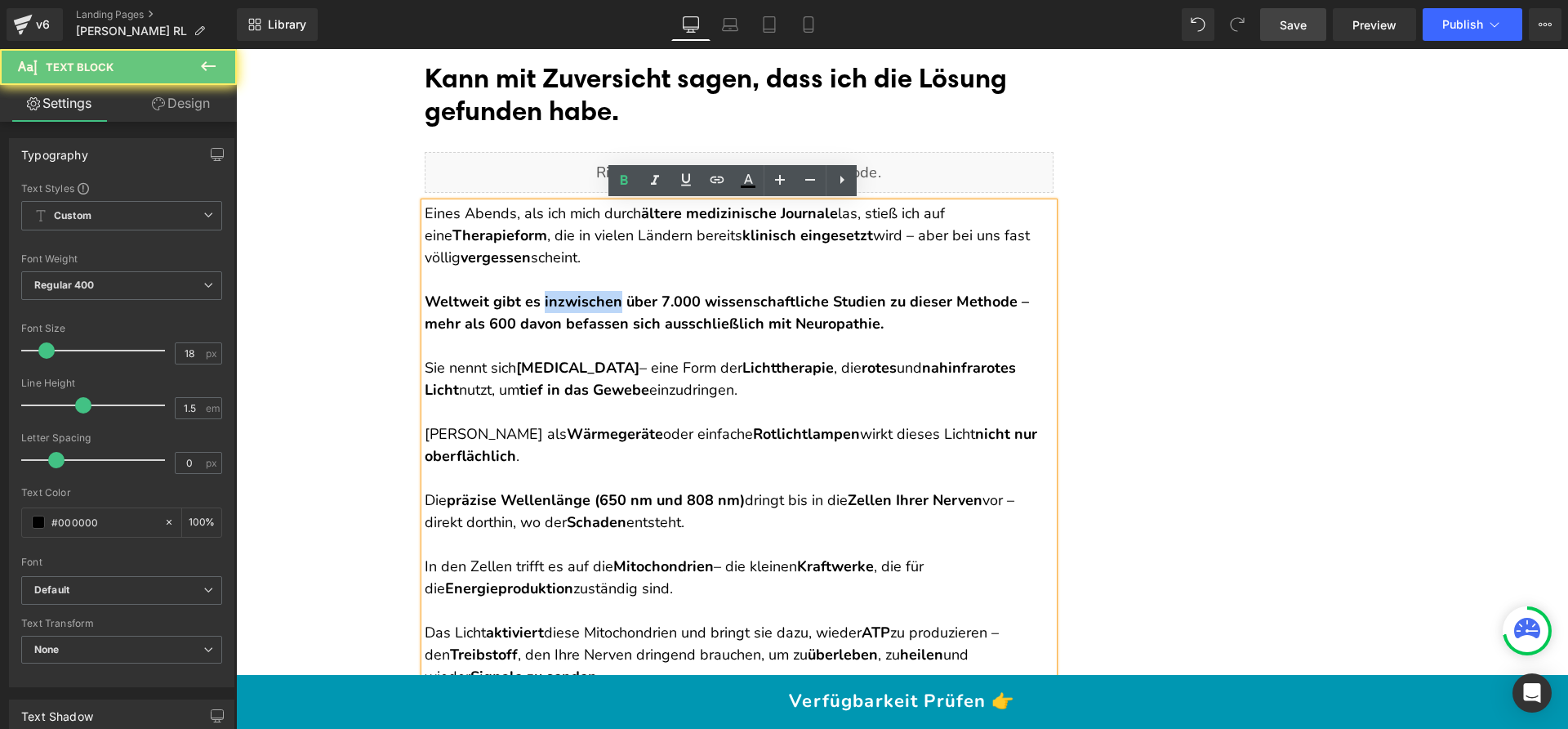
click at [538, 305] on strong "Weltweit gibt es inzwischen über 7.000 wissenschaftliche Studien zu dieser Meth…" at bounding box center [726, 313] width 604 height 42
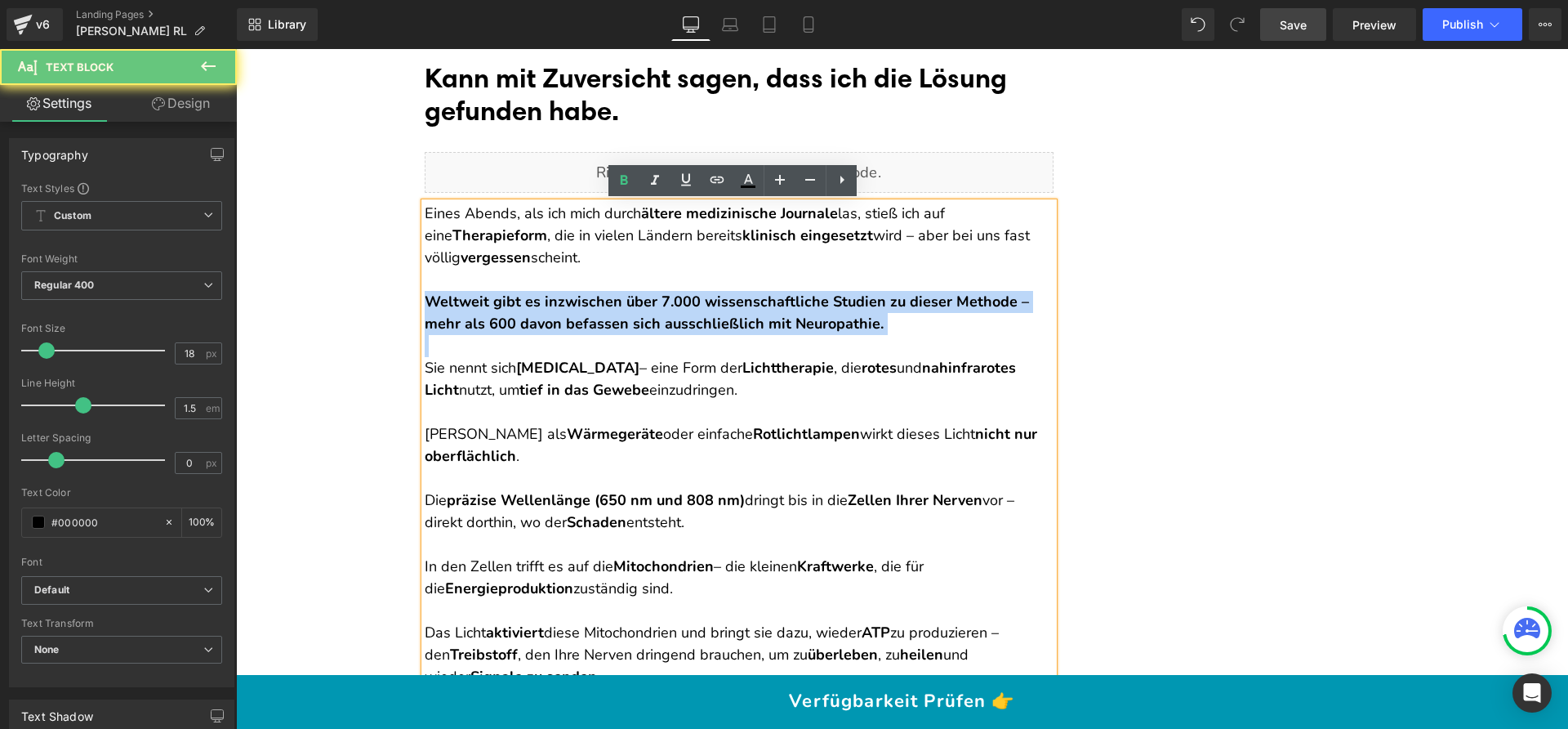
click at [538, 305] on strong "Weltweit gibt es inzwischen über 7.000 wissenschaftliche Studien zu dieser Meth…" at bounding box center [726, 313] width 604 height 42
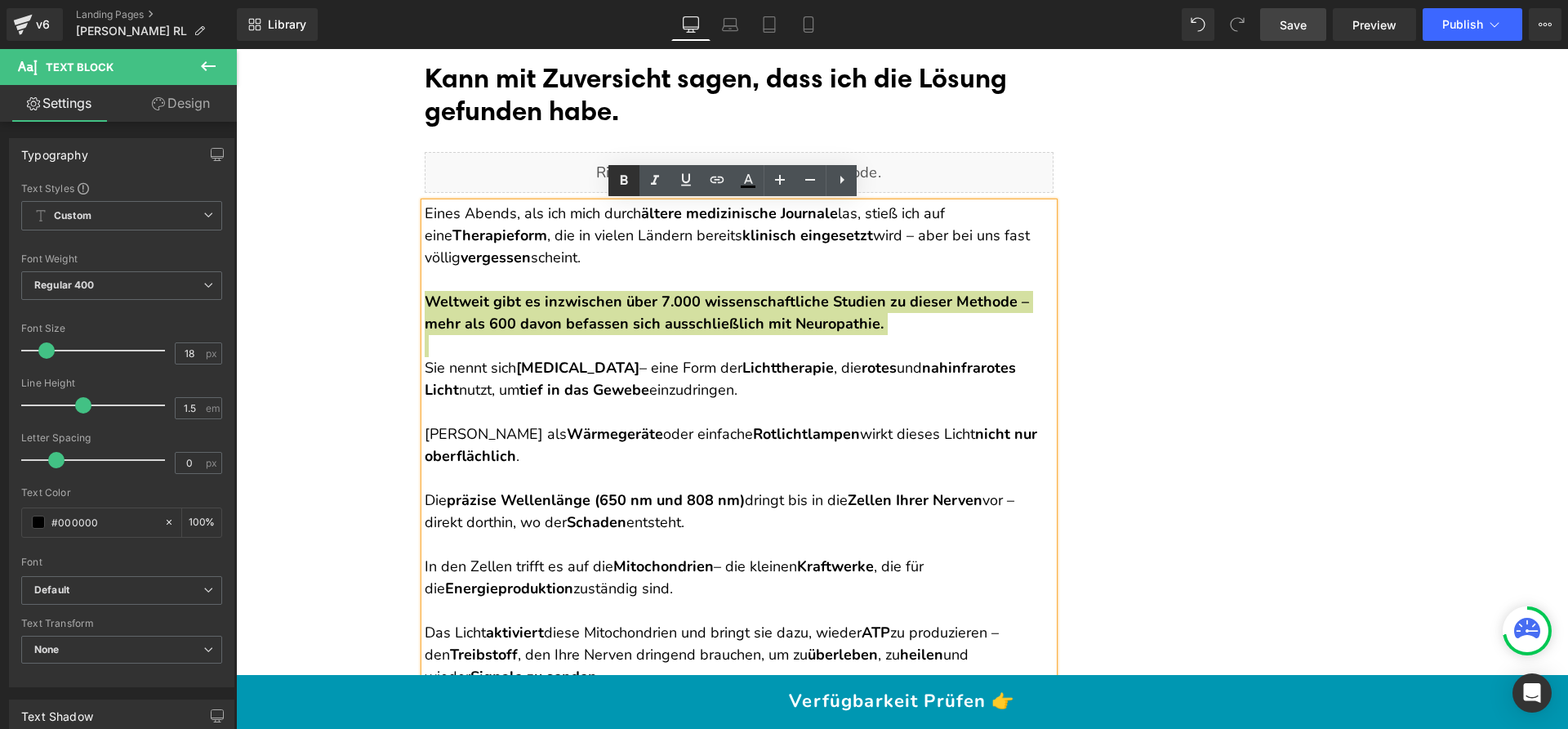
click at [635, 179] on link at bounding box center [623, 180] width 31 height 31
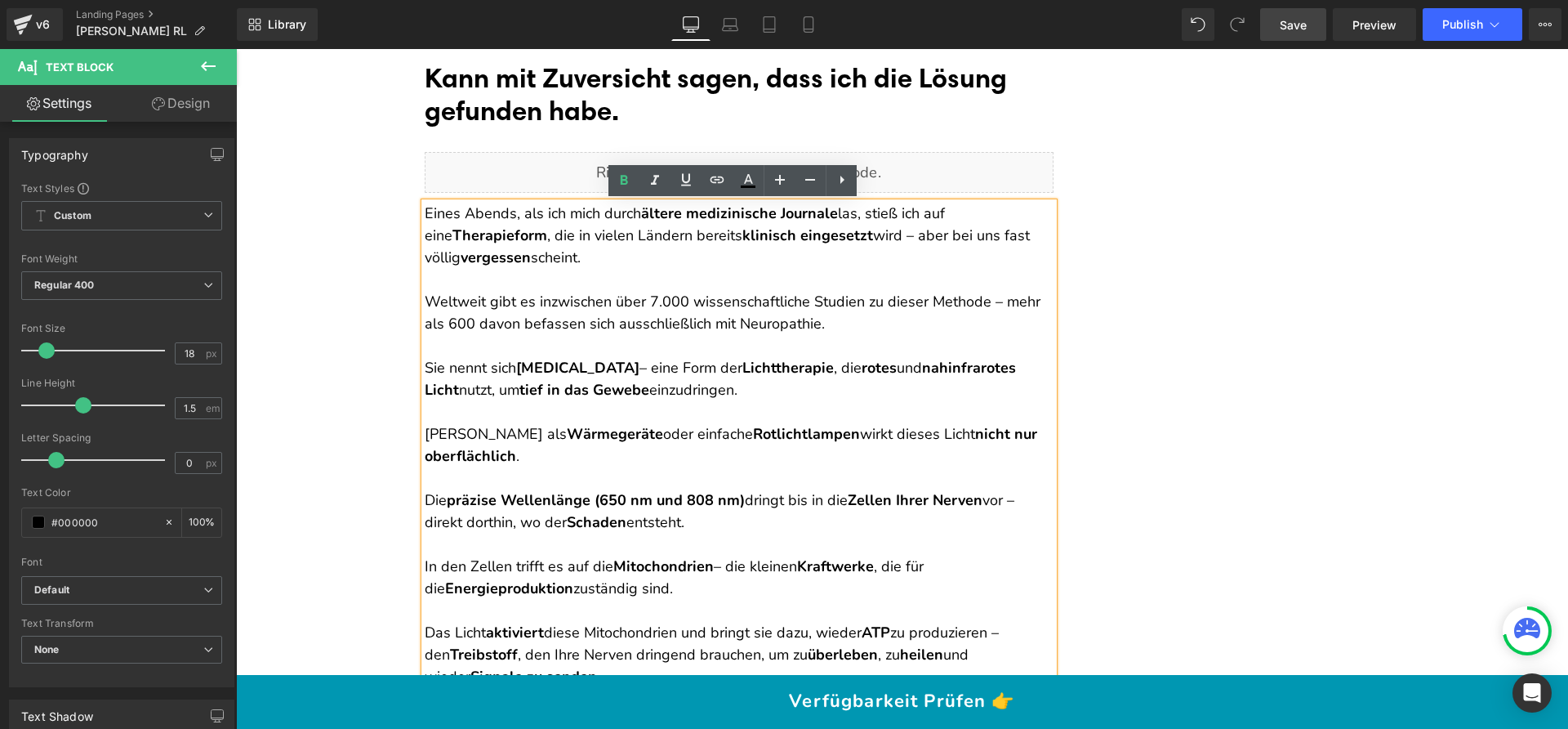
click at [550, 291] on p "Weltweit gibt es inzwischen über 7.000 wissenschaftliche Studien zu dieser Meth…" at bounding box center [739, 313] width 629 height 44
click at [529, 296] on span "Weltweit gibt es inzwischen über 7.000 wissenschaftliche Studien zu dieser Meth…" at bounding box center [732, 313] width 616 height 42
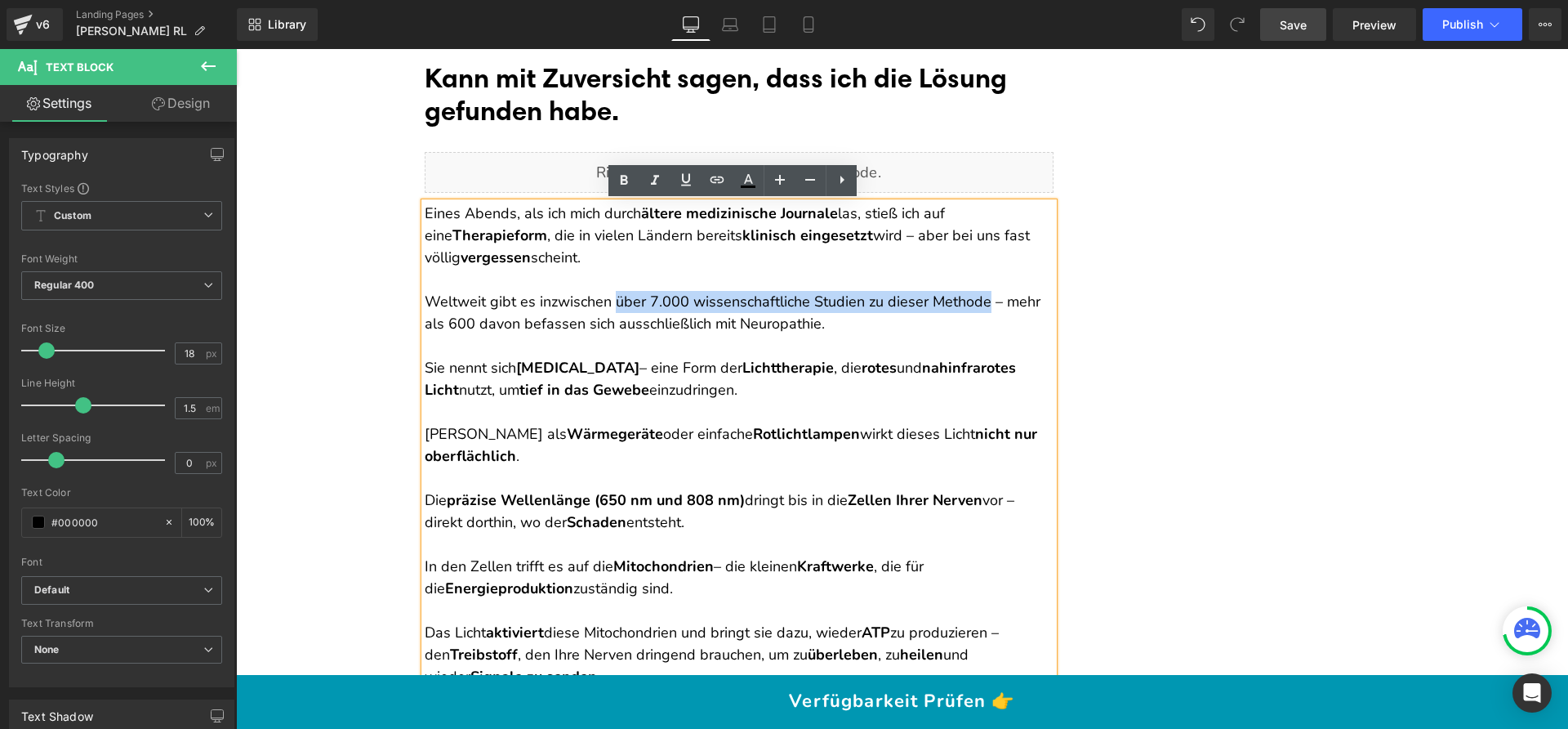
drag, startPoint x: 601, startPoint y: 299, endPoint x: 967, endPoint y: 302, distance: 366.0
click at [967, 302] on span "Weltweit gibt es inzwischen über 7.000 wissenschaftliche Studien zu dieser Meth…" at bounding box center [732, 313] width 616 height 42
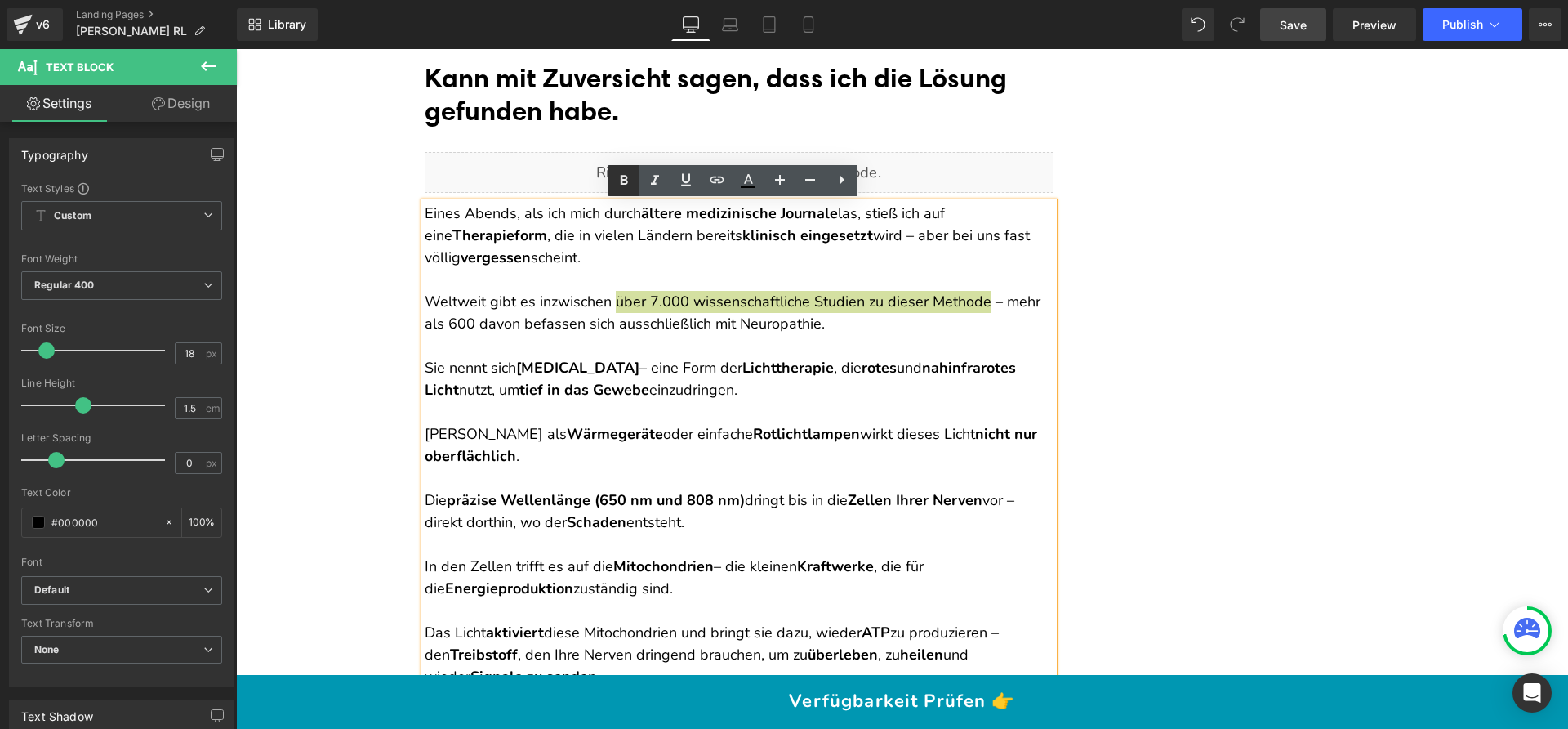
click at [631, 179] on icon at bounding box center [624, 181] width 20 height 20
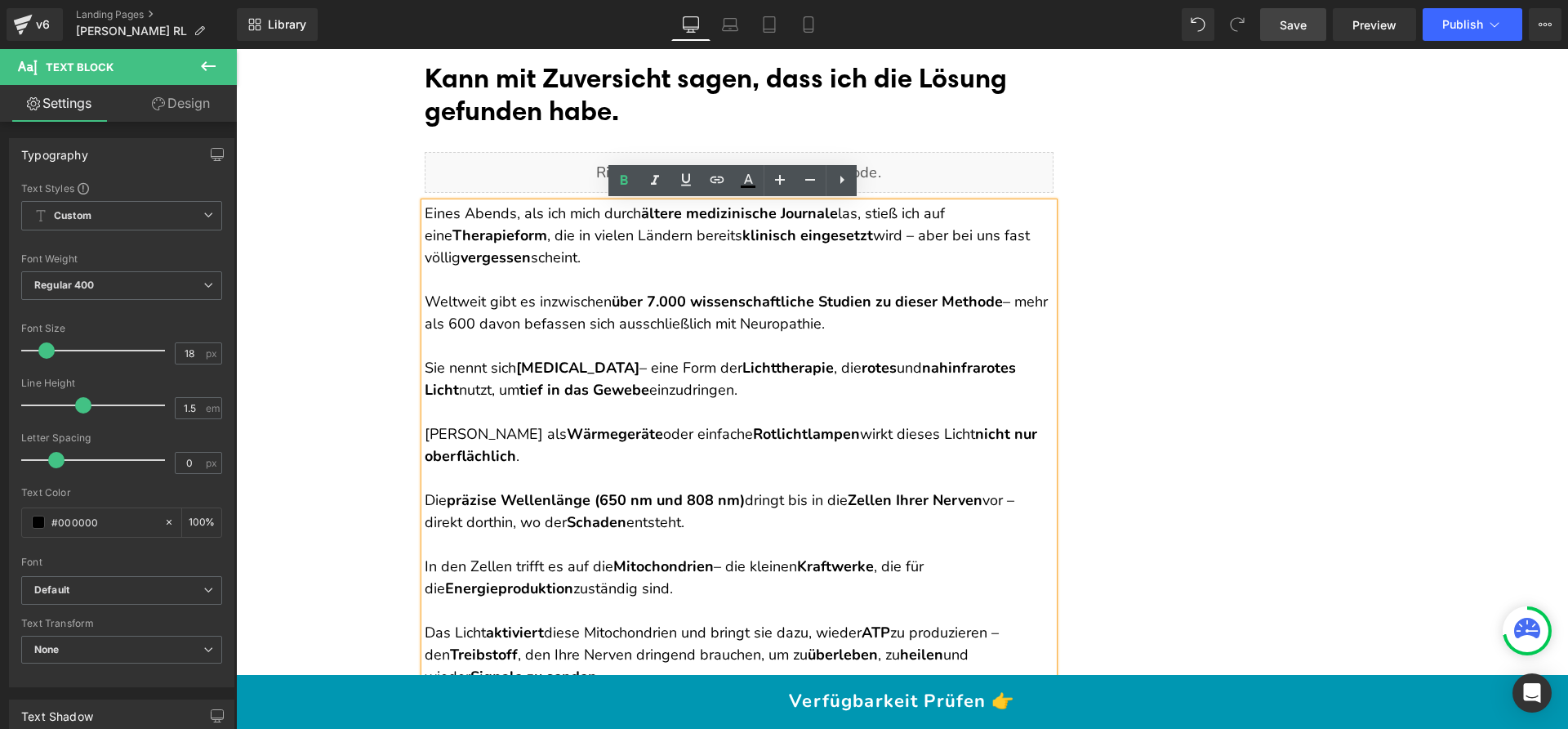
click at [566, 313] on p "Weltweit gibt es inzwischen über 7.000 wissenschaftliche Studien zu dieser Meth…" at bounding box center [739, 313] width 629 height 44
drag, startPoint x: 440, startPoint y: 318, endPoint x: 572, endPoint y: 324, distance: 132.1
click at [572, 324] on span "Weltweit gibt es inzwischen über 7.000 wissenschaftliche Studien zu dieser Meth…" at bounding box center [736, 313] width 623 height 42
click at [622, 182] on icon at bounding box center [624, 180] width 7 height 10
click at [775, 321] on span "Weltweit gibt es inzwischen über 7.000 wissenschaftliche Studien zu dieser Meth…" at bounding box center [736, 313] width 623 height 42
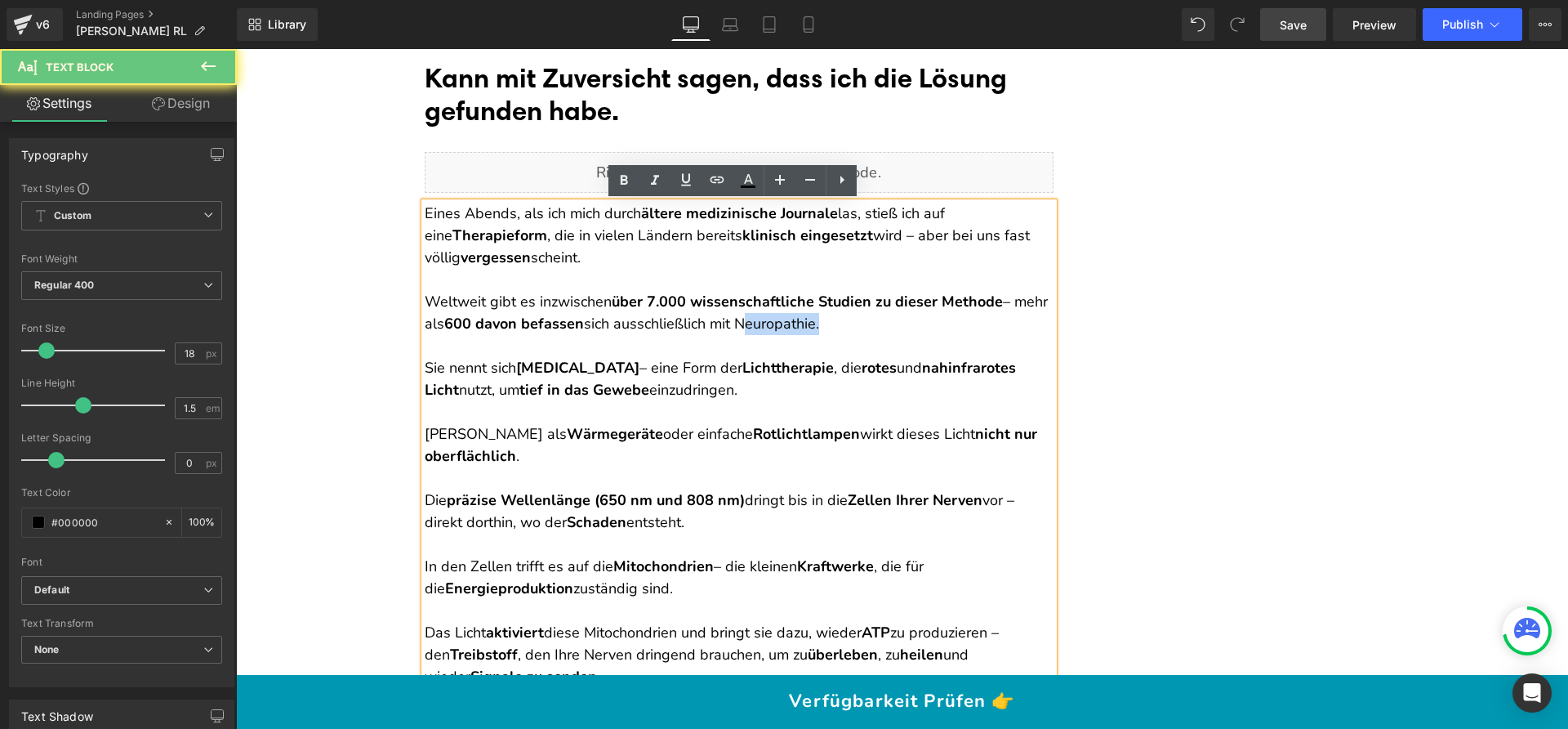
click at [775, 321] on span "Weltweit gibt es inzwischen über 7.000 wissenschaftliche Studien zu dieser Meth…" at bounding box center [736, 313] width 623 height 42
click at [632, 177] on icon at bounding box center [624, 181] width 20 height 20
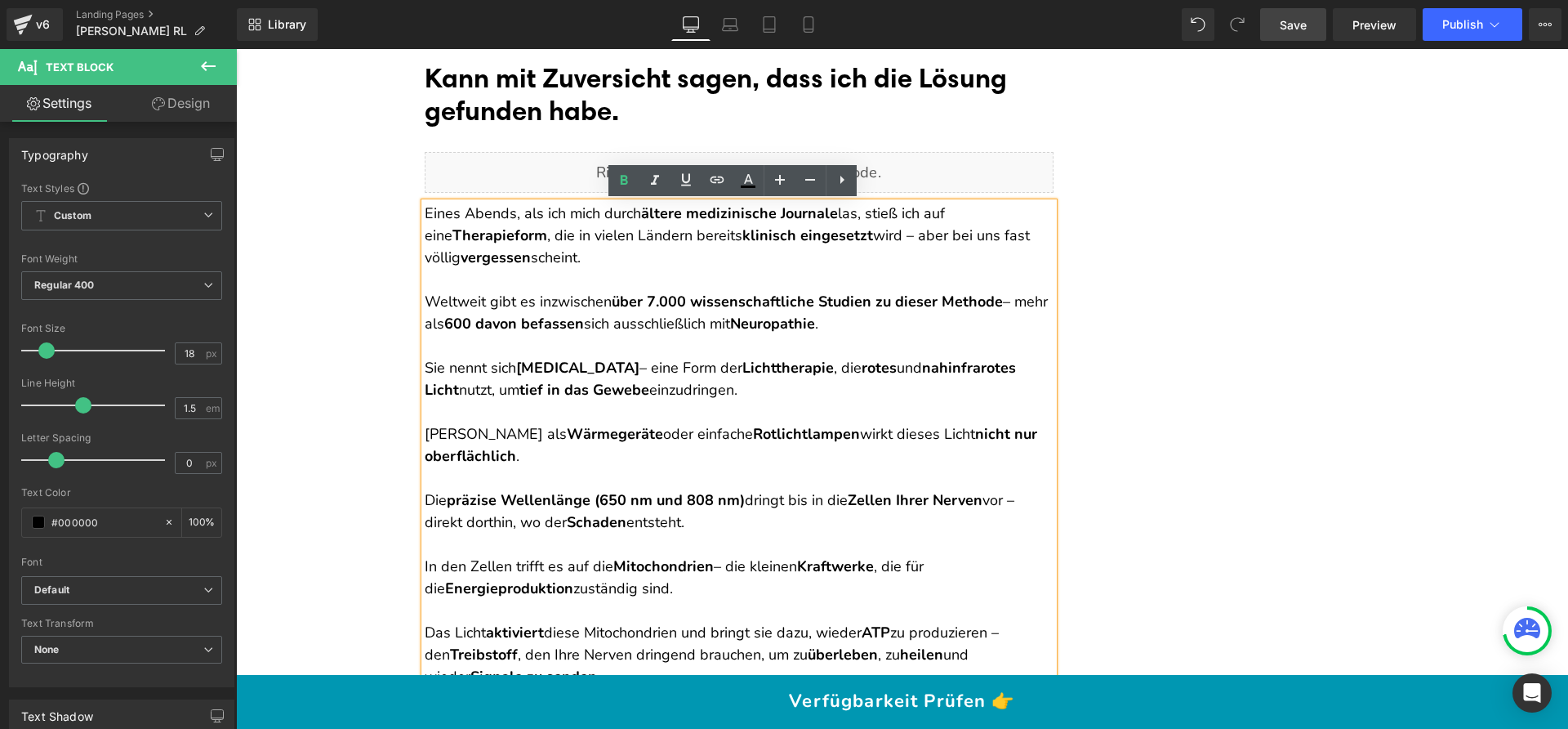
click at [594, 353] on p at bounding box center [739, 346] width 629 height 22
click at [567, 370] on strong "Photobiomodulation" at bounding box center [578, 367] width 124 height 20
click at [762, 183] on link at bounding box center [748, 180] width 31 height 31
type input "100"
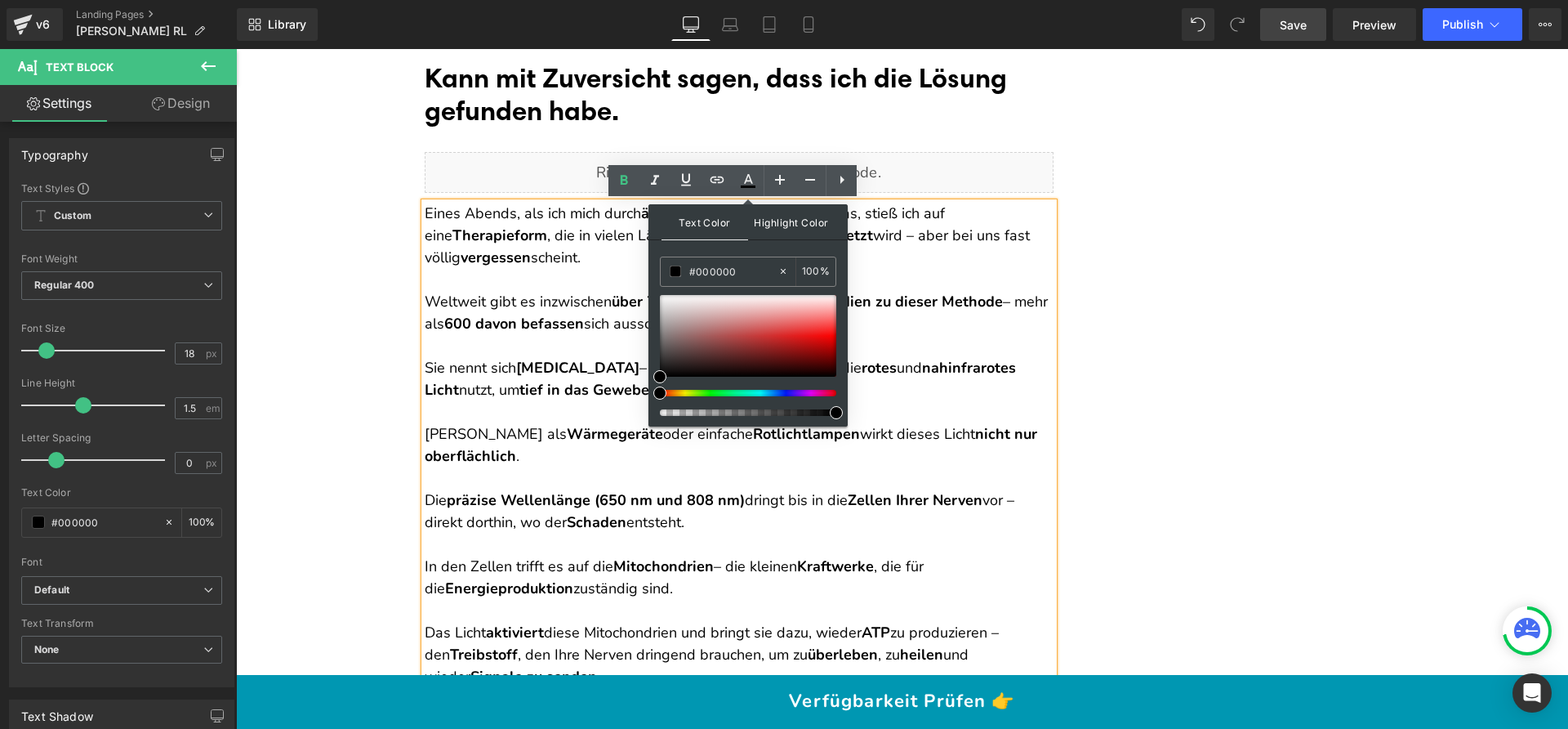
click at [797, 224] on span "Highlight Color" at bounding box center [790, 222] width 87 height 35
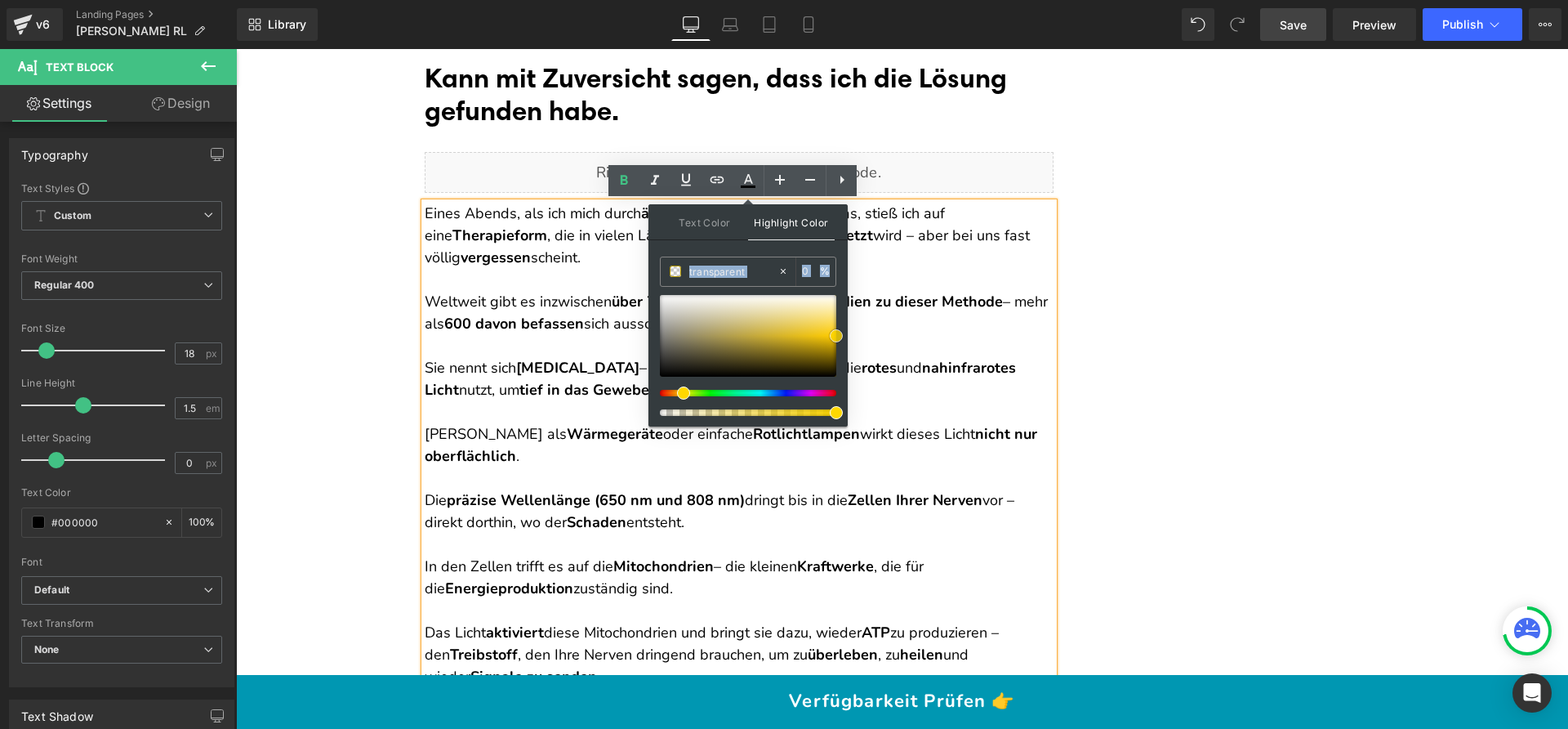
type input "#ffd800"
type input "100"
click at [841, 335] on span at bounding box center [835, 336] width 13 height 13
click at [675, 390] on span at bounding box center [679, 392] width 13 height 13
type input "#ffab05"
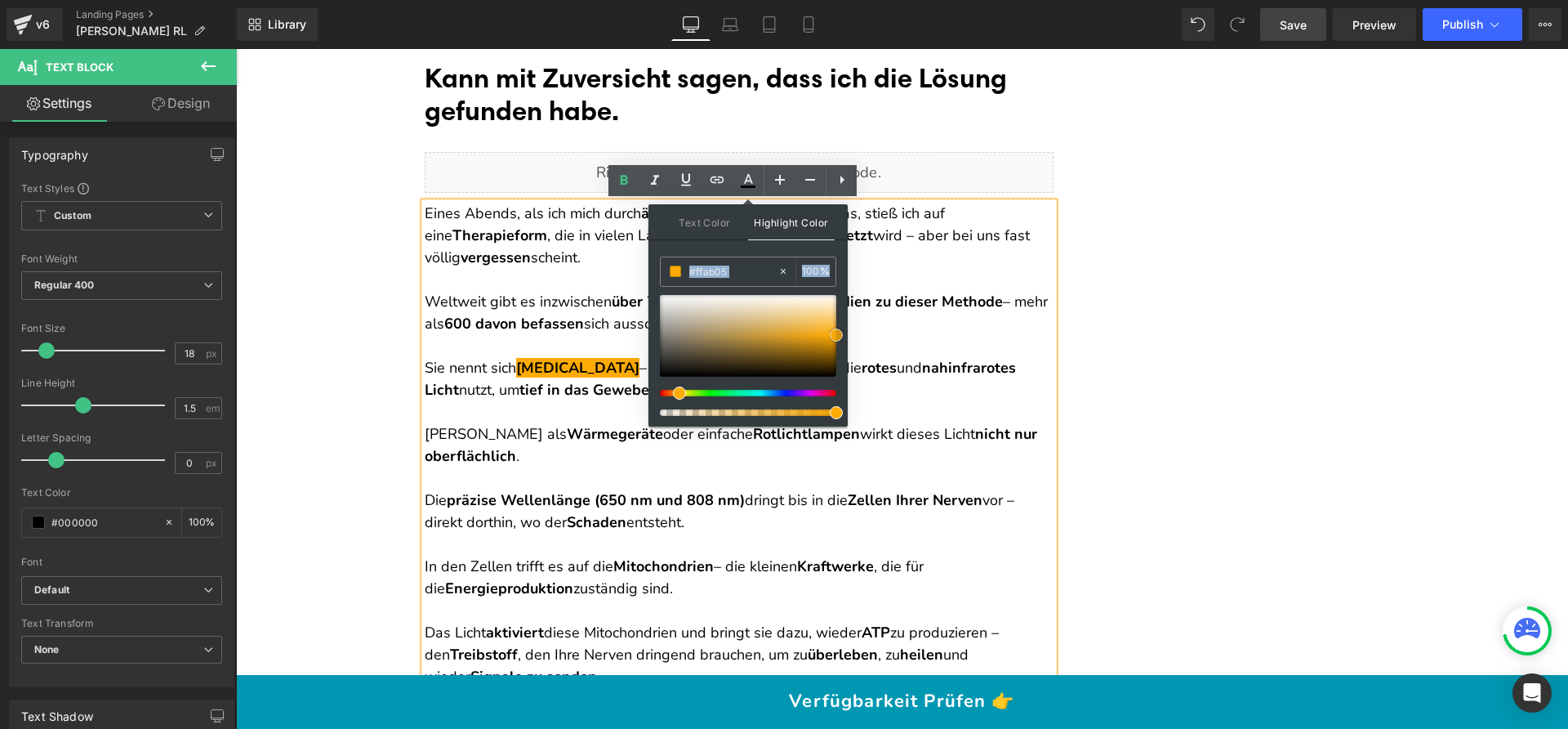
click at [842, 335] on div "Text Color Highlight Color #000000 #000000 100 % rgba(255, 171, 5, 1) #ffab05 1…" at bounding box center [749, 316] width 200 height 223
click at [894, 330] on p "Weltweit gibt es inzwischen über 7.000 wissenschaftliche Studien zu dieser Meth…" at bounding box center [739, 313] width 629 height 44
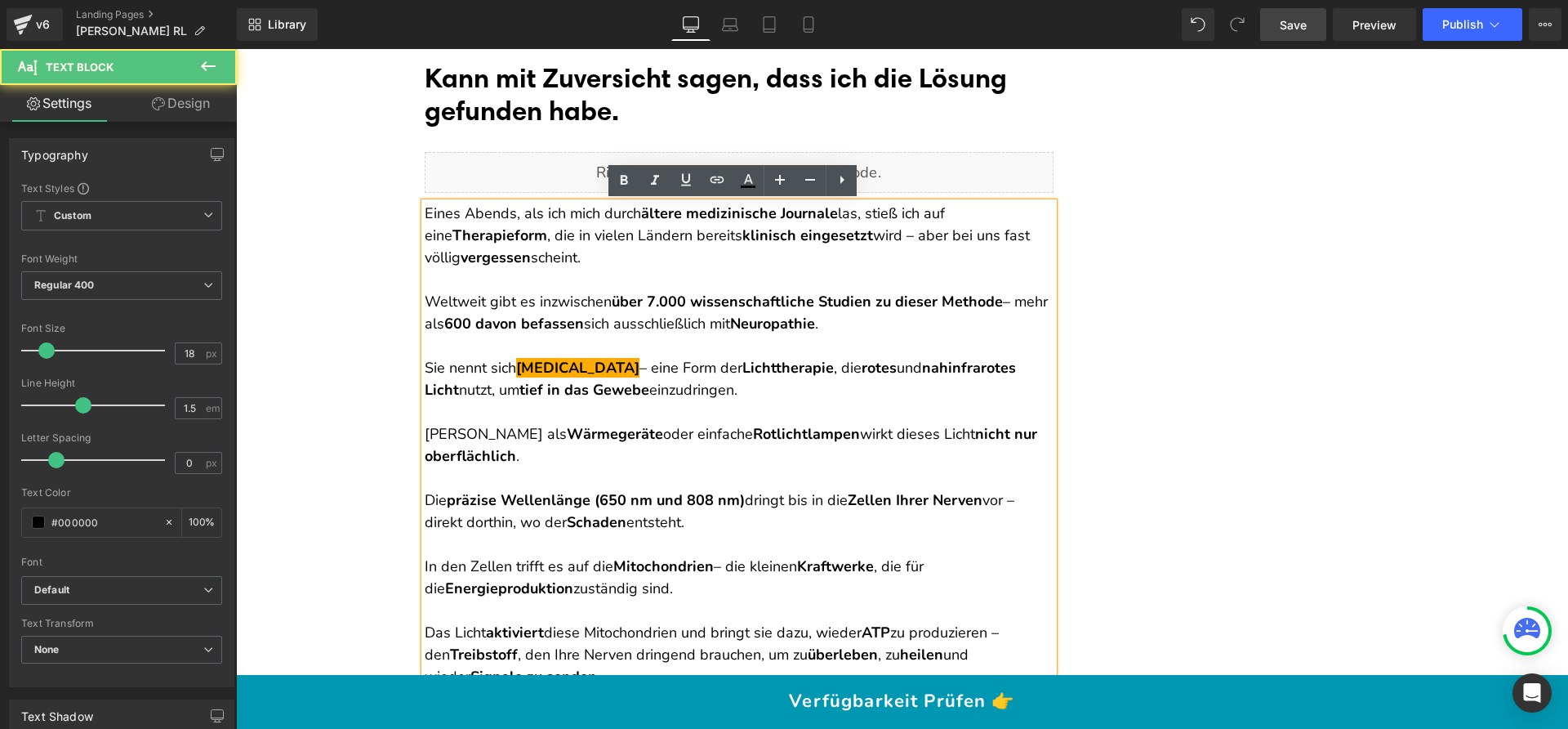
click at [688, 415] on p at bounding box center [739, 412] width 629 height 22
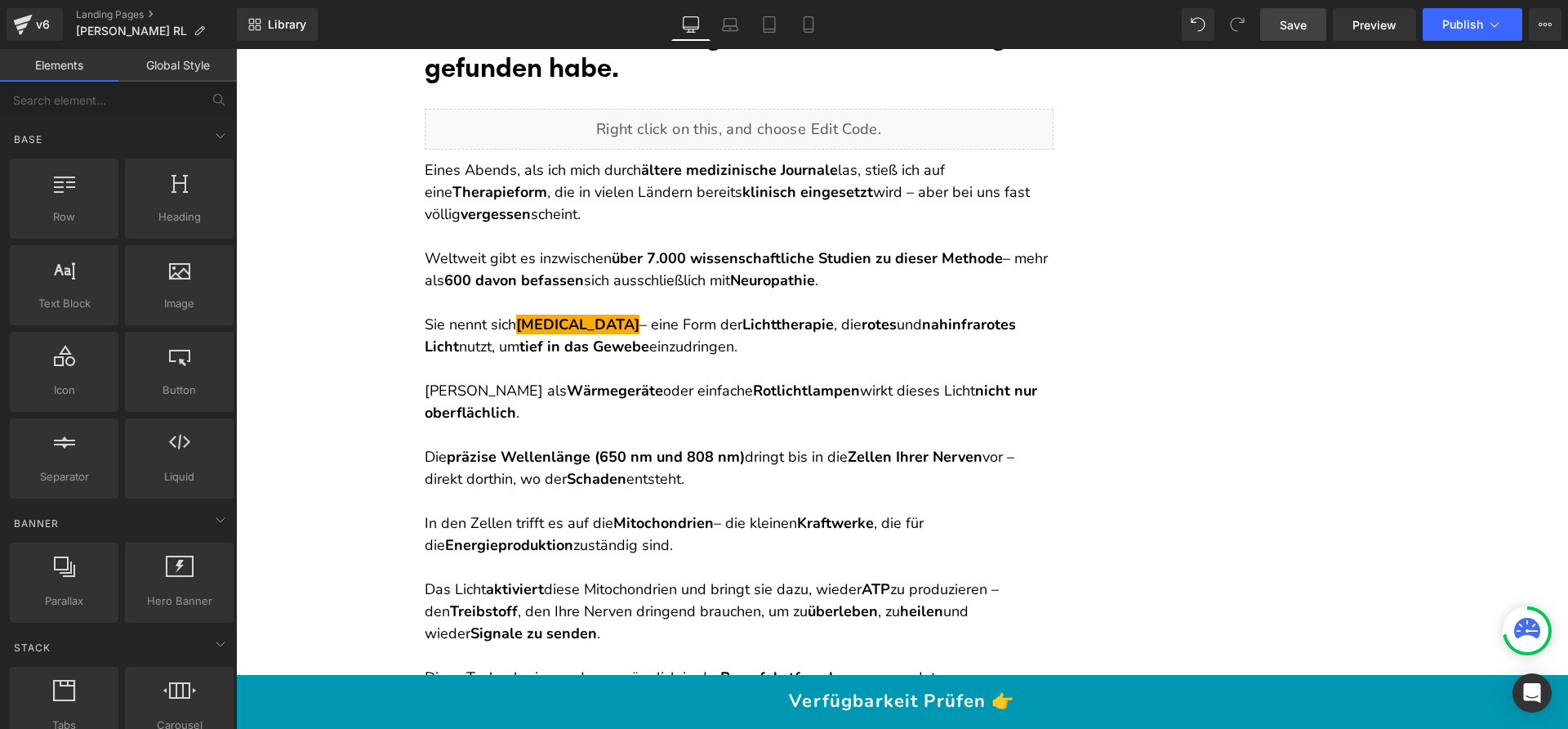
scroll to position [3453, 0]
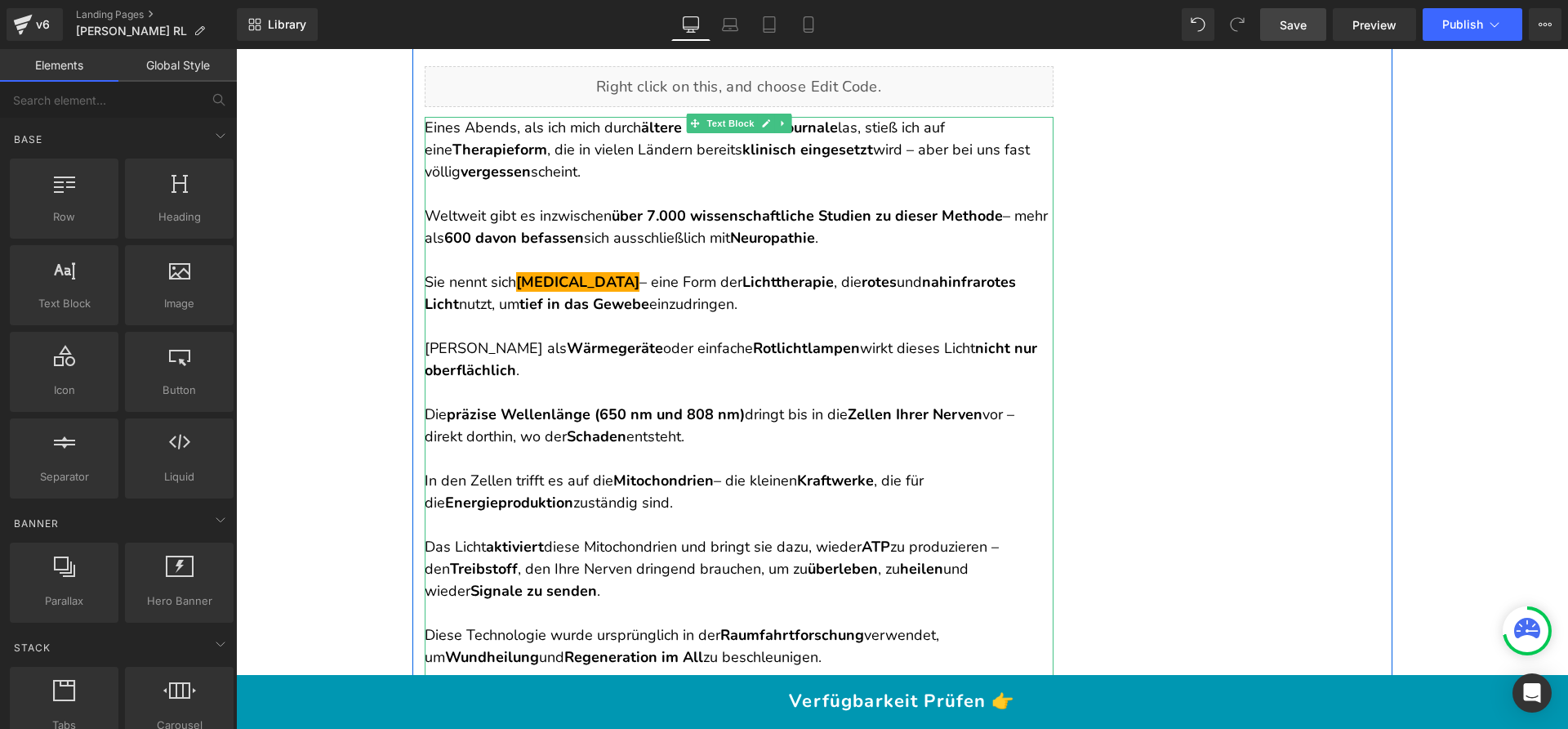
click at [493, 362] on strong "nicht nur oberflächlich" at bounding box center [731, 360] width 613 height 42
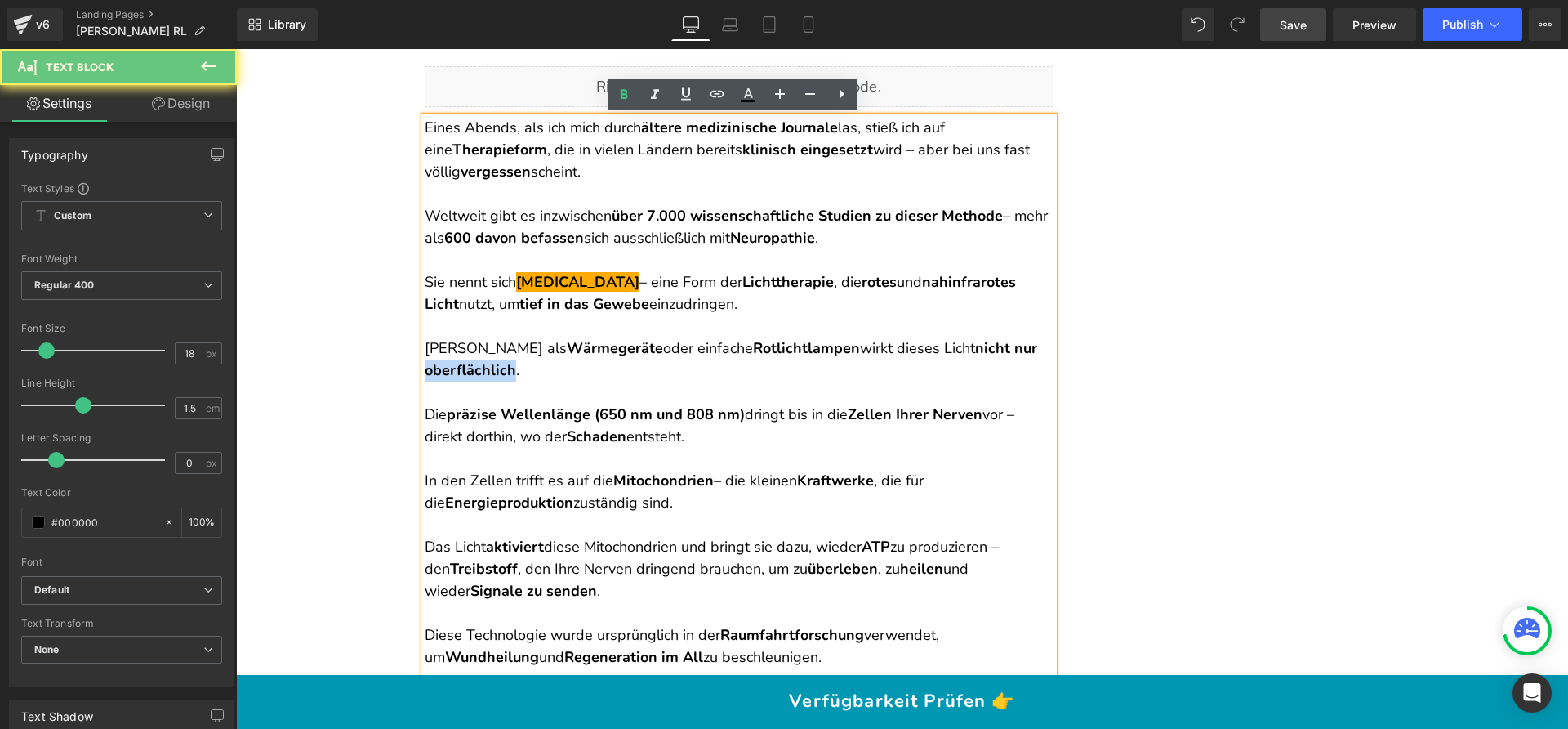
click at [493, 362] on strong "nicht nur oberflächlich" at bounding box center [731, 360] width 613 height 42
click at [567, 346] on strong "Wärmegeräte" at bounding box center [615, 349] width 97 height 20
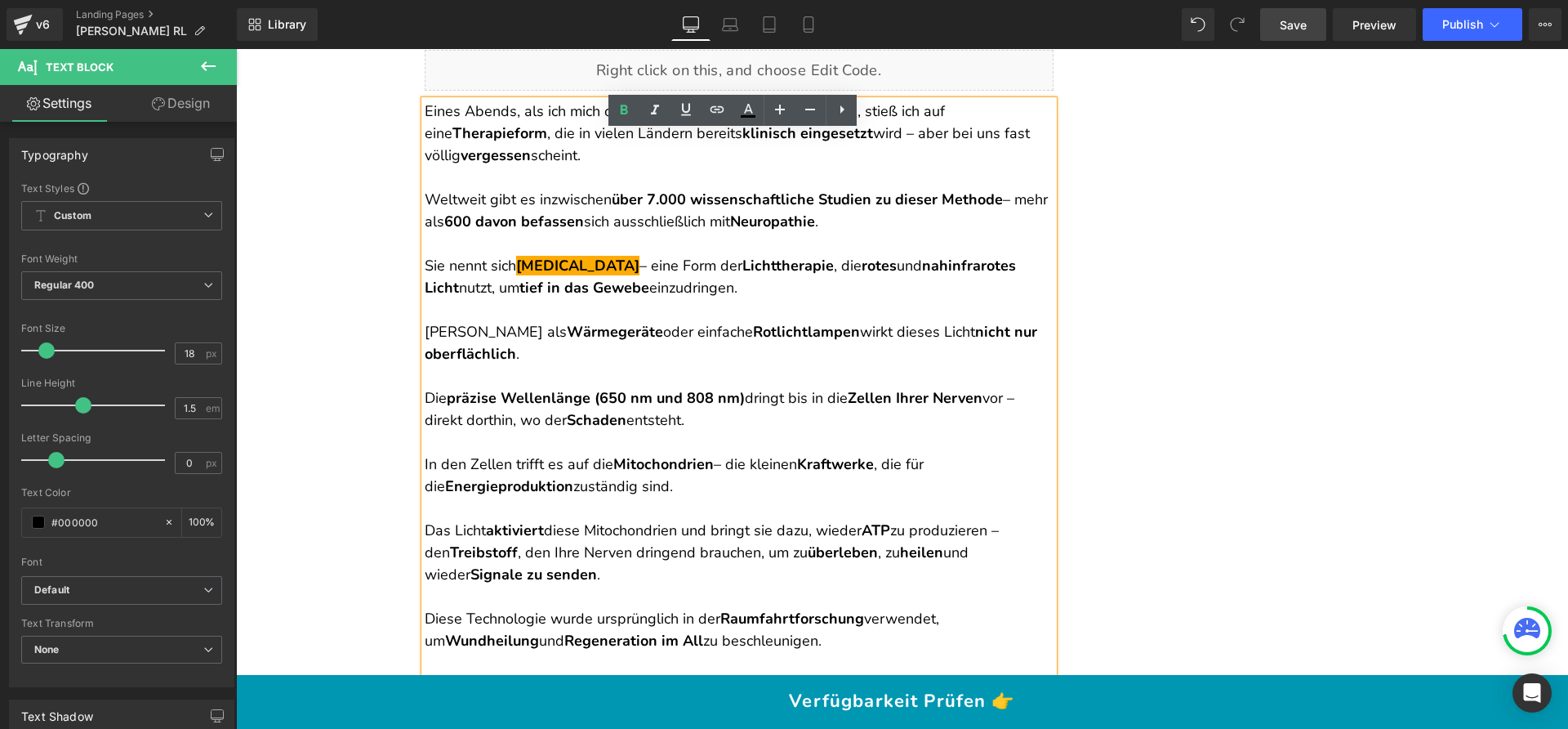
scroll to position [3376, 0]
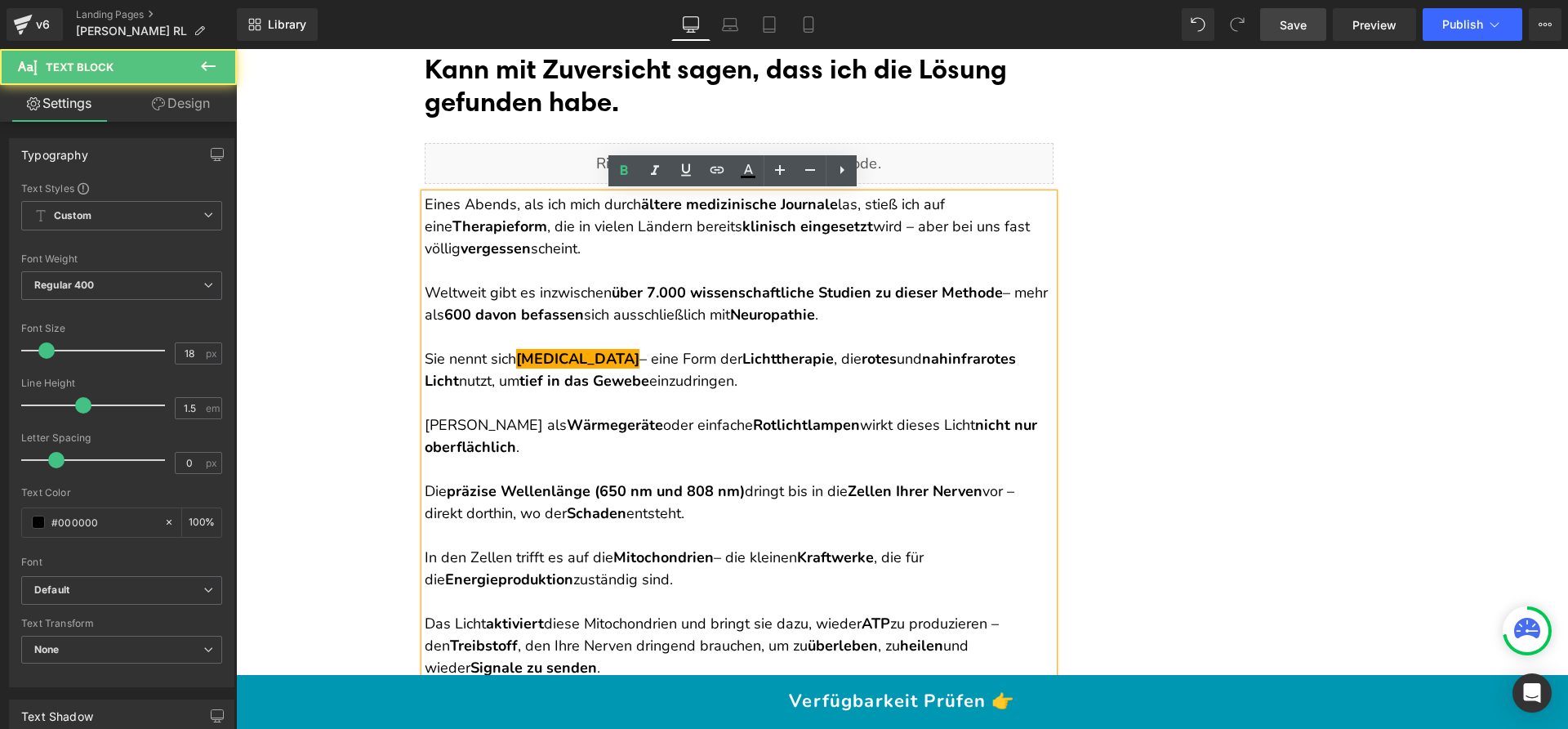
click at [604, 260] on p at bounding box center [739, 271] width 629 height 22
click at [1301, 30] on span "Save" at bounding box center [1293, 24] width 27 height 17
